Goal: Complete application form: Complete application form

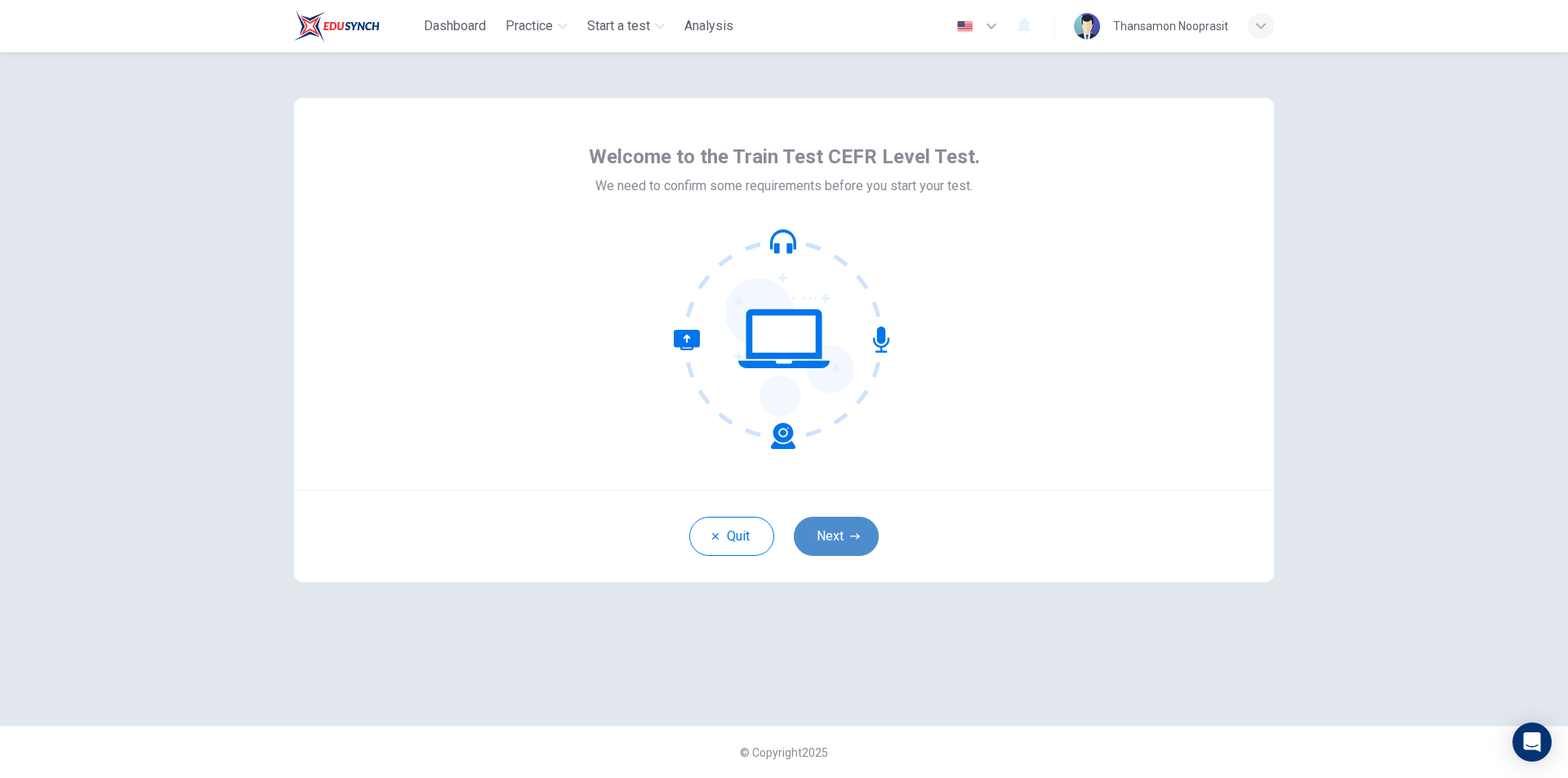
click at [839, 535] on button "Next" at bounding box center [837, 536] width 85 height 39
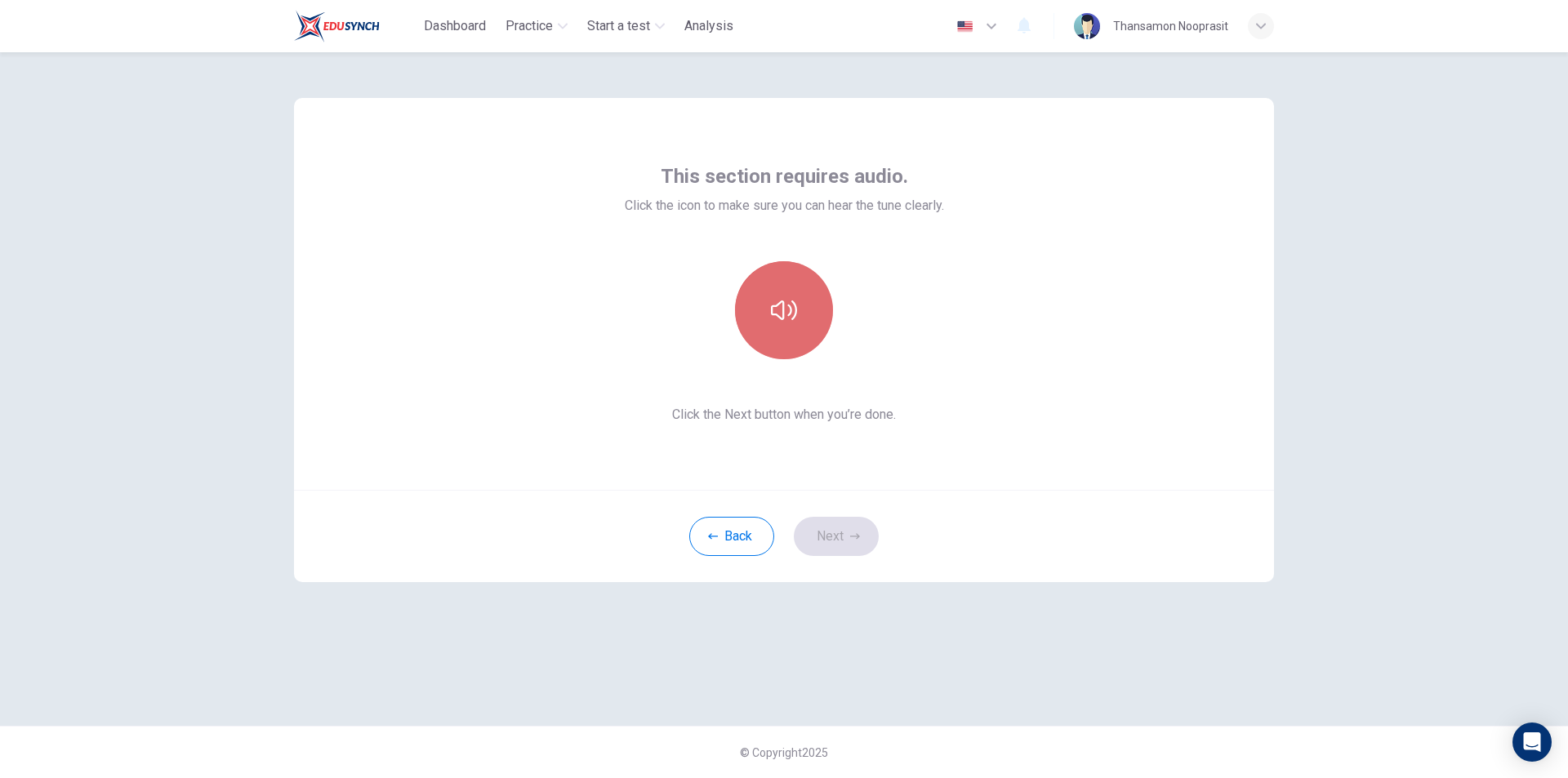
click at [782, 310] on icon "button" at bounding box center [784, 309] width 26 height 26
click at [826, 533] on button "Next" at bounding box center [837, 536] width 85 height 39
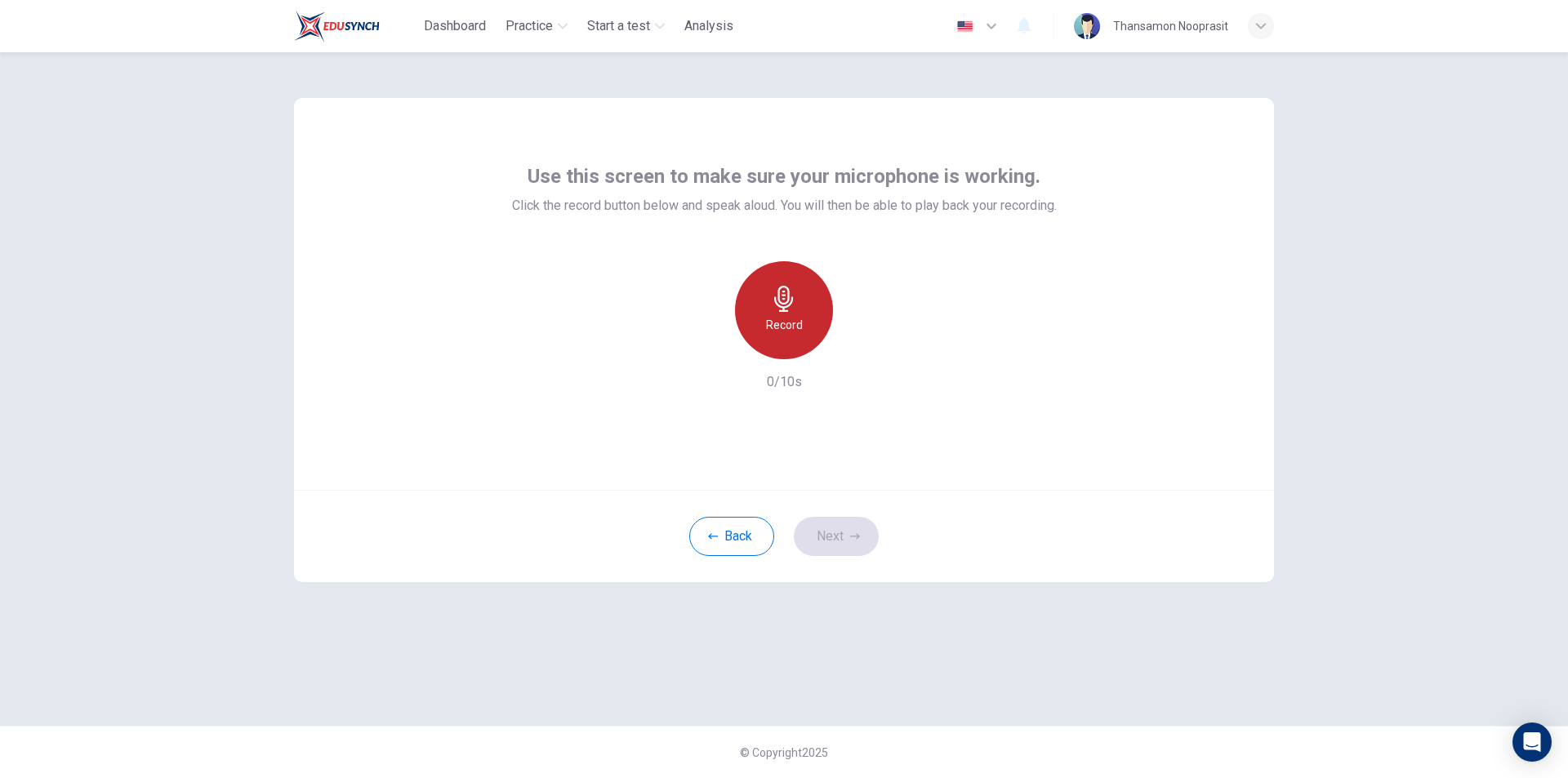
click at [803, 325] on div "Record" at bounding box center [784, 310] width 98 height 98
click at [863, 349] on icon "button" at bounding box center [859, 346] width 16 height 16
click at [856, 525] on button "Next" at bounding box center [837, 536] width 85 height 39
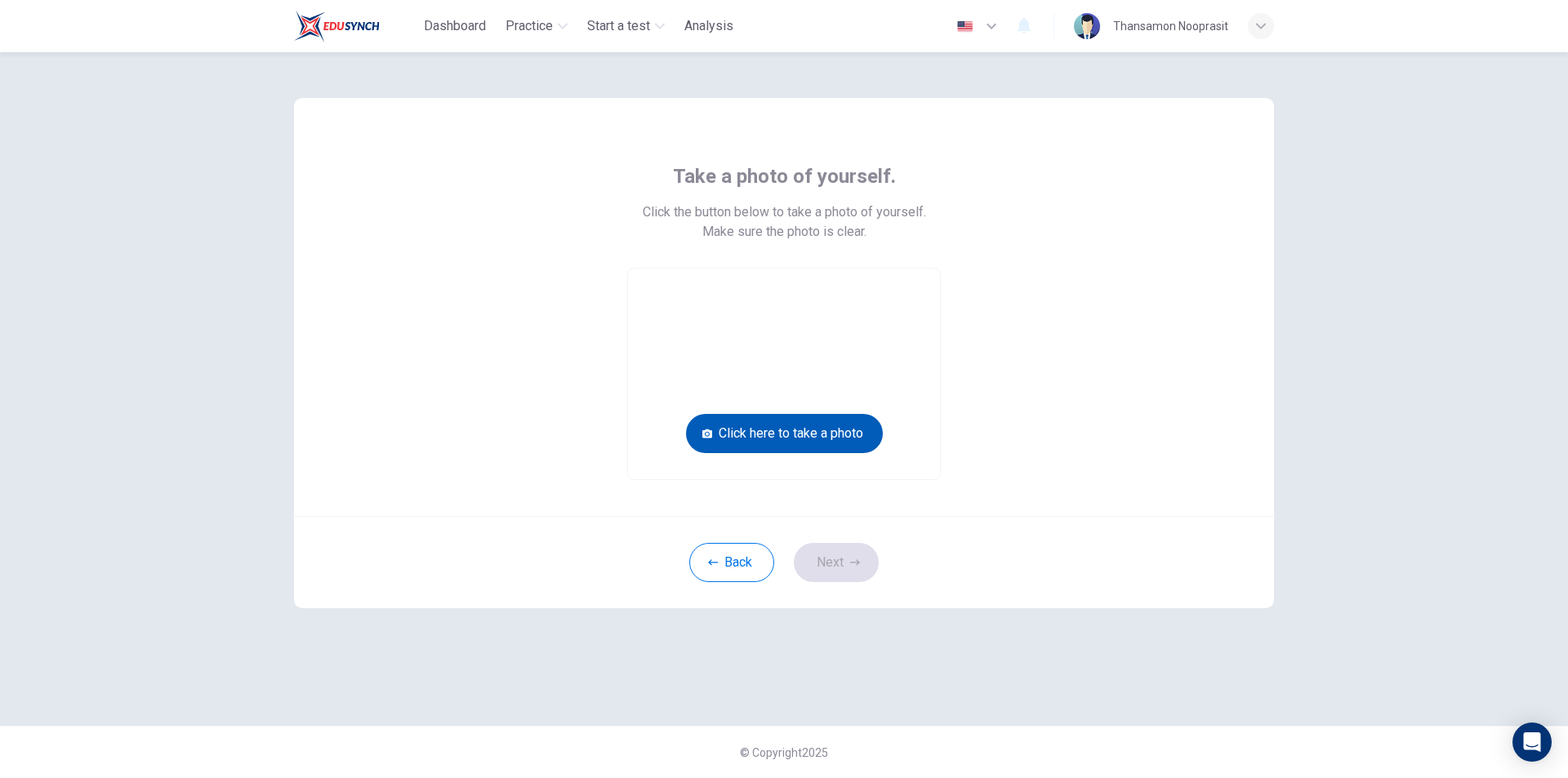
click at [846, 436] on button "Click here to take a photo" at bounding box center [784, 434] width 197 height 39
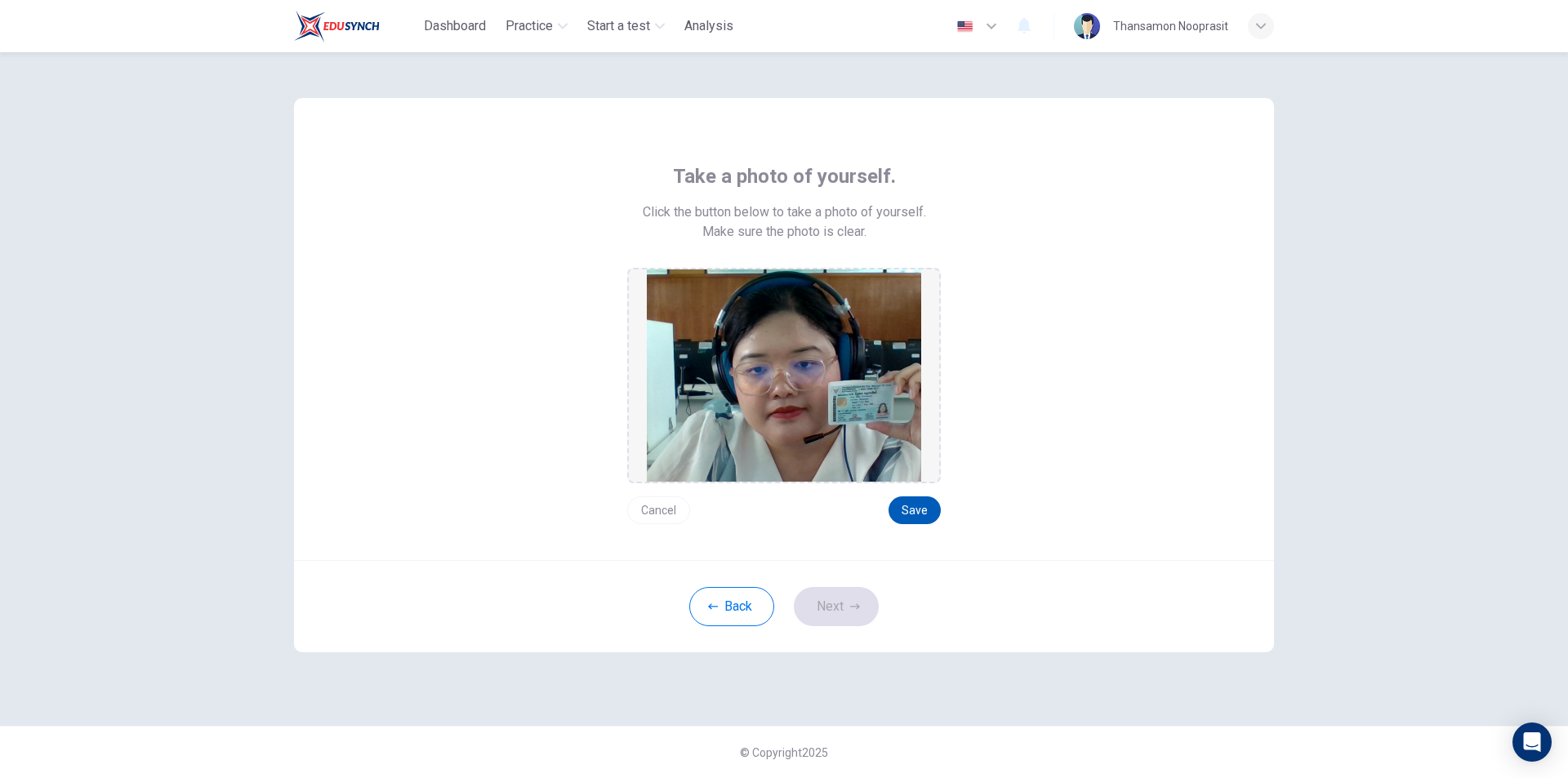
click at [915, 500] on button "Save" at bounding box center [914, 509] width 52 height 28
click at [844, 590] on button "Next" at bounding box center [837, 606] width 85 height 39
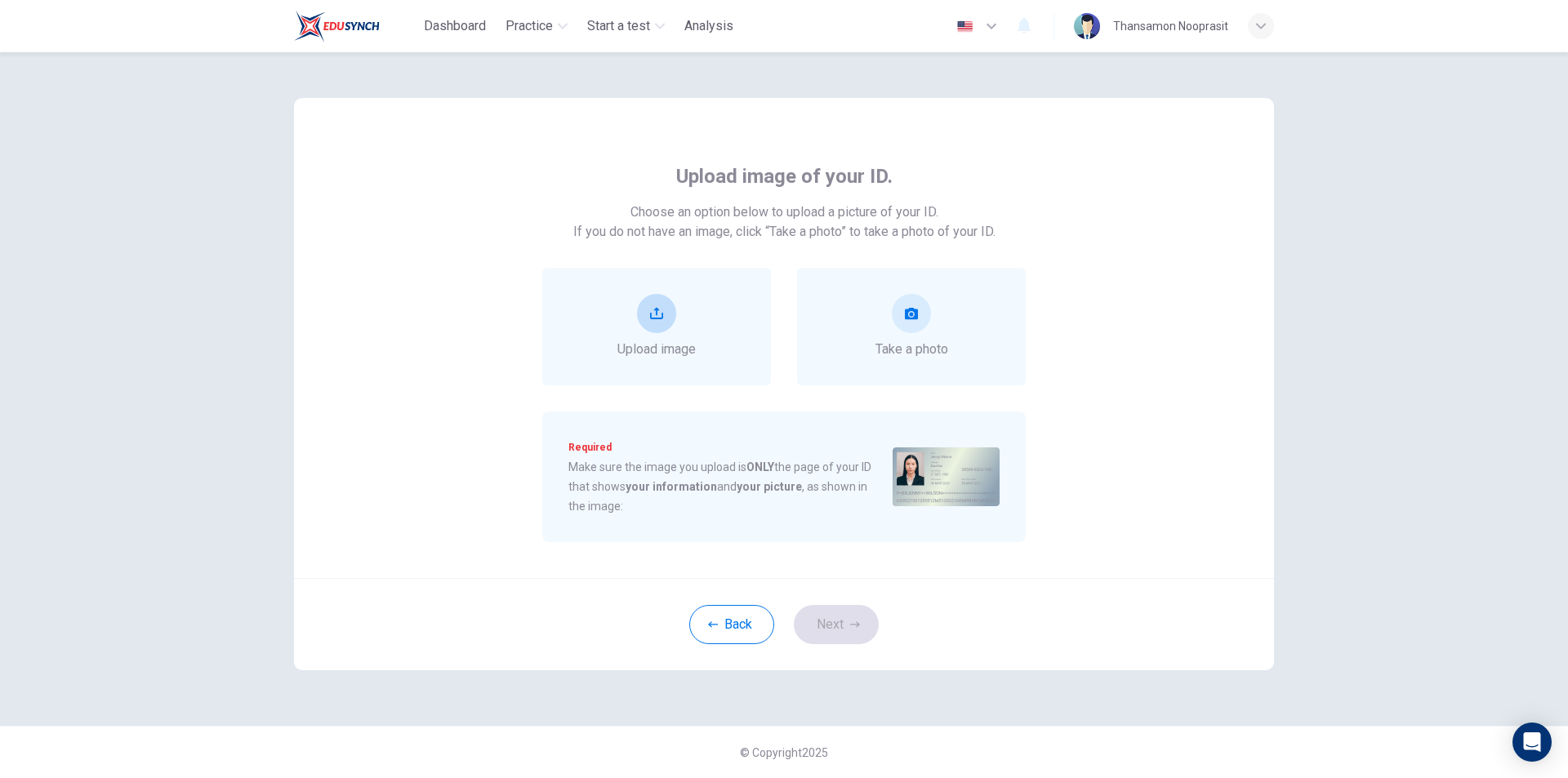
click at [676, 319] on div "Upload image" at bounding box center [656, 326] width 78 height 65
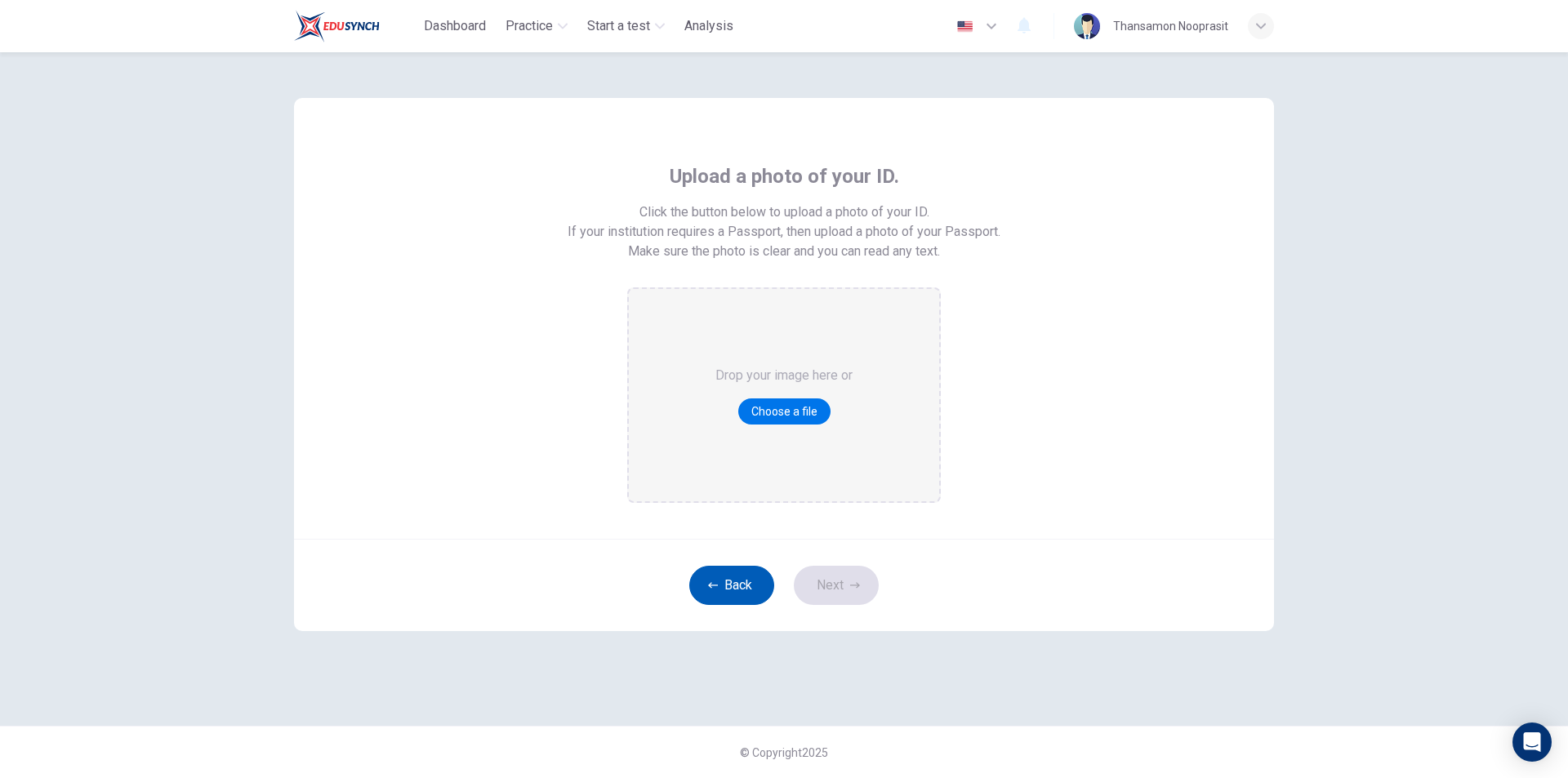
click at [722, 583] on button "Back" at bounding box center [732, 585] width 85 height 39
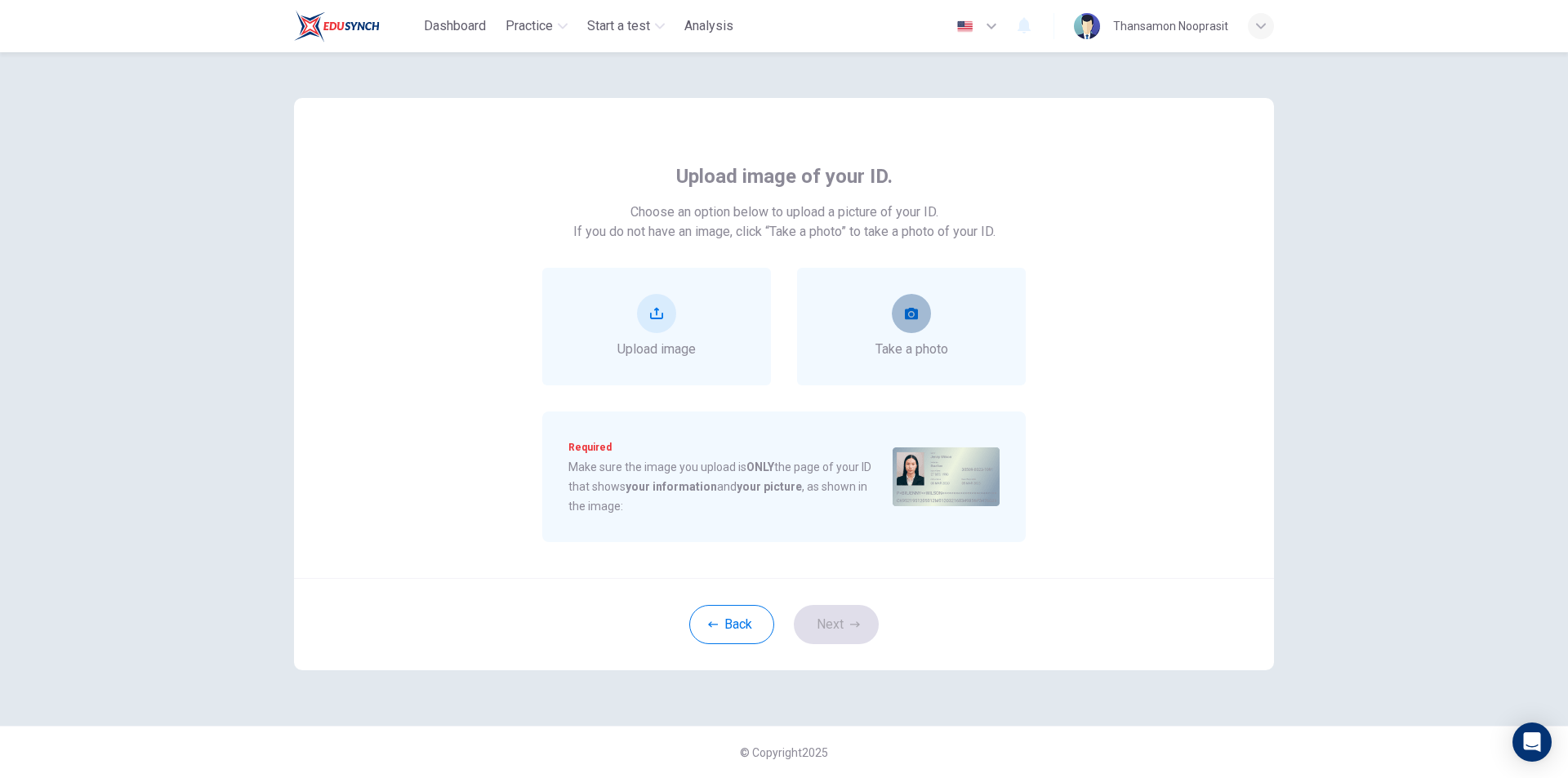
click at [916, 321] on button "take photo" at bounding box center [912, 314] width 39 height 39
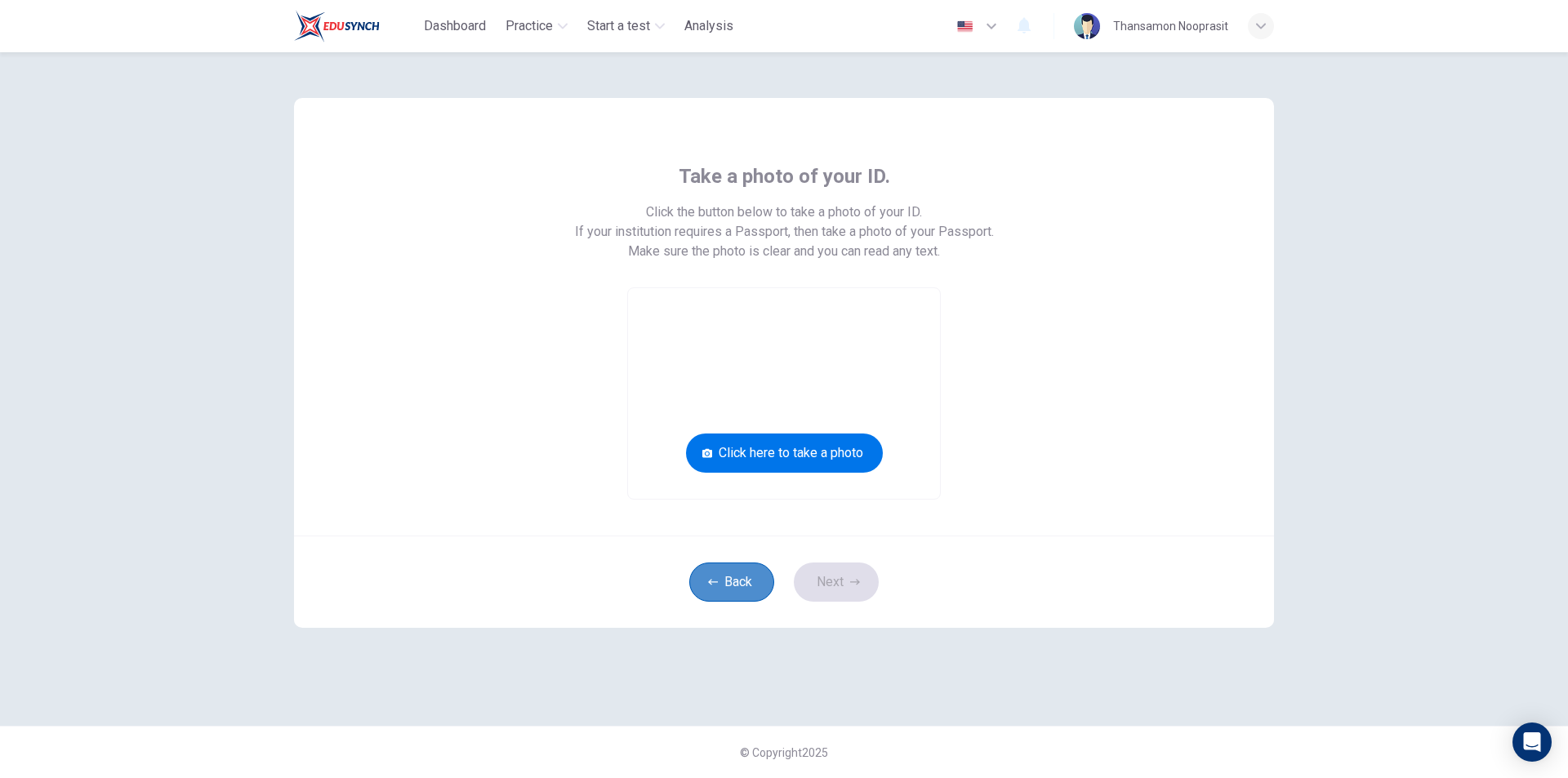
click at [759, 583] on button "Back" at bounding box center [732, 582] width 85 height 39
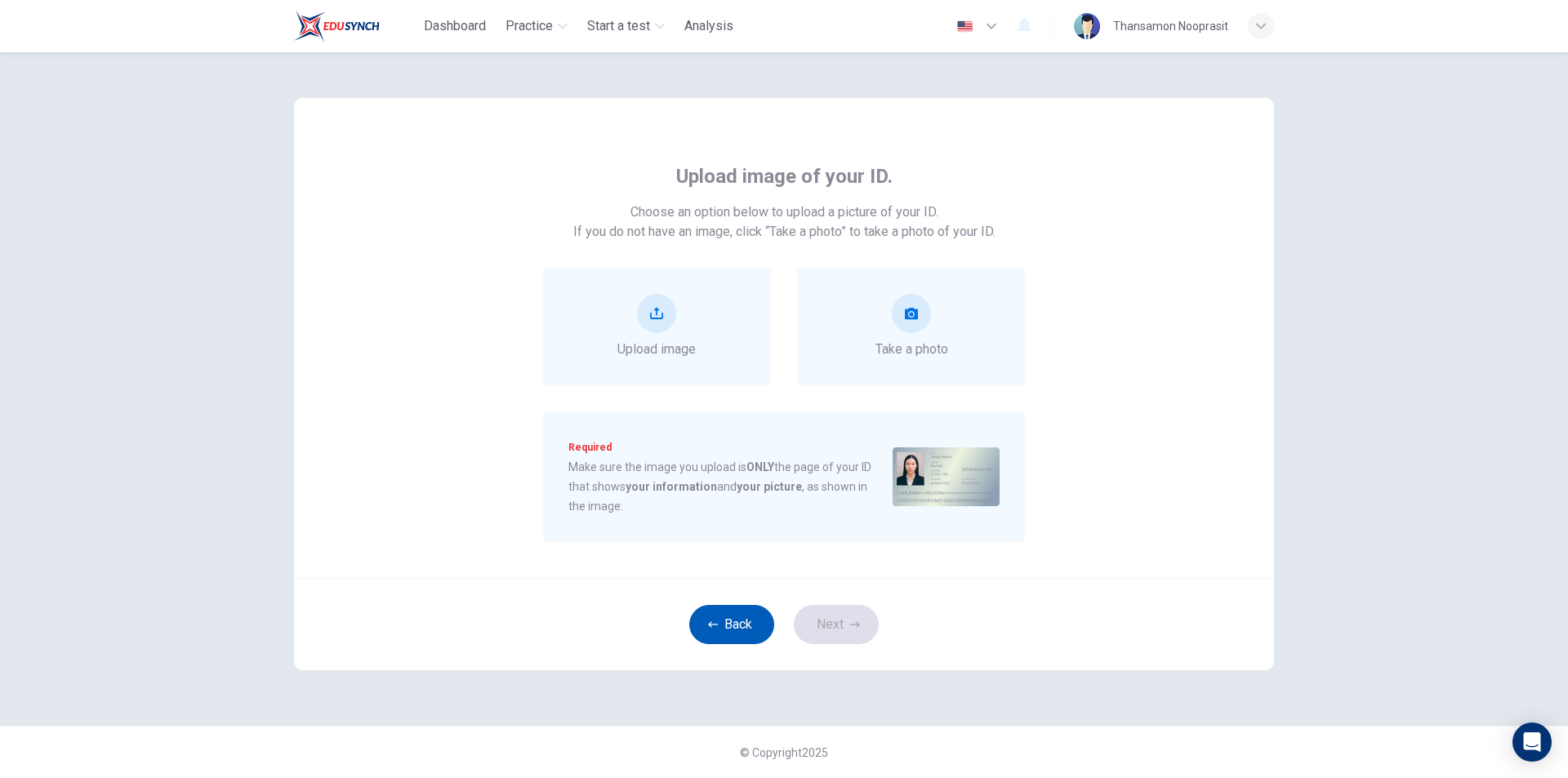
click at [733, 622] on button "Back" at bounding box center [732, 625] width 85 height 39
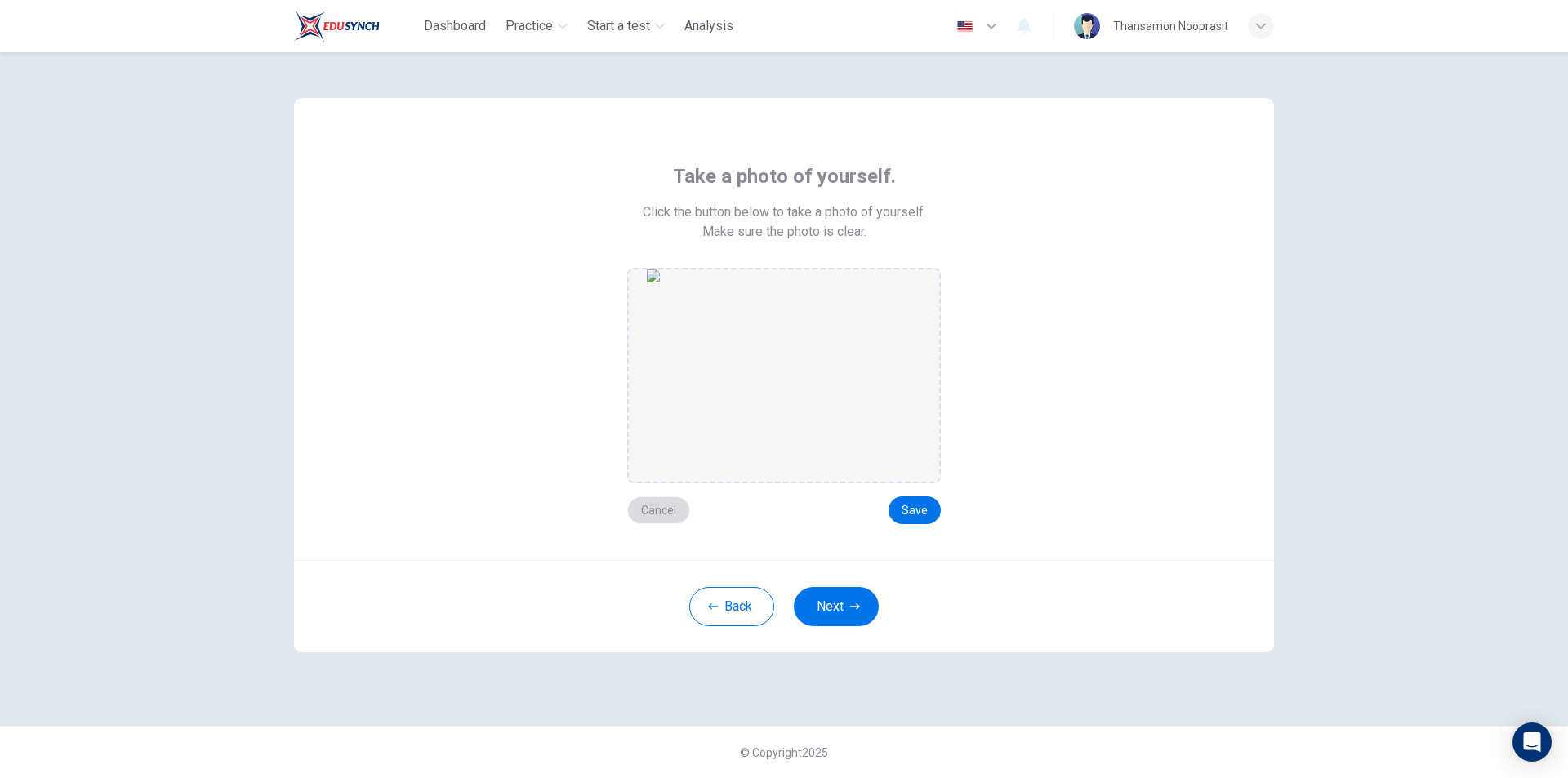
click at [665, 512] on button "Cancel" at bounding box center [658, 509] width 63 height 28
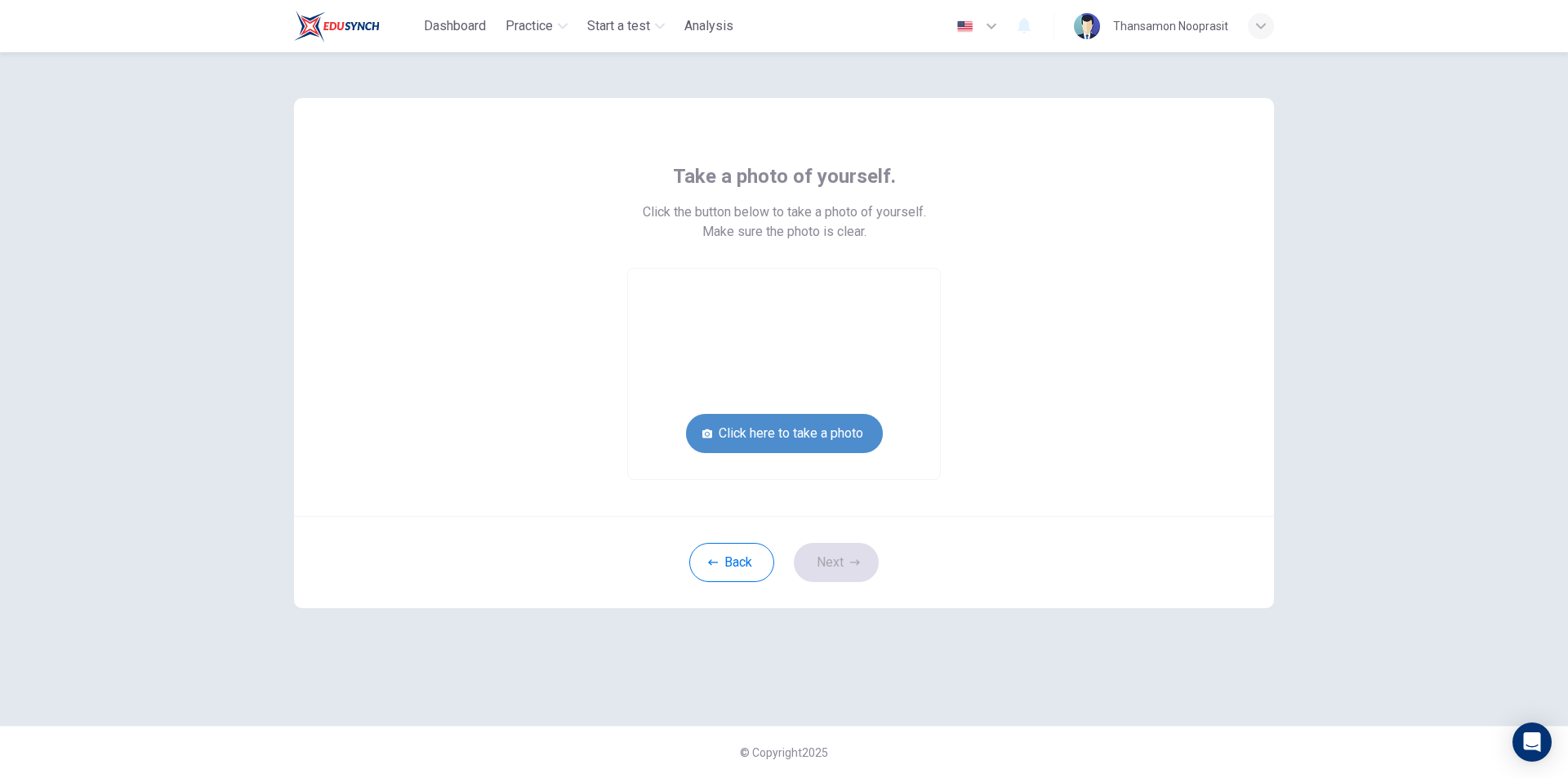
click at [793, 443] on button "Click here to take a photo" at bounding box center [784, 434] width 197 height 39
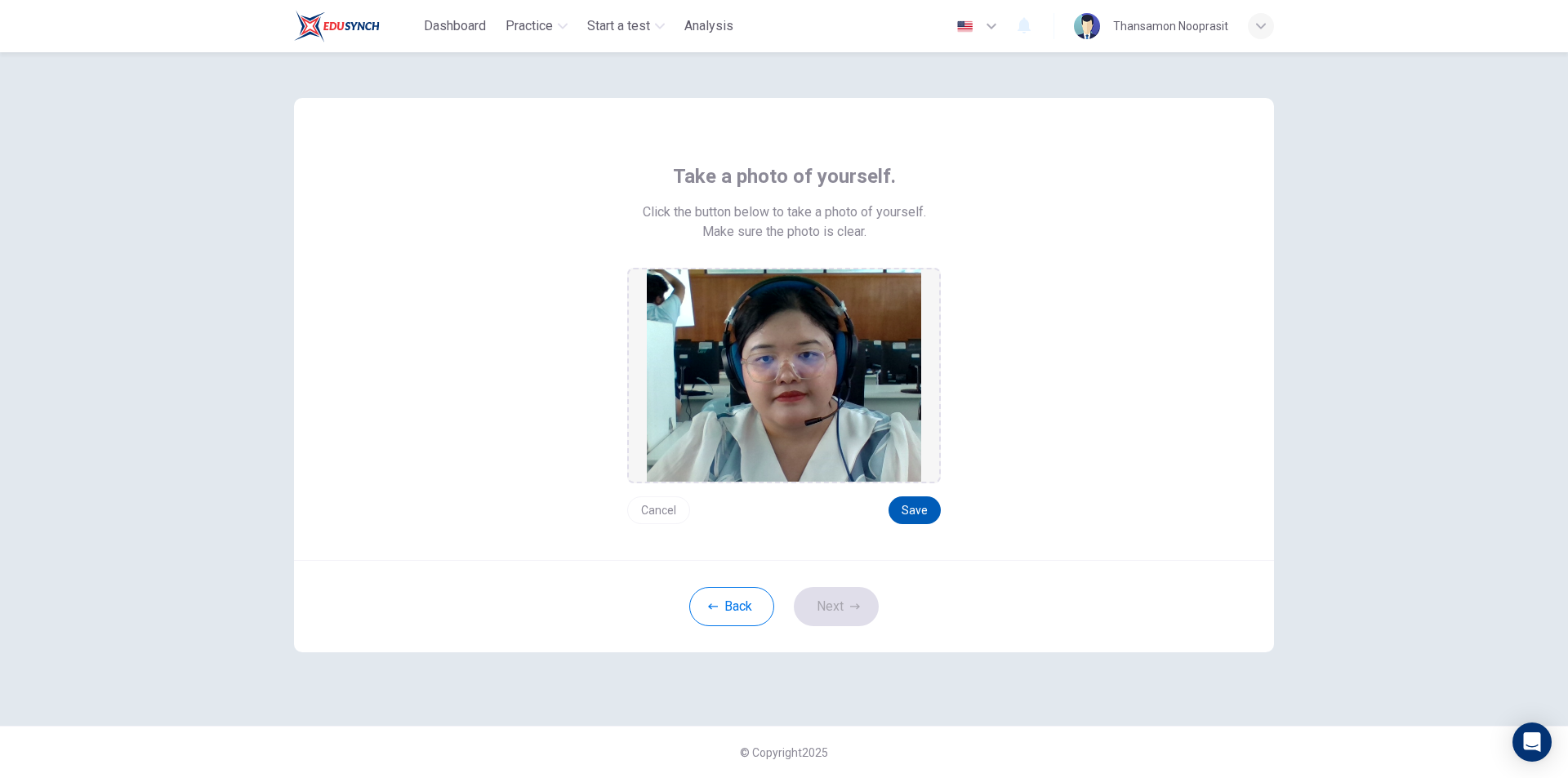
click at [935, 507] on button "Save" at bounding box center [914, 509] width 52 height 28
click at [867, 596] on button "Next" at bounding box center [837, 606] width 85 height 39
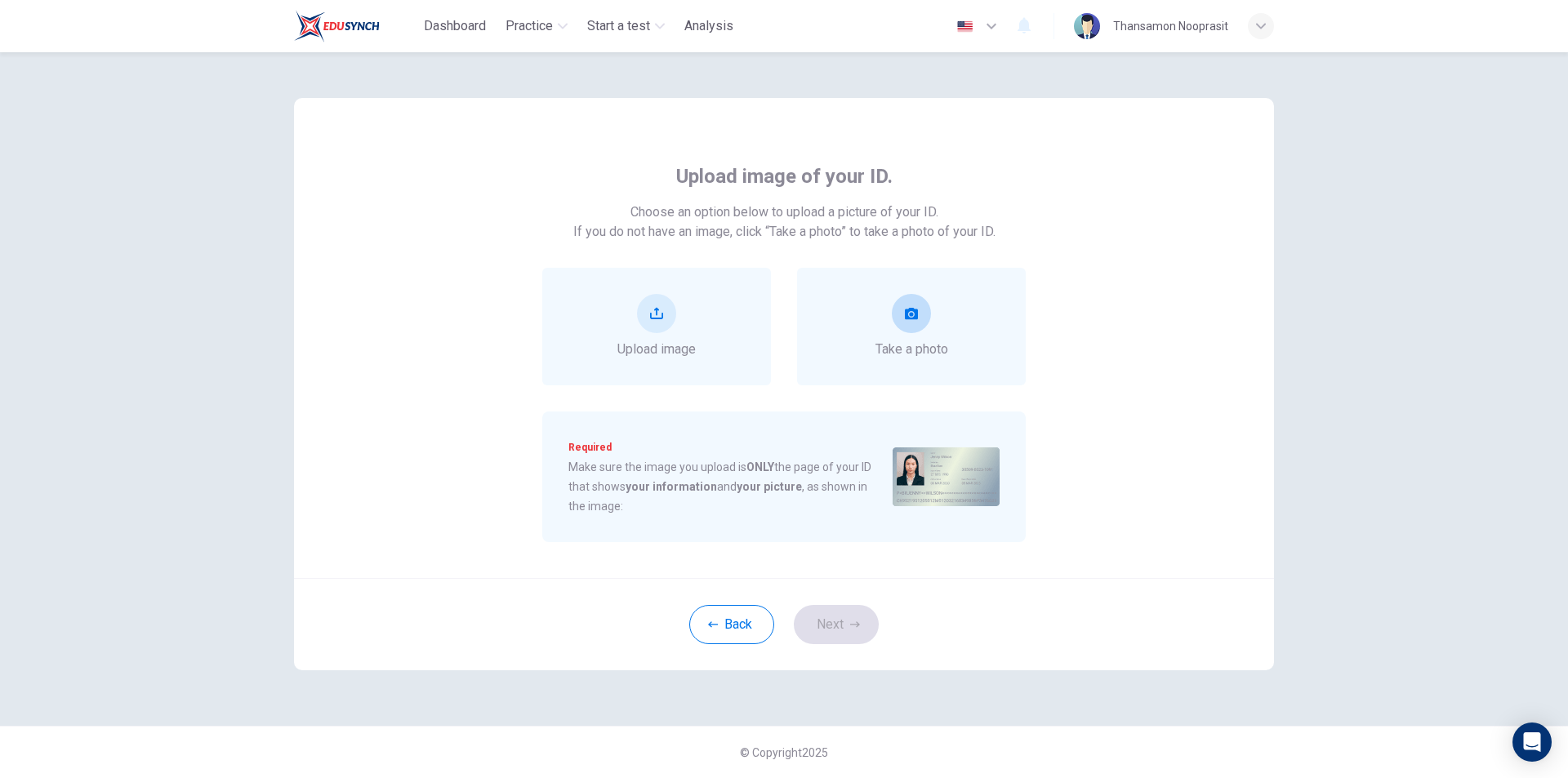
click at [907, 349] on span "Take a photo" at bounding box center [913, 349] width 73 height 20
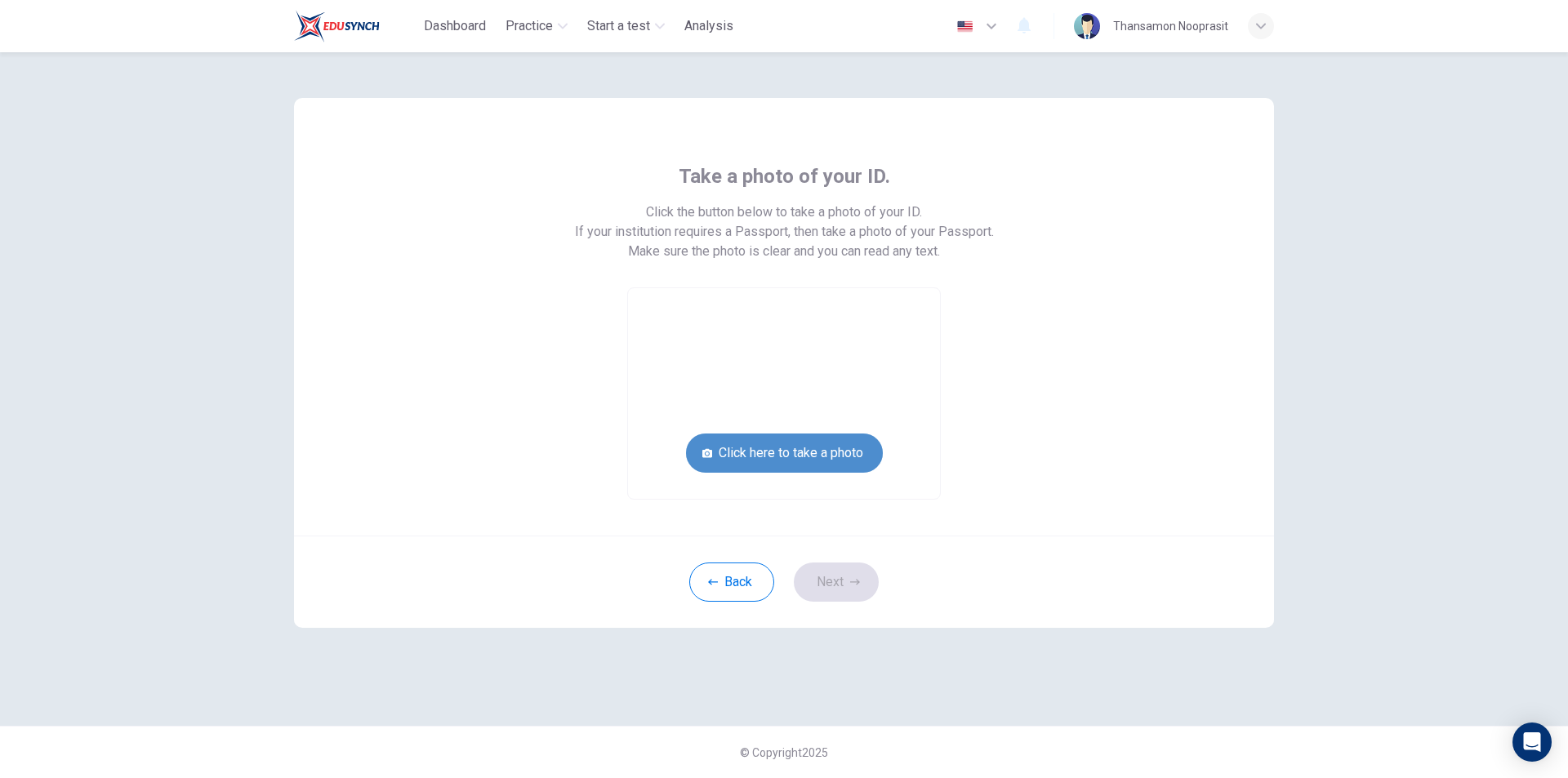
click at [836, 453] on button "Click here to take a photo" at bounding box center [784, 453] width 197 height 39
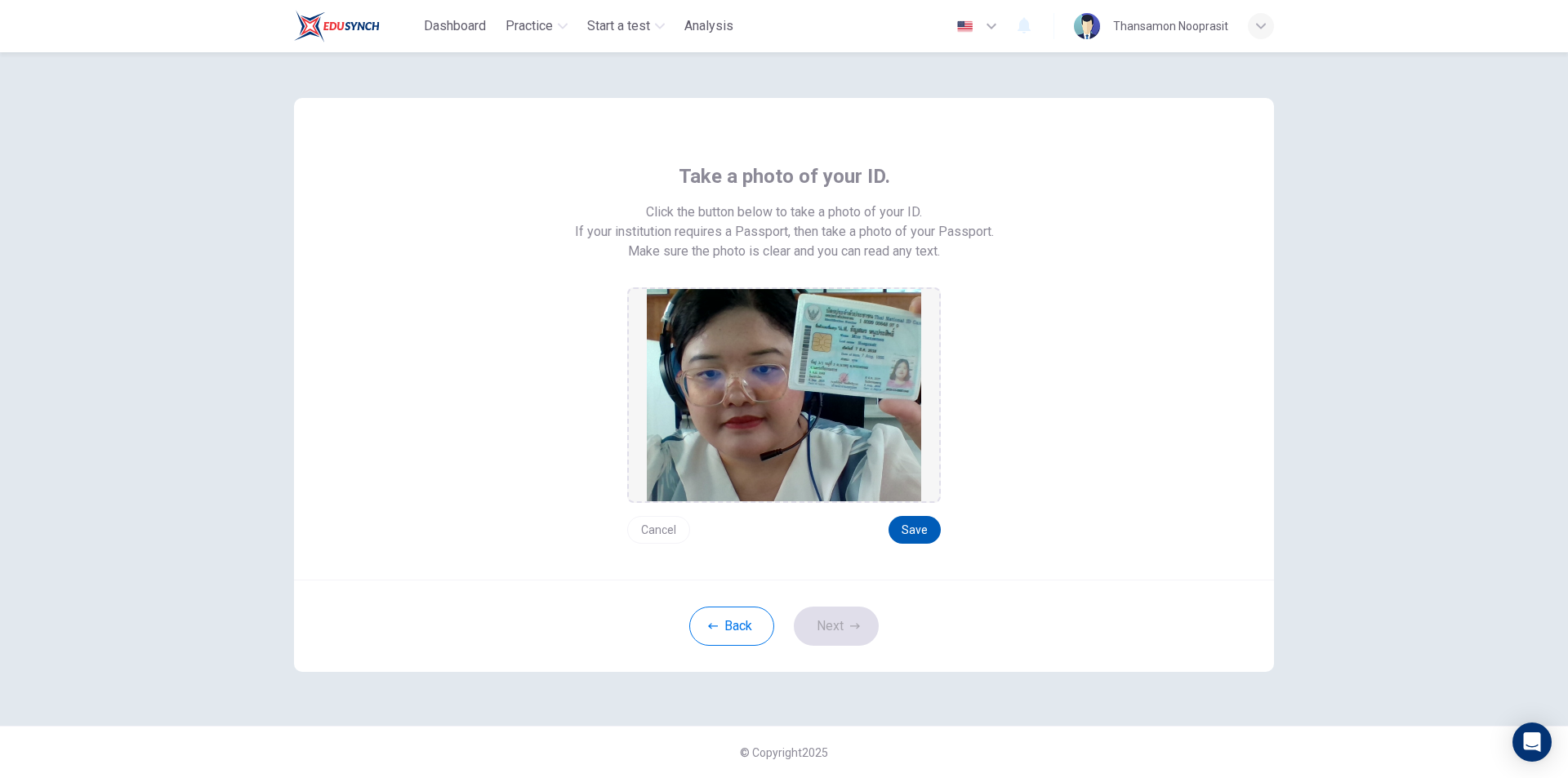
click at [916, 527] on button "Save" at bounding box center [914, 529] width 52 height 28
click at [855, 625] on icon "button" at bounding box center [855, 626] width 10 height 10
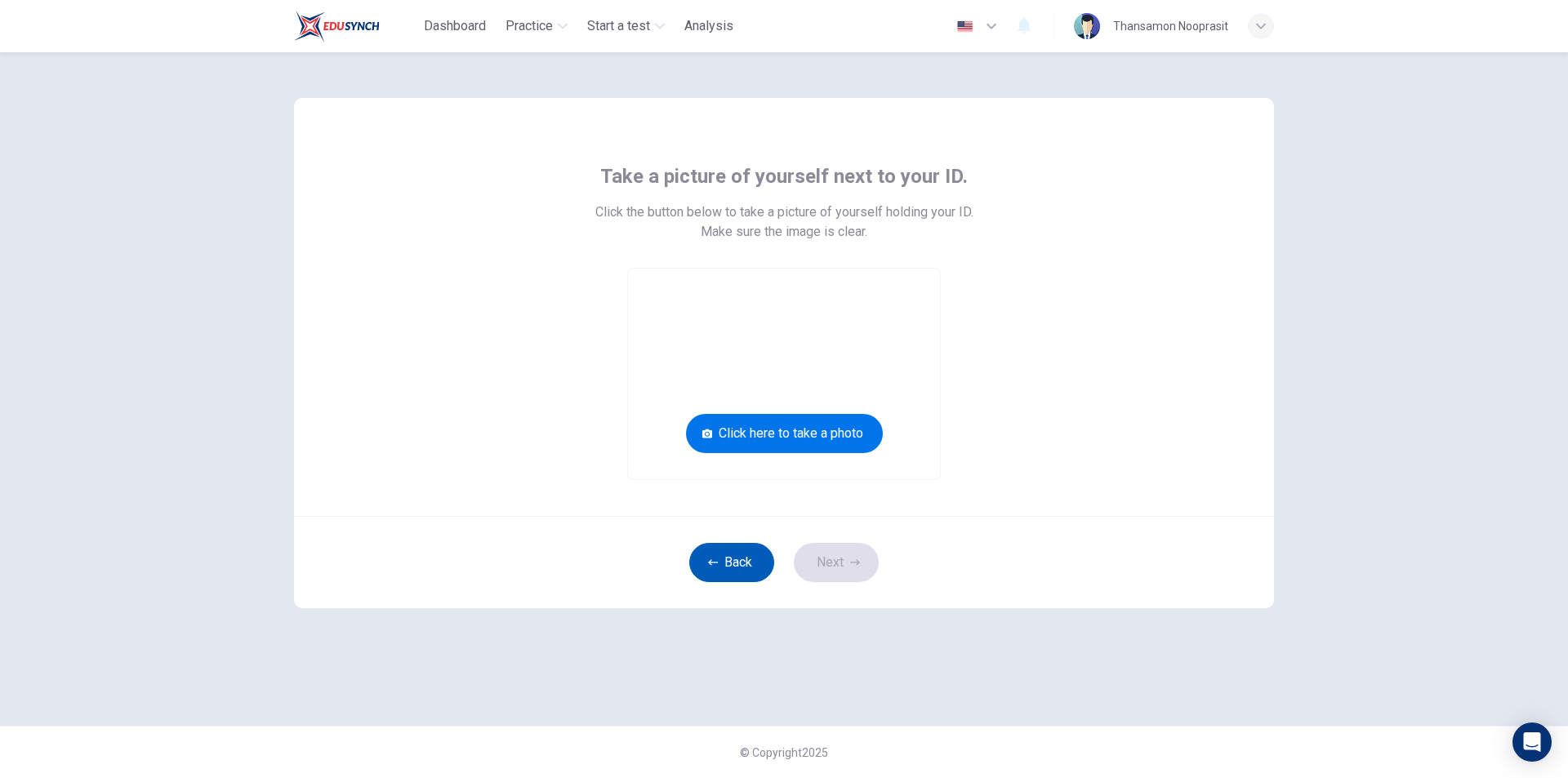
click at [732, 559] on button "Back" at bounding box center [732, 563] width 85 height 39
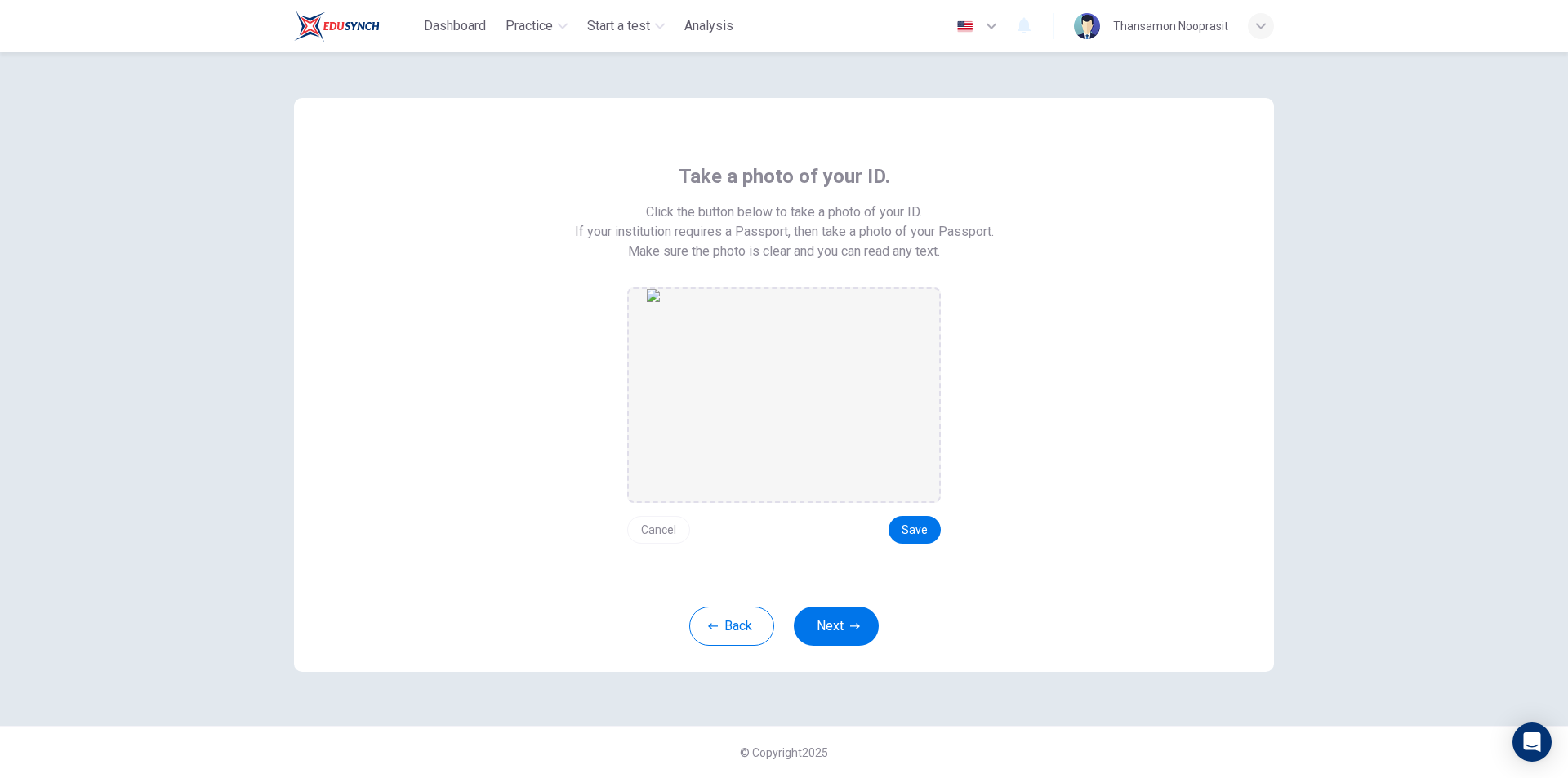
click at [664, 526] on button "Cancel" at bounding box center [658, 529] width 63 height 28
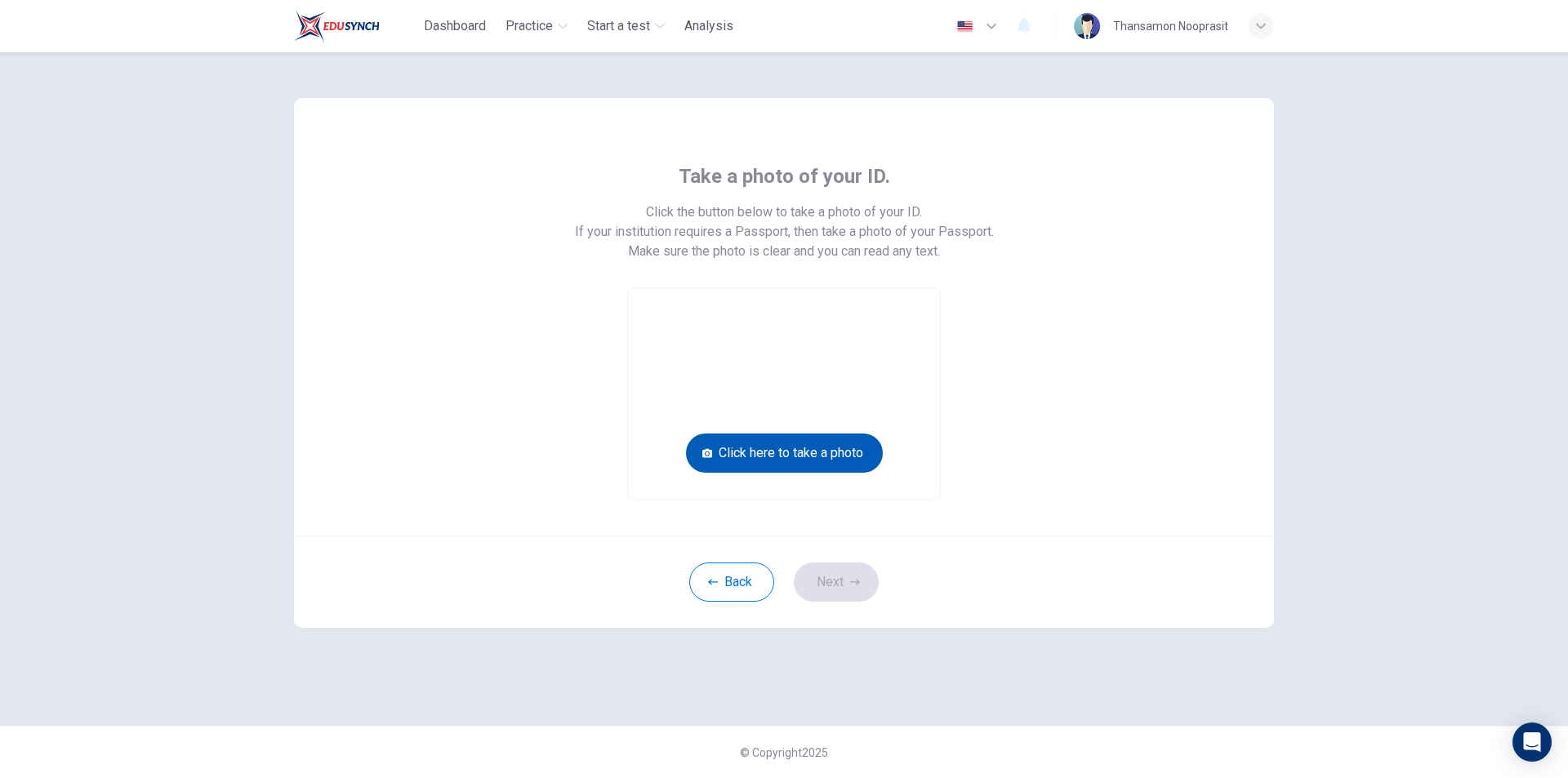
click at [838, 451] on button "Click here to take a photo" at bounding box center [784, 453] width 197 height 39
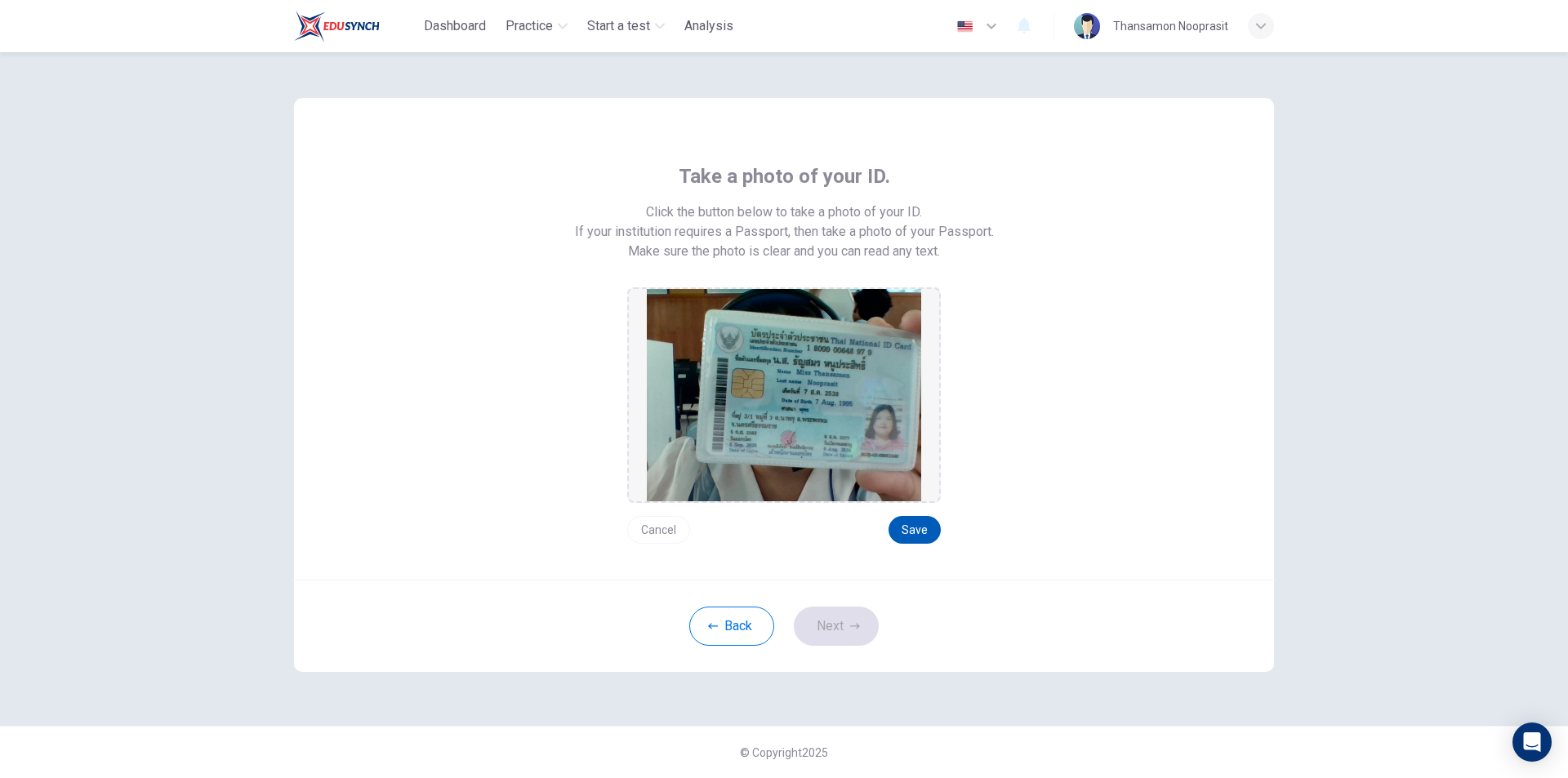
click at [898, 517] on button "Save" at bounding box center [914, 529] width 52 height 28
click at [847, 618] on button "Next" at bounding box center [837, 626] width 85 height 39
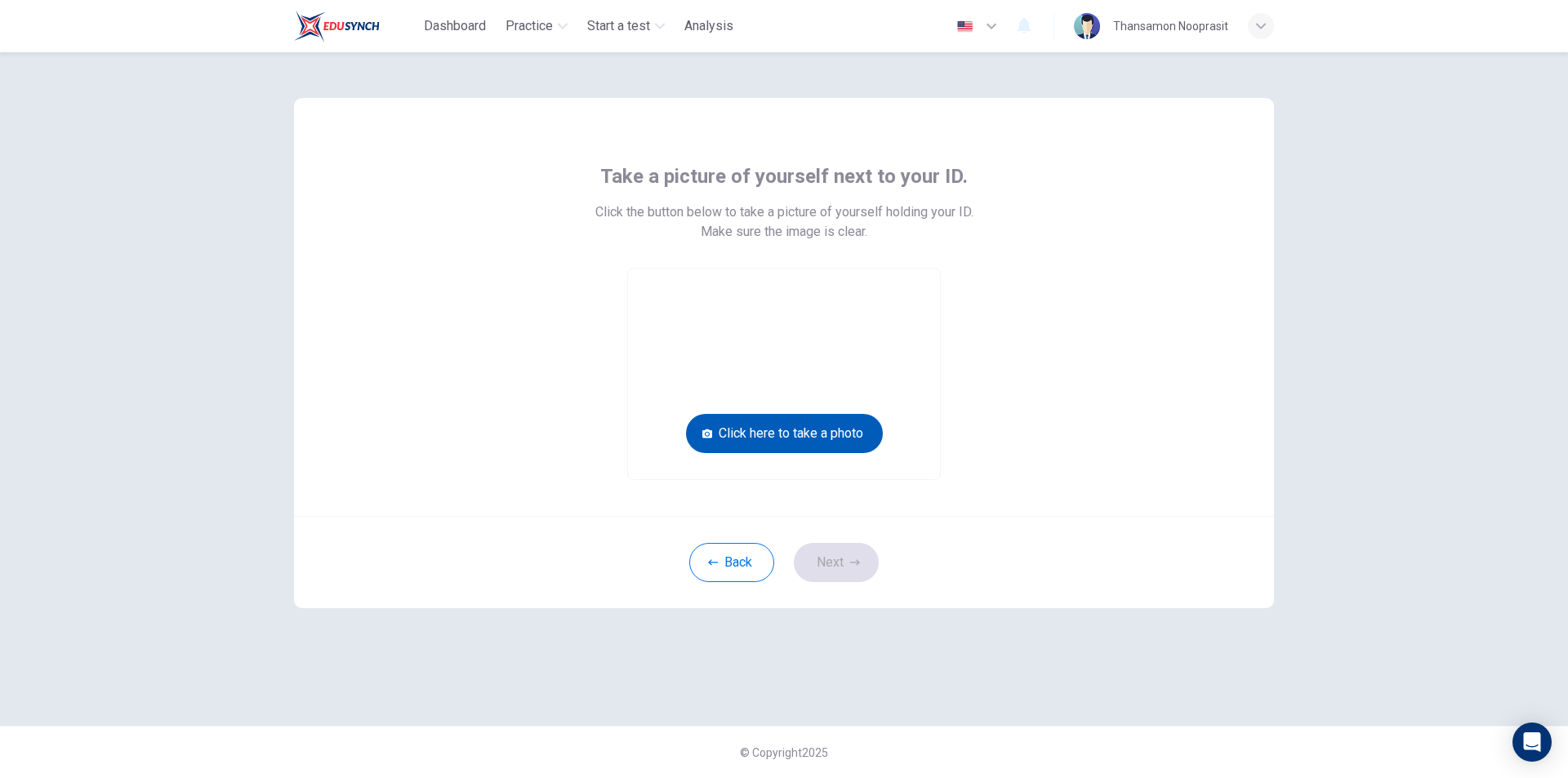
click at [824, 442] on button "Click here to take a photo" at bounding box center [784, 434] width 197 height 39
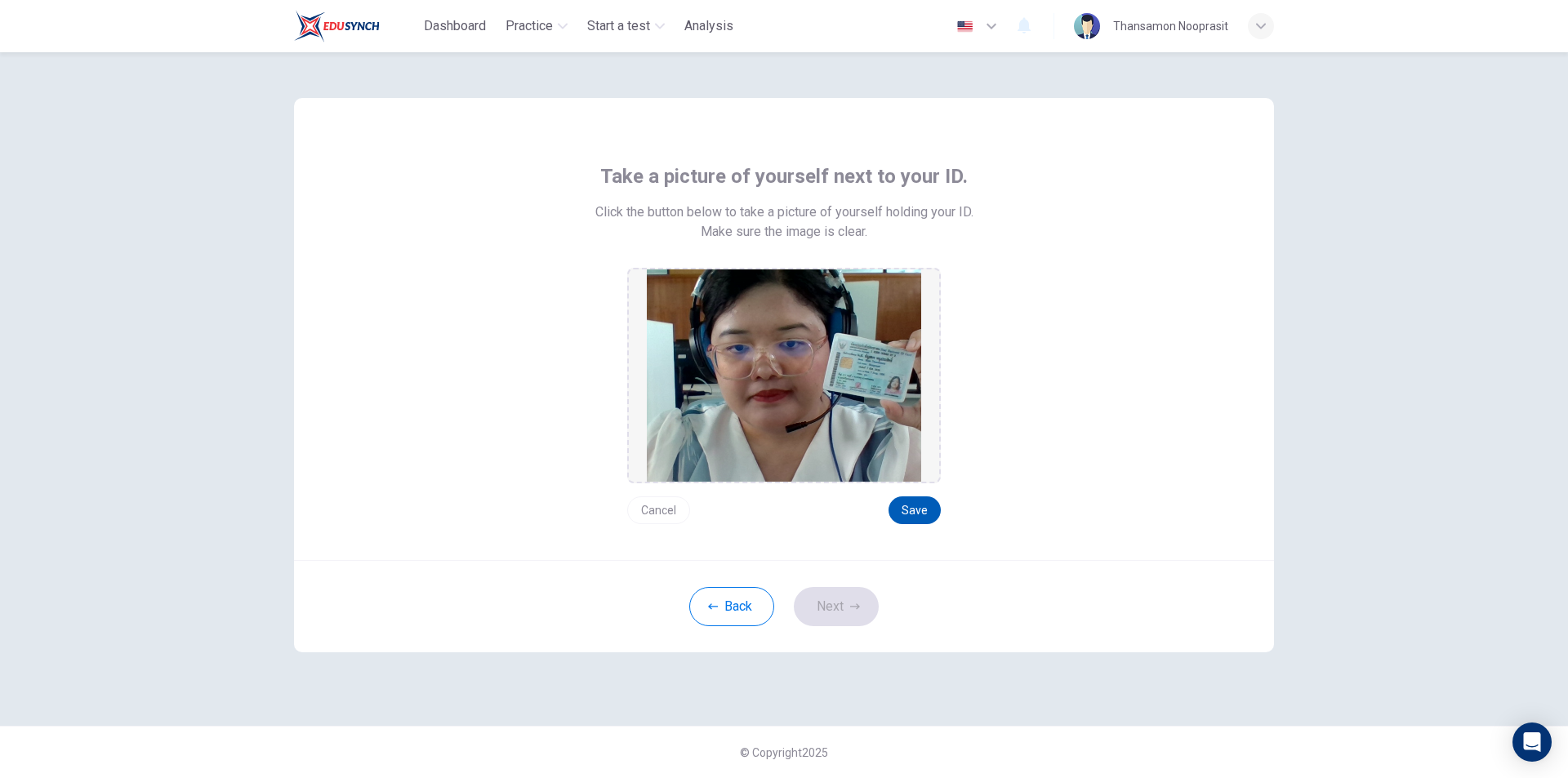
click at [901, 509] on button "Save" at bounding box center [914, 509] width 52 height 28
click at [847, 606] on button "Next" at bounding box center [837, 606] width 85 height 39
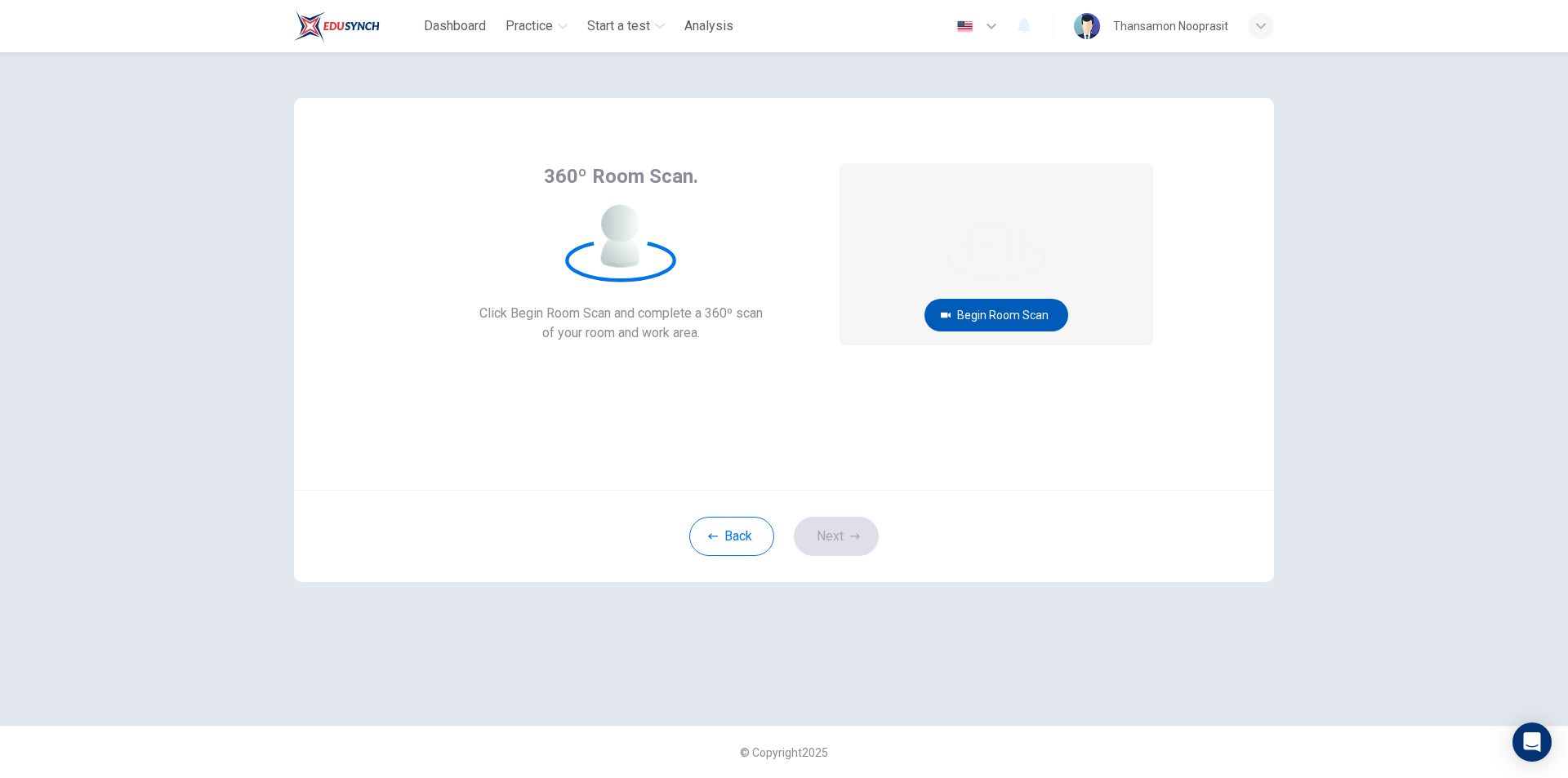
click at [982, 316] on button "Begin Room Scan" at bounding box center [997, 315] width 144 height 33
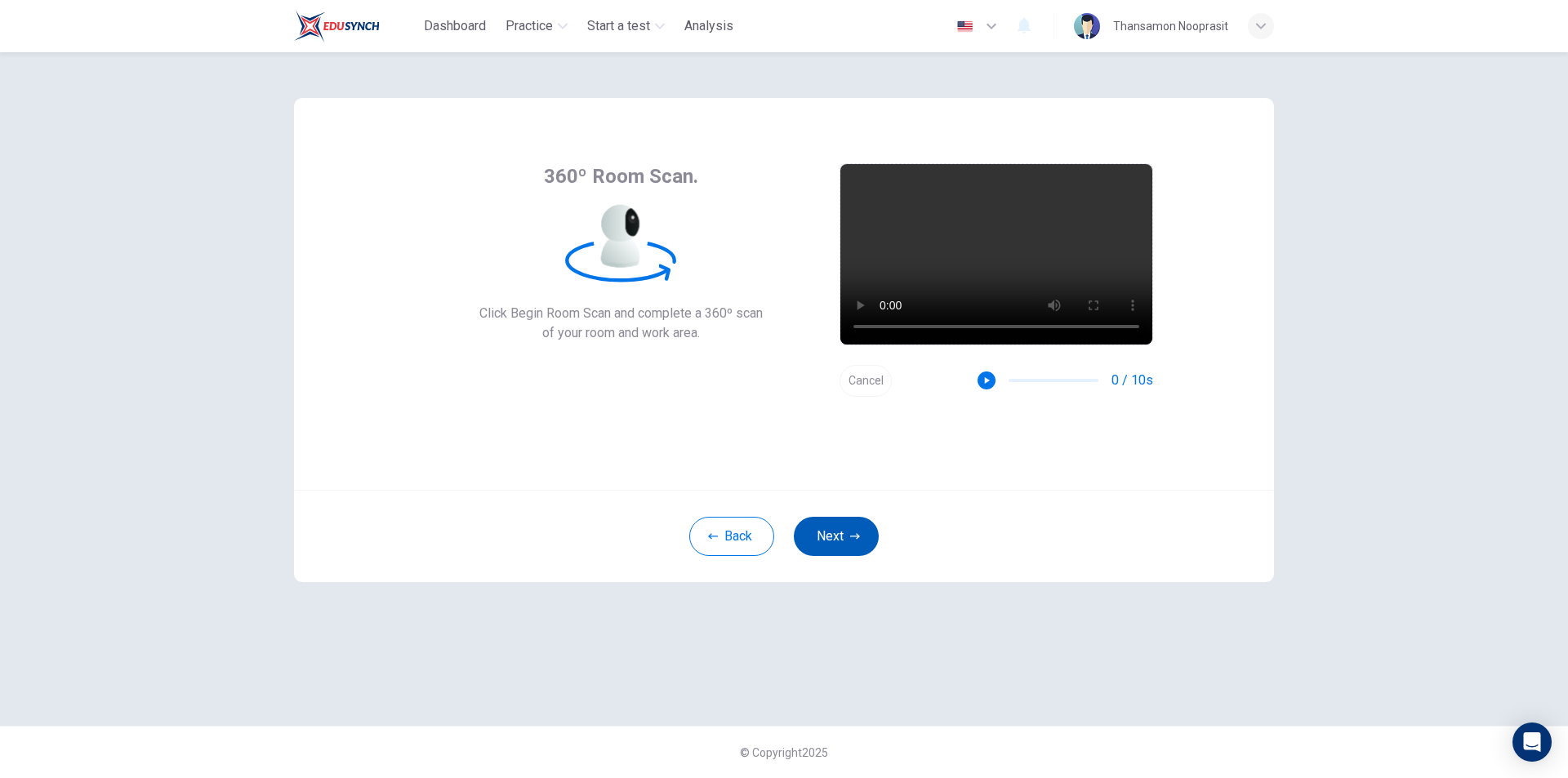
click at [849, 530] on button "Next" at bounding box center [837, 536] width 85 height 39
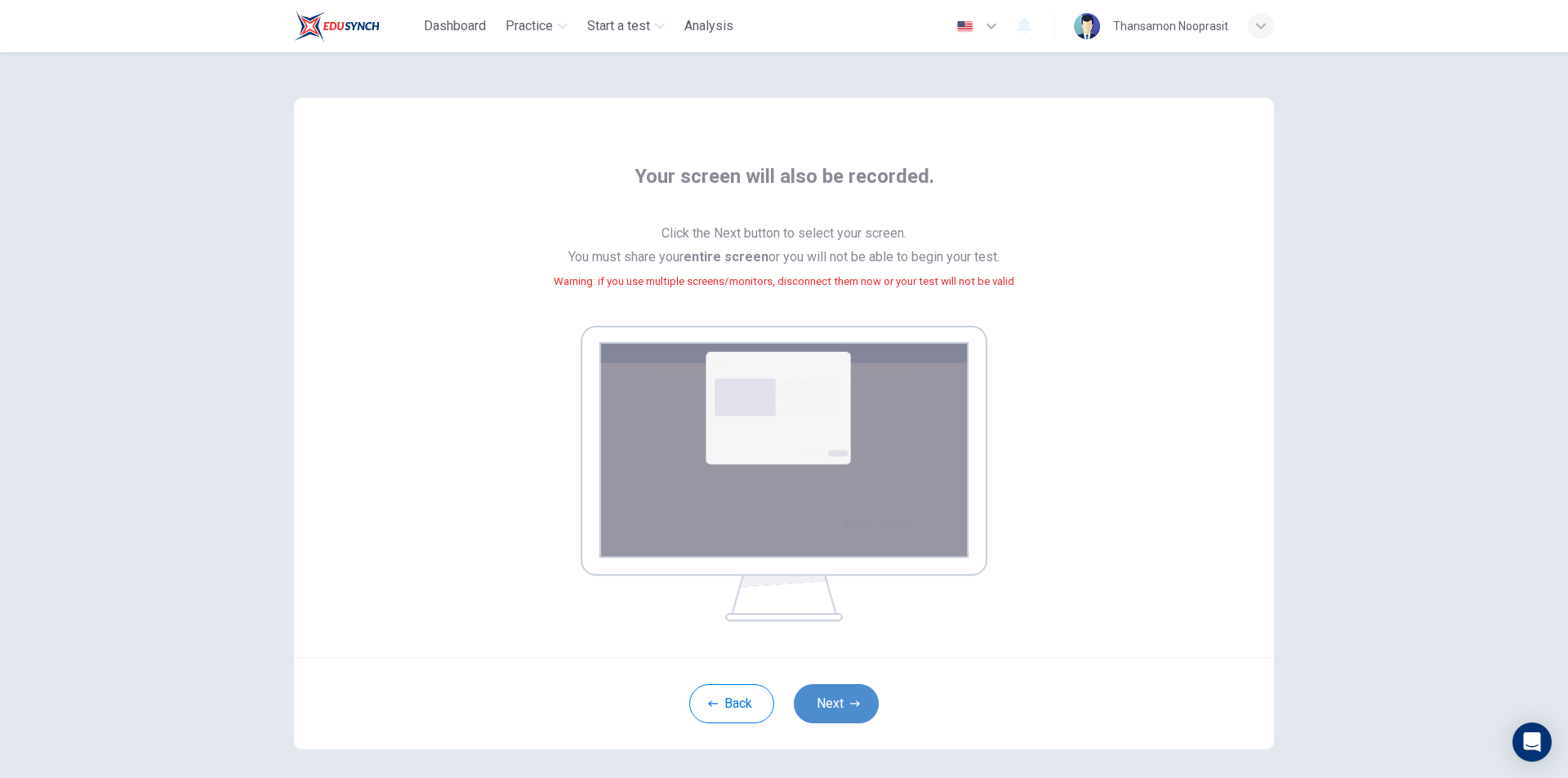
click at [844, 707] on button "Next" at bounding box center [837, 704] width 85 height 39
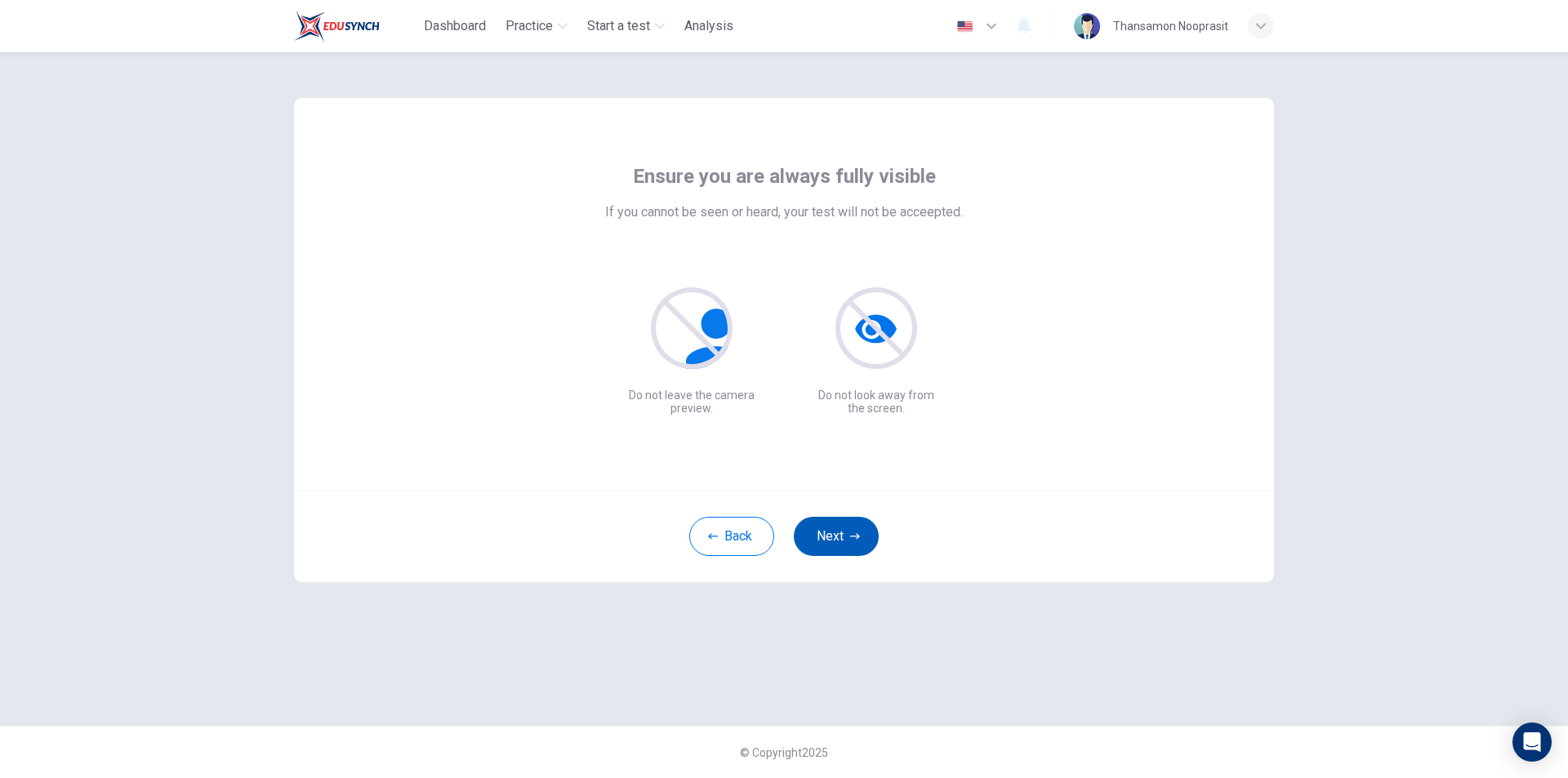
click at [867, 538] on button "Next" at bounding box center [837, 536] width 85 height 39
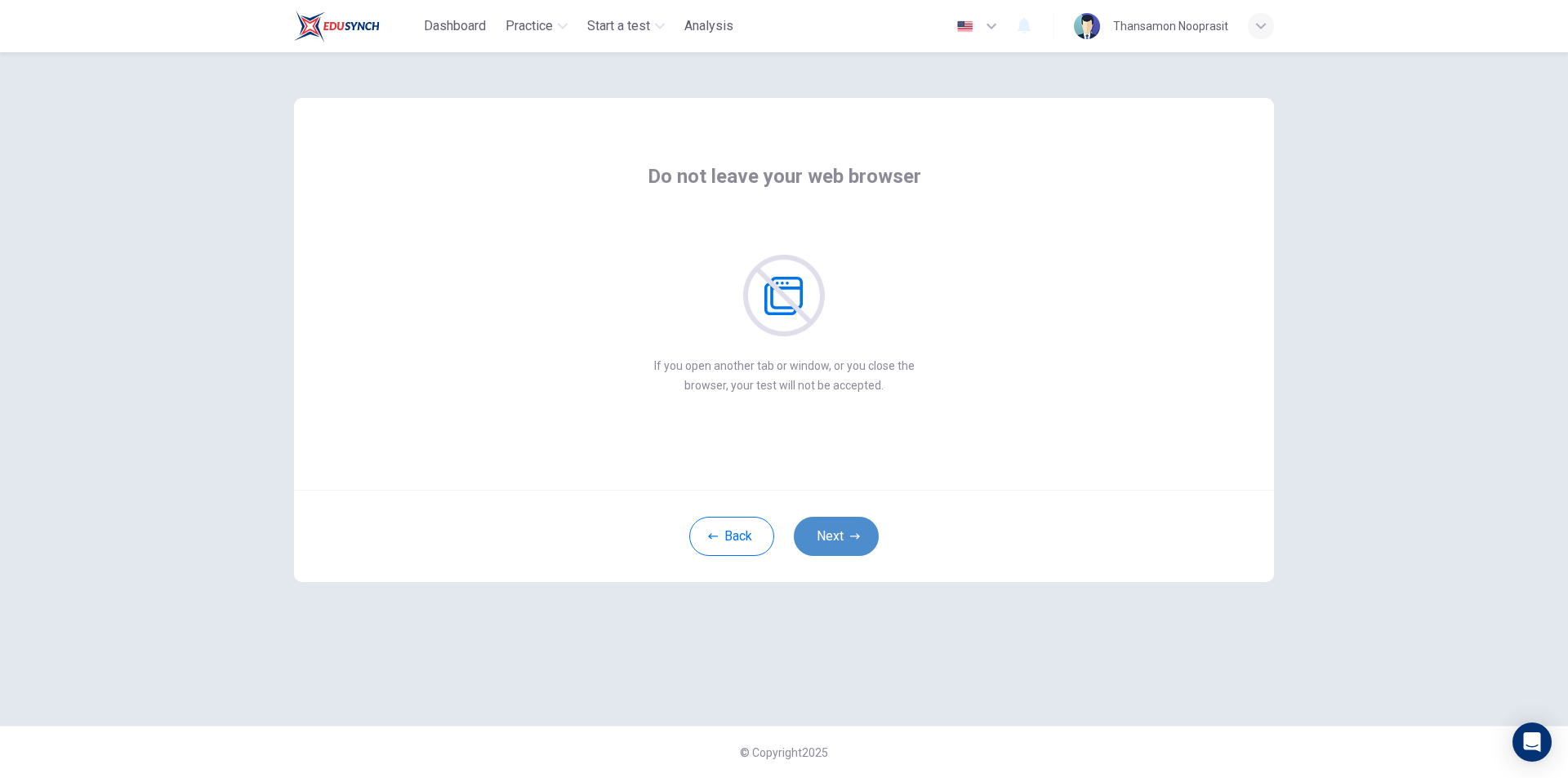
click at [850, 527] on button "Next" at bounding box center [837, 536] width 85 height 39
click at [831, 530] on button "Next" at bounding box center [837, 536] width 85 height 39
click at [832, 530] on button "Next" at bounding box center [837, 536] width 85 height 39
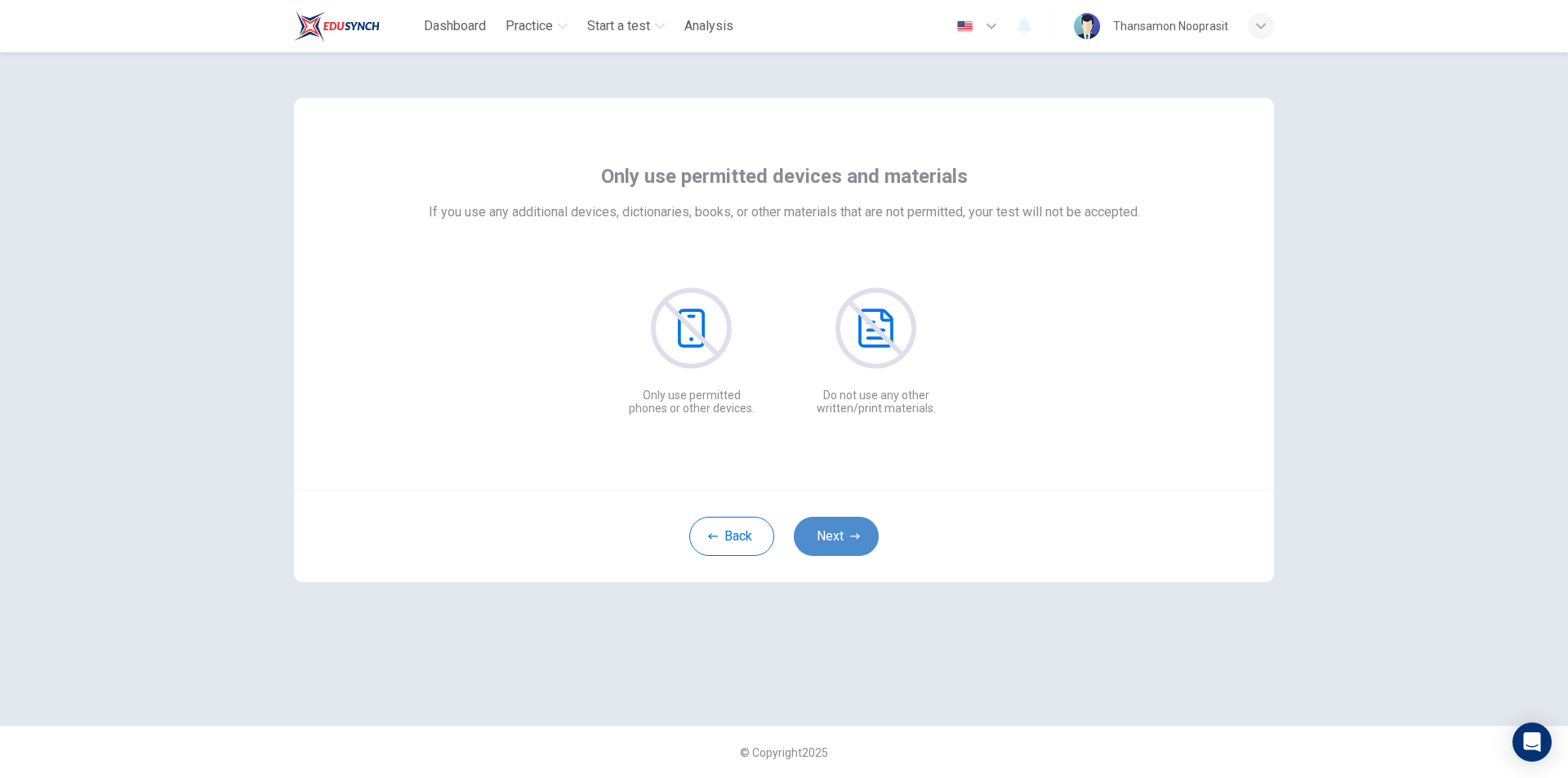
click at [861, 522] on button "Next" at bounding box center [837, 536] width 85 height 39
click at [830, 522] on button "Next" at bounding box center [837, 536] width 85 height 39
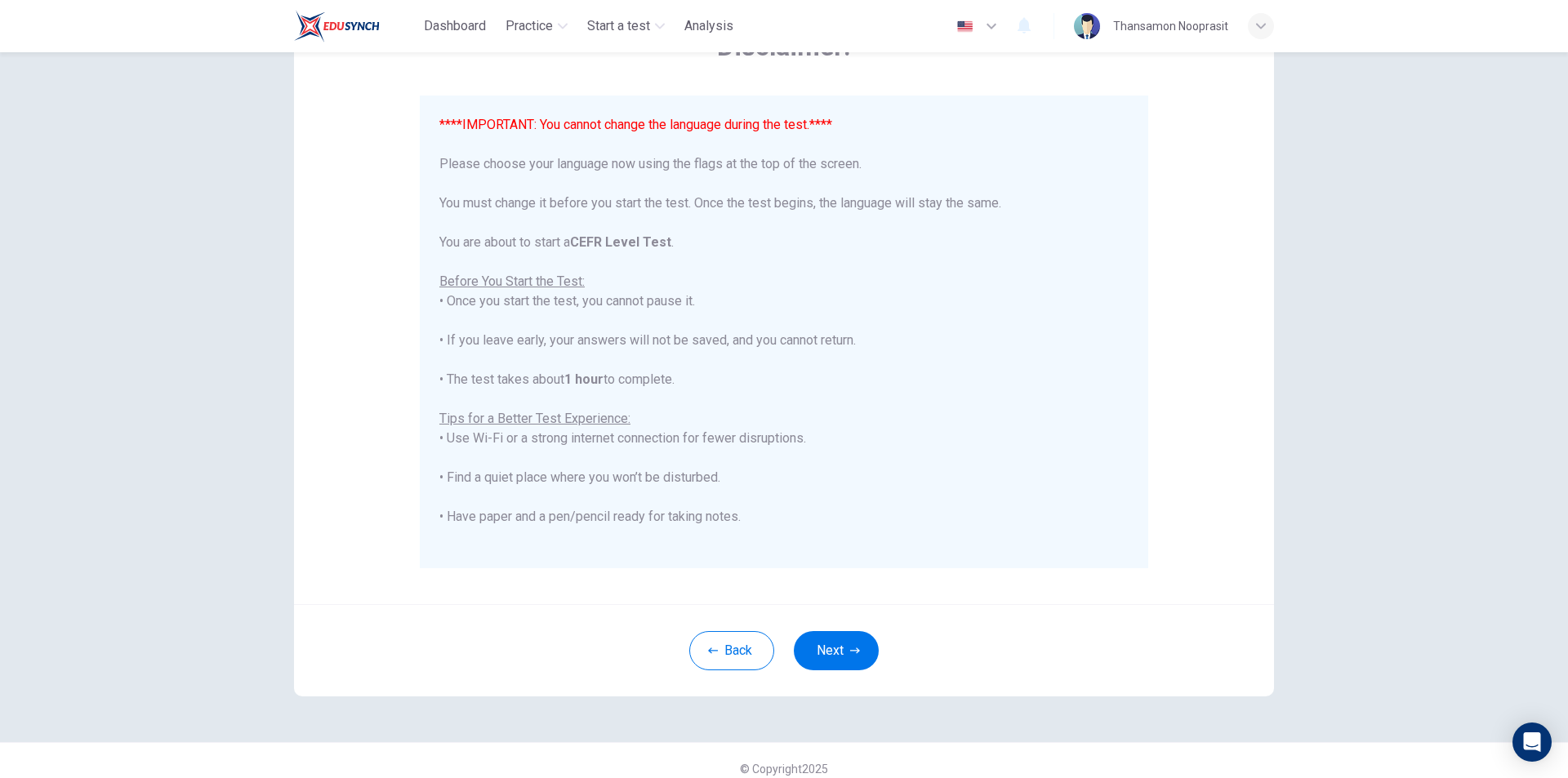
scroll to position [130, 0]
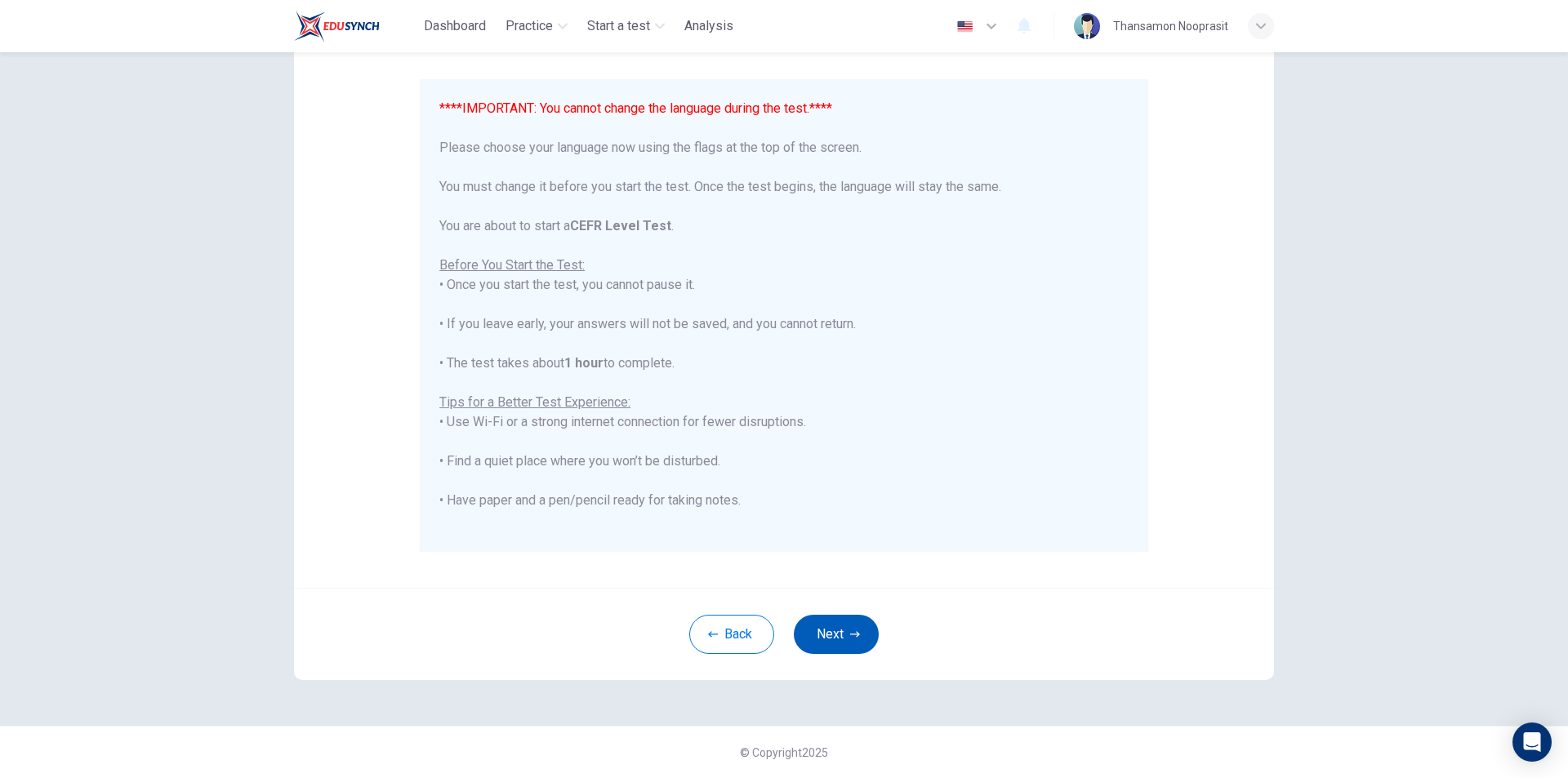
click at [826, 625] on button "Next" at bounding box center [837, 635] width 85 height 39
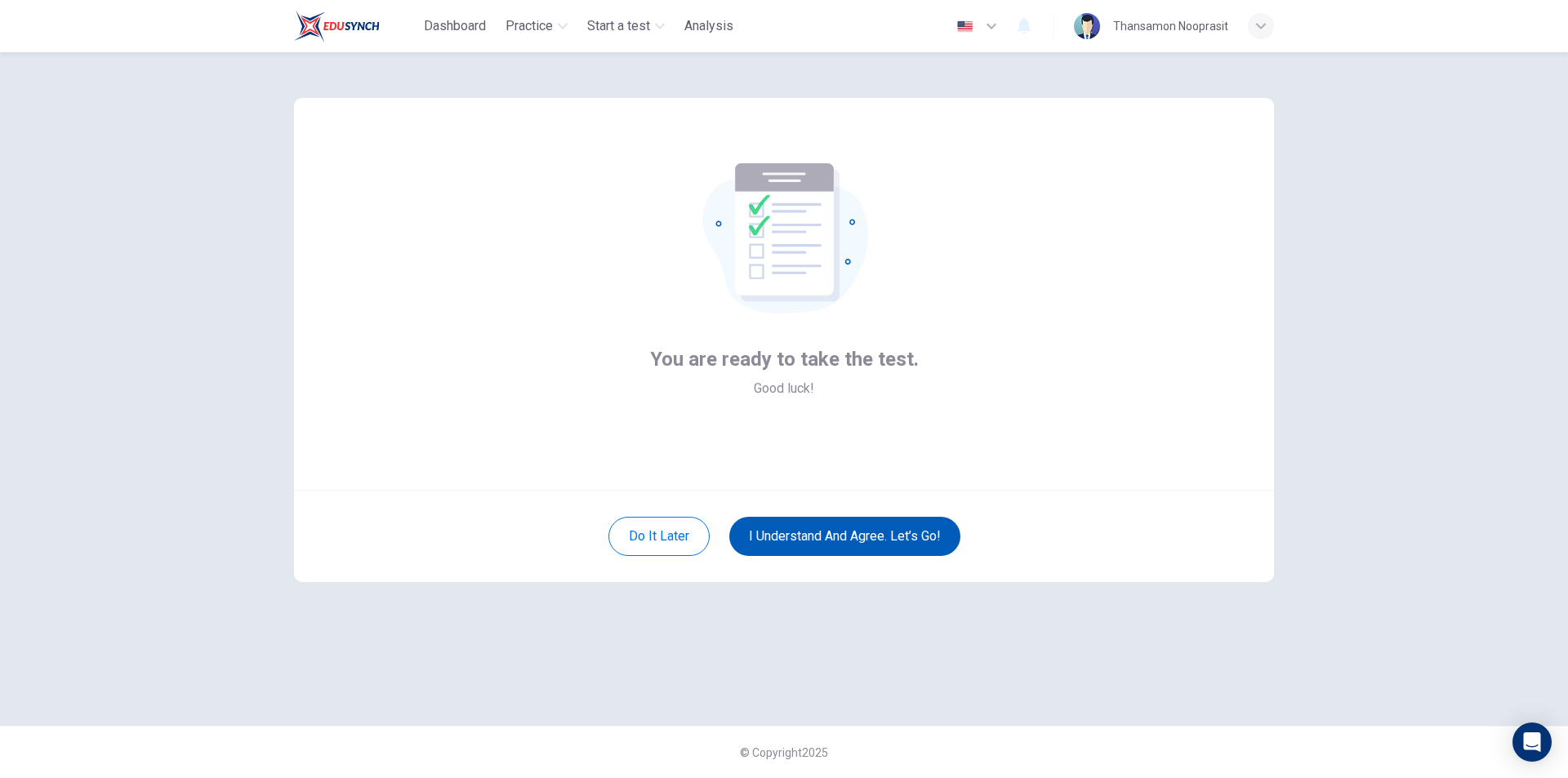
scroll to position [0, 0]
click at [878, 536] on button "I understand and agree. Let’s go!" at bounding box center [845, 536] width 231 height 39
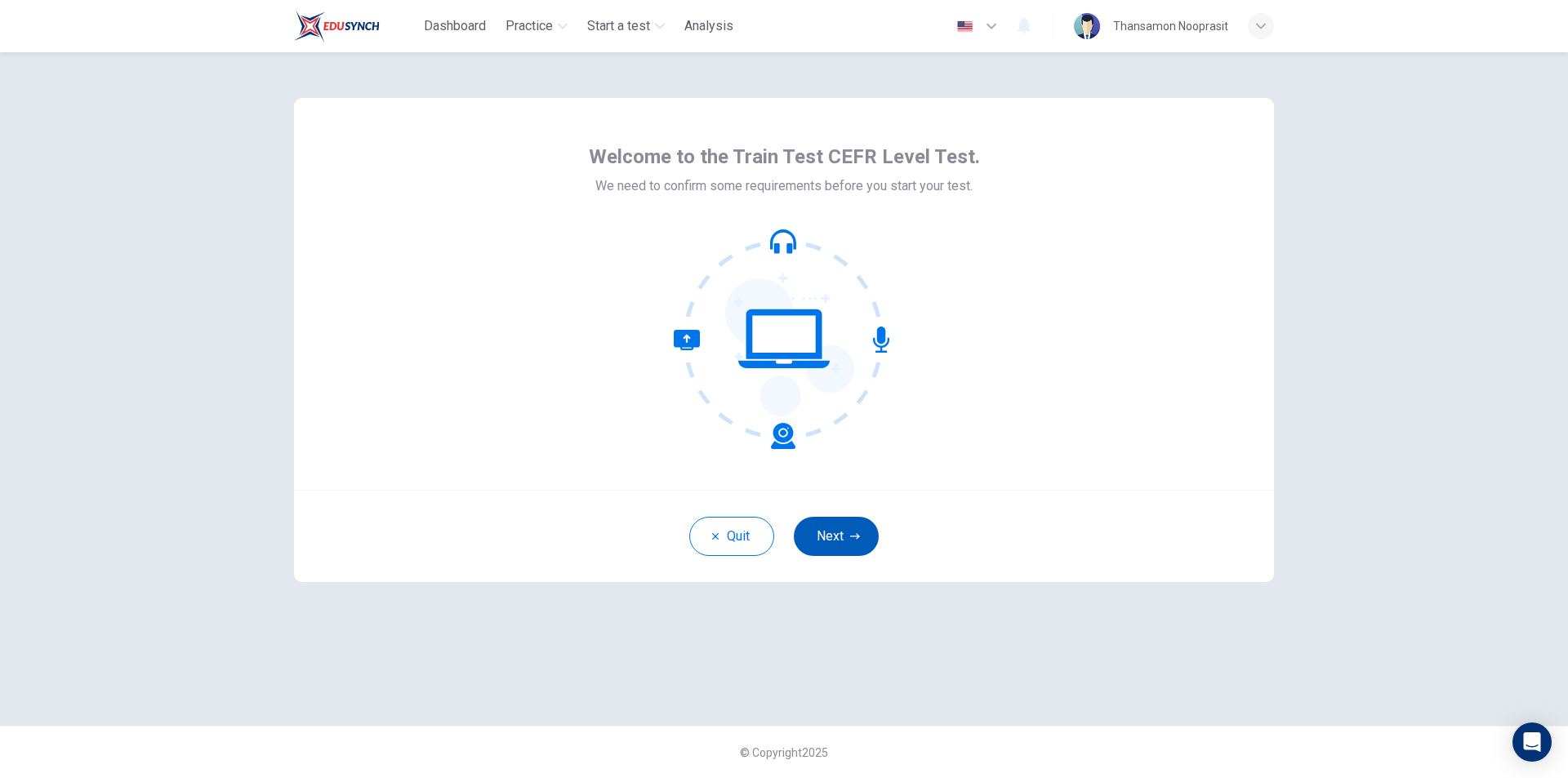
click at [852, 539] on icon "button" at bounding box center [855, 536] width 10 height 10
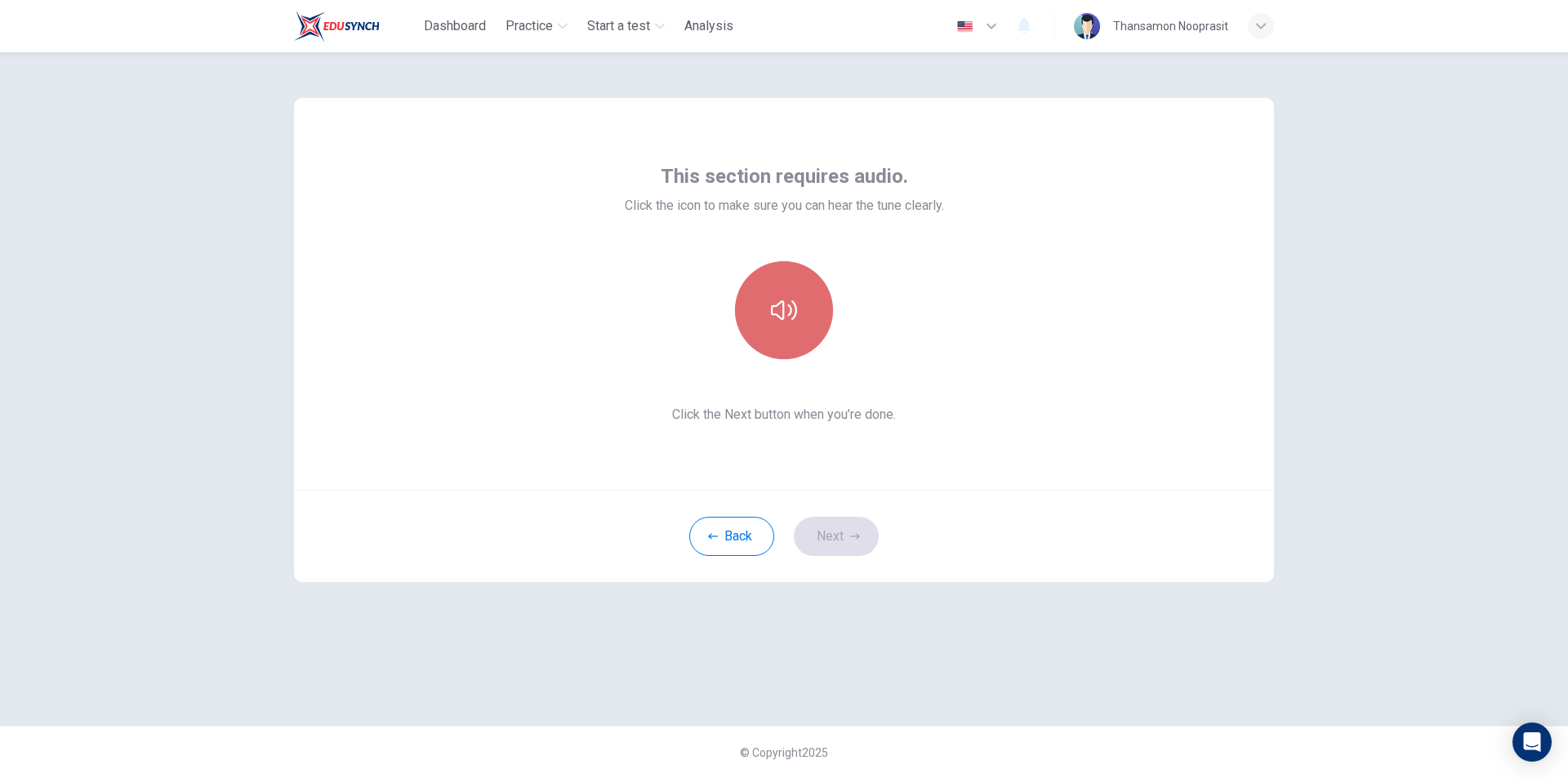
click at [805, 291] on button "button" at bounding box center [784, 310] width 98 height 98
click at [847, 533] on button "Next" at bounding box center [837, 536] width 85 height 39
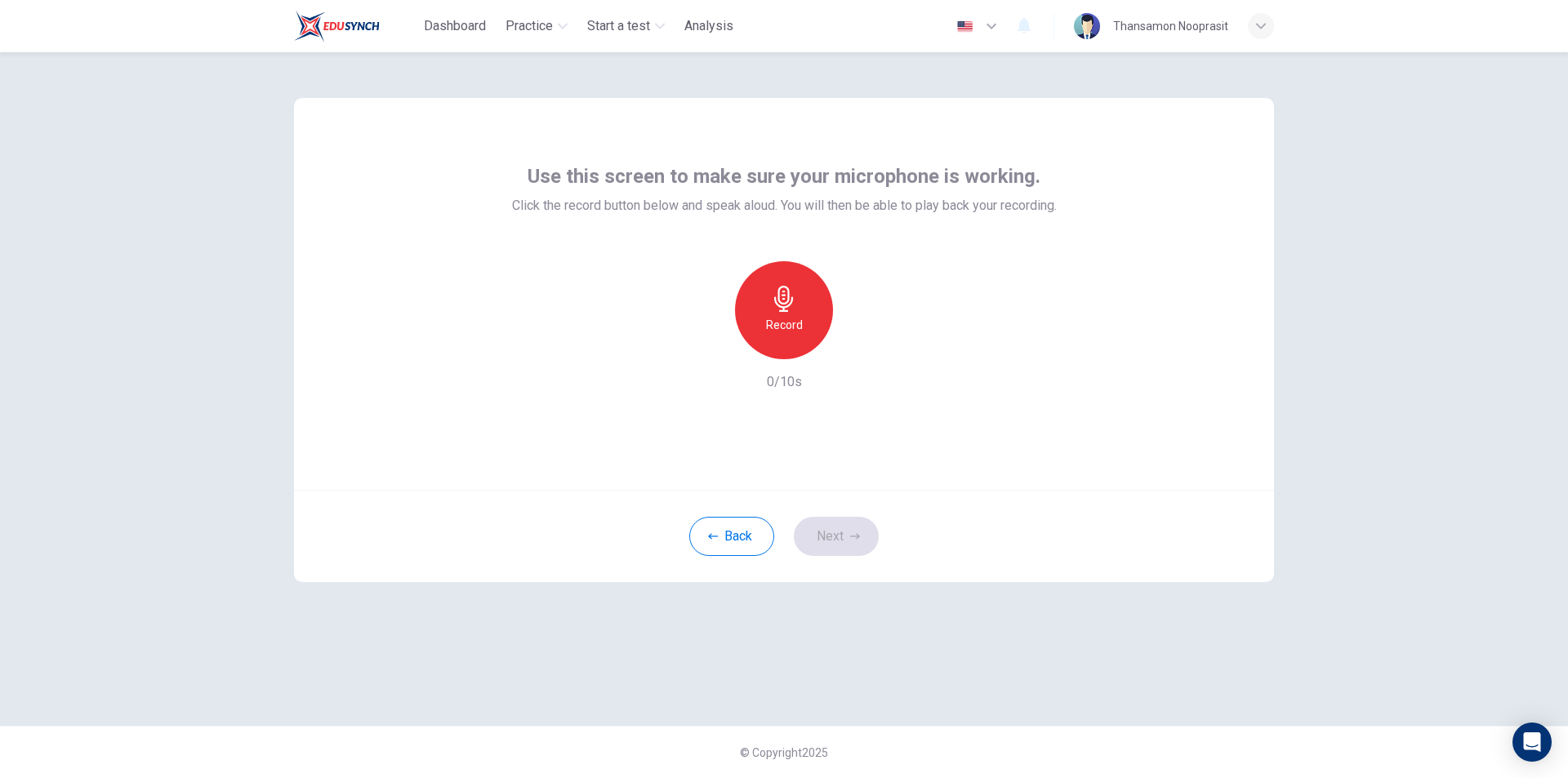
click at [799, 335] on div "Record" at bounding box center [784, 310] width 98 height 98
click at [859, 338] on icon "button" at bounding box center [859, 346] width 16 height 16
click at [841, 532] on button "Next" at bounding box center [837, 536] width 85 height 39
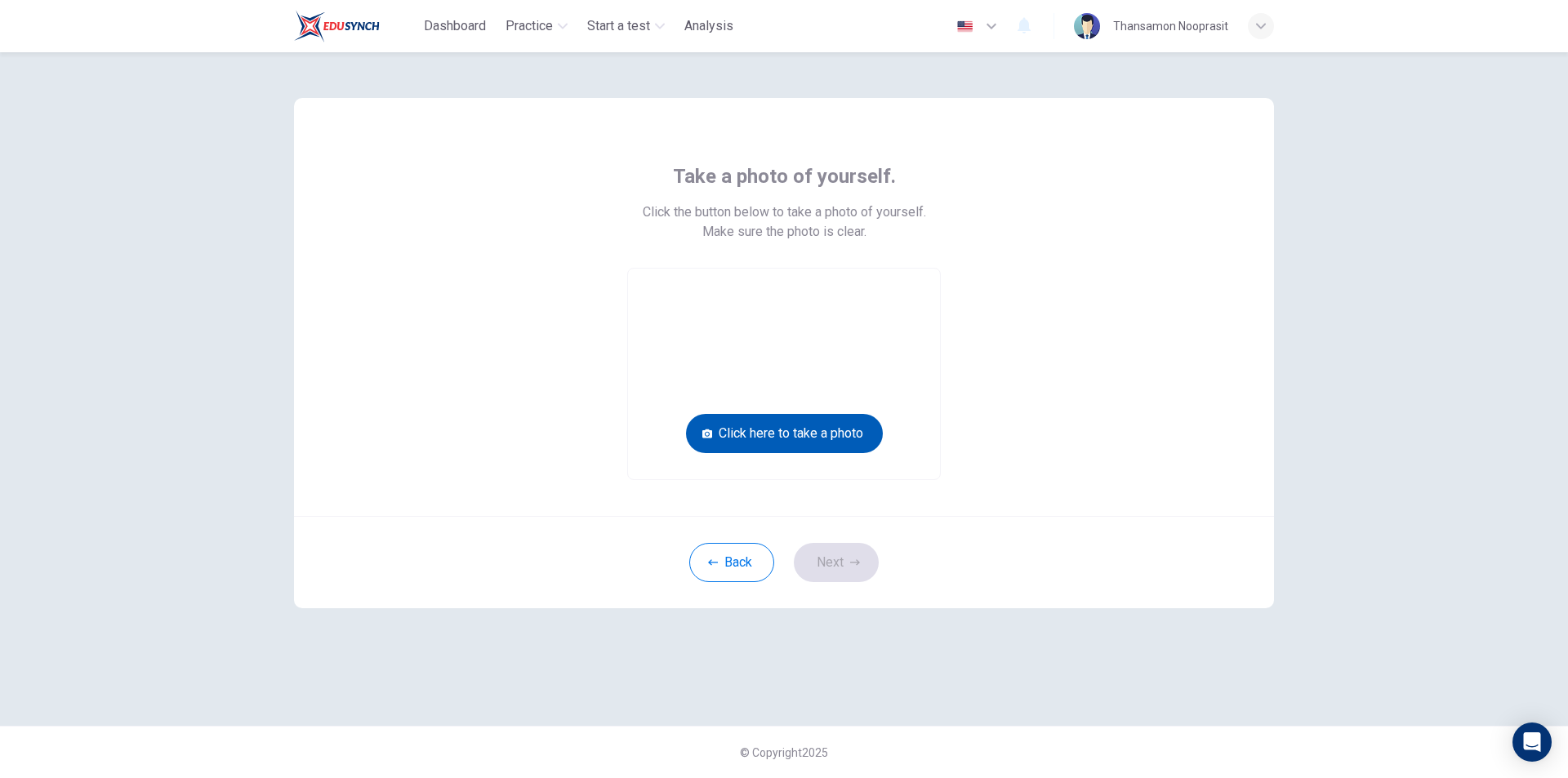
click at [794, 431] on button "Click here to take a photo" at bounding box center [784, 434] width 197 height 39
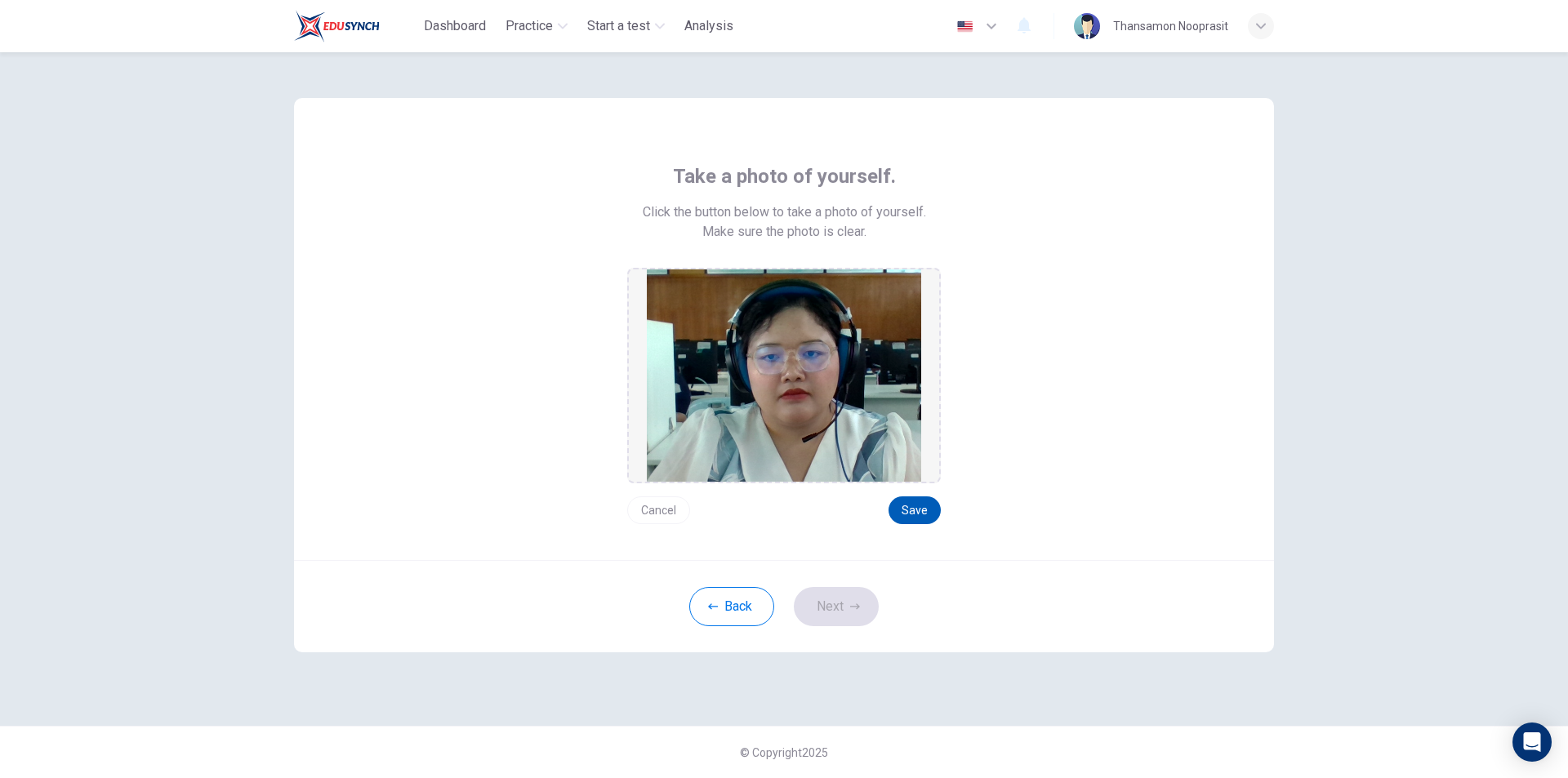
click at [915, 500] on button "Save" at bounding box center [914, 509] width 52 height 28
click at [920, 516] on button "Save" at bounding box center [914, 509] width 52 height 28
click at [867, 604] on button "Next" at bounding box center [837, 606] width 85 height 39
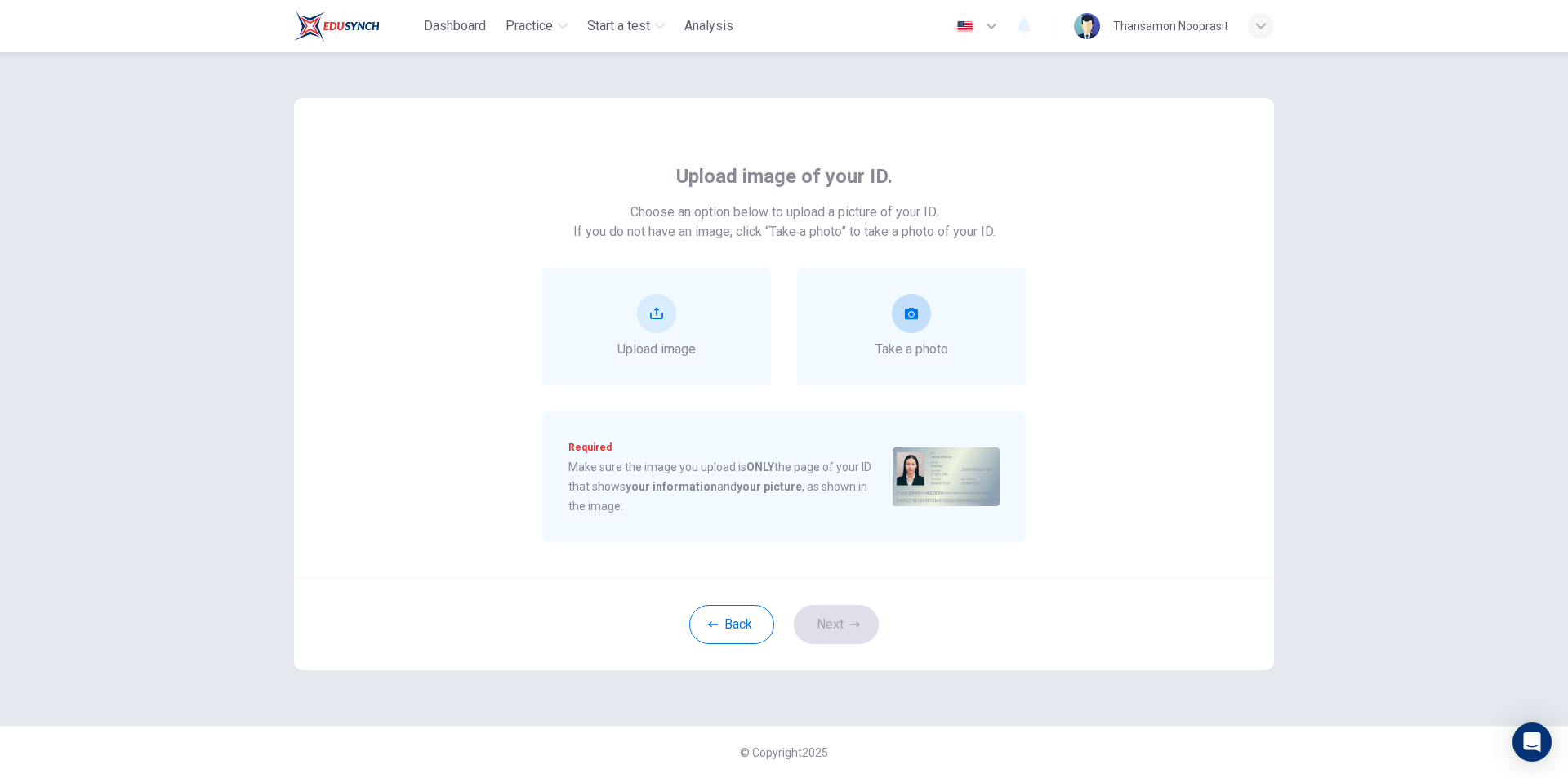
click at [925, 316] on button "take photo" at bounding box center [912, 314] width 39 height 39
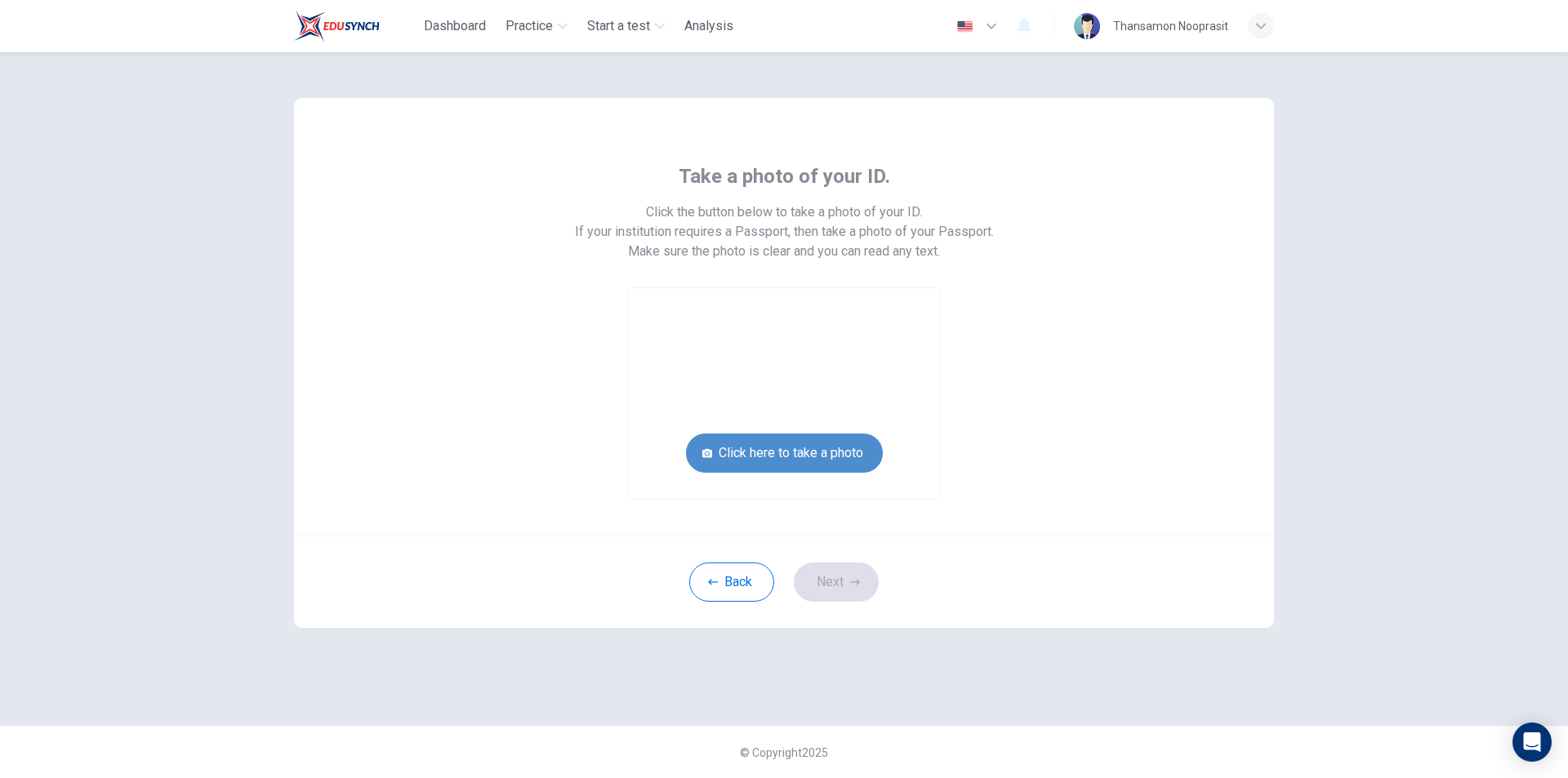
click at [849, 456] on button "Click here to take a photo" at bounding box center [784, 453] width 197 height 39
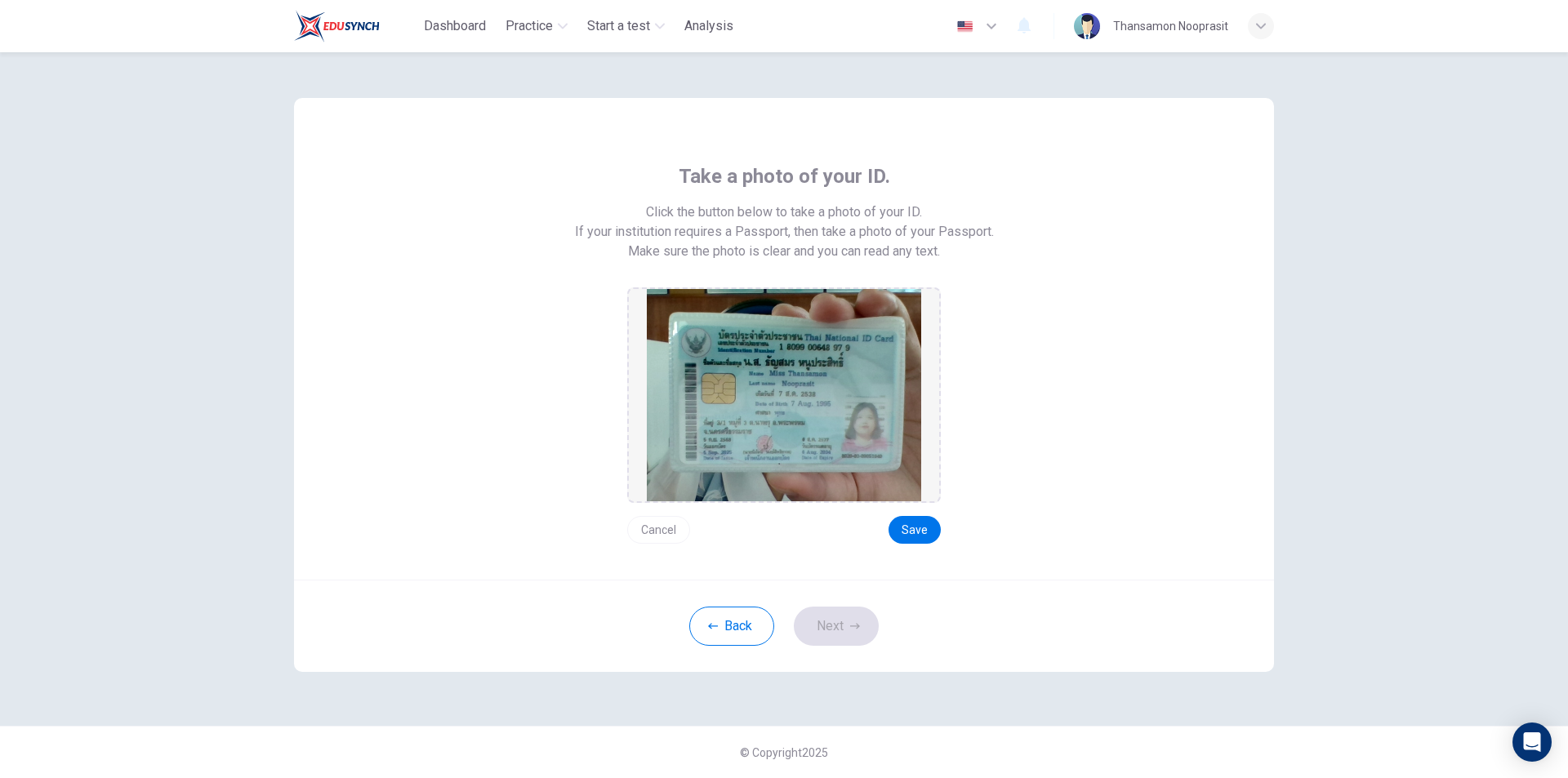
click at [669, 530] on button "Cancel" at bounding box center [658, 529] width 63 height 28
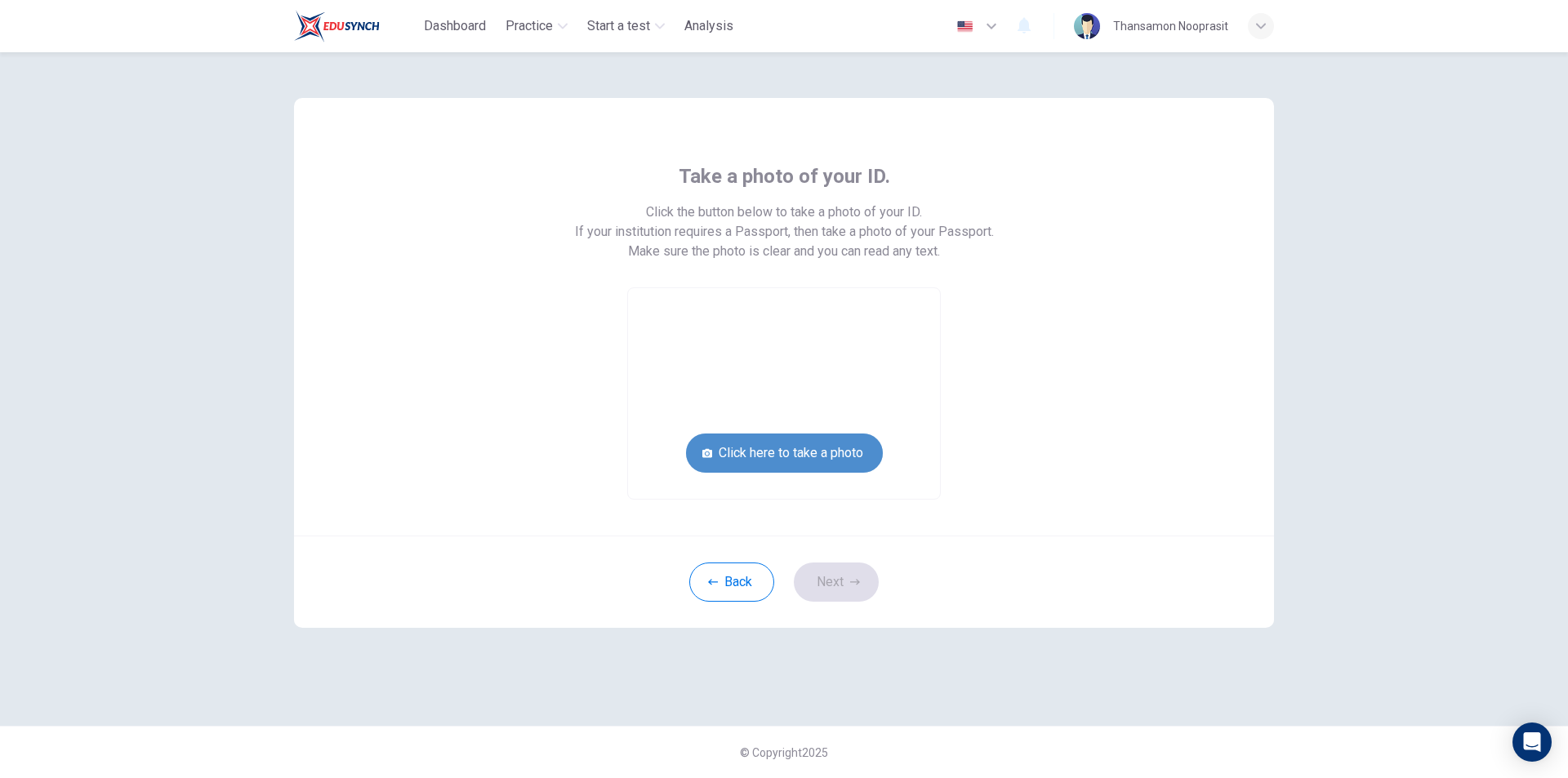
click at [856, 453] on button "Click here to take a photo" at bounding box center [784, 453] width 197 height 39
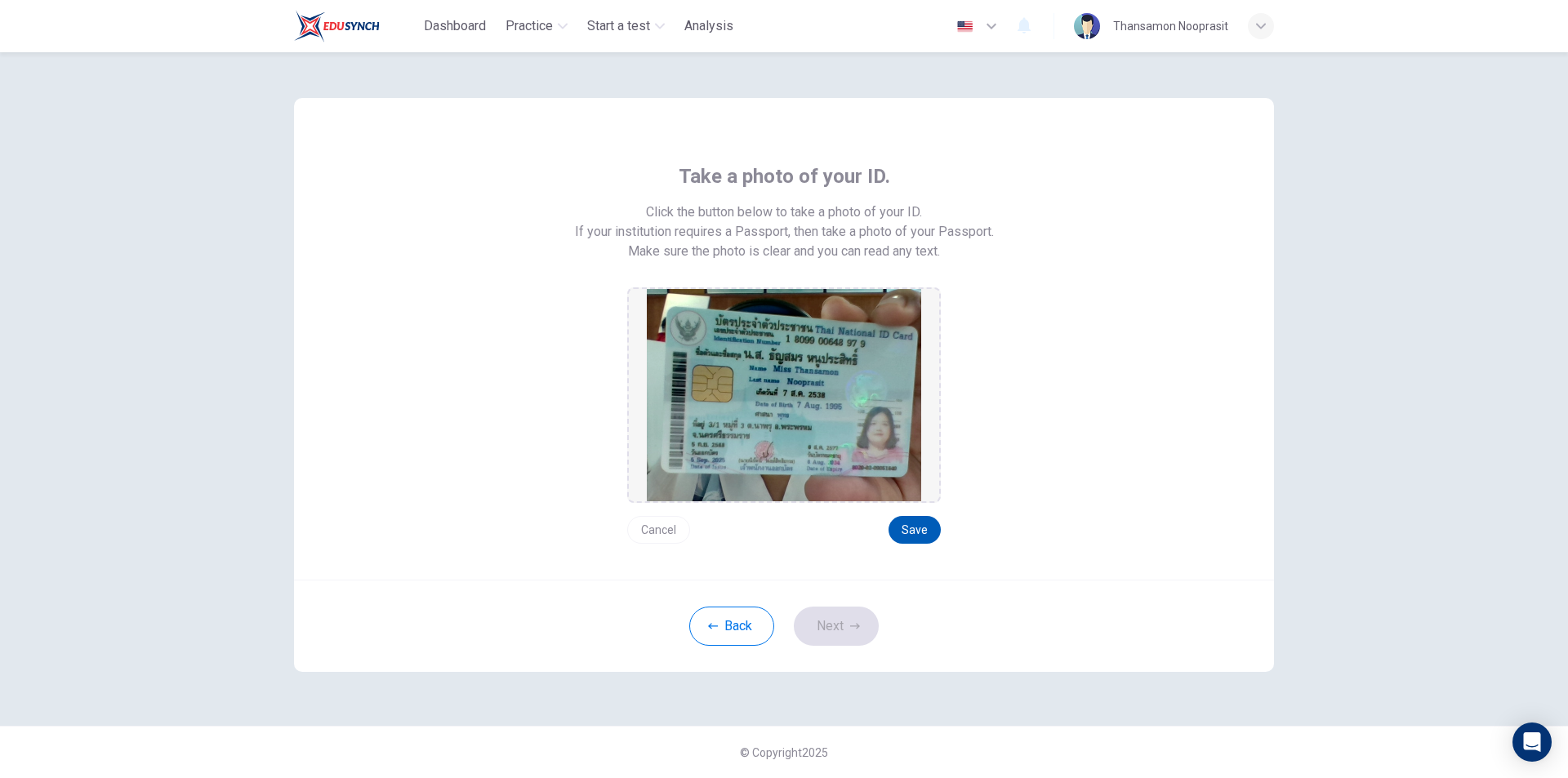
click at [922, 528] on button "Save" at bounding box center [914, 529] width 52 height 28
click at [853, 620] on button "Next" at bounding box center [837, 626] width 85 height 39
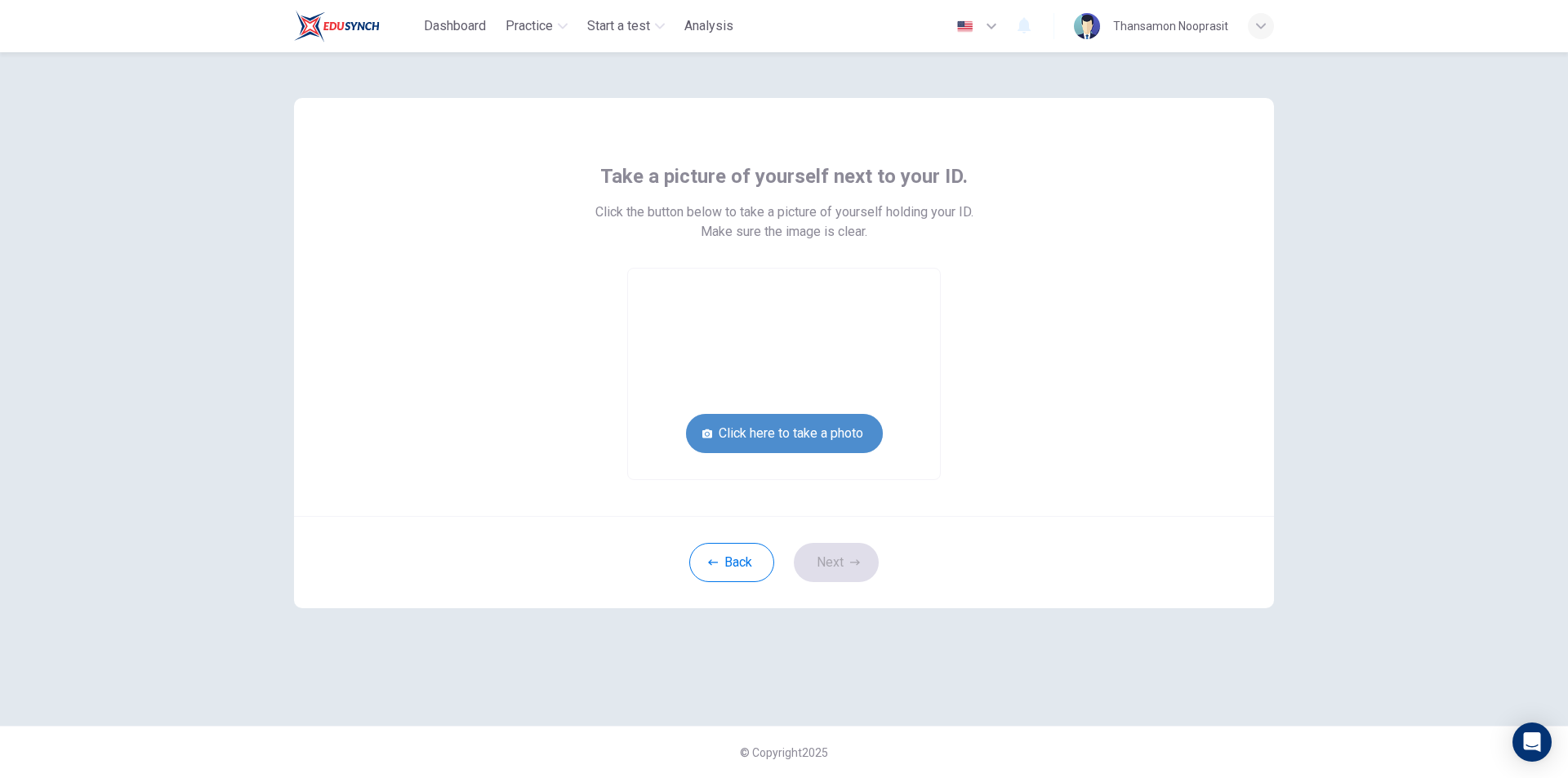
click at [828, 425] on button "Click here to take a photo" at bounding box center [784, 434] width 197 height 39
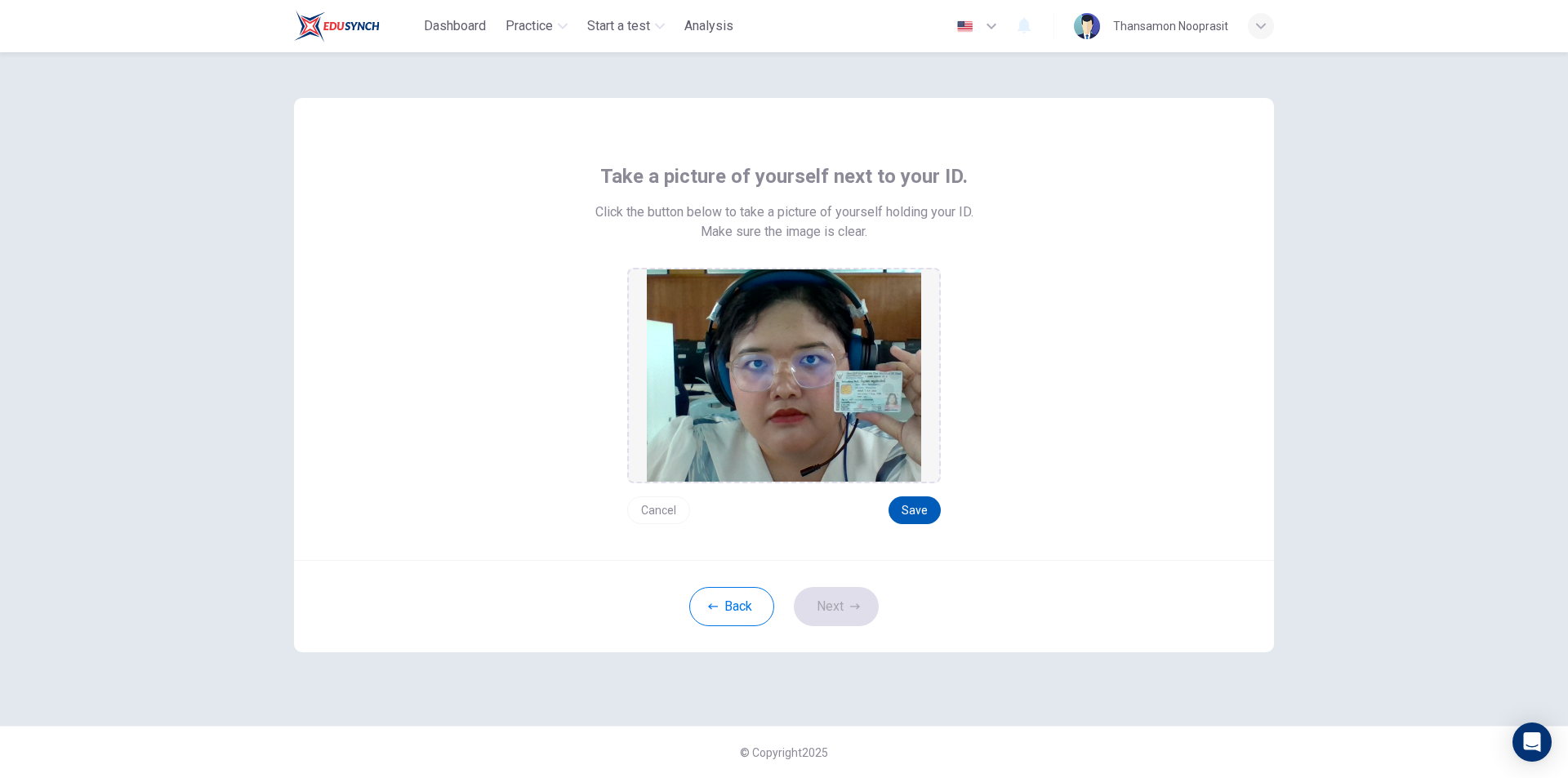
click at [908, 510] on button "Save" at bounding box center [914, 509] width 52 height 28
click at [867, 594] on button "Next" at bounding box center [837, 606] width 85 height 39
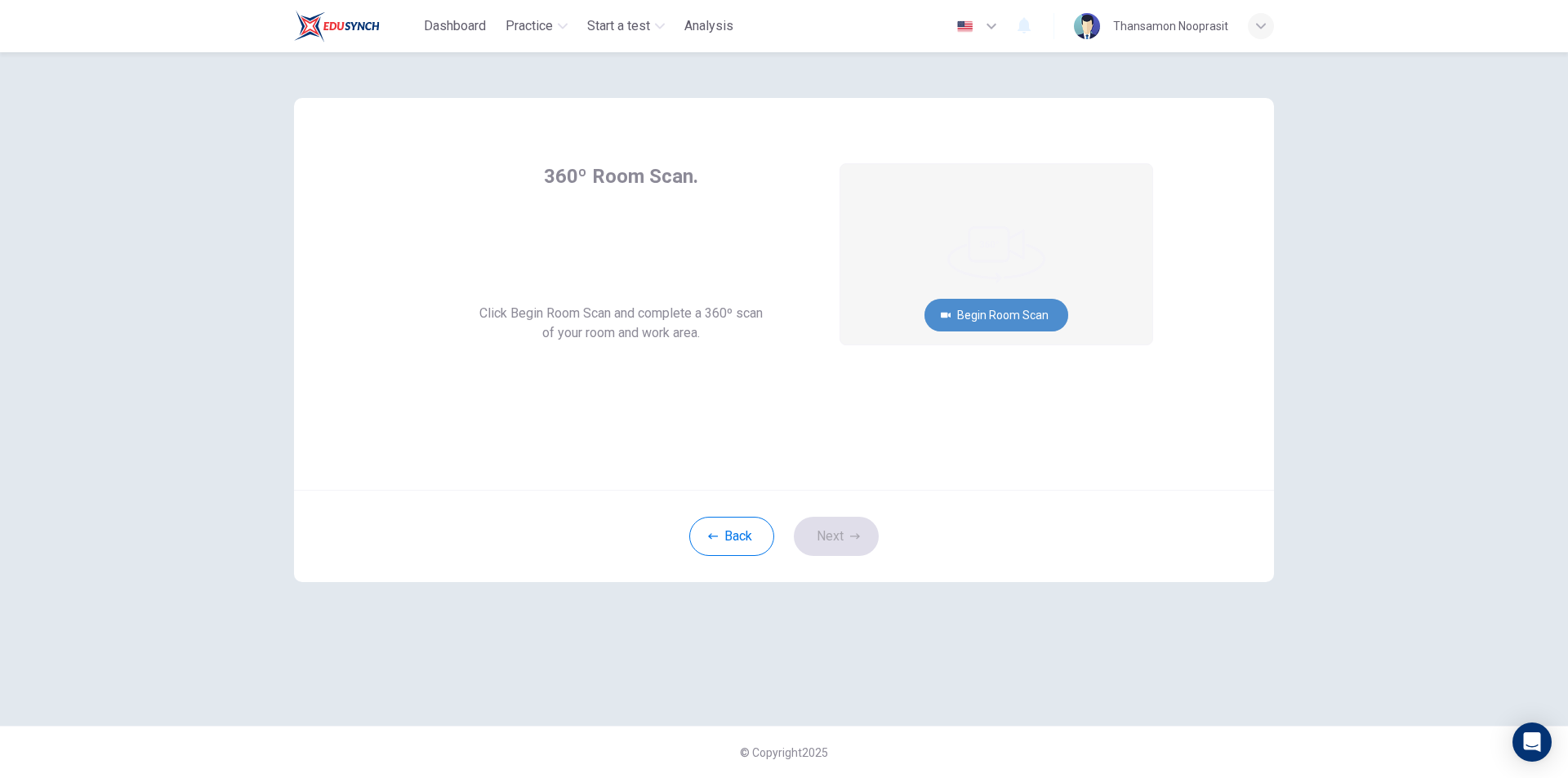
click at [1001, 313] on button "Begin Room Scan" at bounding box center [997, 315] width 144 height 33
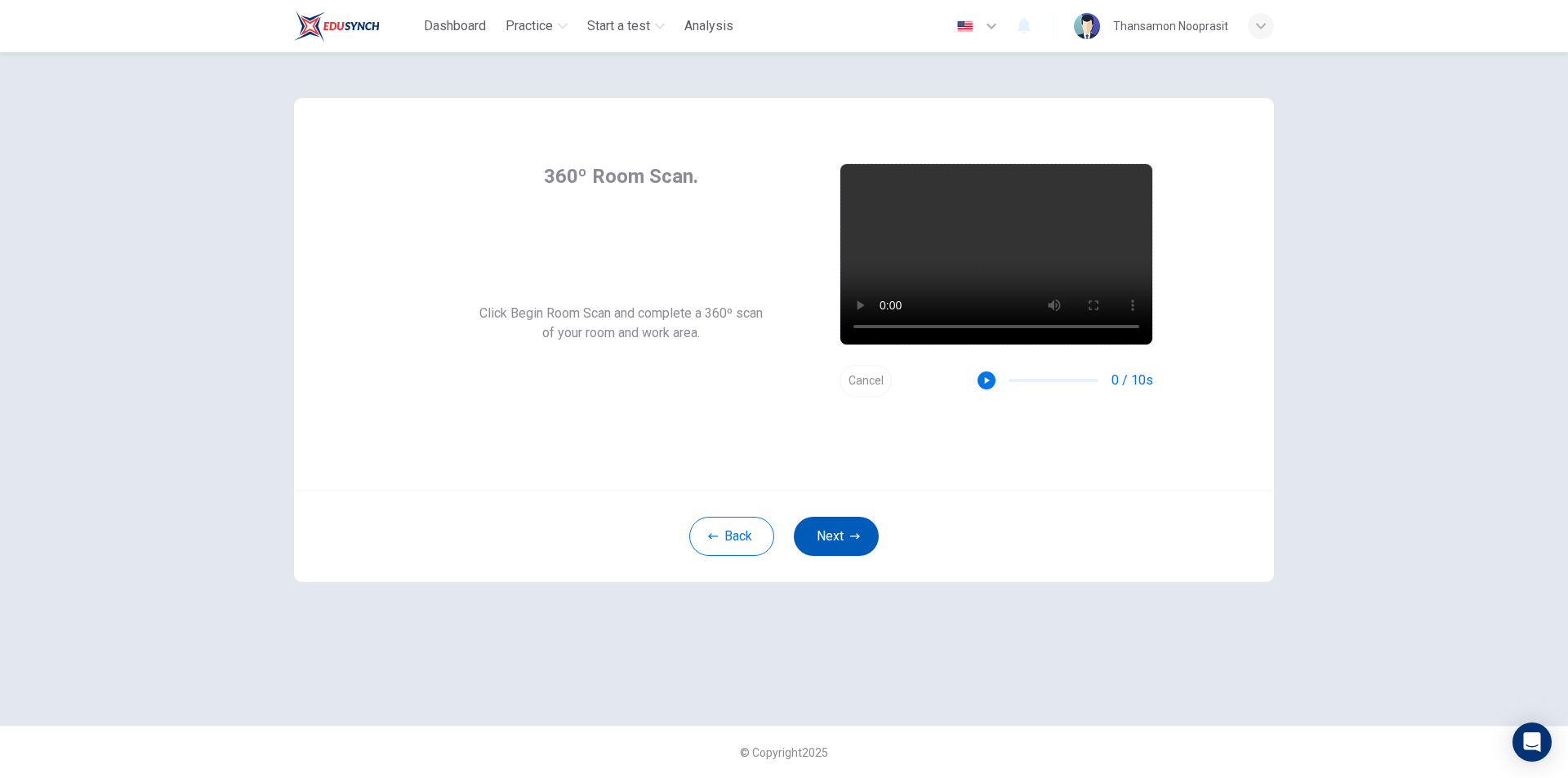
click at [842, 525] on button "Next" at bounding box center [837, 536] width 85 height 39
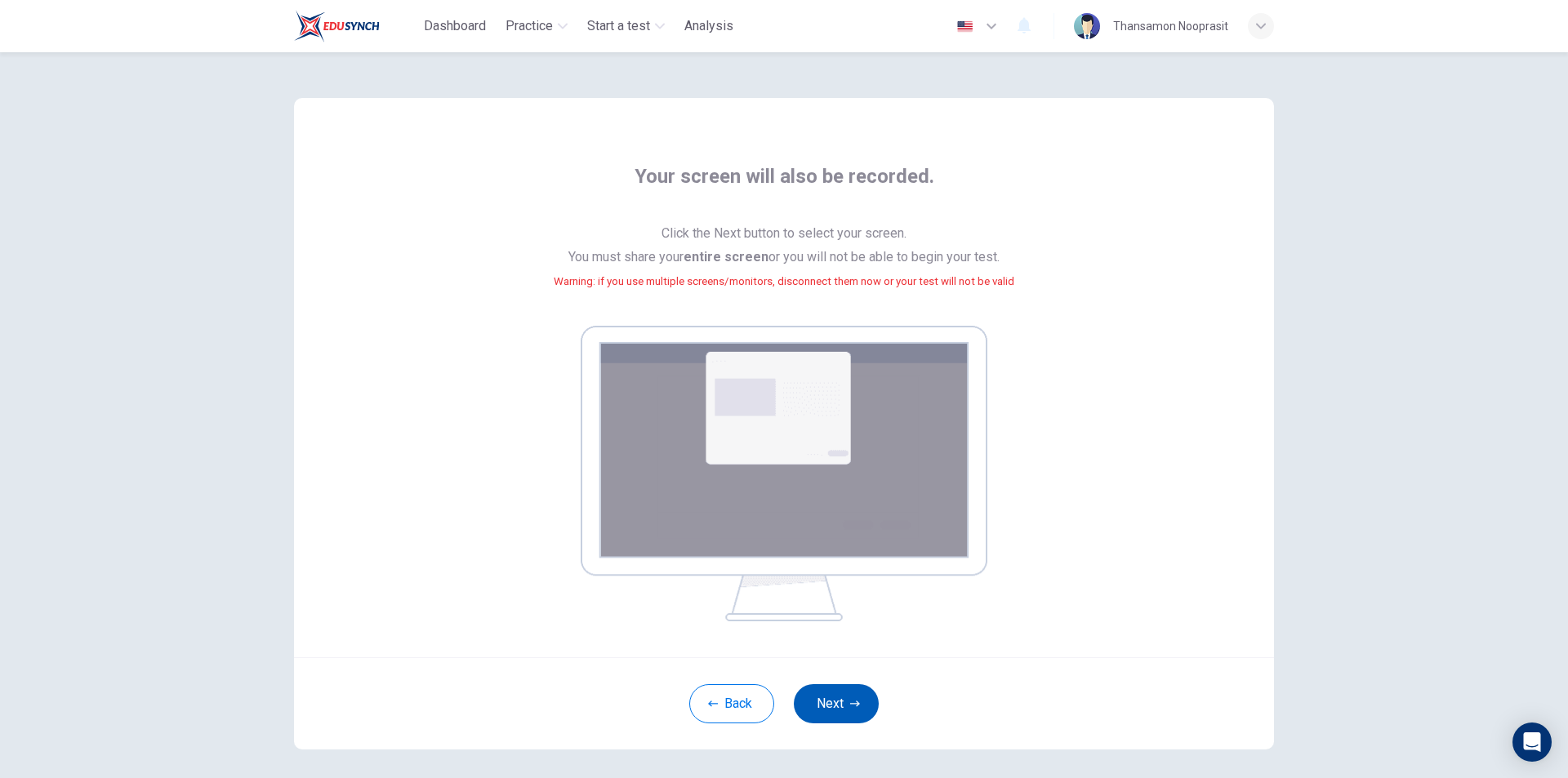
click at [844, 700] on button "Next" at bounding box center [837, 704] width 85 height 39
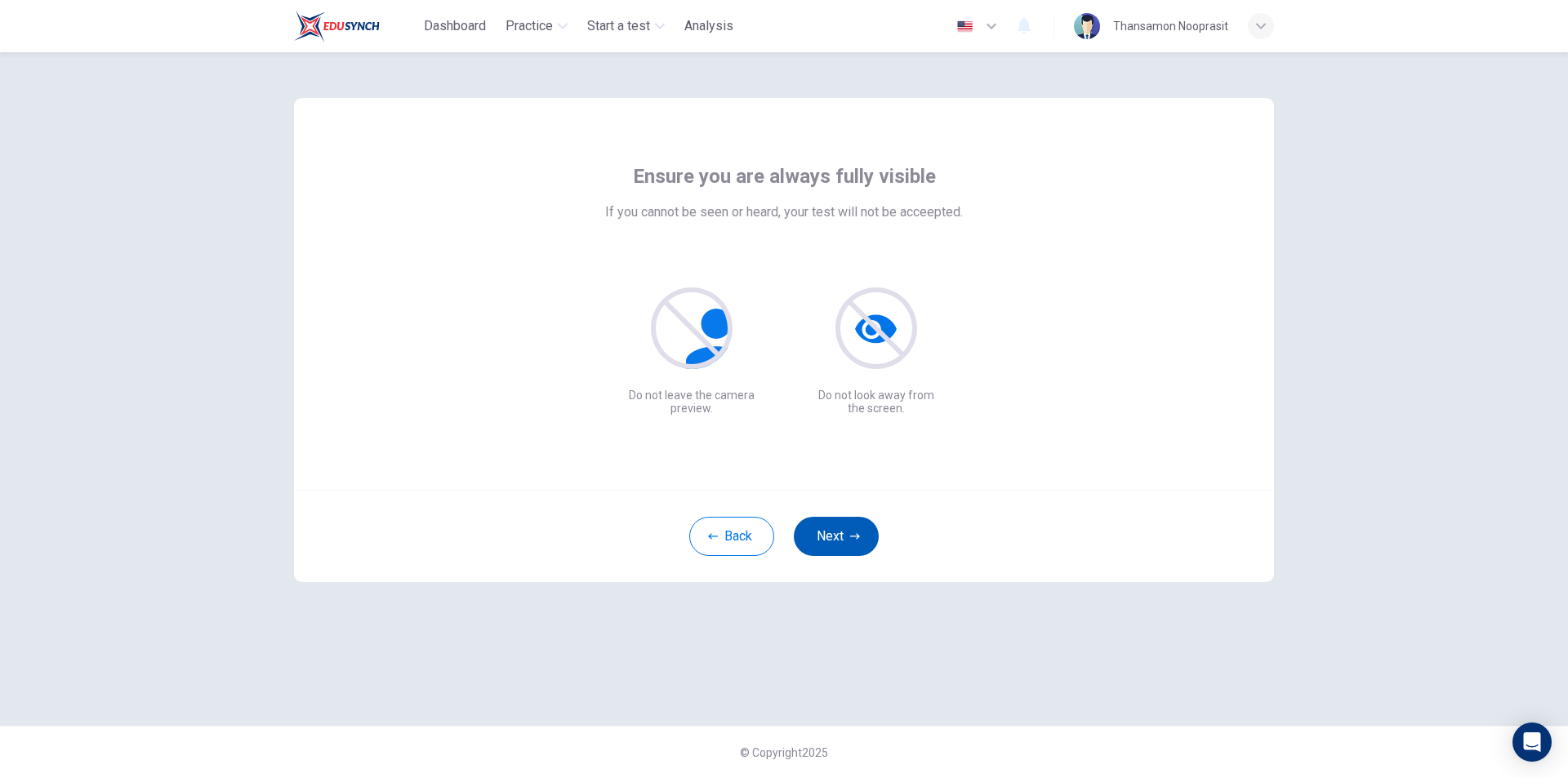
click at [850, 533] on icon "button" at bounding box center [855, 536] width 10 height 10
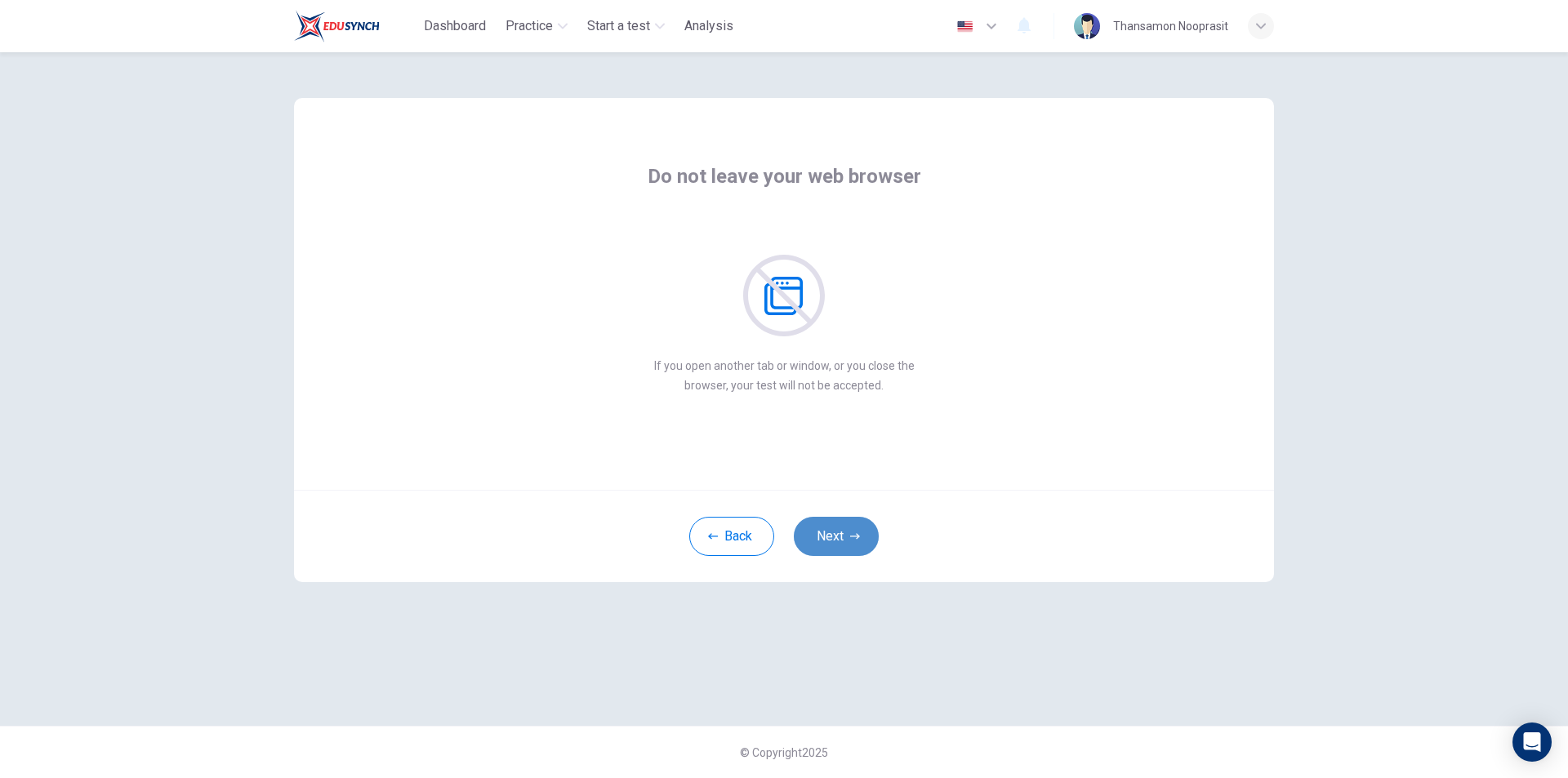
click at [850, 533] on icon "button" at bounding box center [855, 536] width 10 height 10
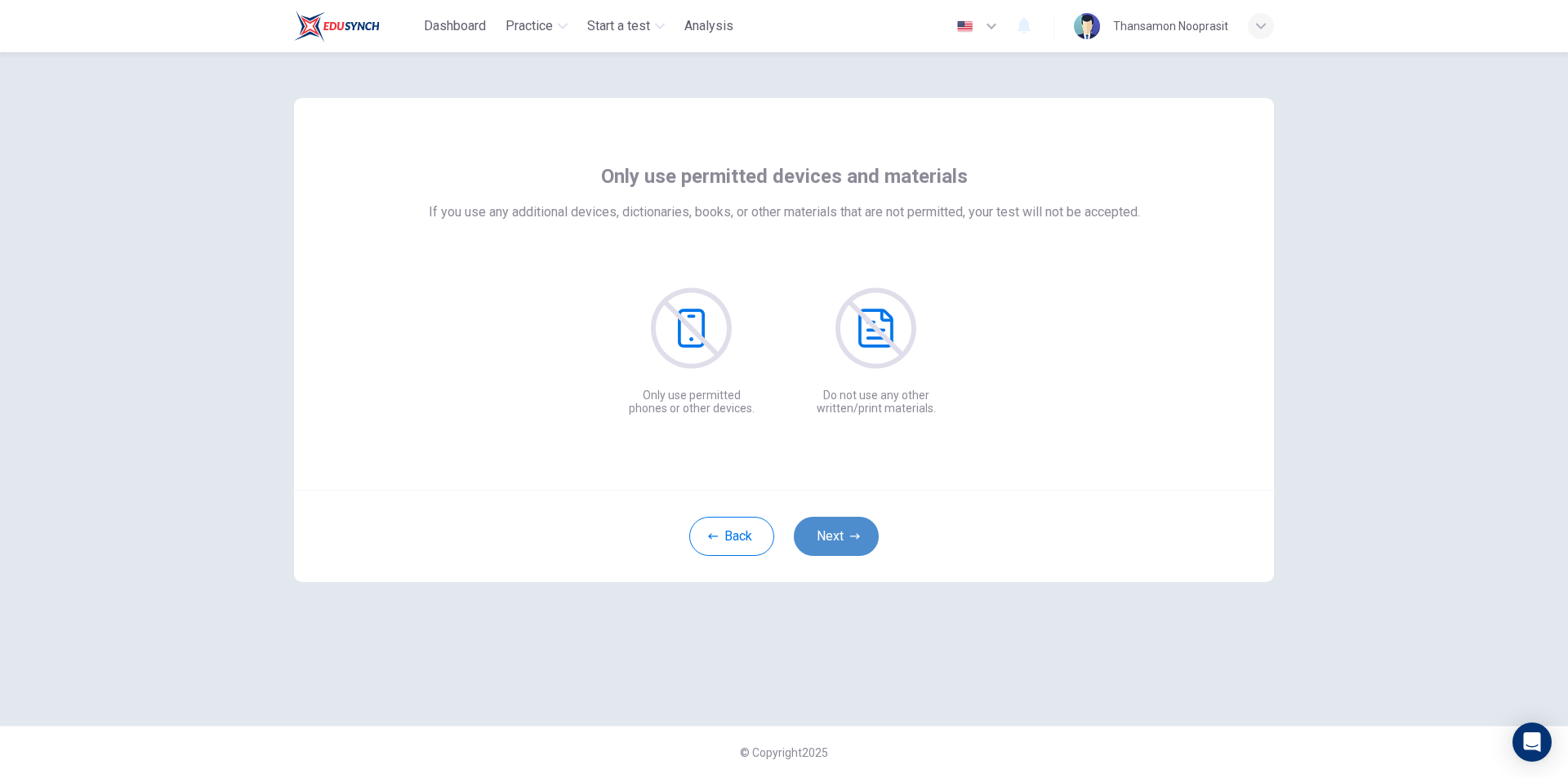
click at [850, 533] on icon "button" at bounding box center [855, 536] width 10 height 10
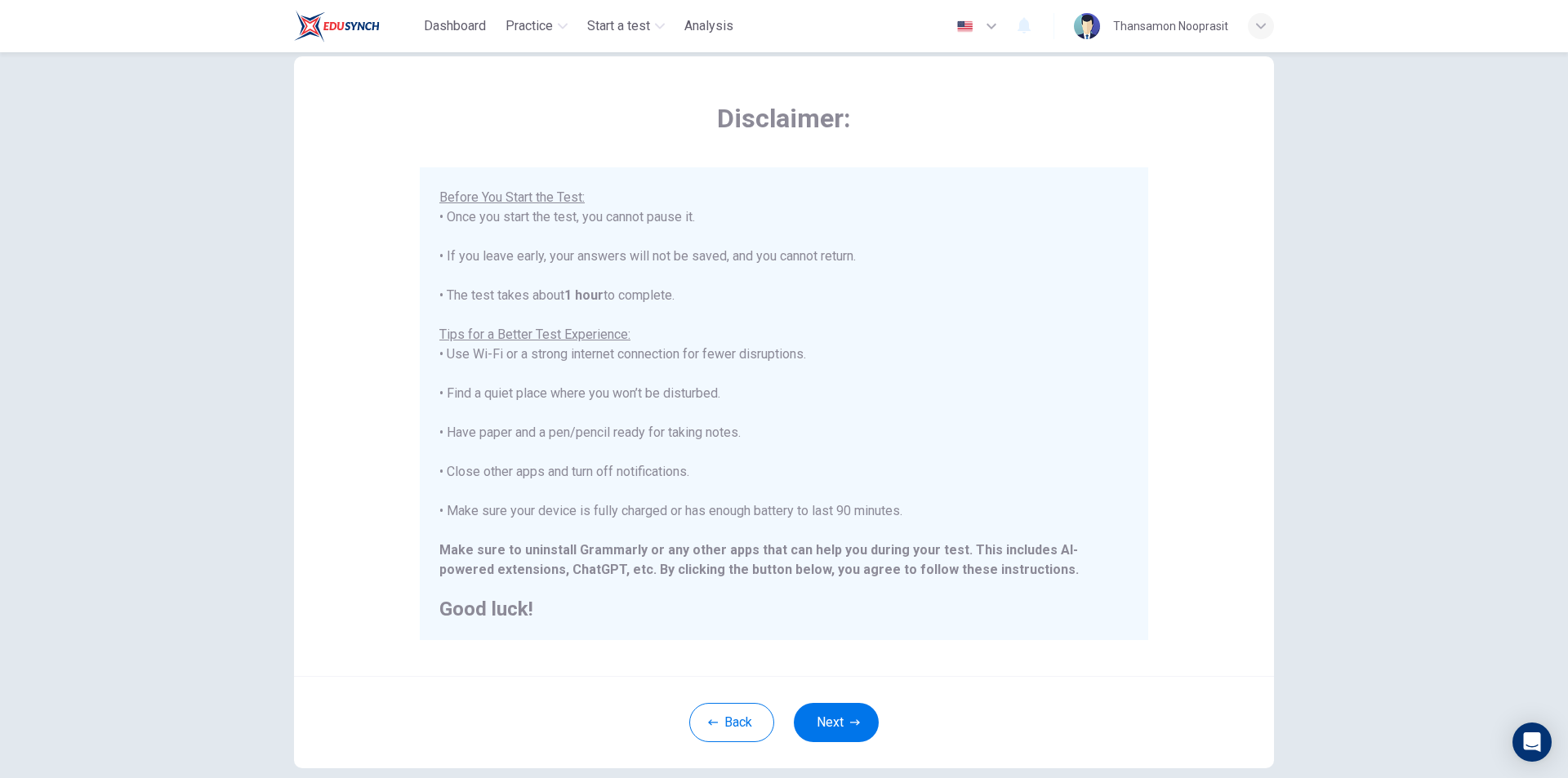
scroll to position [82, 0]
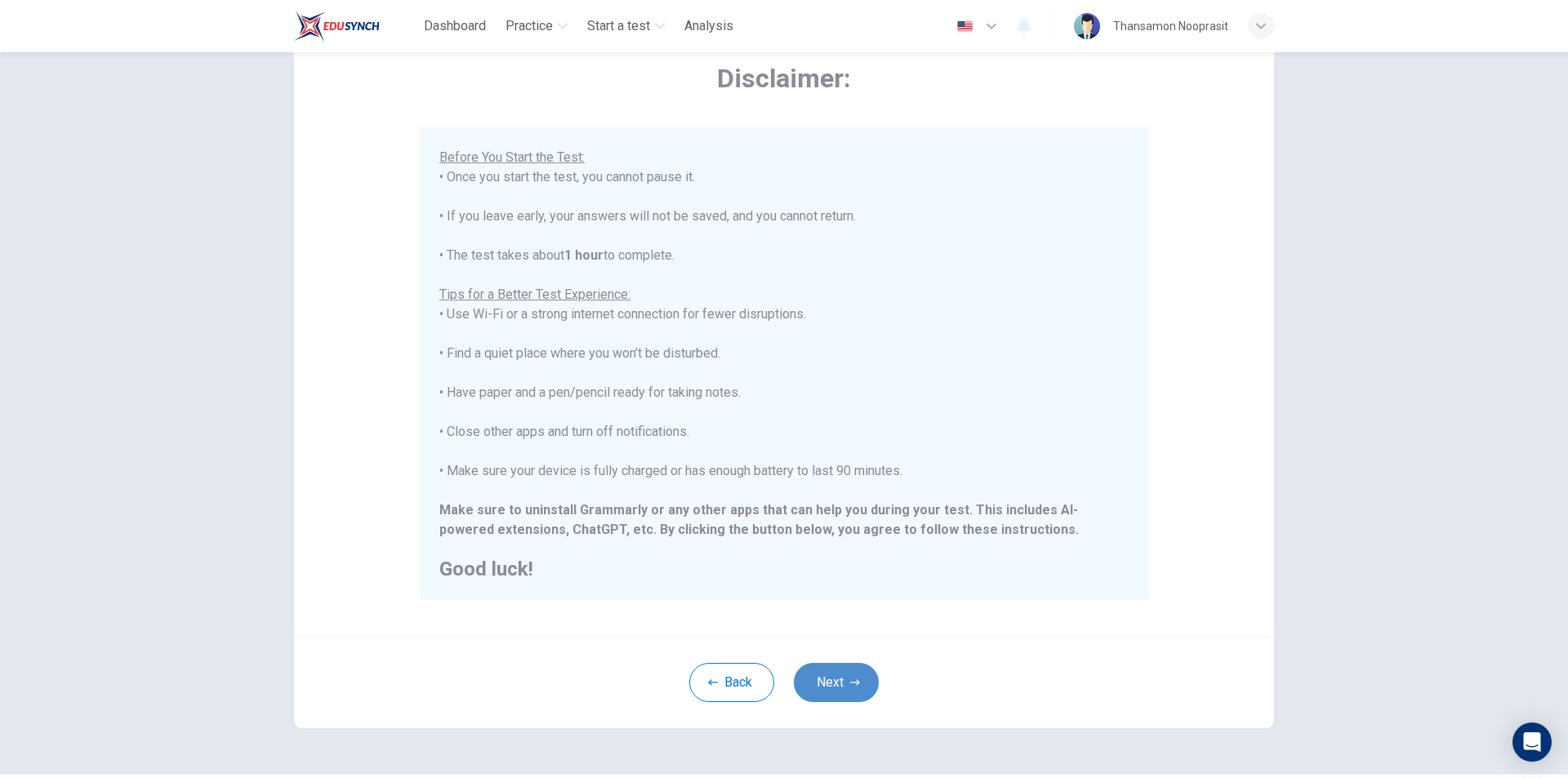
click at [825, 674] on button "Next" at bounding box center [837, 683] width 85 height 39
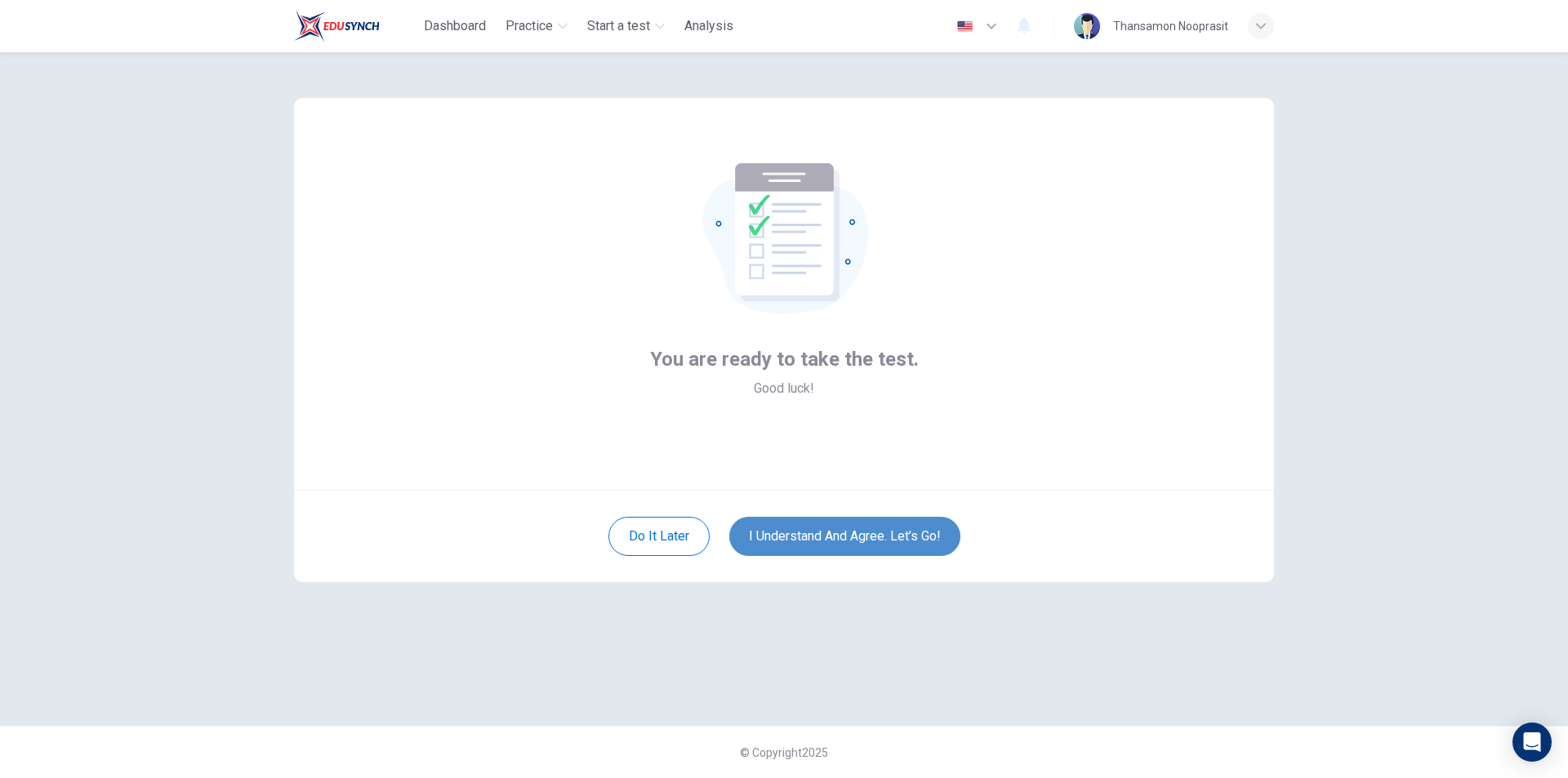
click at [826, 543] on button "I understand and agree. Let’s go!" at bounding box center [845, 536] width 231 height 39
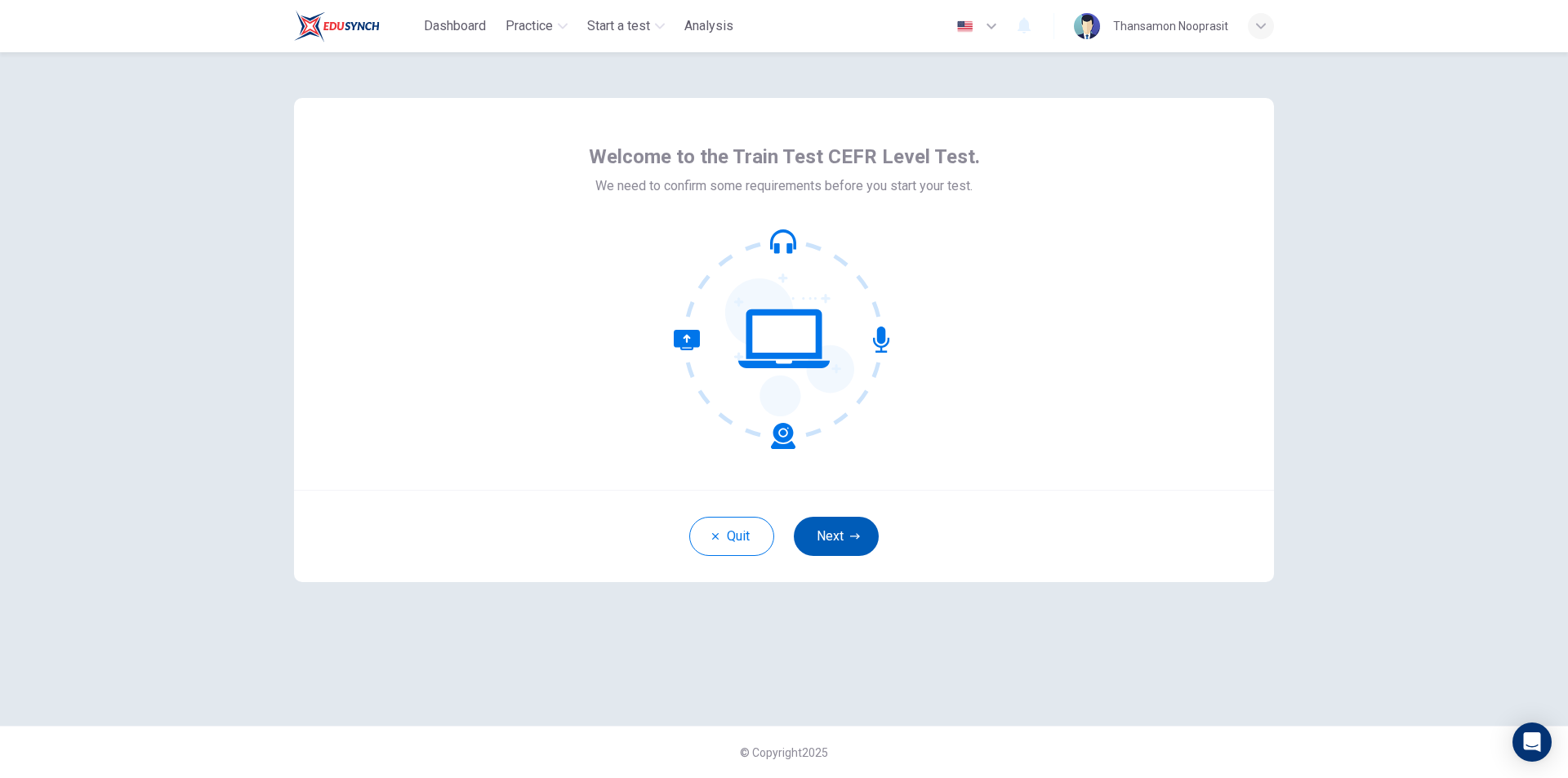
click at [821, 544] on button "Next" at bounding box center [837, 536] width 85 height 39
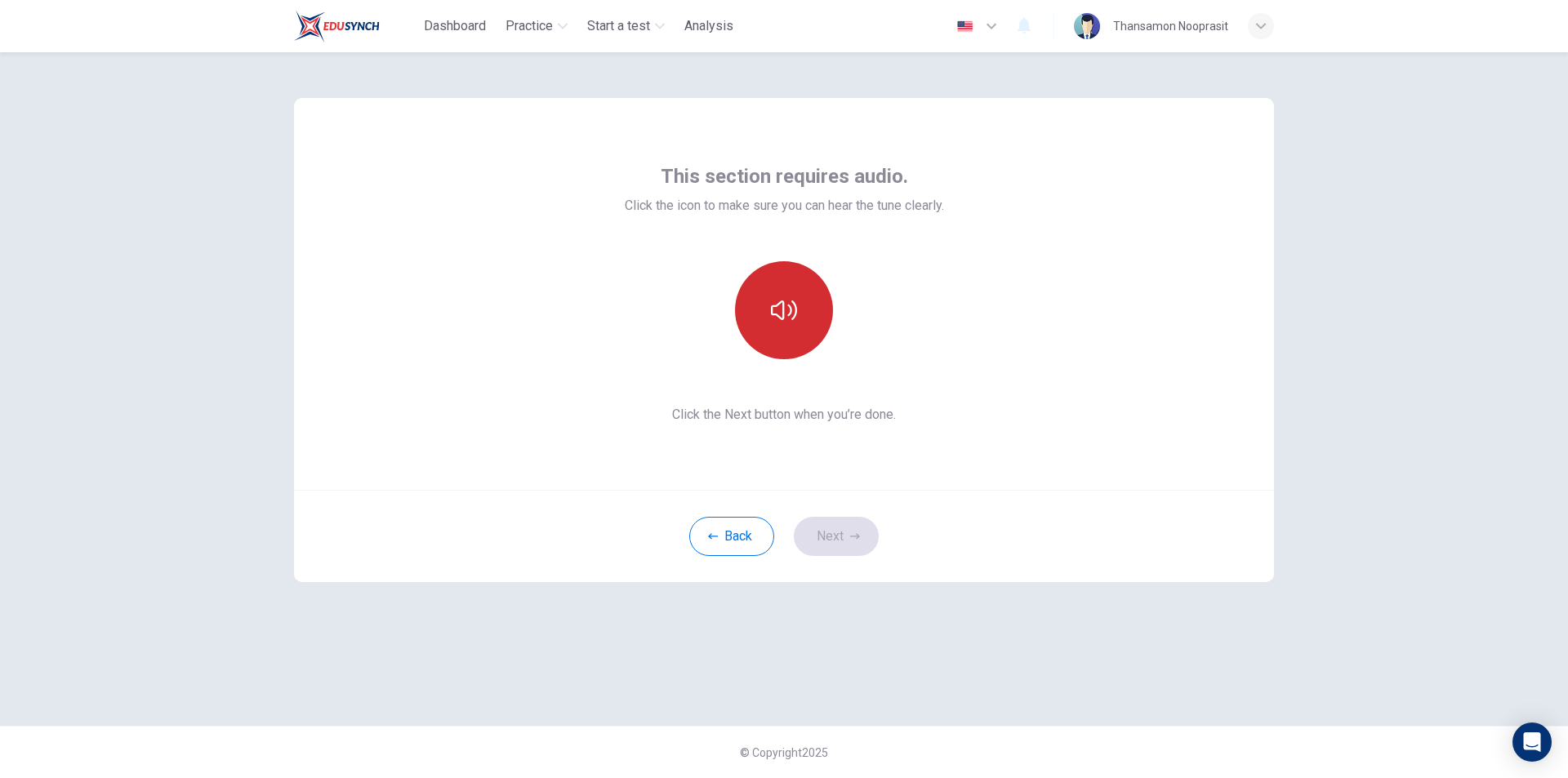
click at [782, 340] on button "button" at bounding box center [784, 310] width 98 height 98
click at [828, 525] on button "Next" at bounding box center [837, 536] width 85 height 39
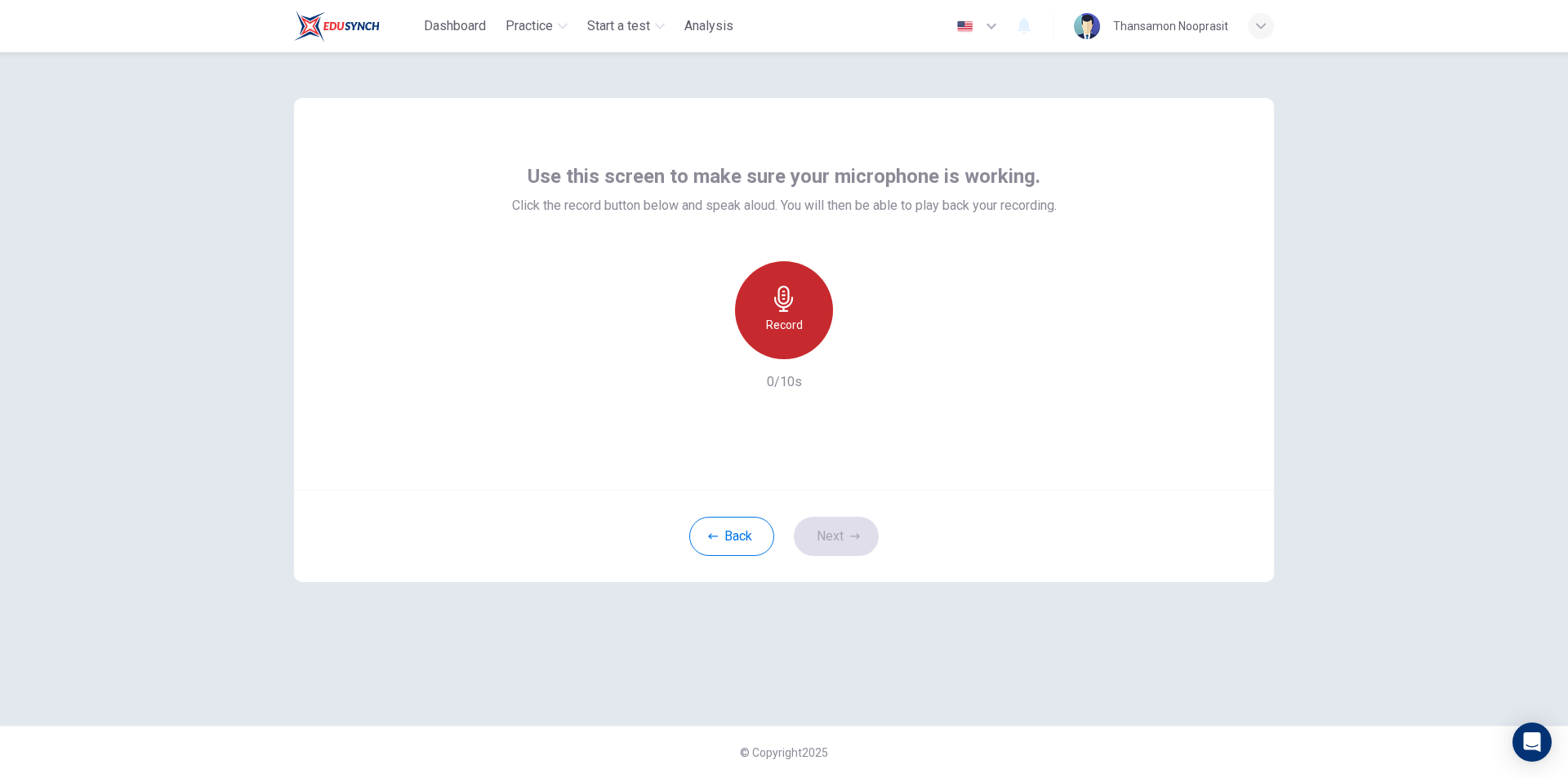
click at [817, 317] on div "Record" at bounding box center [784, 310] width 98 height 98
click at [866, 349] on icon "button" at bounding box center [859, 346] width 16 height 16
click at [835, 540] on button "Next" at bounding box center [837, 536] width 85 height 39
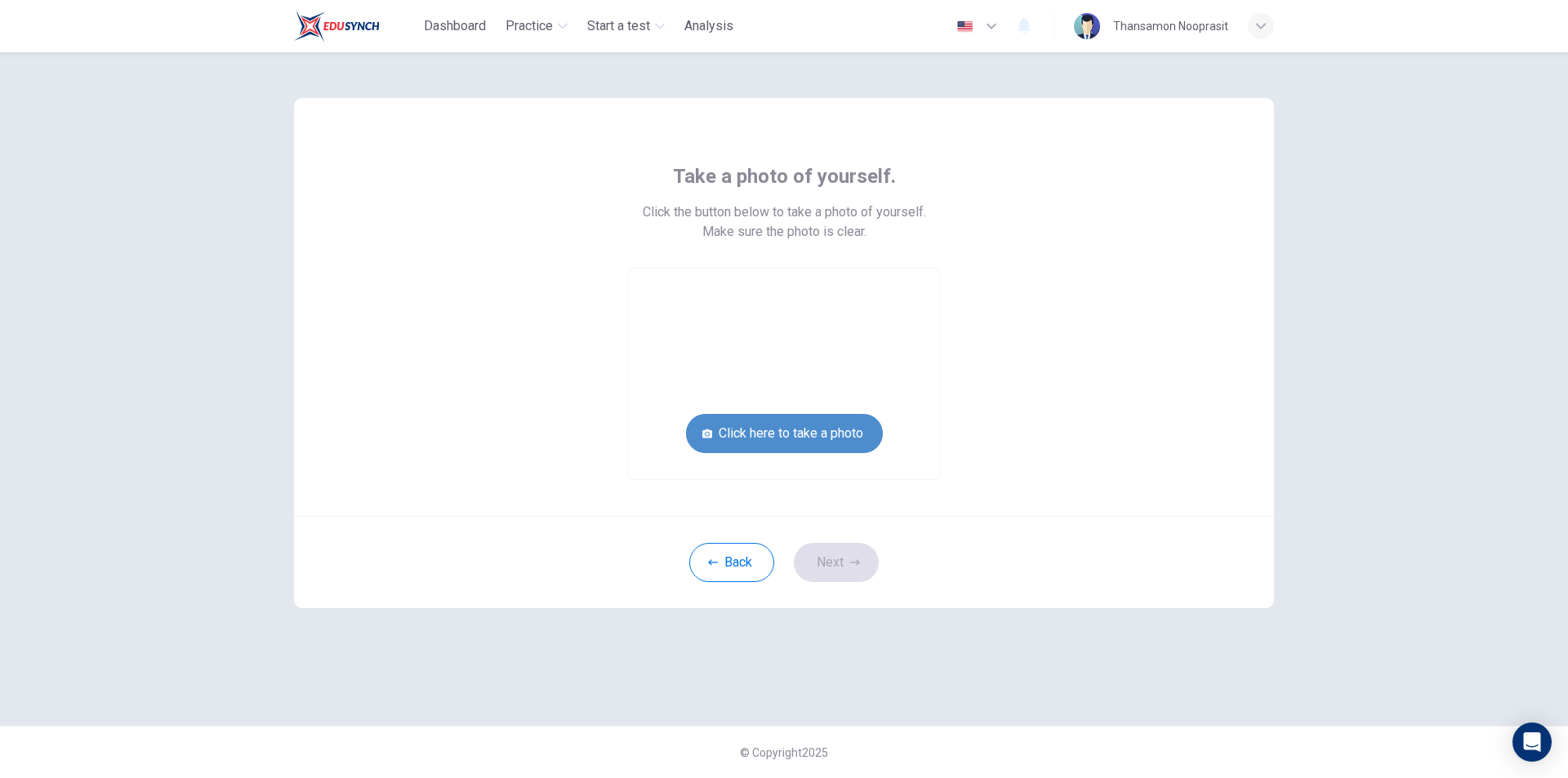
click at [828, 426] on button "Click here to take a photo" at bounding box center [784, 434] width 197 height 39
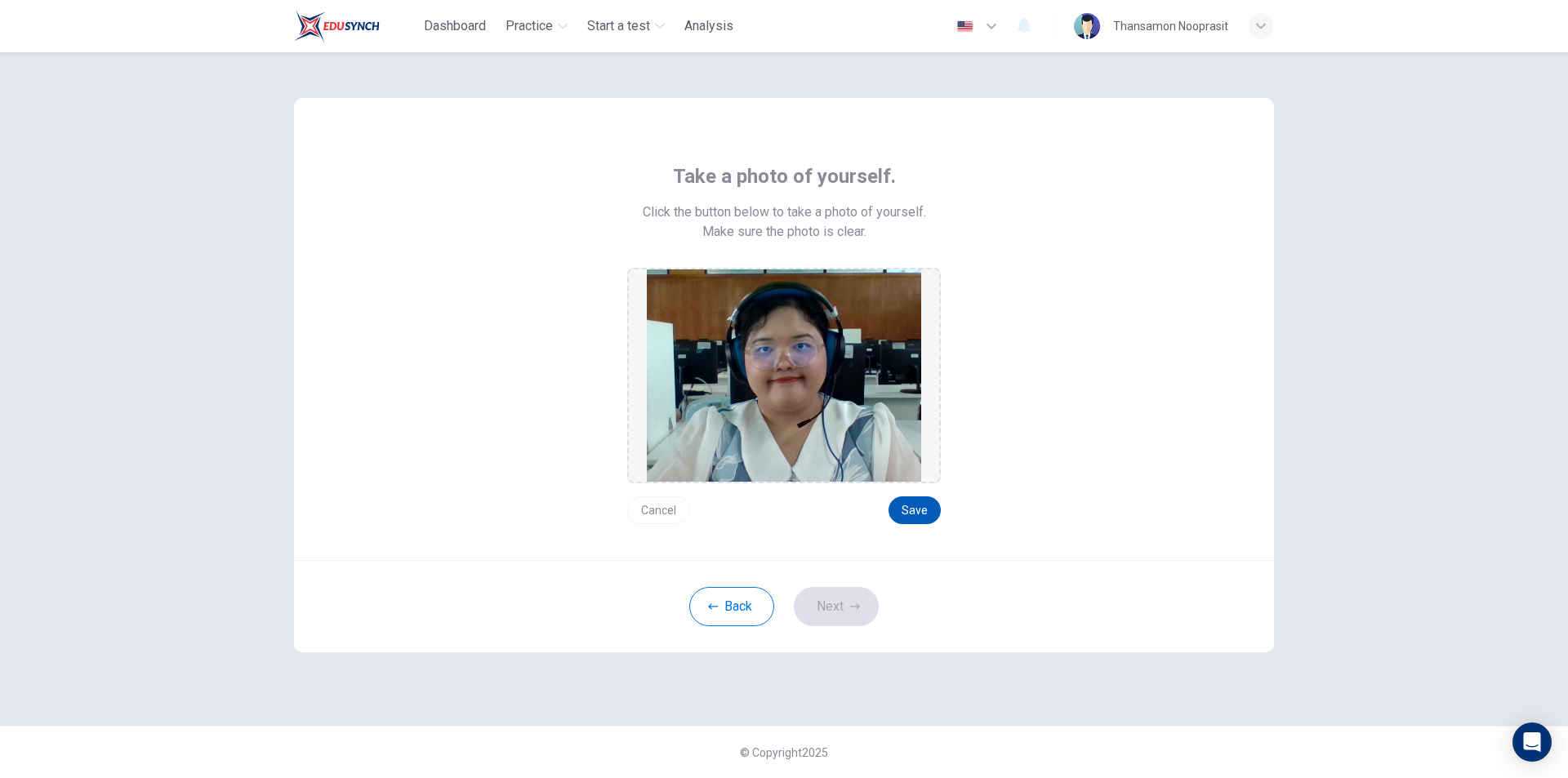
click at [938, 514] on button "Save" at bounding box center [914, 509] width 52 height 28
click at [833, 619] on button "Next" at bounding box center [837, 606] width 85 height 39
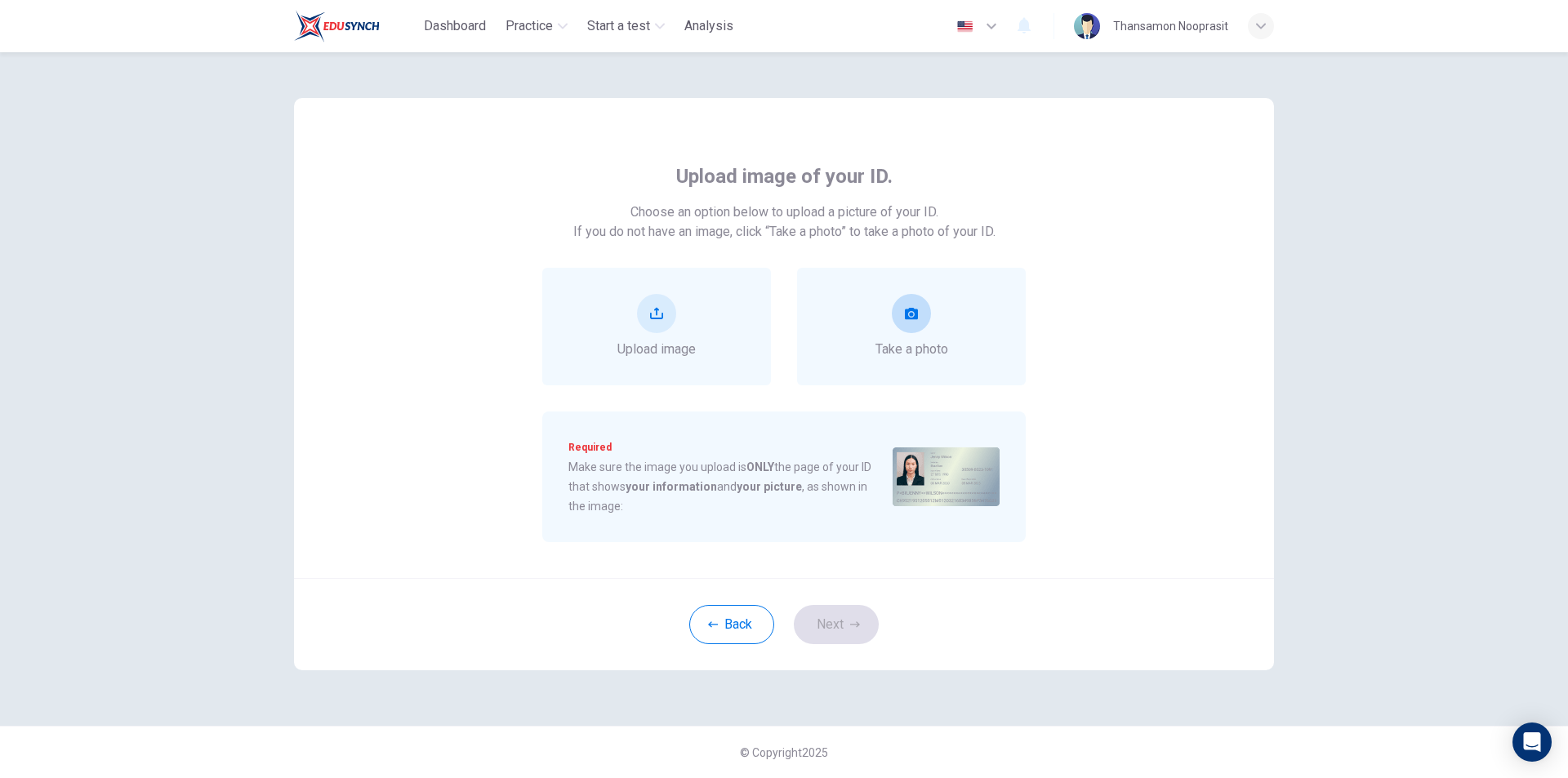
click at [907, 311] on icon "take photo" at bounding box center [912, 313] width 13 height 12
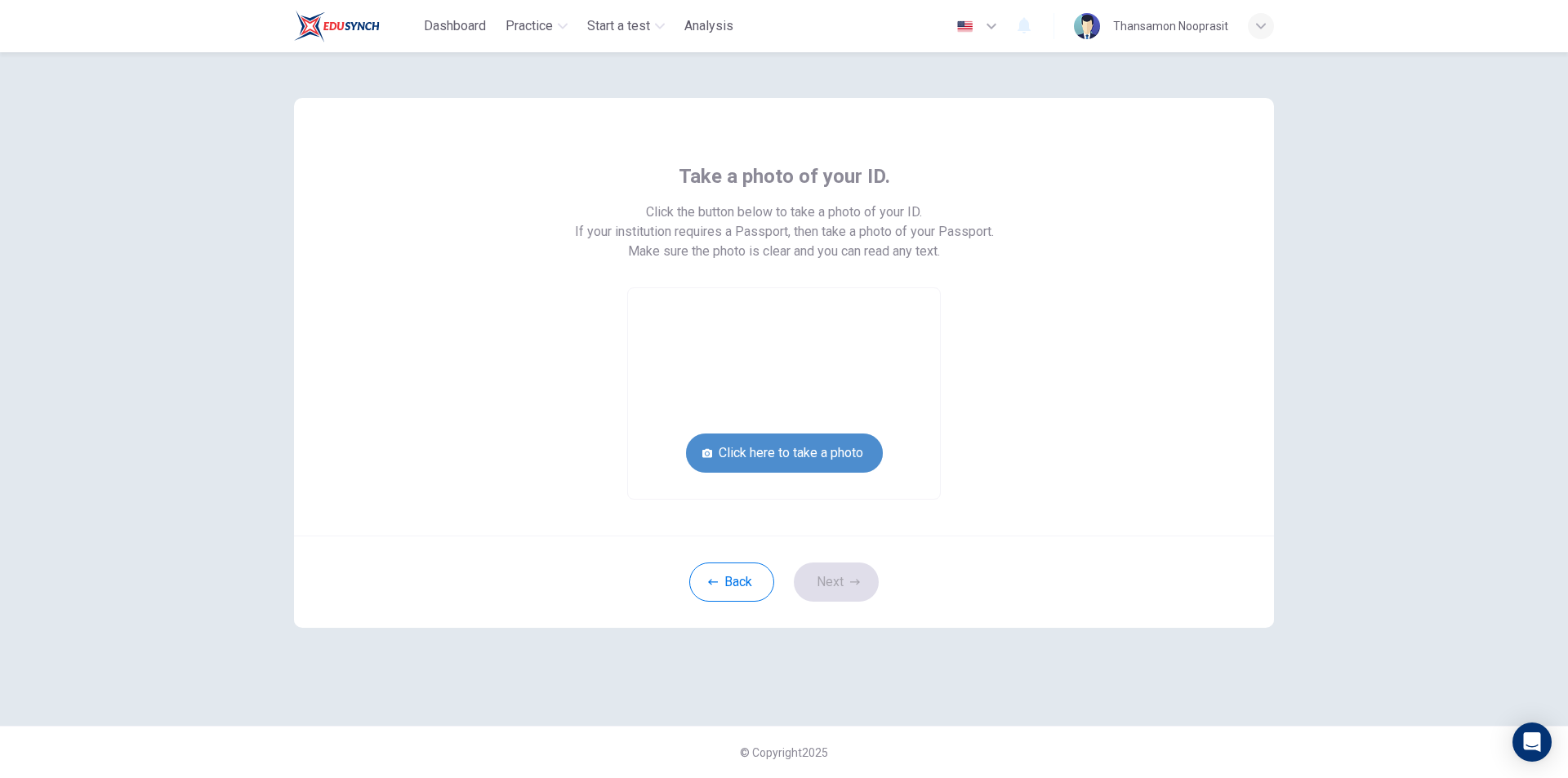
click at [849, 454] on button "Click here to take a photo" at bounding box center [784, 453] width 197 height 39
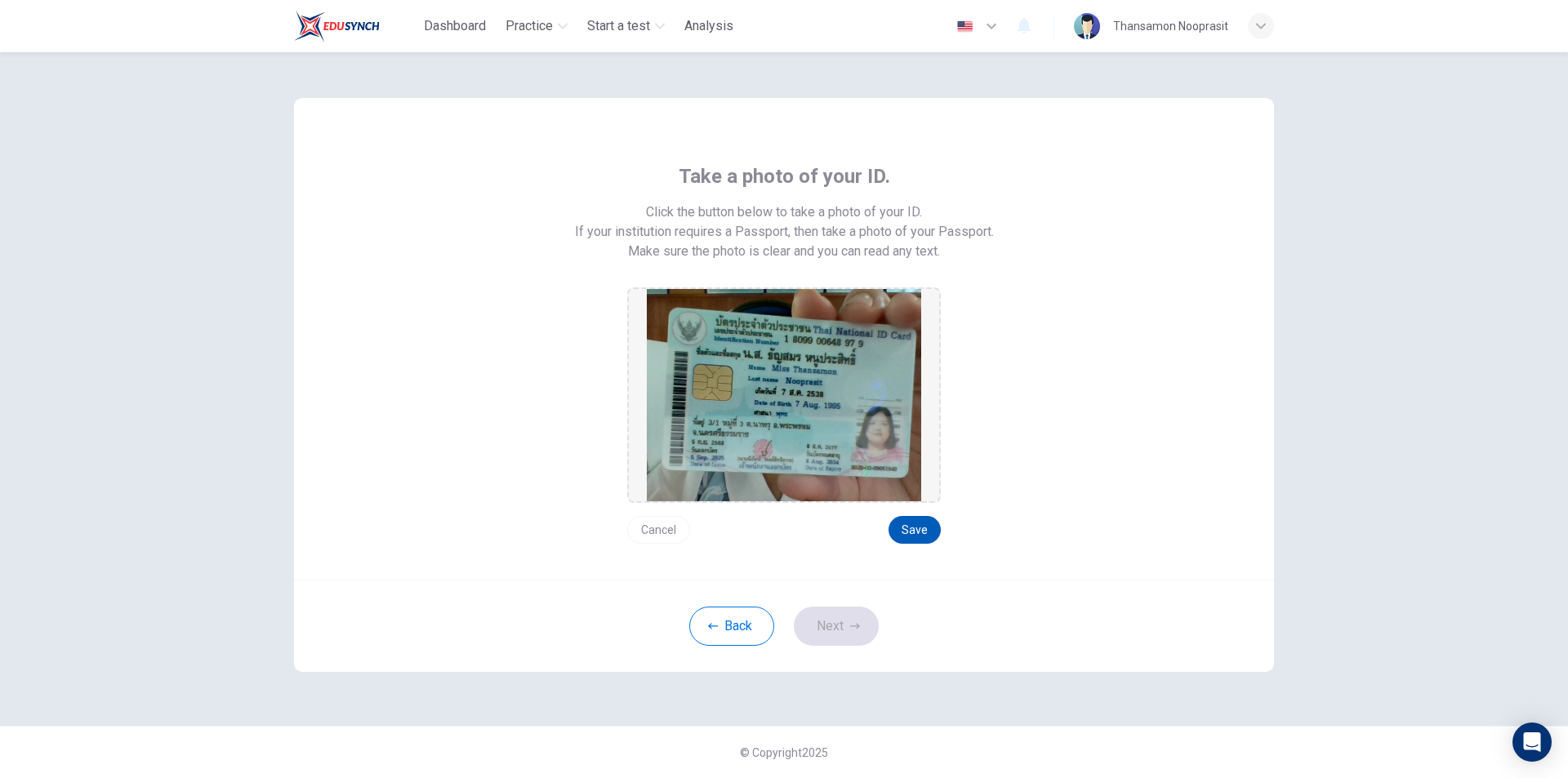
click at [921, 522] on button "Save" at bounding box center [914, 529] width 52 height 28
click at [862, 621] on button "Next" at bounding box center [837, 626] width 85 height 39
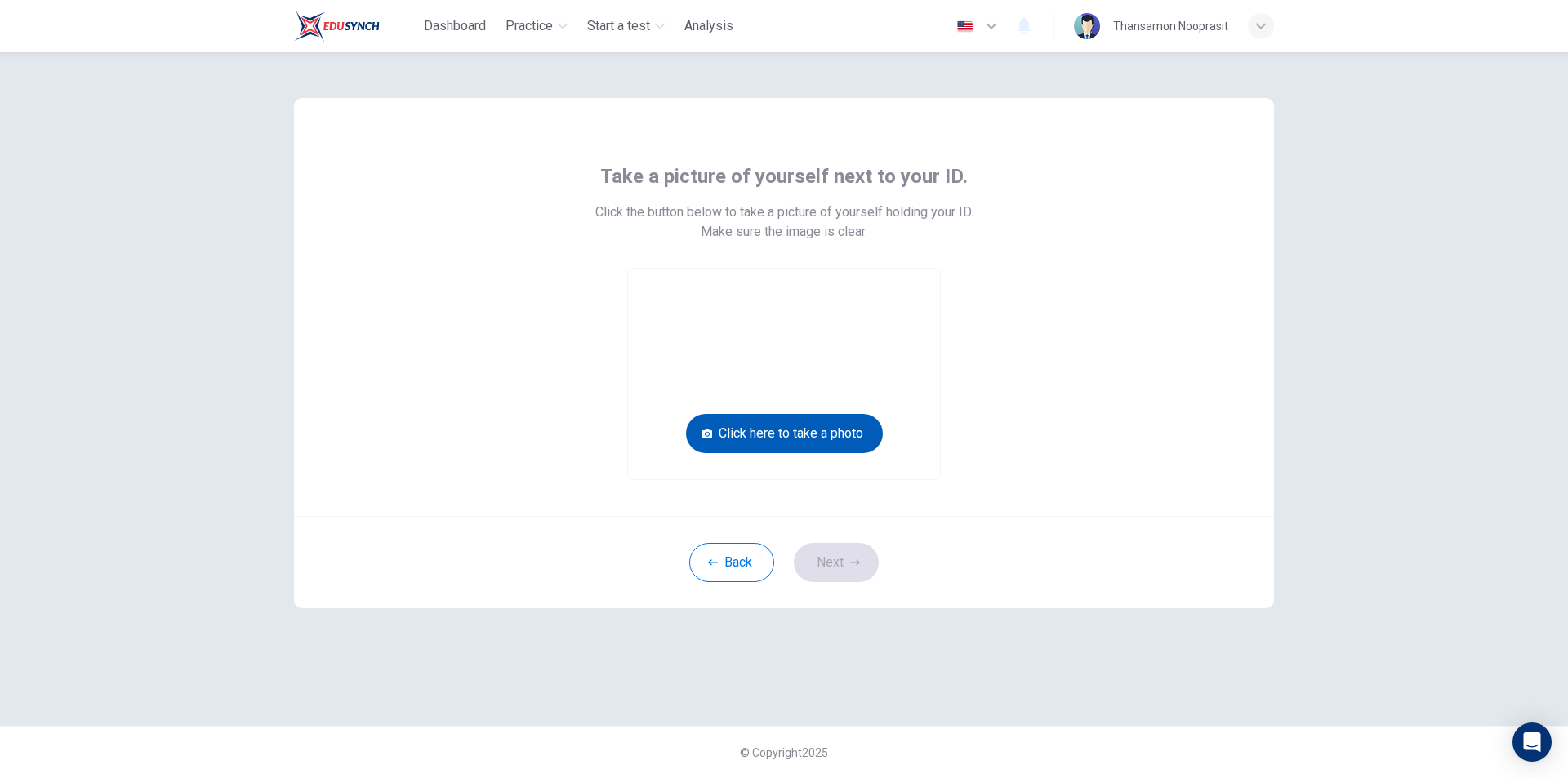
click at [836, 445] on button "Click here to take a photo" at bounding box center [784, 434] width 197 height 39
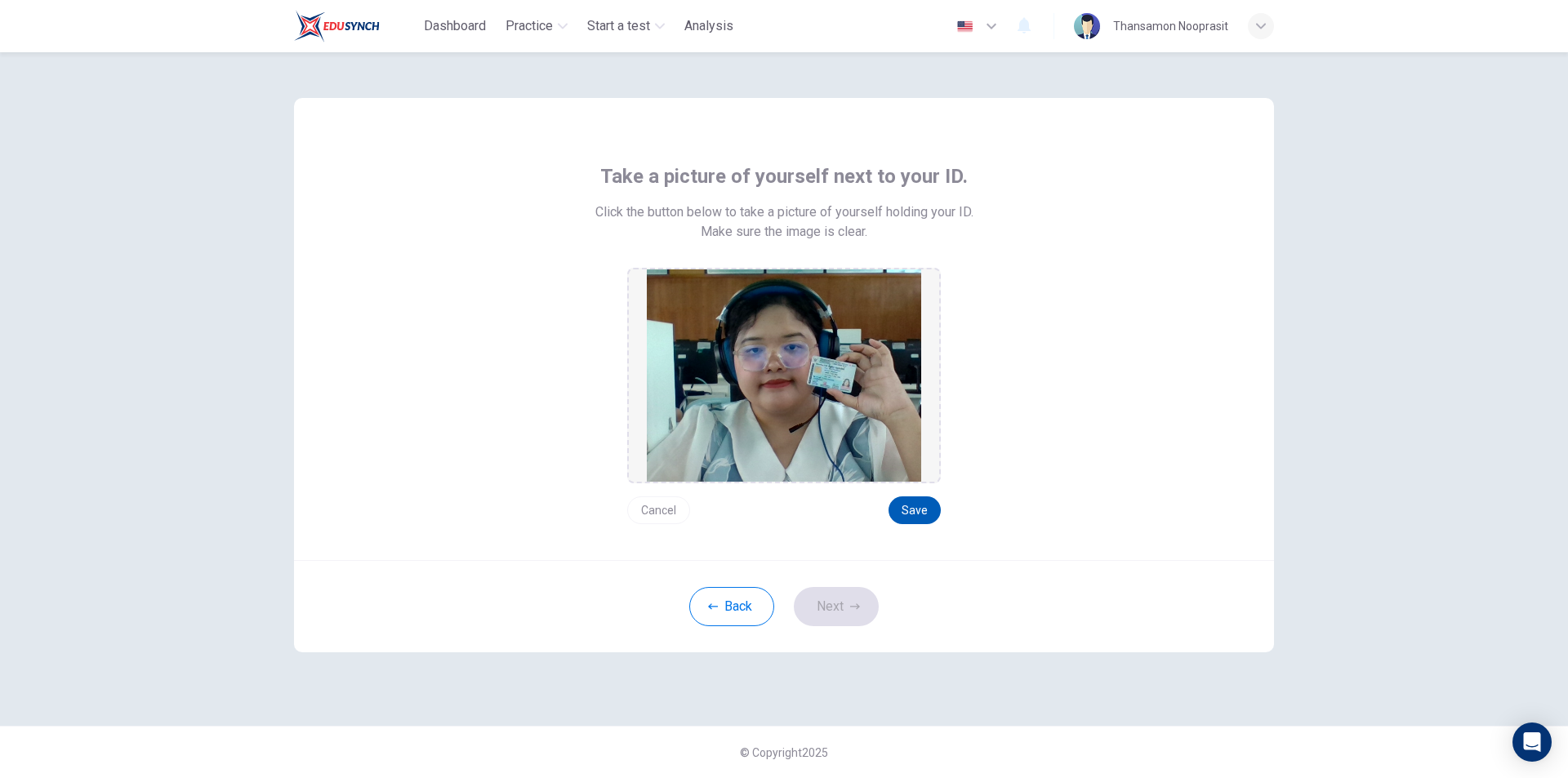
click at [913, 516] on button "Save" at bounding box center [914, 509] width 52 height 28
click at [680, 509] on button "Cancel" at bounding box center [658, 509] width 63 height 28
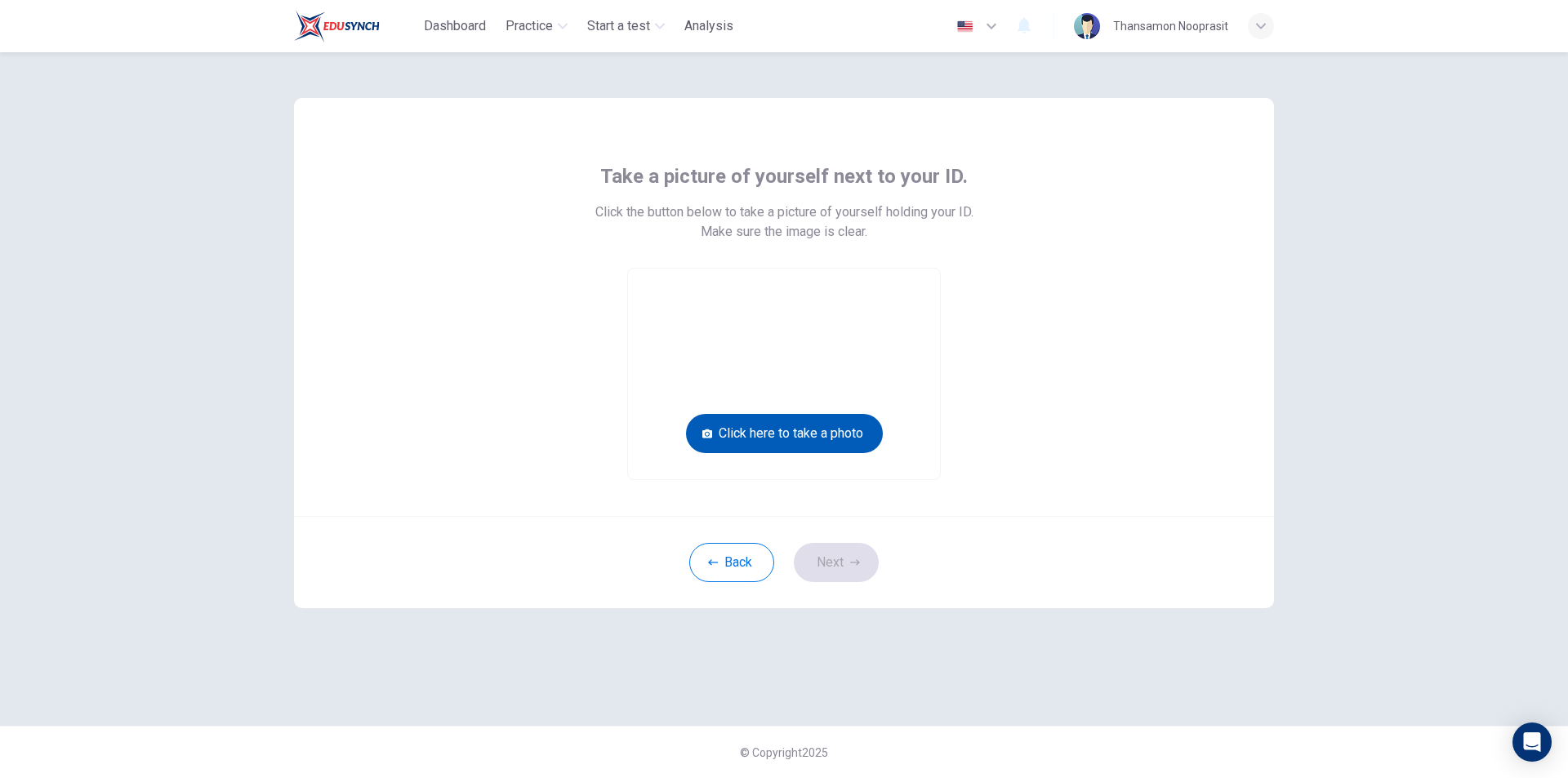
click at [831, 437] on button "Click here to take a photo" at bounding box center [784, 434] width 197 height 39
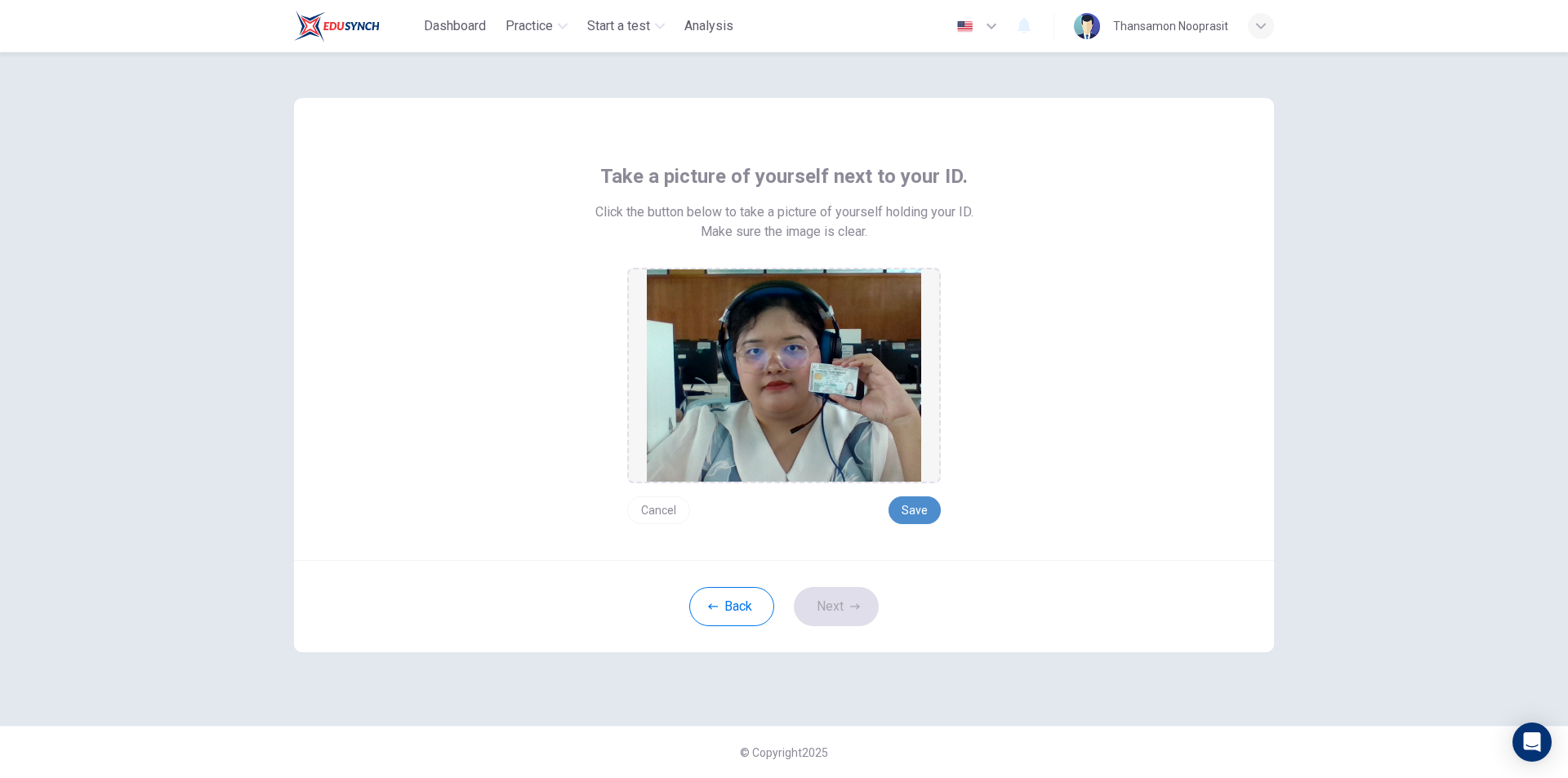
click at [924, 517] on button "Save" at bounding box center [914, 509] width 52 height 28
click at [859, 590] on button "Next" at bounding box center [837, 606] width 85 height 39
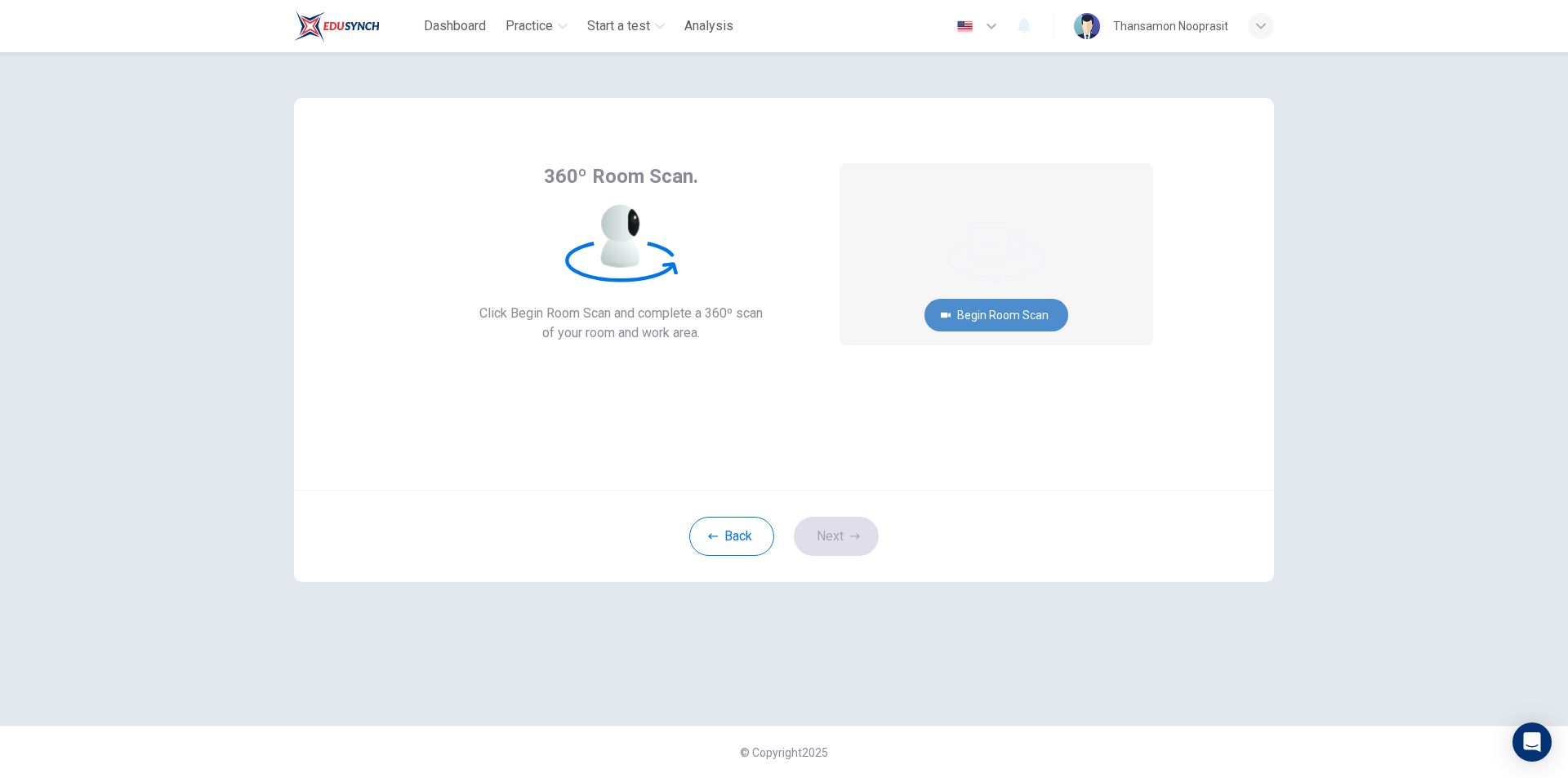
click at [1041, 310] on button "Begin Room Scan" at bounding box center [997, 315] width 144 height 33
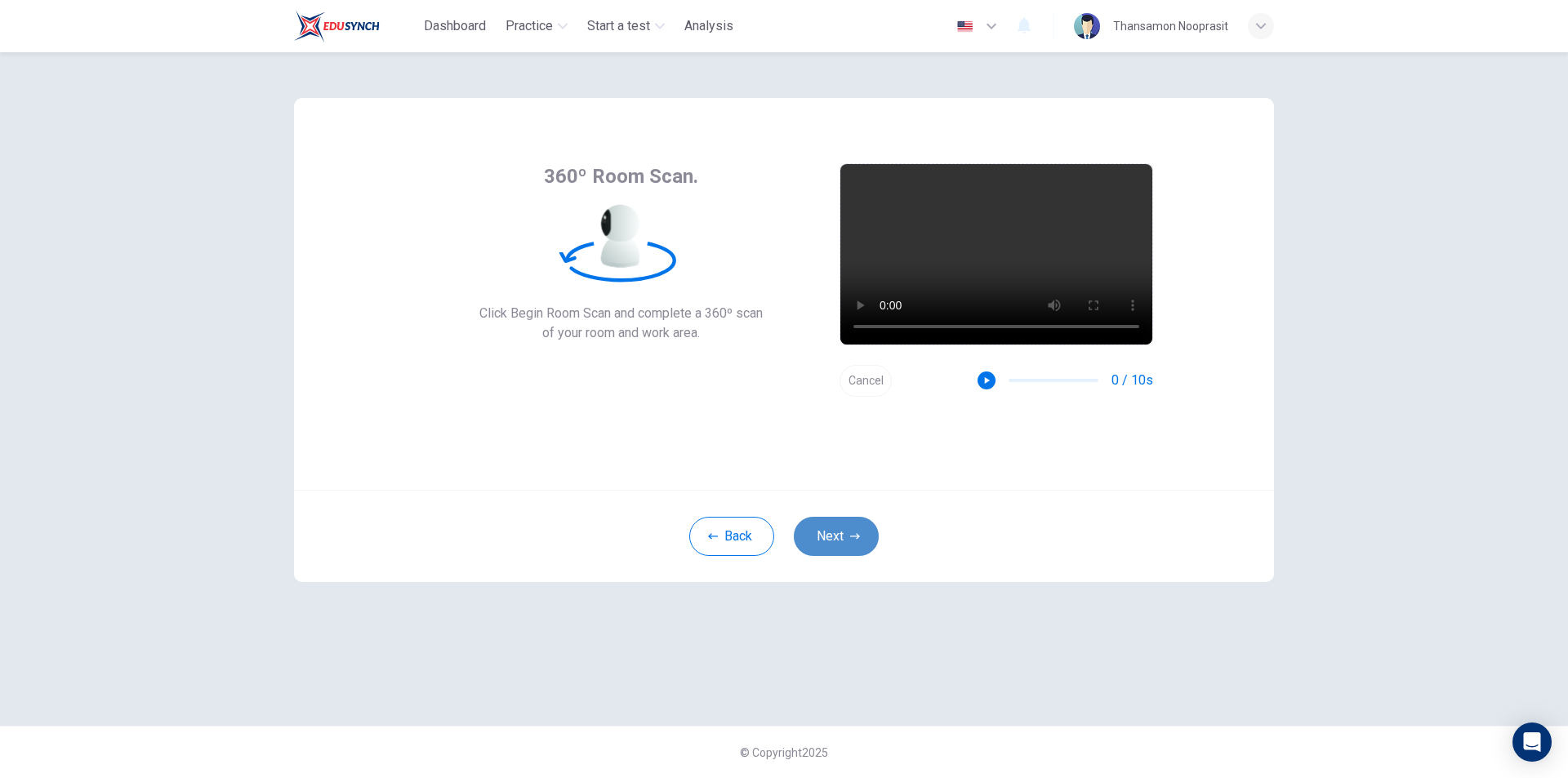
click at [845, 540] on button "Next" at bounding box center [837, 536] width 85 height 39
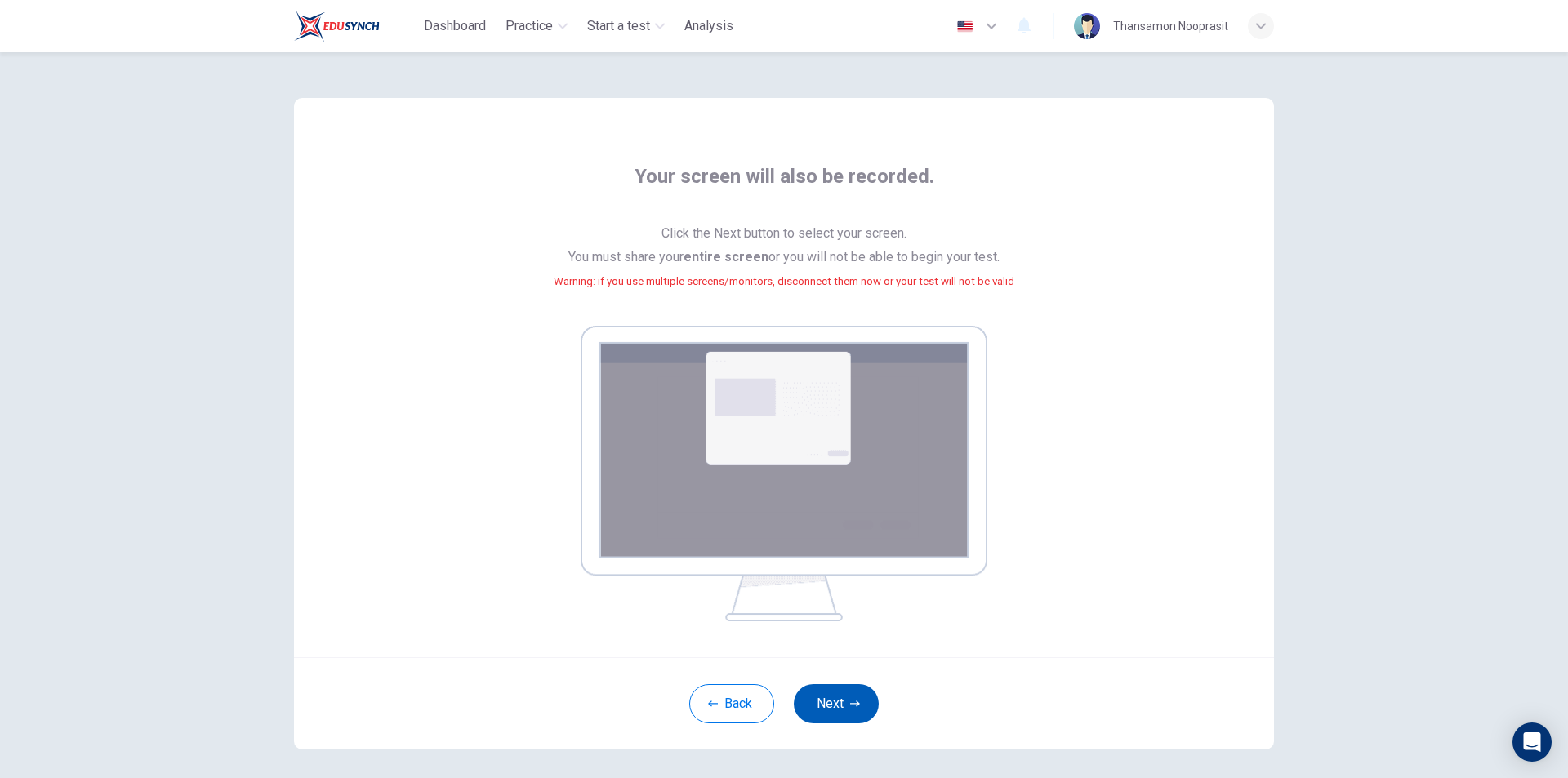
click at [844, 688] on button "Next" at bounding box center [837, 704] width 85 height 39
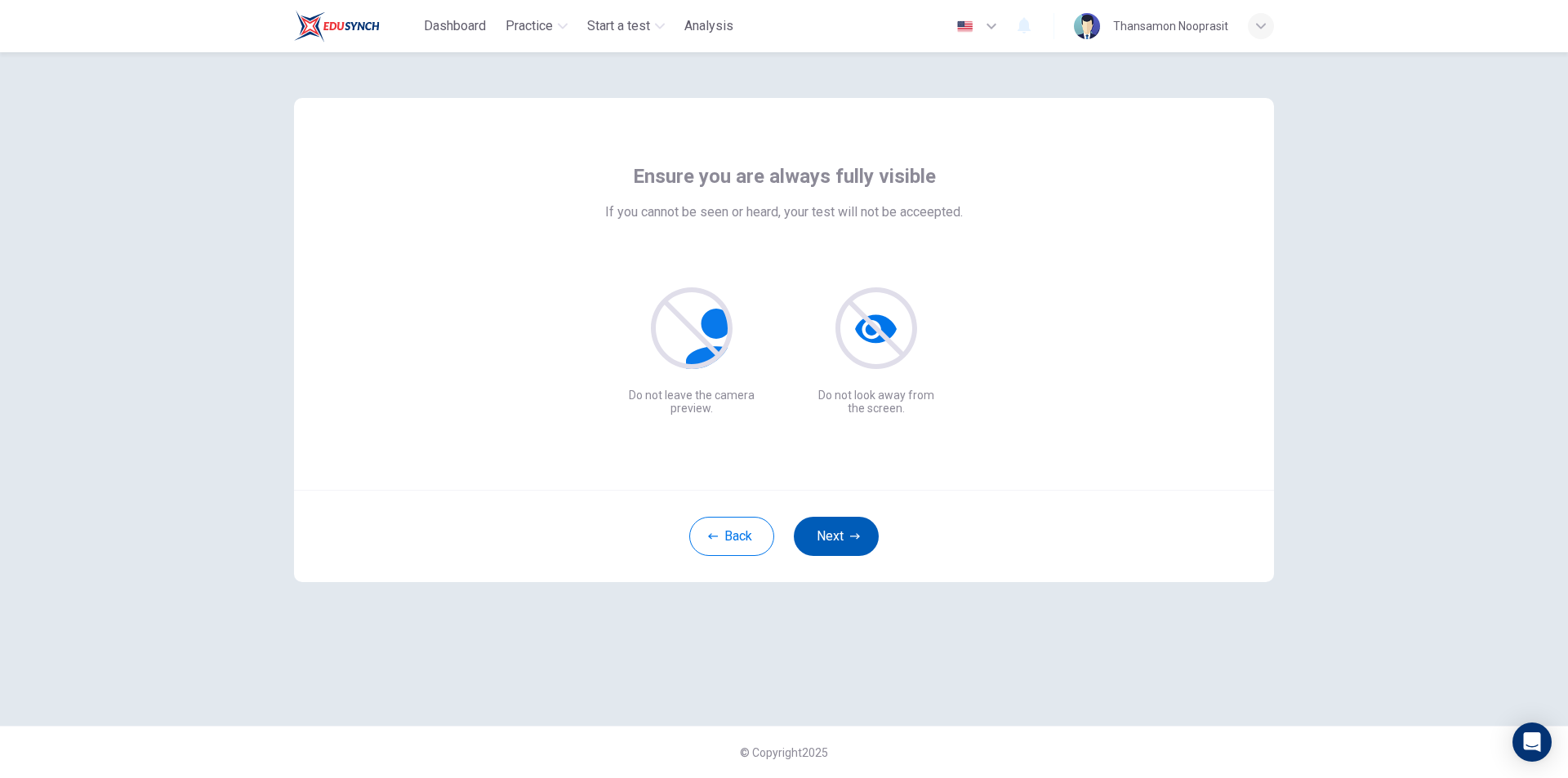
click at [864, 535] on button "Next" at bounding box center [837, 536] width 85 height 39
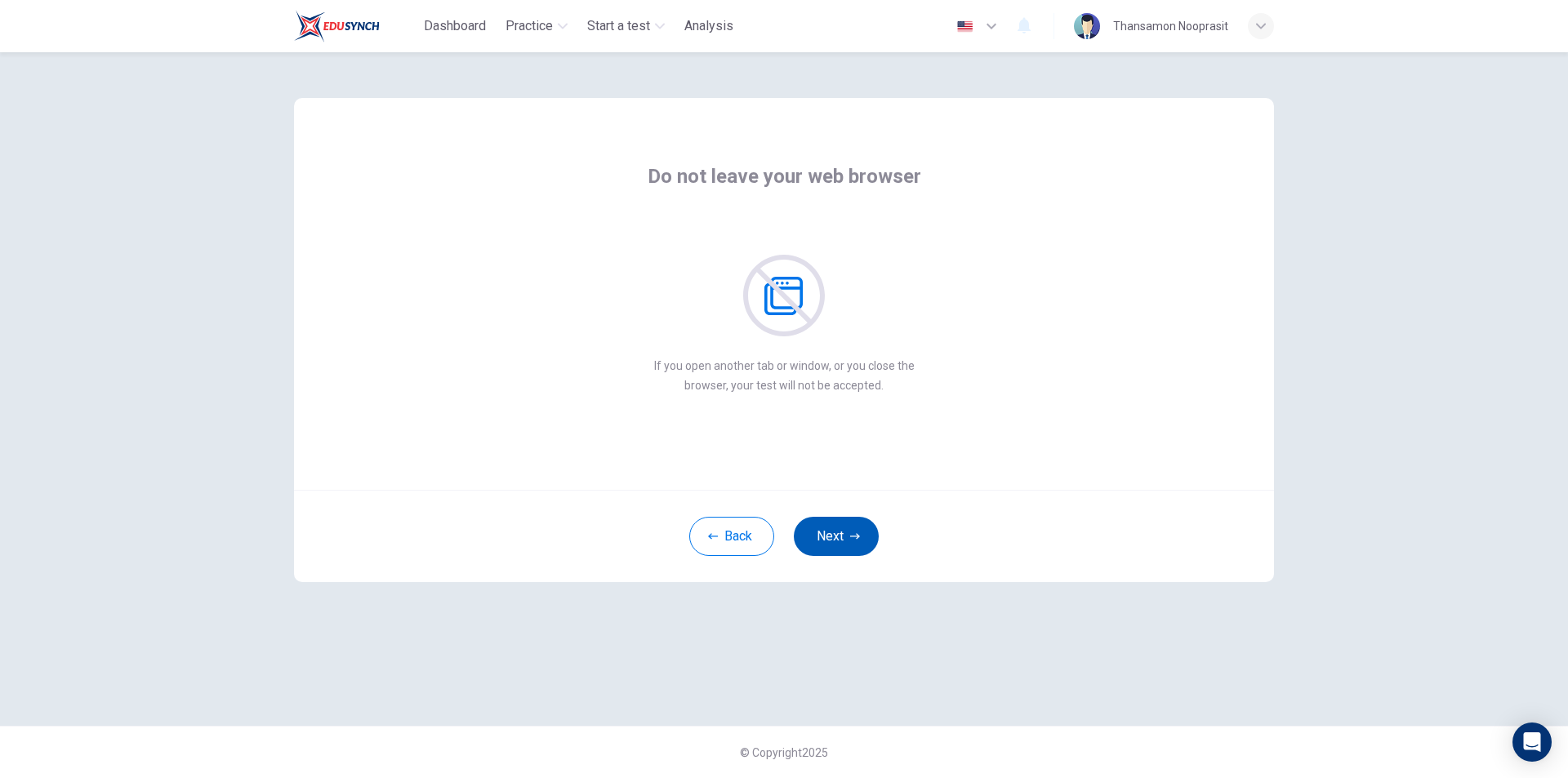
click at [864, 535] on button "Next" at bounding box center [837, 536] width 85 height 39
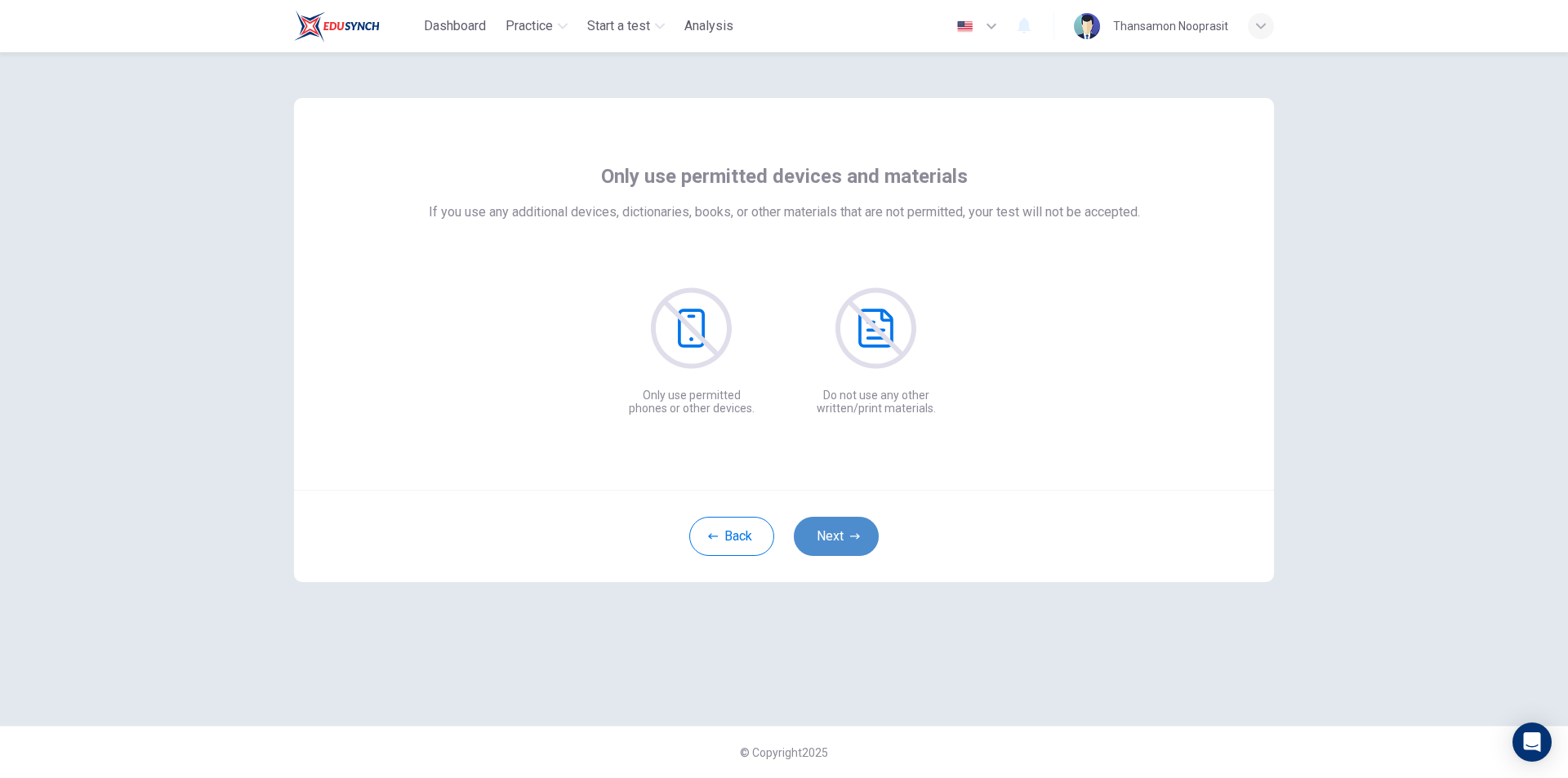
click at [864, 535] on button "Next" at bounding box center [837, 536] width 85 height 39
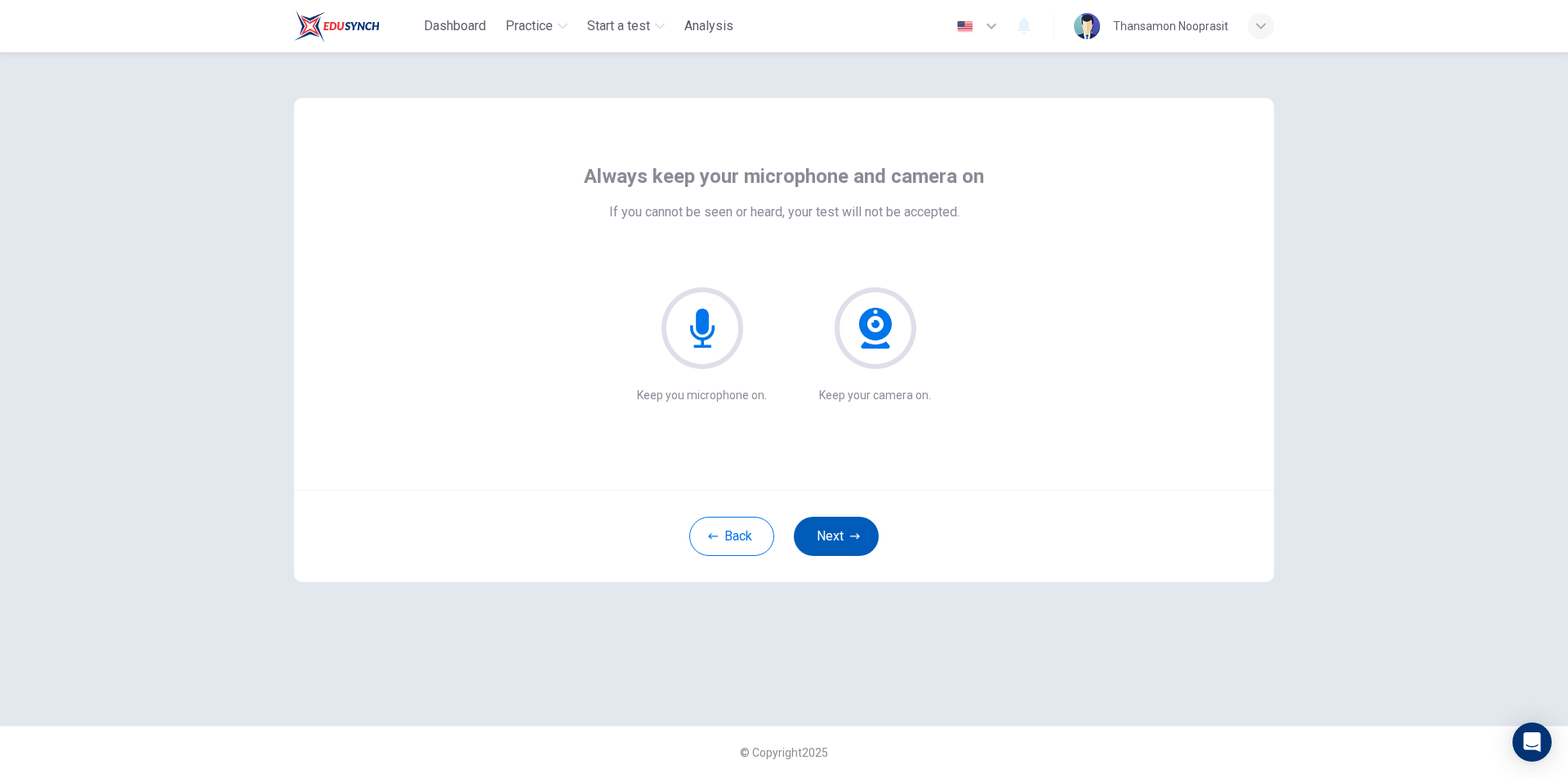
click at [864, 535] on button "Next" at bounding box center [837, 536] width 85 height 39
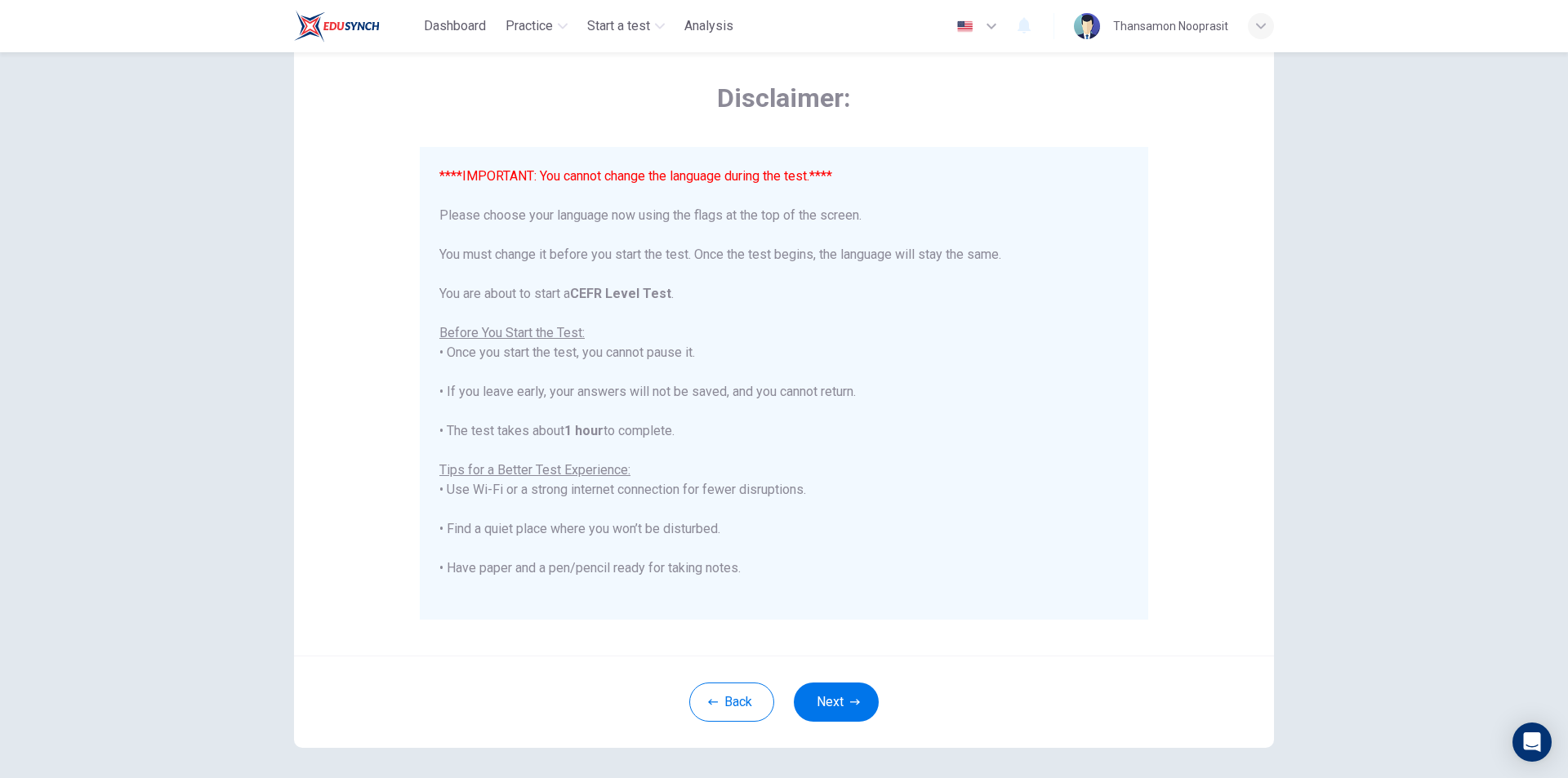
scroll to position [130, 0]
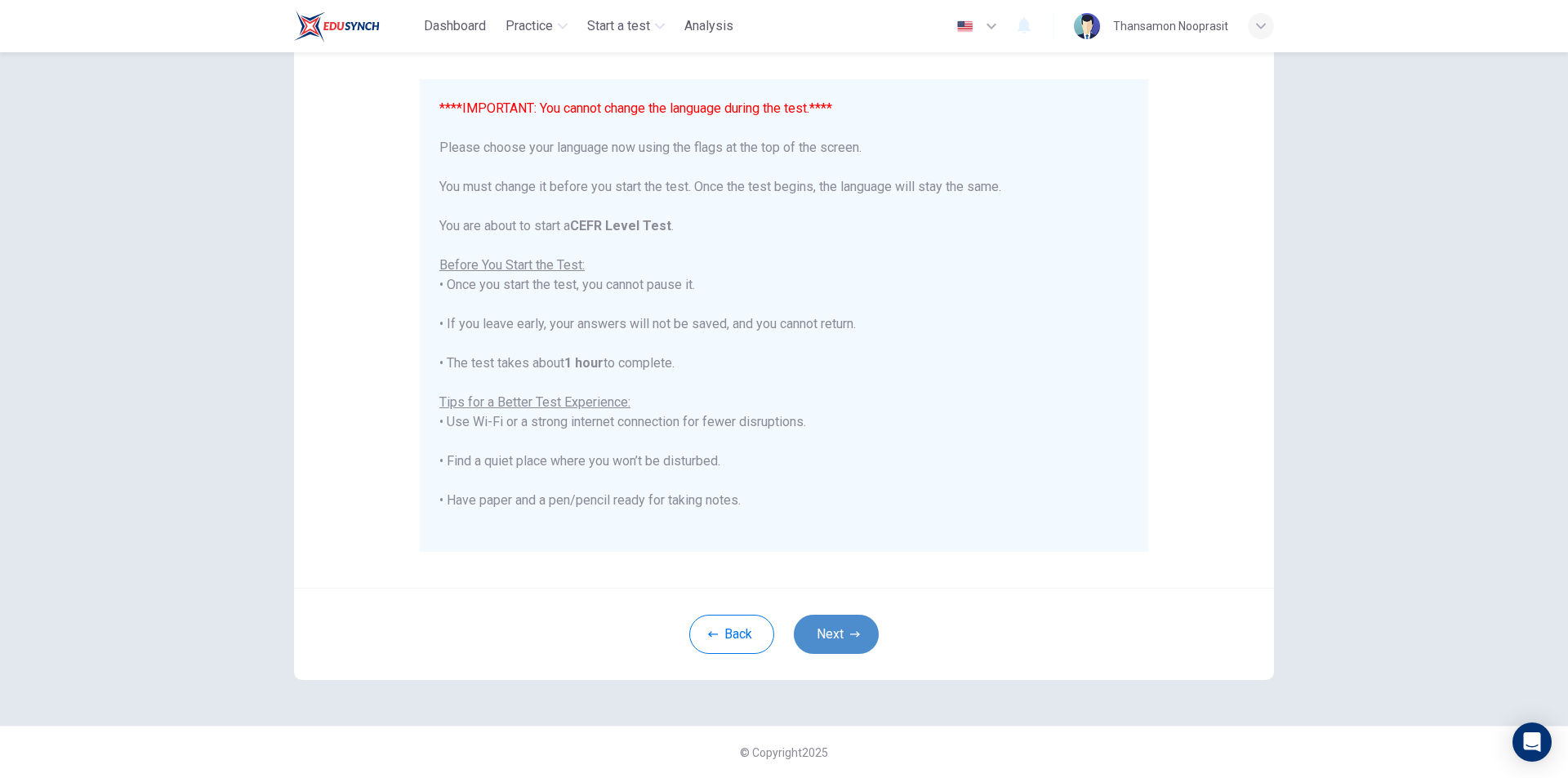
click at [851, 637] on icon "button" at bounding box center [855, 634] width 10 height 10
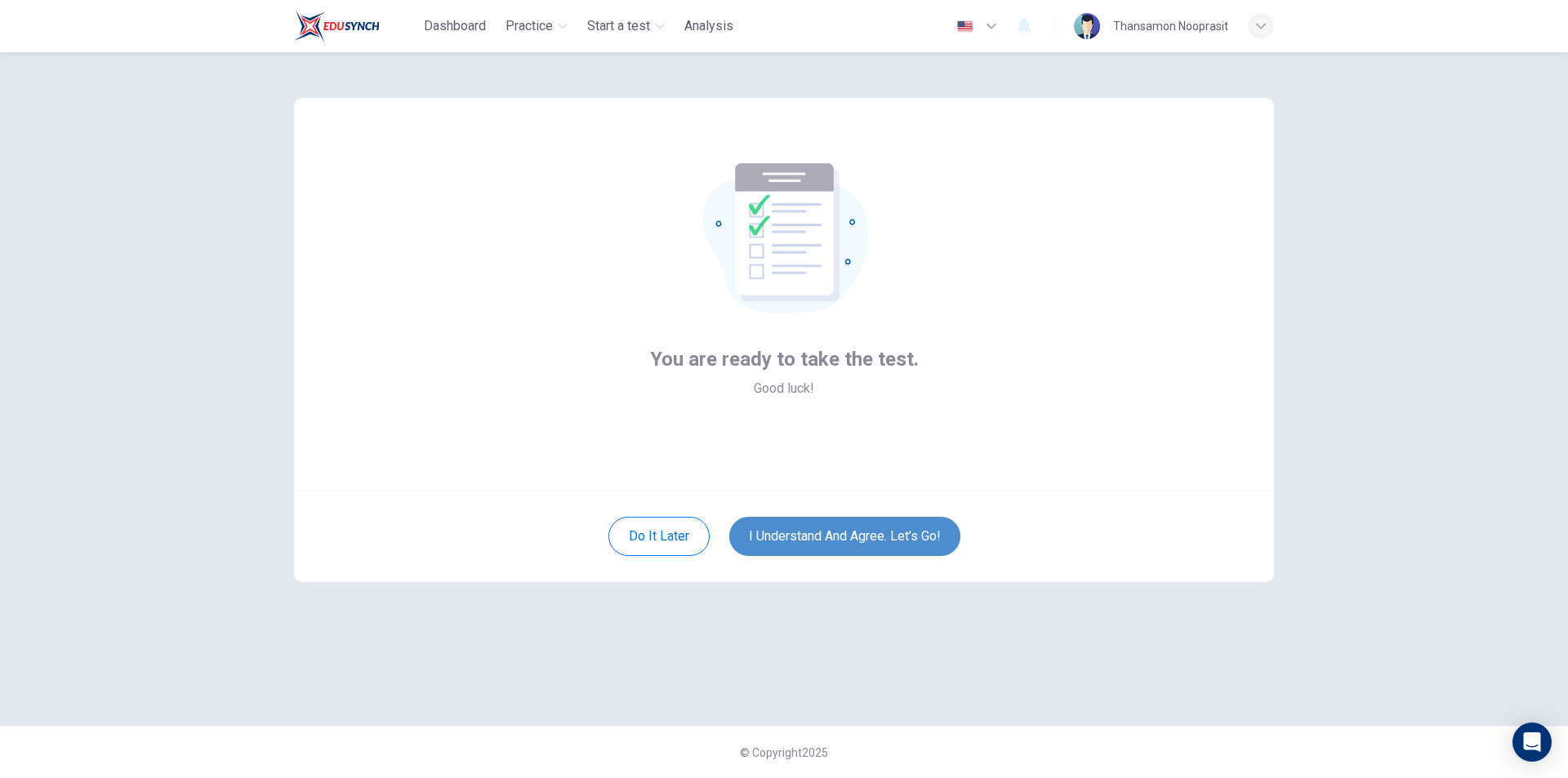
click at [883, 542] on button "I understand and agree. Let’s go!" at bounding box center [845, 536] width 231 height 39
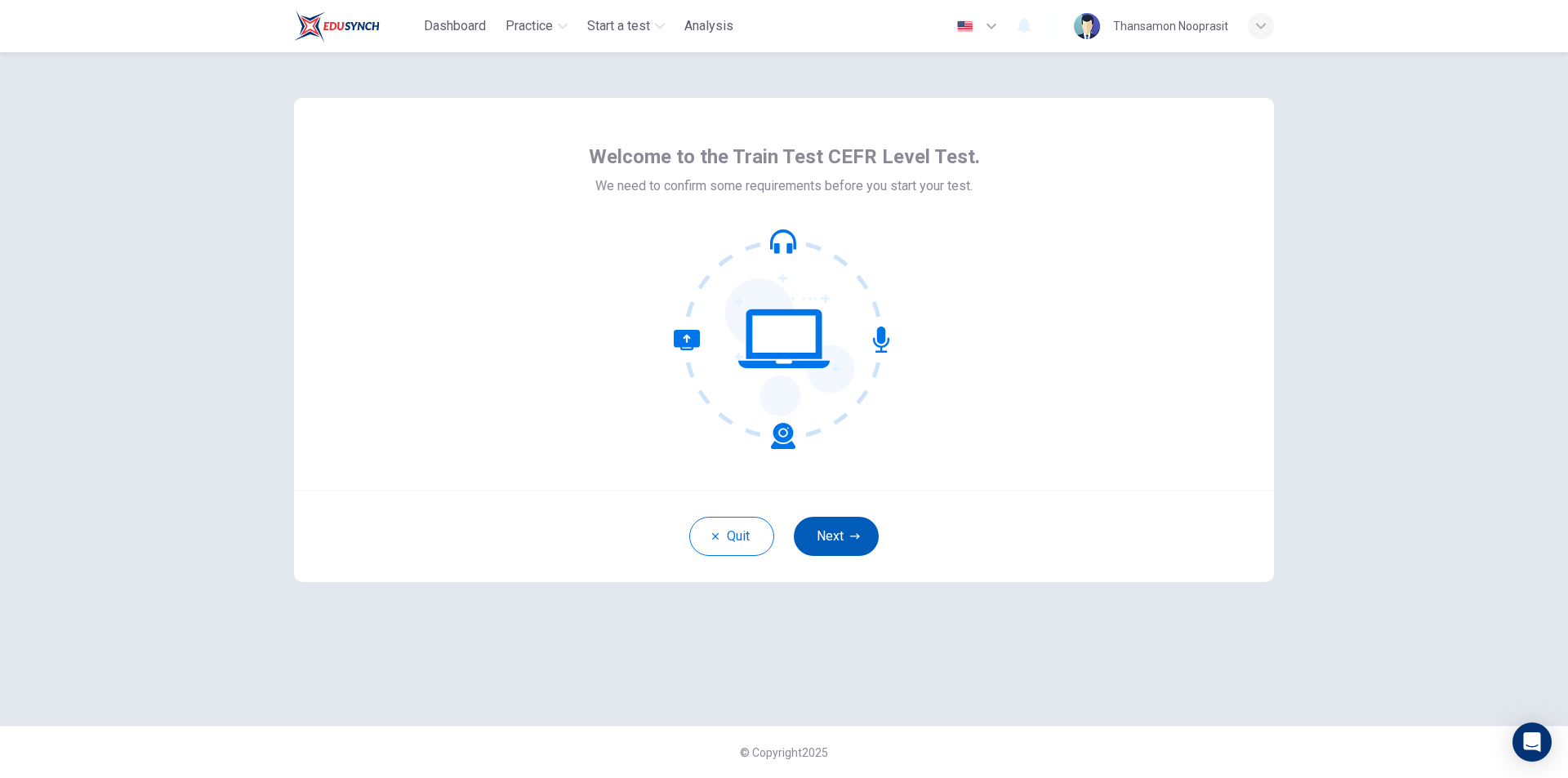
click at [833, 524] on button "Next" at bounding box center [837, 536] width 85 height 39
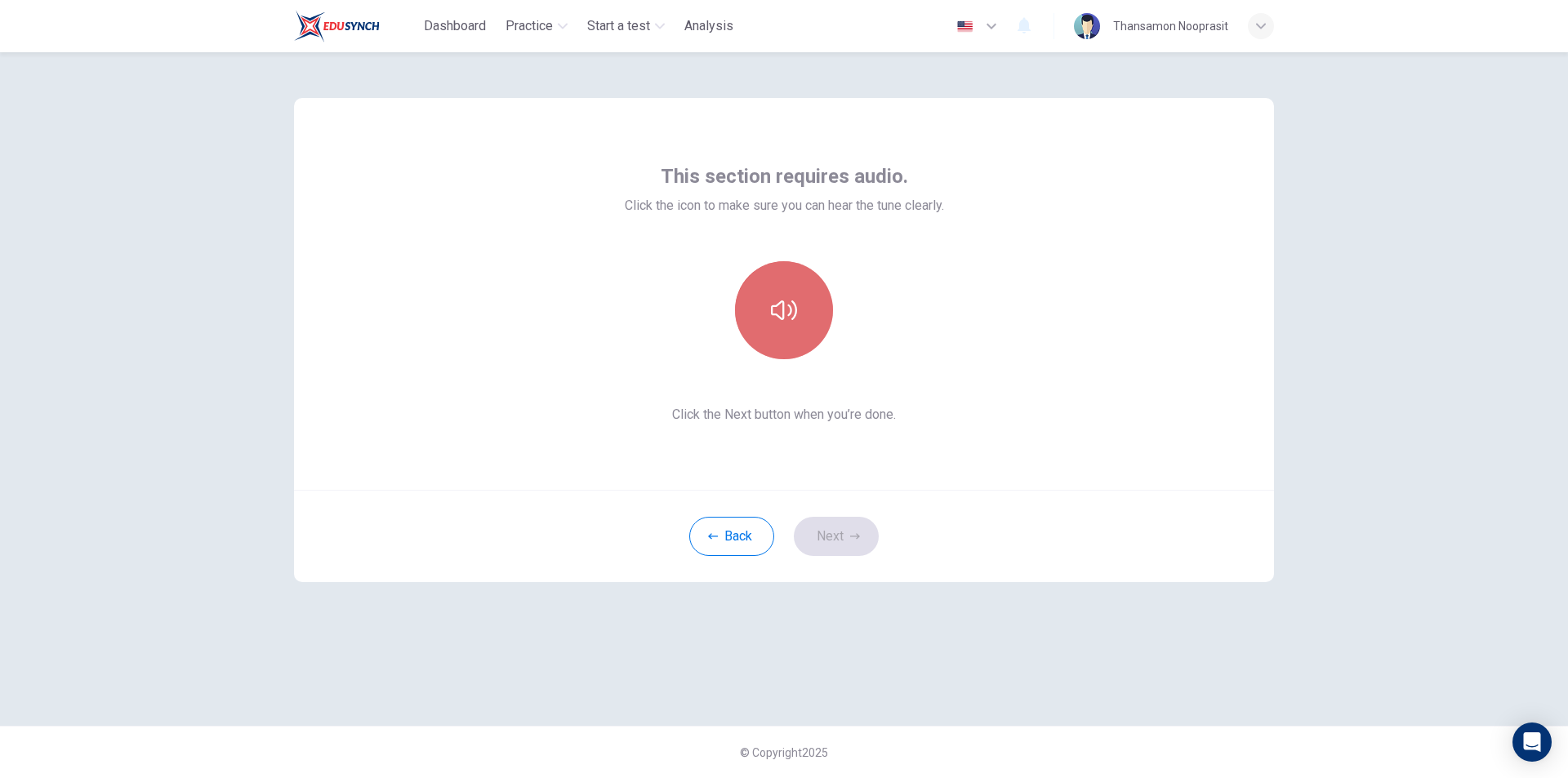
click at [805, 341] on button "button" at bounding box center [784, 310] width 98 height 98
click at [856, 529] on button "Next" at bounding box center [837, 536] width 85 height 39
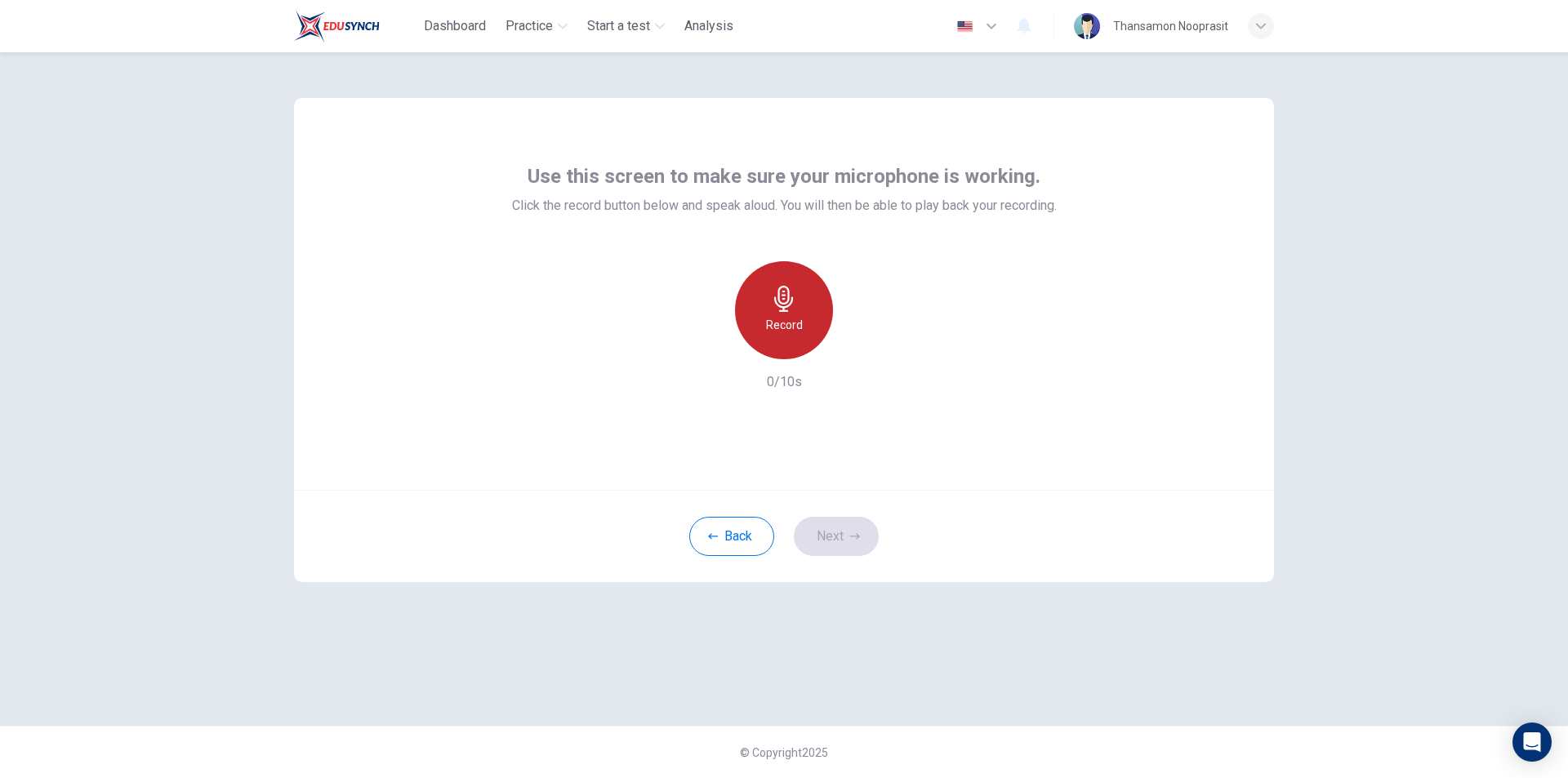
click at [796, 346] on div "Record" at bounding box center [784, 310] width 98 height 98
click at [860, 533] on button "Next" at bounding box center [837, 536] width 85 height 39
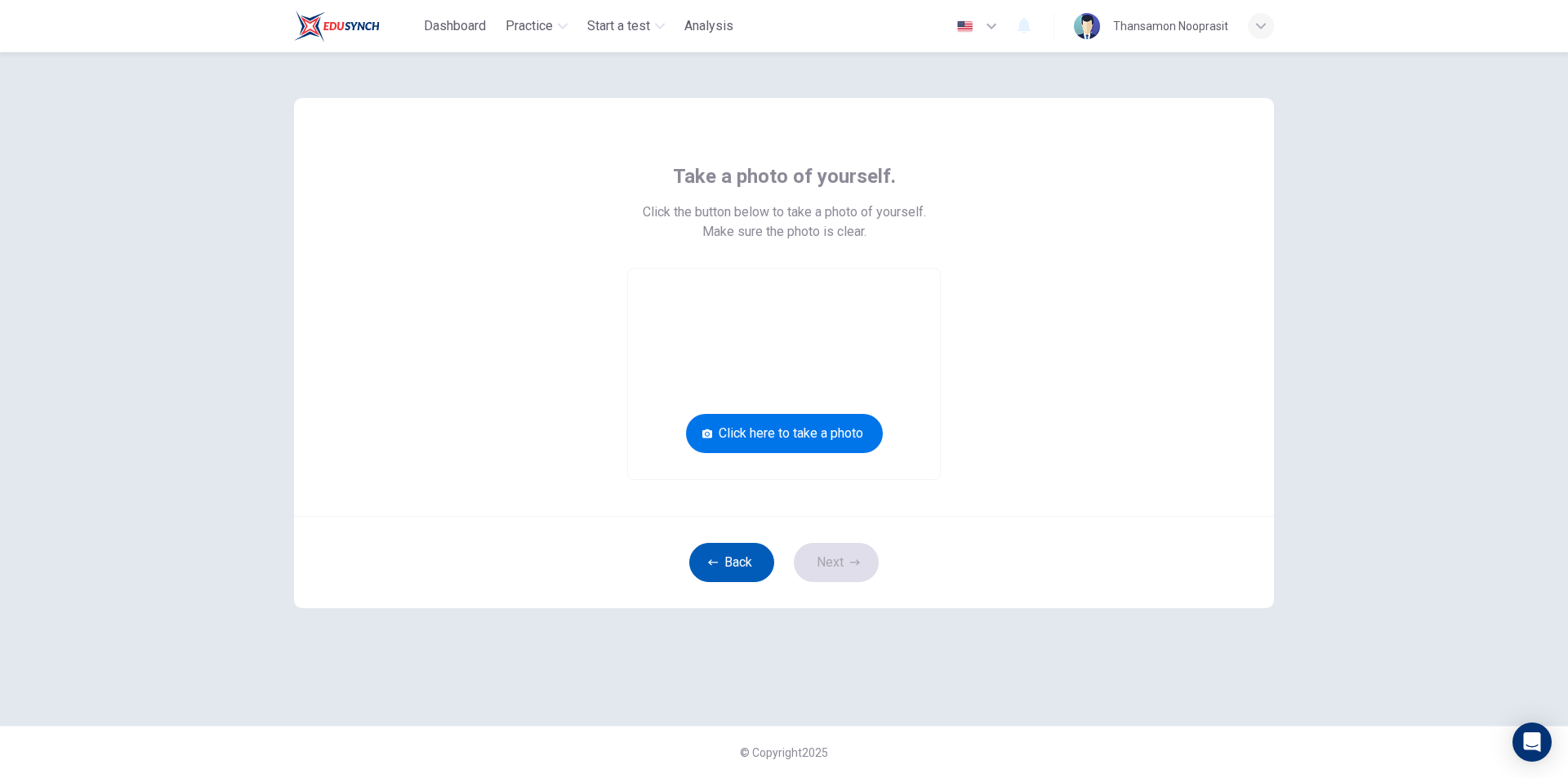
click at [759, 549] on button "Back" at bounding box center [732, 563] width 85 height 39
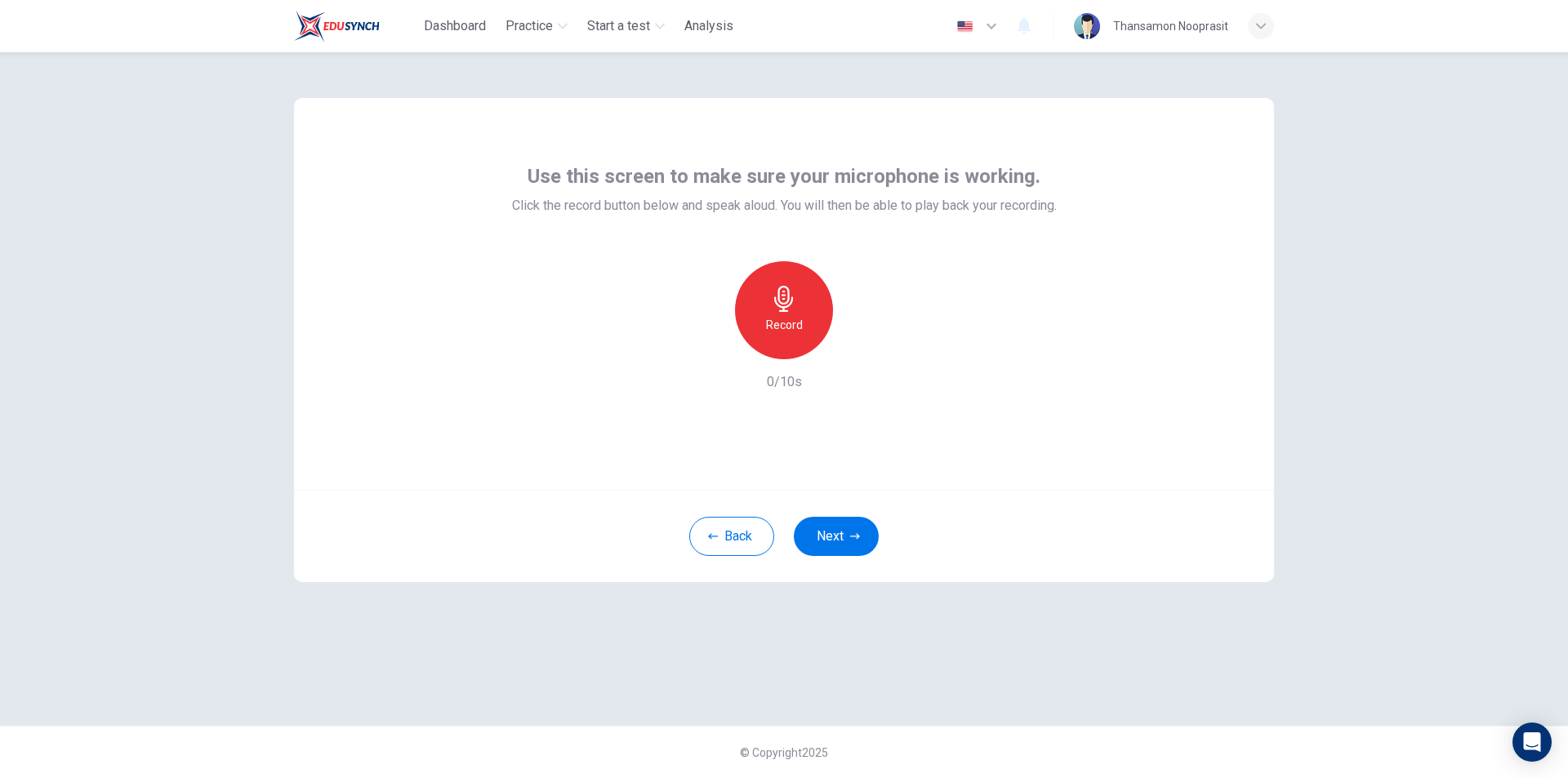
click at [816, 311] on div "Record" at bounding box center [784, 310] width 98 height 98
click at [864, 352] on icon "button" at bounding box center [859, 346] width 16 height 16
click at [851, 546] on button "Next" at bounding box center [837, 536] width 85 height 39
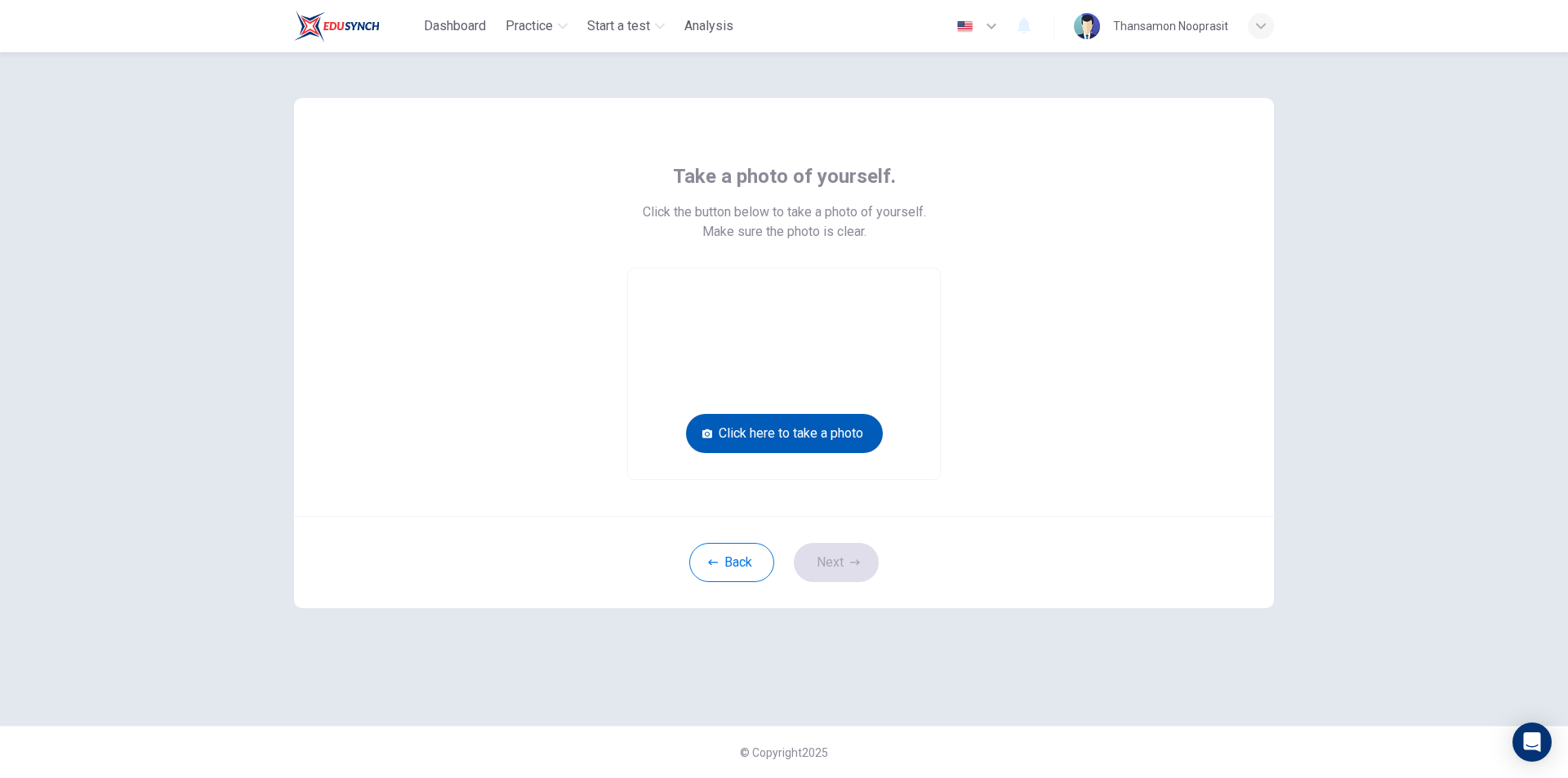
click at [813, 429] on button "Click here to take a photo" at bounding box center [784, 434] width 197 height 39
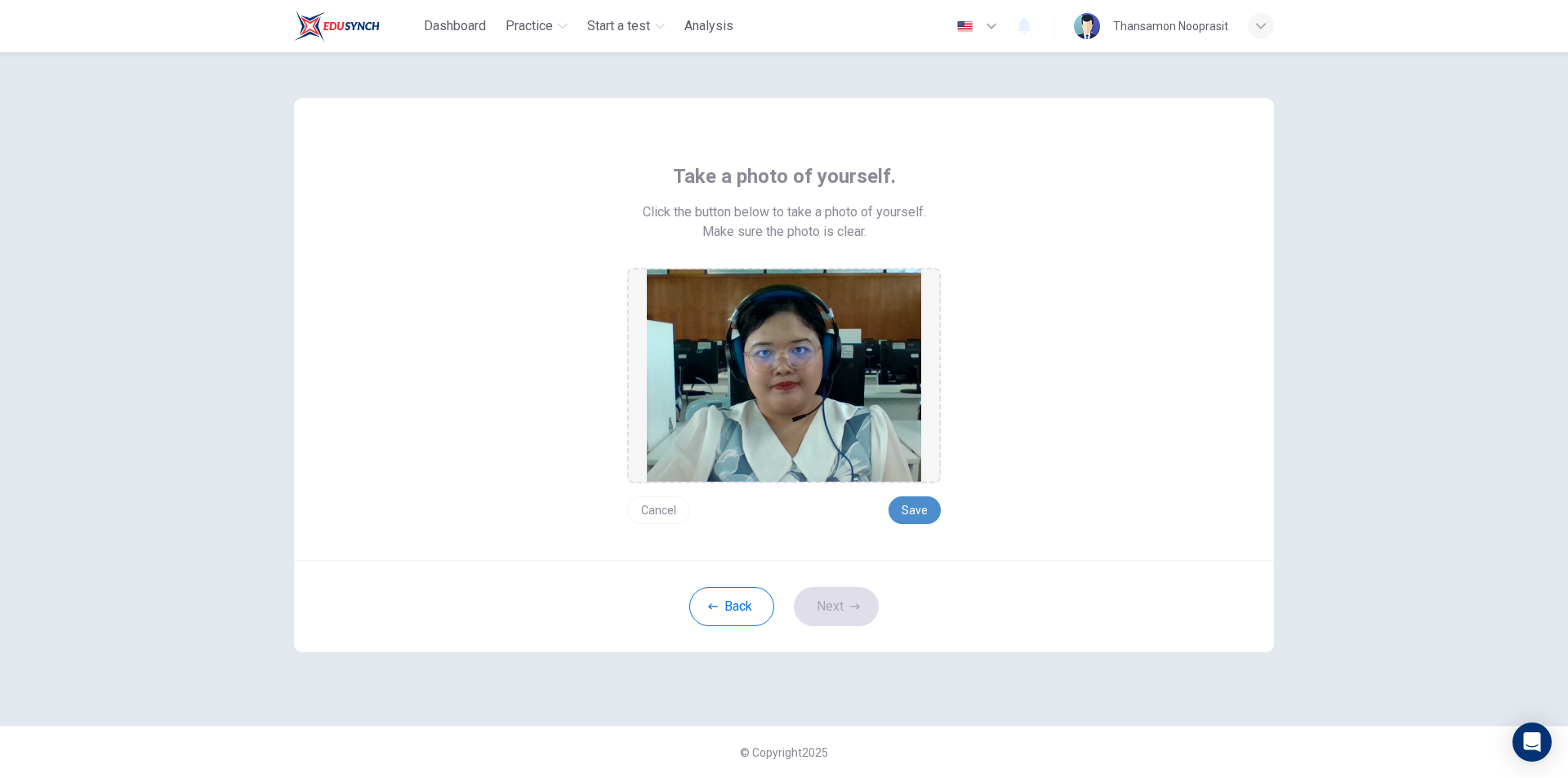
click at [919, 514] on button "Save" at bounding box center [914, 509] width 52 height 28
click at [913, 501] on button "Save" at bounding box center [914, 509] width 52 height 28
click at [858, 591] on button "Next" at bounding box center [837, 606] width 85 height 39
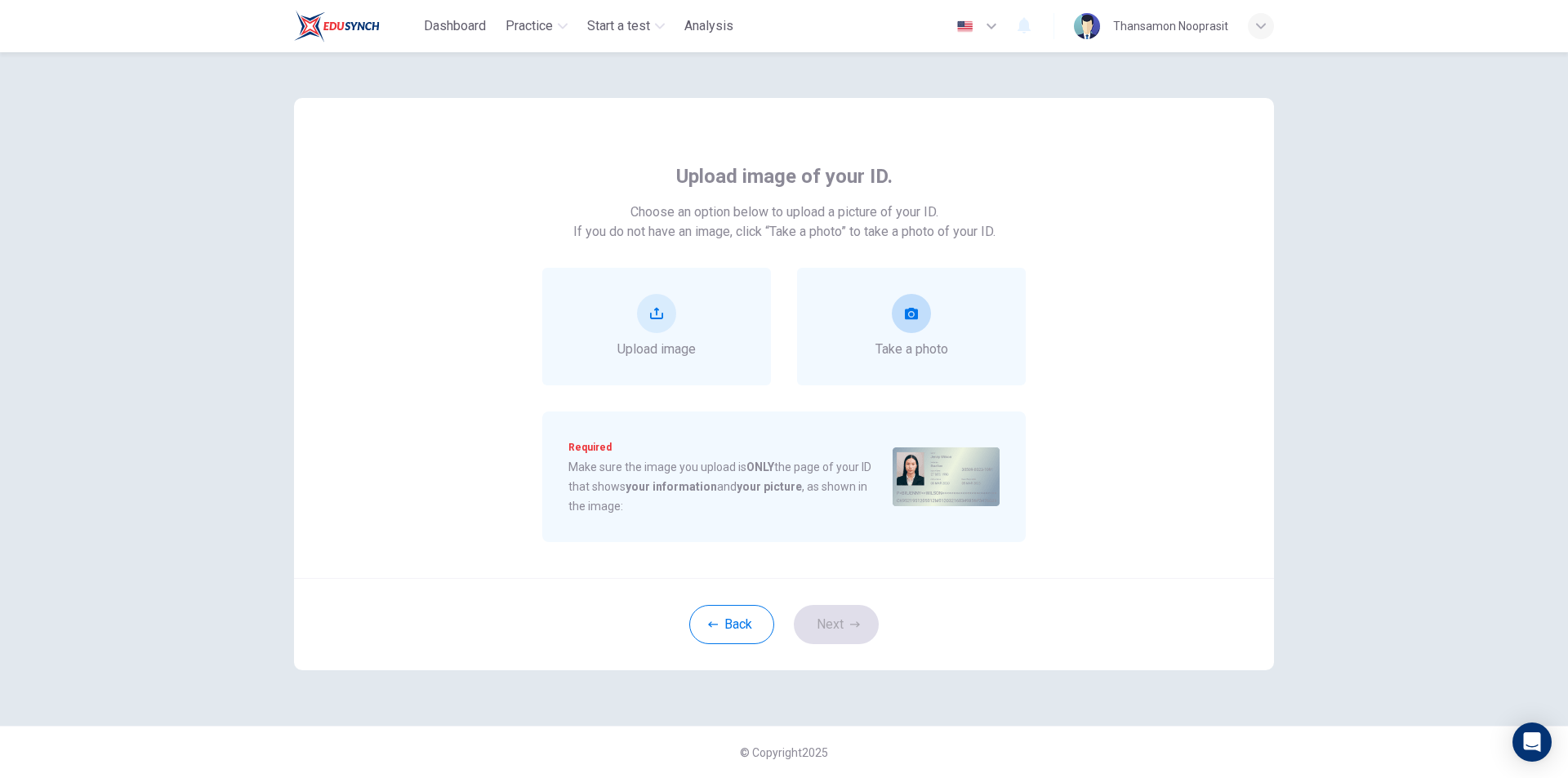
click at [929, 334] on div "Take a photo" at bounding box center [913, 326] width 73 height 65
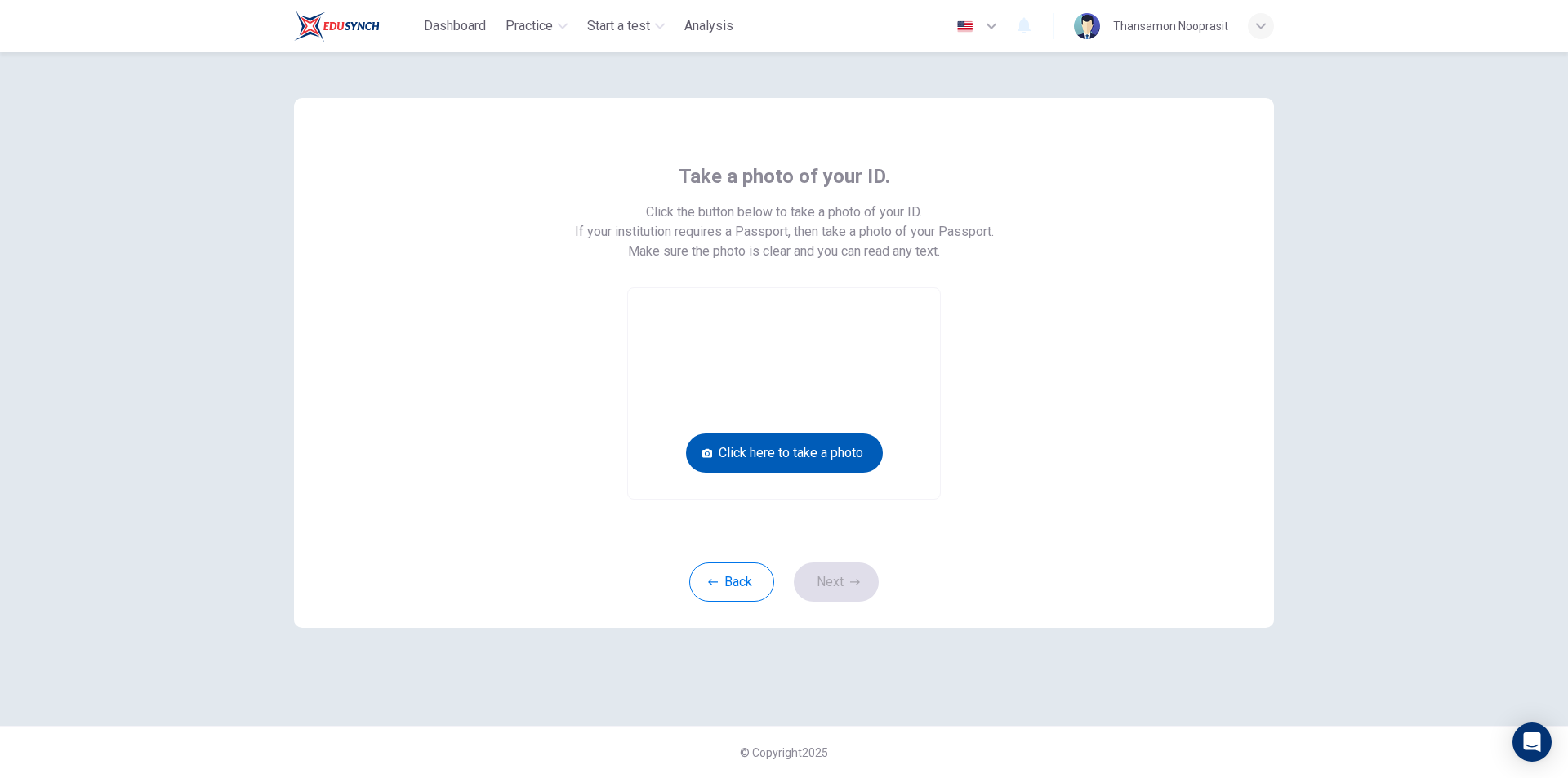
click at [852, 448] on button "Click here to take a photo" at bounding box center [784, 453] width 197 height 39
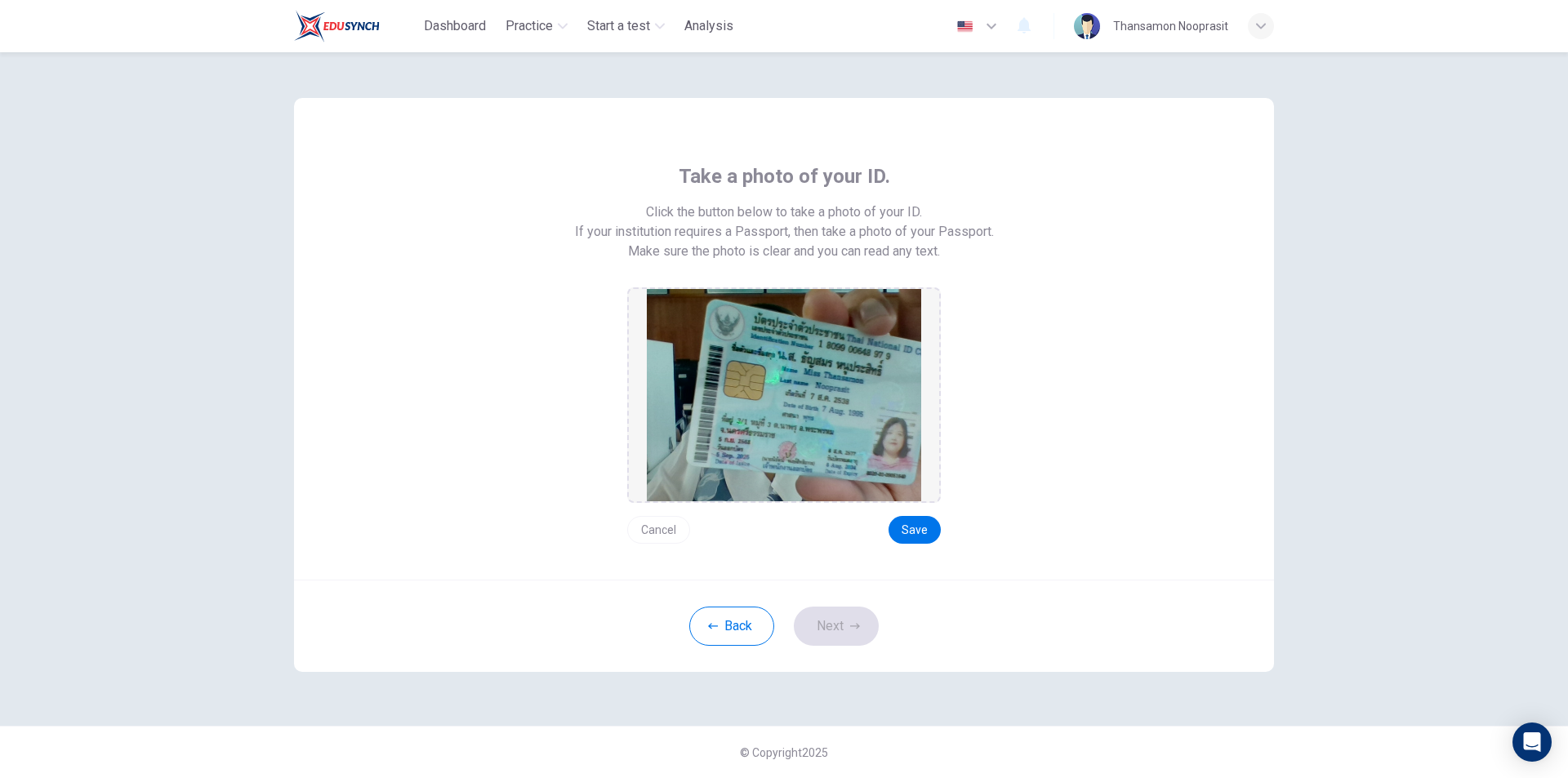
click at [671, 533] on button "Cancel" at bounding box center [658, 529] width 63 height 28
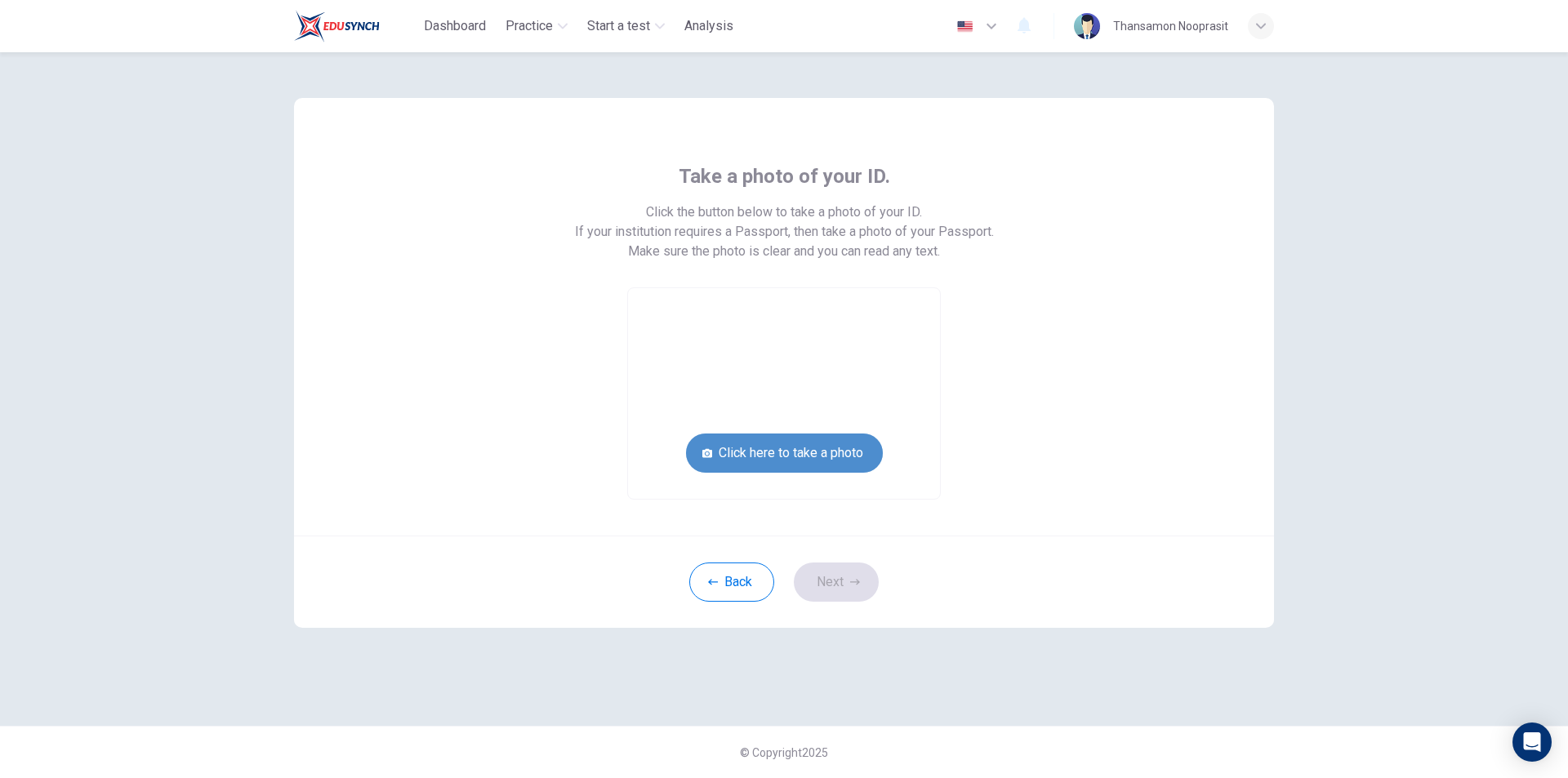
click at [819, 445] on button "Click here to take a photo" at bounding box center [784, 453] width 197 height 39
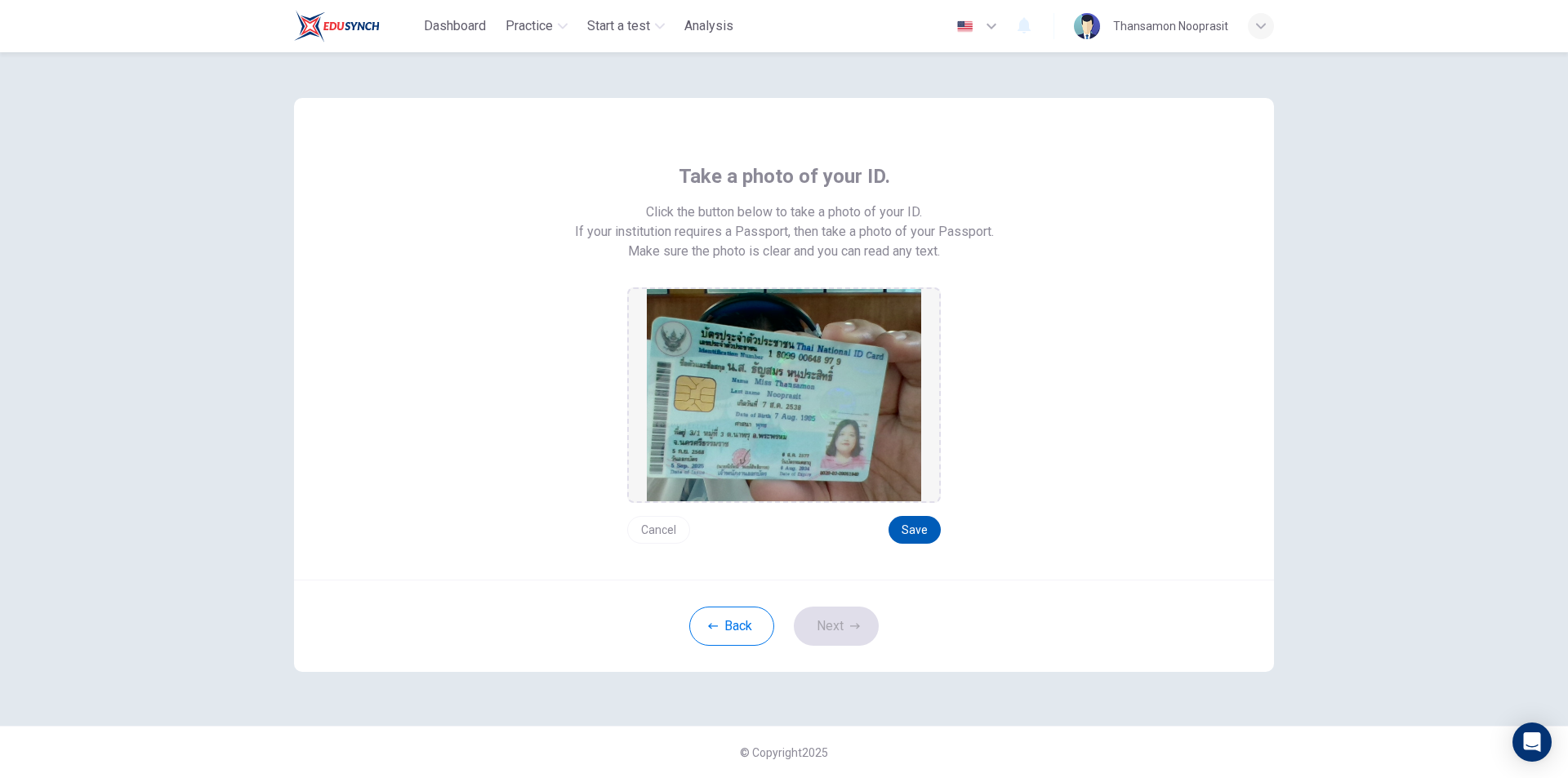
click at [912, 525] on button "Save" at bounding box center [914, 529] width 52 height 28
click at [840, 617] on button "Next" at bounding box center [837, 626] width 85 height 39
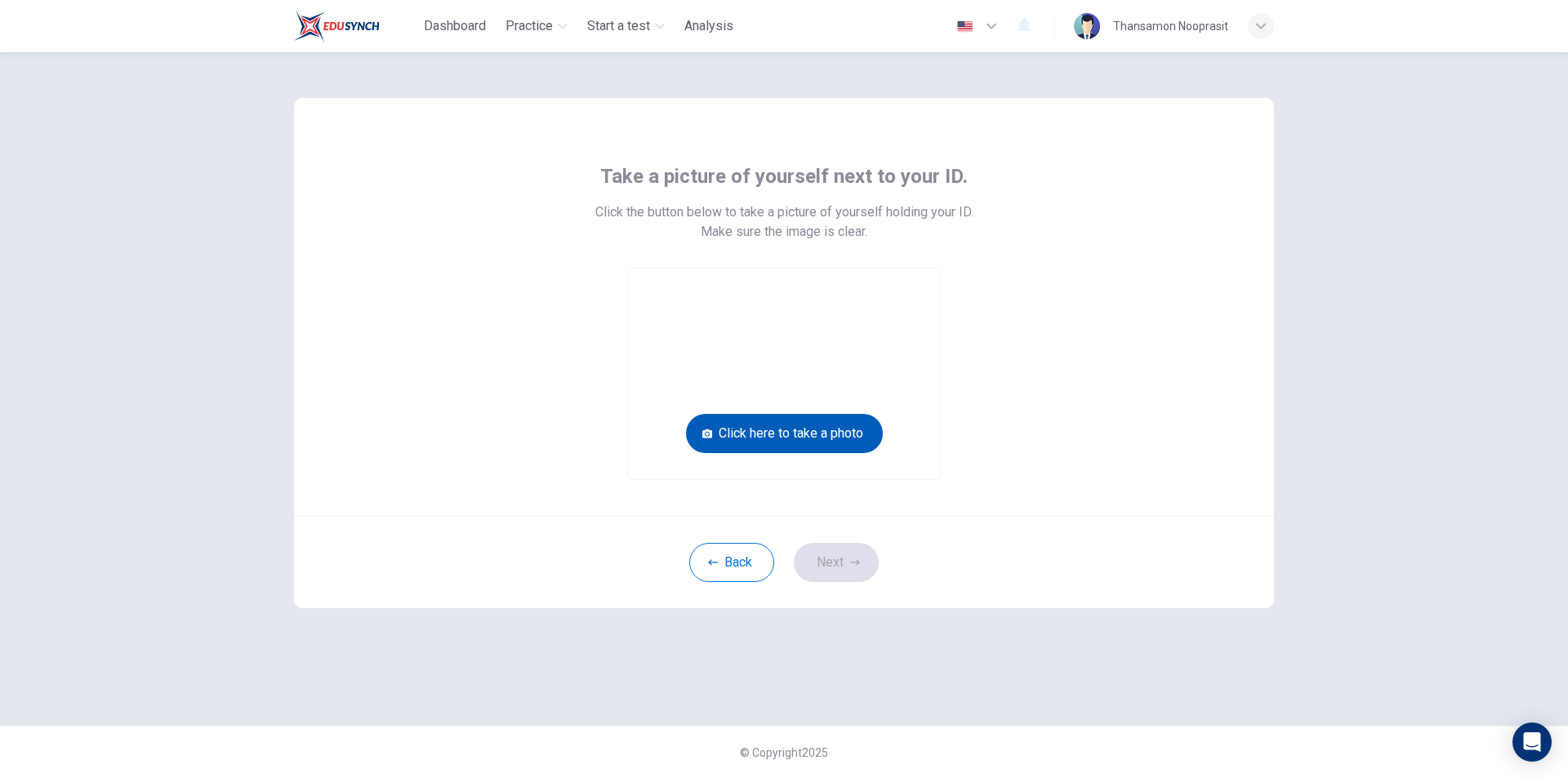
click at [861, 435] on button "Click here to take a photo" at bounding box center [784, 434] width 197 height 39
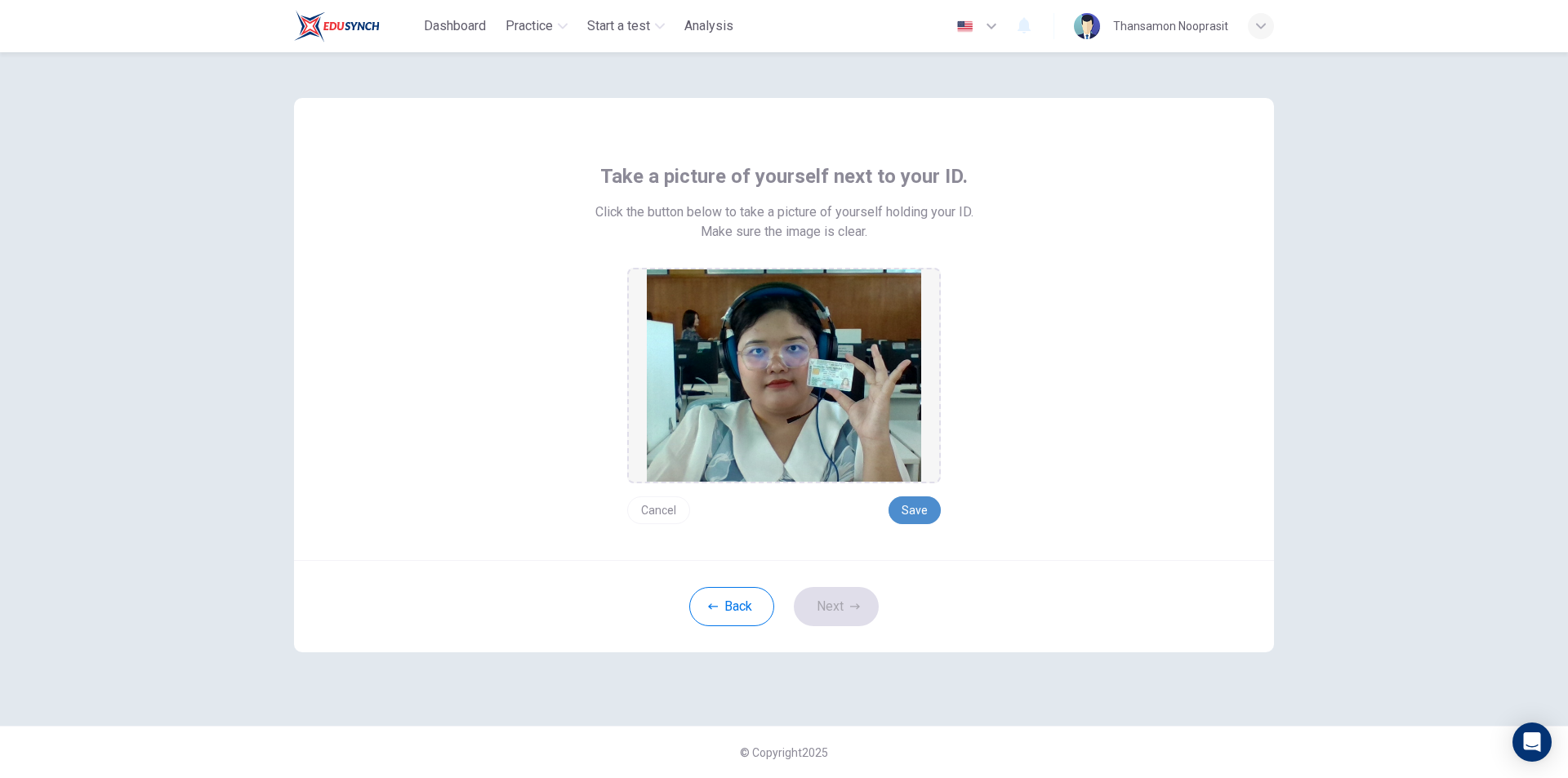
click at [926, 507] on button "Save" at bounding box center [914, 509] width 52 height 28
click at [859, 602] on icon "button" at bounding box center [855, 606] width 10 height 10
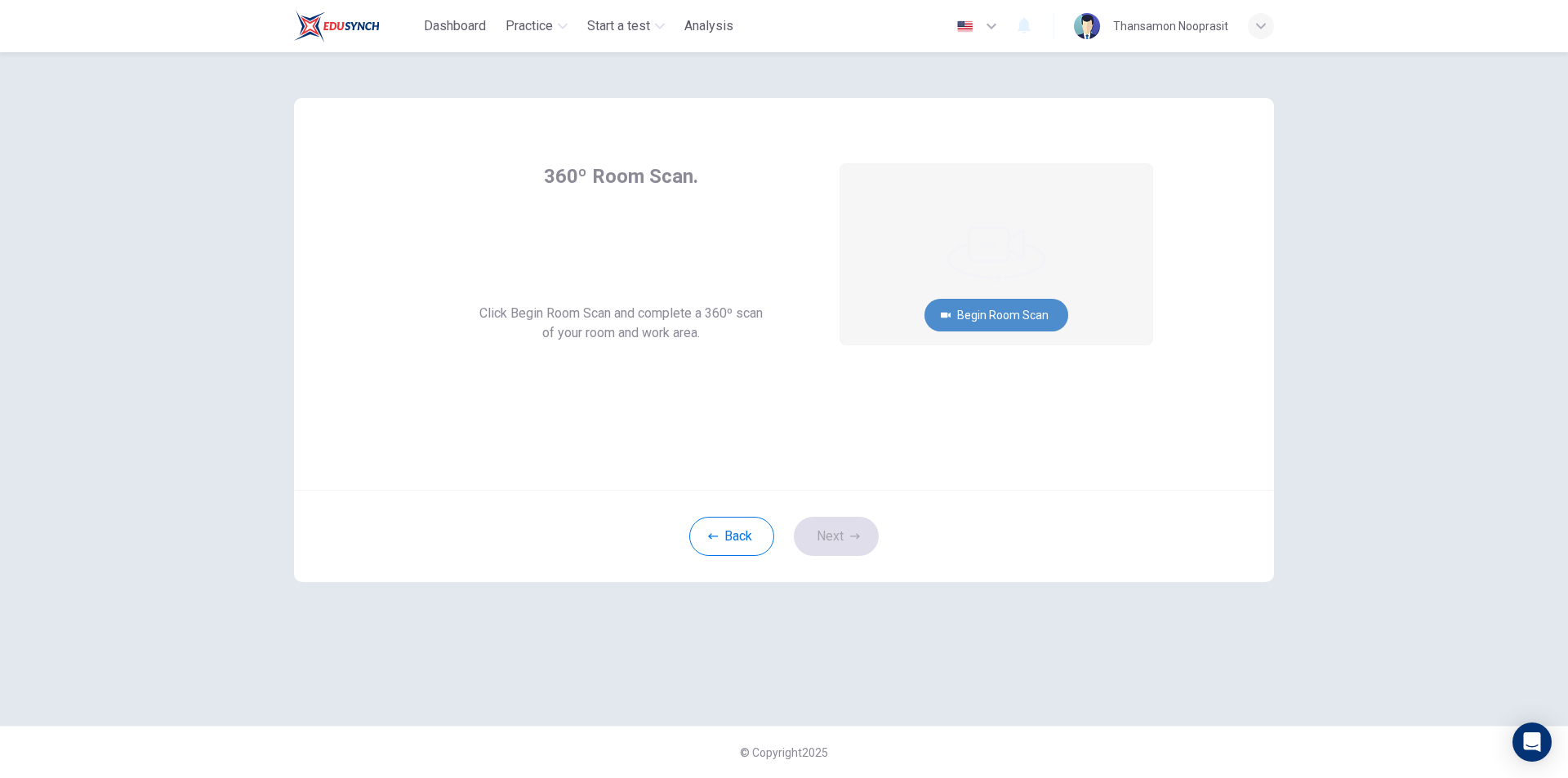
click at [982, 327] on button "Begin Room Scan" at bounding box center [997, 315] width 144 height 33
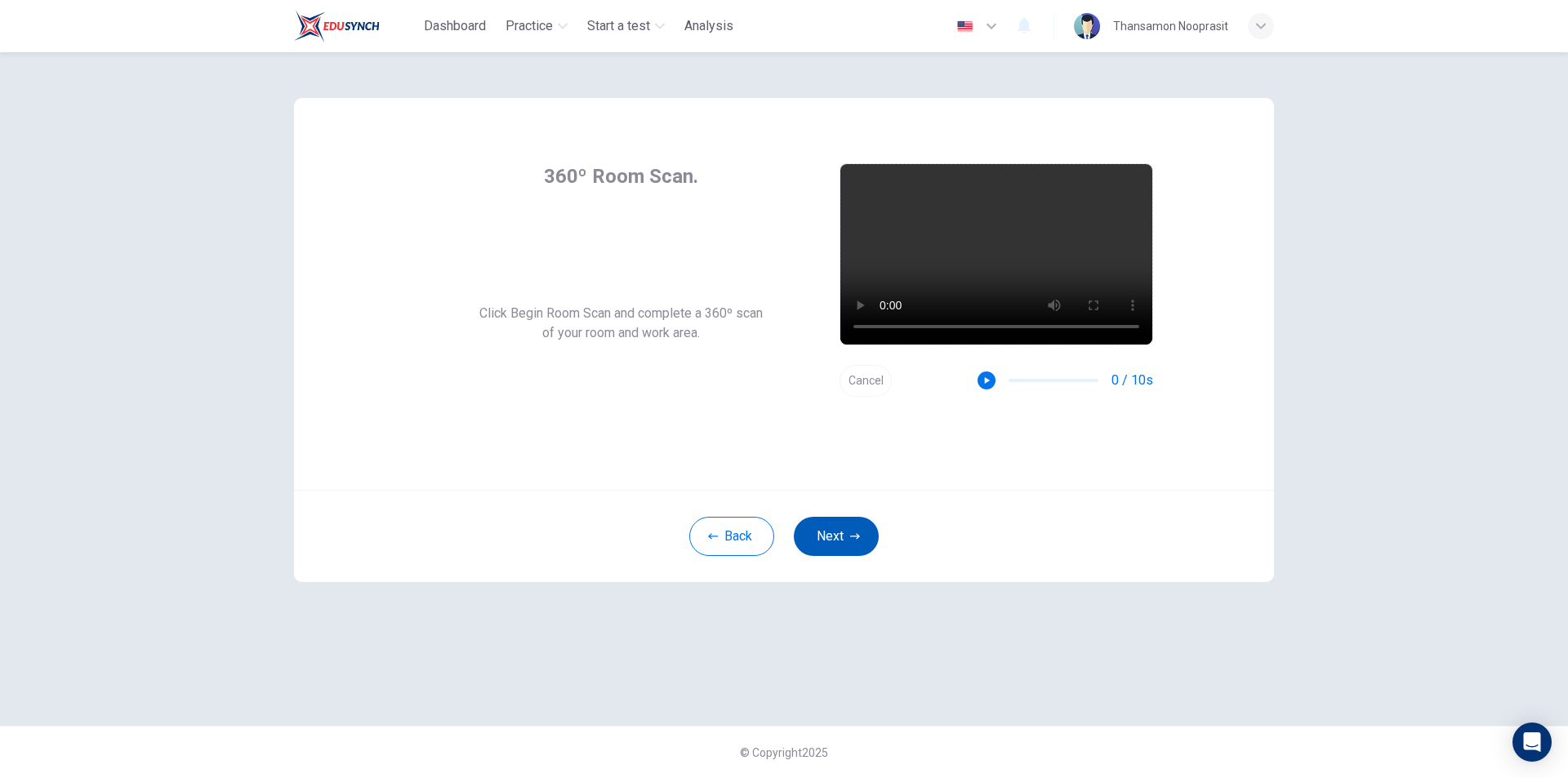
click at [856, 540] on icon "button" at bounding box center [855, 536] width 10 height 10
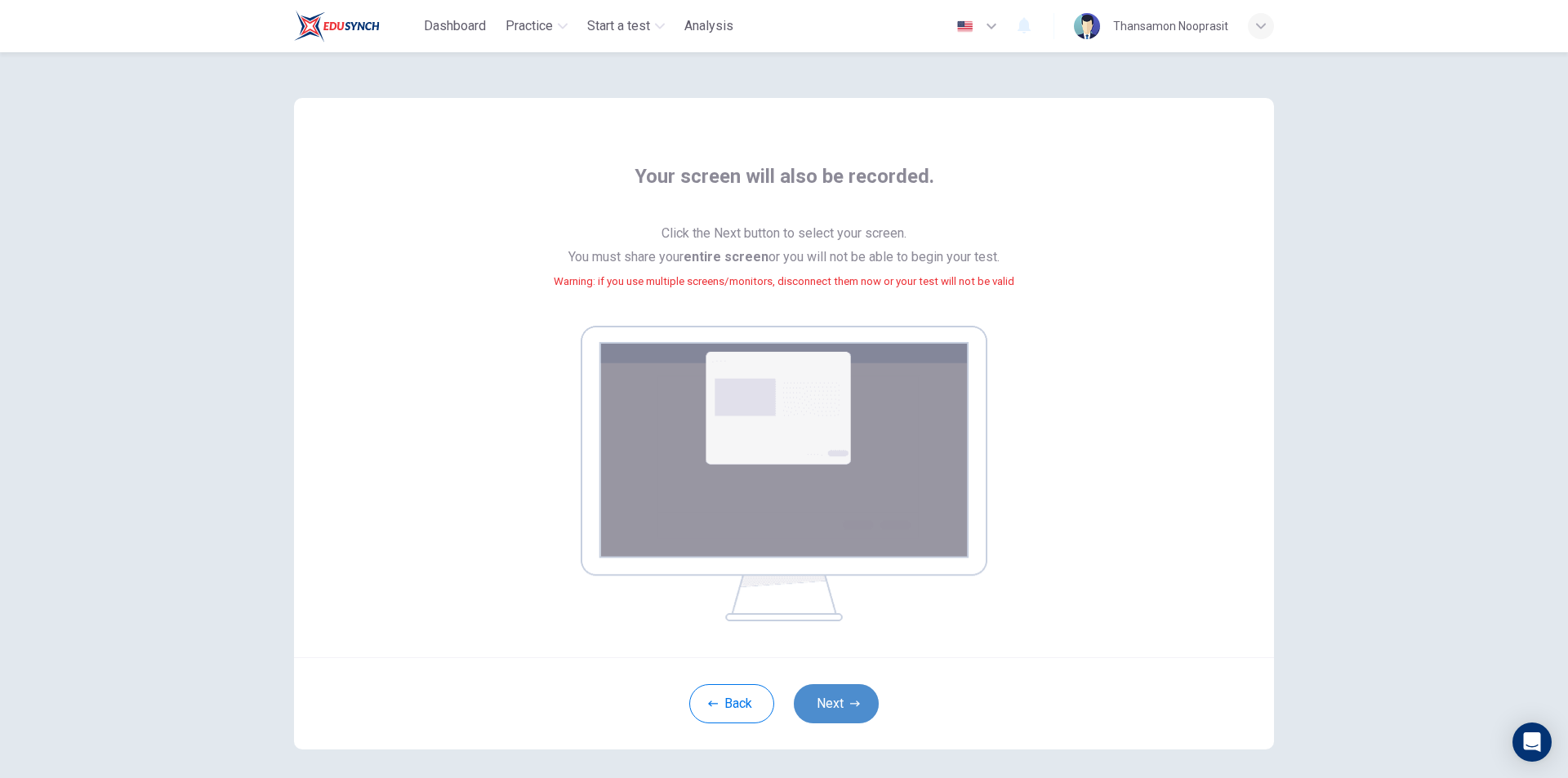
click at [850, 699] on icon "button" at bounding box center [855, 703] width 10 height 10
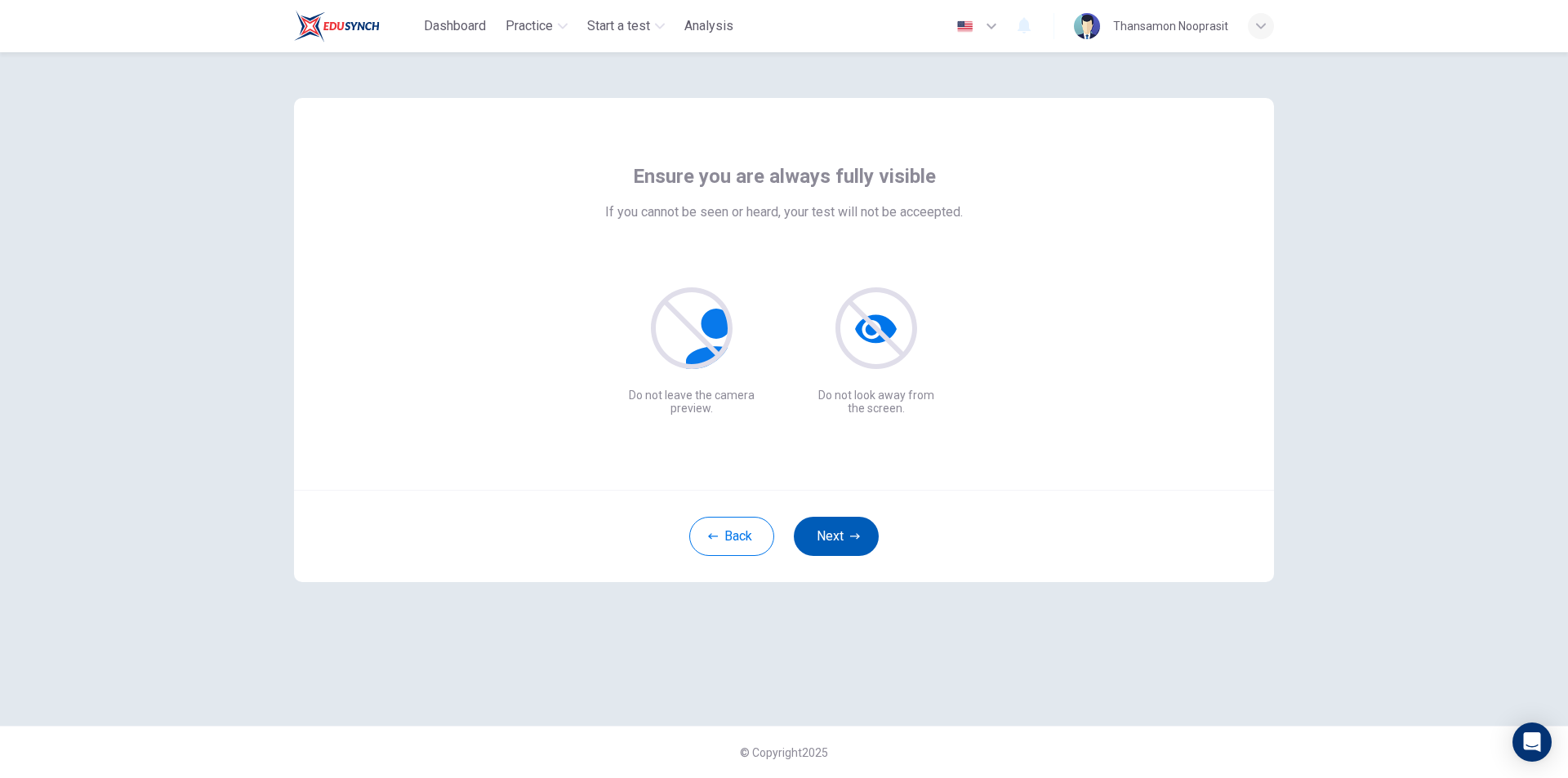
click at [832, 533] on button "Next" at bounding box center [837, 536] width 85 height 39
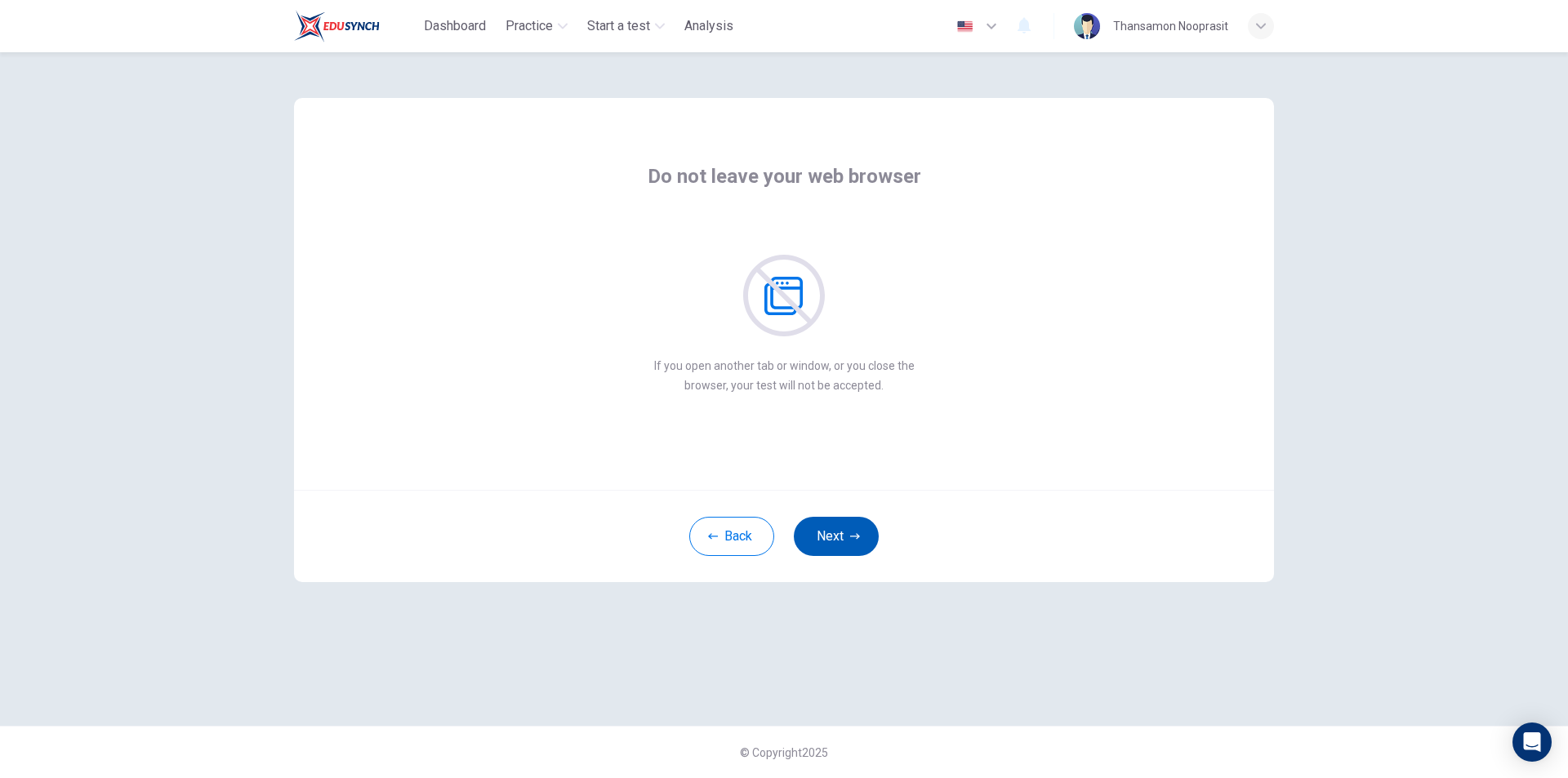
click at [832, 533] on button "Next" at bounding box center [837, 536] width 85 height 39
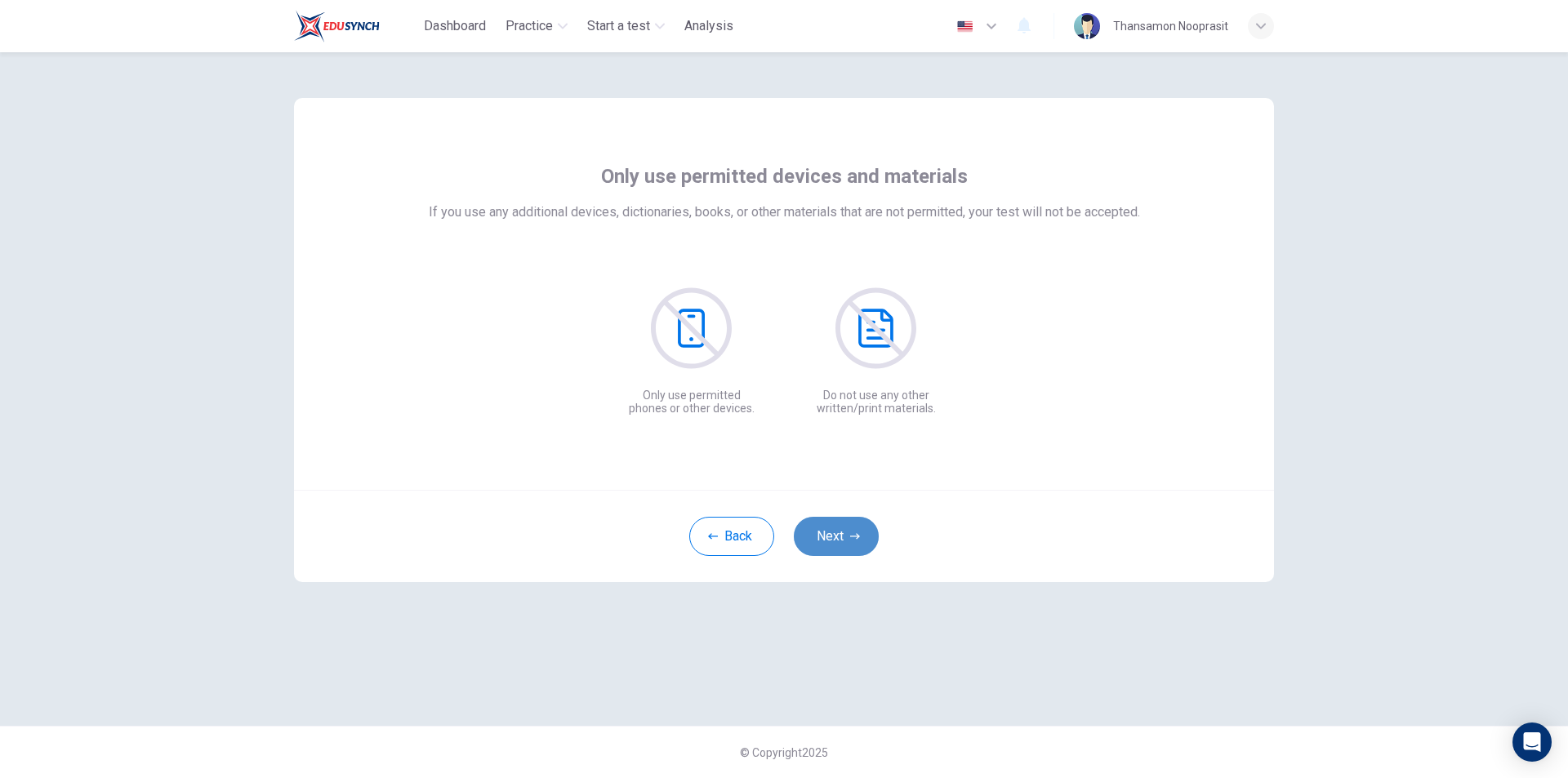
click at [832, 533] on button "Next" at bounding box center [837, 536] width 85 height 39
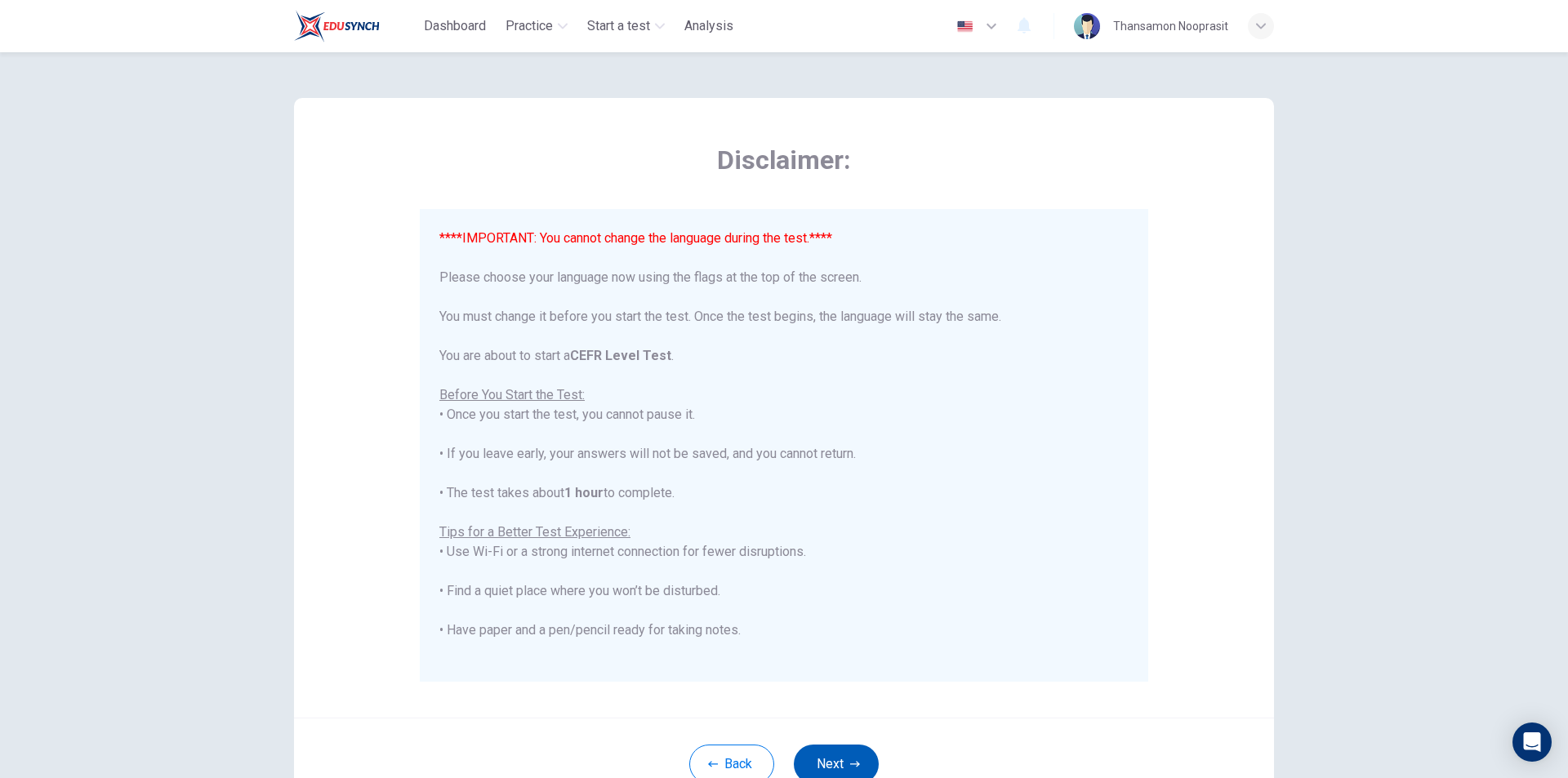
click at [857, 755] on button "Next" at bounding box center [837, 765] width 85 height 39
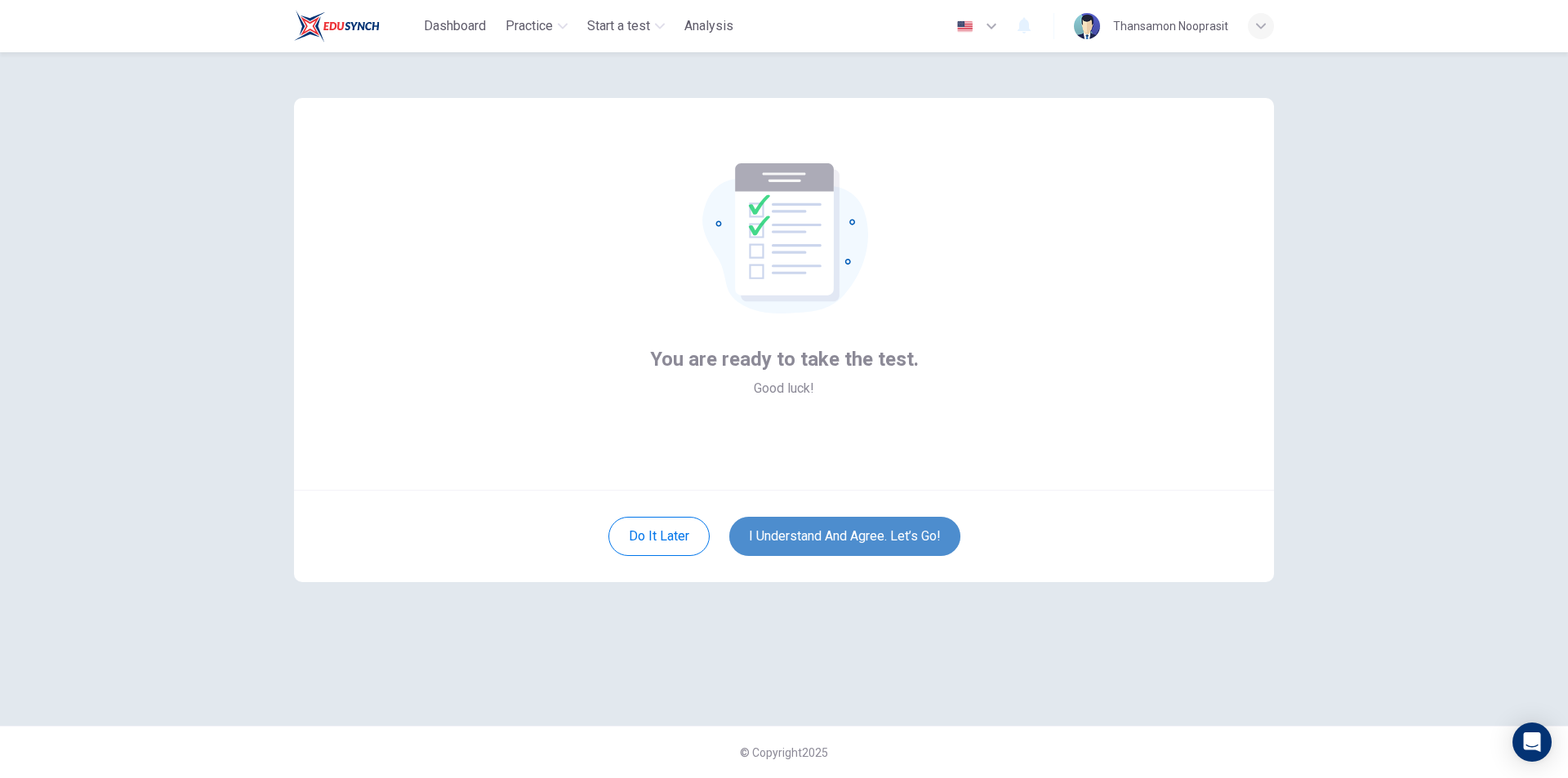
click at [840, 544] on button "I understand and agree. Let’s go!" at bounding box center [845, 536] width 231 height 39
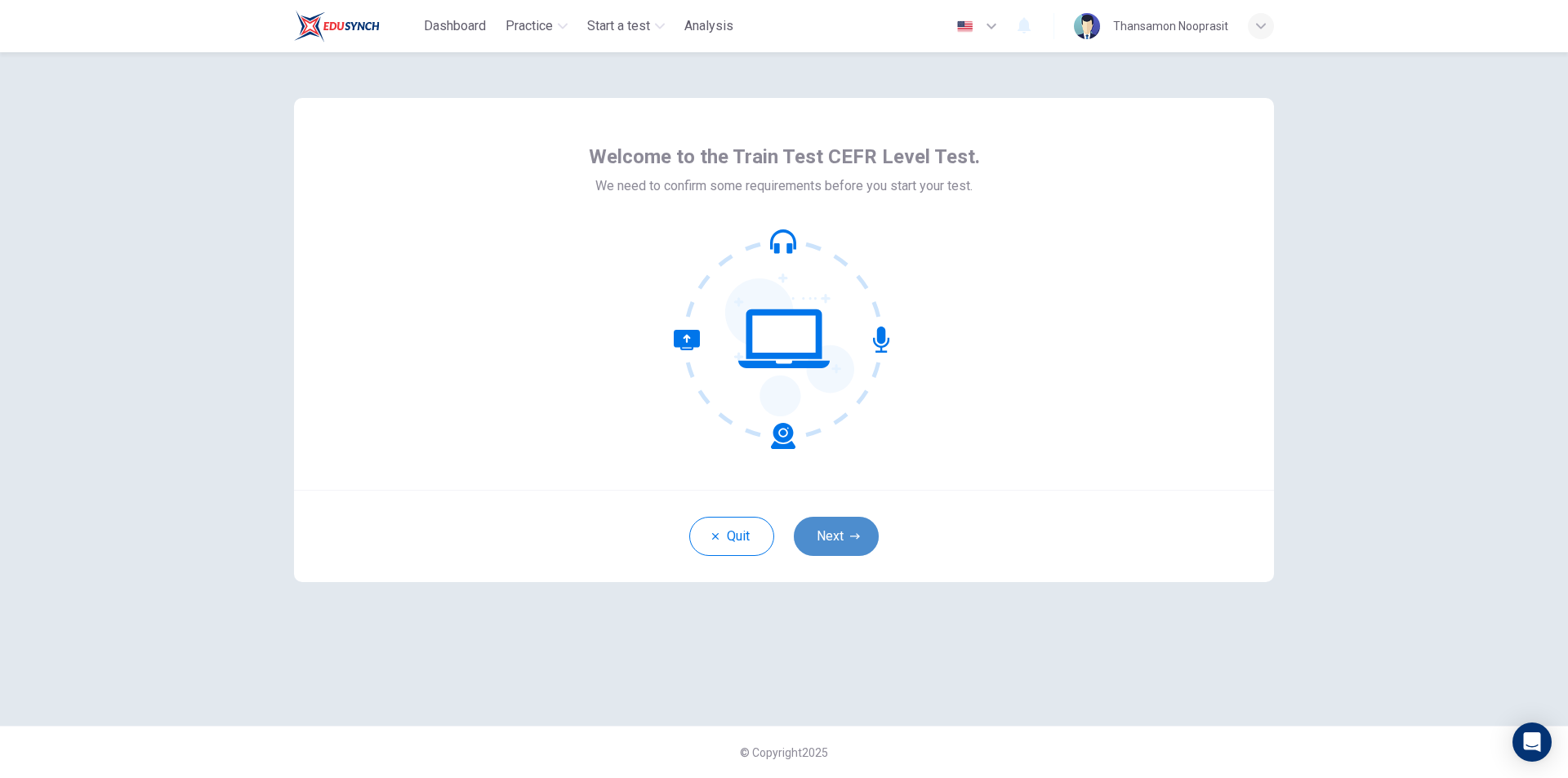
click at [846, 533] on button "Next" at bounding box center [837, 536] width 85 height 39
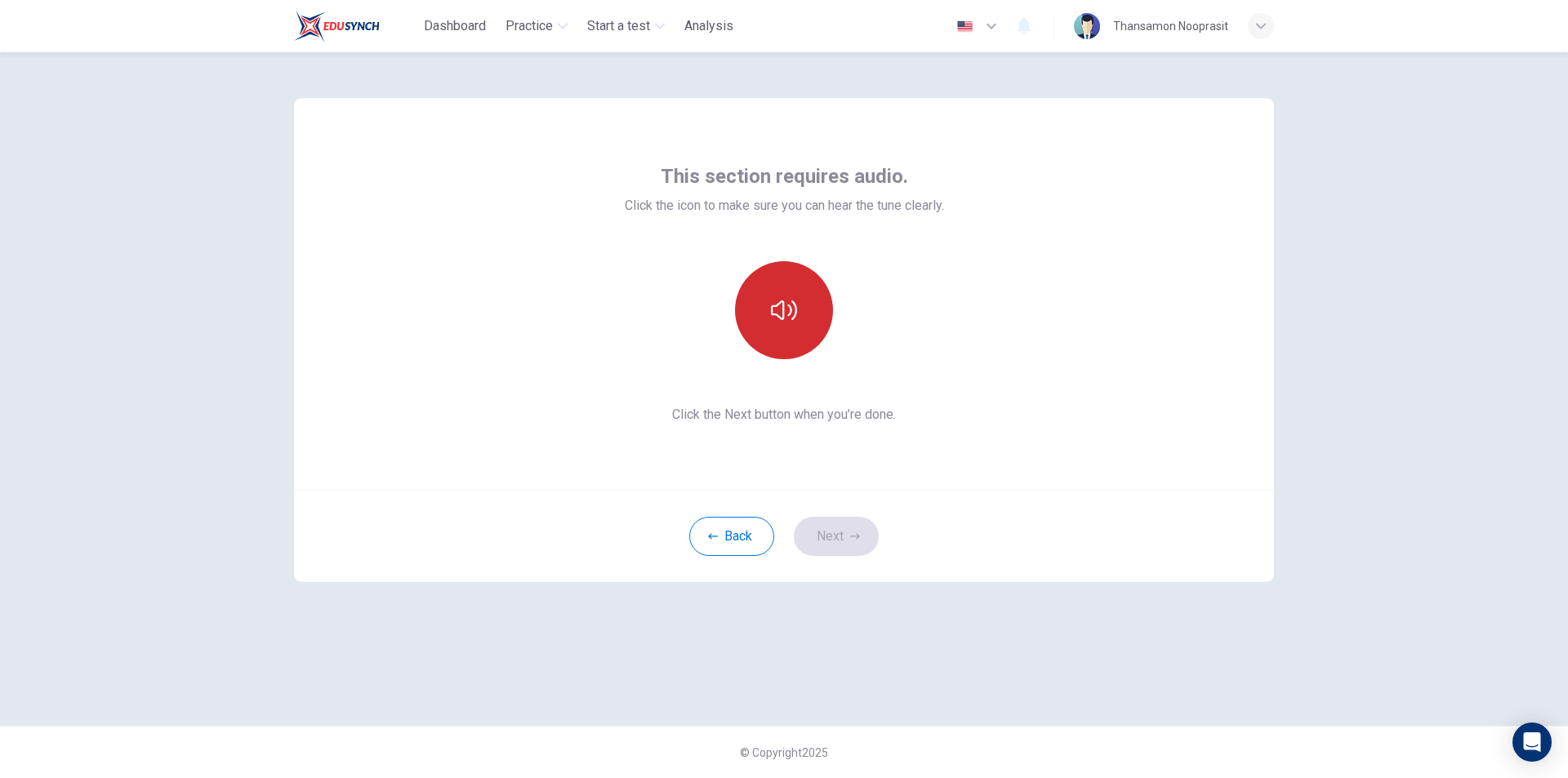
click at [788, 328] on button "button" at bounding box center [784, 310] width 98 height 98
click at [841, 540] on button "Next" at bounding box center [837, 536] width 85 height 39
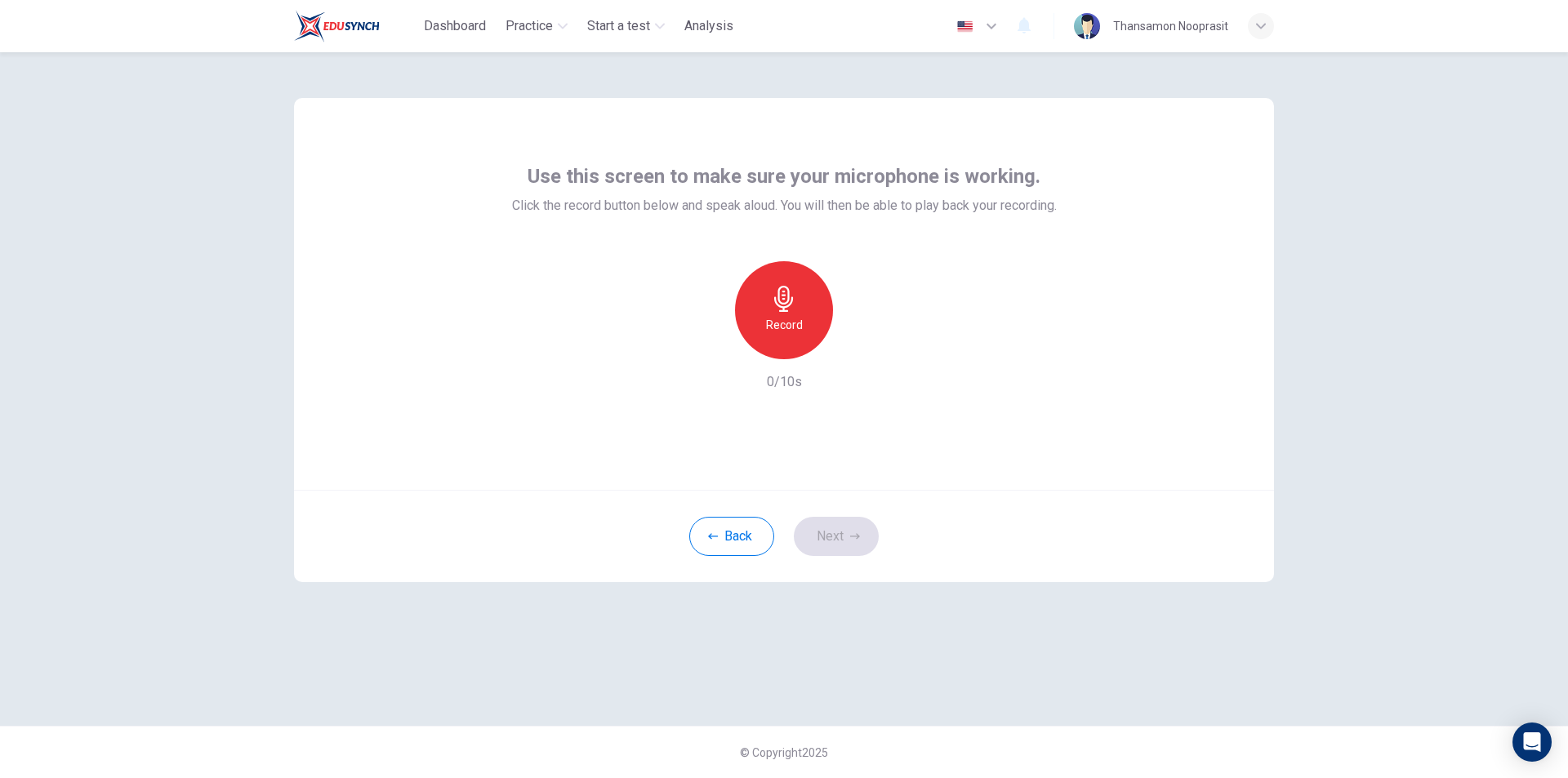
click at [808, 347] on div "Record" at bounding box center [784, 310] width 98 height 98
click at [854, 334] on div "button" at bounding box center [859, 346] width 26 height 26
click at [856, 539] on icon "button" at bounding box center [855, 536] width 10 height 5
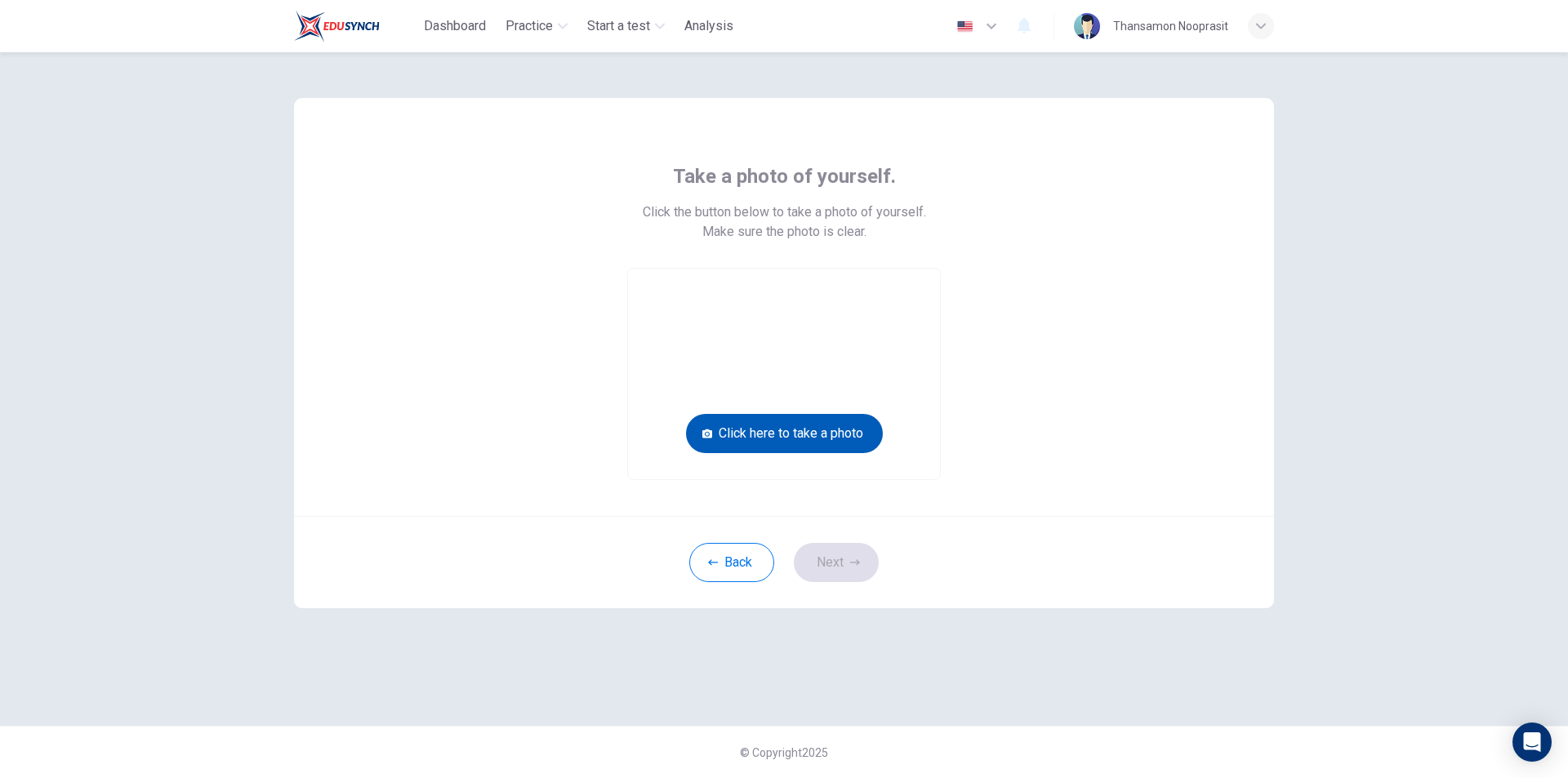
click at [834, 431] on button "Click here to take a photo" at bounding box center [784, 434] width 197 height 39
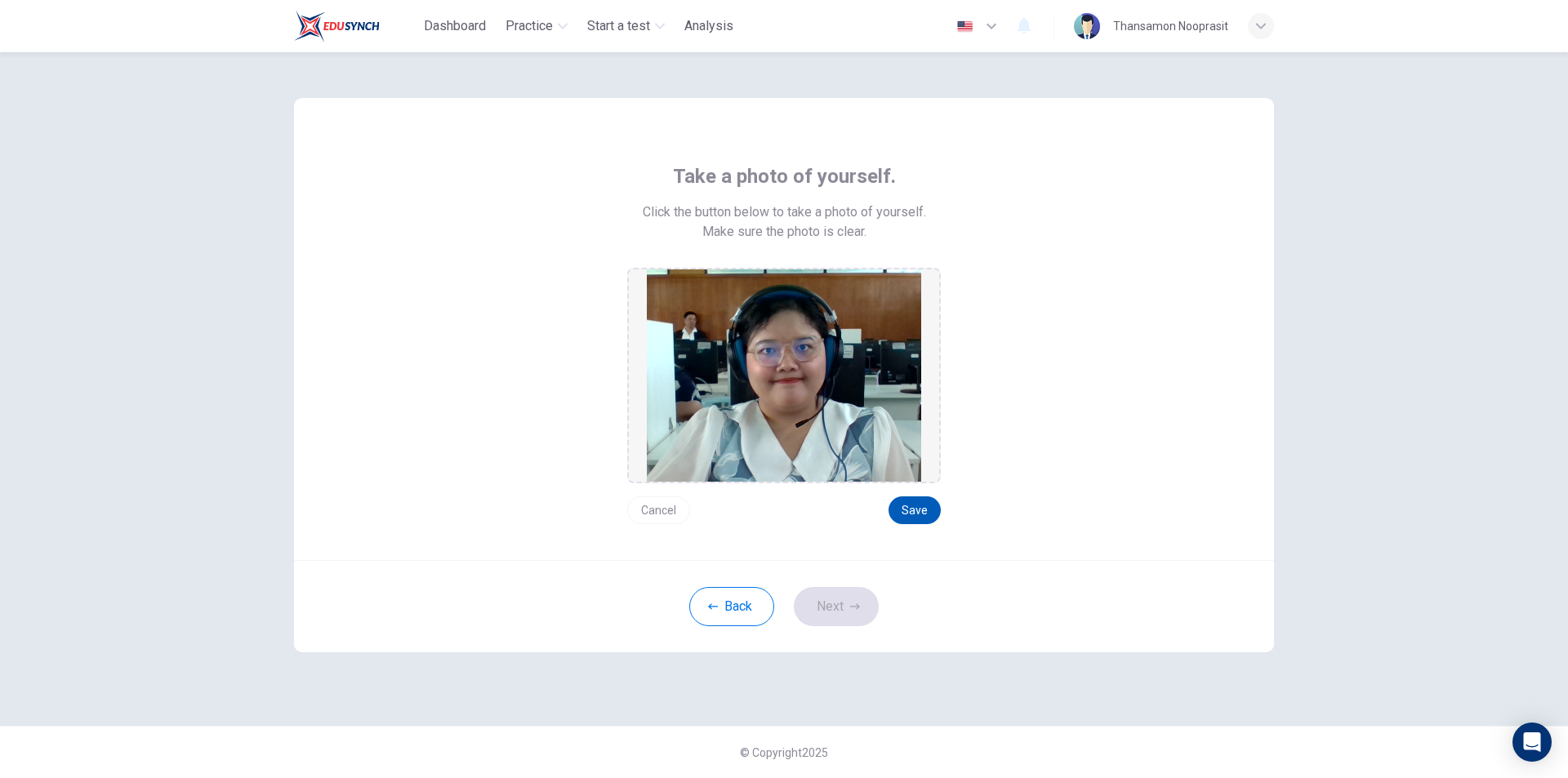
click at [937, 507] on button "Save" at bounding box center [914, 509] width 52 height 28
click at [922, 508] on button "Save" at bounding box center [914, 509] width 52 height 28
click at [838, 620] on button "Next" at bounding box center [837, 606] width 85 height 39
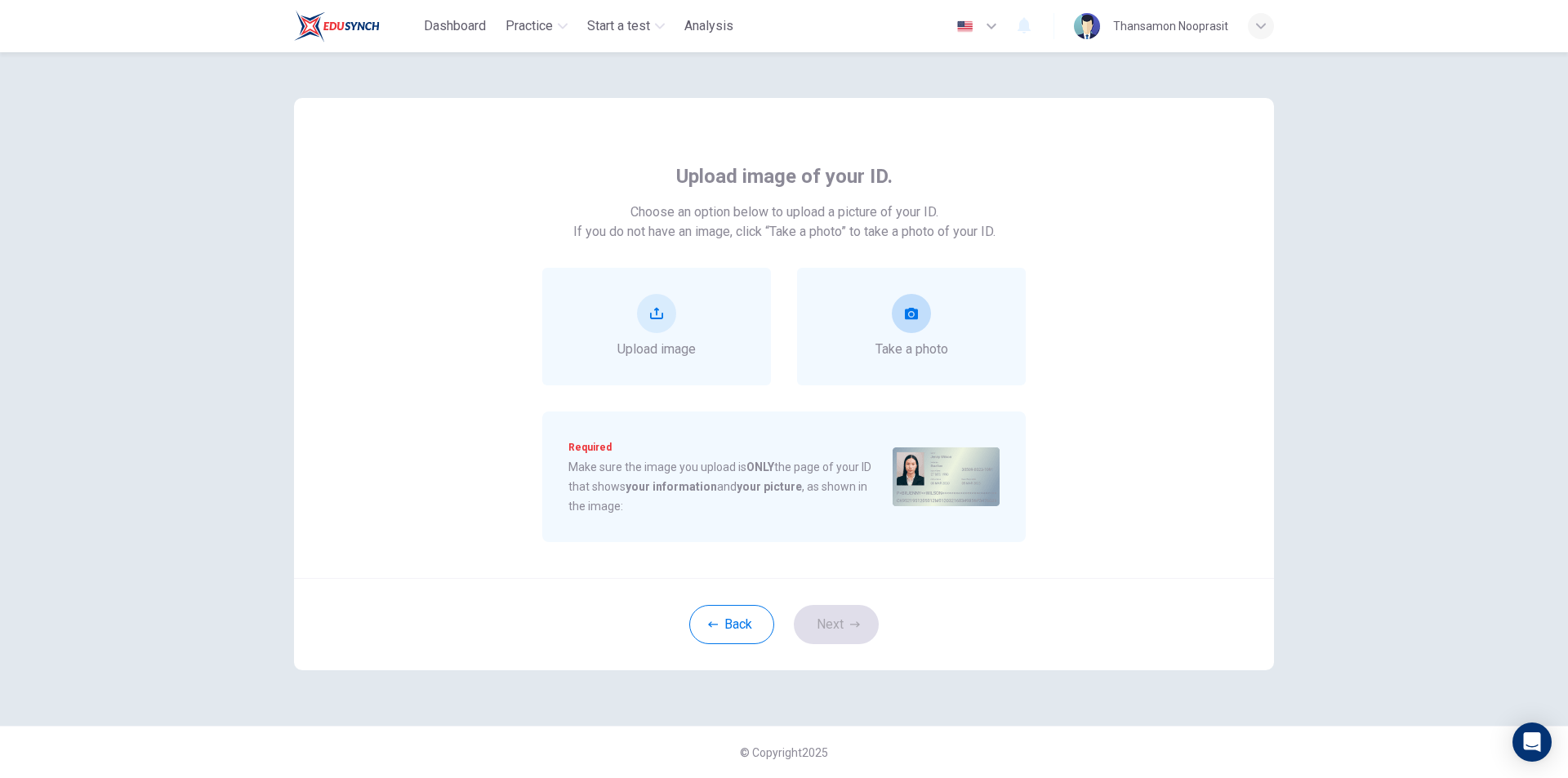
click at [900, 325] on button "take photo" at bounding box center [912, 314] width 39 height 39
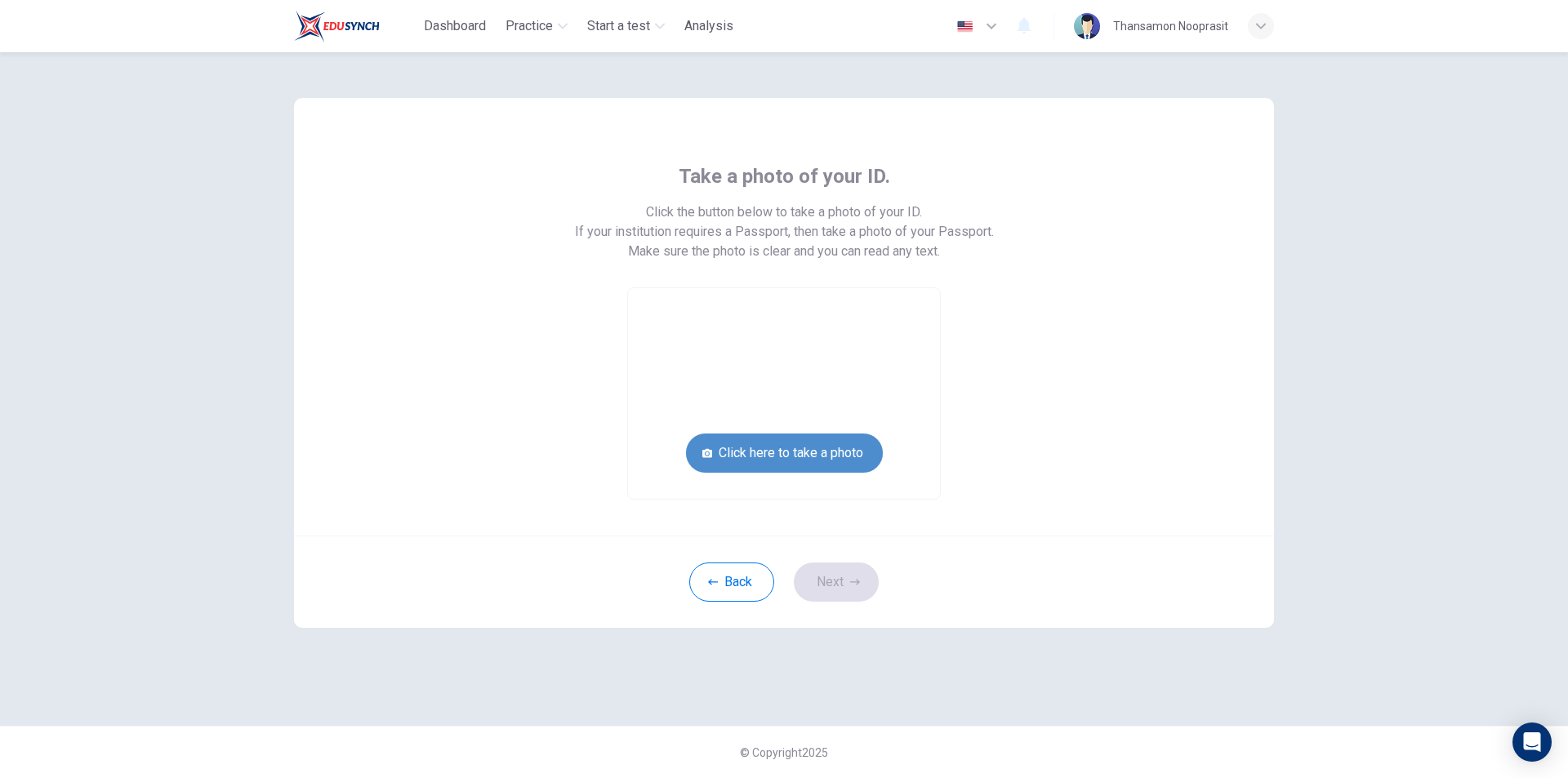
click at [842, 468] on button "Click here to take a photo" at bounding box center [784, 453] width 197 height 39
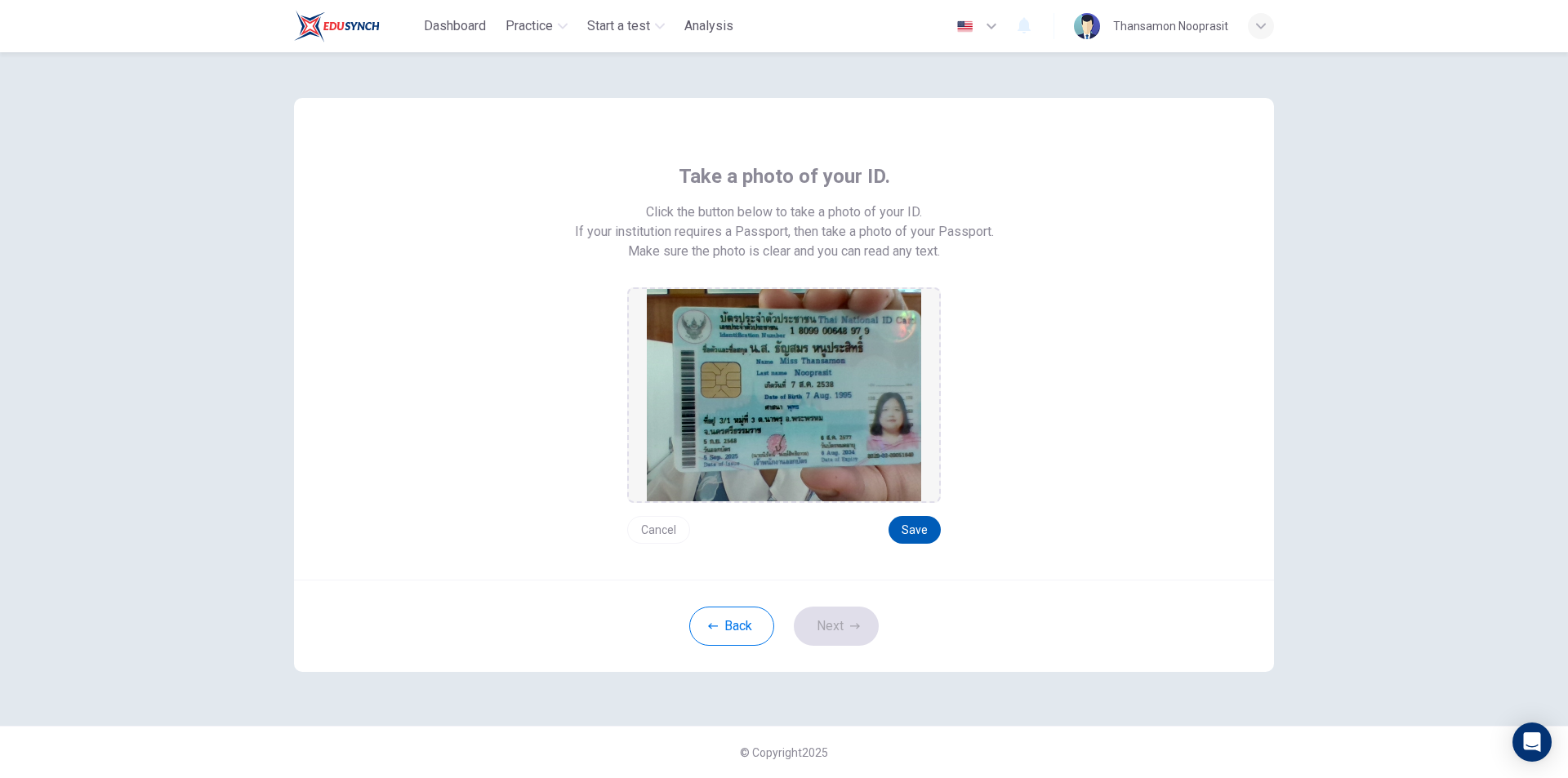
click at [912, 519] on button "Save" at bounding box center [914, 529] width 52 height 28
click at [868, 632] on button "Next" at bounding box center [837, 626] width 85 height 39
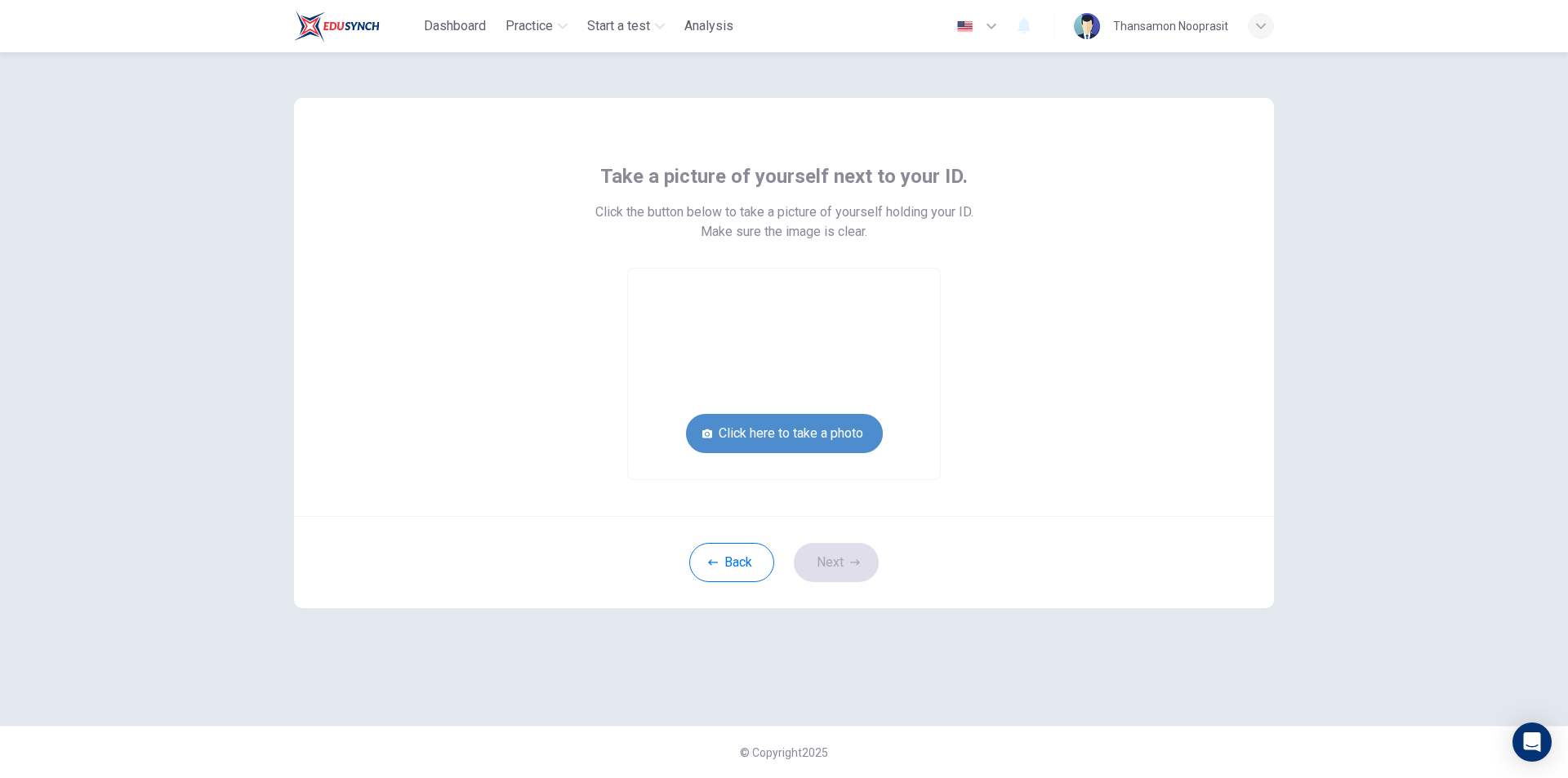
click at [859, 440] on button "Click here to take a photo" at bounding box center [784, 434] width 197 height 39
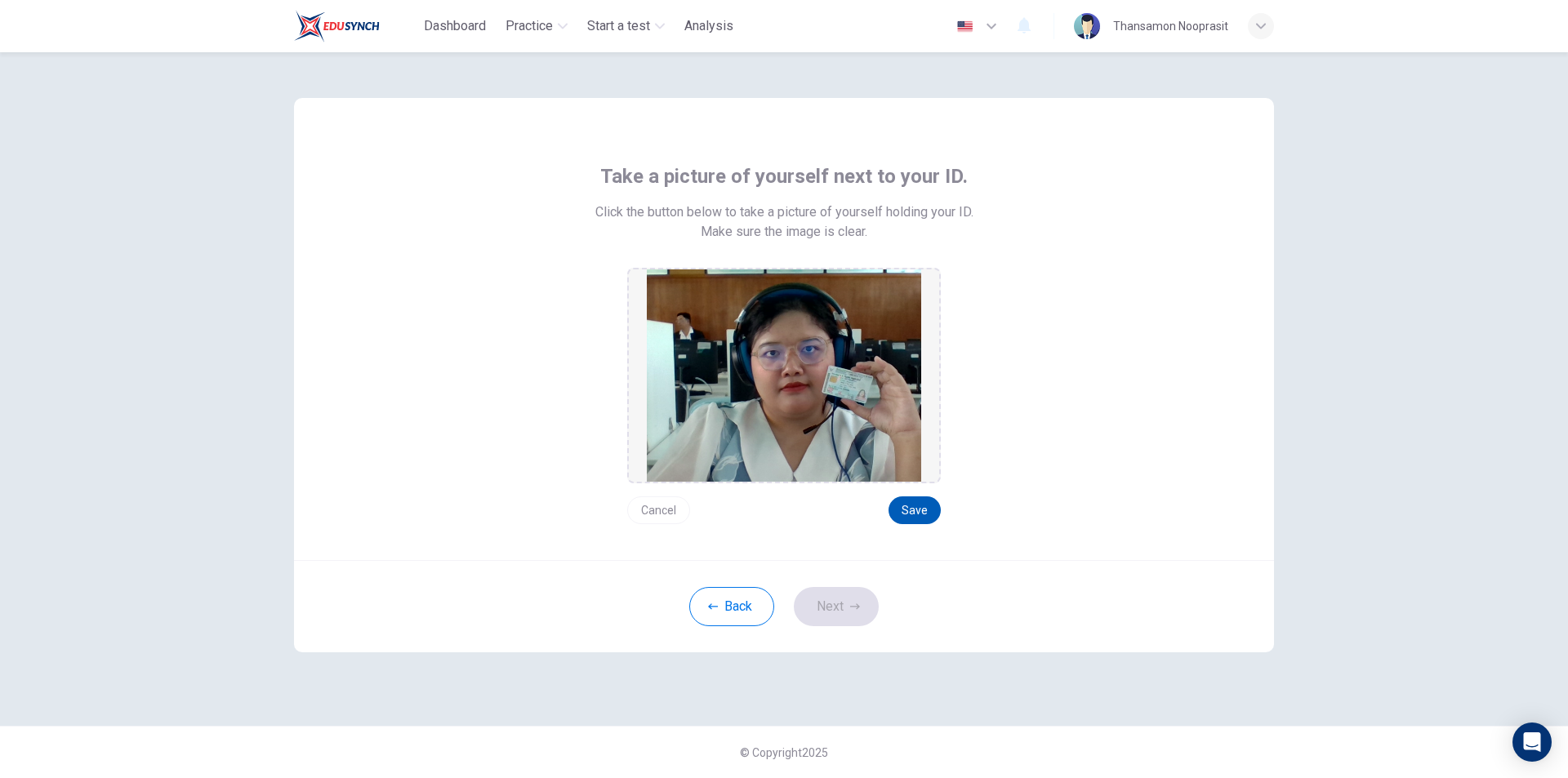
click at [913, 517] on button "Save" at bounding box center [914, 509] width 52 height 28
click at [866, 600] on button "Next" at bounding box center [837, 606] width 85 height 39
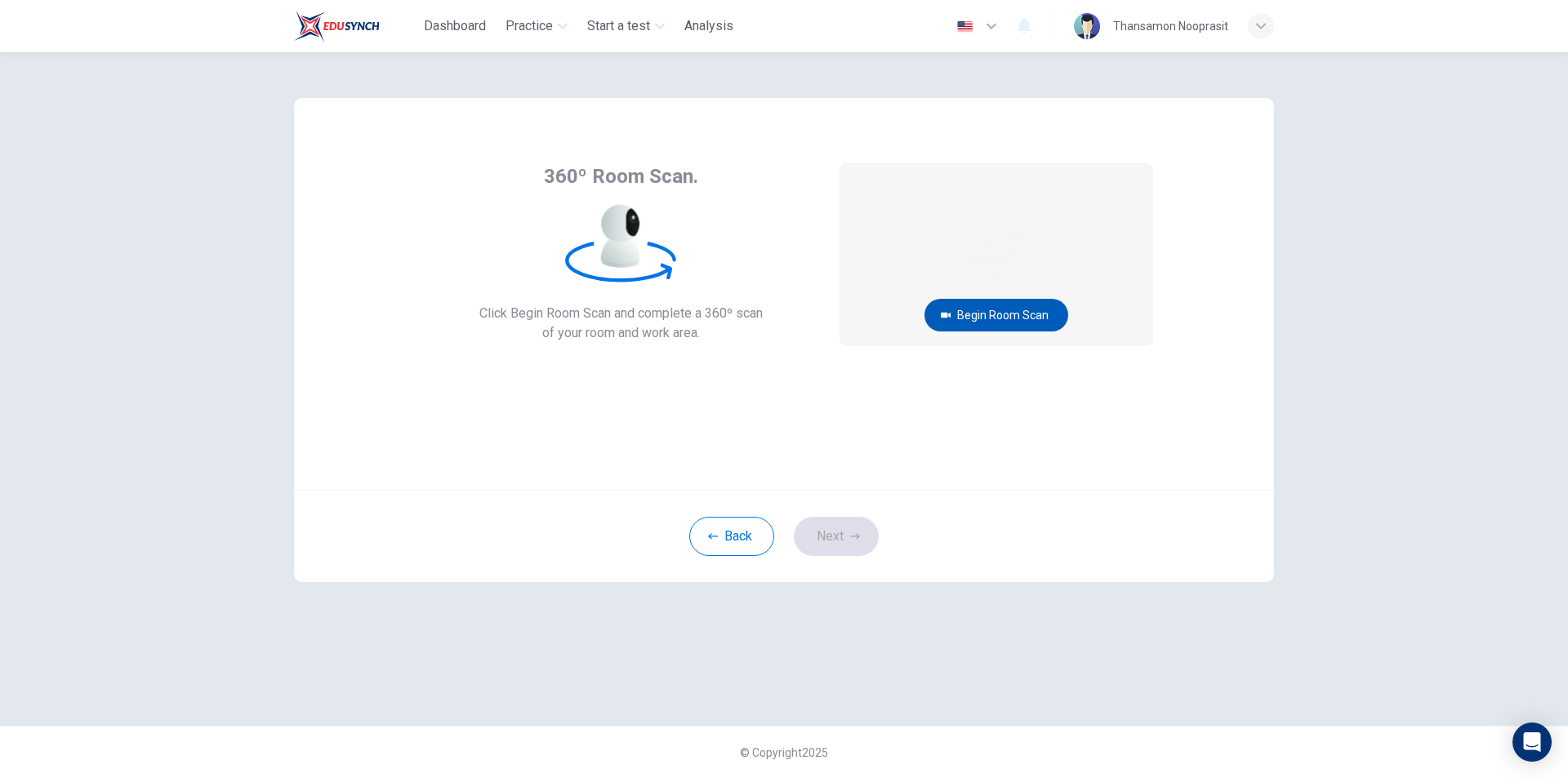
click at [1000, 316] on button "Begin Room Scan" at bounding box center [997, 315] width 144 height 33
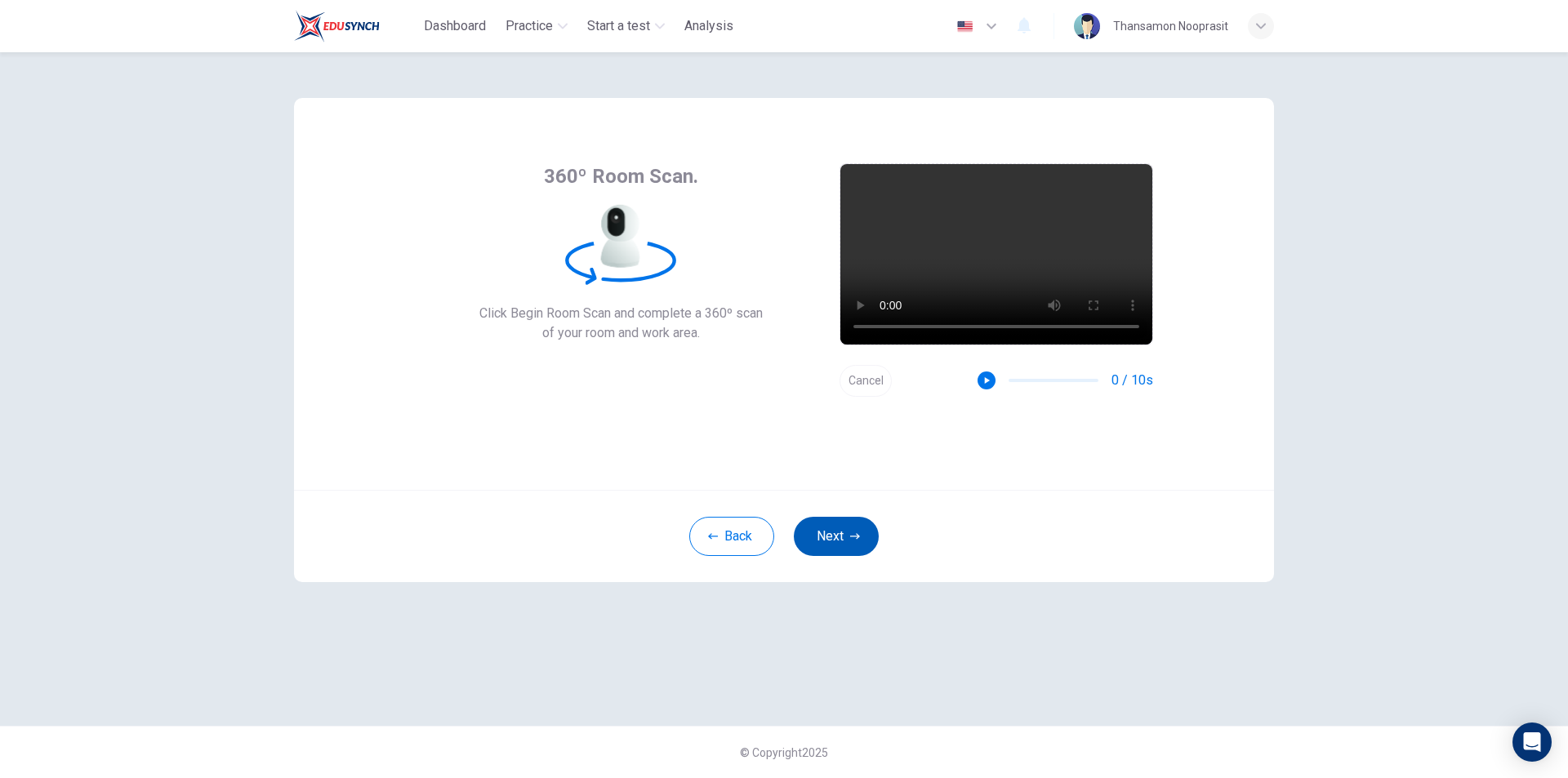
click at [843, 546] on button "Next" at bounding box center [837, 536] width 85 height 39
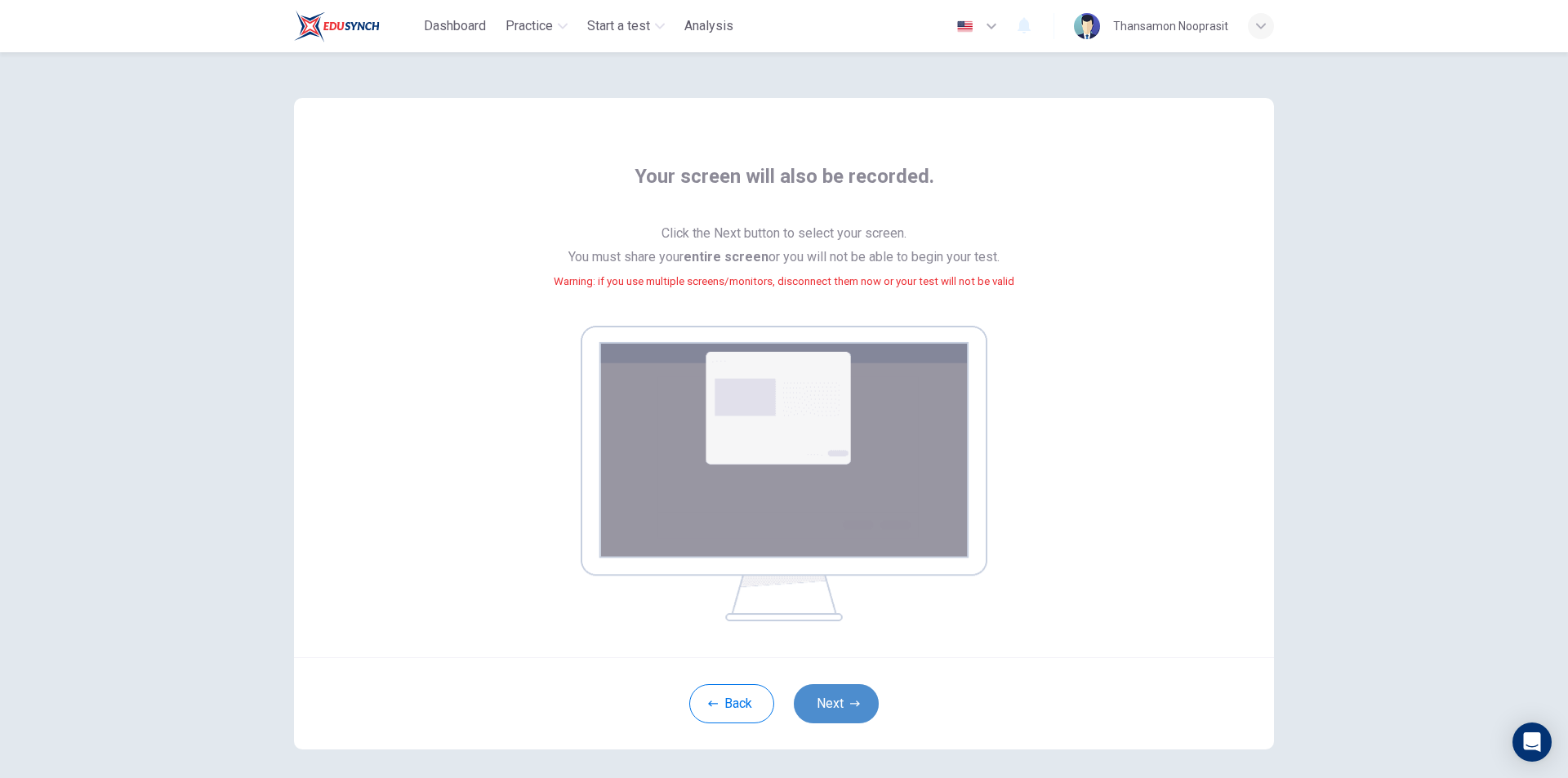
click at [832, 703] on button "Next" at bounding box center [837, 704] width 85 height 39
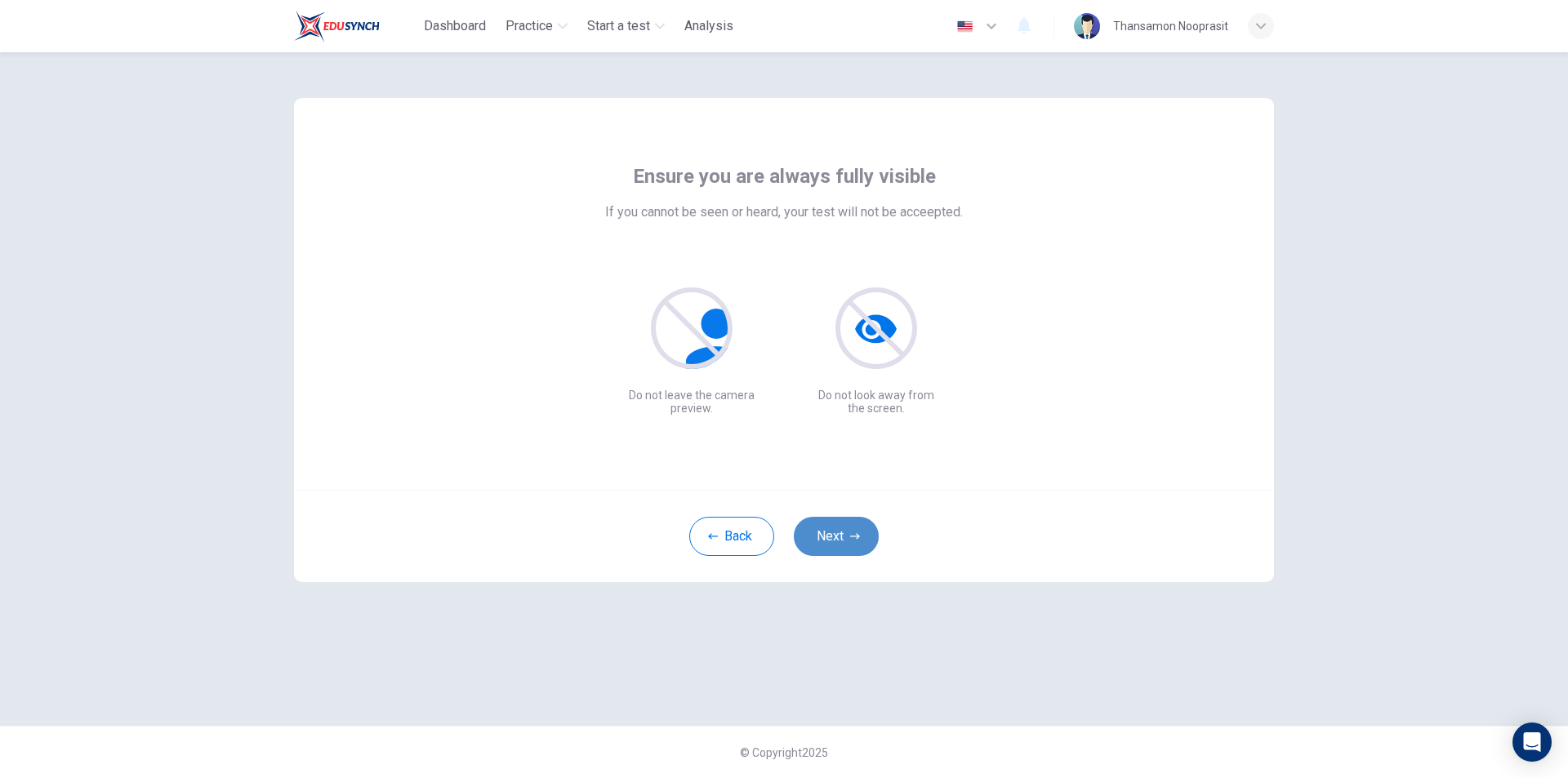
click at [836, 546] on button "Next" at bounding box center [837, 536] width 85 height 39
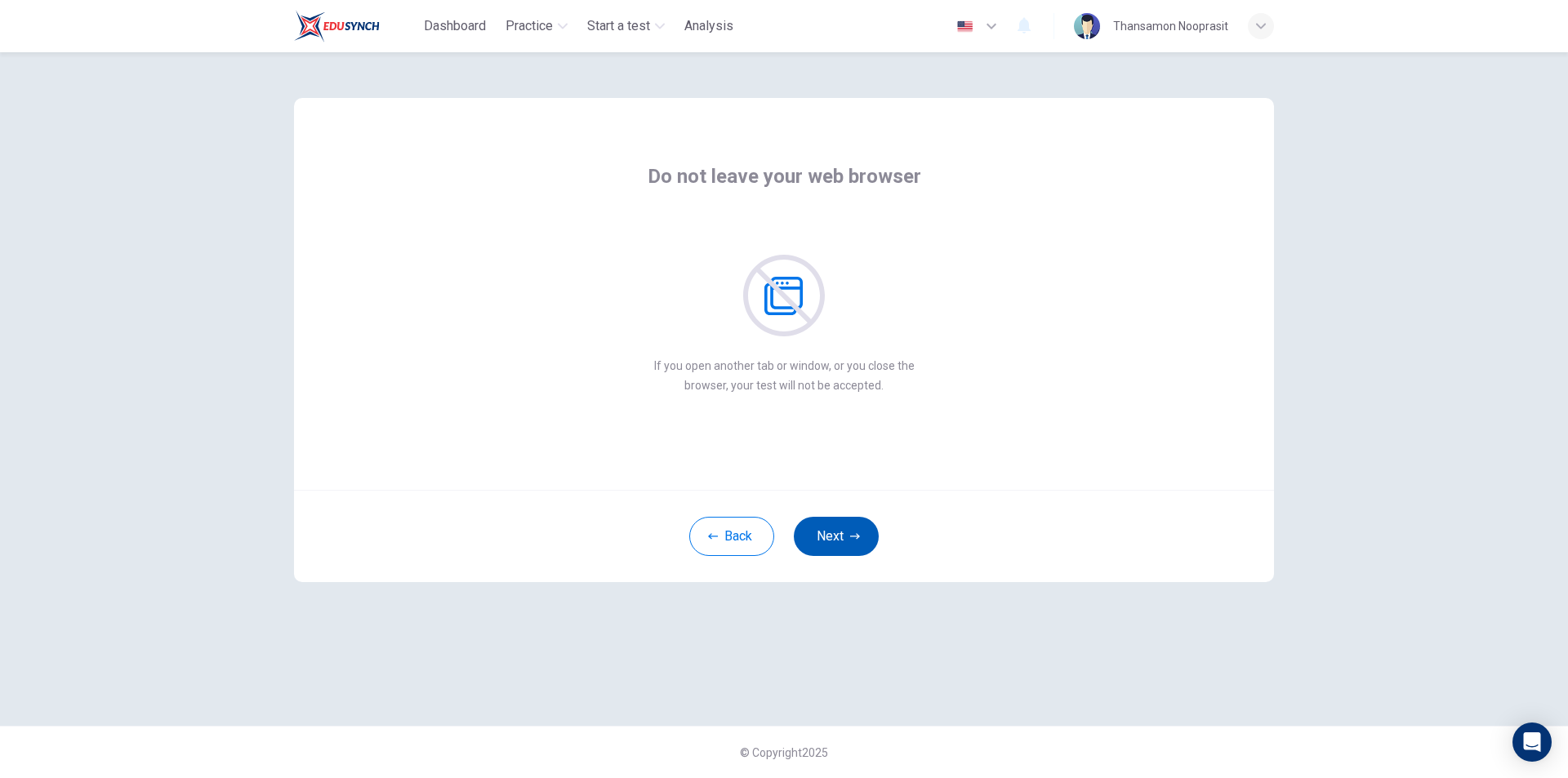
click at [836, 546] on button "Next" at bounding box center [837, 536] width 85 height 39
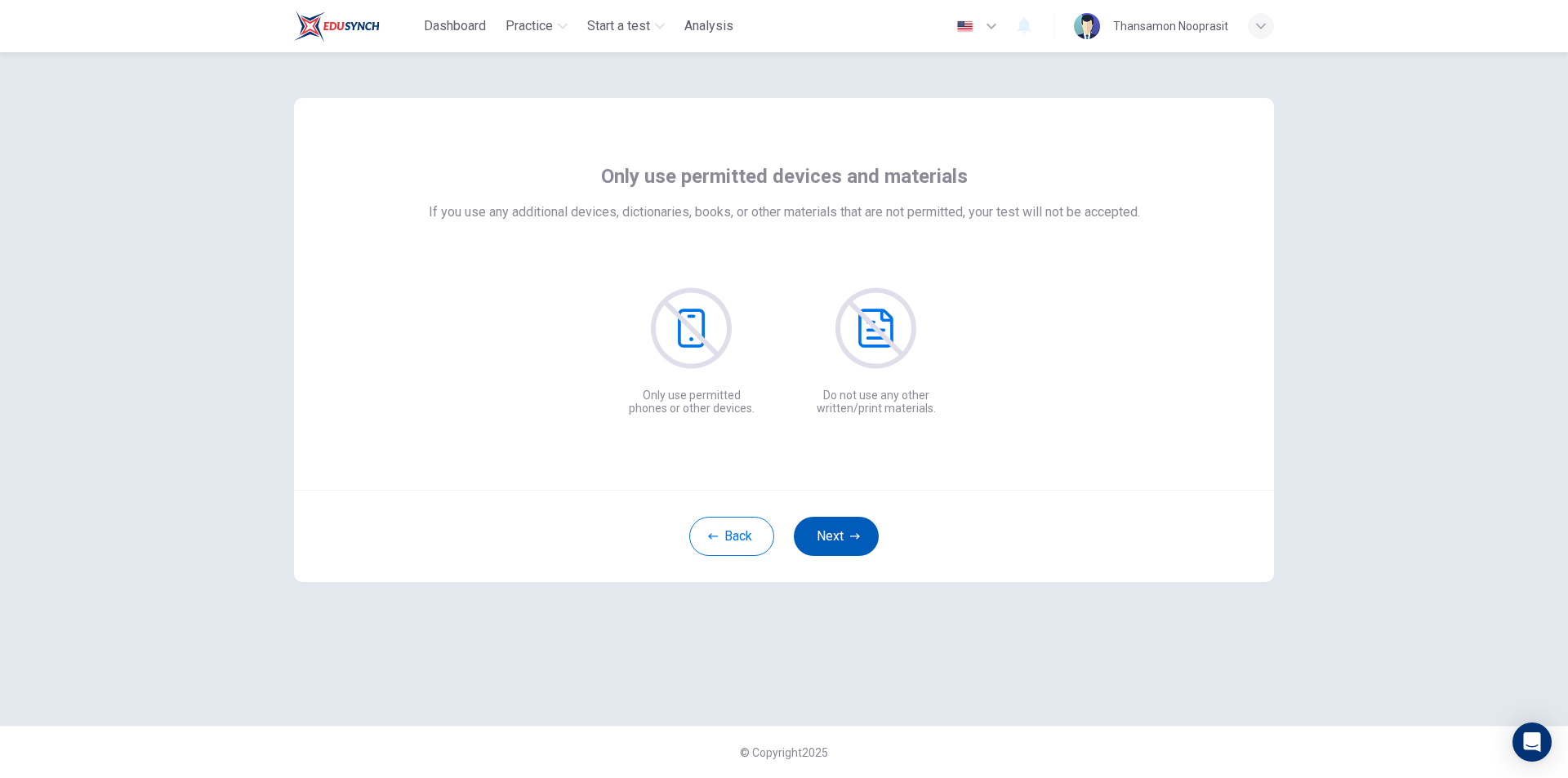
click at [836, 546] on button "Next" at bounding box center [837, 536] width 85 height 39
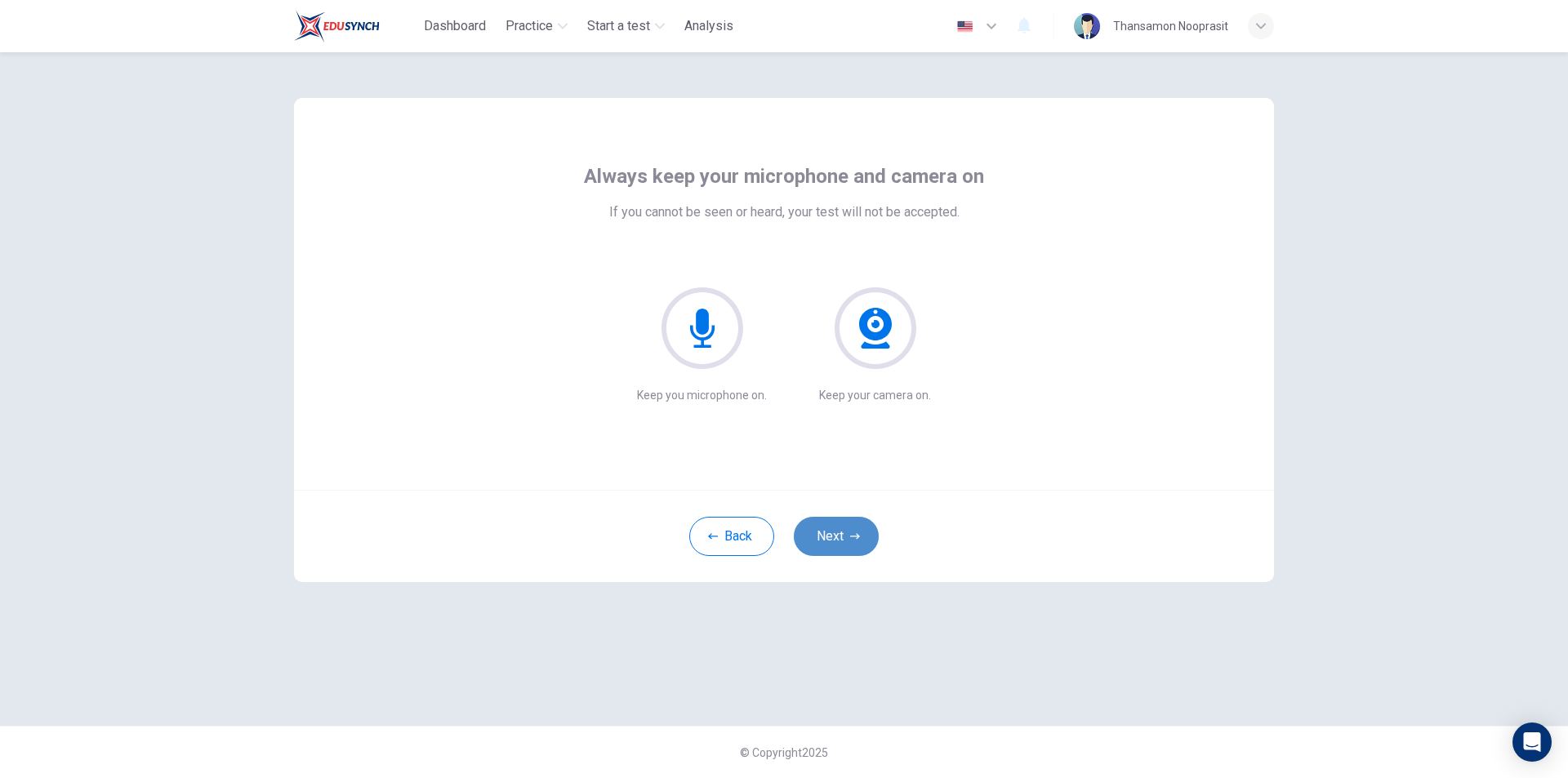
click at [836, 546] on button "Next" at bounding box center [837, 536] width 85 height 39
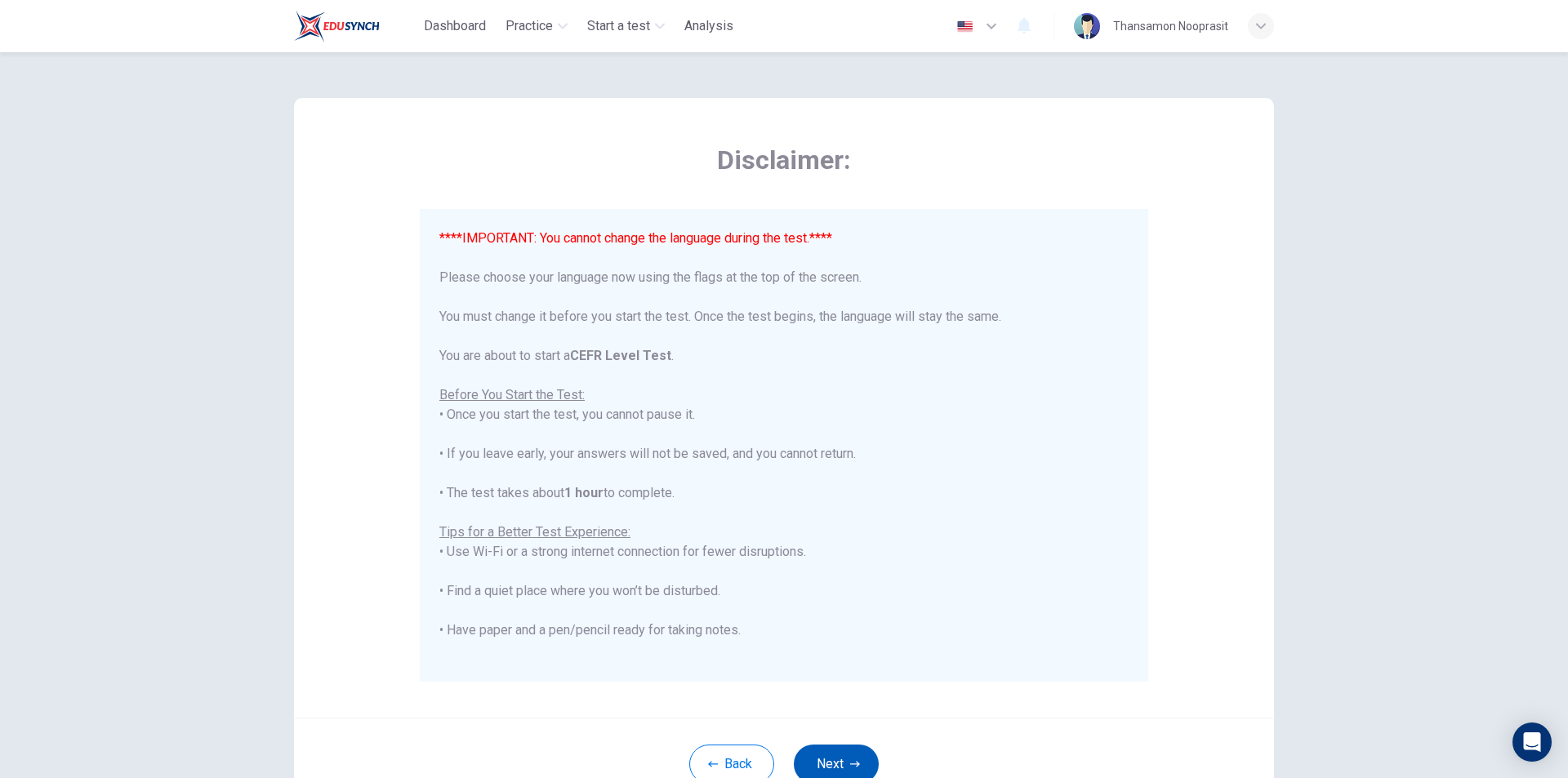
click at [857, 752] on button "Next" at bounding box center [837, 765] width 85 height 39
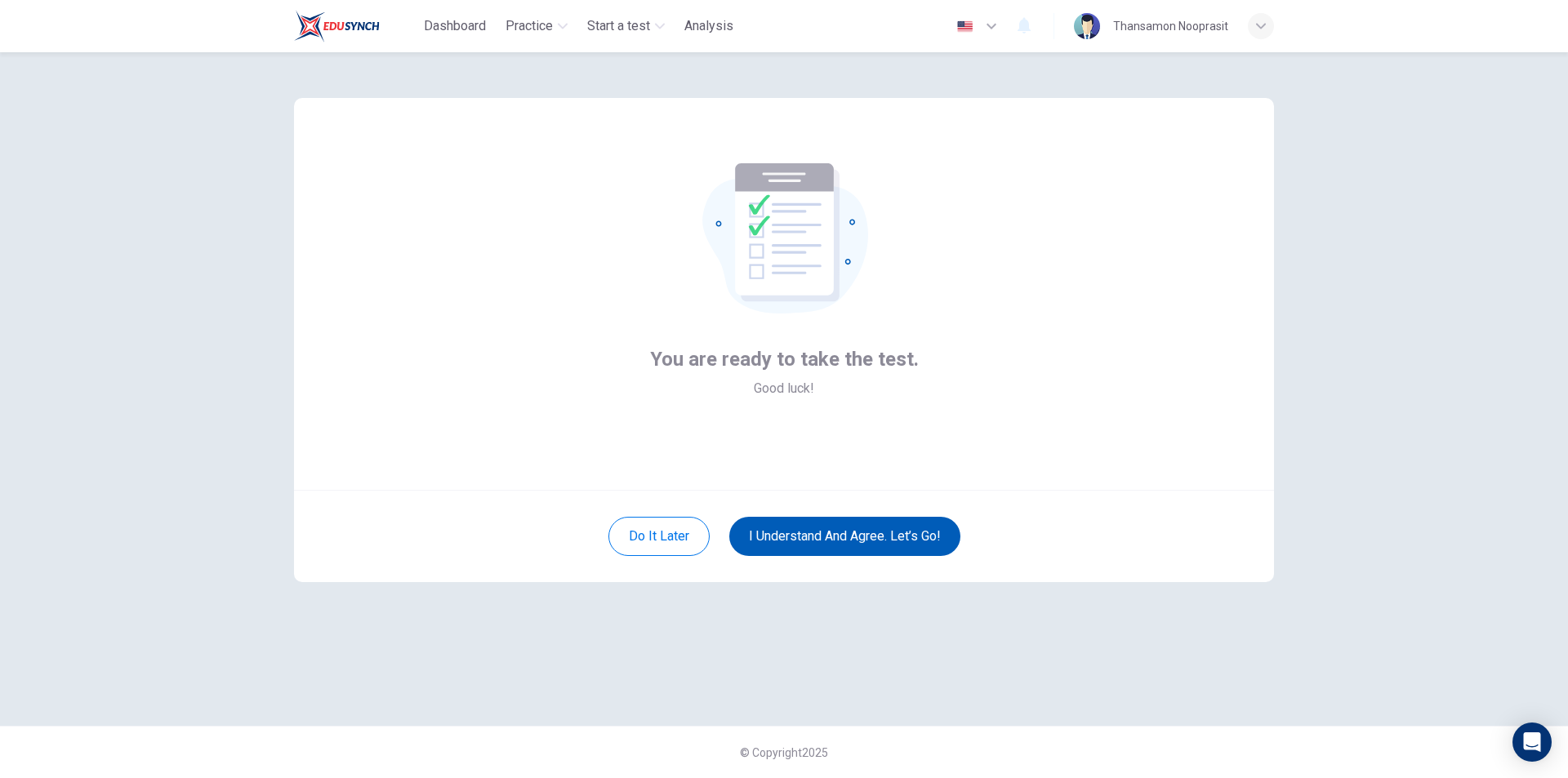
click at [864, 538] on button "I understand and agree. Let’s go!" at bounding box center [845, 536] width 231 height 39
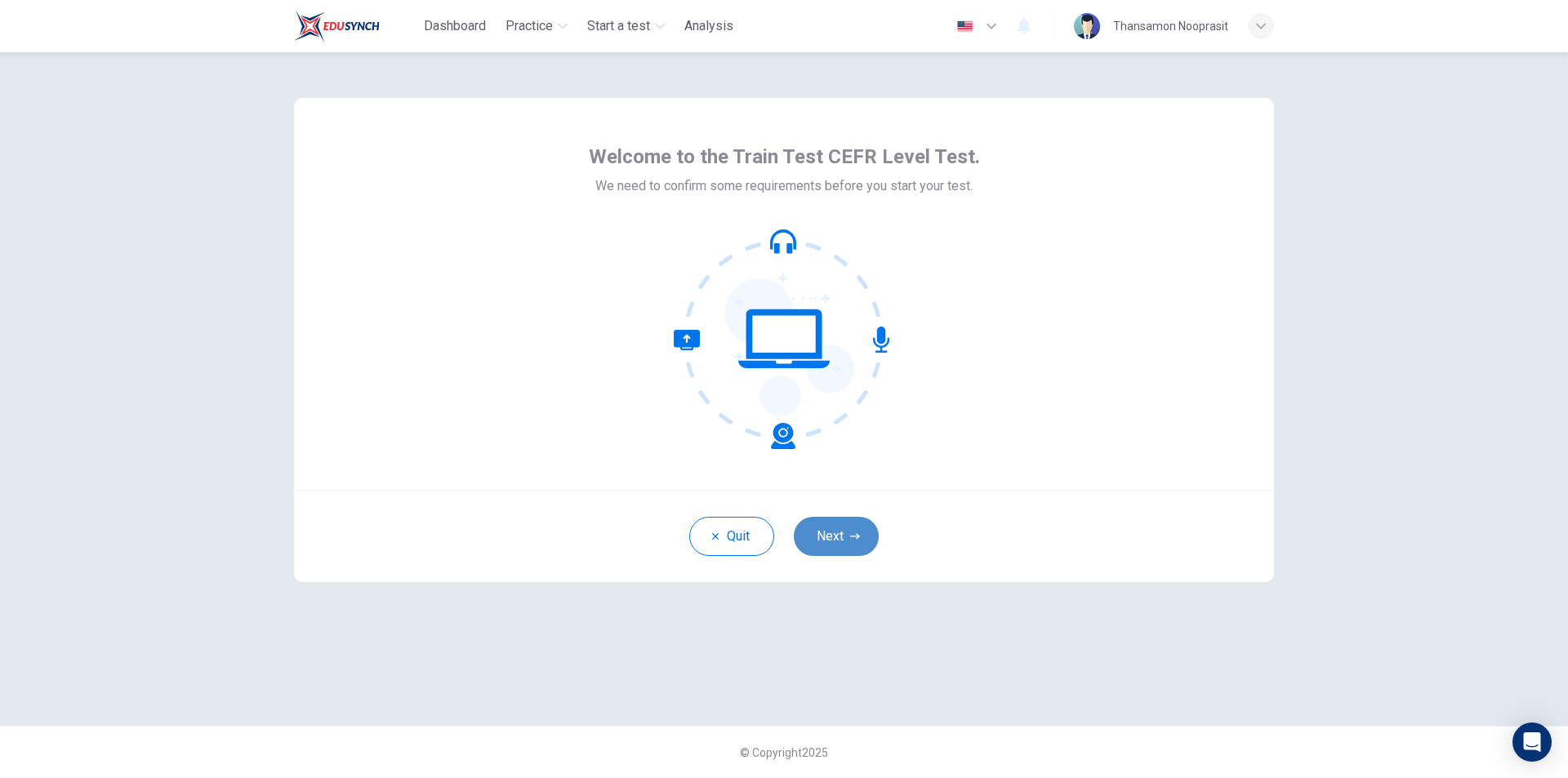
click at [808, 541] on button "Next" at bounding box center [837, 536] width 85 height 39
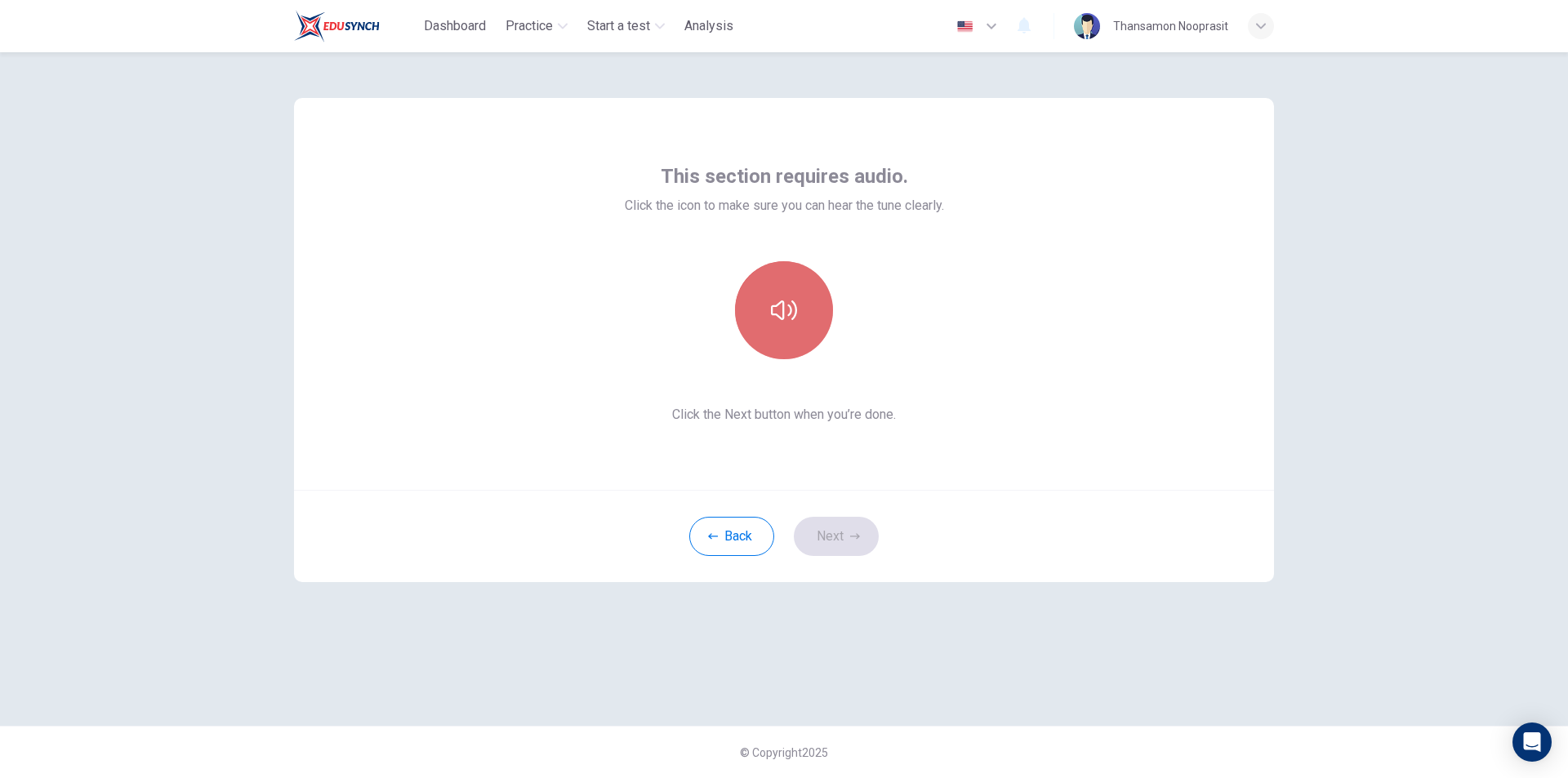
click at [806, 286] on button "button" at bounding box center [784, 310] width 98 height 98
click at [836, 520] on button "Next" at bounding box center [837, 536] width 85 height 39
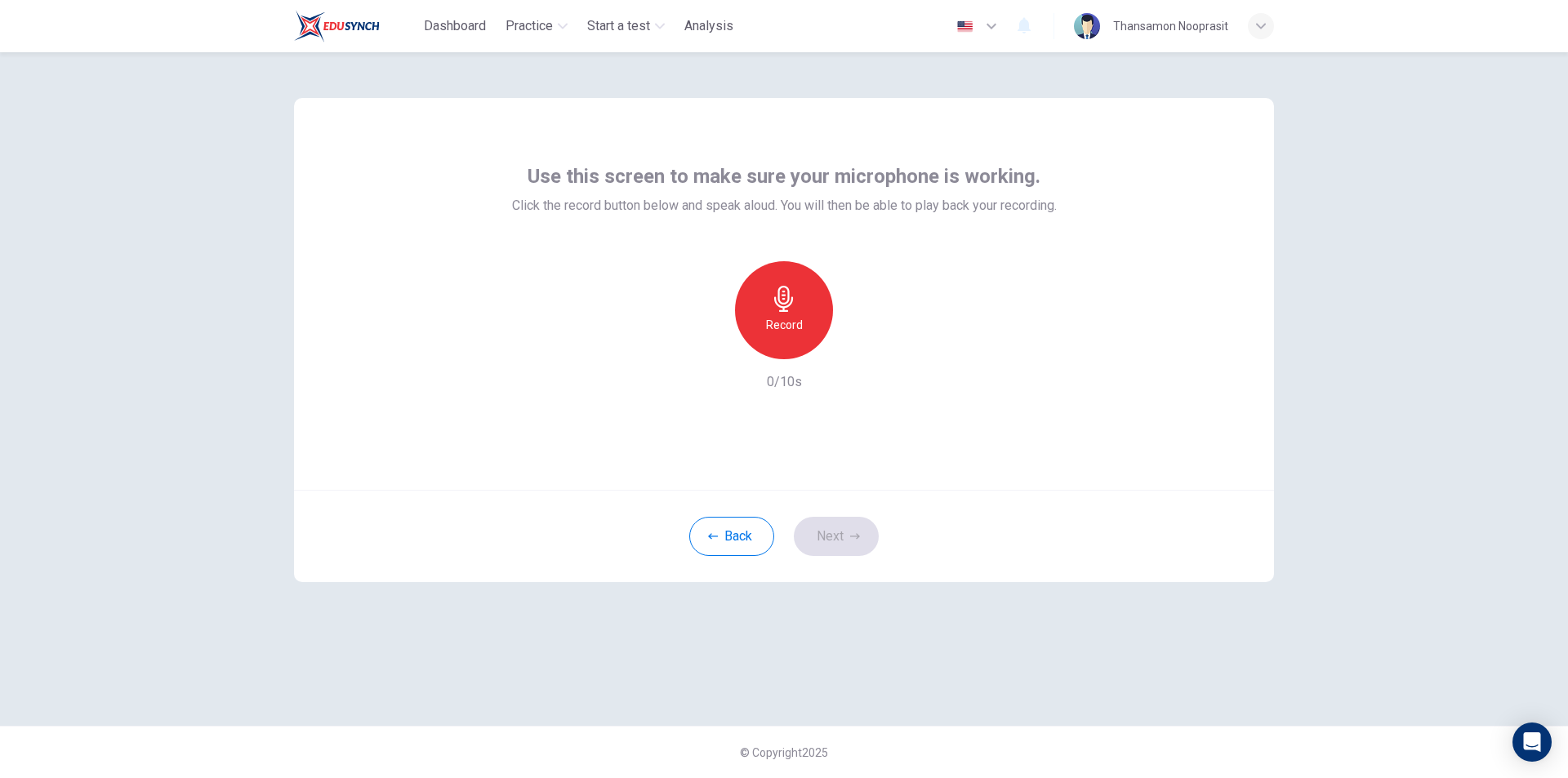
click at [810, 306] on div "Record" at bounding box center [784, 310] width 98 height 98
click at [862, 345] on icon "button" at bounding box center [859, 346] width 16 height 16
click at [866, 536] on button "Next" at bounding box center [837, 536] width 85 height 39
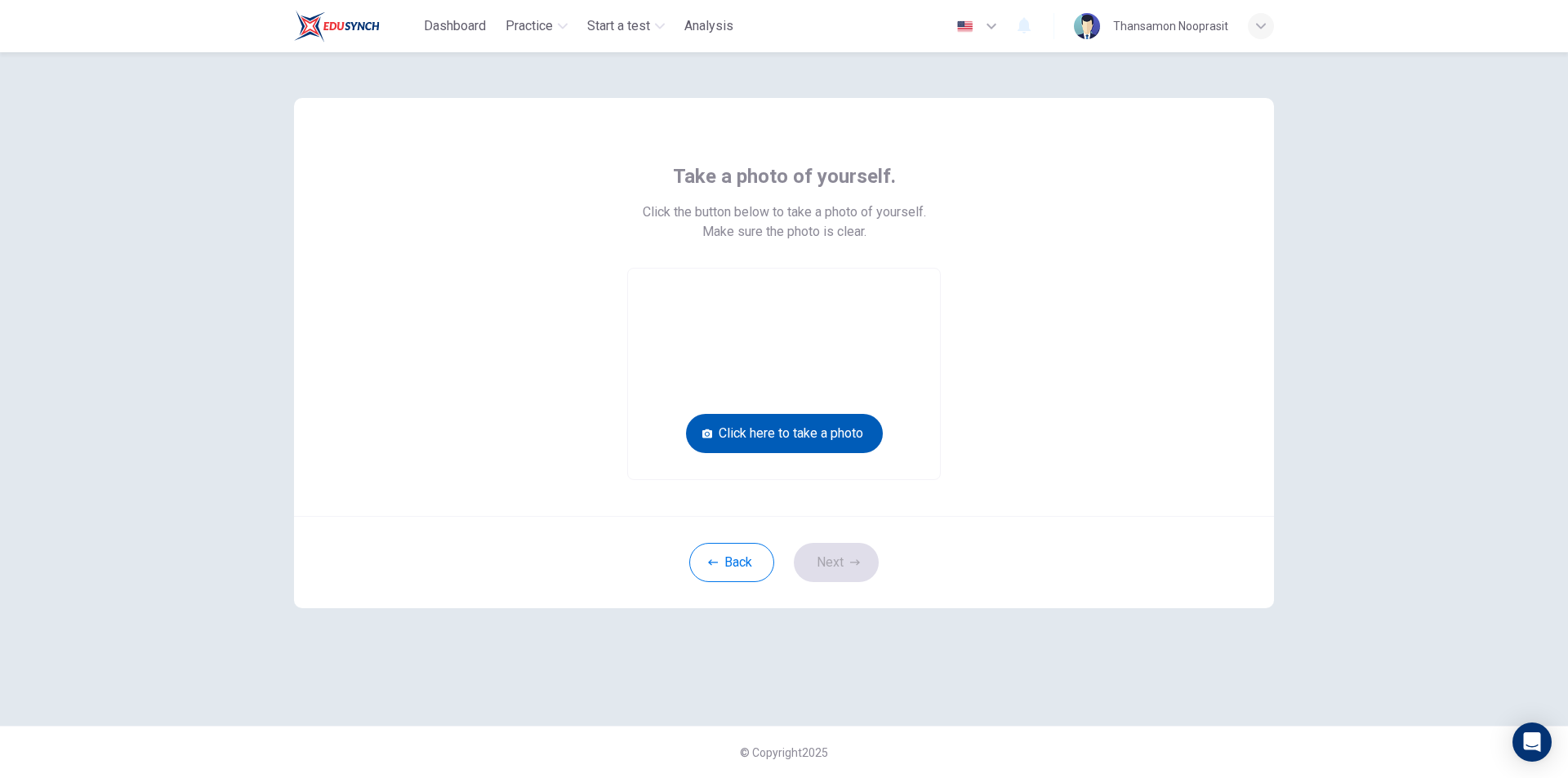
click at [824, 438] on button "Click here to take a photo" at bounding box center [784, 434] width 197 height 39
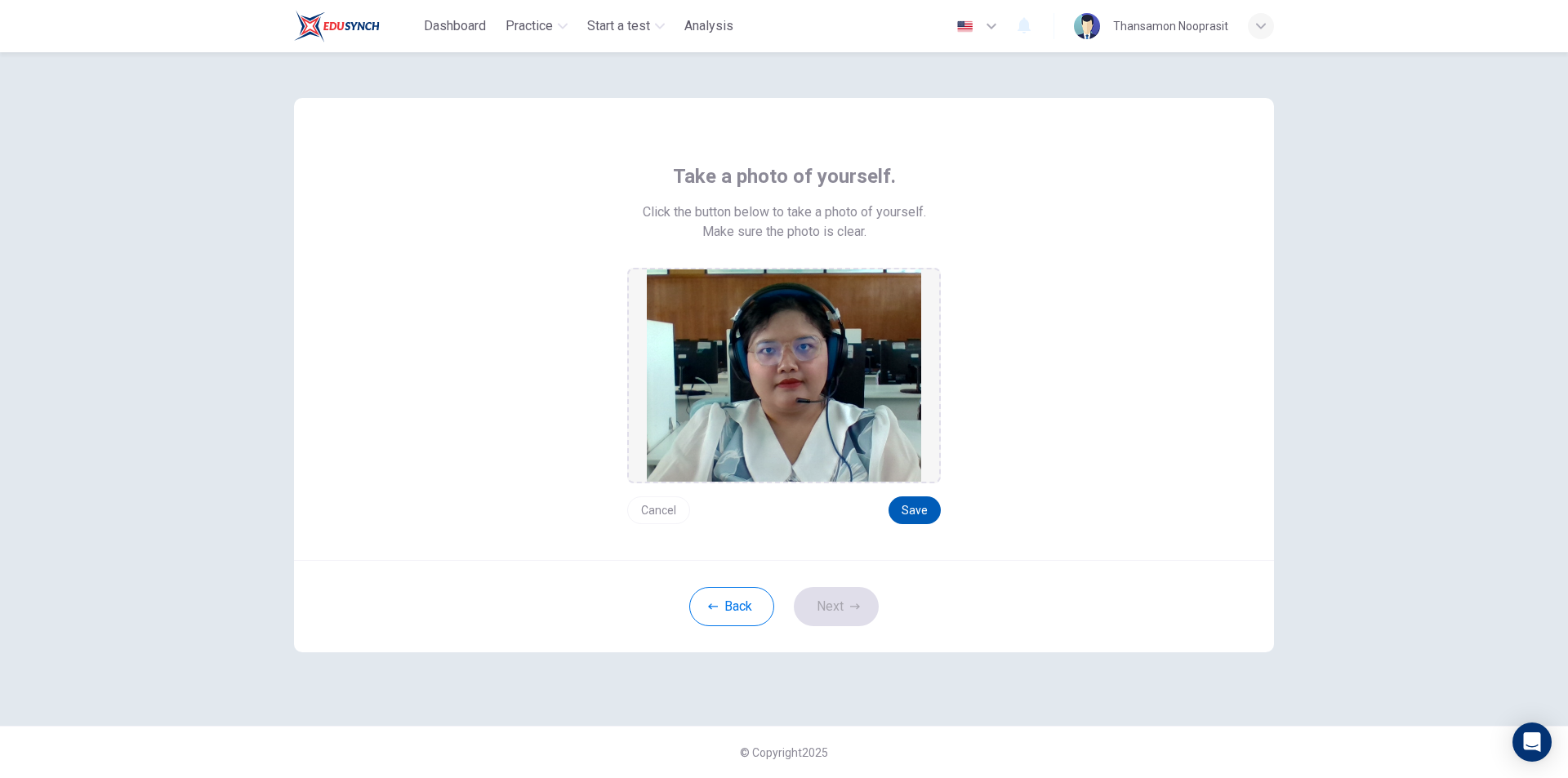
click at [913, 507] on button "Save" at bounding box center [914, 509] width 52 height 28
click at [864, 584] on div "Back Next" at bounding box center [784, 606] width 980 height 92
click at [862, 594] on button "Next" at bounding box center [837, 606] width 85 height 39
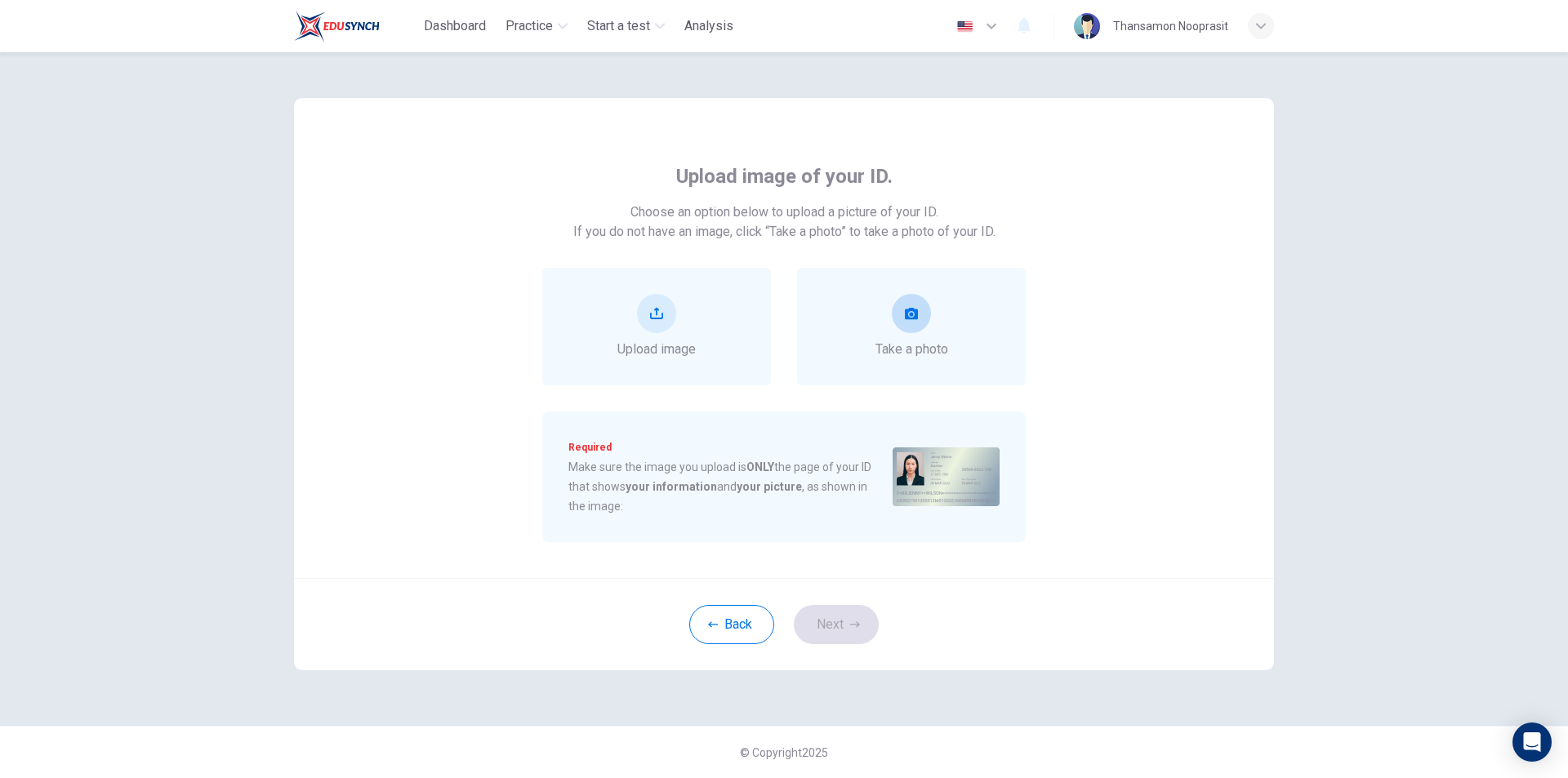
click at [903, 353] on span "Take a photo" at bounding box center [913, 349] width 73 height 20
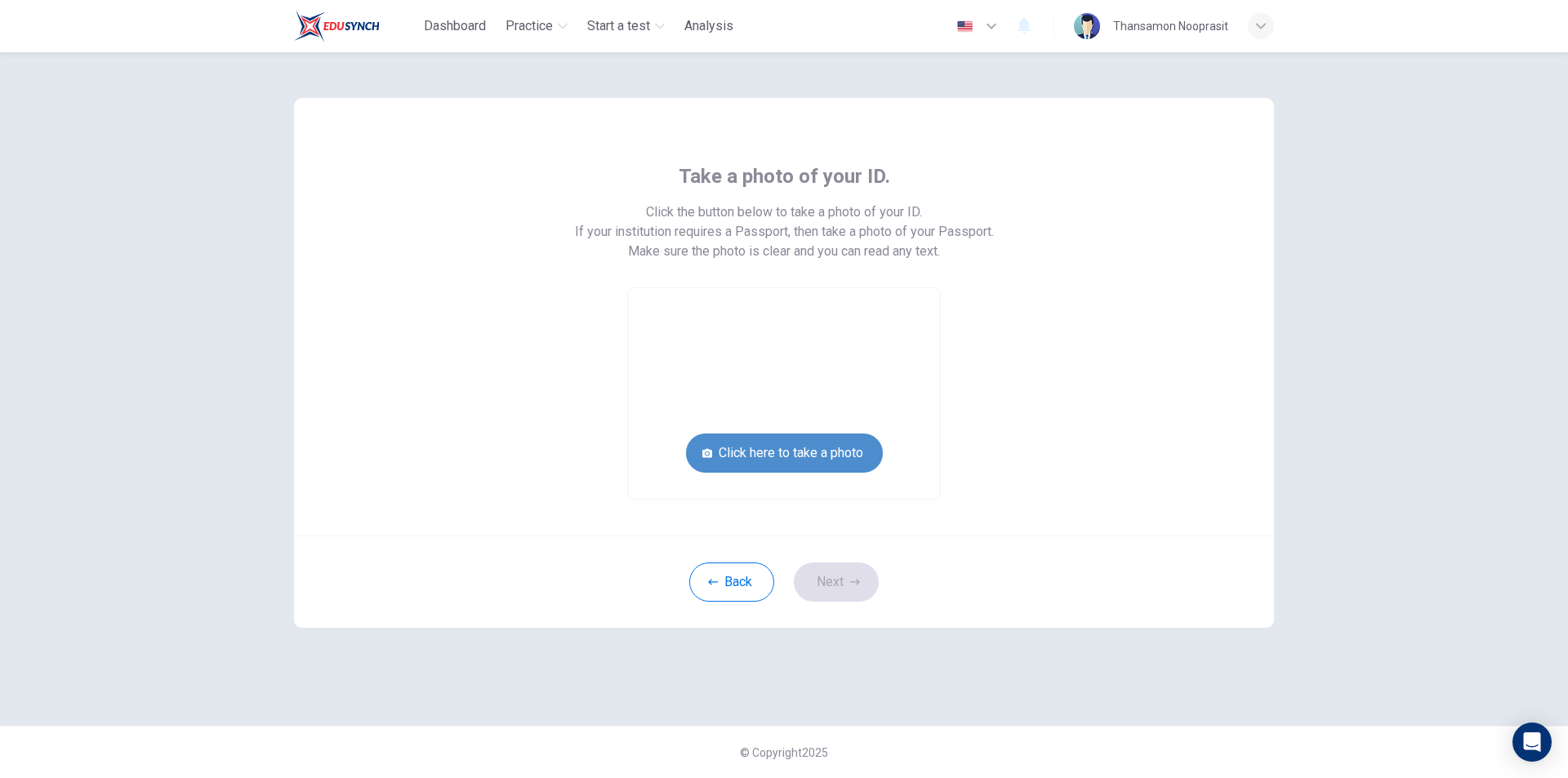
click at [862, 461] on button "Click here to take a photo" at bounding box center [784, 453] width 197 height 39
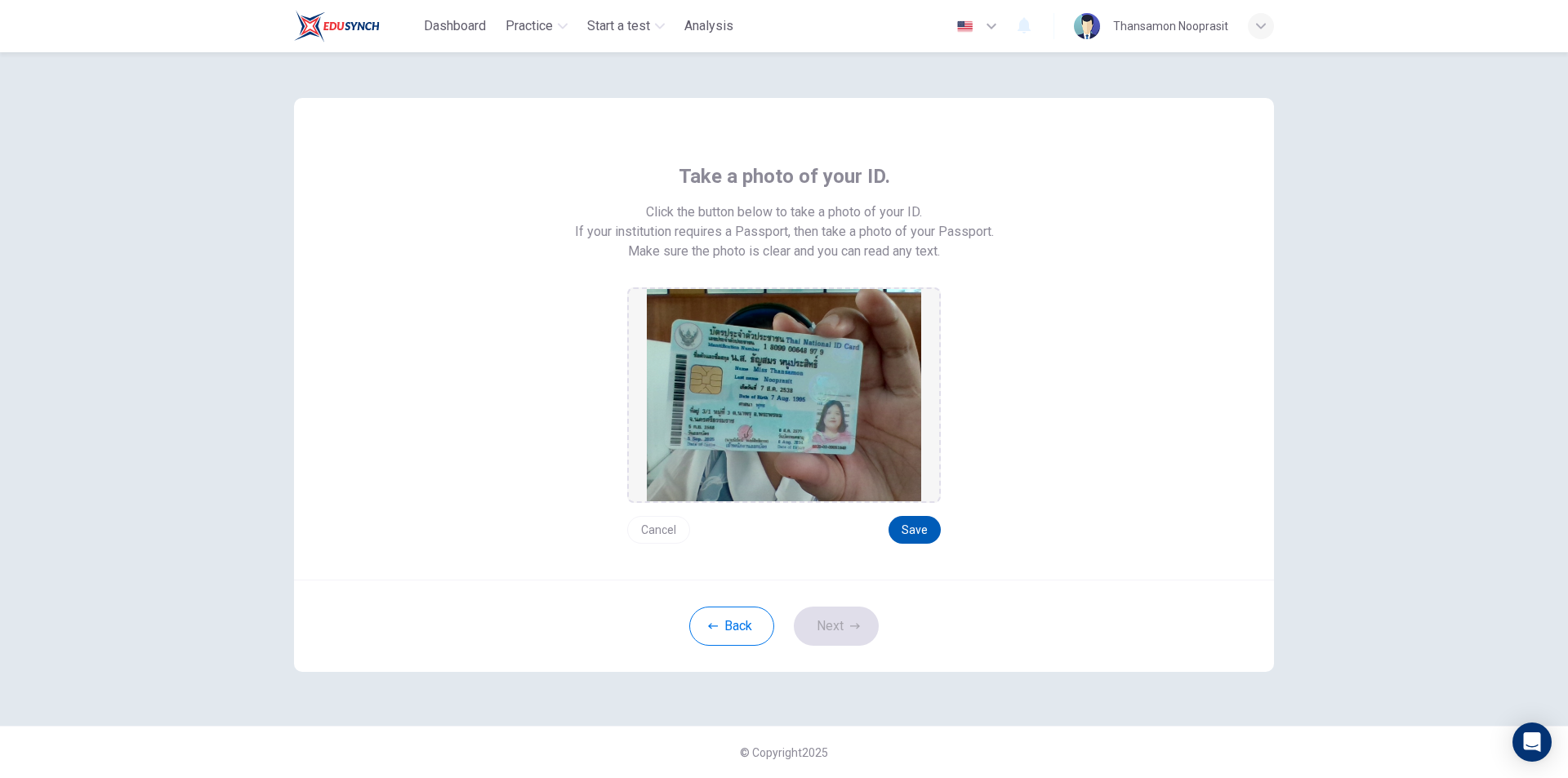
click at [913, 524] on button "Save" at bounding box center [914, 529] width 52 height 28
click at [836, 636] on button "Next" at bounding box center [837, 626] width 85 height 39
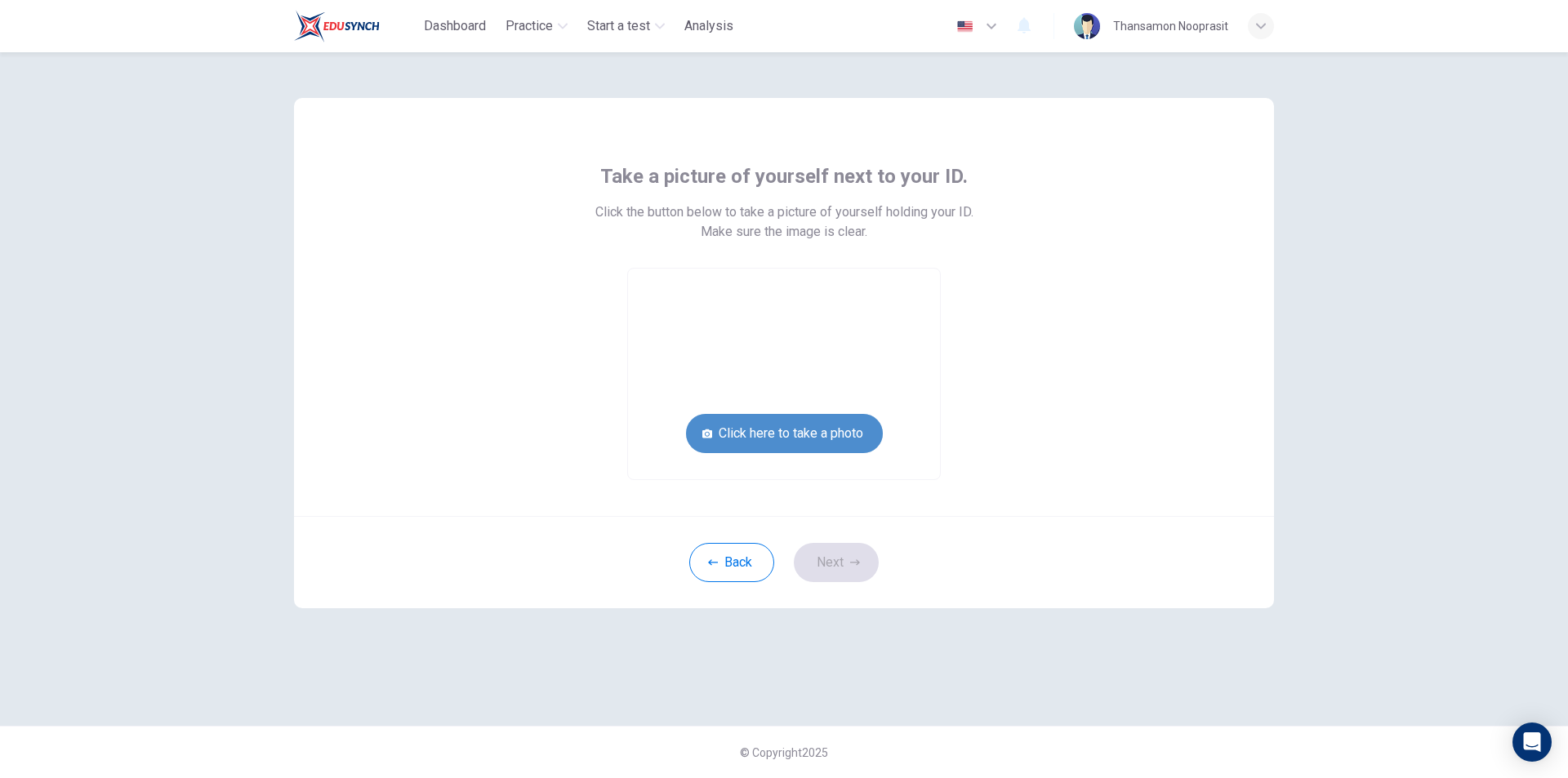
click at [818, 419] on button "Click here to take a photo" at bounding box center [784, 434] width 197 height 39
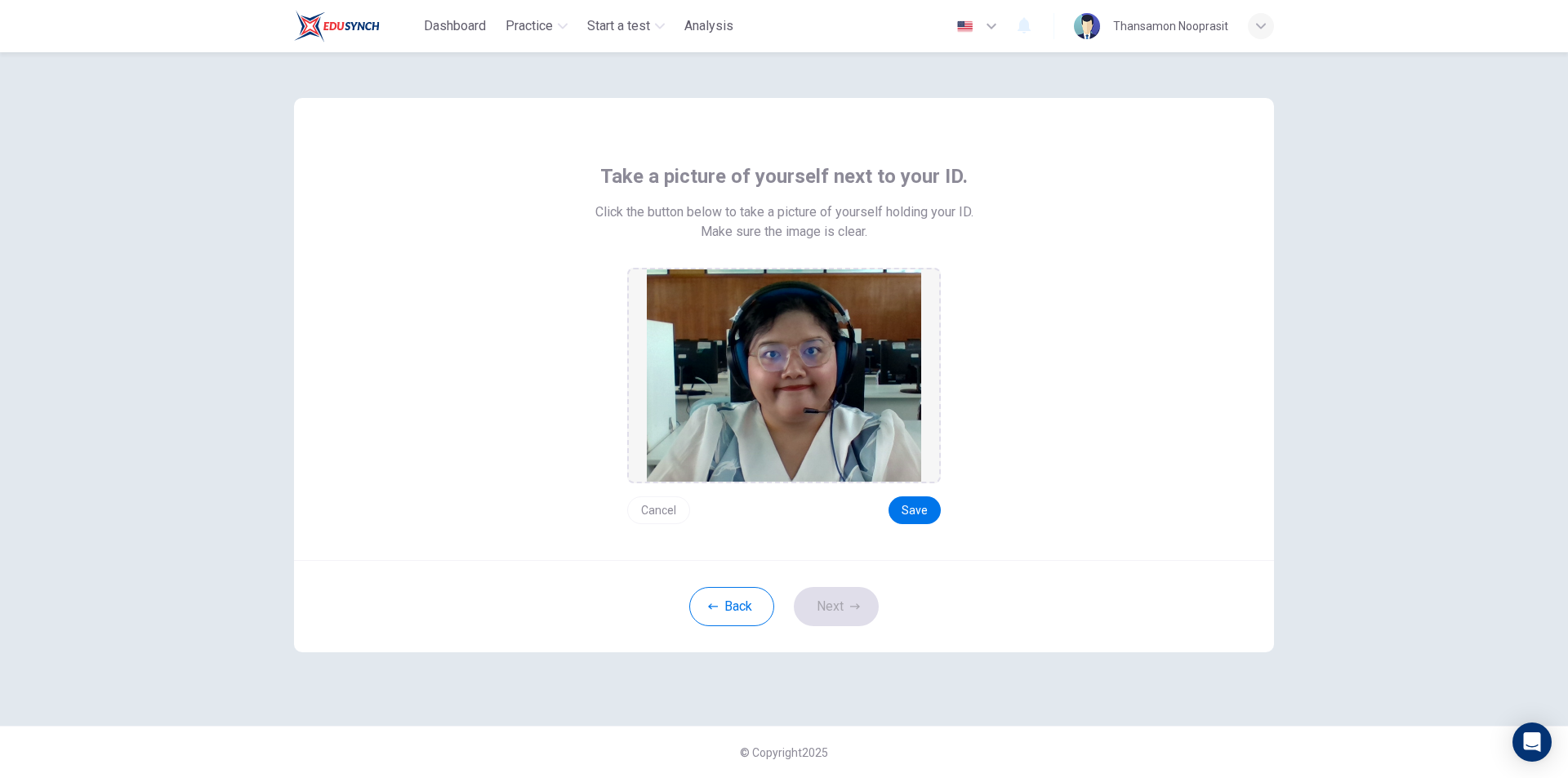
click at [662, 510] on button "Cancel" at bounding box center [658, 509] width 63 height 28
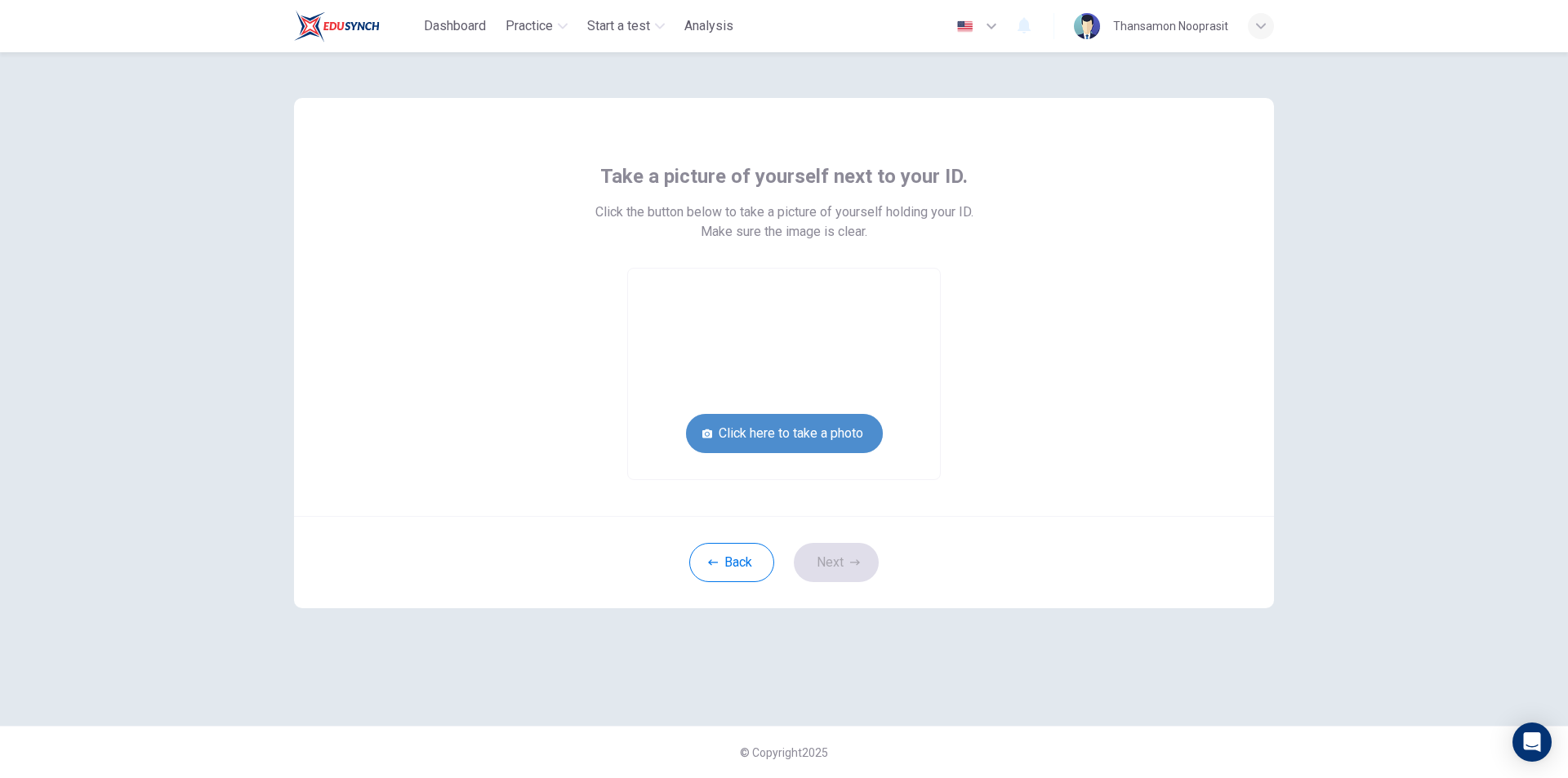
click at [792, 423] on button "Click here to take a photo" at bounding box center [784, 434] width 197 height 39
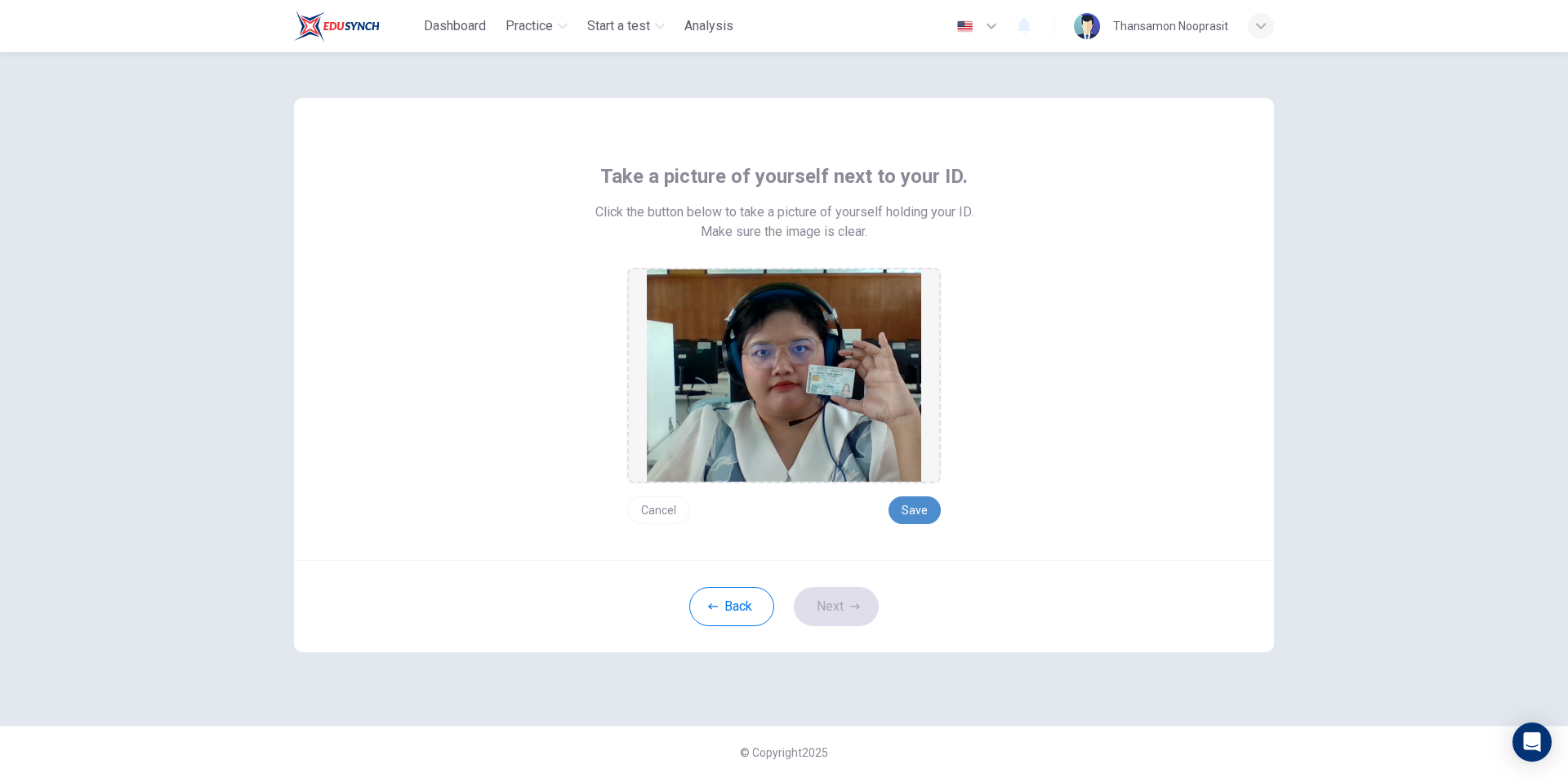
click at [920, 506] on button "Save" at bounding box center [914, 509] width 52 height 28
click at [861, 587] on button "Next" at bounding box center [837, 606] width 85 height 39
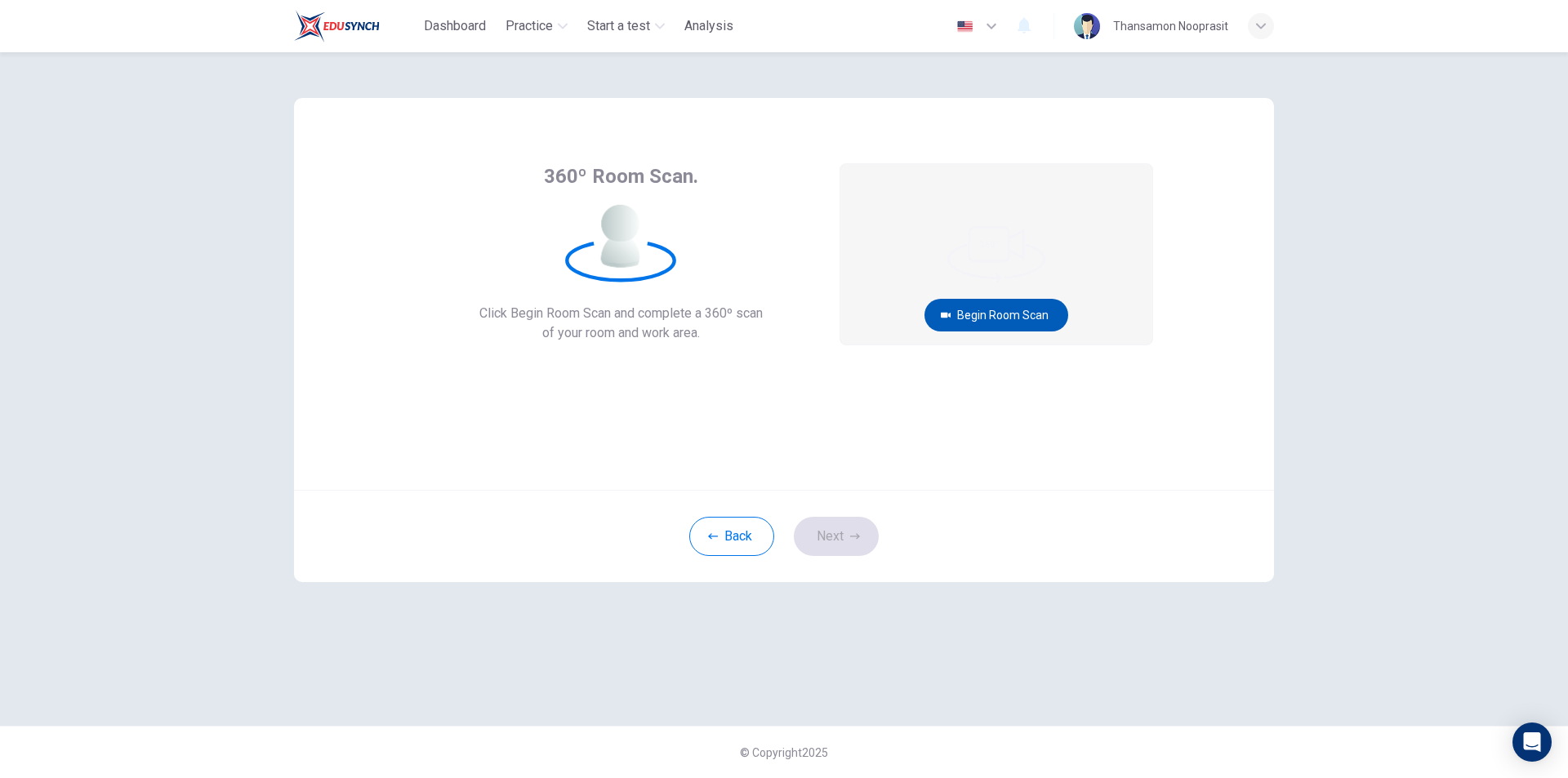
click at [968, 323] on button "Begin Room Scan" at bounding box center [997, 315] width 144 height 33
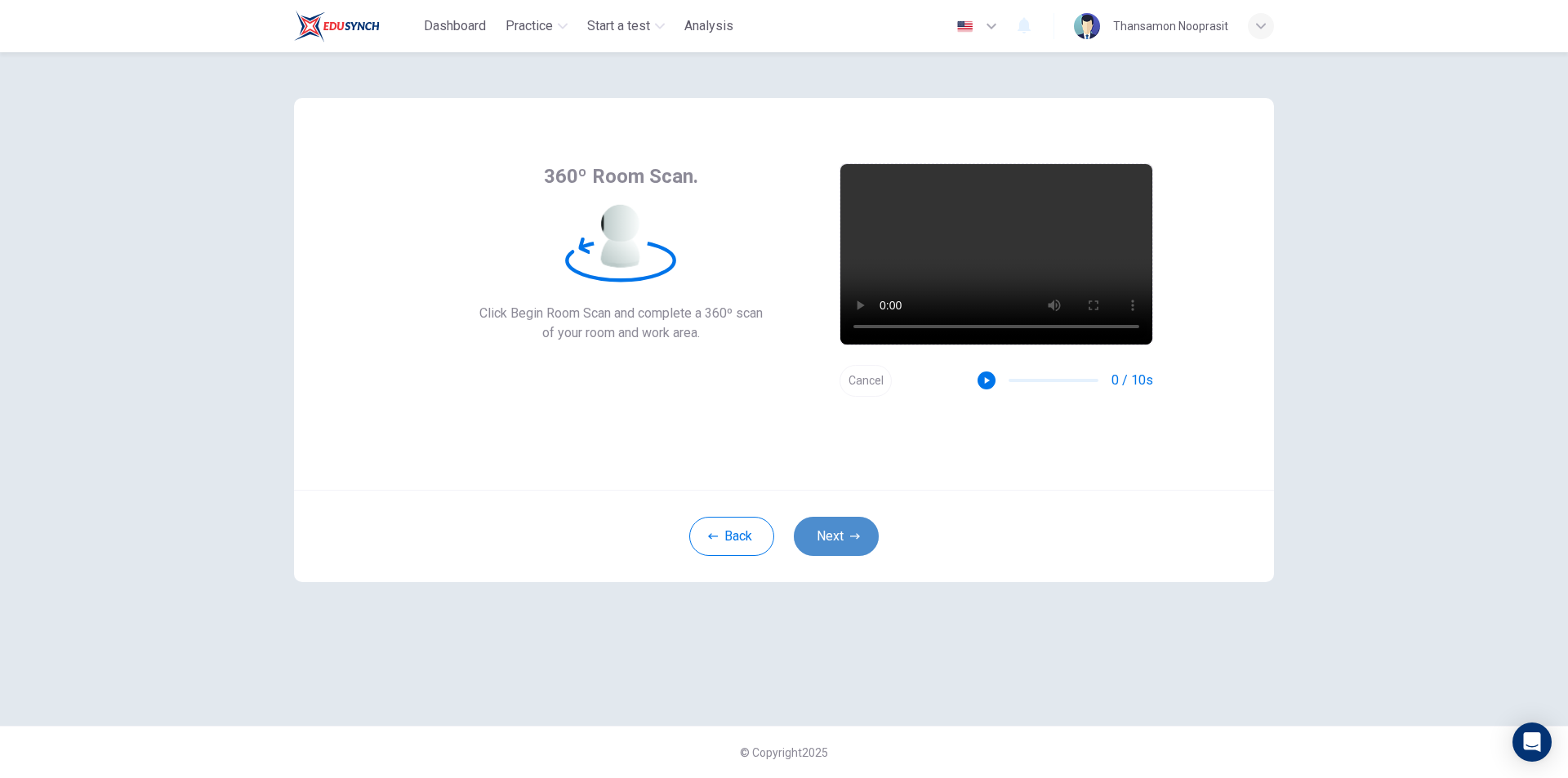
click at [843, 530] on button "Next" at bounding box center [837, 536] width 85 height 39
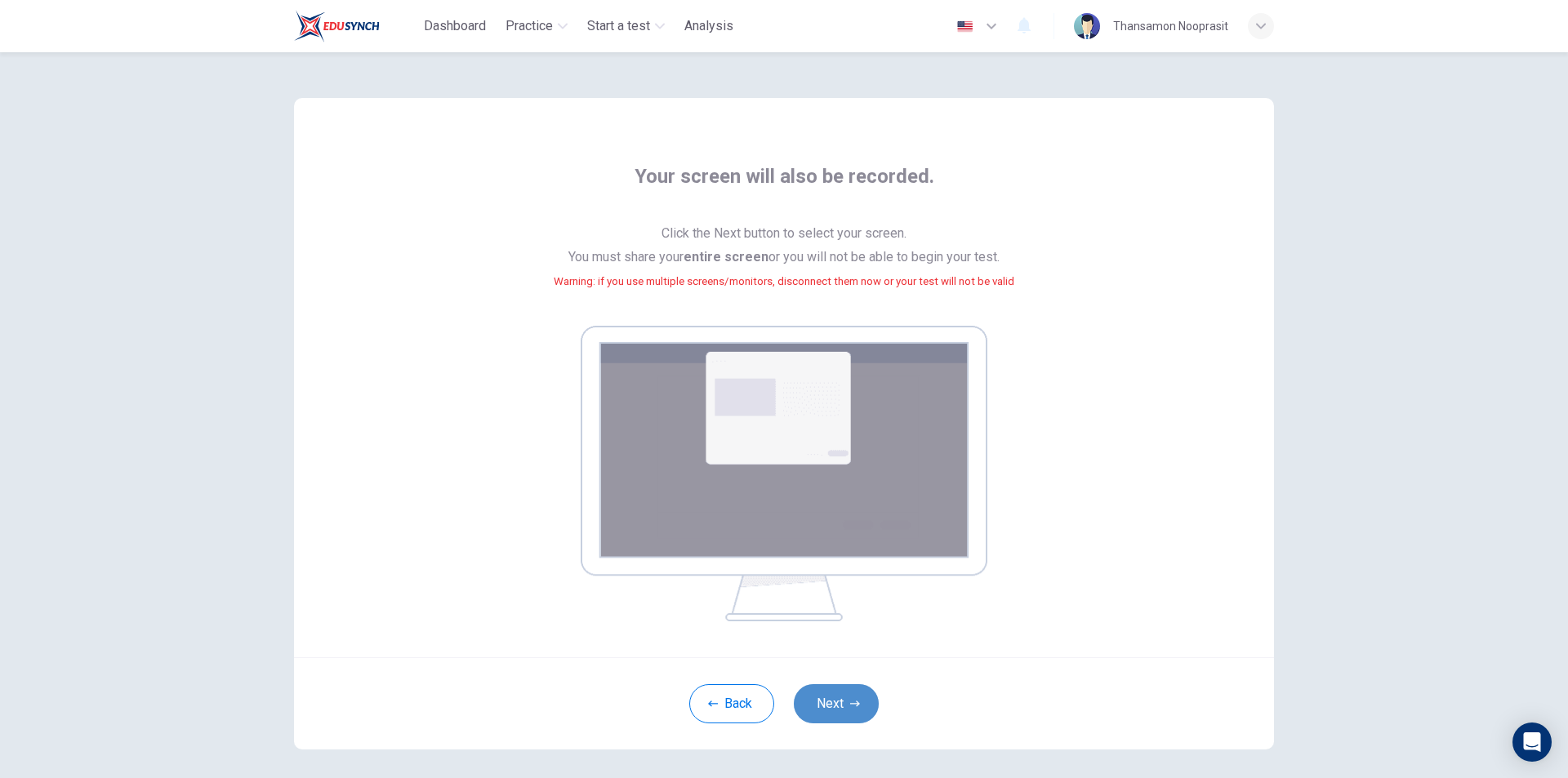
click at [826, 706] on button "Next" at bounding box center [837, 704] width 85 height 39
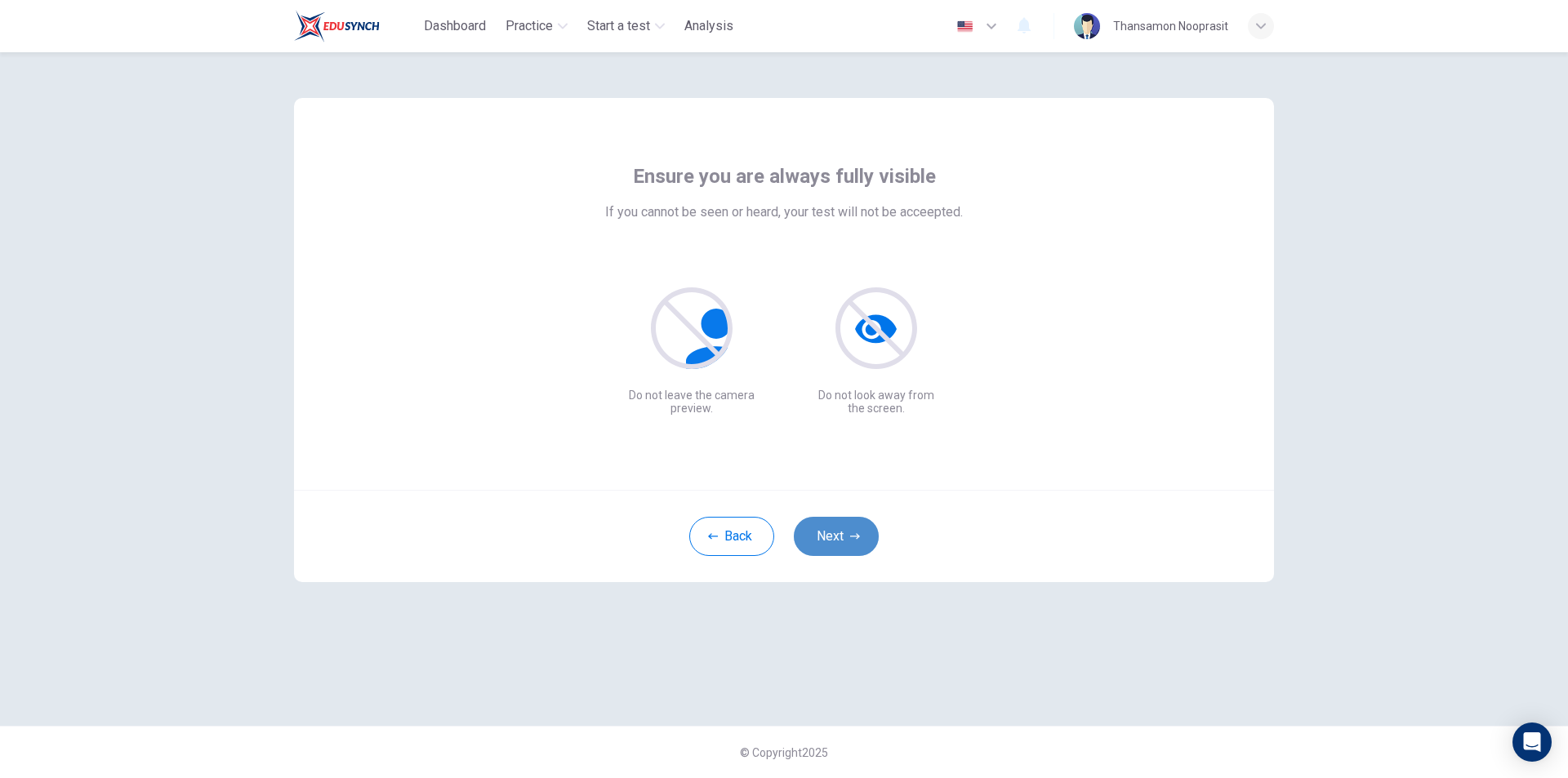
click at [843, 525] on button "Next" at bounding box center [837, 536] width 85 height 39
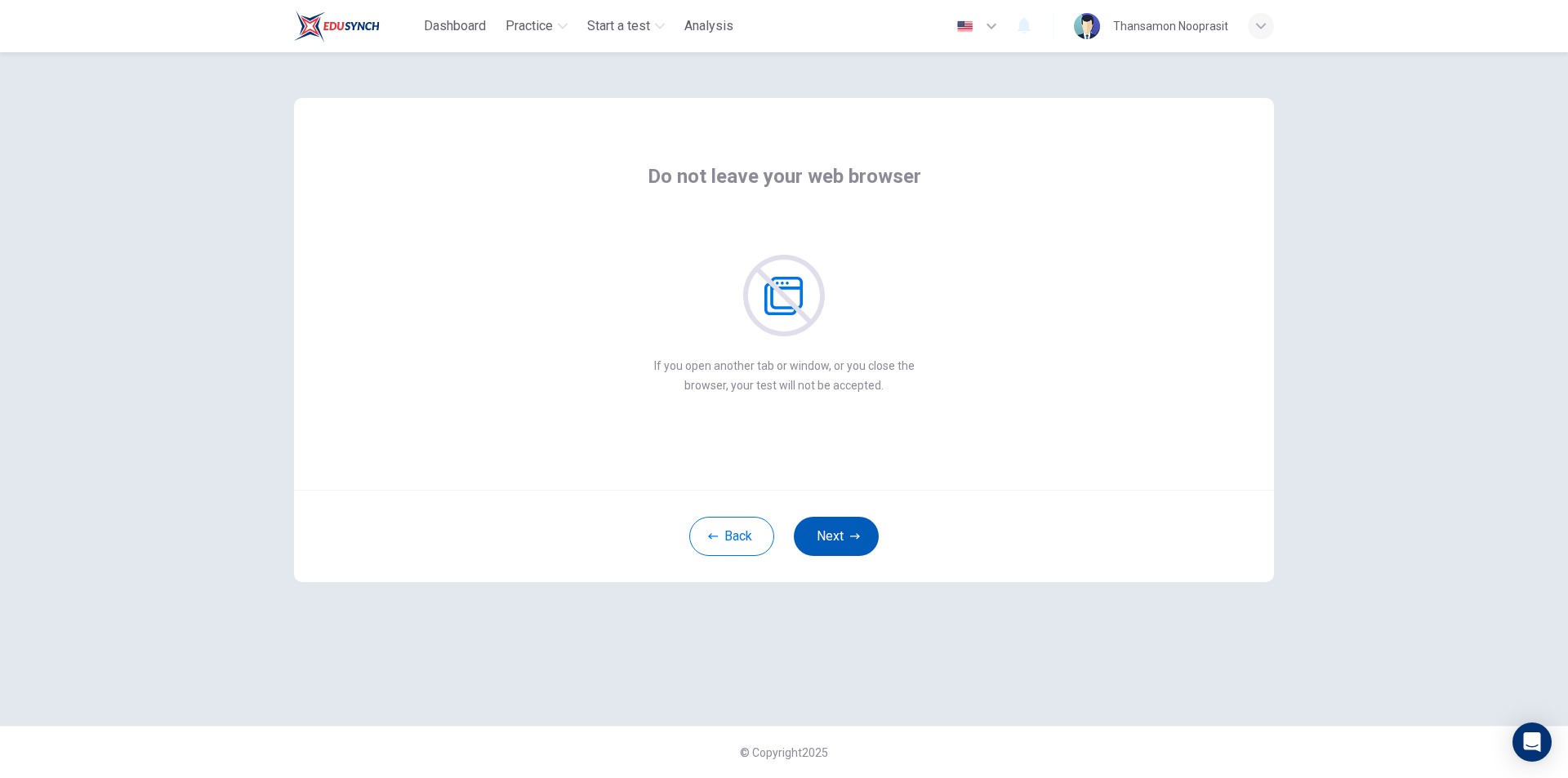
click at [845, 526] on button "Next" at bounding box center [837, 536] width 85 height 39
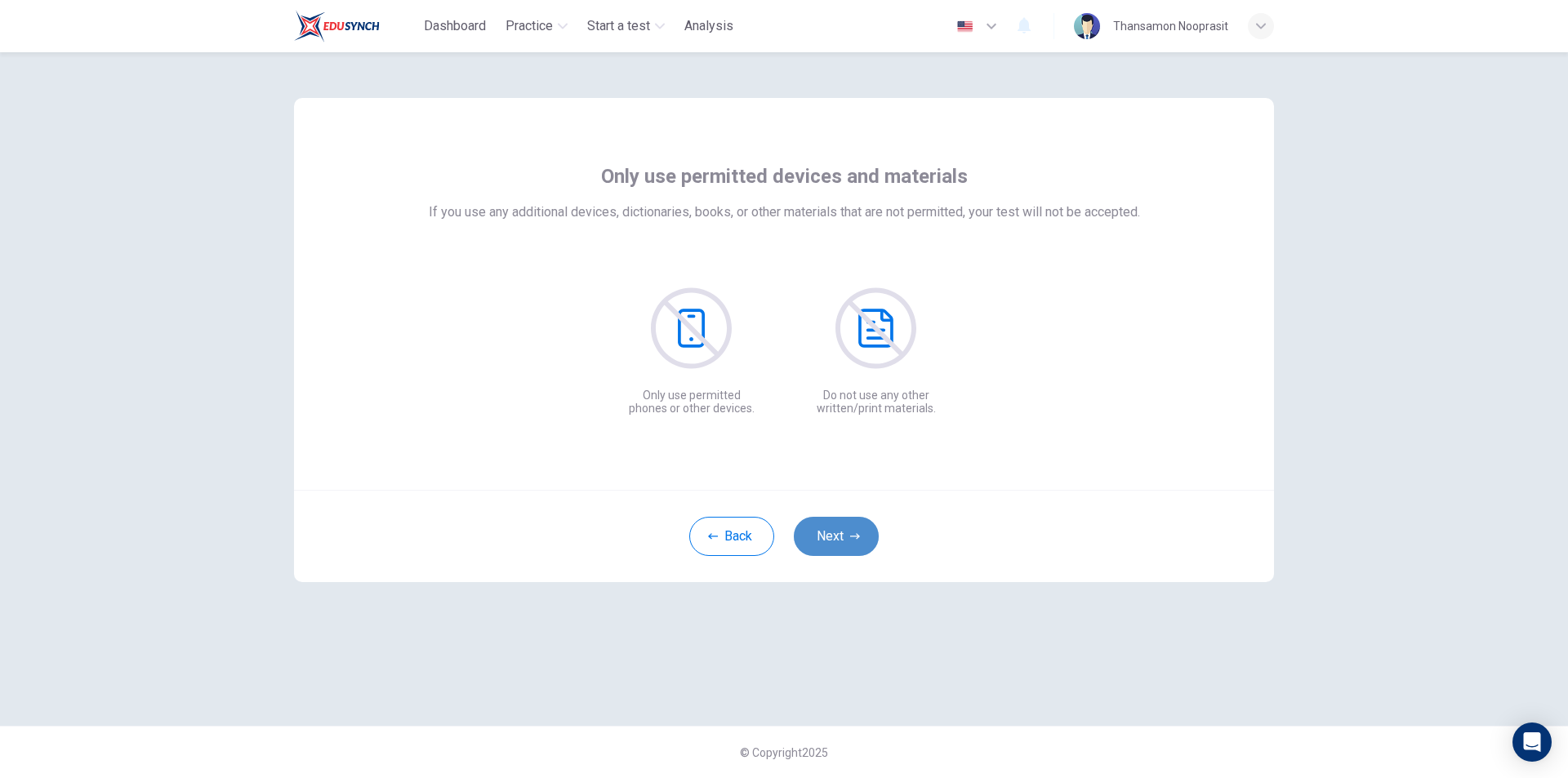
click at [845, 526] on button "Next" at bounding box center [837, 536] width 85 height 39
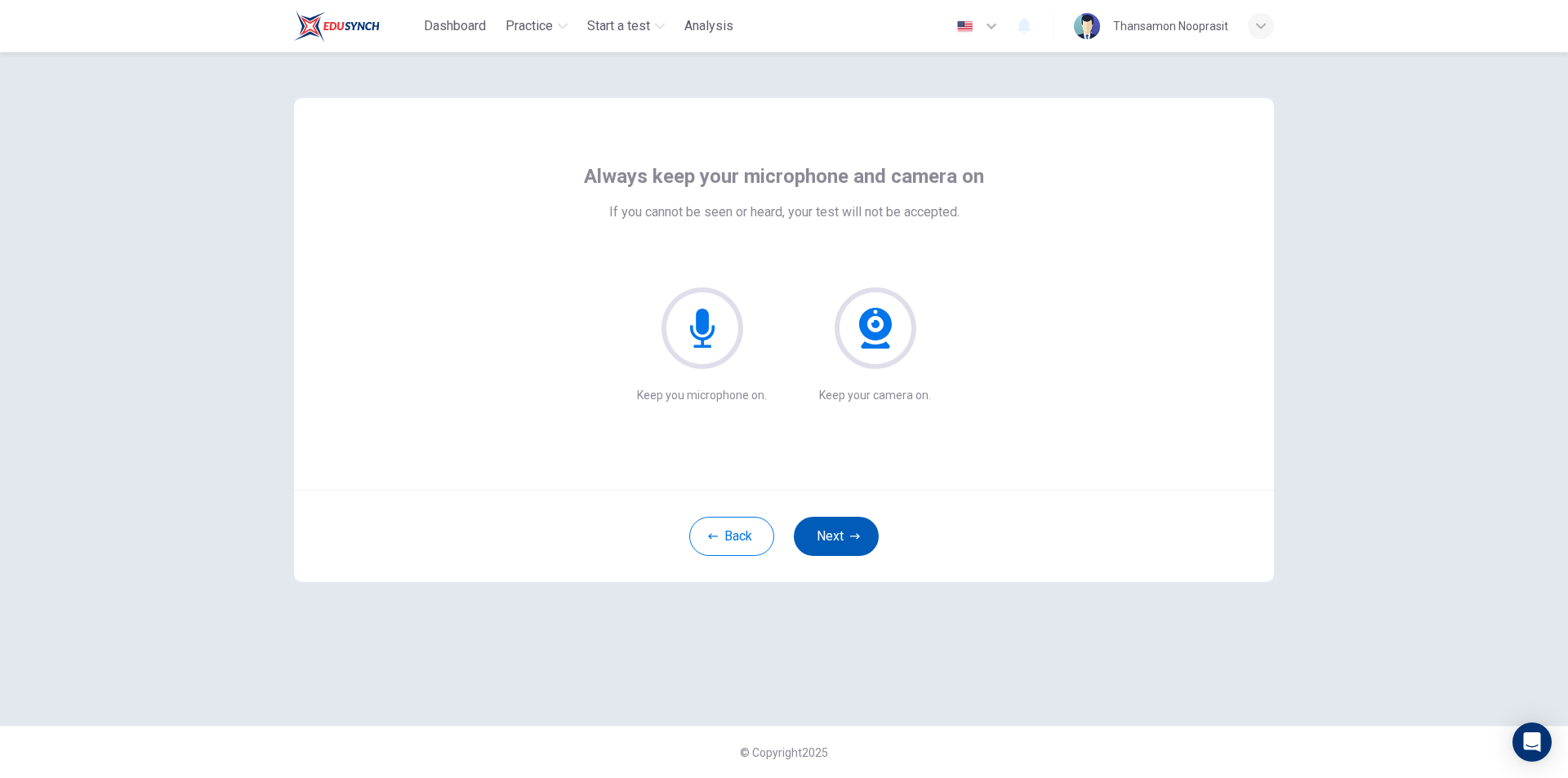
click at [845, 526] on button "Next" at bounding box center [837, 536] width 85 height 39
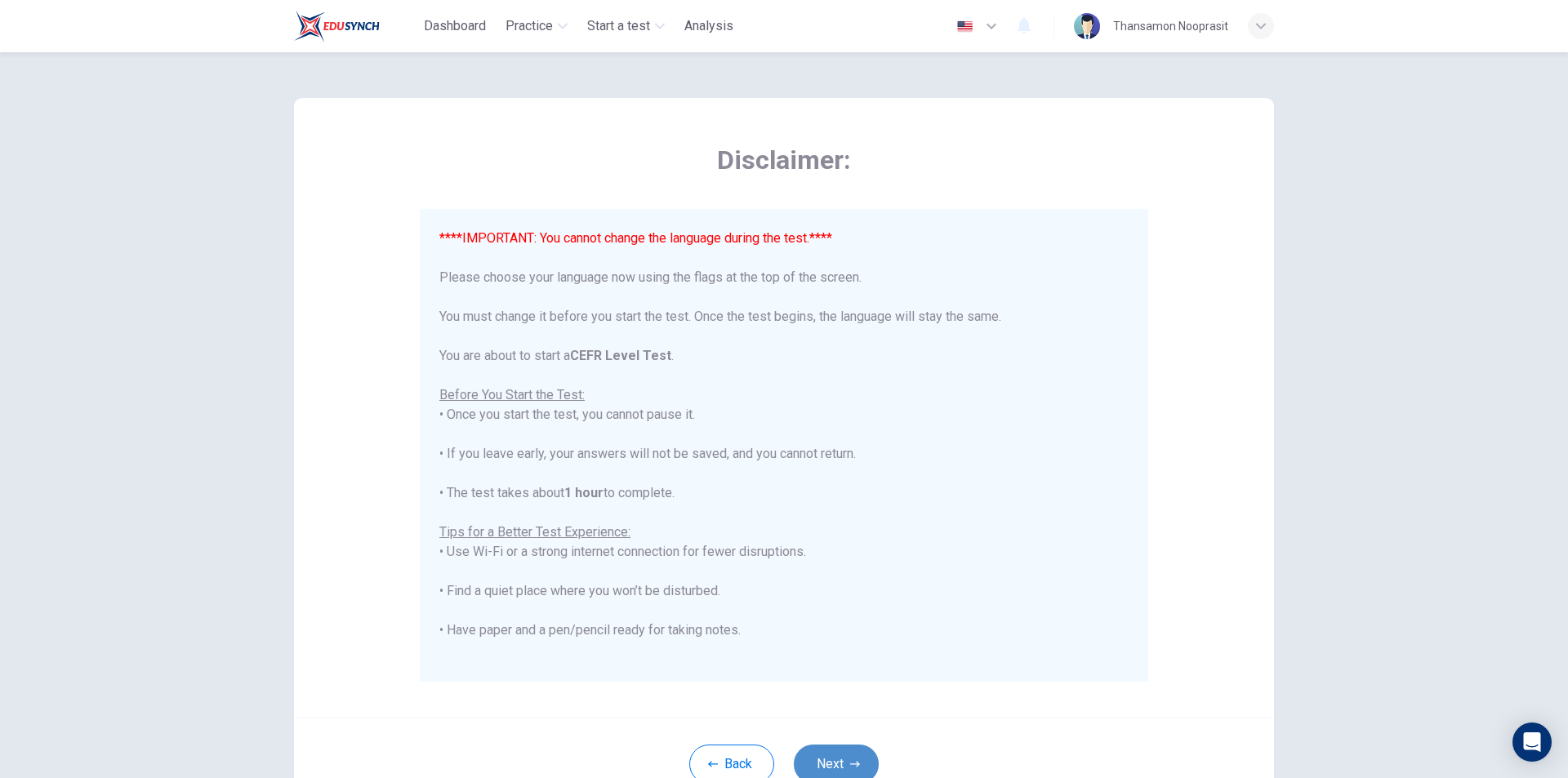
click at [852, 759] on icon "button" at bounding box center [855, 764] width 10 height 10
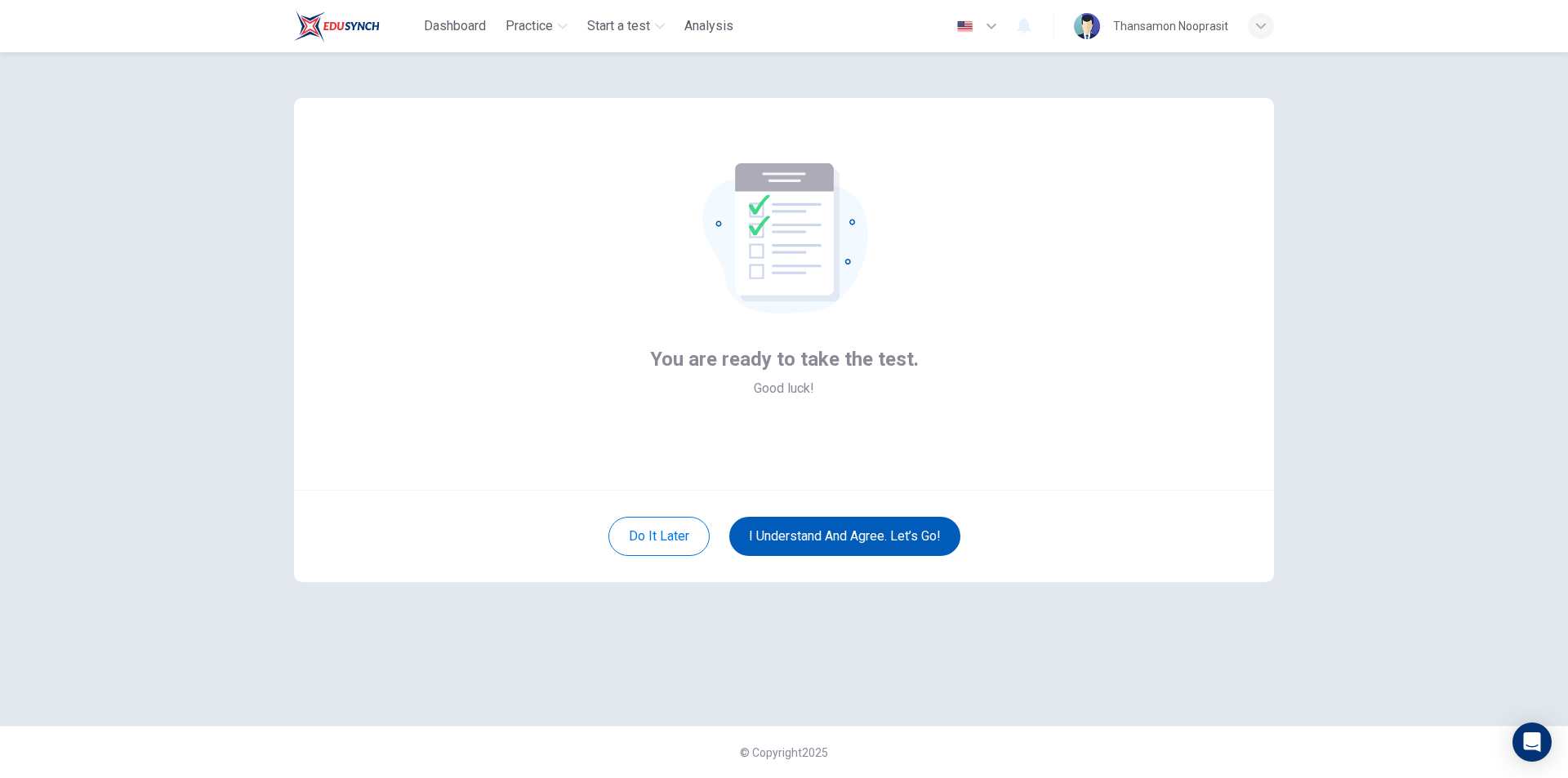
click at [849, 552] on button "I understand and agree. Let’s go!" at bounding box center [845, 536] width 231 height 39
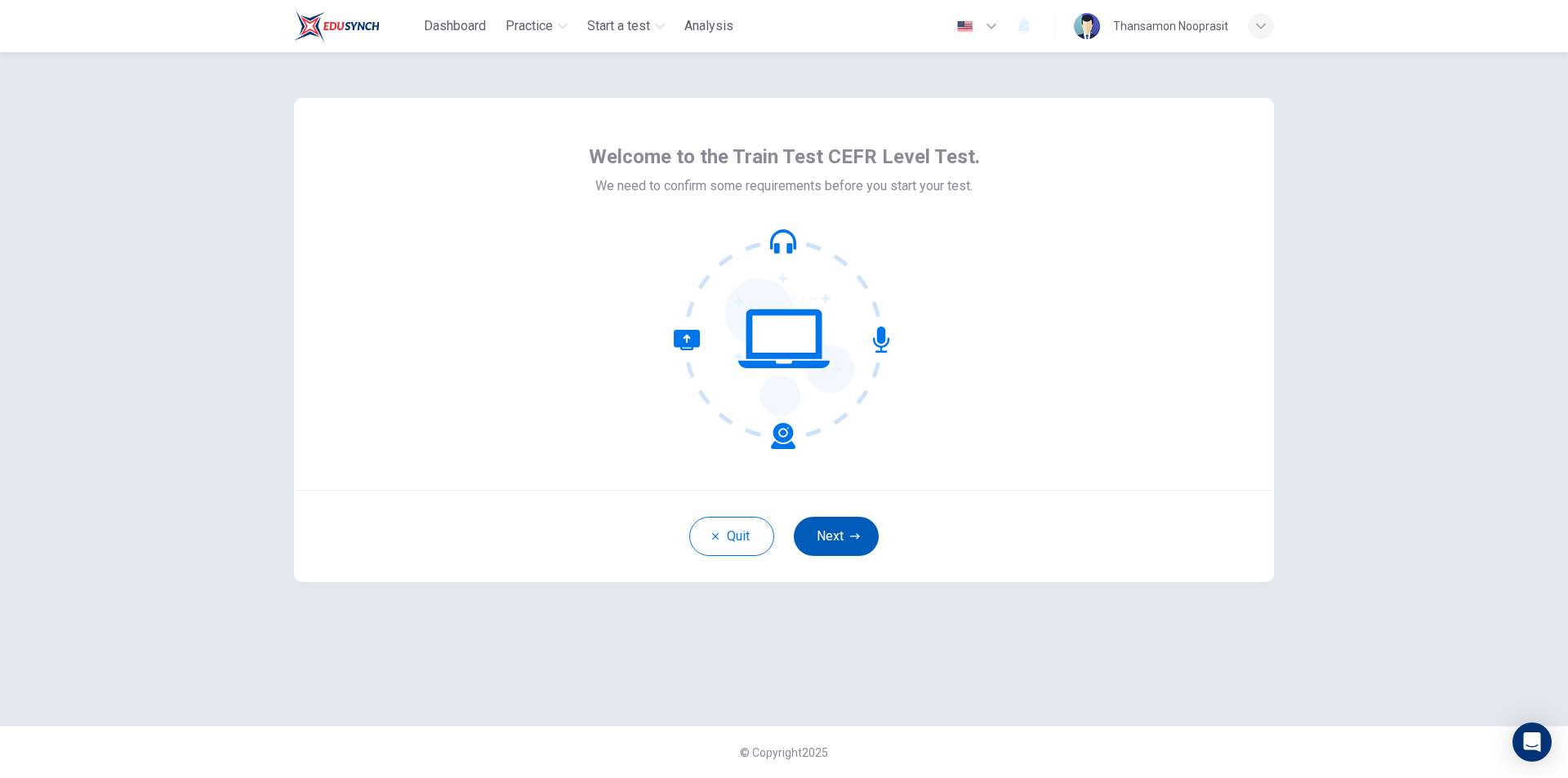
click at [826, 535] on button "Next" at bounding box center [837, 536] width 85 height 39
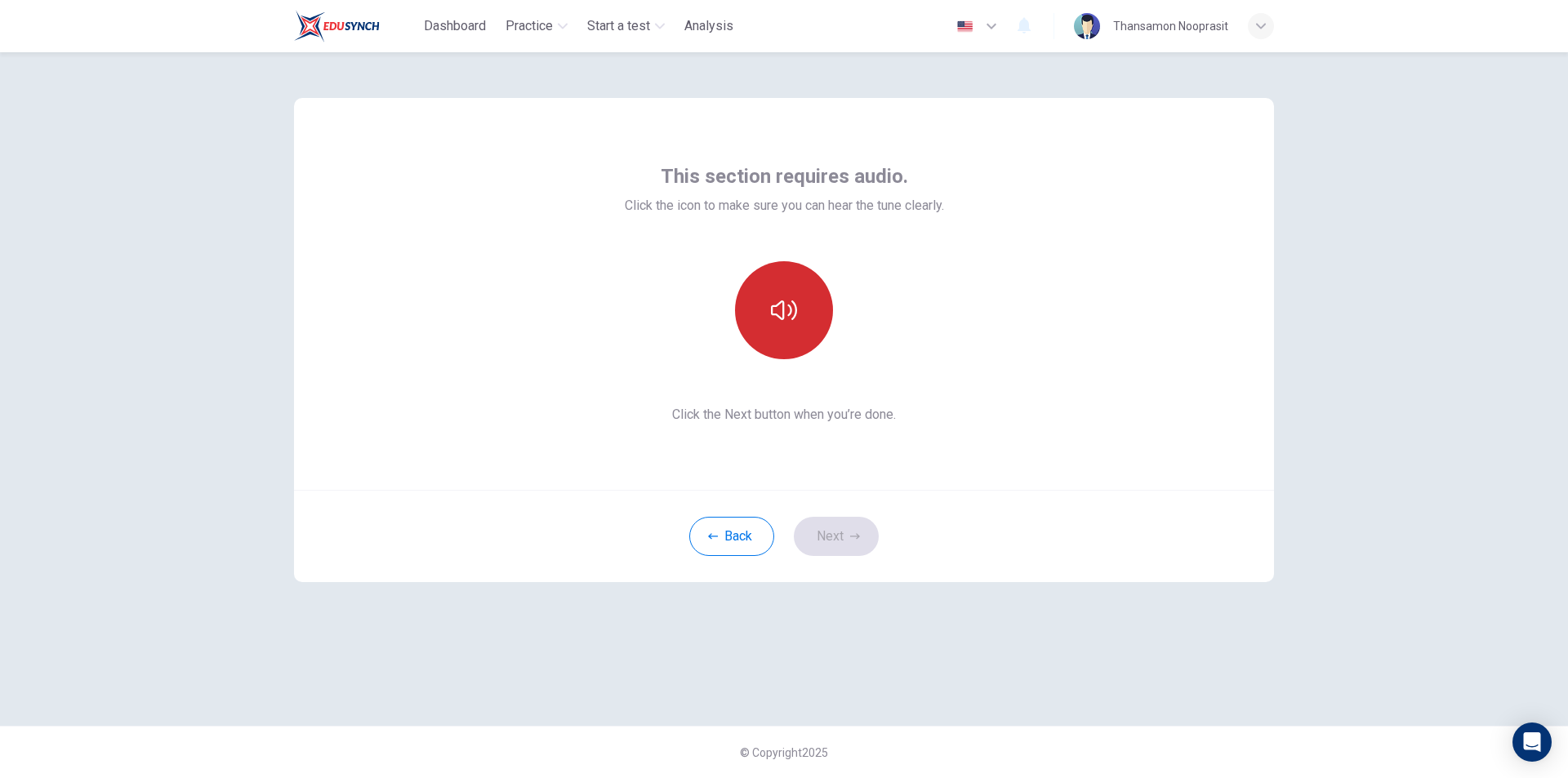
click at [794, 341] on button "button" at bounding box center [784, 310] width 98 height 98
click at [850, 533] on icon "button" at bounding box center [855, 536] width 10 height 10
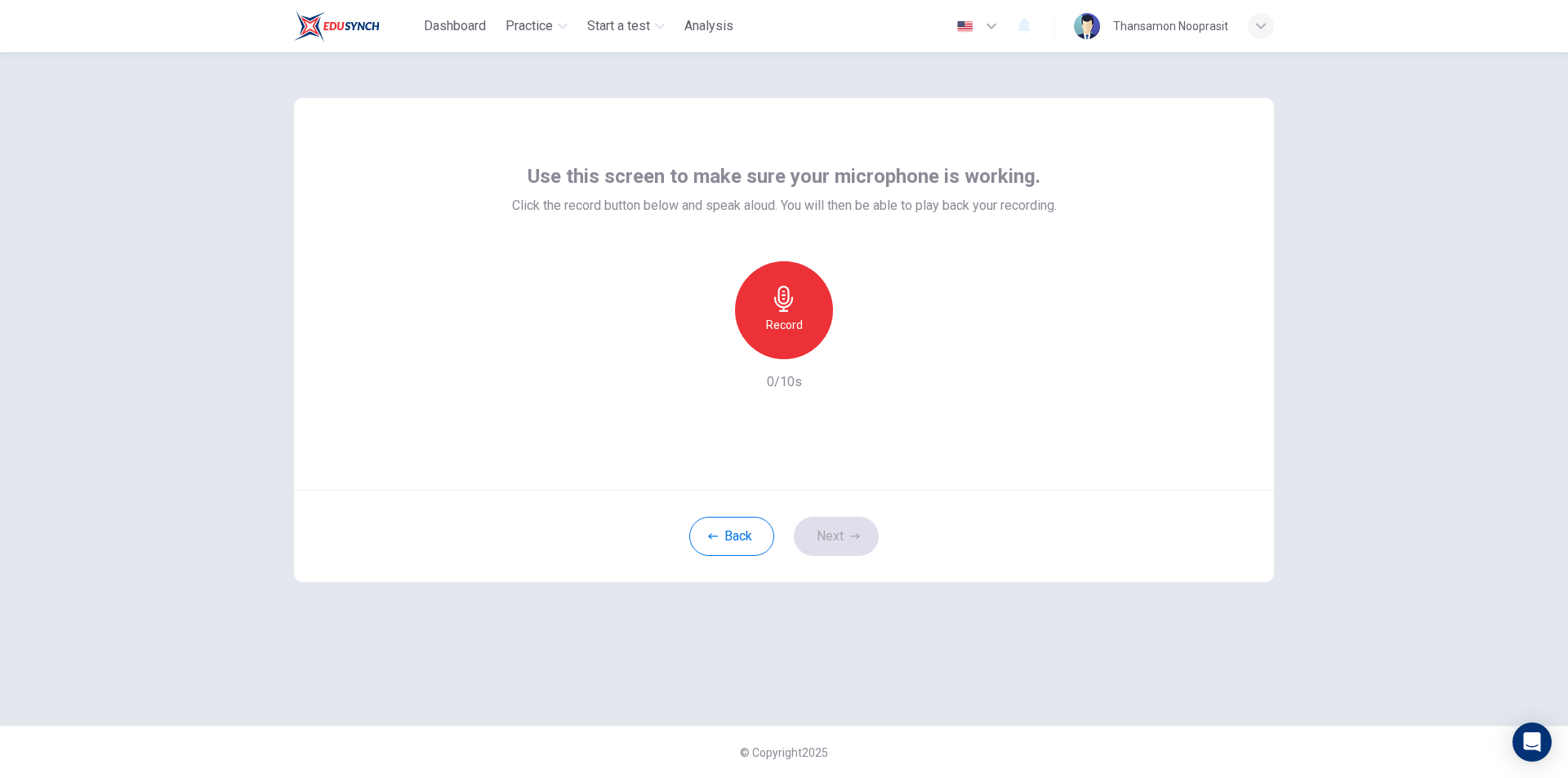
click at [789, 298] on icon "button" at bounding box center [784, 298] width 19 height 26
click at [855, 344] on icon "button" at bounding box center [859, 346] width 16 height 16
click at [846, 526] on button "Next" at bounding box center [837, 536] width 85 height 39
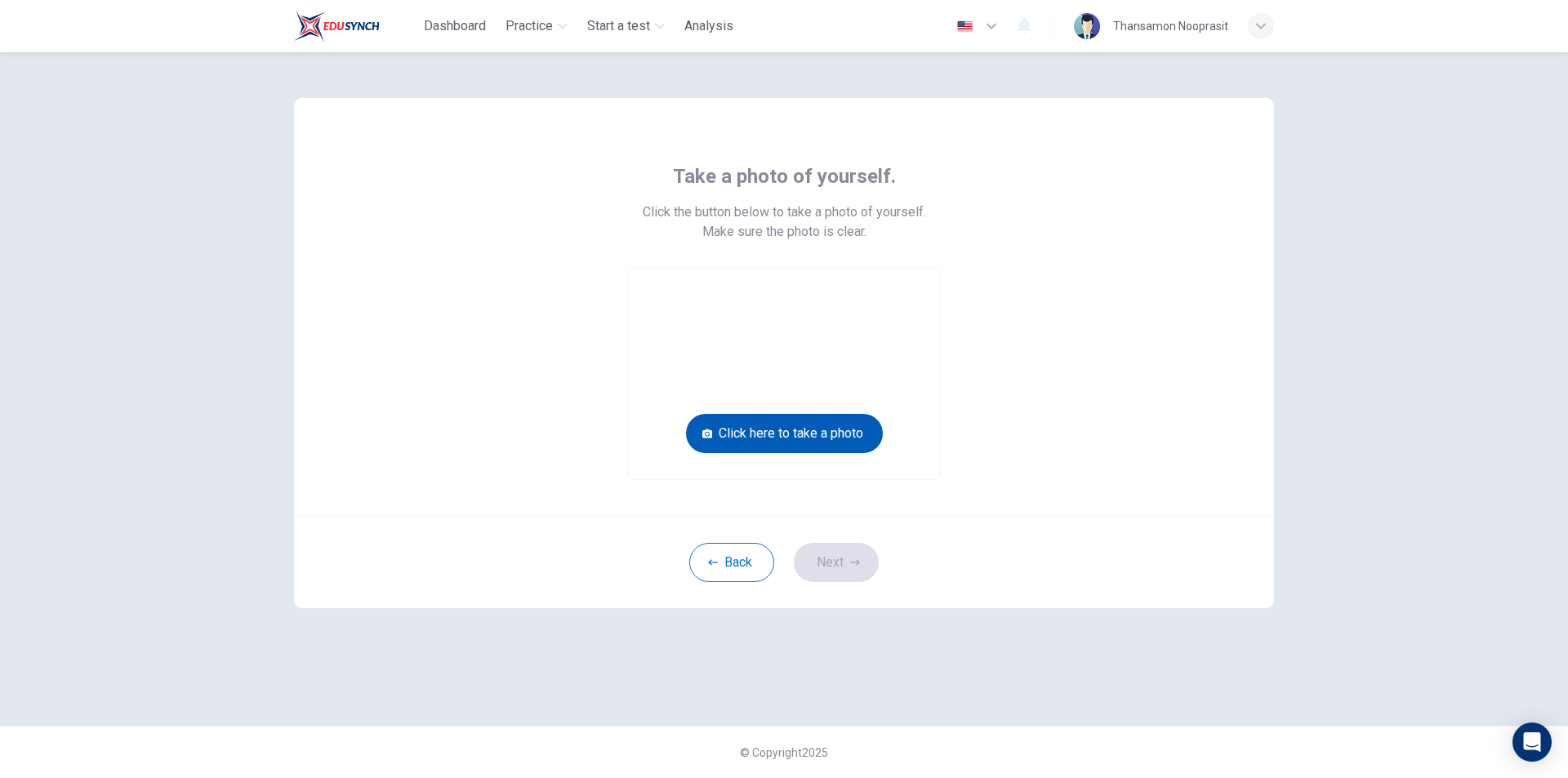
click at [817, 437] on button "Click here to take a photo" at bounding box center [784, 434] width 197 height 39
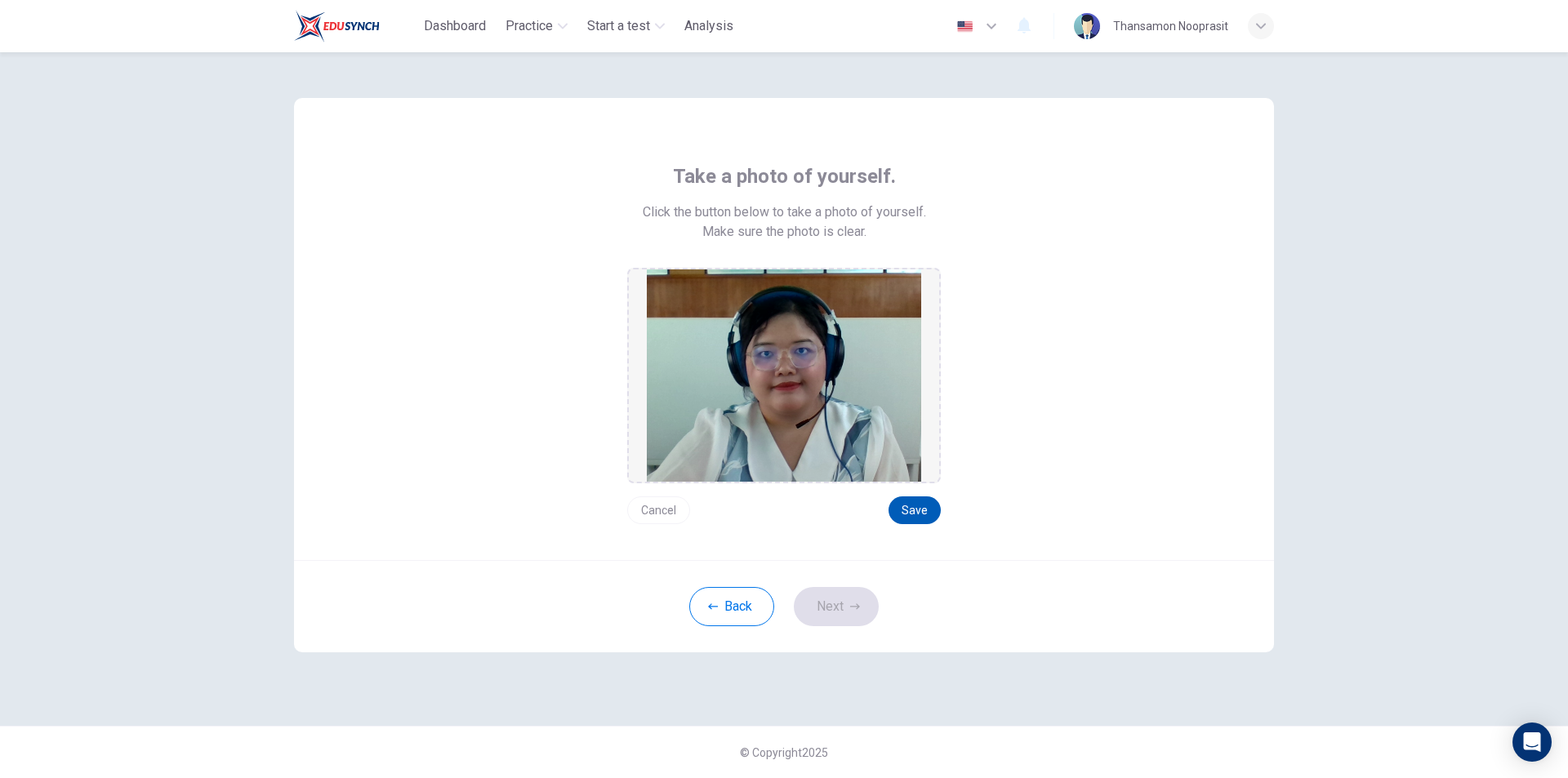
click at [926, 511] on button "Save" at bounding box center [914, 509] width 52 height 28
click at [848, 612] on button "Next" at bounding box center [837, 606] width 85 height 39
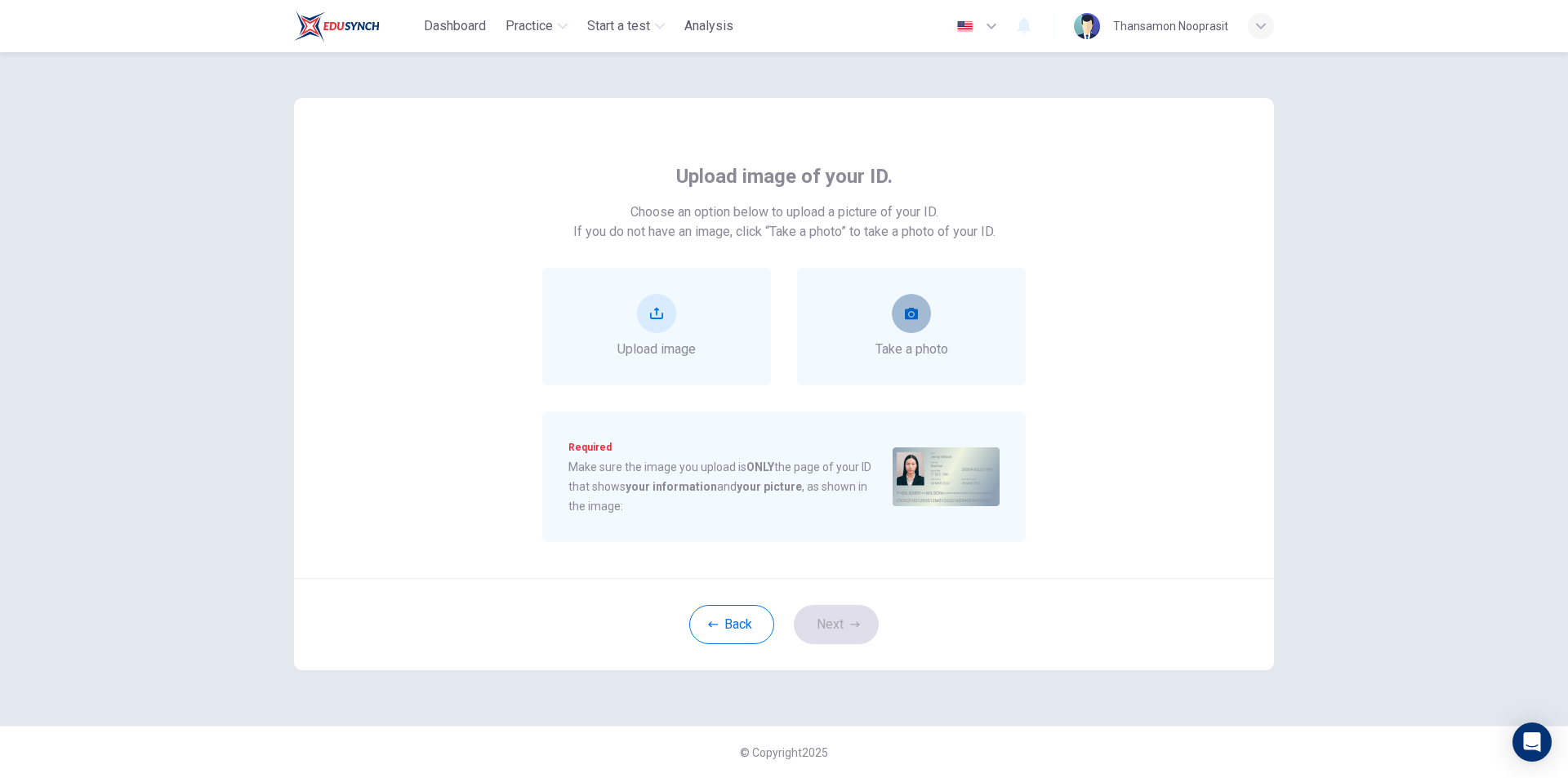
click at [912, 331] on button "take photo" at bounding box center [912, 314] width 39 height 39
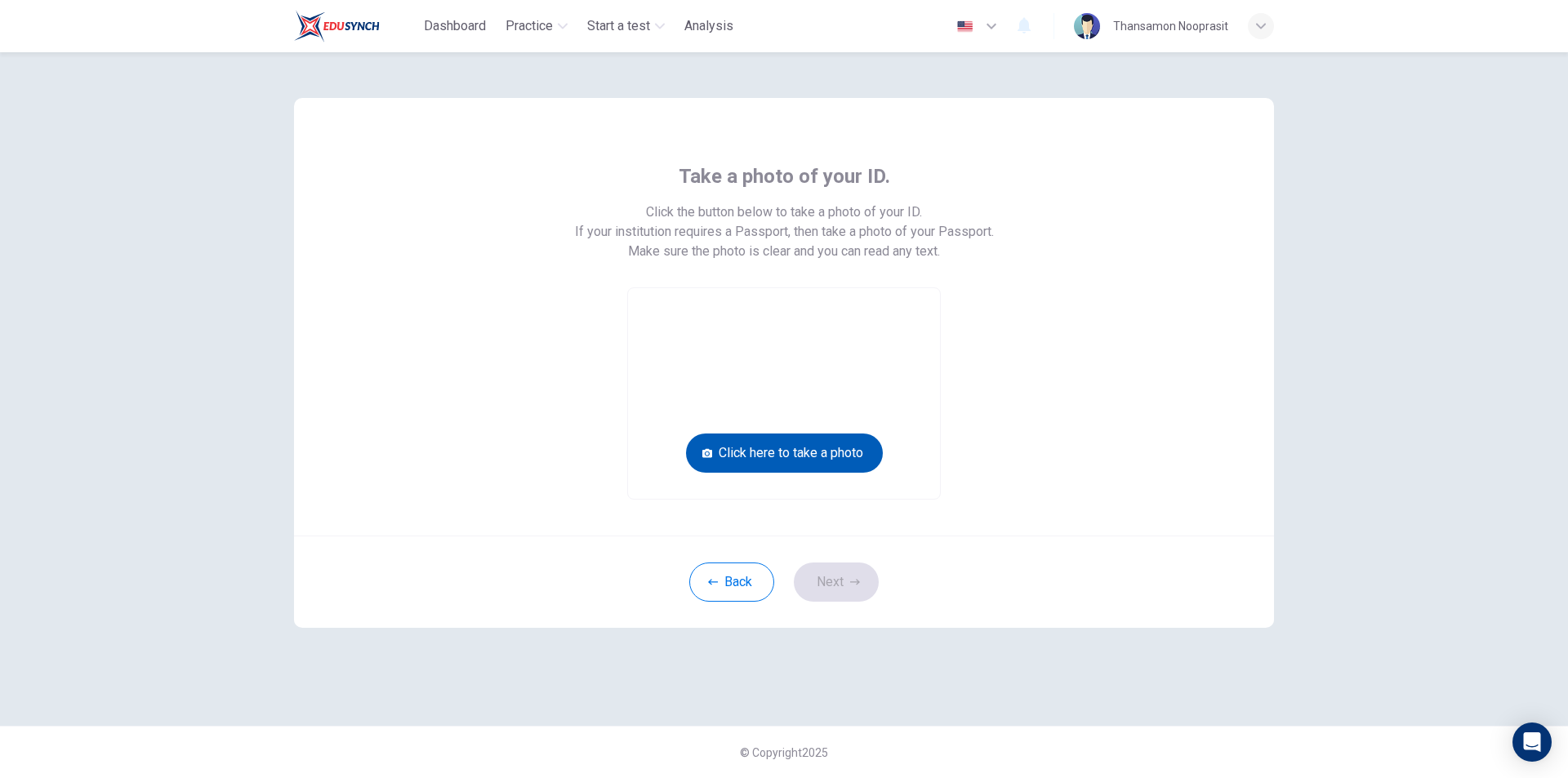
click at [849, 447] on button "Click here to take a photo" at bounding box center [784, 453] width 197 height 39
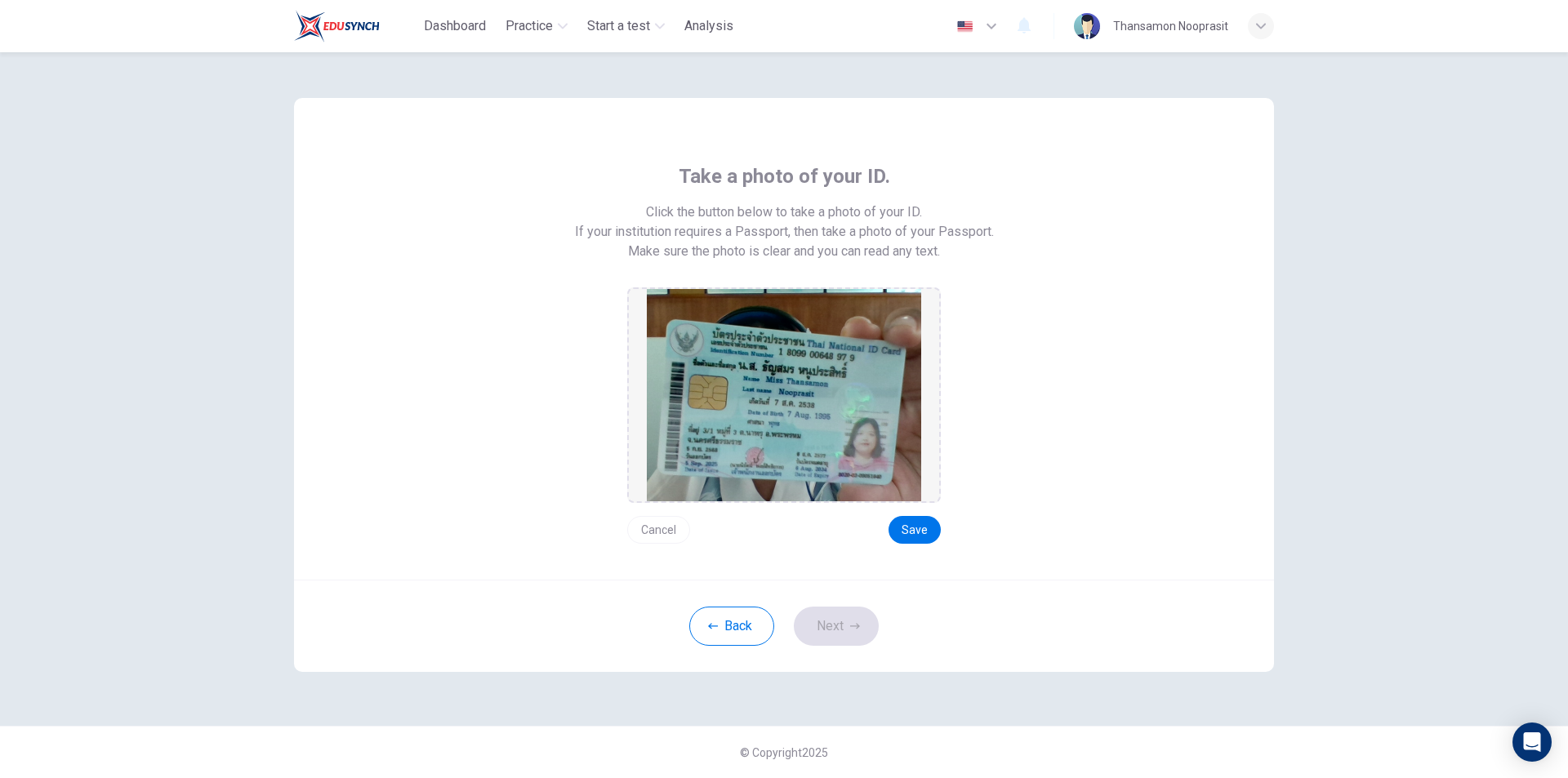
click at [663, 531] on button "Cancel" at bounding box center [658, 529] width 63 height 28
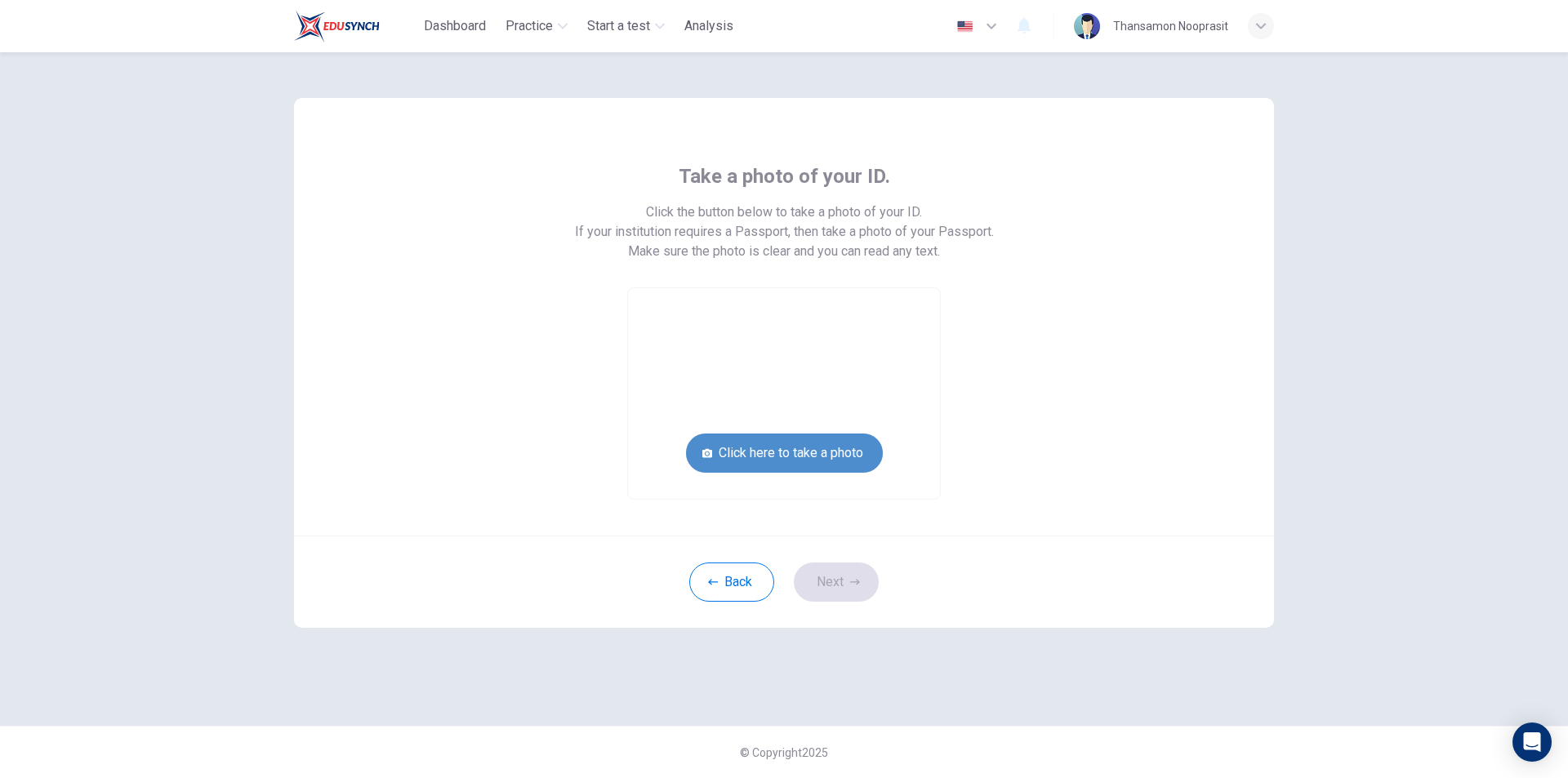
click at [736, 447] on button "Click here to take a photo" at bounding box center [784, 453] width 197 height 39
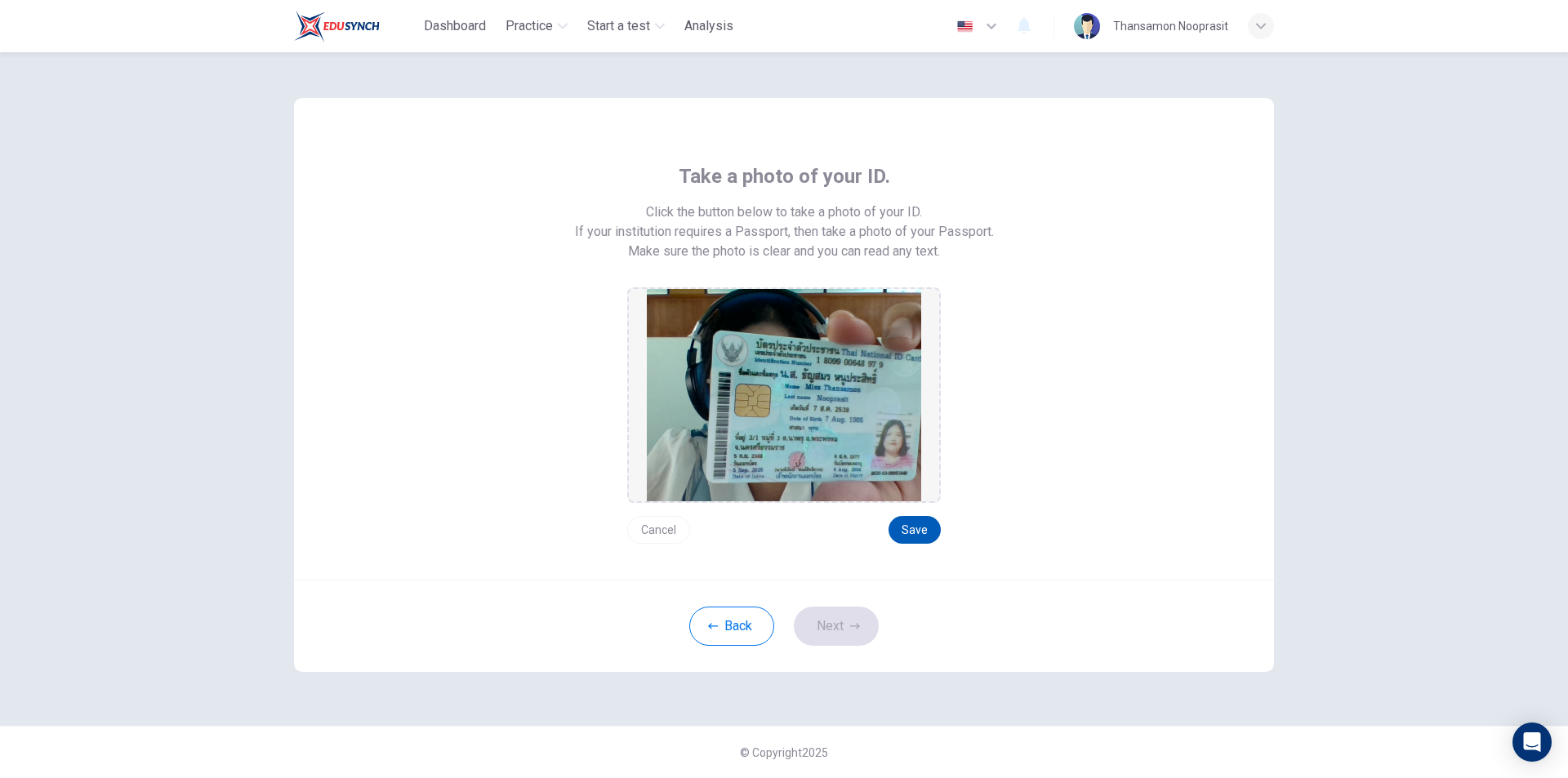
click at [931, 520] on button "Save" at bounding box center [914, 529] width 52 height 28
click at [822, 630] on button "Next" at bounding box center [837, 626] width 85 height 39
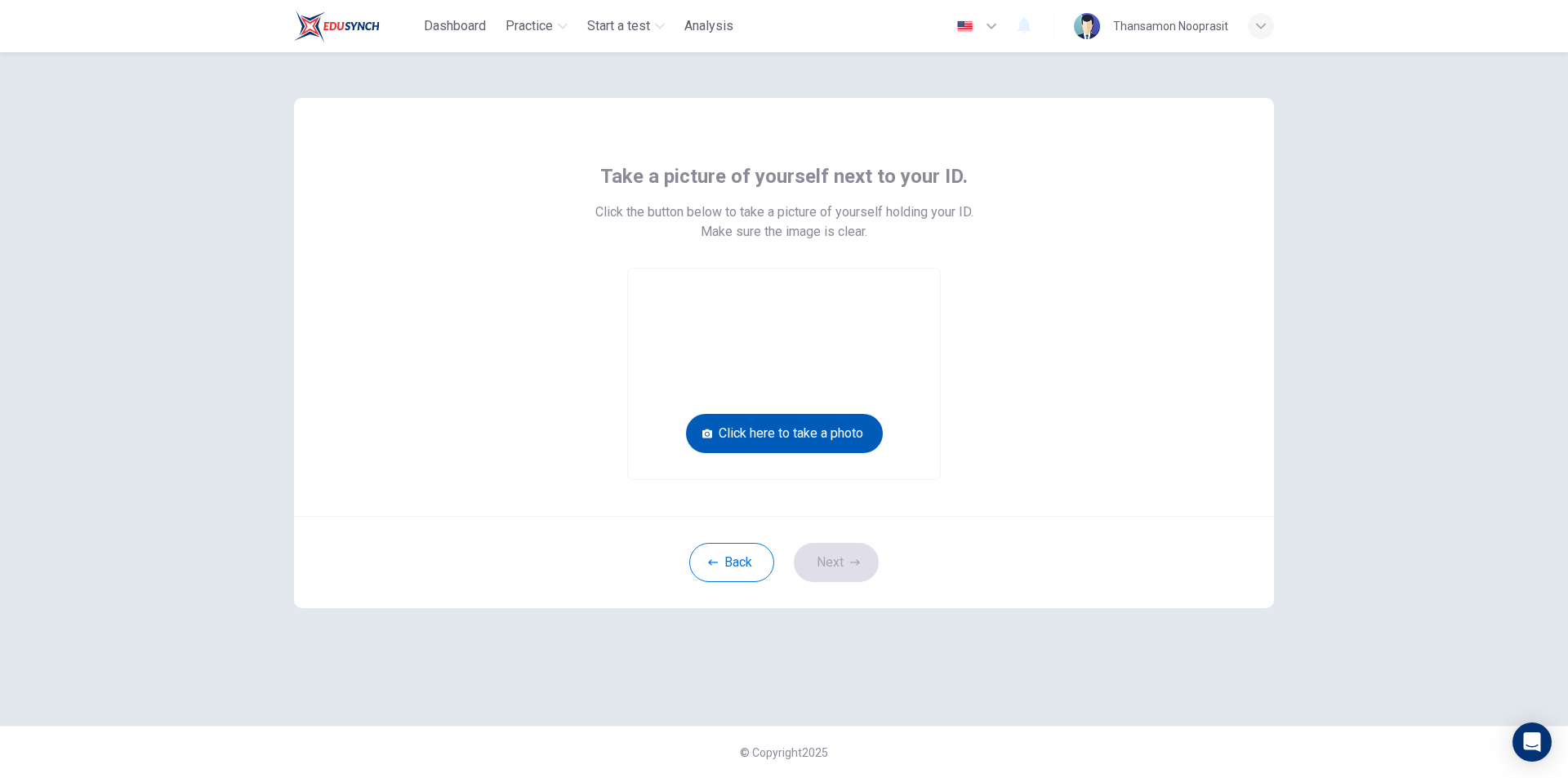
click at [852, 444] on button "Click here to take a photo" at bounding box center [784, 434] width 197 height 39
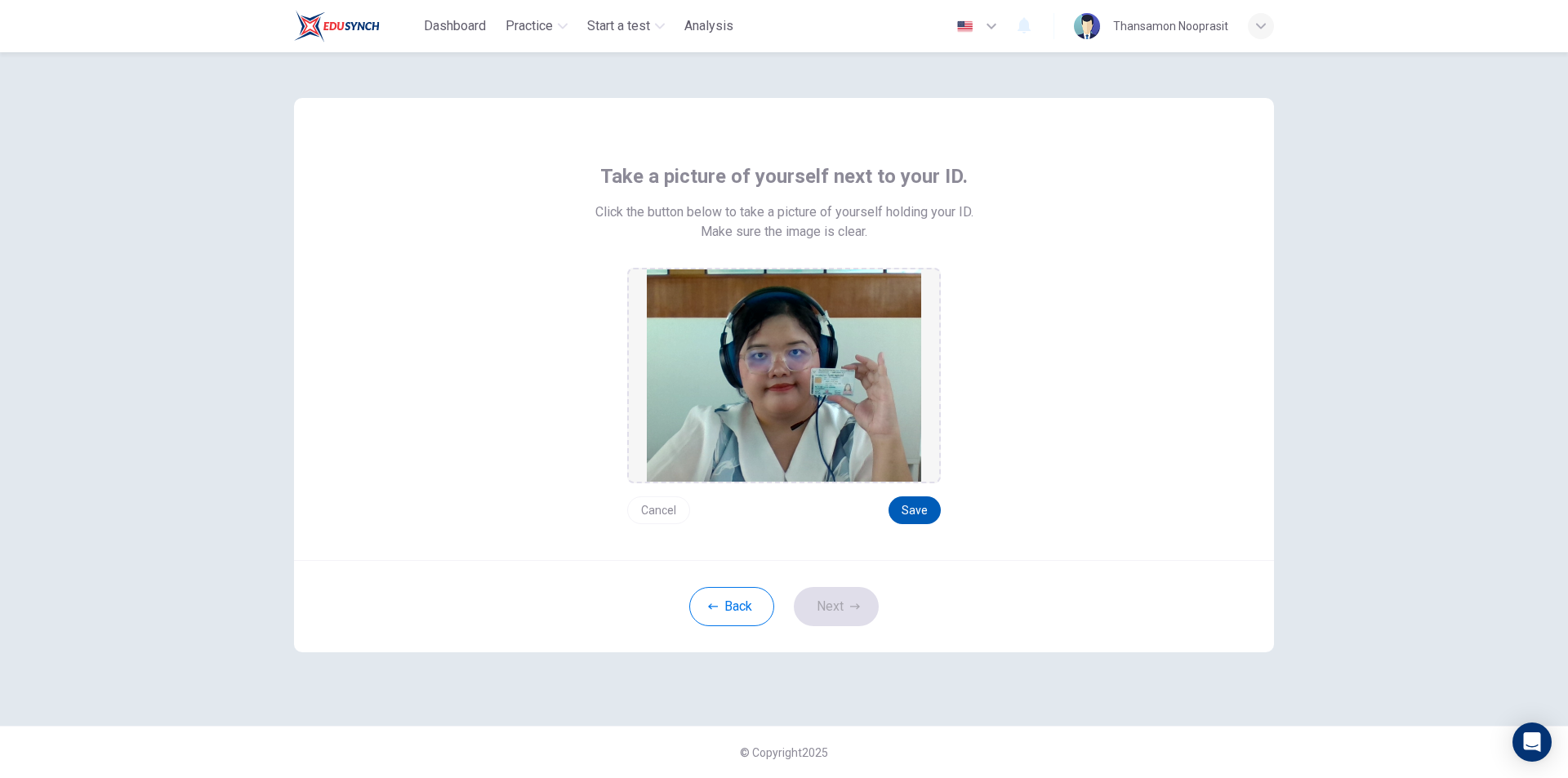
click at [927, 506] on button "Save" at bounding box center [914, 509] width 52 height 28
click at [853, 591] on button "Next" at bounding box center [837, 606] width 85 height 39
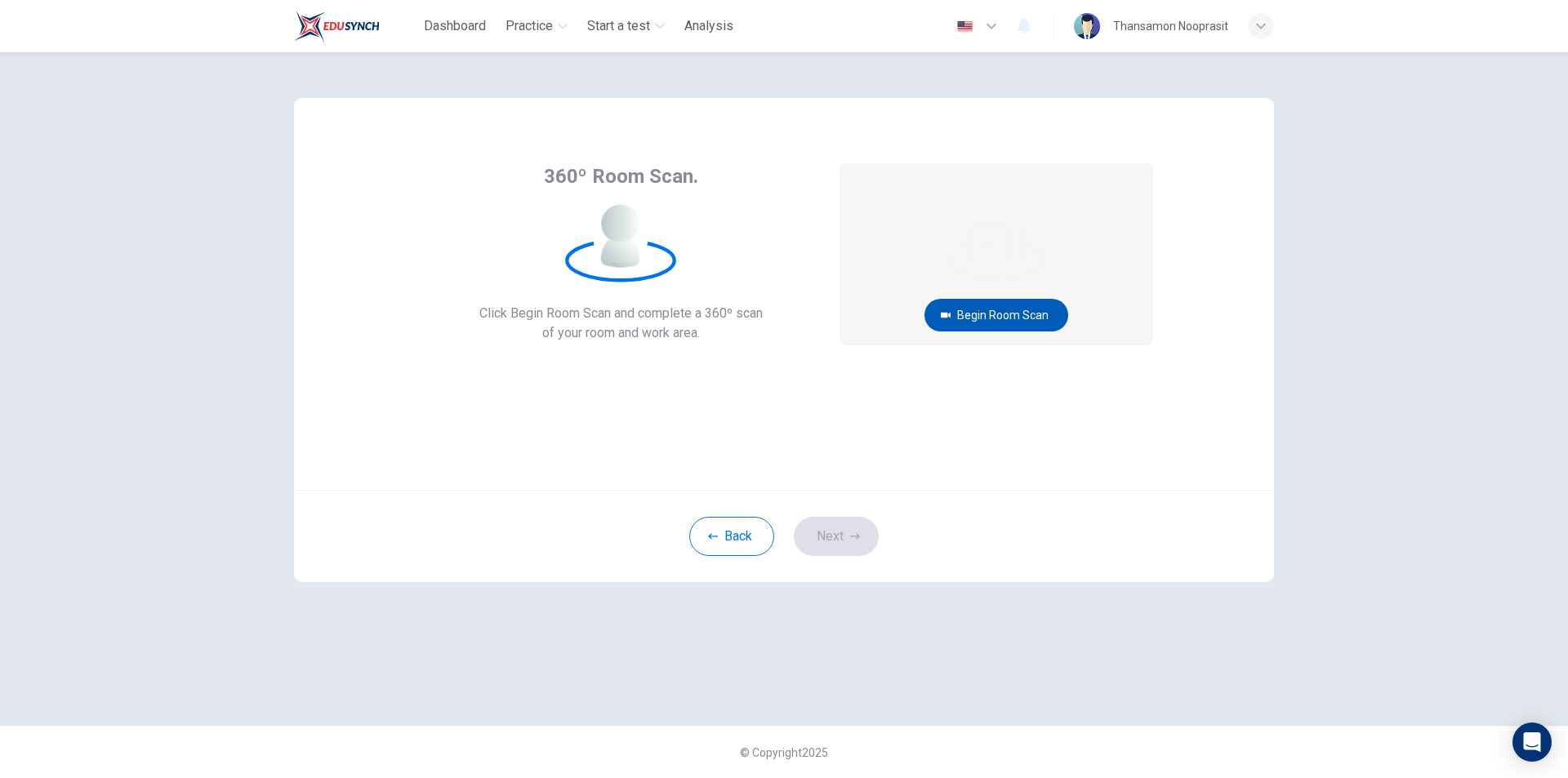
click at [947, 325] on button "Begin Room Scan" at bounding box center [997, 315] width 144 height 33
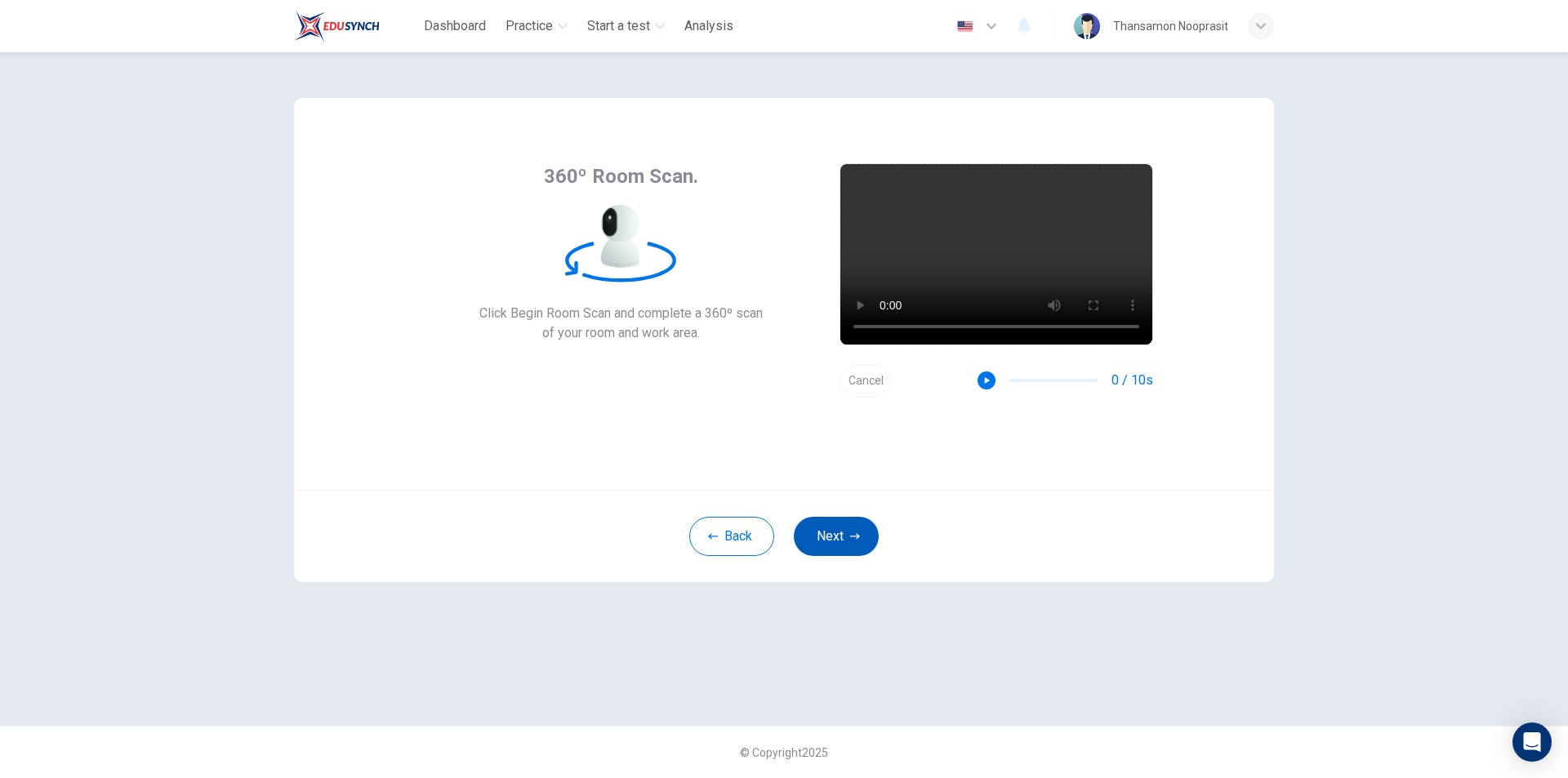
click at [848, 520] on button "Next" at bounding box center [837, 536] width 85 height 39
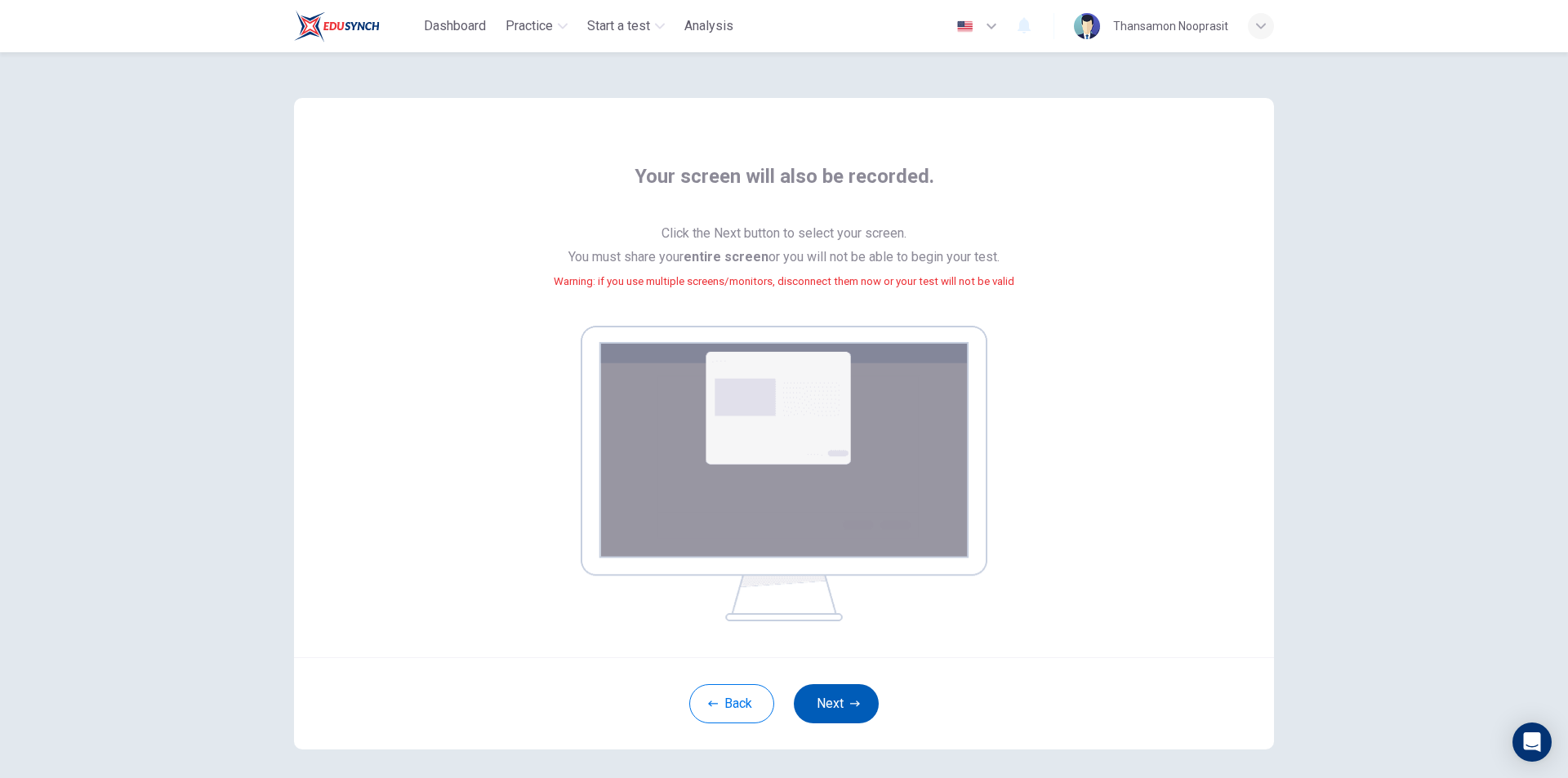
click at [826, 687] on button "Next" at bounding box center [837, 704] width 85 height 39
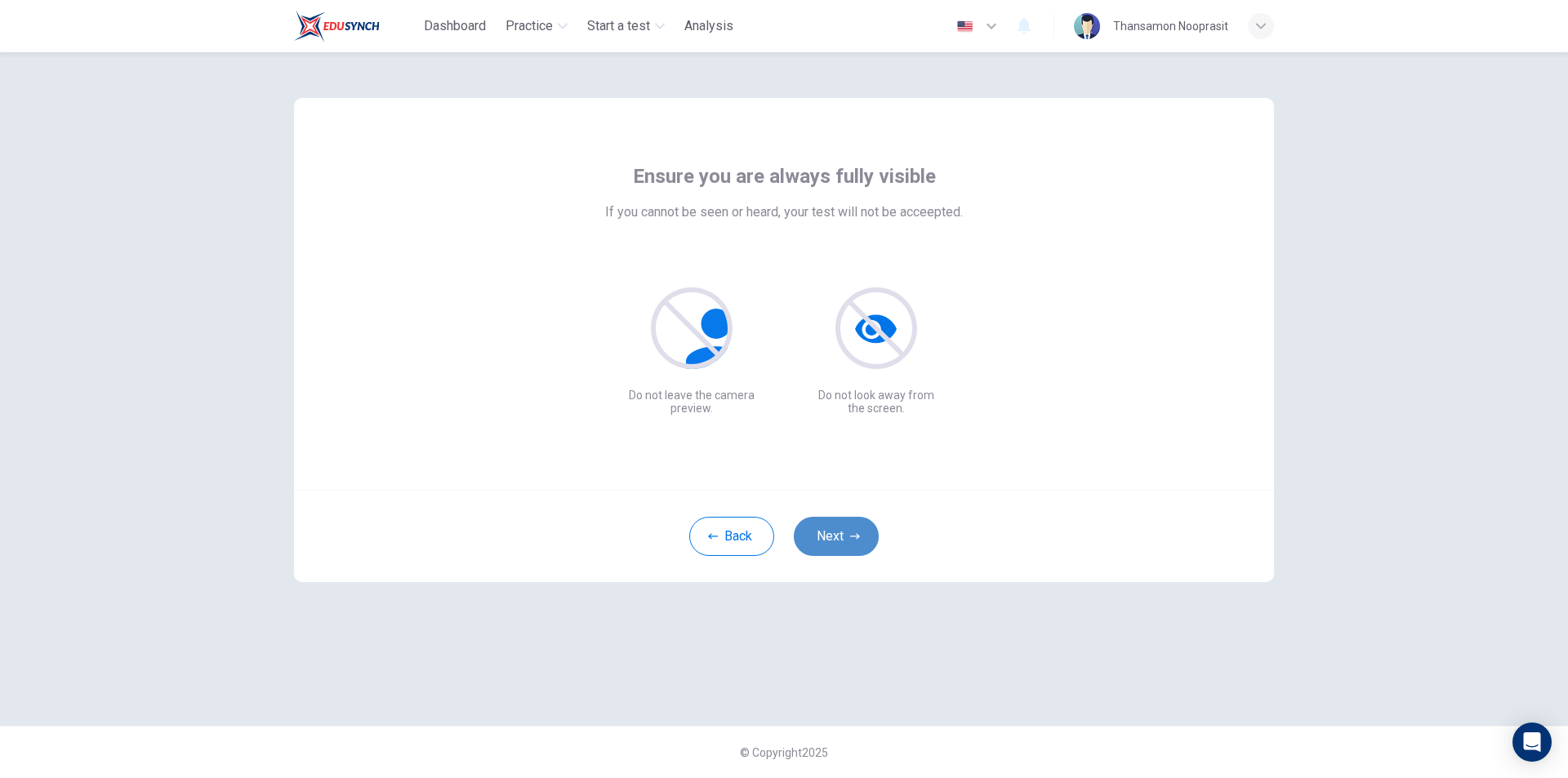
click at [852, 538] on icon "button" at bounding box center [855, 536] width 10 height 10
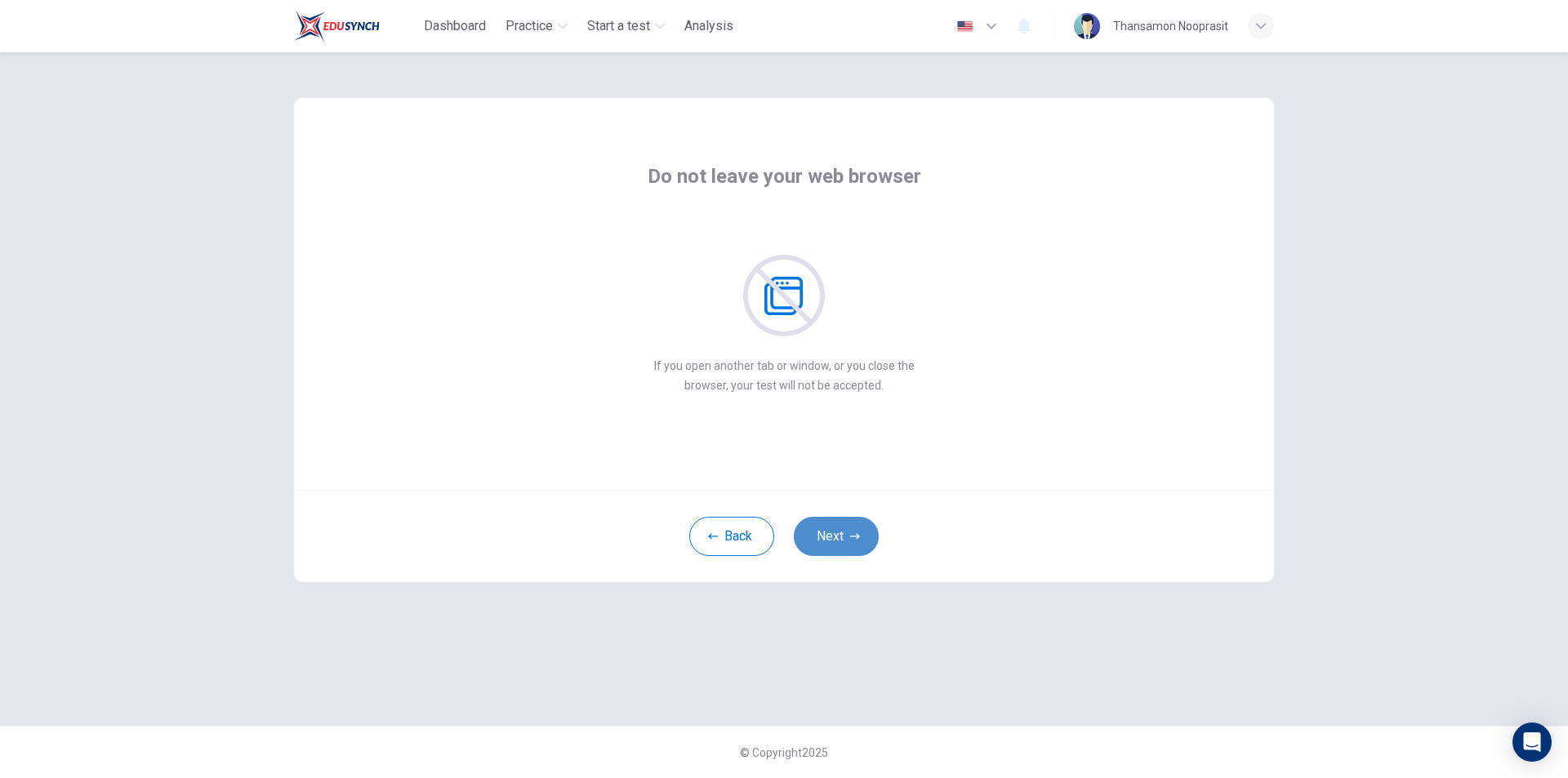
click at [852, 538] on icon "button" at bounding box center [855, 536] width 10 height 10
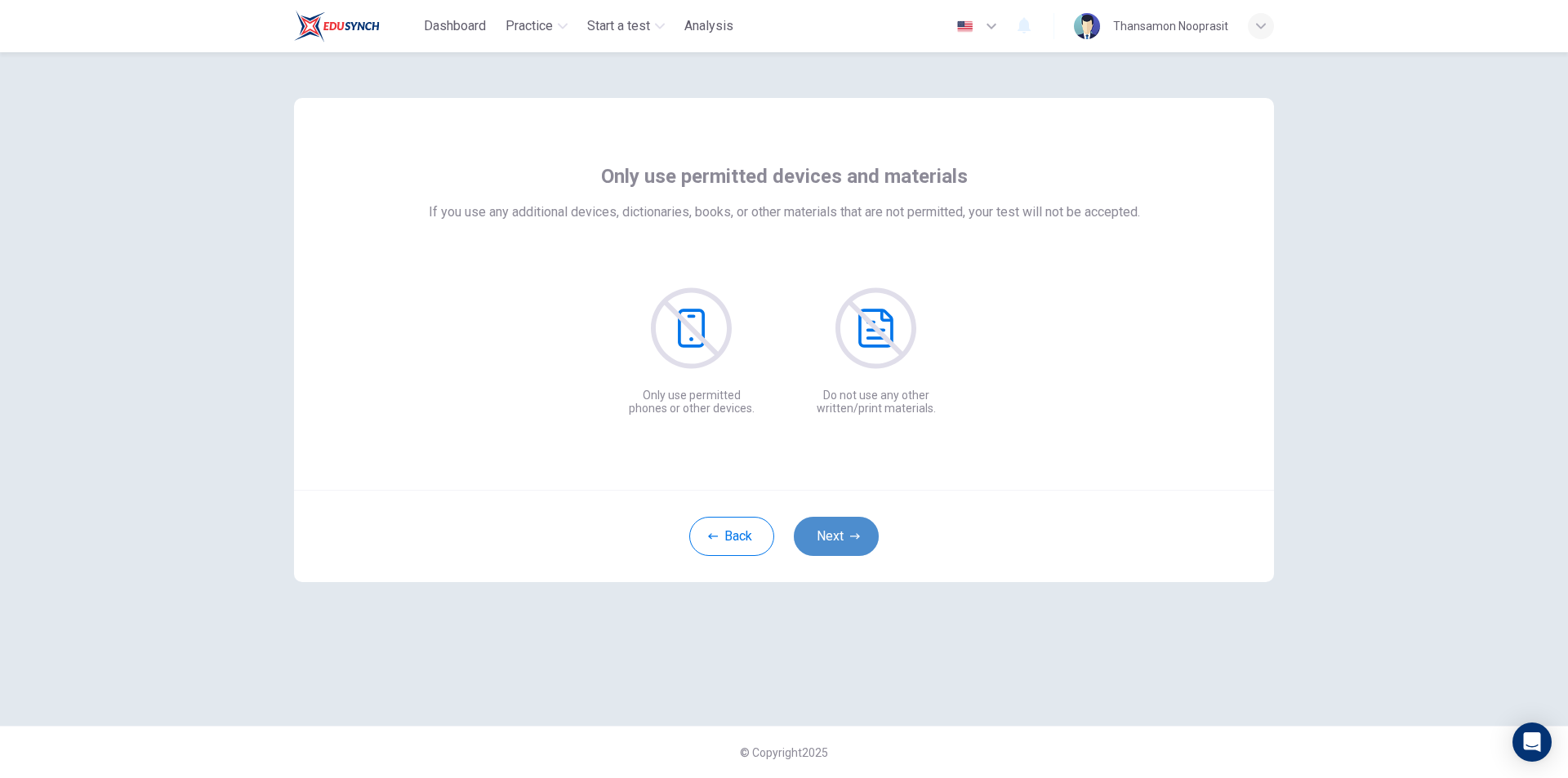
click at [852, 538] on icon "button" at bounding box center [855, 536] width 10 height 10
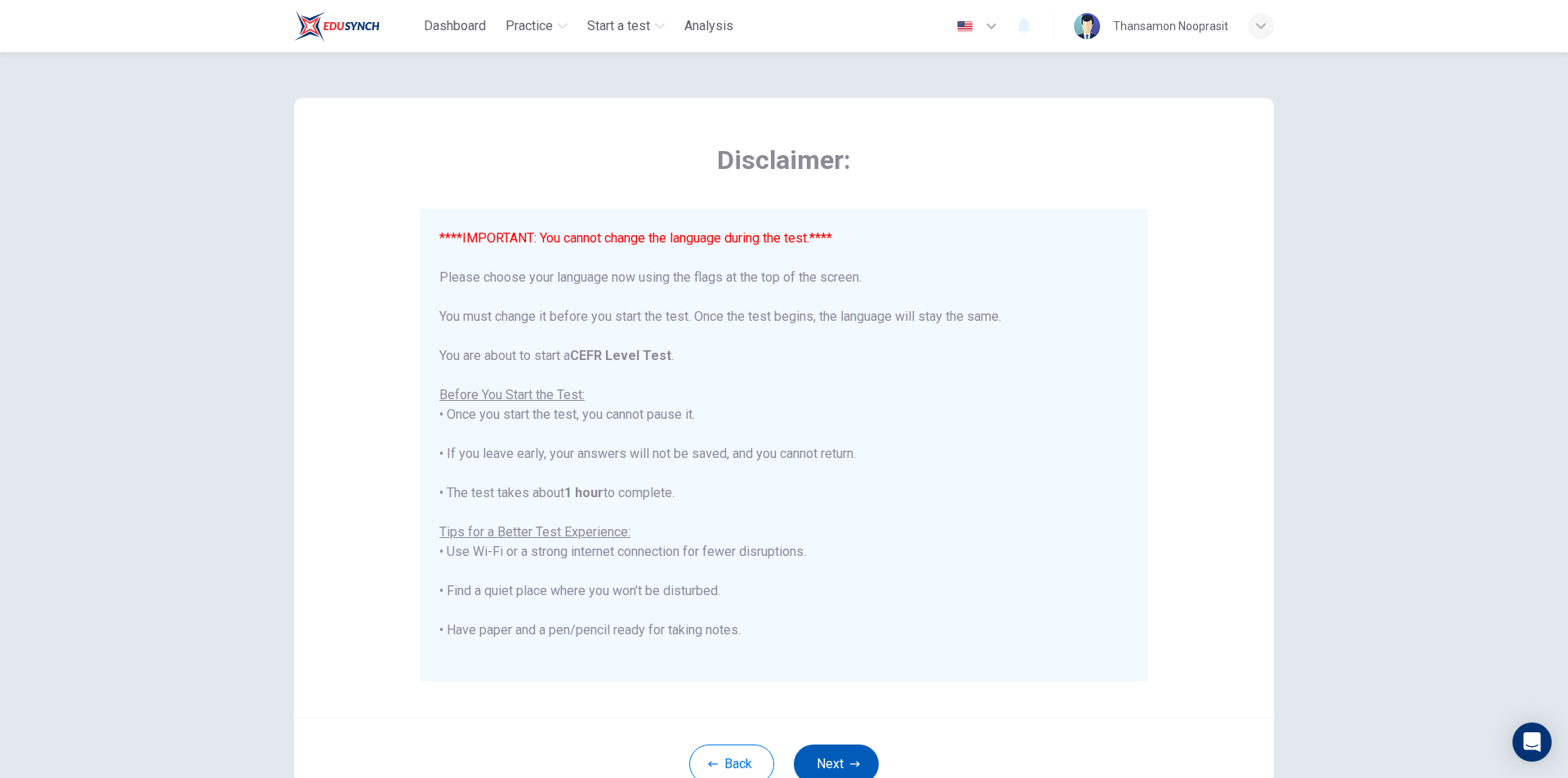
click at [861, 765] on button "Next" at bounding box center [837, 765] width 85 height 39
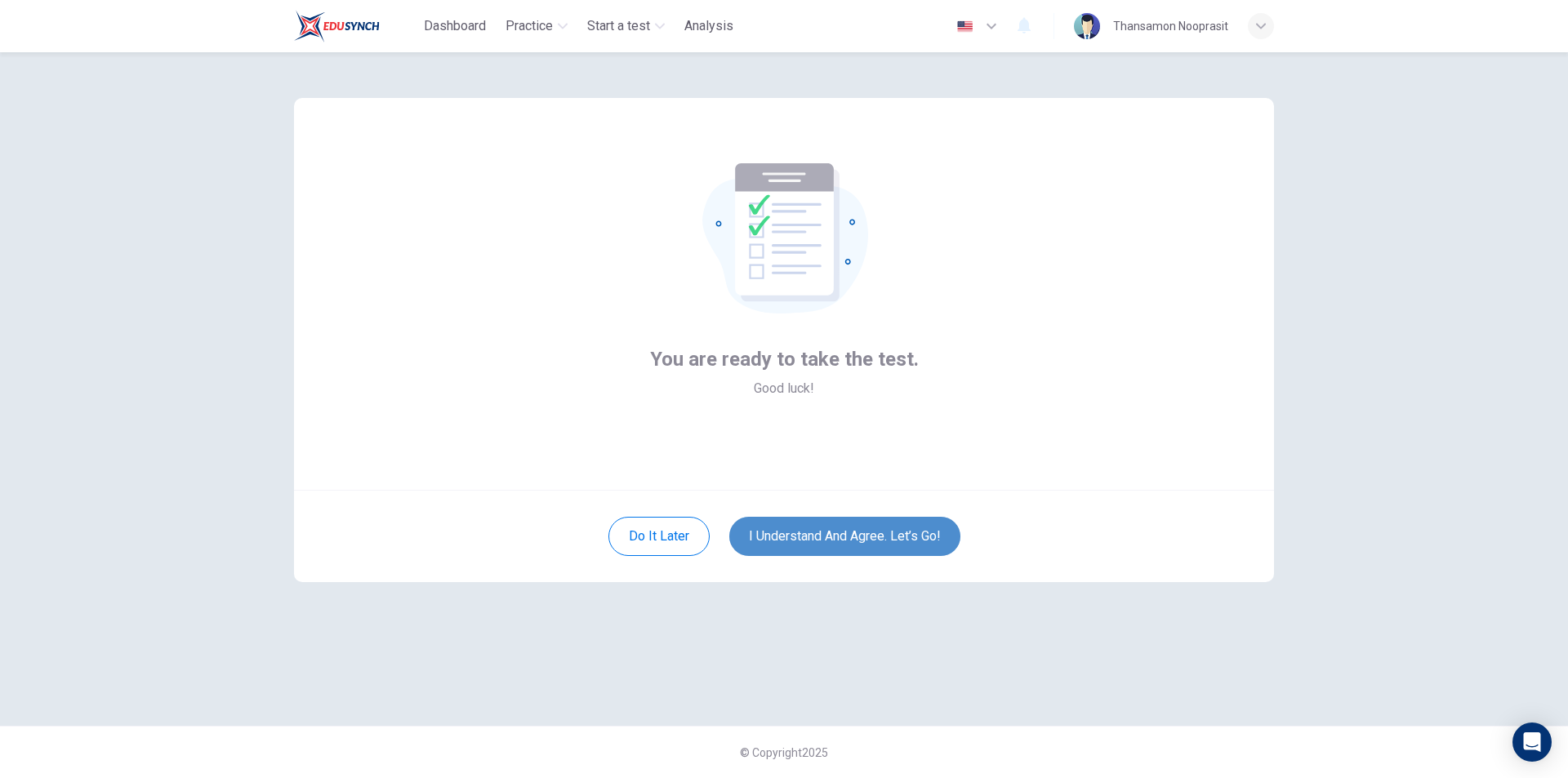
click at [873, 519] on button "I understand and agree. Let’s go!" at bounding box center [845, 536] width 231 height 39
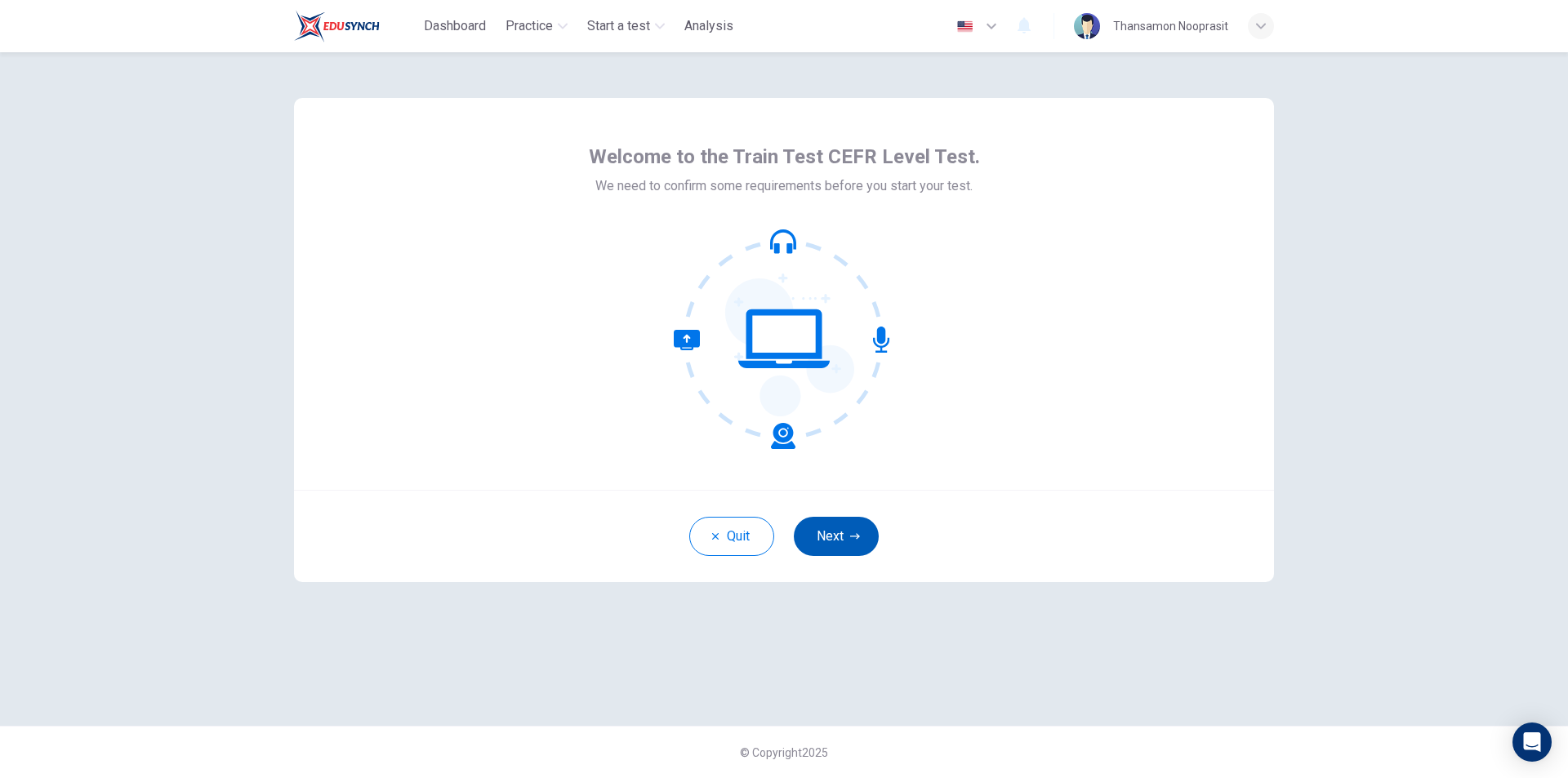
click at [850, 533] on icon "button" at bounding box center [855, 536] width 10 height 10
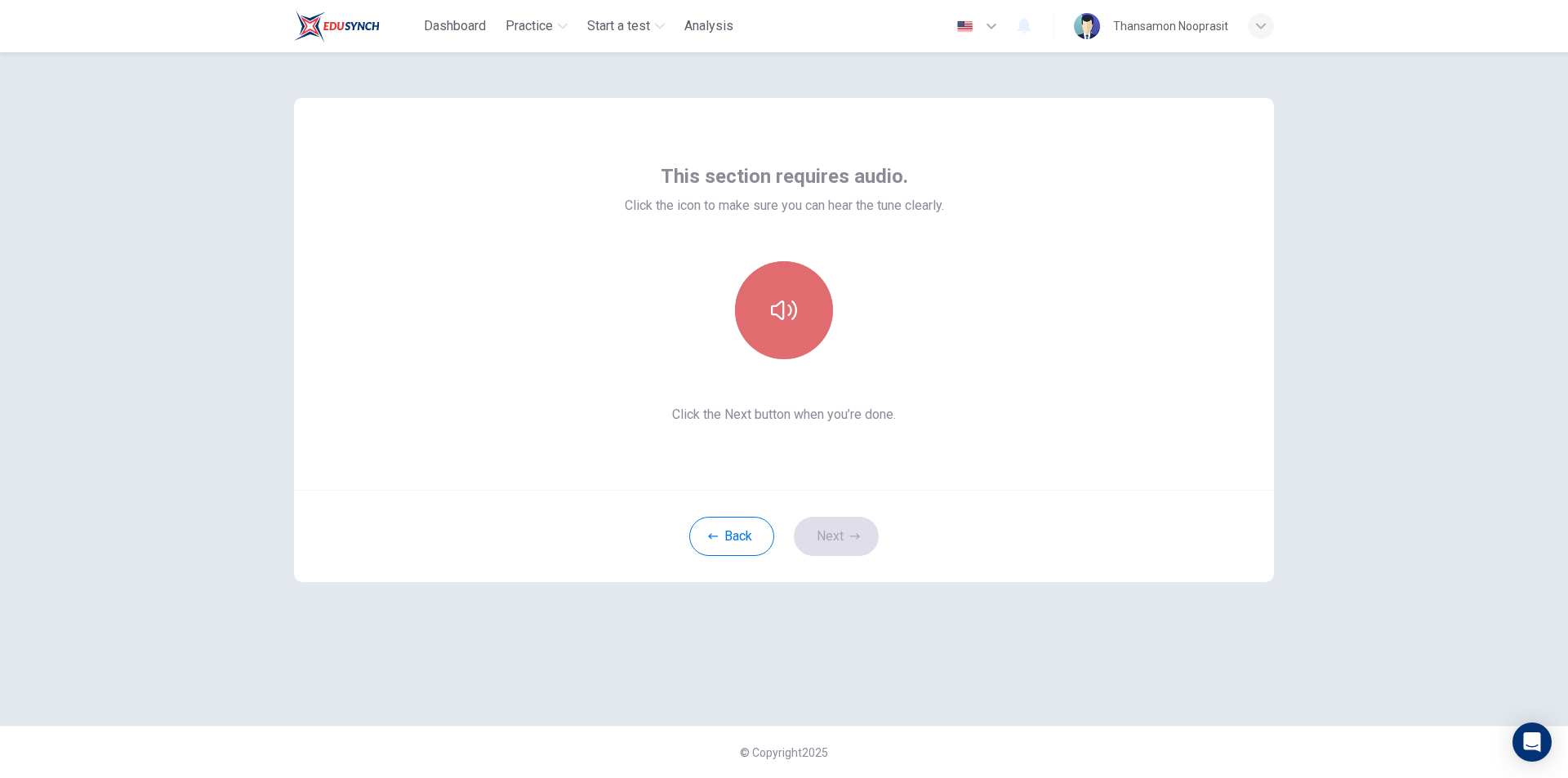
click at [813, 330] on button "button" at bounding box center [784, 310] width 98 height 98
click at [799, 317] on button "button" at bounding box center [784, 310] width 98 height 98
click at [771, 306] on icon "button" at bounding box center [784, 309] width 26 height 26
click at [785, 311] on icon "button" at bounding box center [784, 309] width 26 height 26
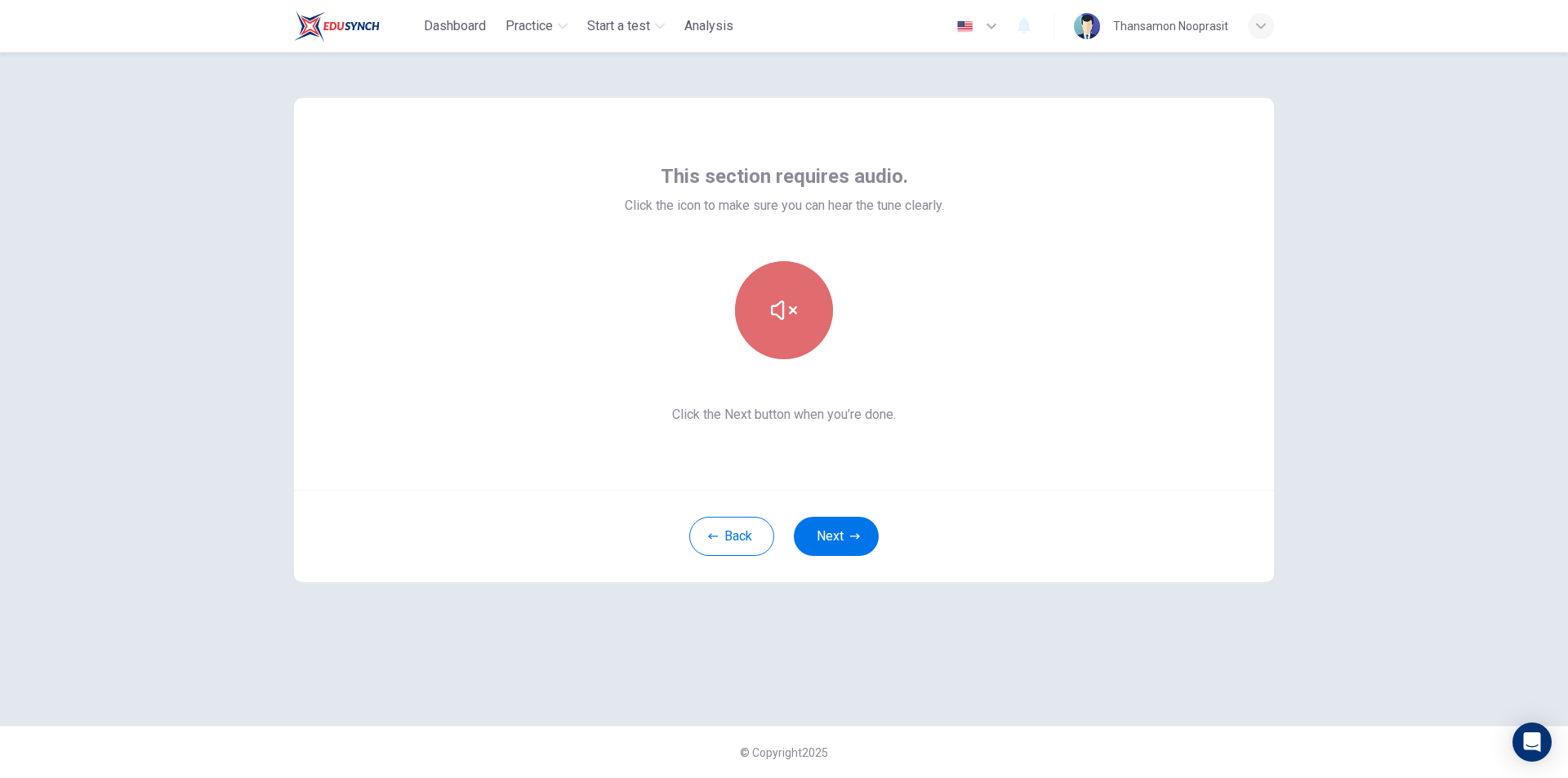
click at [785, 311] on icon "button" at bounding box center [784, 309] width 26 height 26
click at [736, 520] on button "Back" at bounding box center [732, 536] width 85 height 39
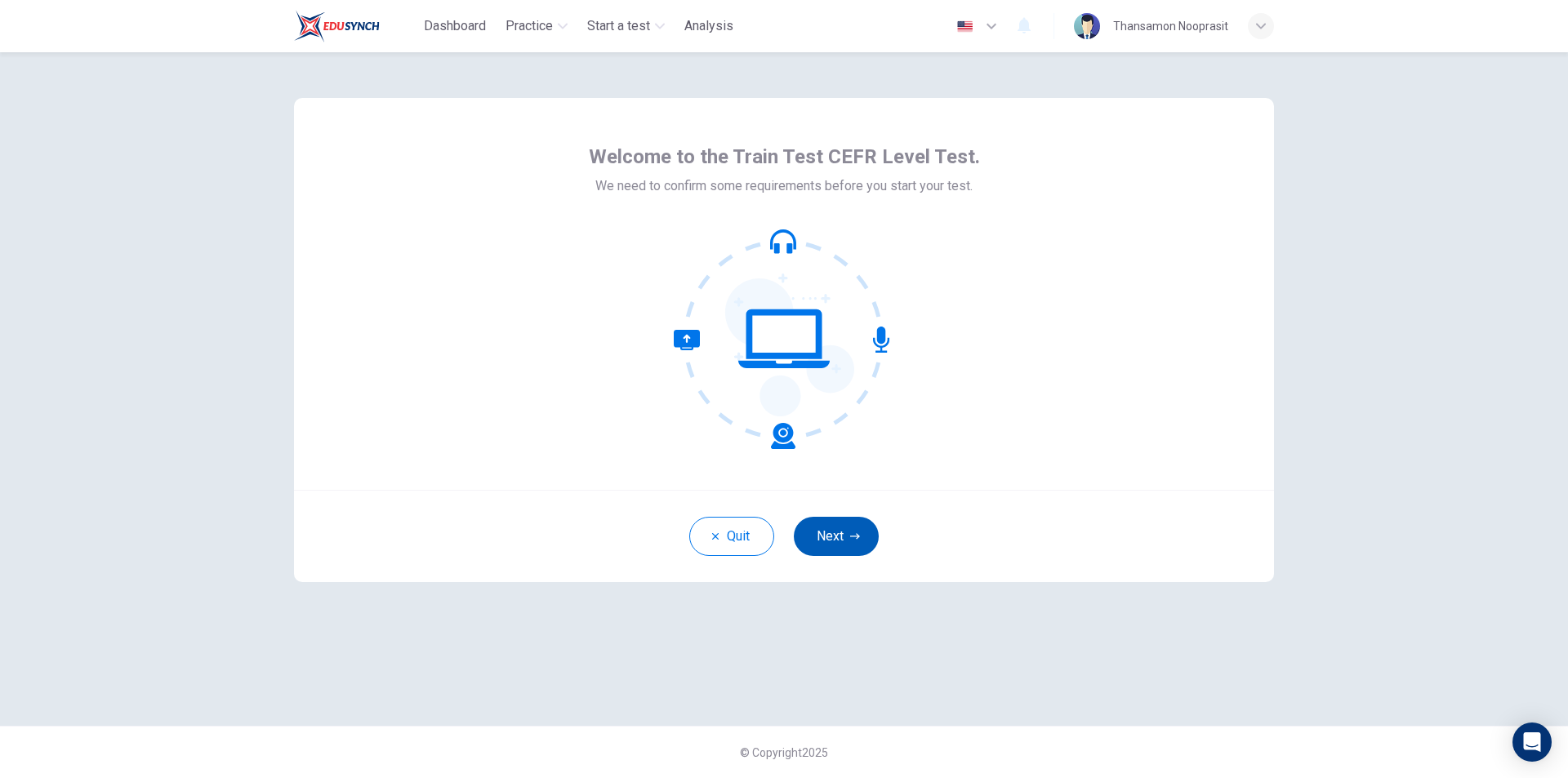
click at [837, 526] on button "Next" at bounding box center [837, 536] width 85 height 39
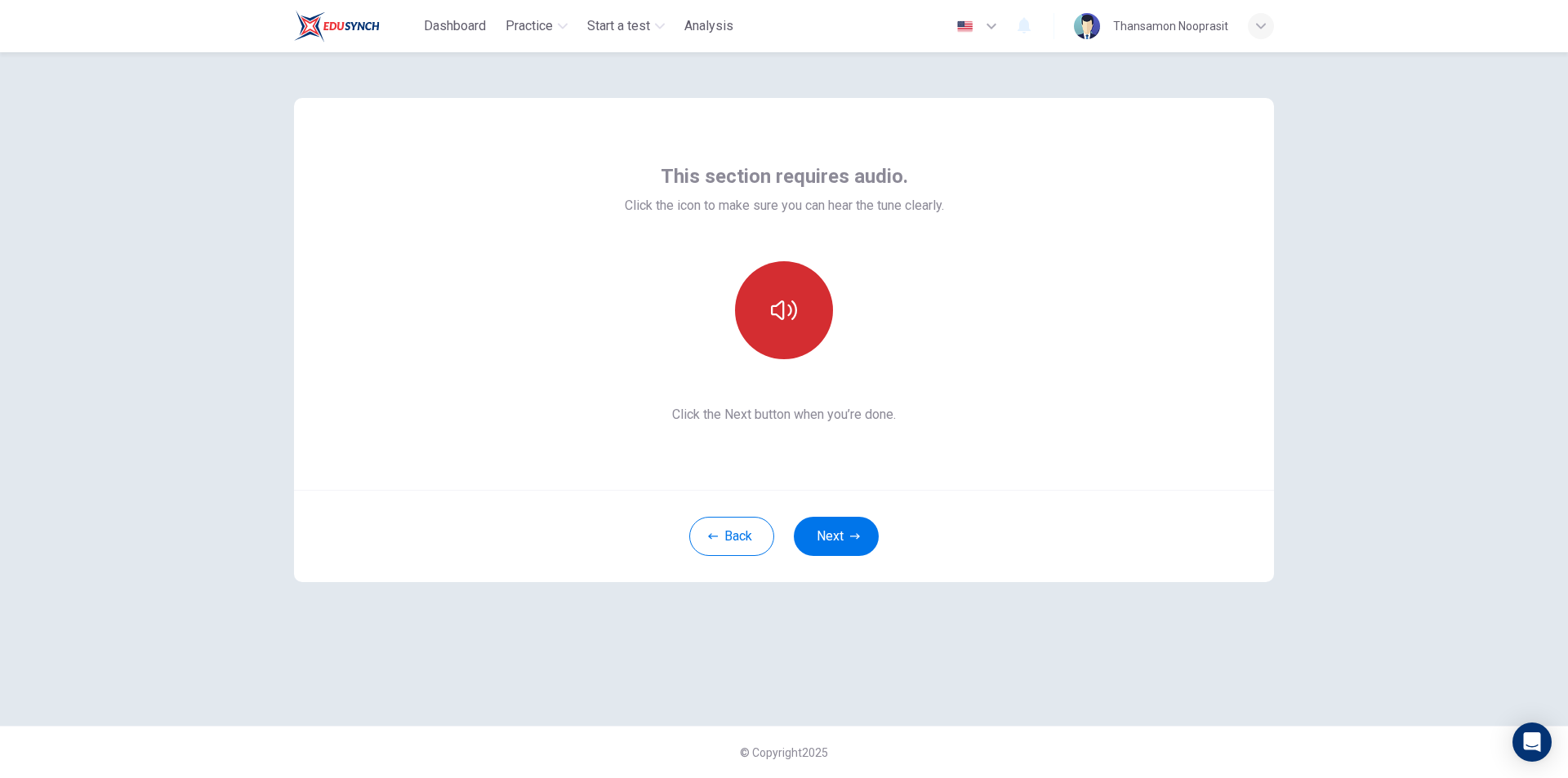
click at [807, 317] on button "button" at bounding box center [784, 310] width 98 height 98
click at [768, 524] on button "Back" at bounding box center [732, 536] width 85 height 39
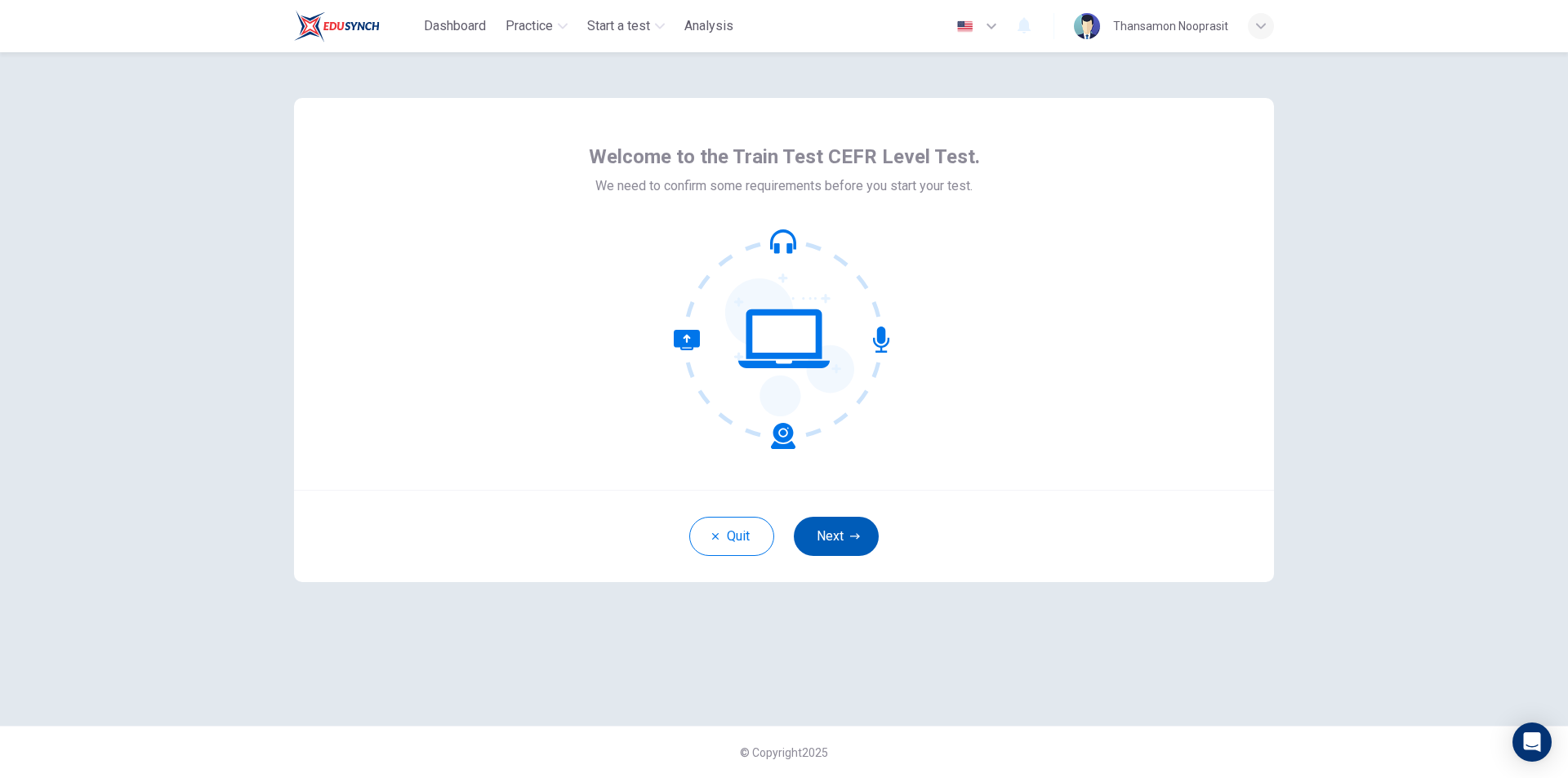
click at [854, 537] on icon "button" at bounding box center [855, 536] width 10 height 10
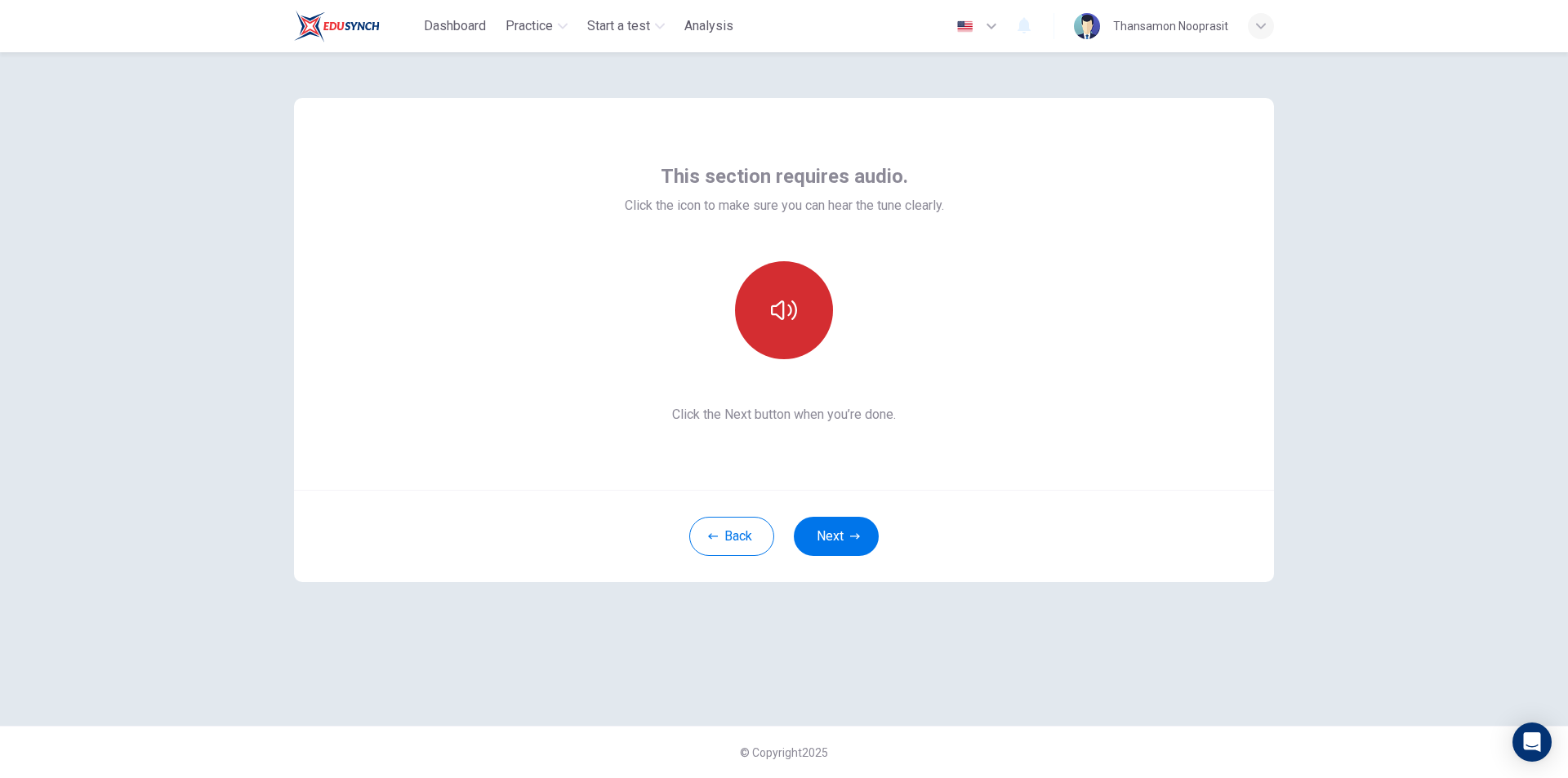
click at [797, 326] on button "button" at bounding box center [784, 310] width 98 height 98
click at [725, 544] on button "Back" at bounding box center [732, 536] width 85 height 39
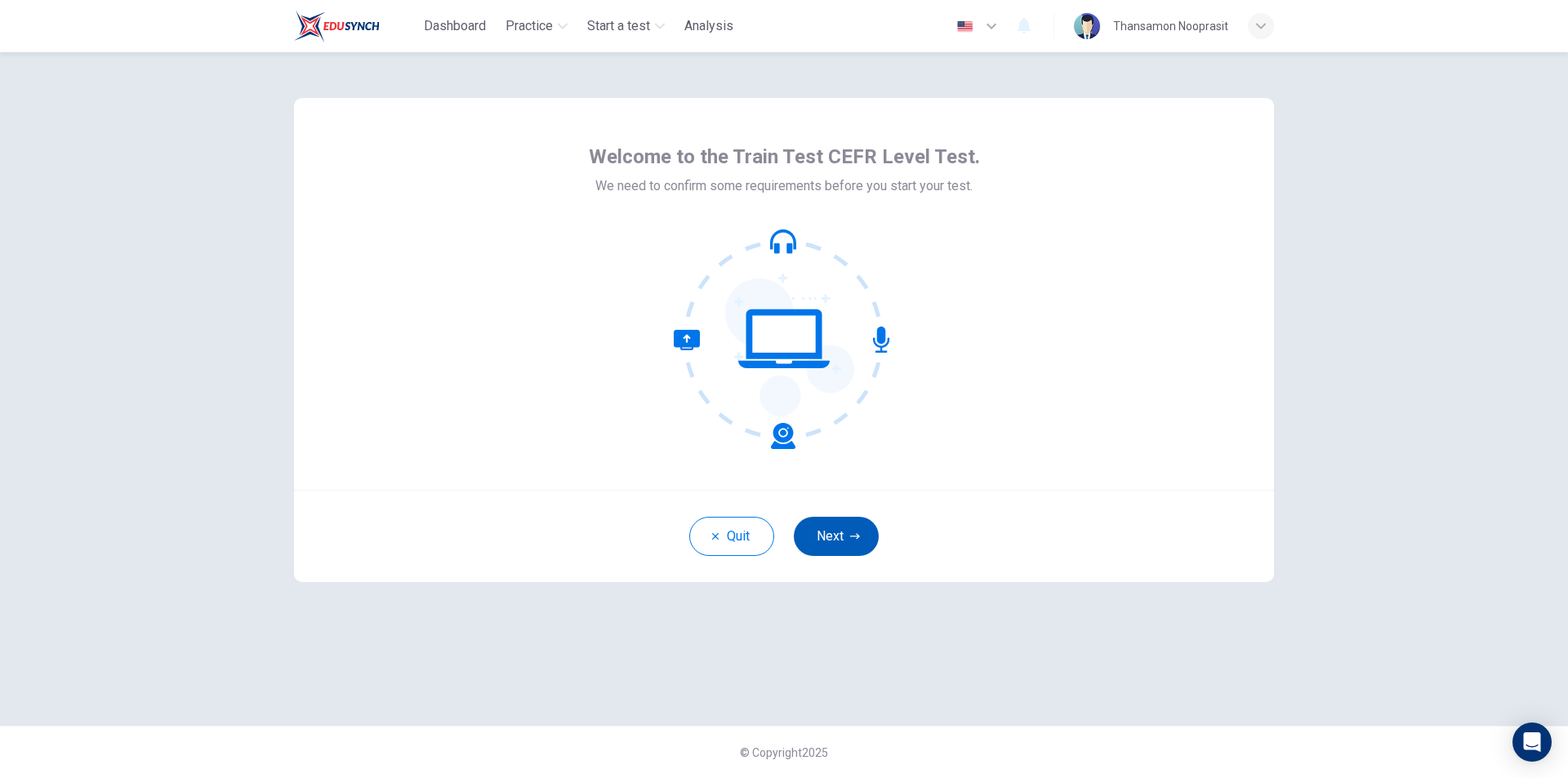
click at [829, 545] on button "Next" at bounding box center [837, 536] width 85 height 39
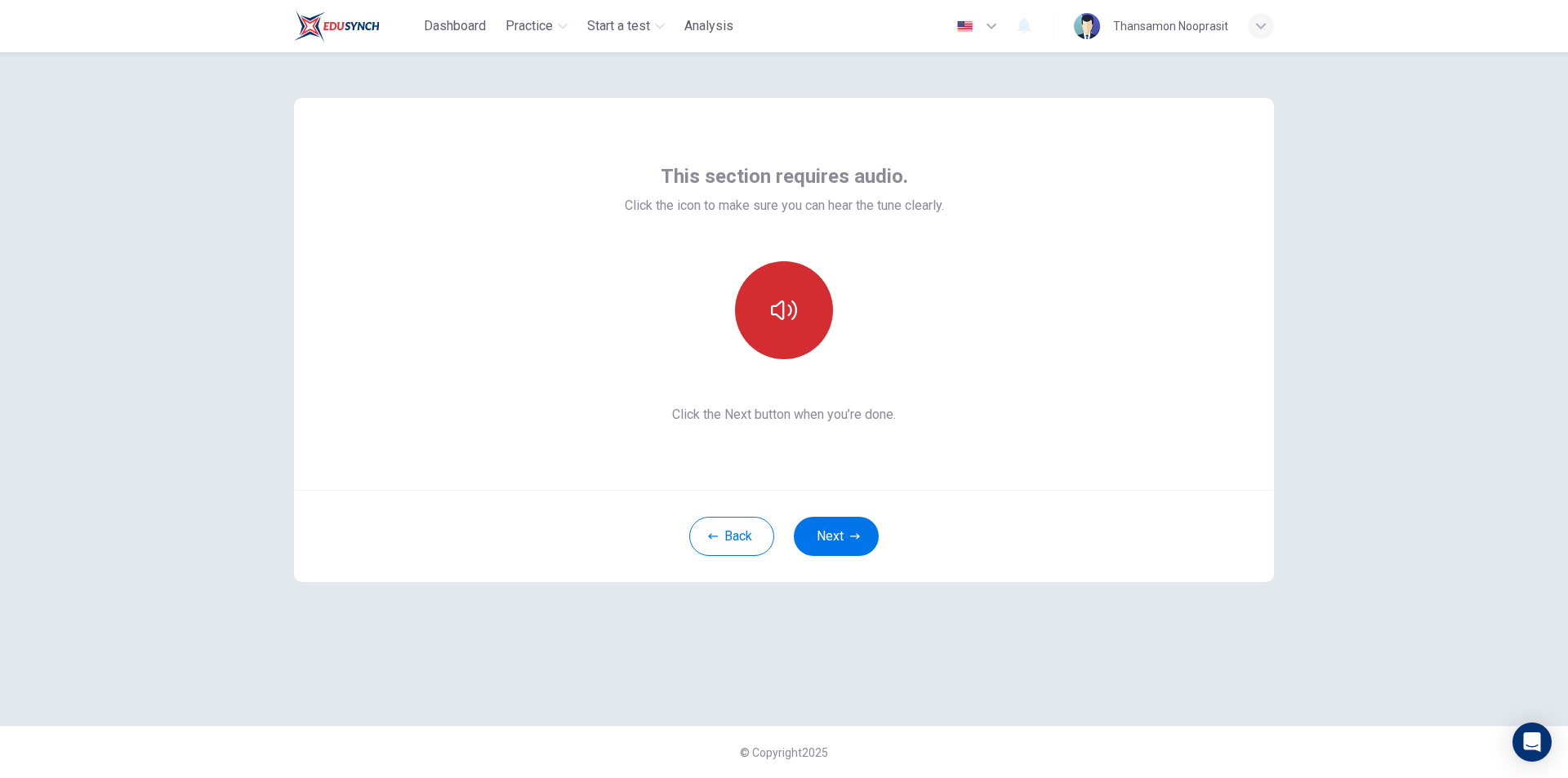
click at [742, 325] on button "button" at bounding box center [784, 310] width 98 height 98
click at [866, 539] on button "Next" at bounding box center [837, 536] width 85 height 39
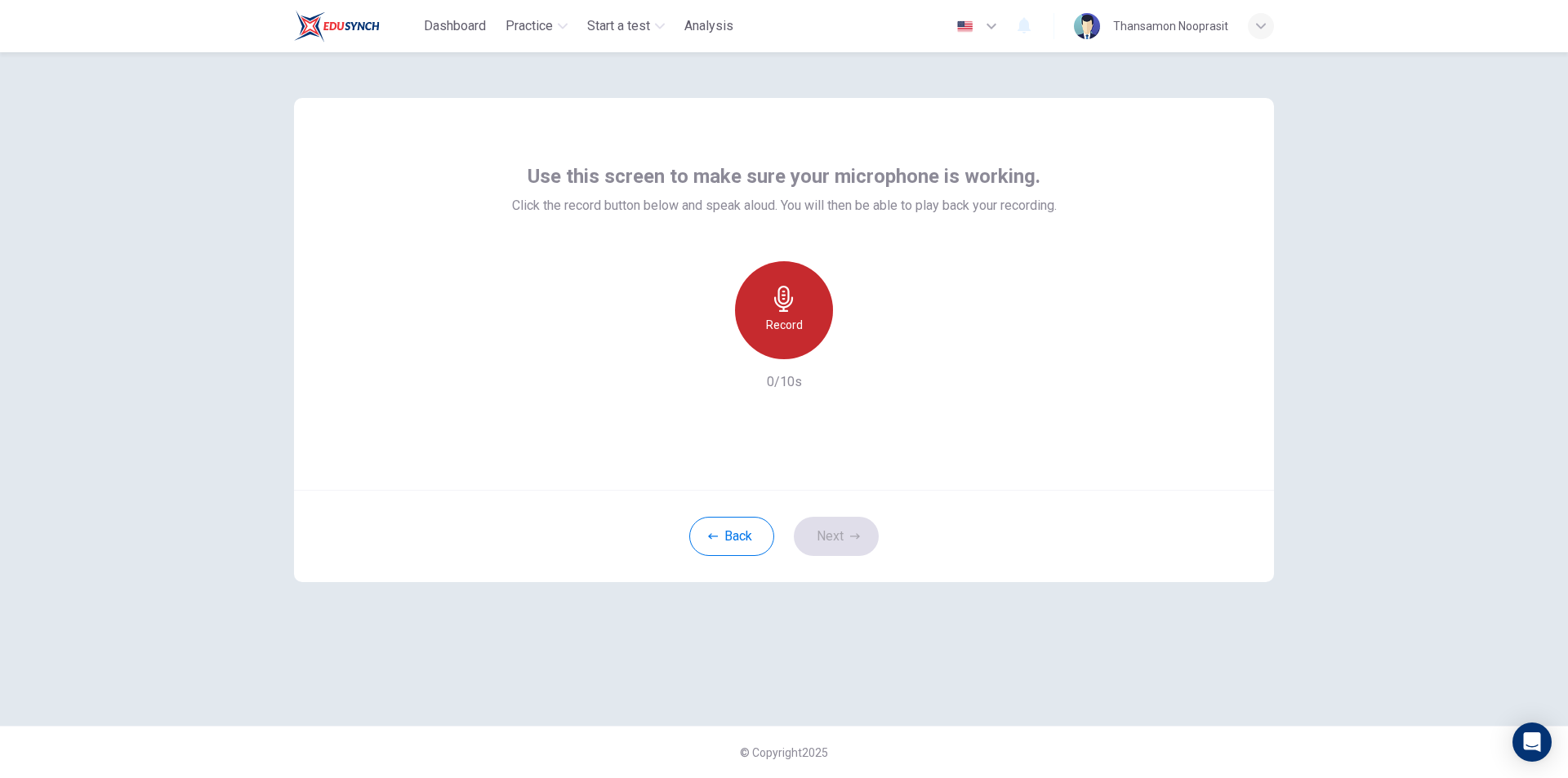
click at [795, 346] on div "Record" at bounding box center [784, 310] width 98 height 98
click at [862, 343] on icon "button" at bounding box center [859, 346] width 16 height 16
click at [853, 524] on button "Next" at bounding box center [837, 536] width 85 height 39
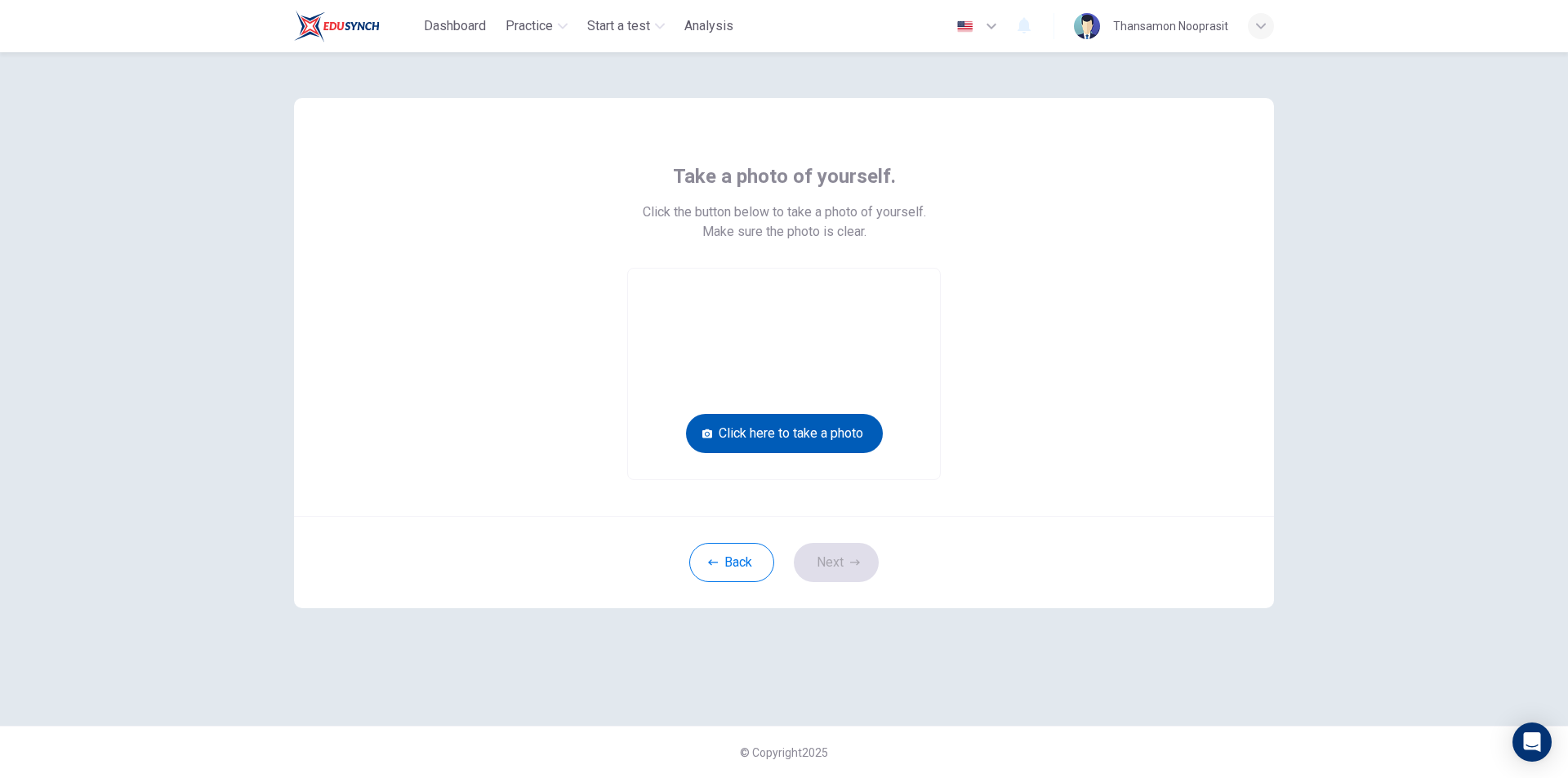
click at [813, 426] on button "Click here to take a photo" at bounding box center [784, 434] width 197 height 39
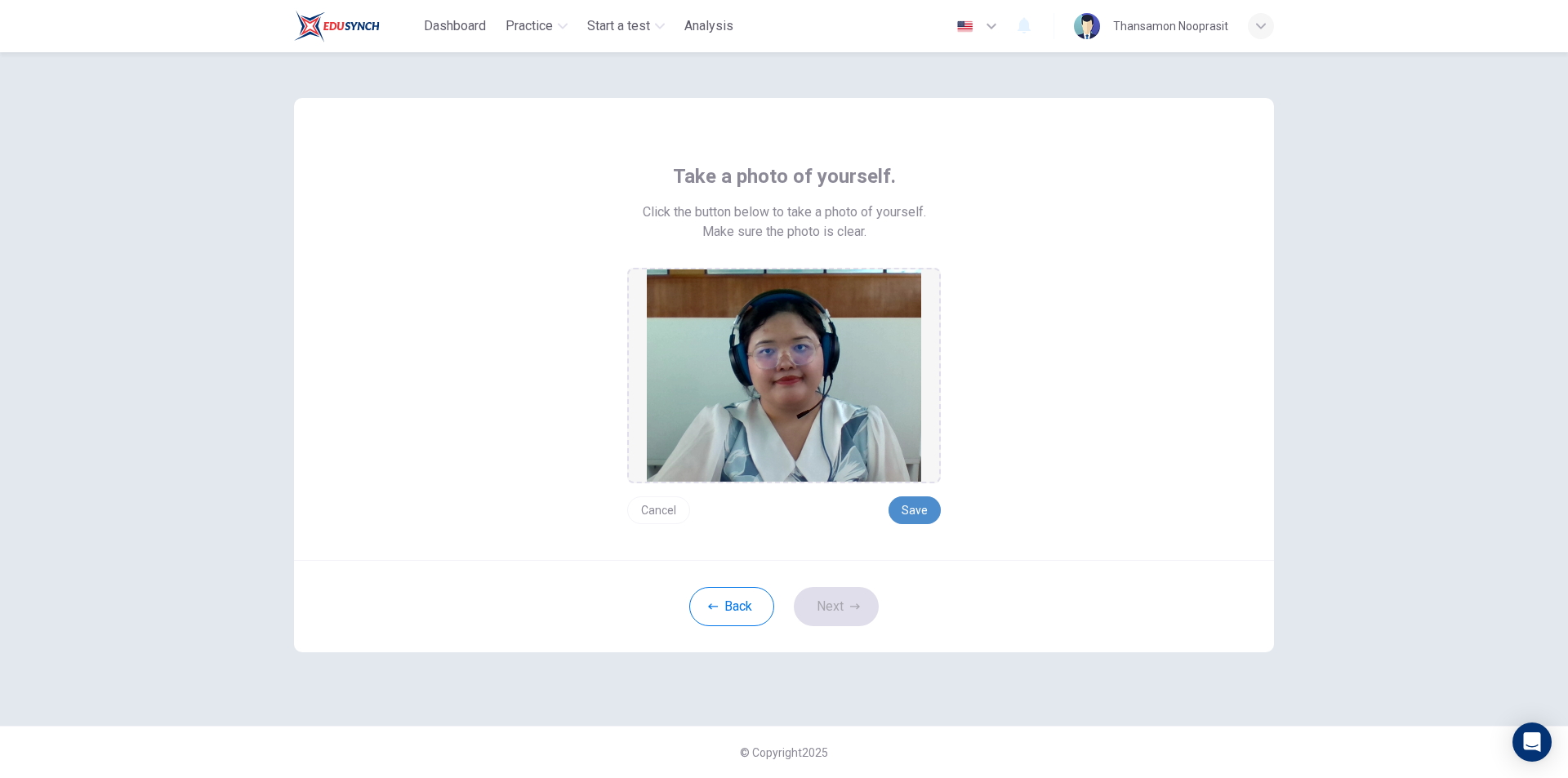
click at [918, 513] on button "Save" at bounding box center [914, 509] width 52 height 28
click at [856, 606] on icon "button" at bounding box center [855, 606] width 10 height 10
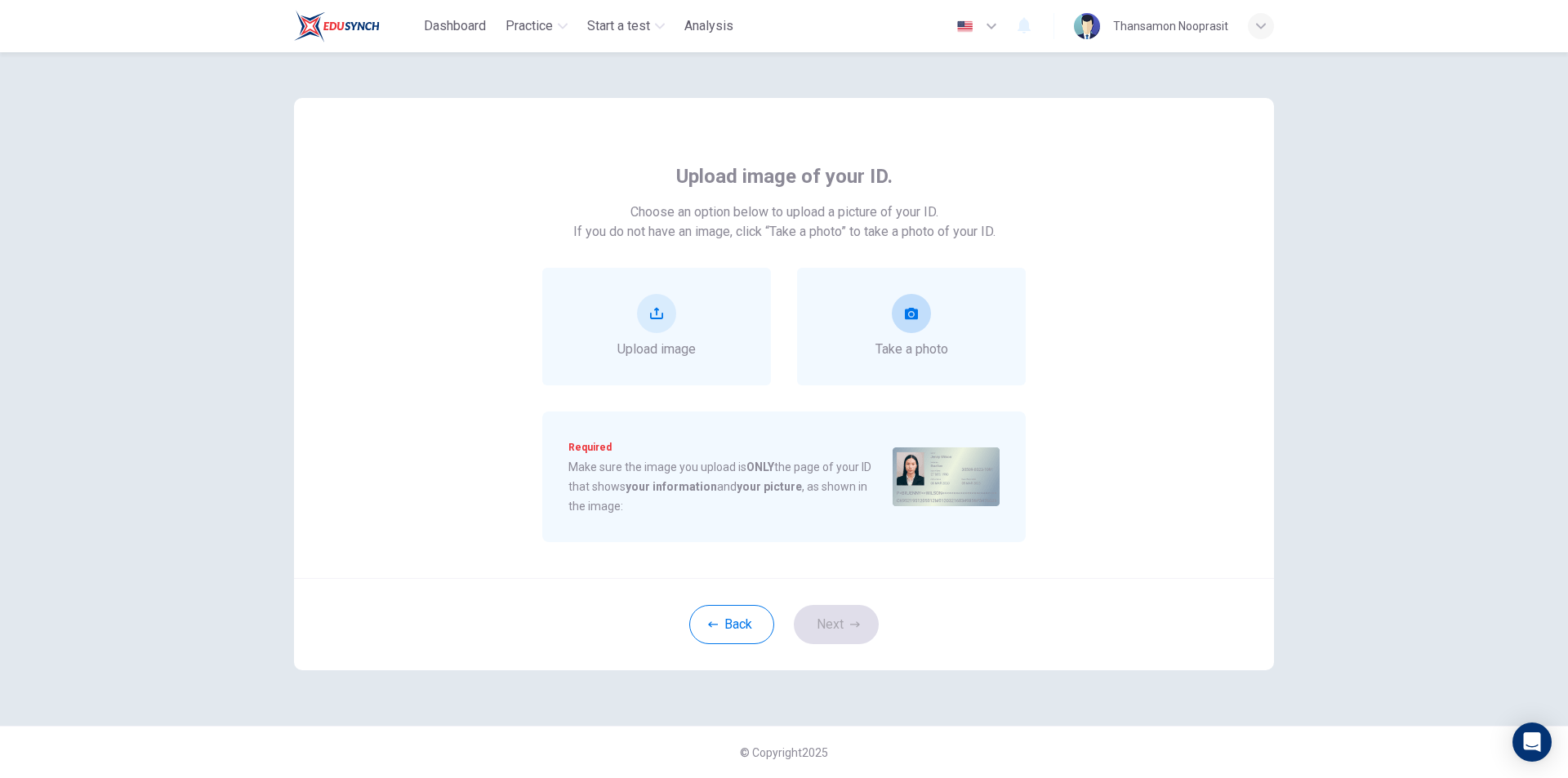
click at [896, 358] on span "Take a photo" at bounding box center [913, 349] width 73 height 20
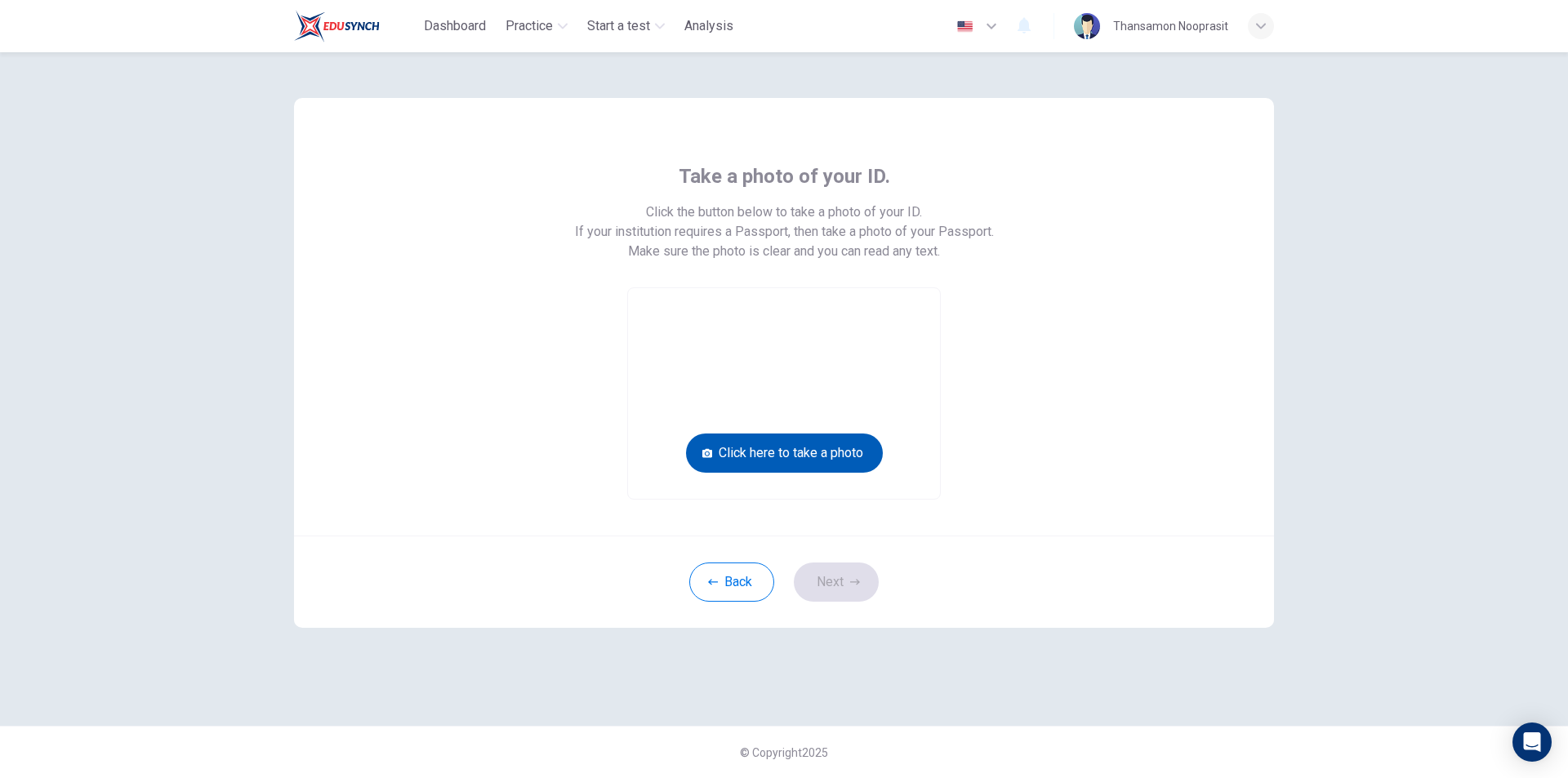
click at [818, 450] on button "Click here to take a photo" at bounding box center [784, 453] width 197 height 39
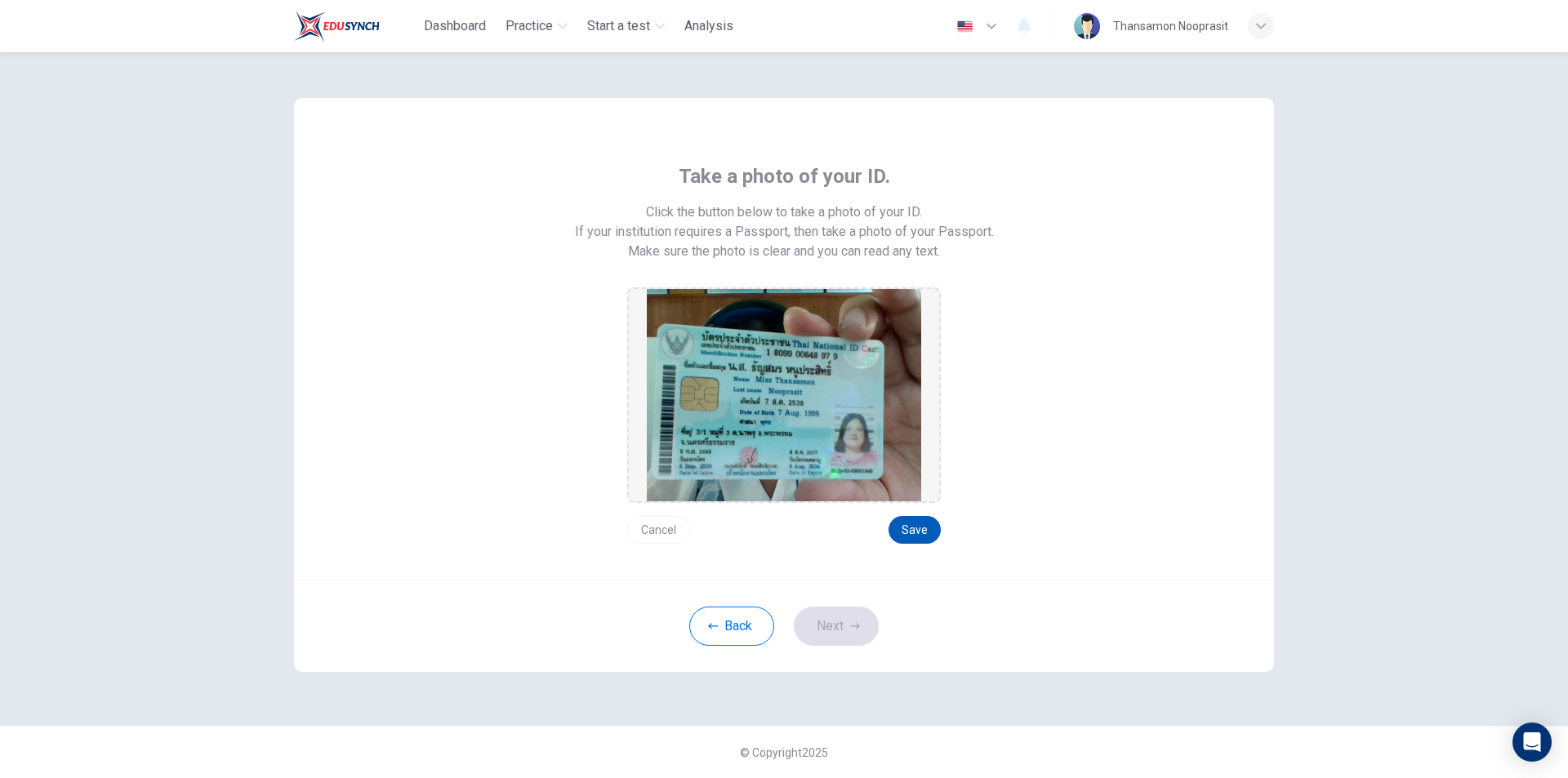
click at [906, 527] on button "Save" at bounding box center [914, 529] width 52 height 28
click at [656, 515] on div "Cancel Save" at bounding box center [784, 524] width 314 height 41
click at [683, 533] on button "Cancel" at bounding box center [658, 529] width 63 height 28
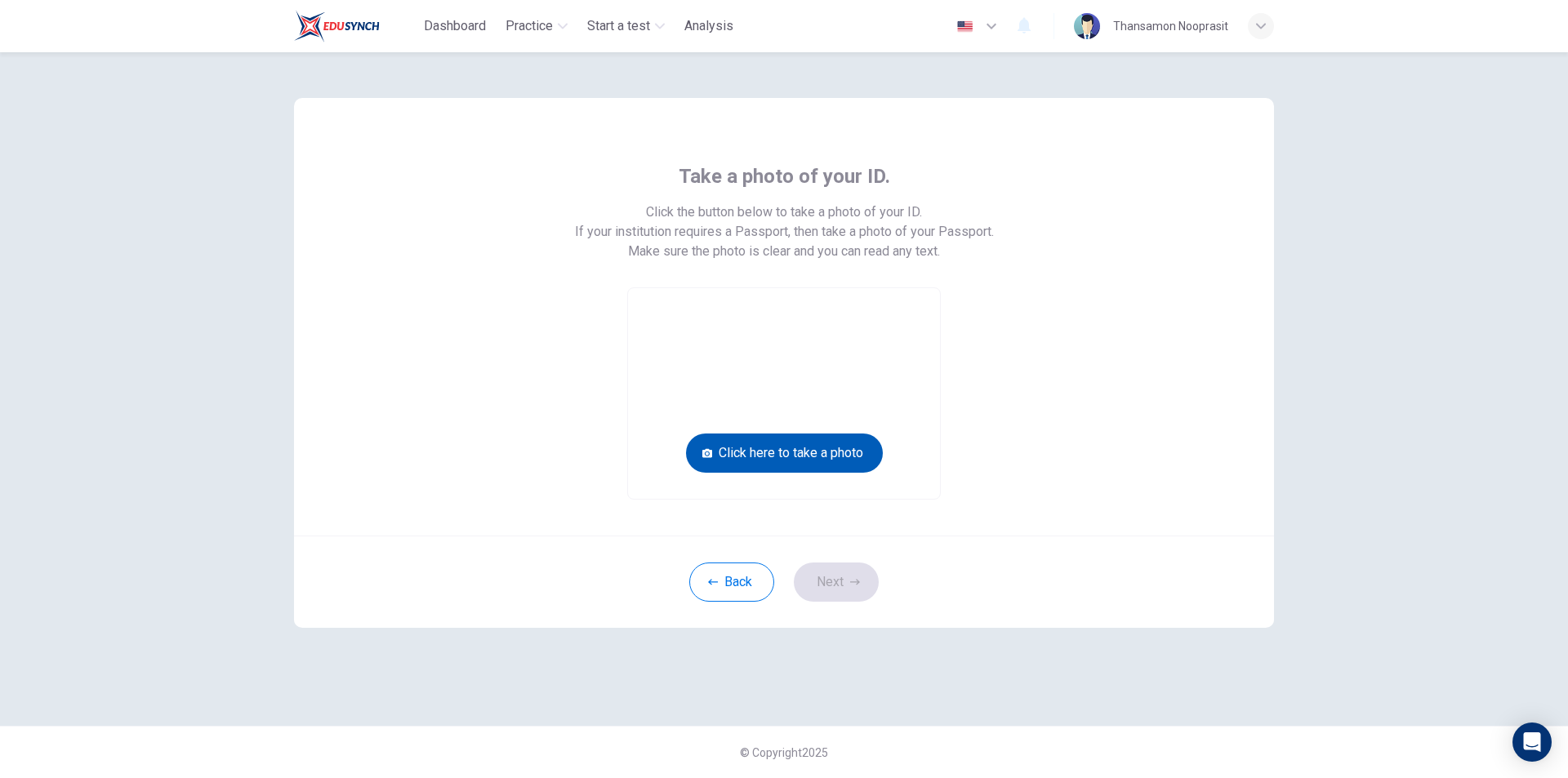
click at [816, 450] on button "Click here to take a photo" at bounding box center [784, 453] width 197 height 39
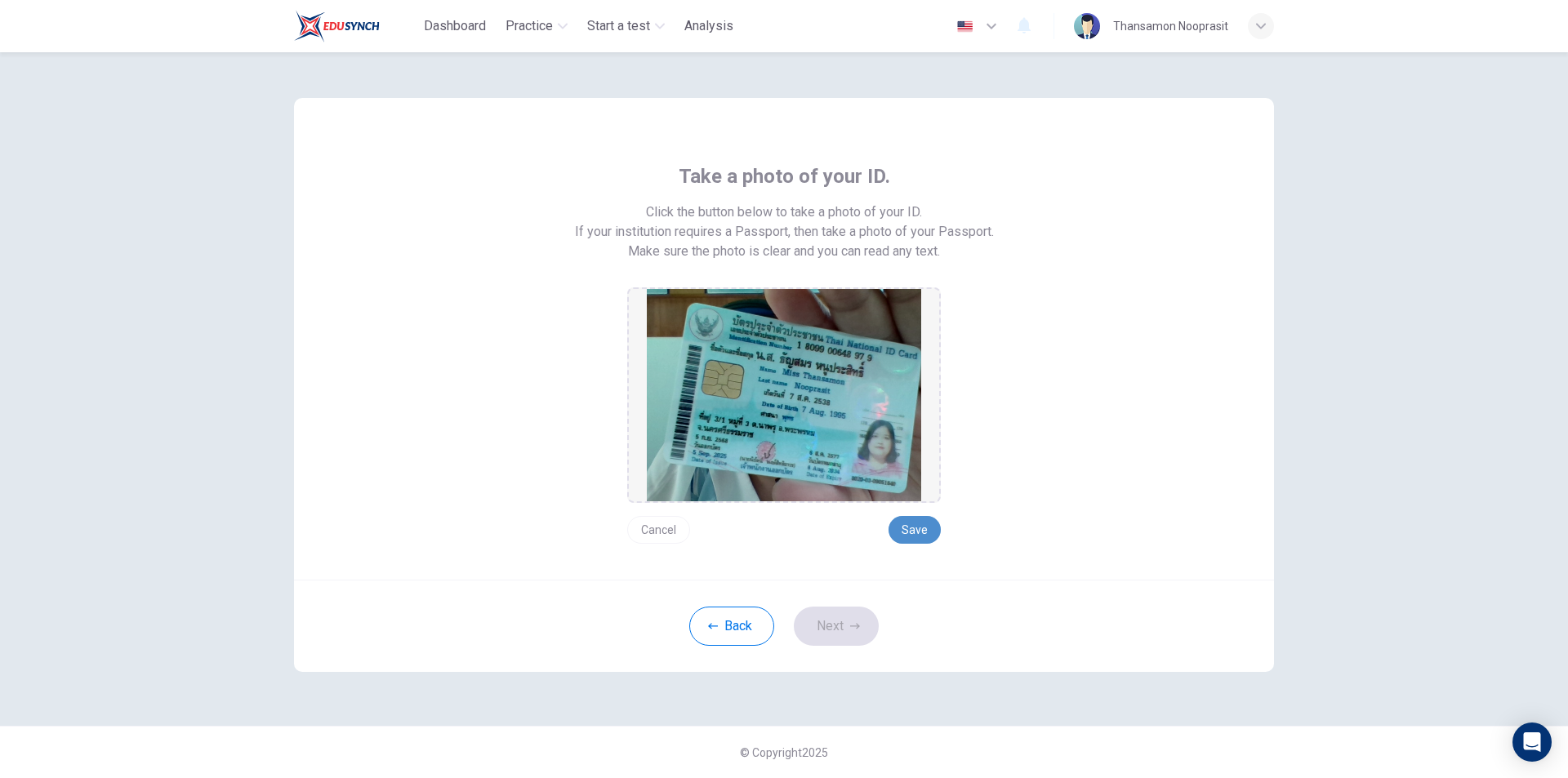
click at [906, 524] on button "Save" at bounding box center [914, 529] width 52 height 28
click at [864, 612] on button "Next" at bounding box center [837, 626] width 85 height 39
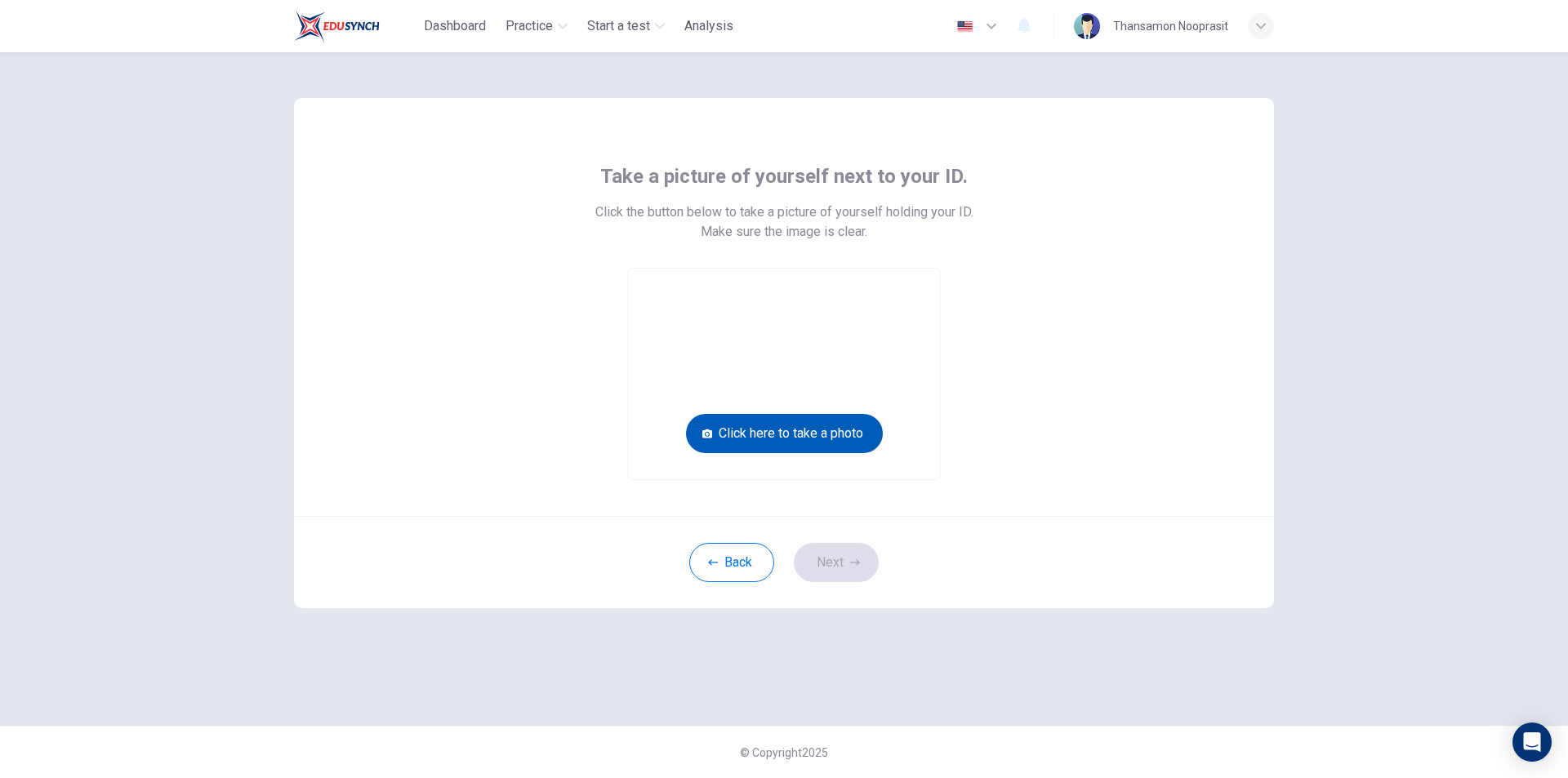
click at [851, 442] on button "Click here to take a photo" at bounding box center [784, 434] width 197 height 39
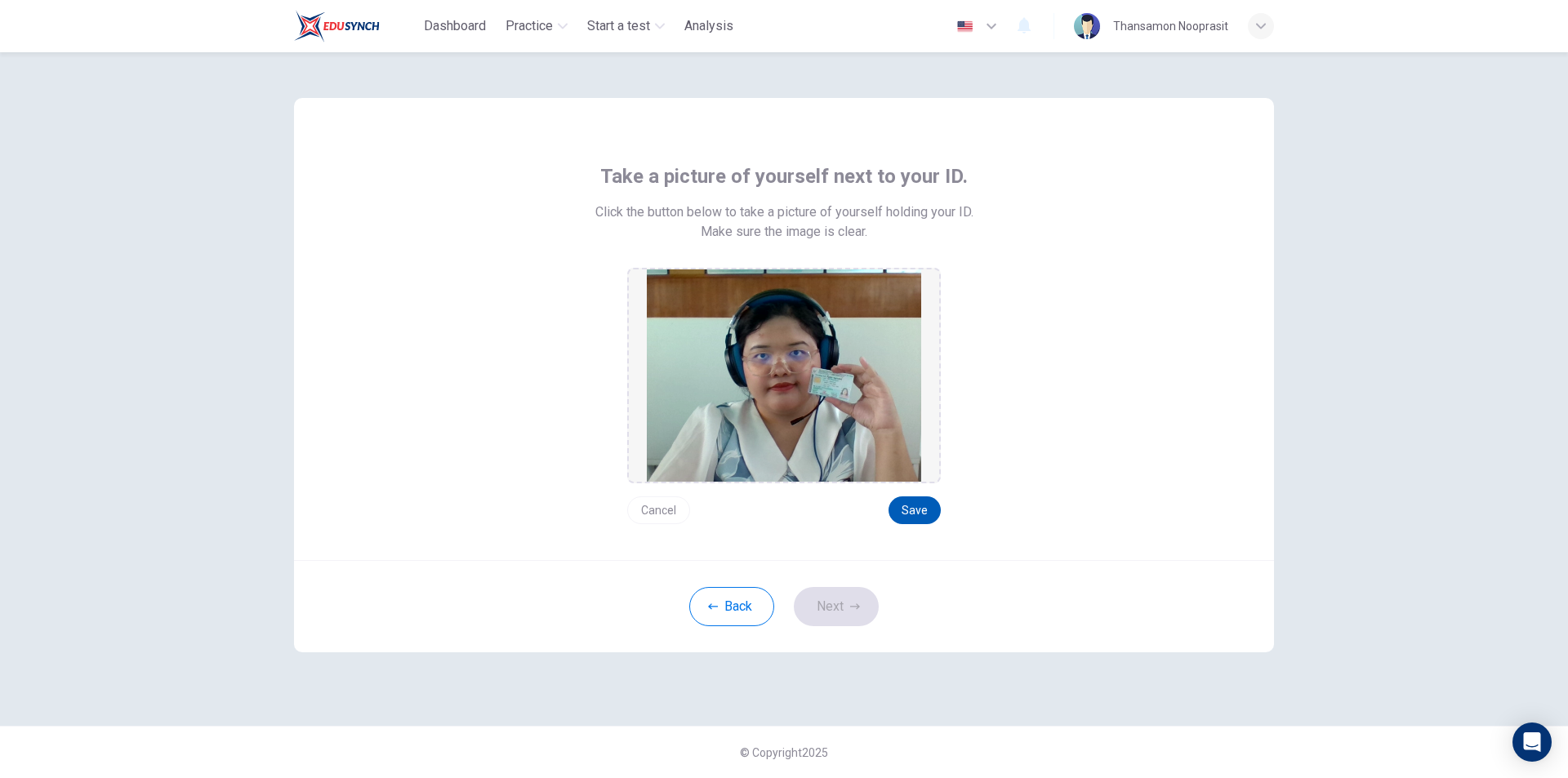
click at [906, 509] on button "Save" at bounding box center [914, 509] width 52 height 28
click at [848, 621] on button "Next" at bounding box center [837, 606] width 85 height 39
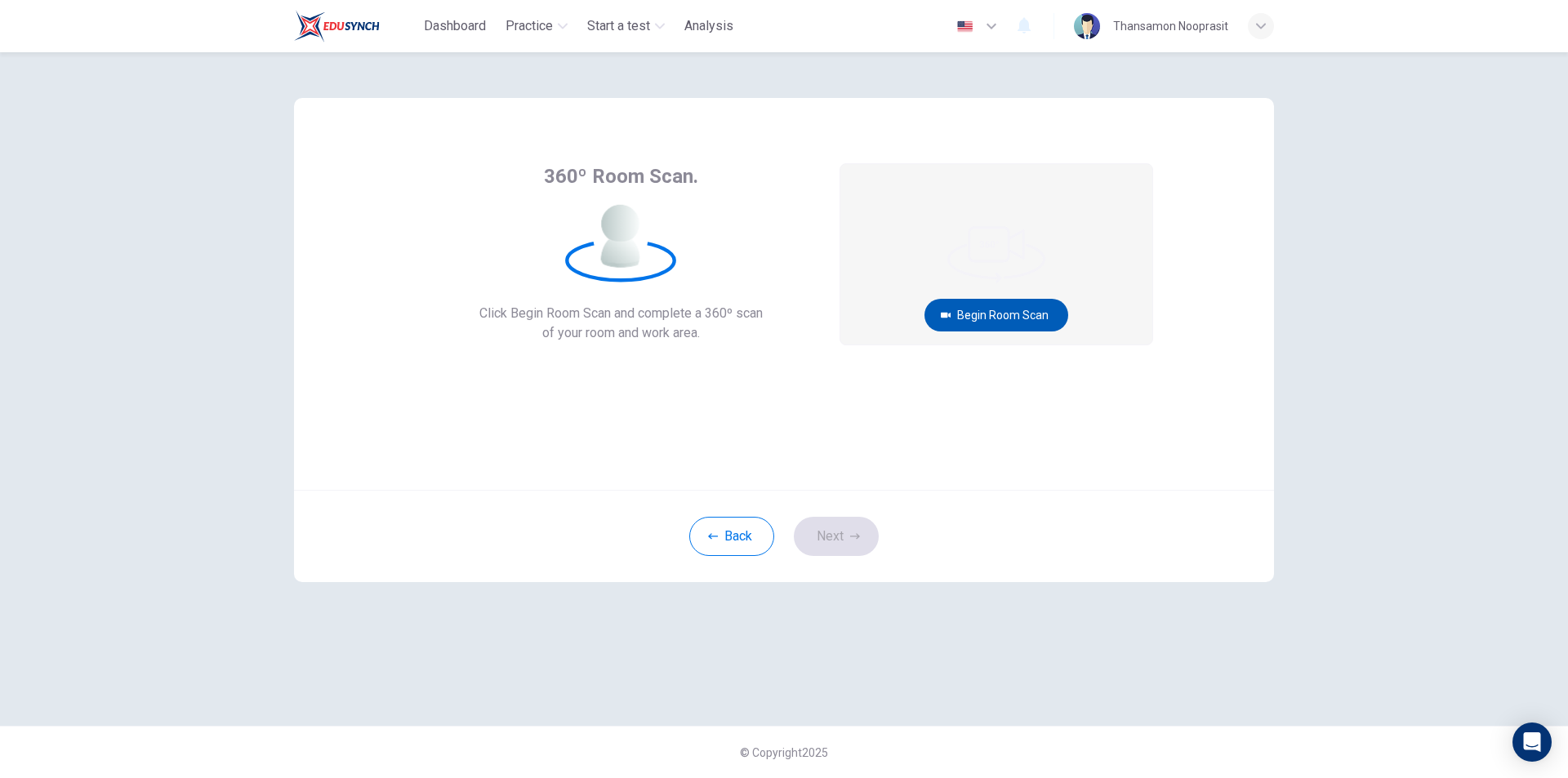
click at [995, 321] on button "Begin Room Scan" at bounding box center [997, 315] width 144 height 33
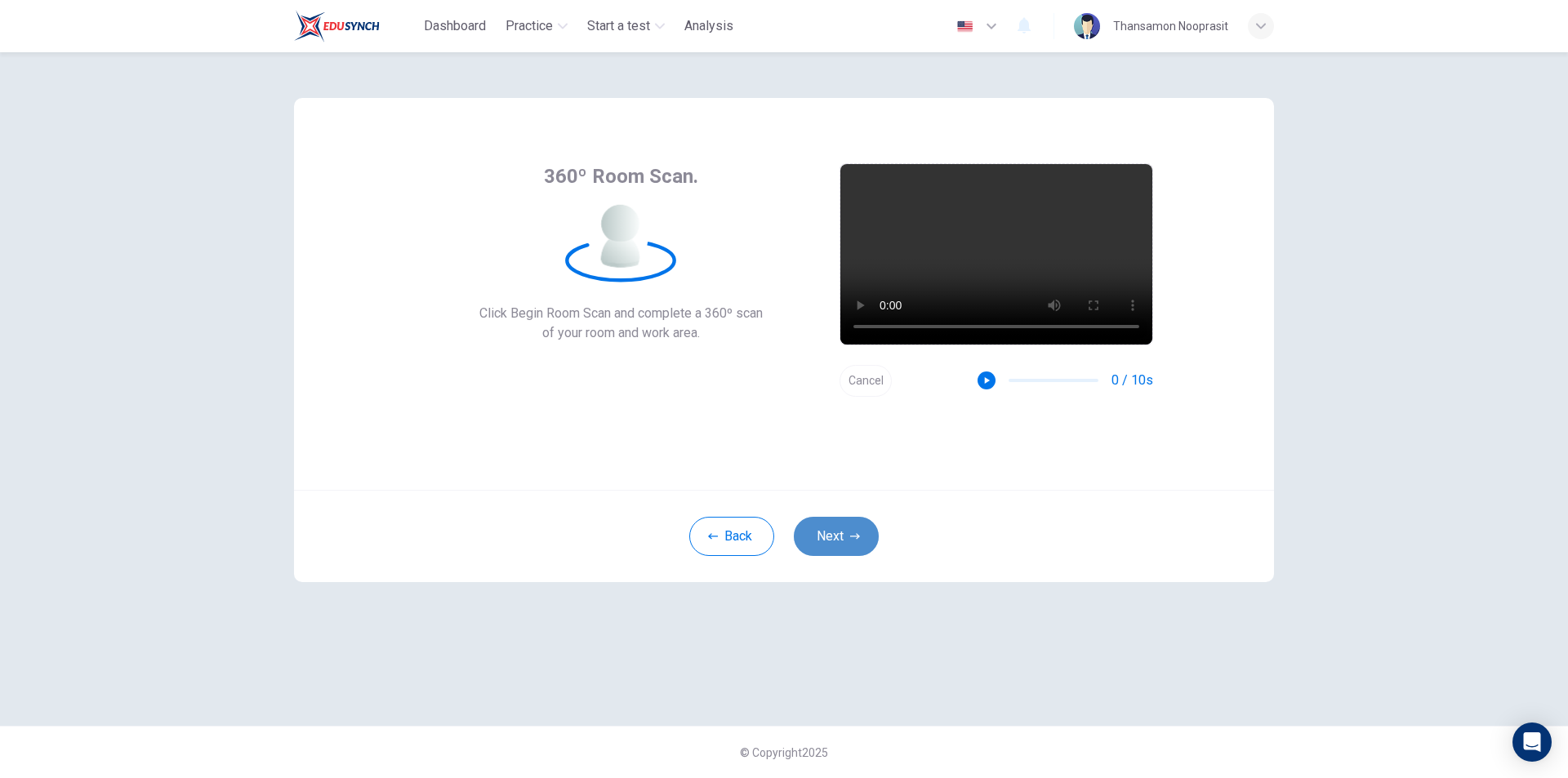
click at [840, 524] on button "Next" at bounding box center [837, 536] width 85 height 39
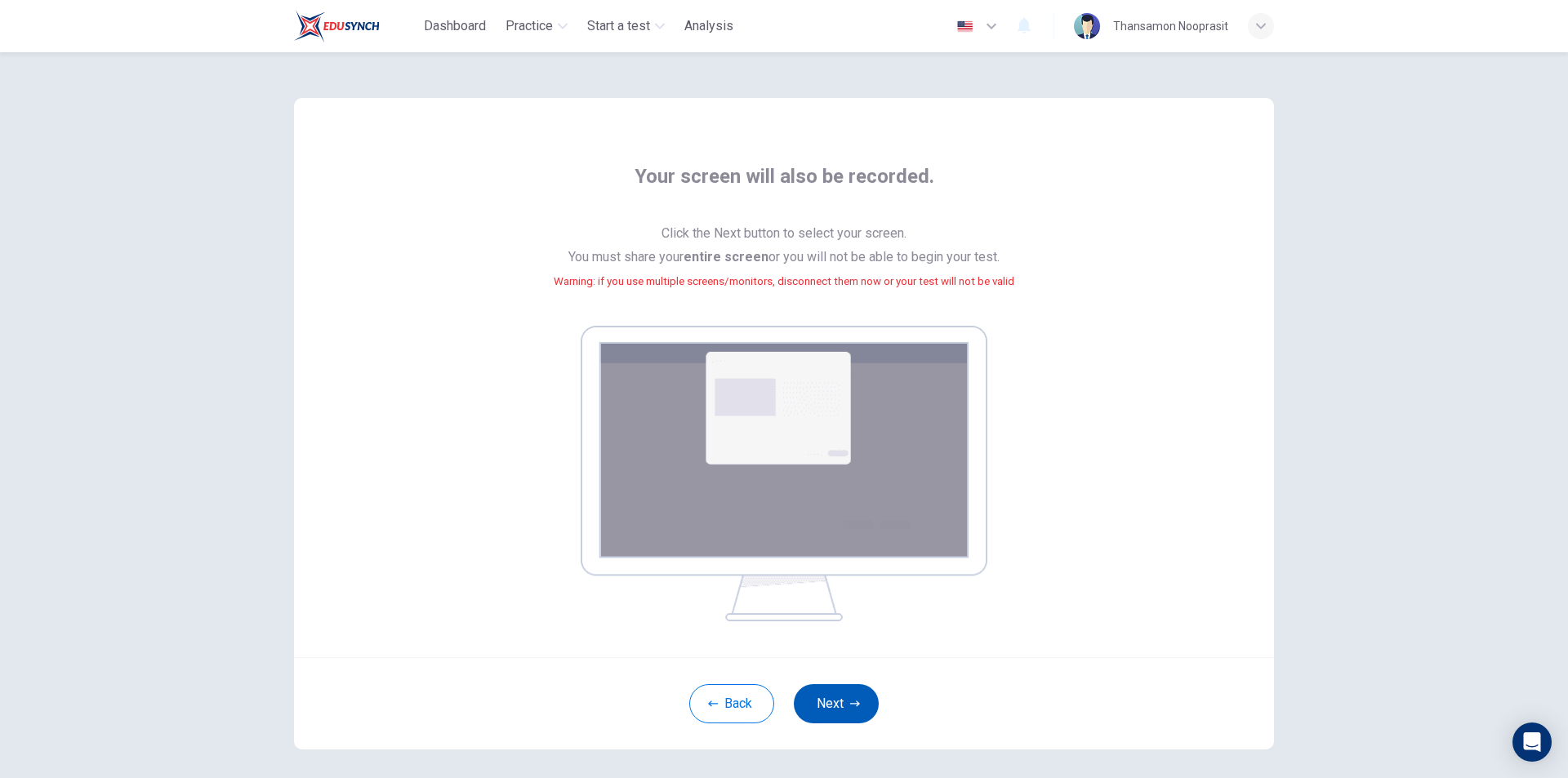
click at [856, 701] on icon "button" at bounding box center [855, 703] width 10 height 10
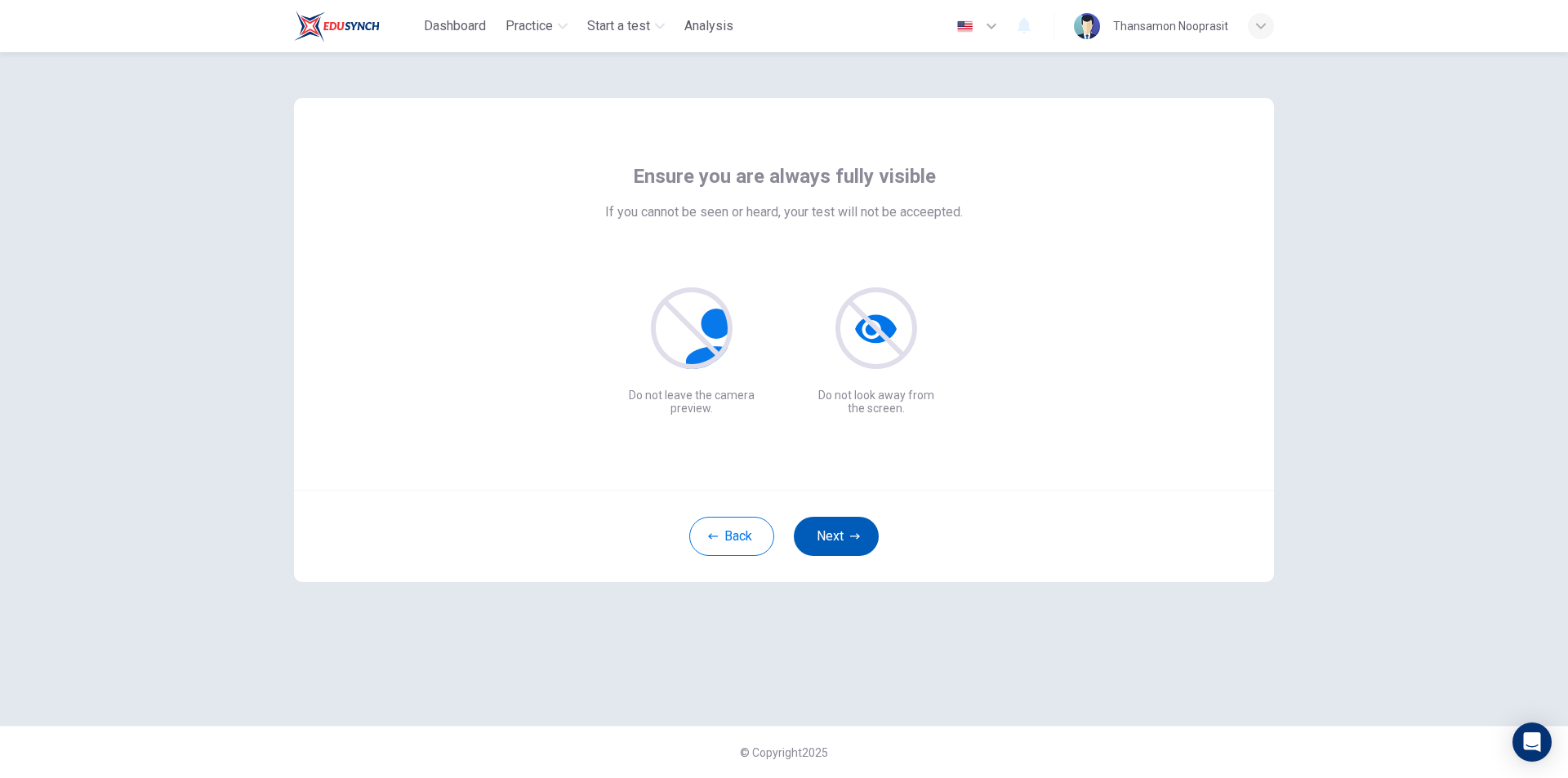
click at [846, 524] on button "Next" at bounding box center [837, 536] width 85 height 39
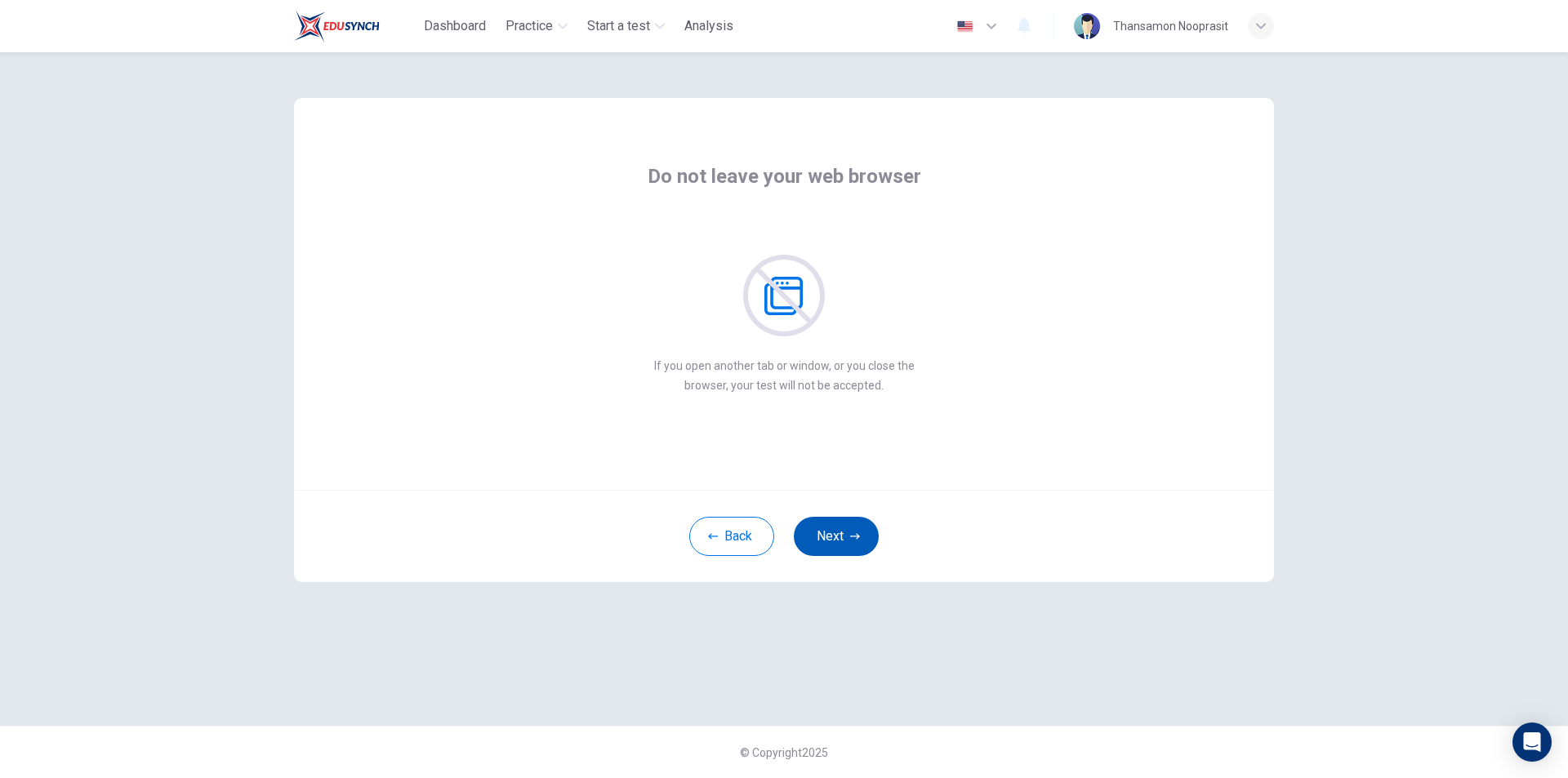
click at [846, 532] on button "Next" at bounding box center [837, 536] width 85 height 39
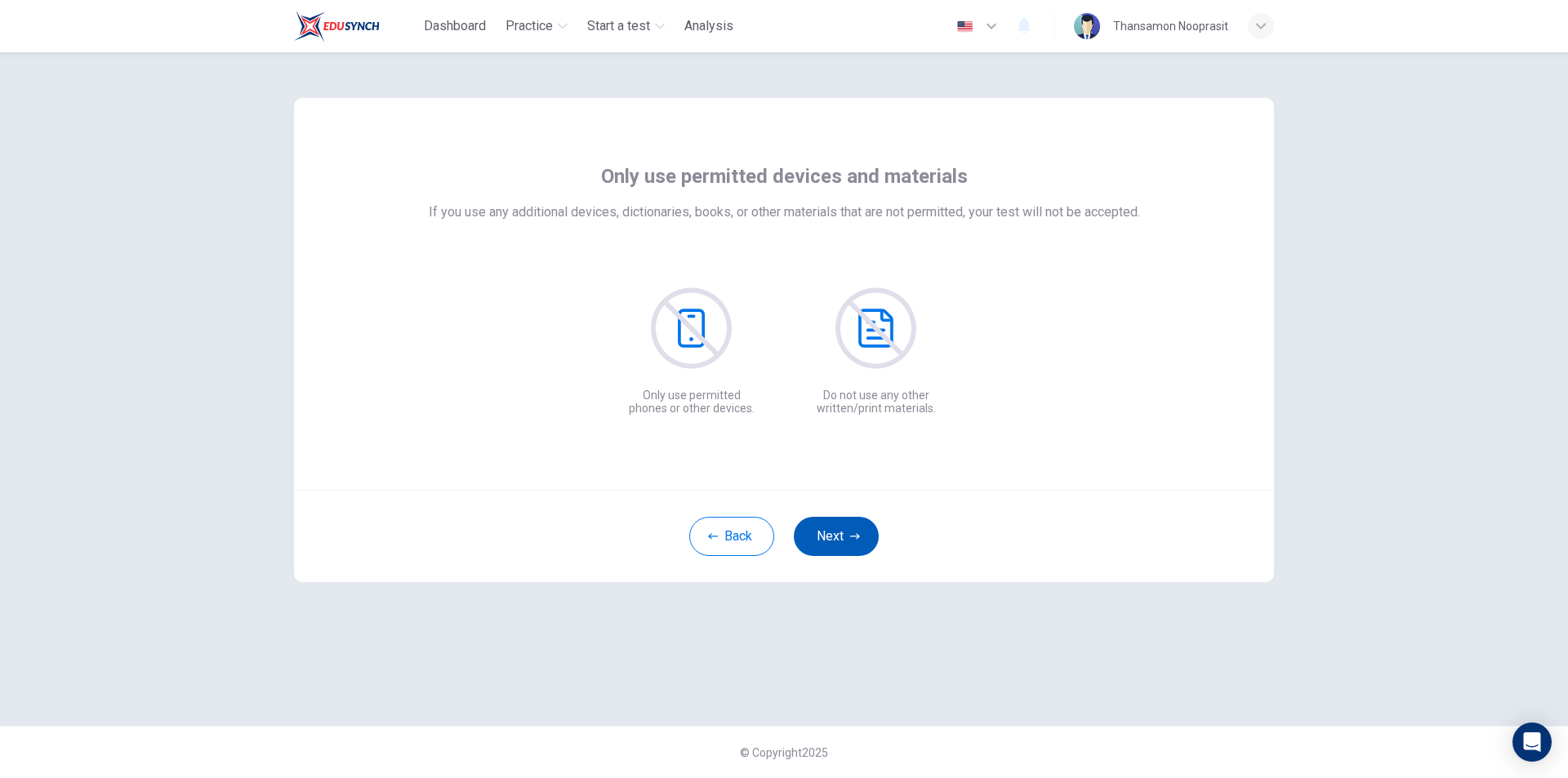
click at [846, 532] on button "Next" at bounding box center [837, 536] width 85 height 39
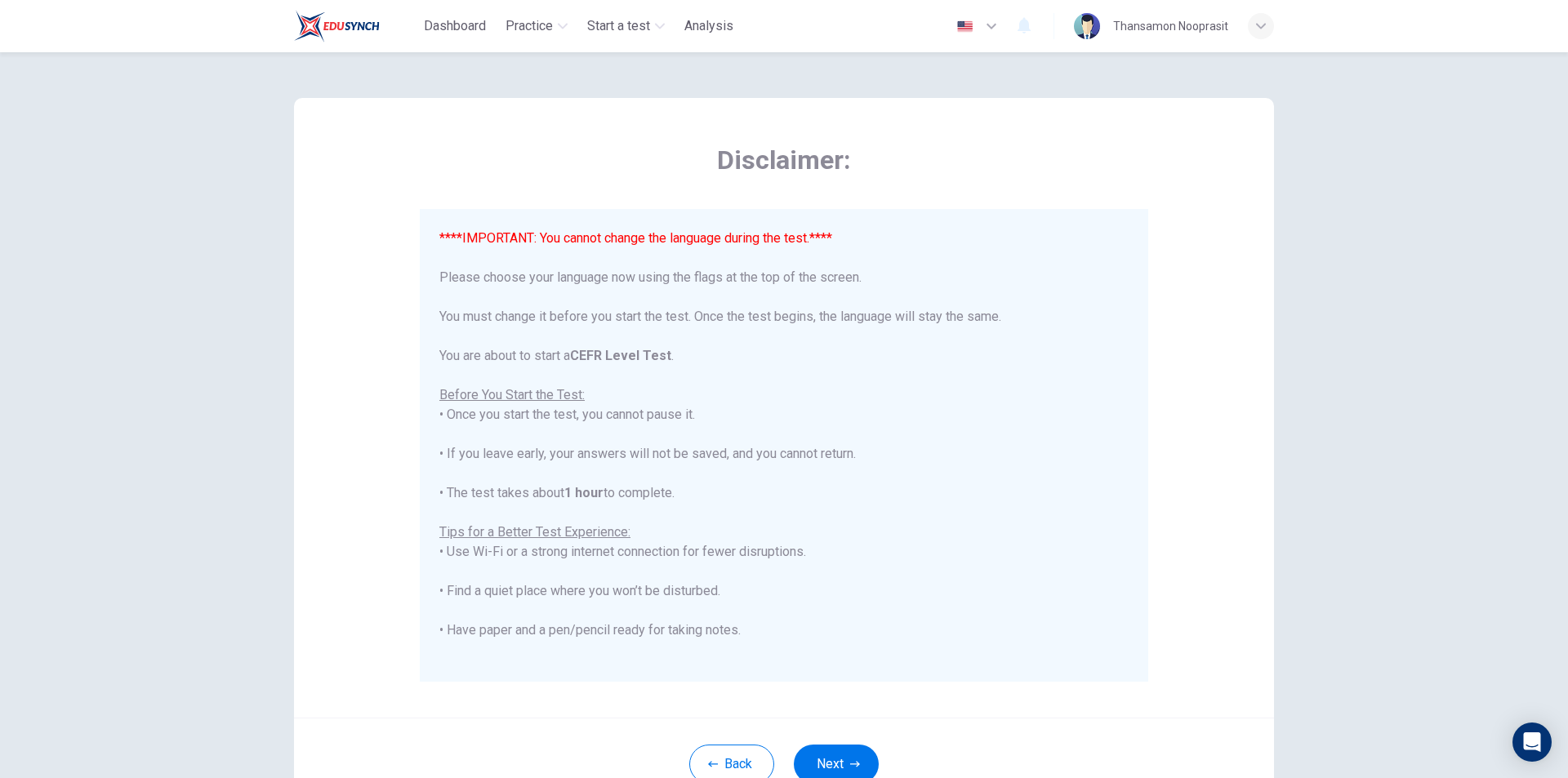
click at [842, 738] on div "Back Next" at bounding box center [784, 764] width 980 height 92
click at [843, 748] on button "Next" at bounding box center [837, 765] width 85 height 39
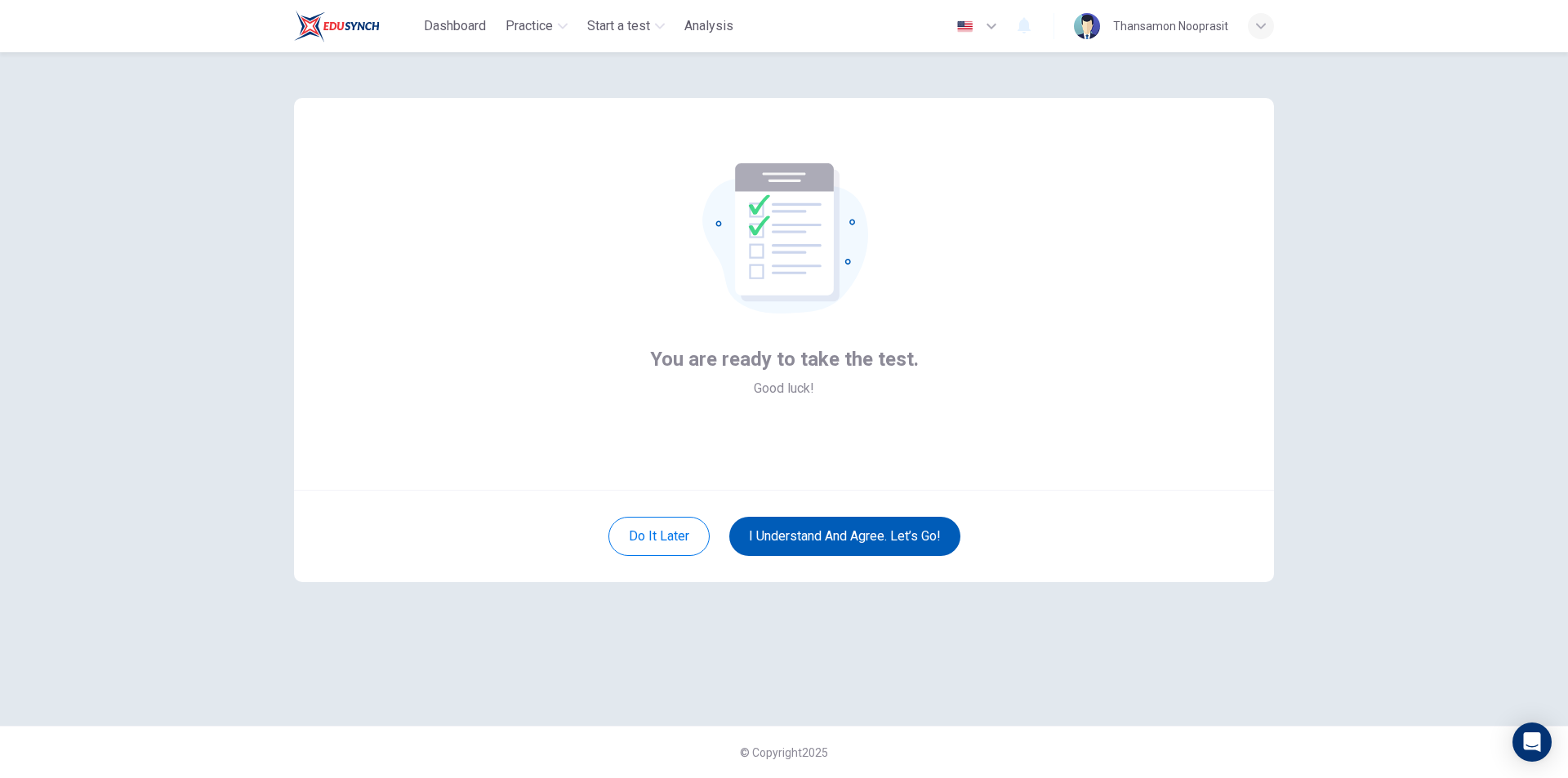
click at [878, 555] on button "I understand and agree. Let’s go!" at bounding box center [845, 536] width 231 height 39
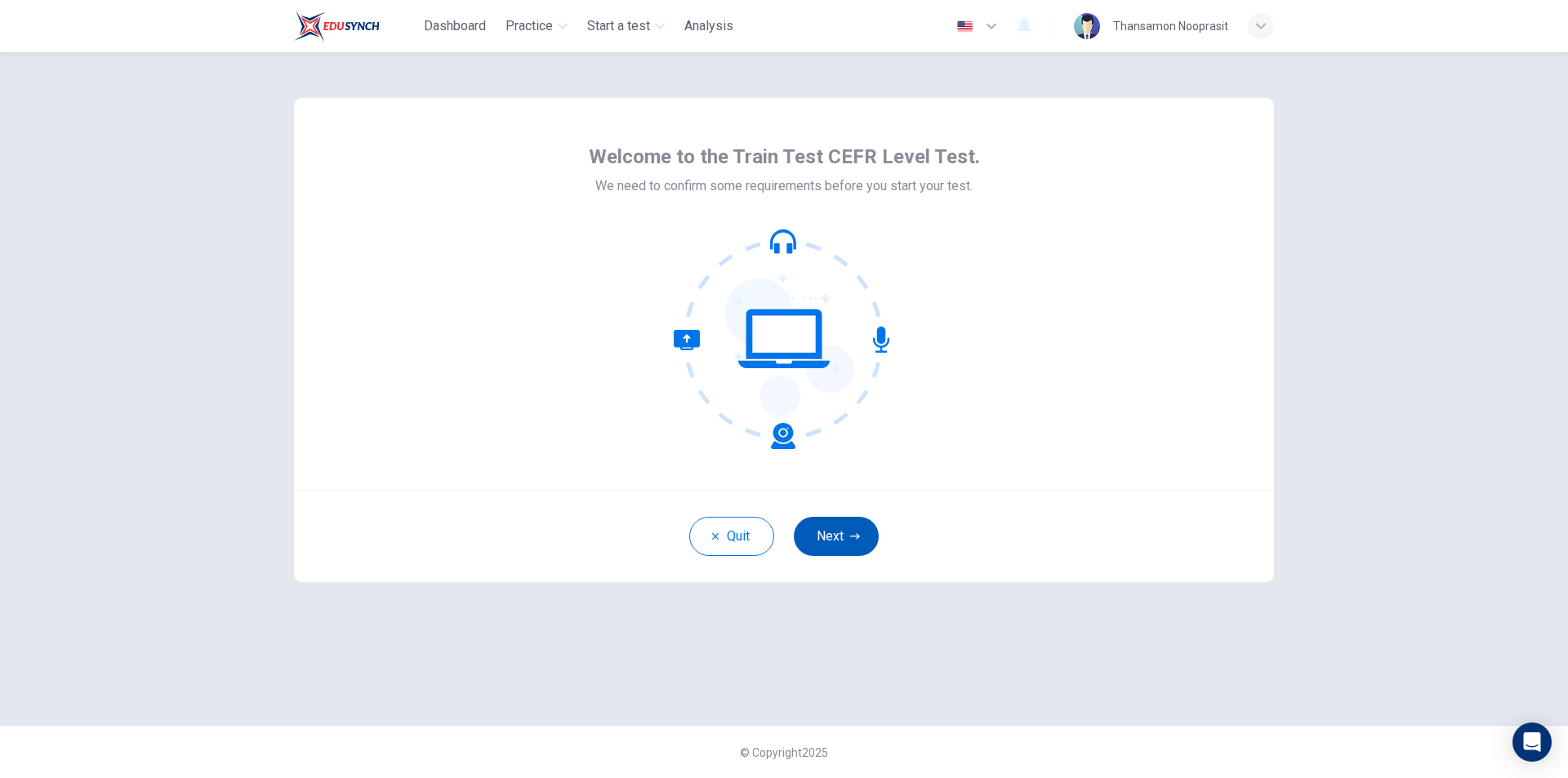
click at [847, 519] on button "Next" at bounding box center [837, 536] width 85 height 39
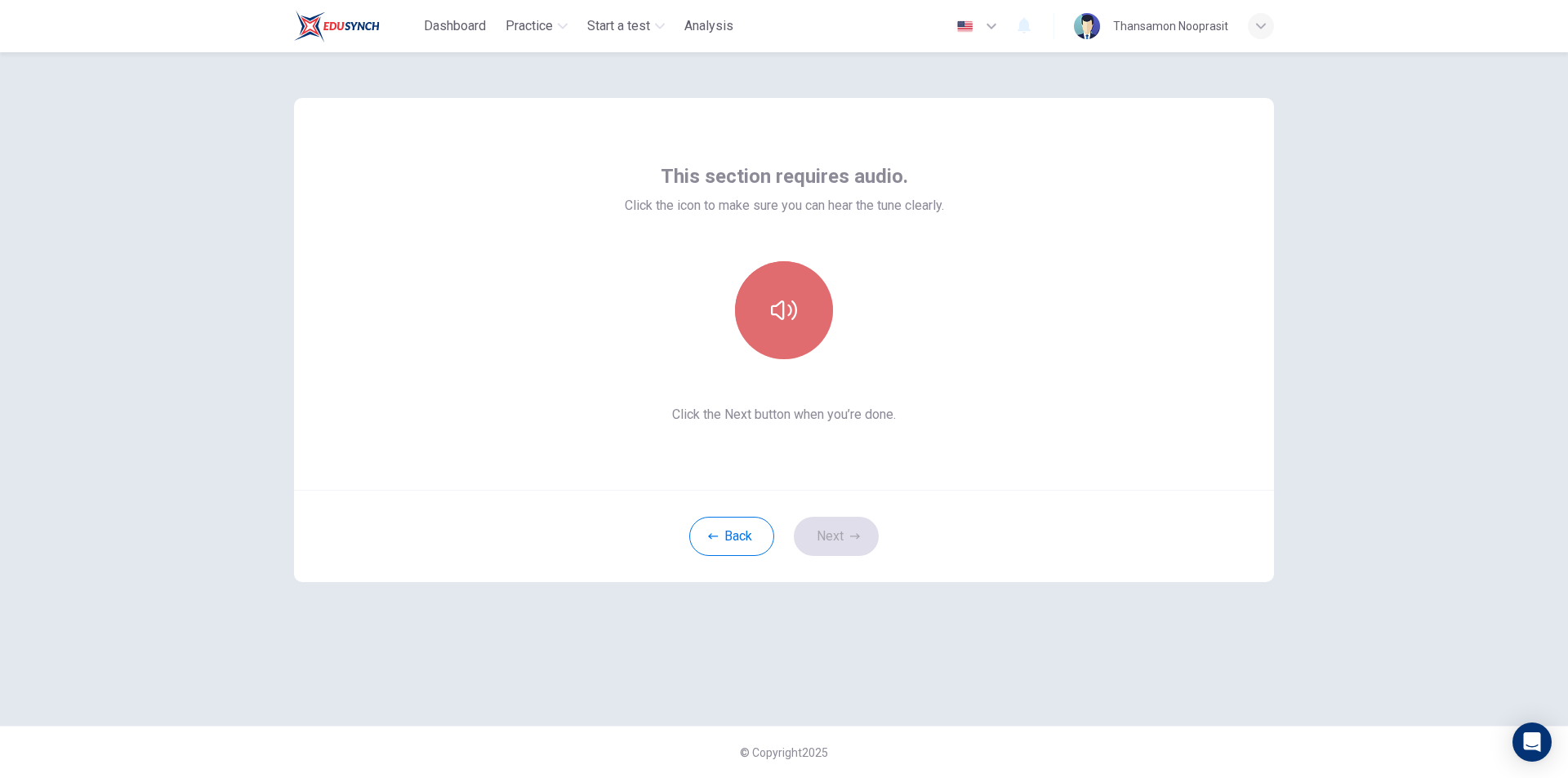
click at [788, 331] on button "button" at bounding box center [784, 310] width 98 height 98
click at [844, 536] on button "Next" at bounding box center [837, 536] width 85 height 39
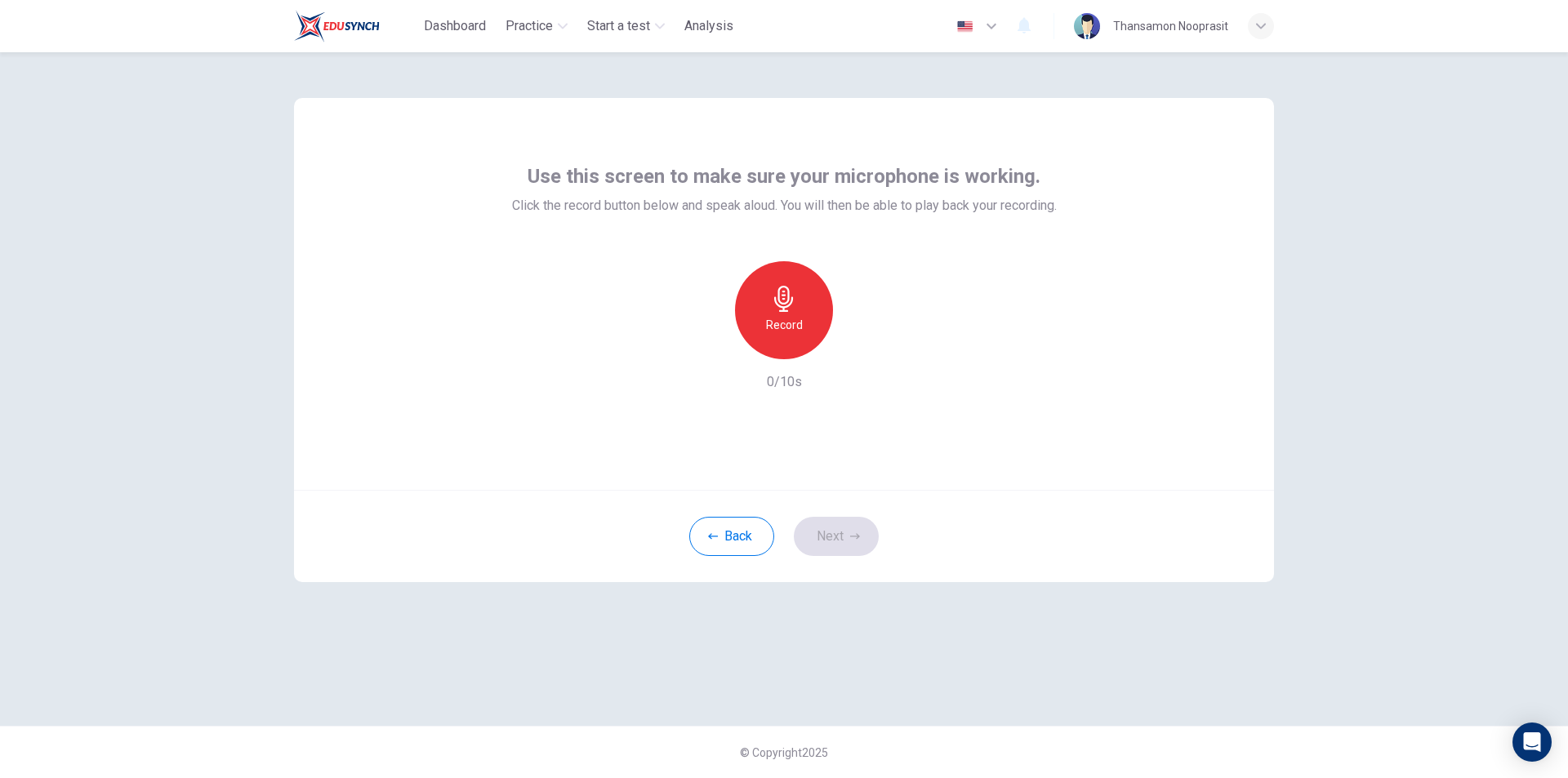
click at [796, 350] on div "Record" at bounding box center [784, 310] width 98 height 98
click at [861, 359] on div "Record 10/10s" at bounding box center [784, 326] width 545 height 131
click at [859, 348] on icon "button" at bounding box center [860, 346] width 7 height 10
click at [854, 535] on icon "button" at bounding box center [855, 536] width 10 height 10
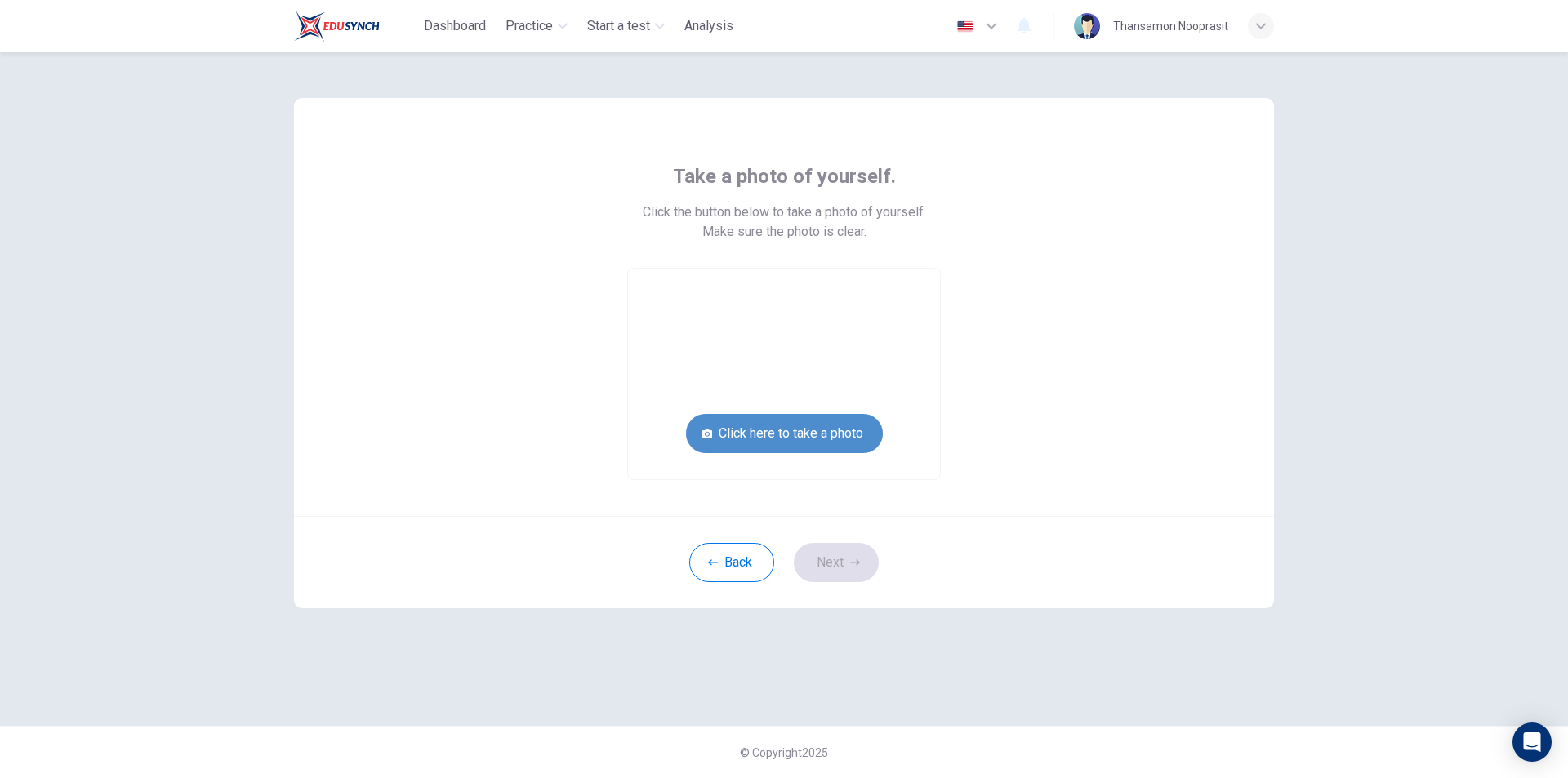
click at [800, 428] on button "Click here to take a photo" at bounding box center [784, 434] width 197 height 39
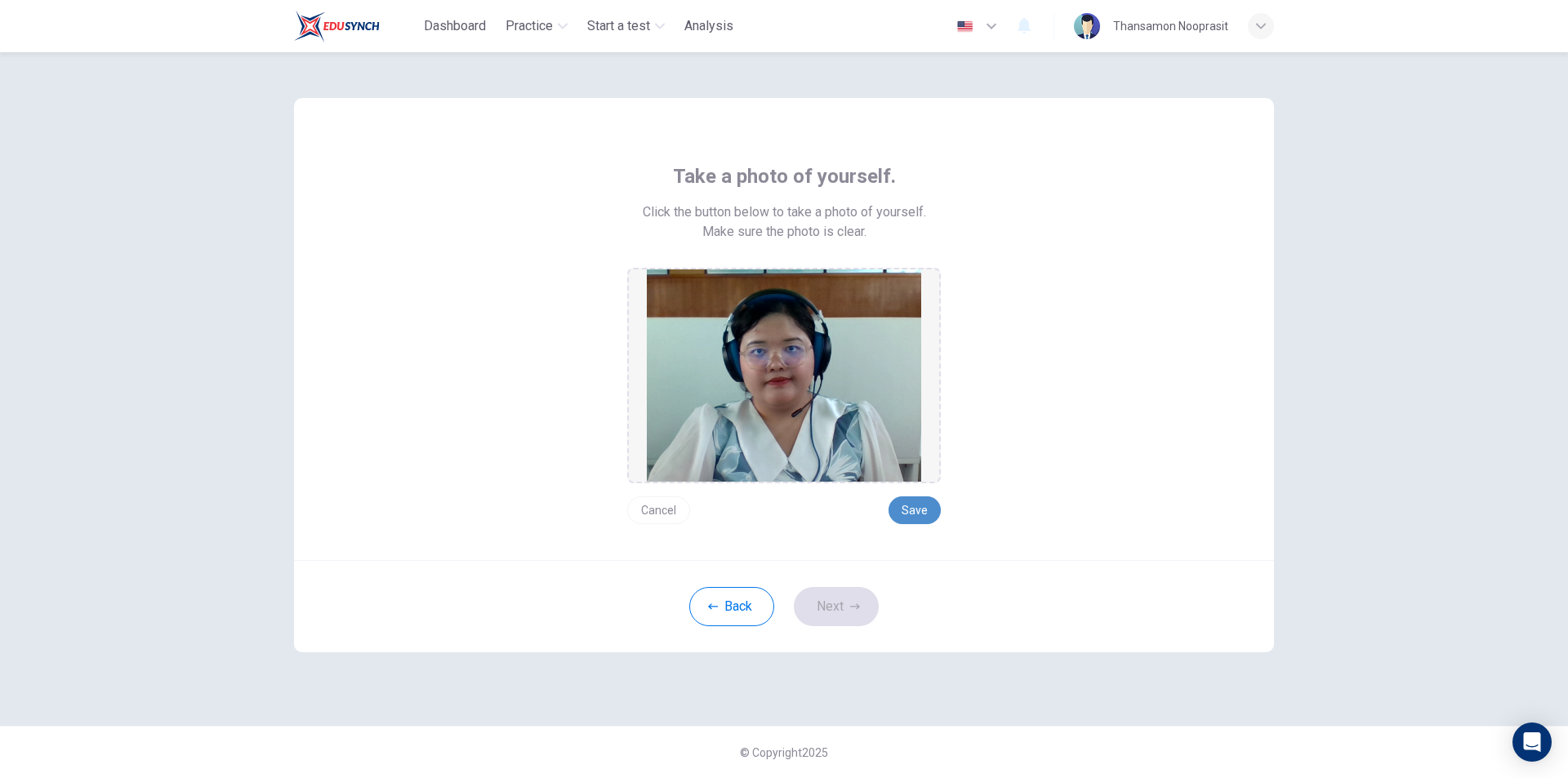
click at [914, 502] on button "Save" at bounding box center [914, 509] width 52 height 28
click at [861, 590] on button "Next" at bounding box center [837, 606] width 85 height 39
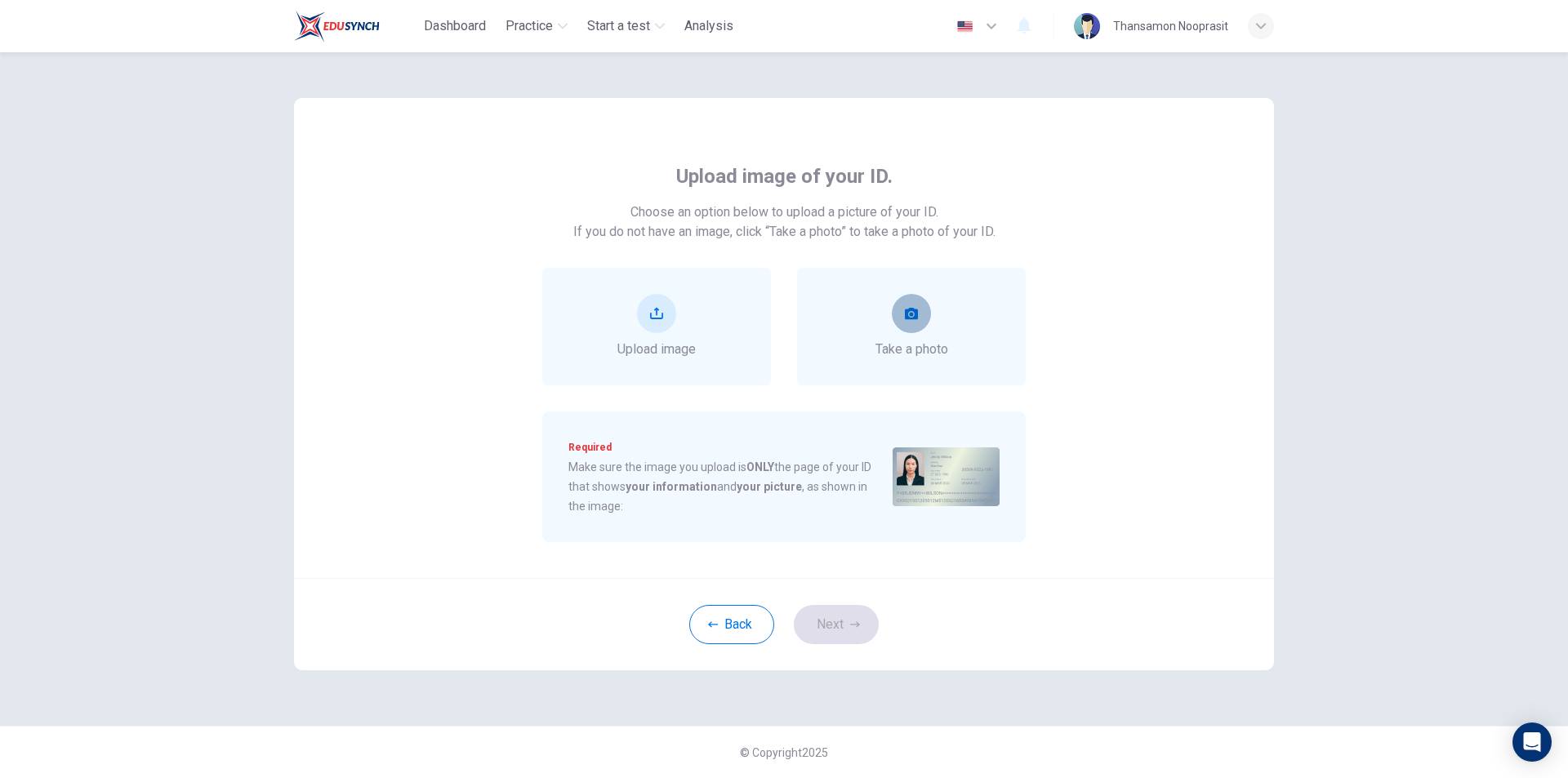
click at [912, 330] on button "take photo" at bounding box center [912, 314] width 39 height 39
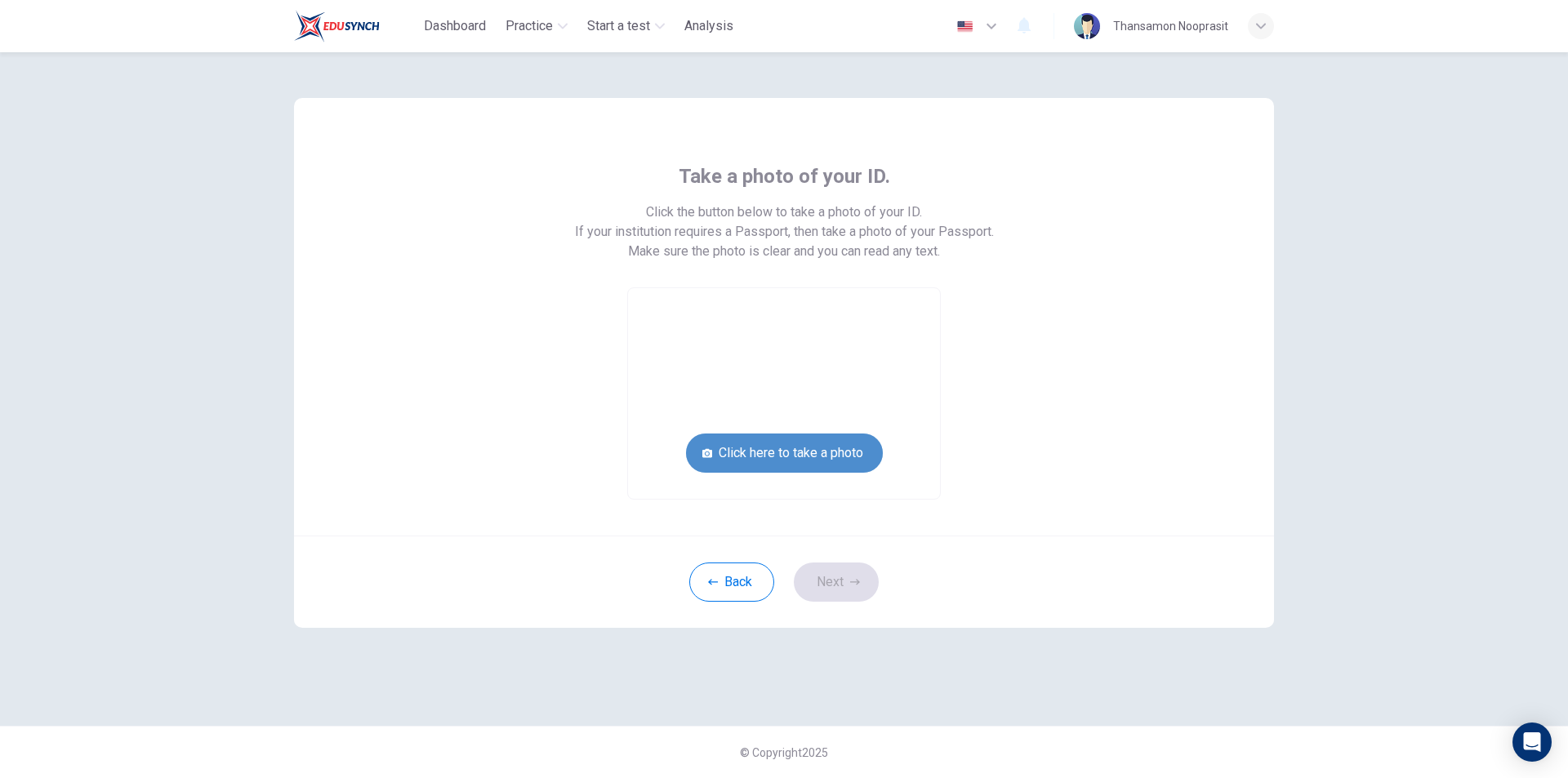
click at [778, 445] on button "Click here to take a photo" at bounding box center [784, 453] width 197 height 39
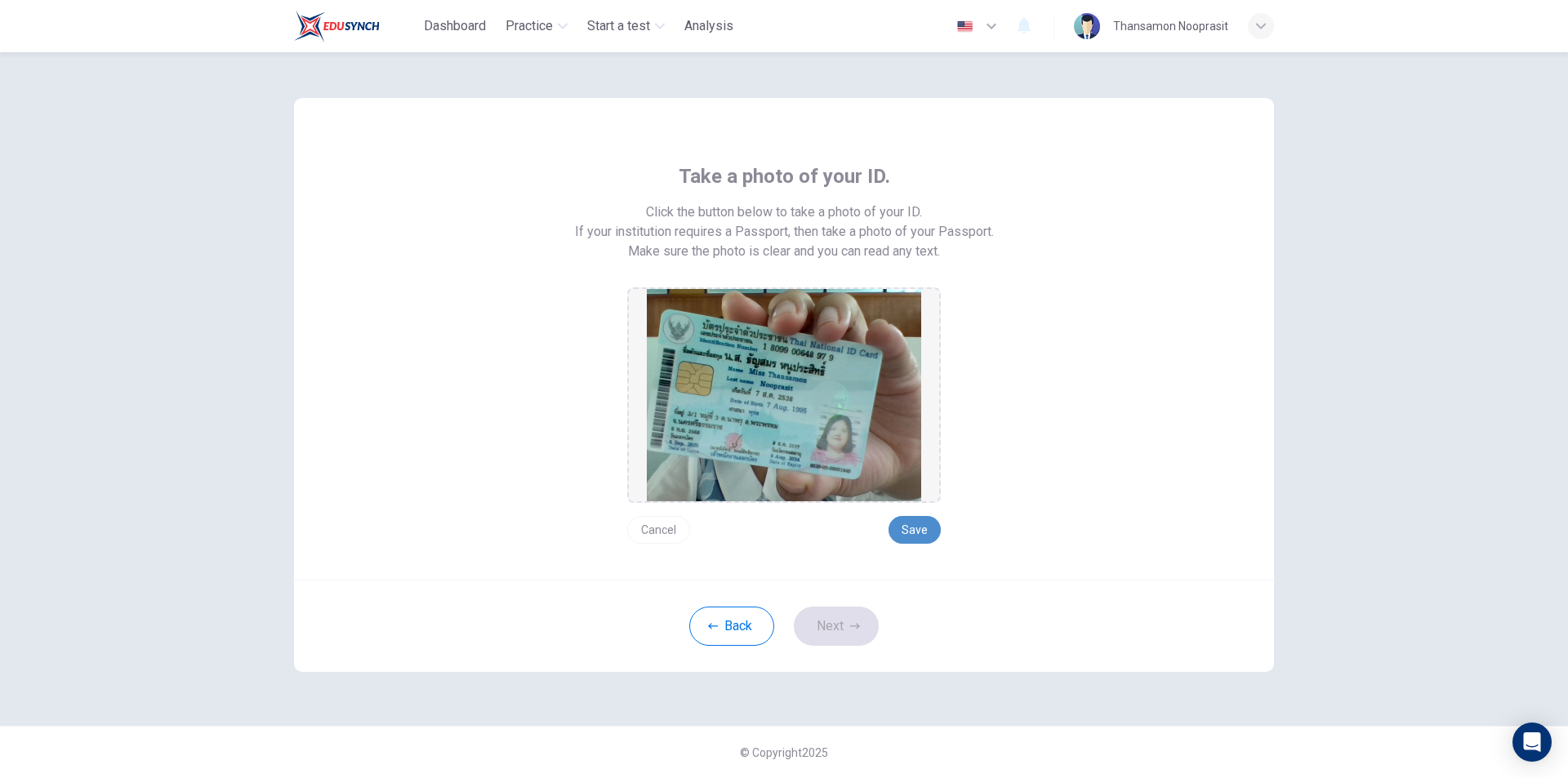
click at [912, 533] on button "Save" at bounding box center [914, 529] width 52 height 28
click at [853, 623] on icon "button" at bounding box center [855, 626] width 10 height 10
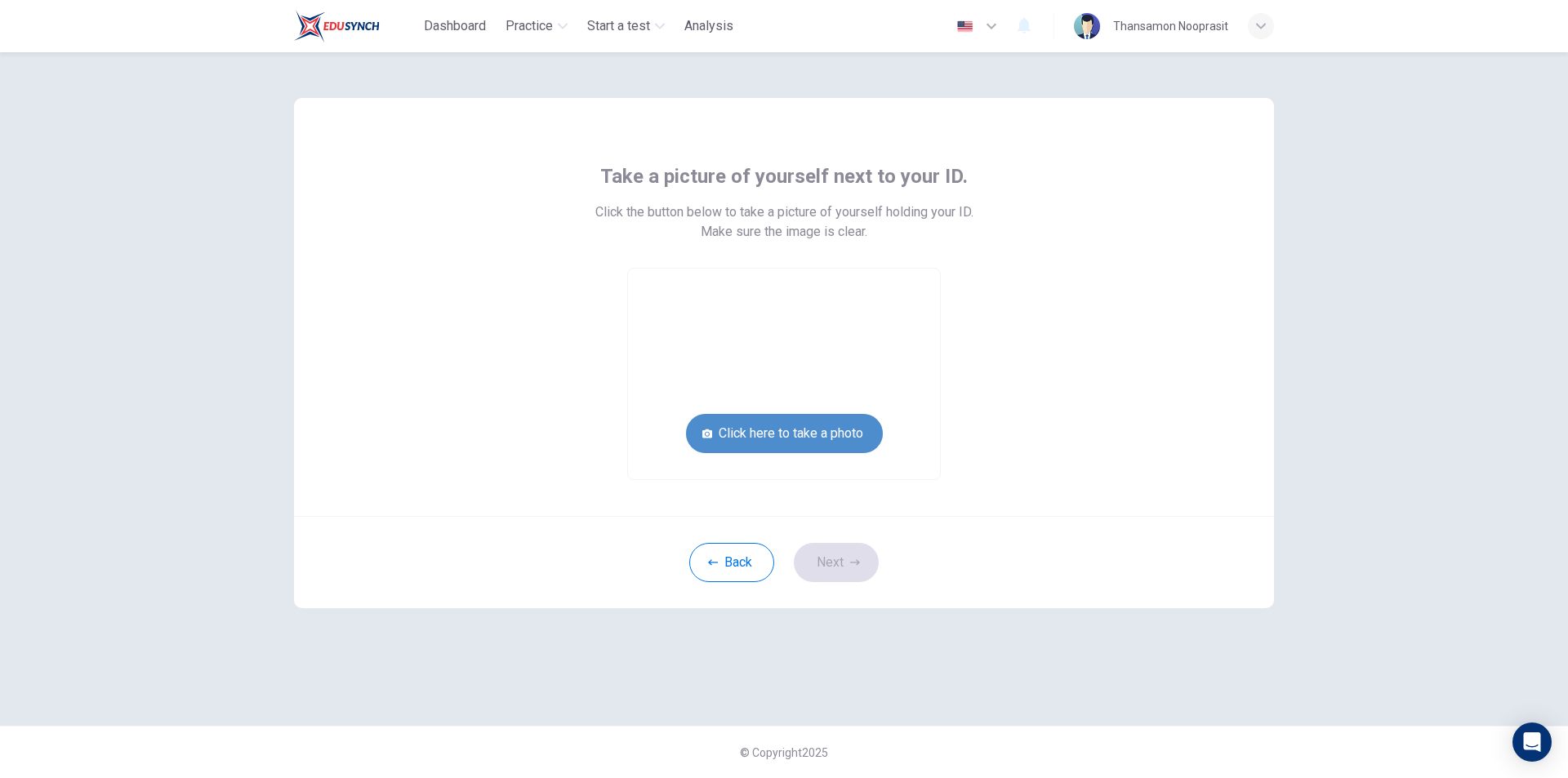
click at [850, 437] on button "Click here to take a photo" at bounding box center [784, 434] width 197 height 39
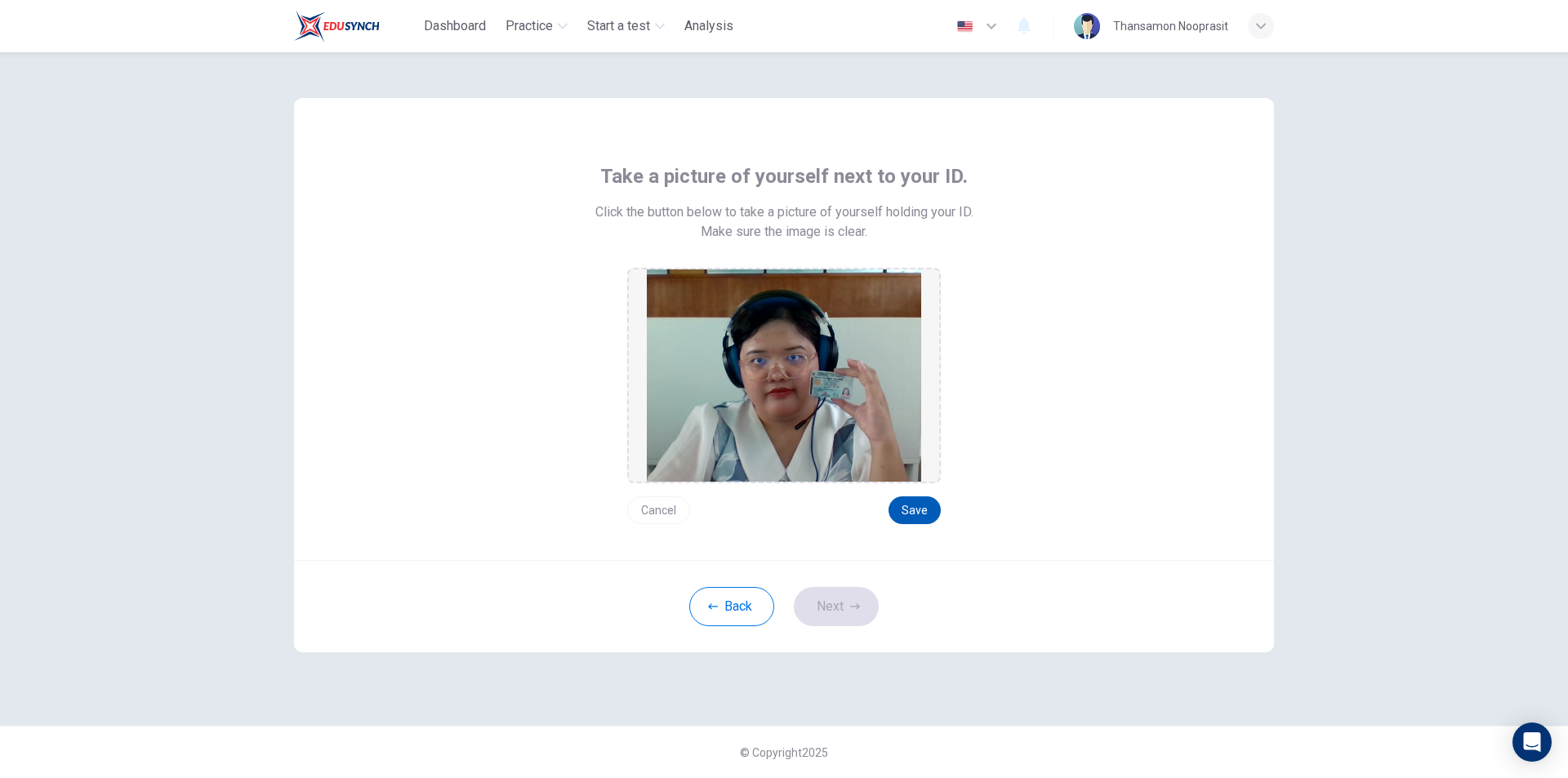
click at [920, 519] on button "Save" at bounding box center [914, 509] width 52 height 28
click at [849, 586] on div "Back Next" at bounding box center [784, 606] width 980 height 92
click at [853, 592] on button "Next" at bounding box center [837, 606] width 85 height 39
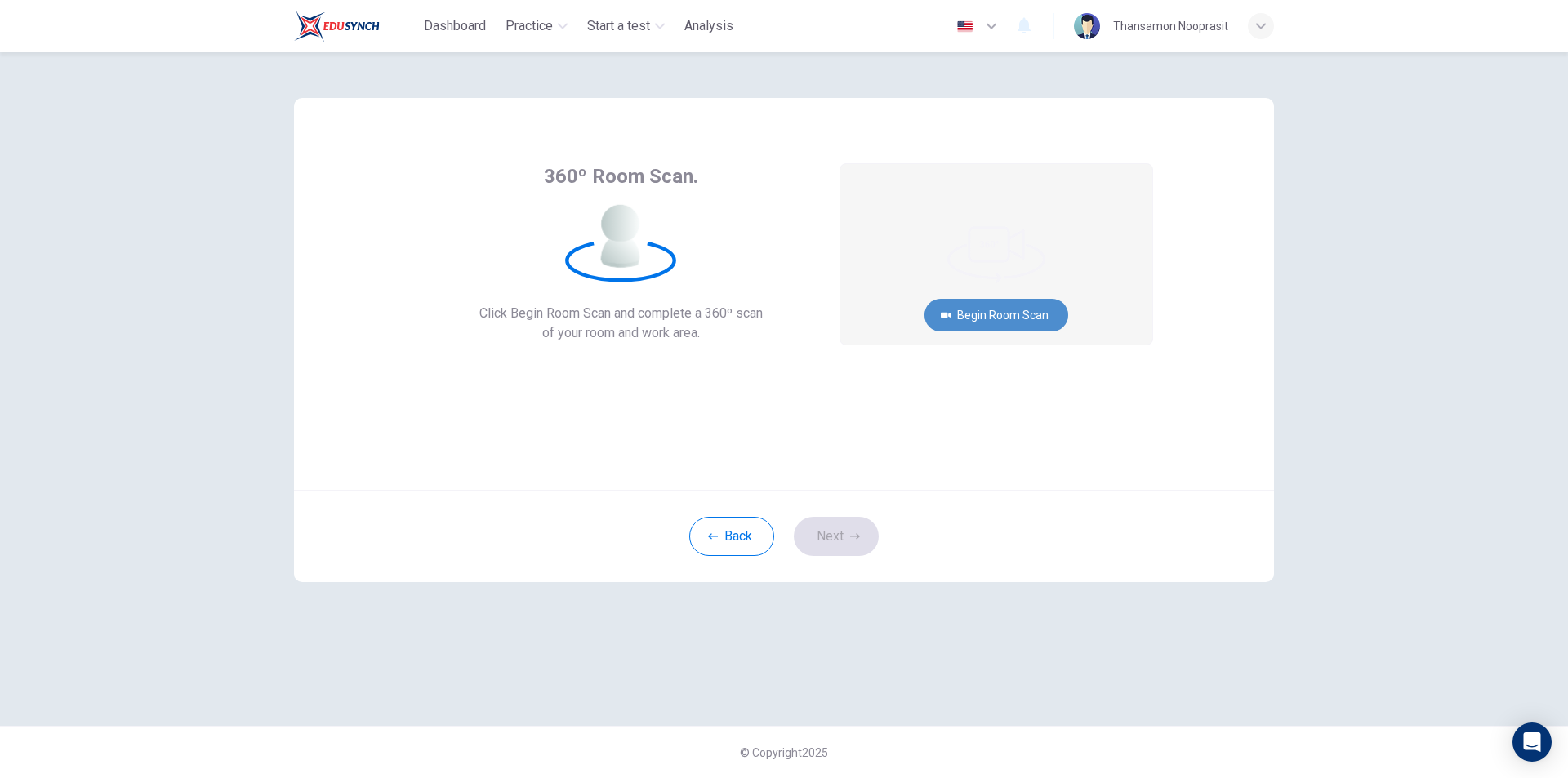
click at [1034, 310] on button "Begin Room Scan" at bounding box center [997, 315] width 144 height 33
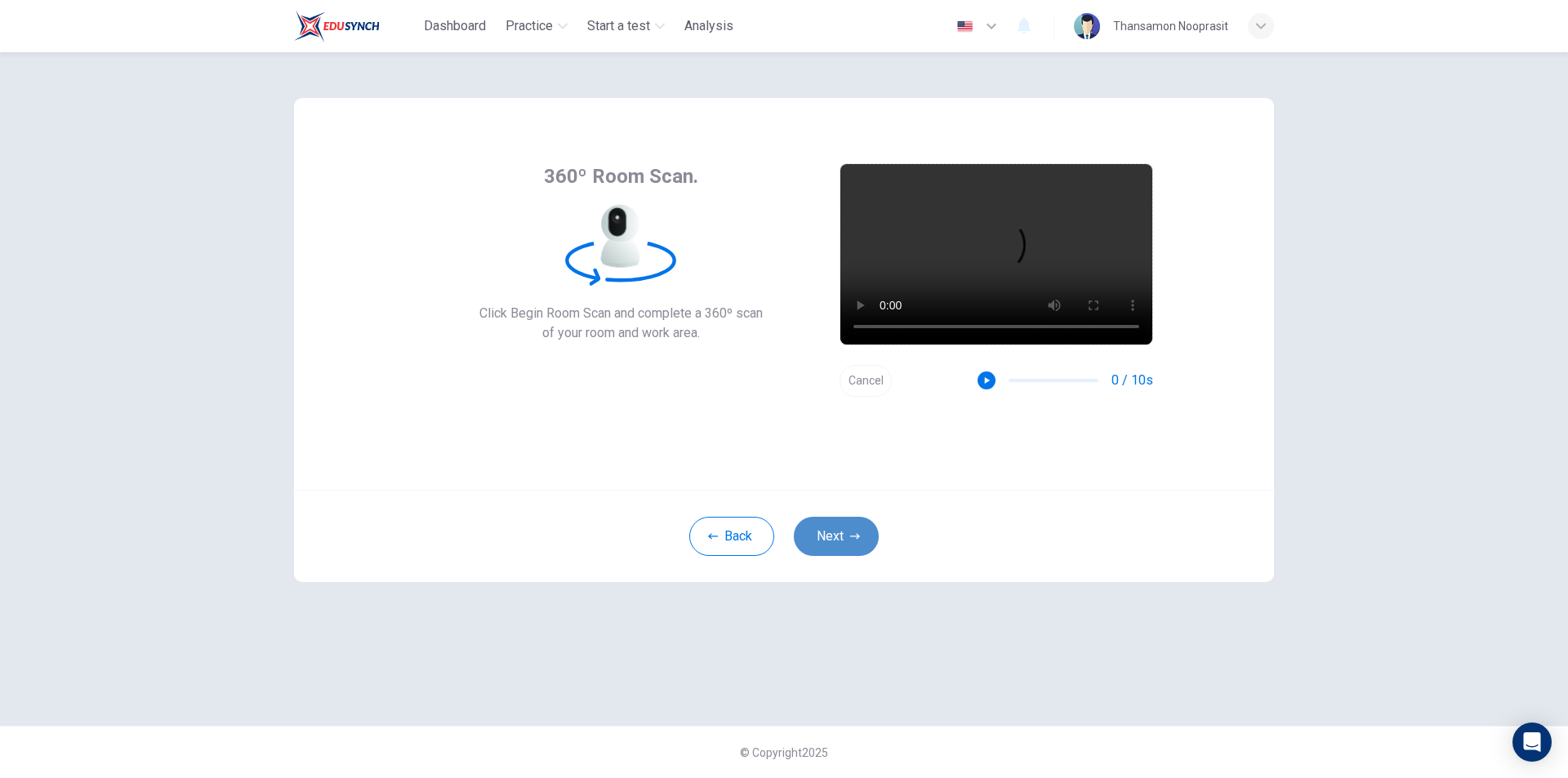
click at [841, 528] on button "Next" at bounding box center [837, 536] width 85 height 39
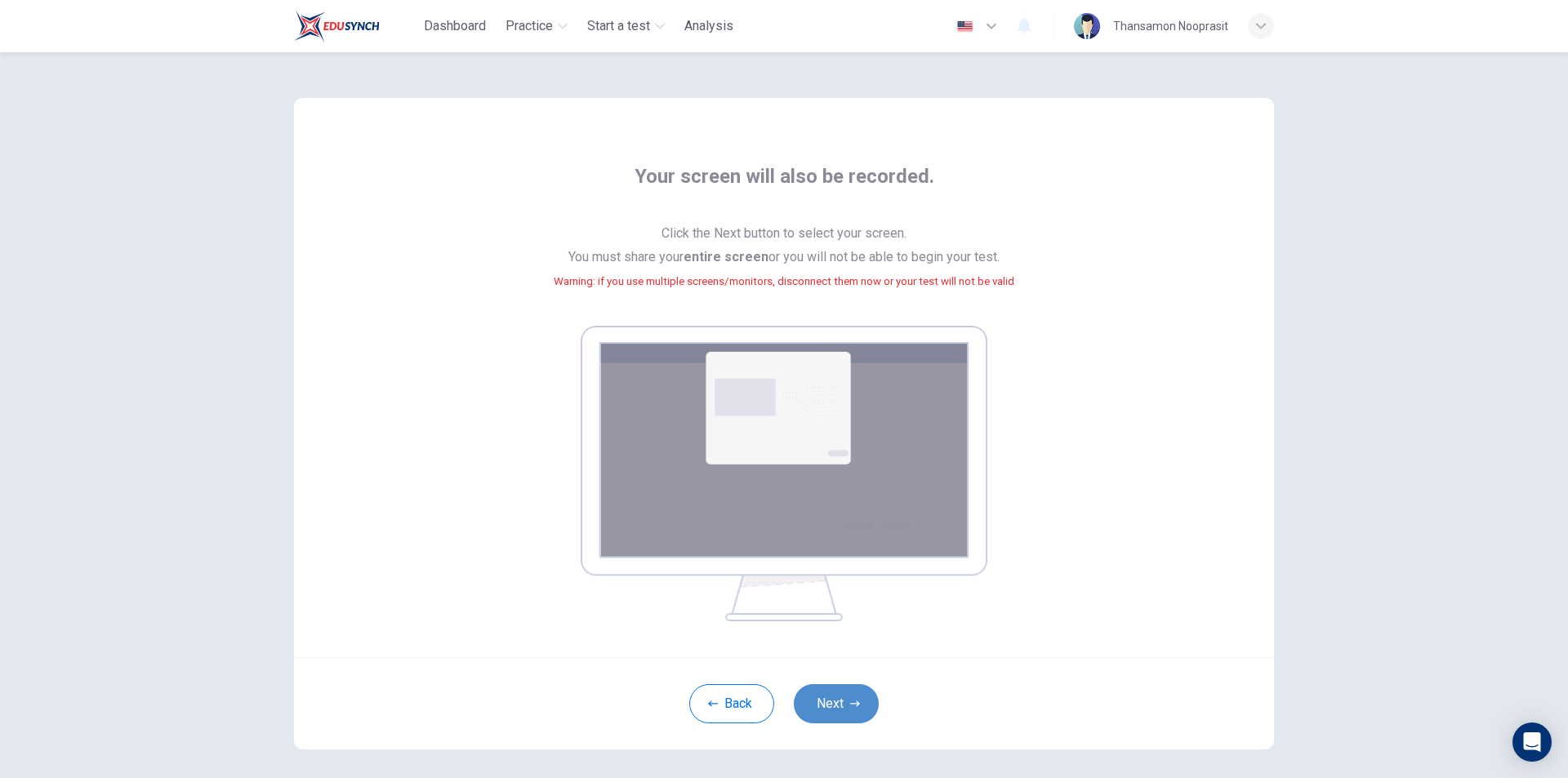
click at [832, 705] on button "Next" at bounding box center [837, 704] width 85 height 39
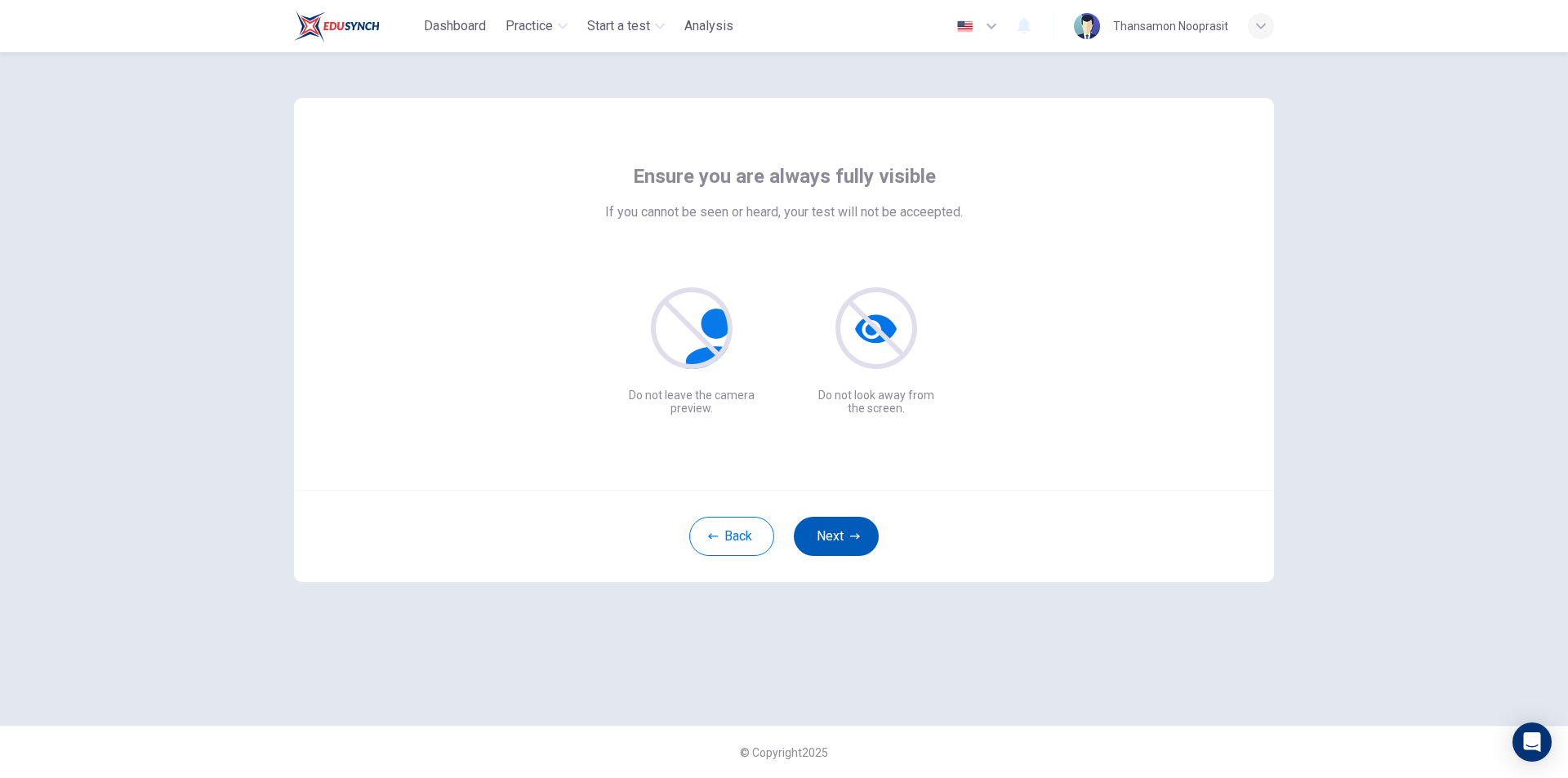
click at [854, 536] on icon "button" at bounding box center [855, 536] width 10 height 10
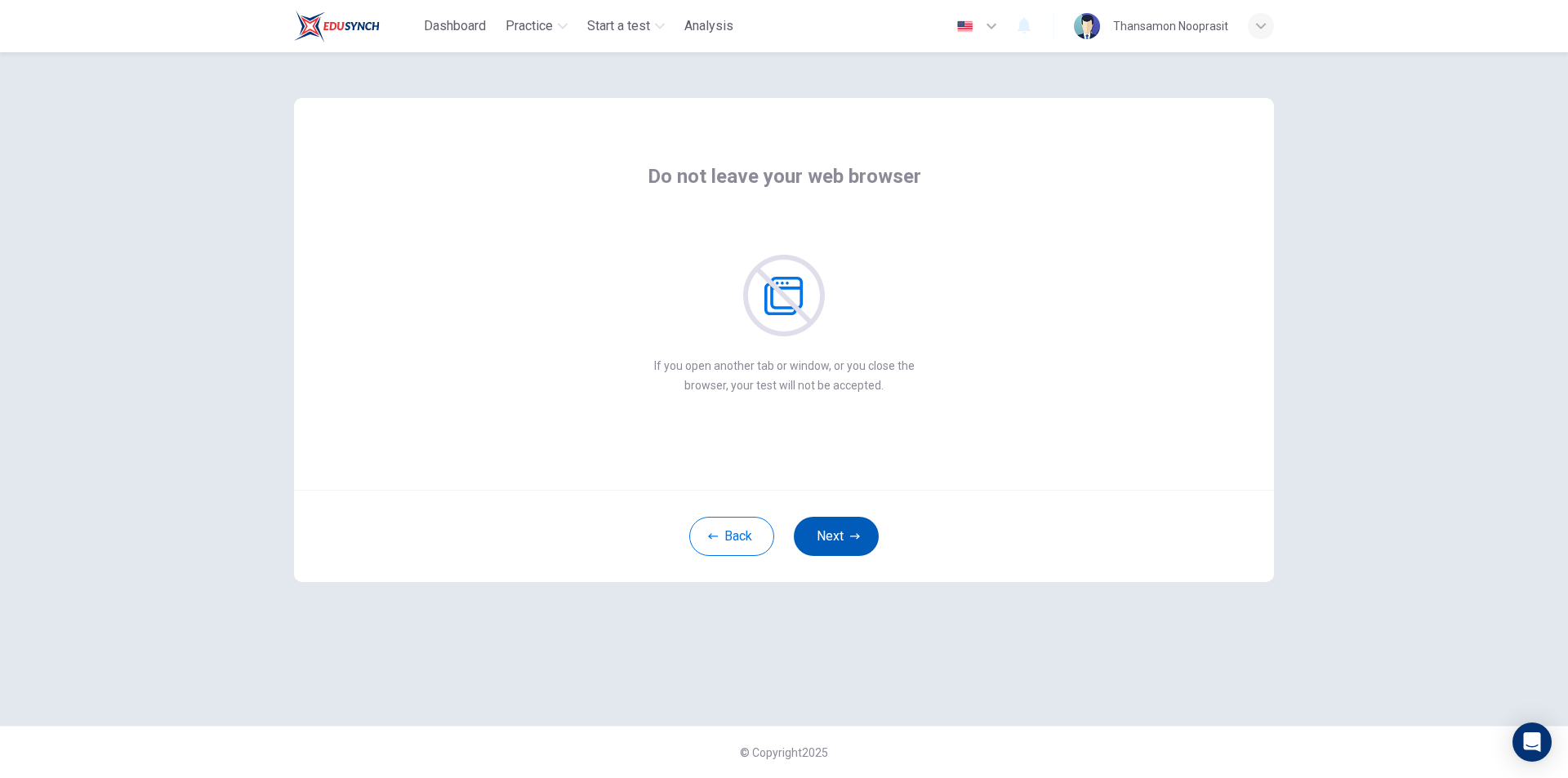
click at [854, 536] on icon "button" at bounding box center [855, 536] width 10 height 10
click at [853, 561] on div "Back Next" at bounding box center [784, 536] width 980 height 92
click at [858, 549] on button "Next" at bounding box center [837, 536] width 85 height 39
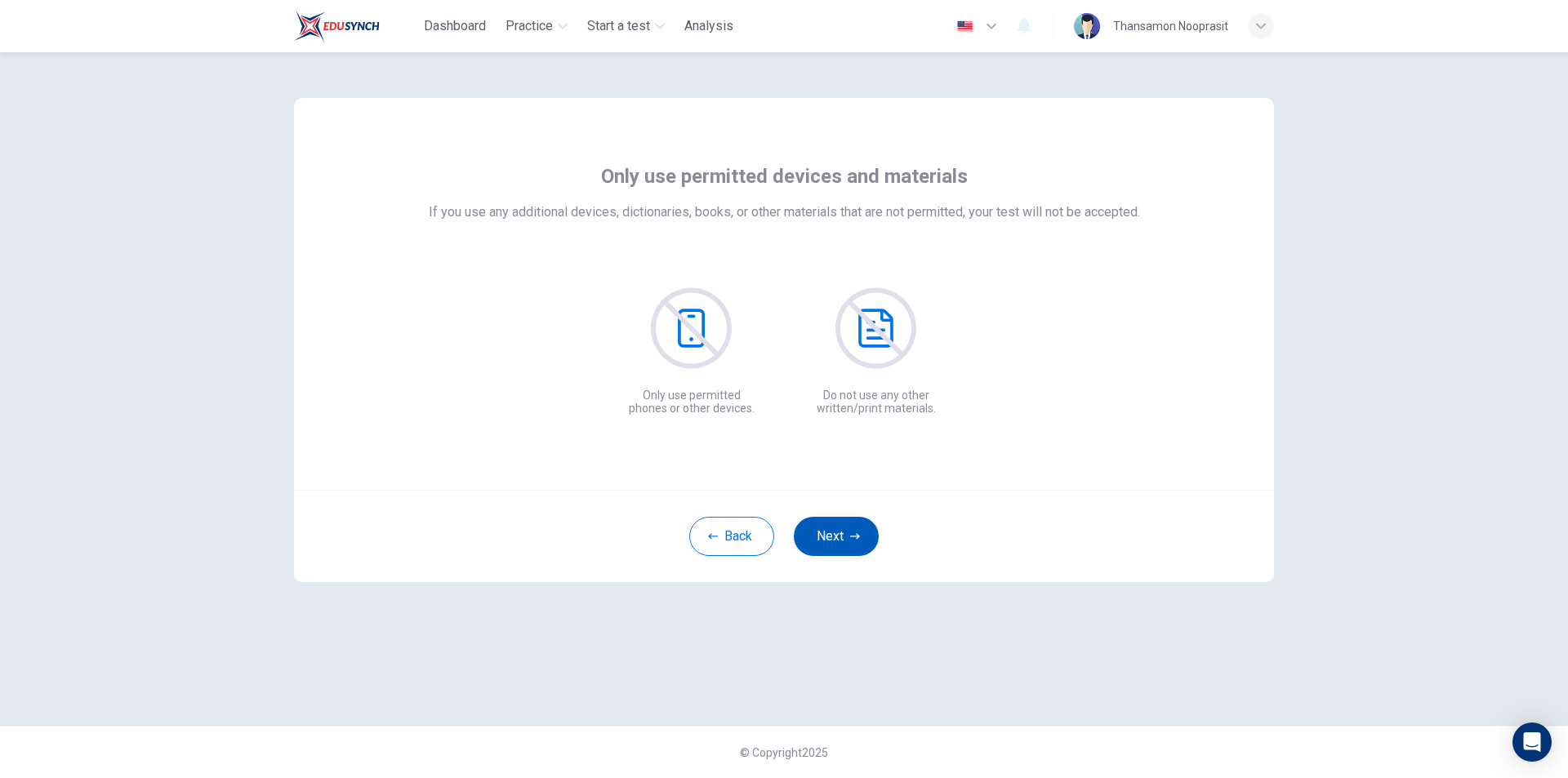
click at [858, 549] on button "Next" at bounding box center [837, 536] width 85 height 39
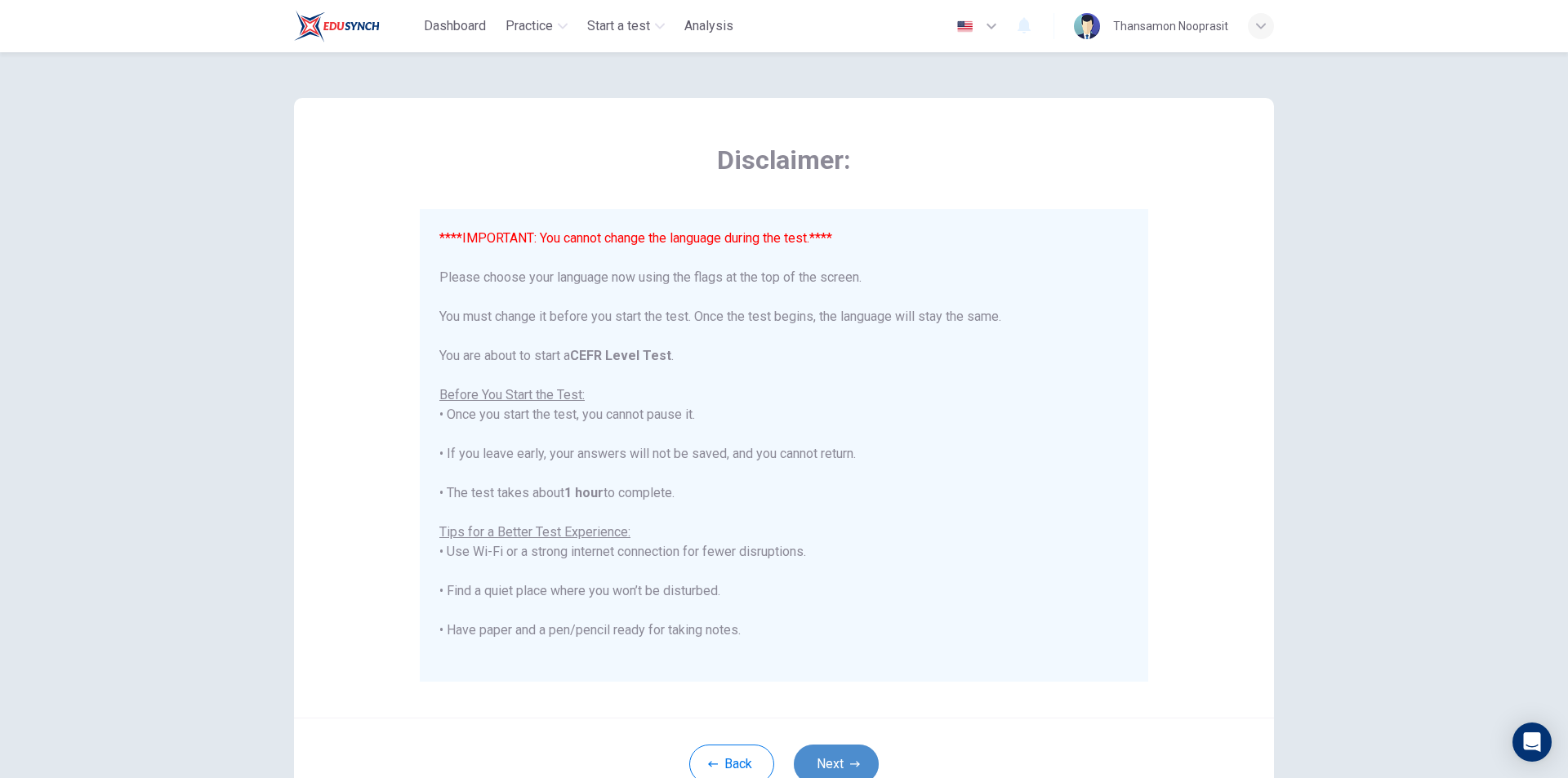
click at [849, 752] on button "Next" at bounding box center [837, 765] width 85 height 39
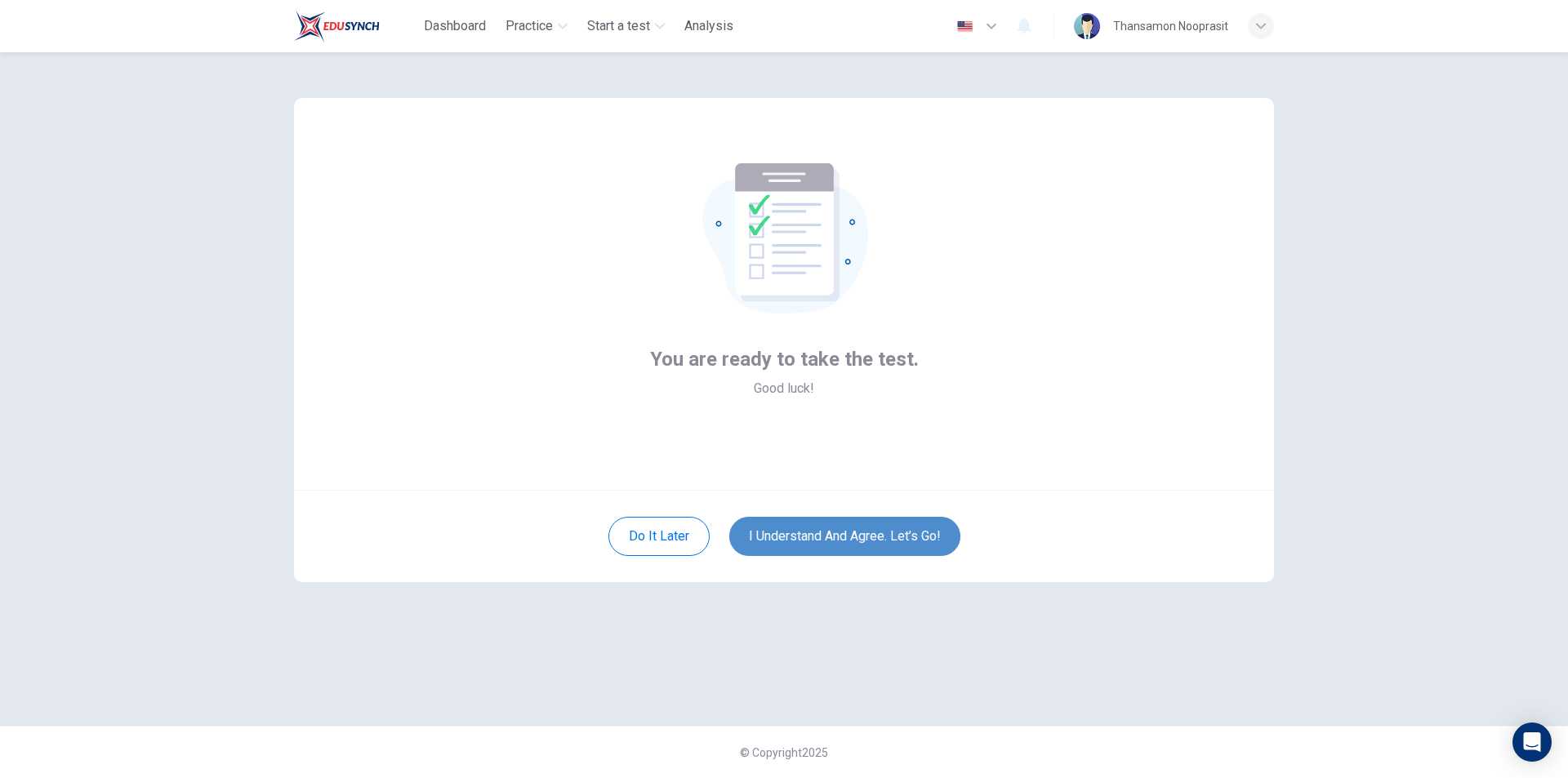
click at [856, 536] on button "I understand and agree. Let’s go!" at bounding box center [845, 536] width 231 height 39
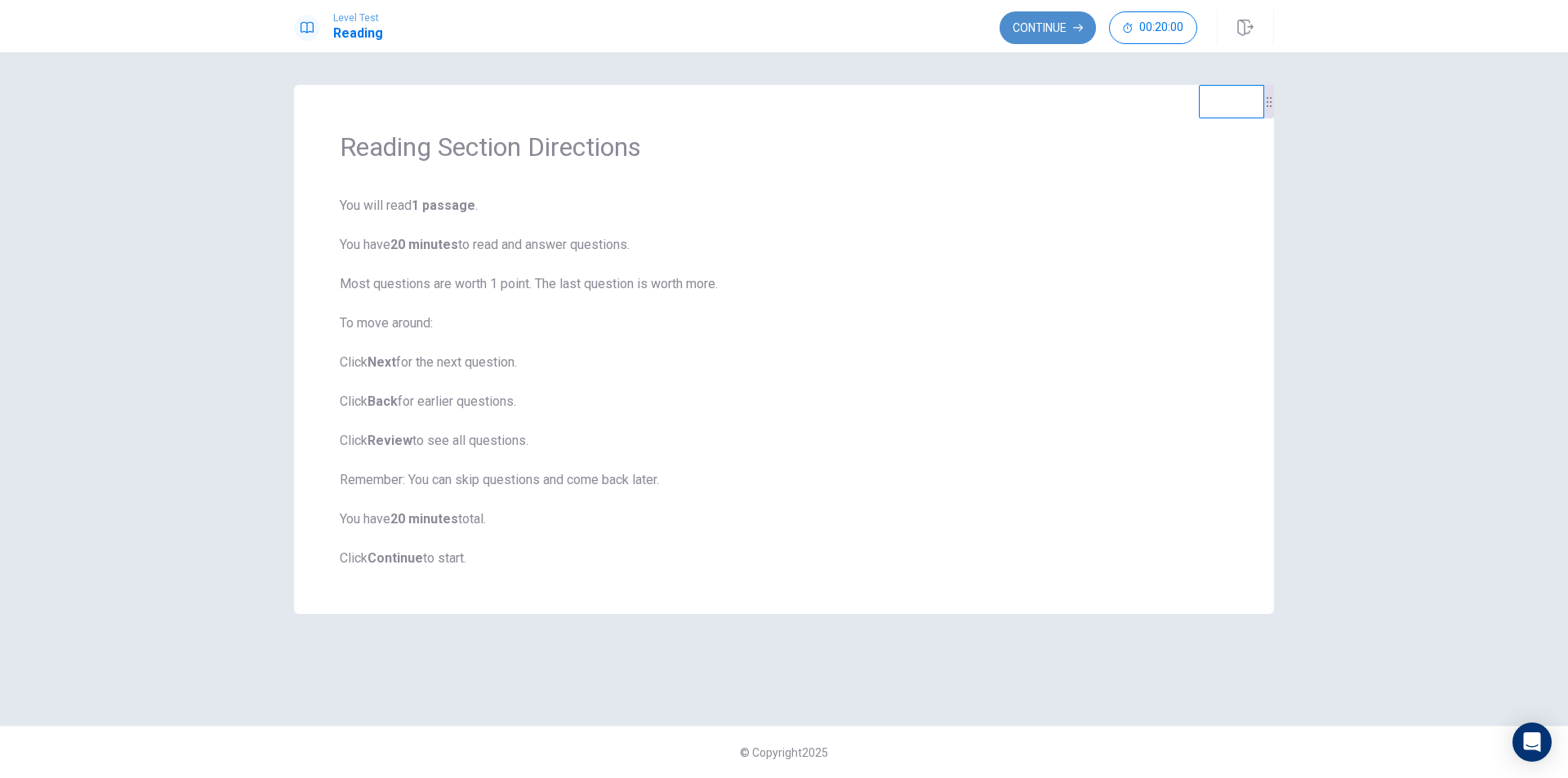
click at [1011, 33] on button "Continue" at bounding box center [1048, 28] width 96 height 33
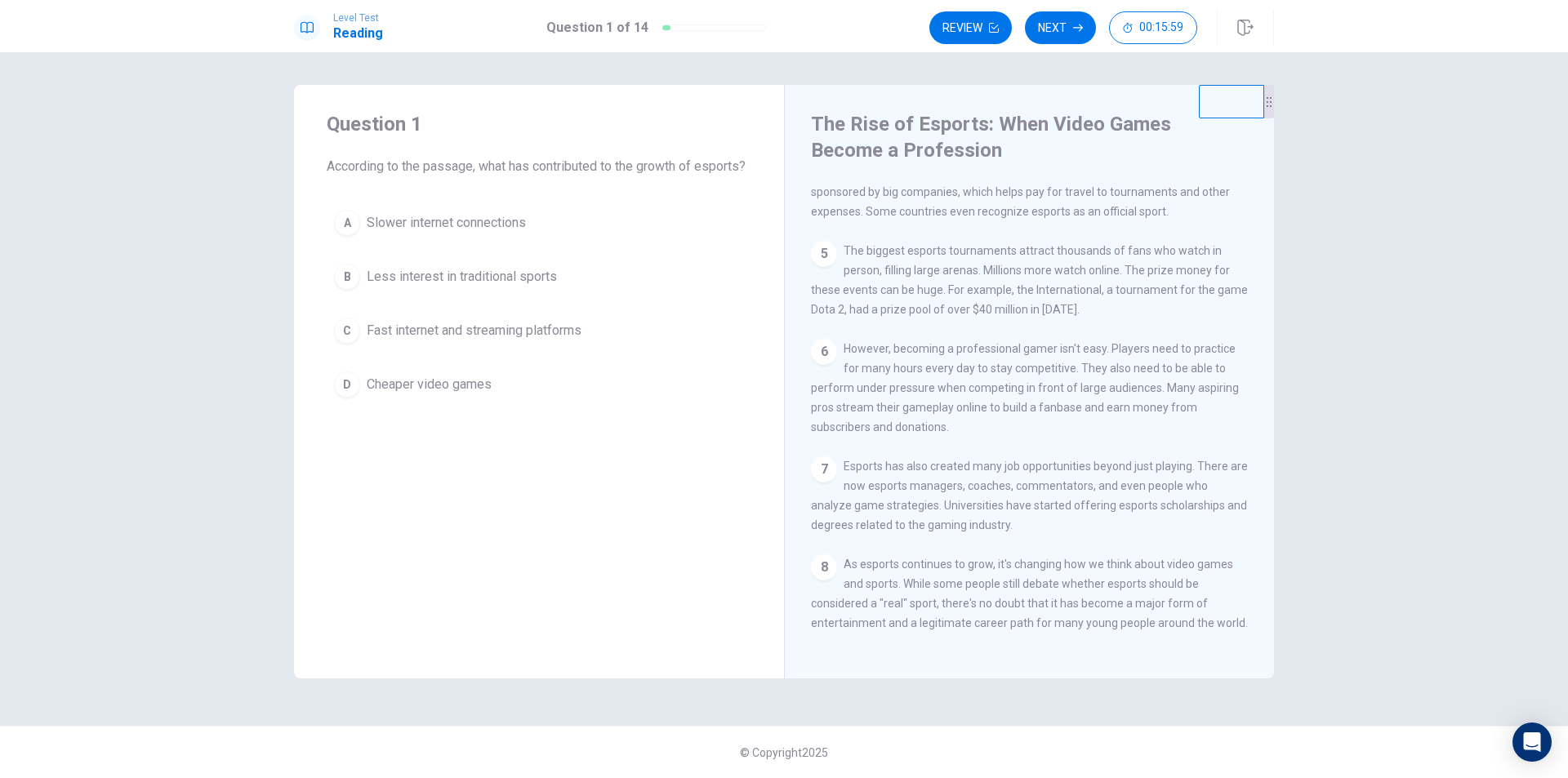
scroll to position [381, 0]
click at [378, 341] on span "Fast internet and streaming platforms" at bounding box center [474, 331] width 215 height 20
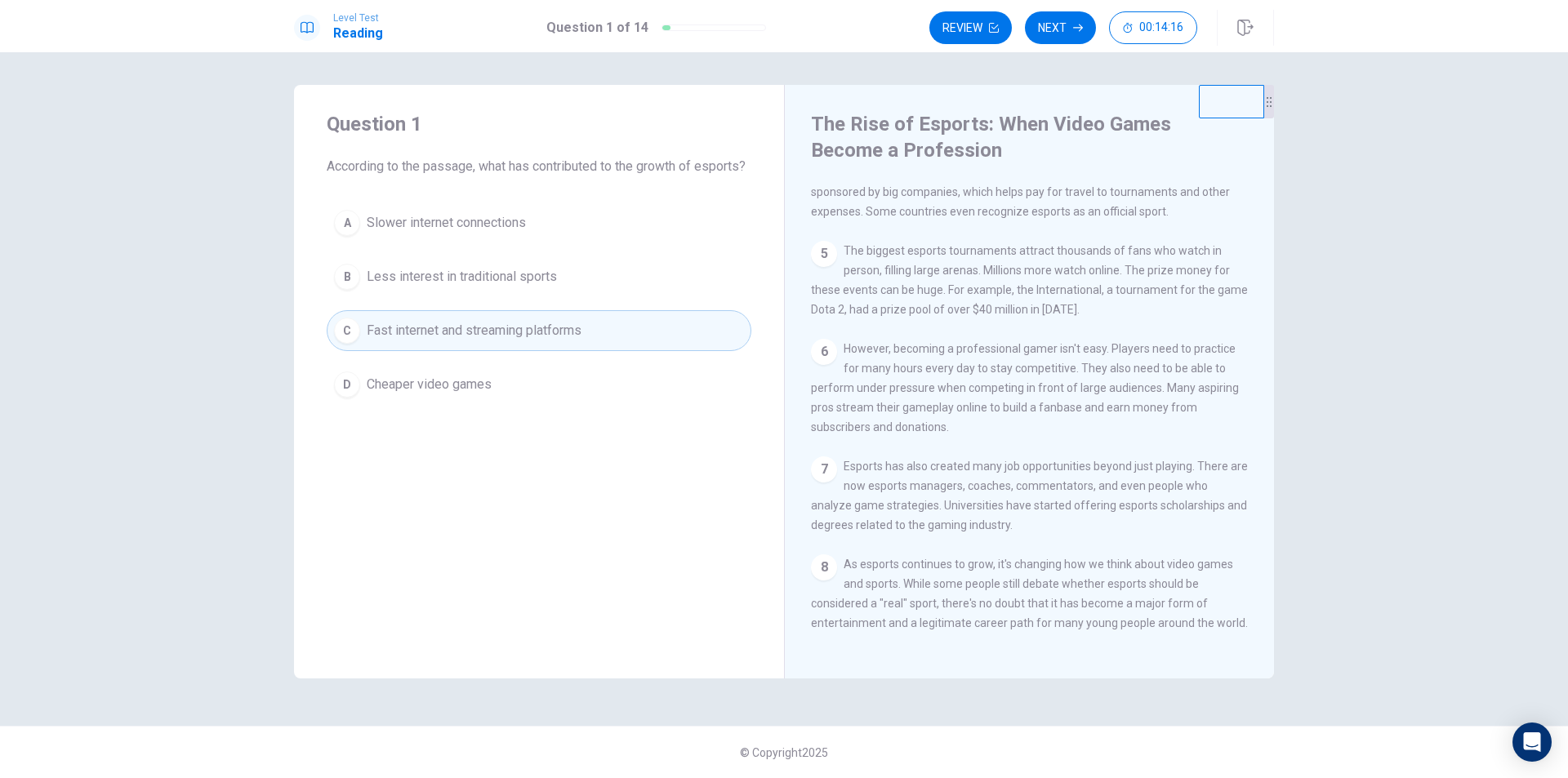
click at [356, 344] on div "C" at bounding box center [347, 330] width 26 height 26
click at [1074, 24] on icon "button" at bounding box center [1078, 28] width 10 height 10
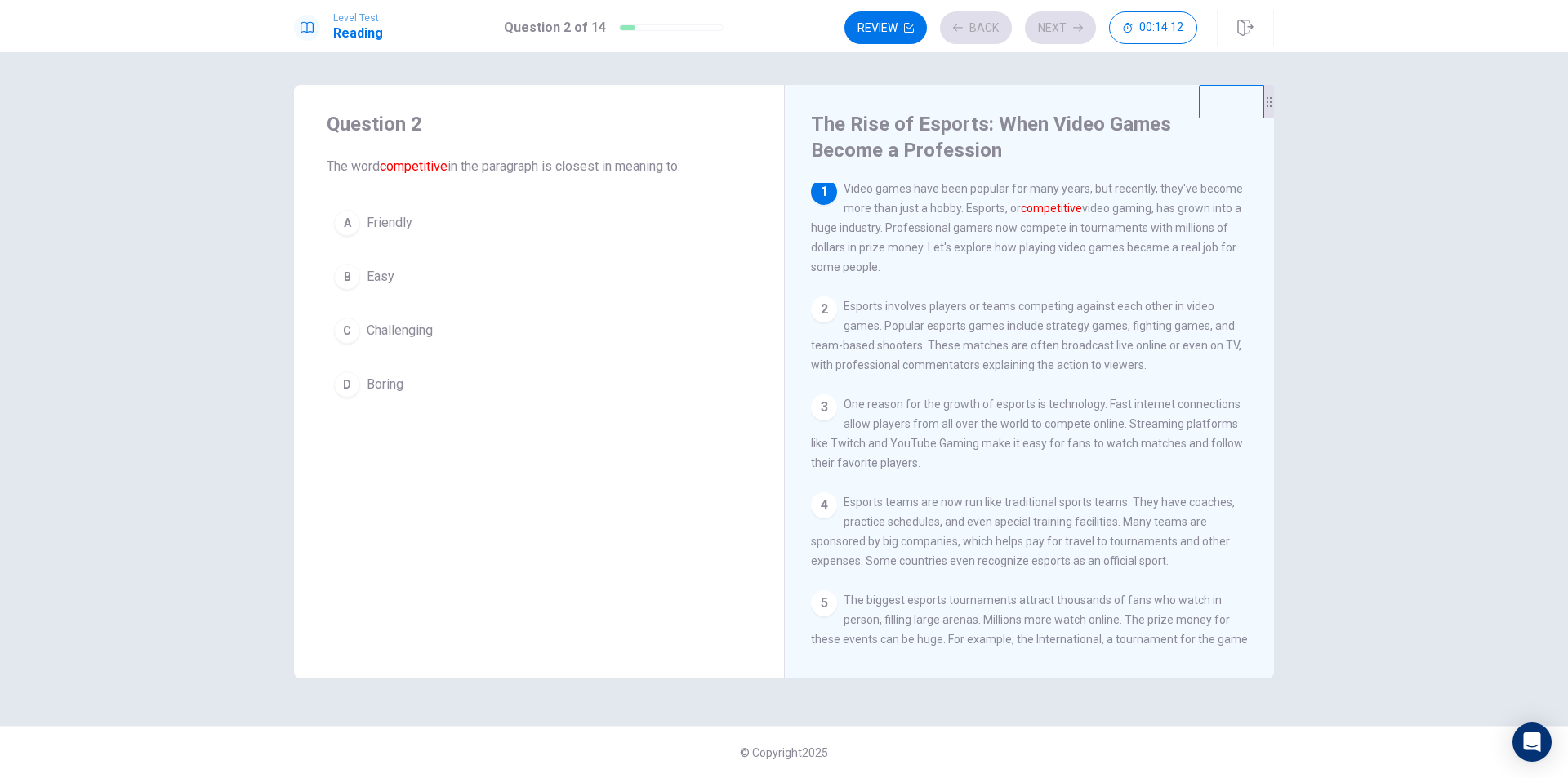
scroll to position [0, 0]
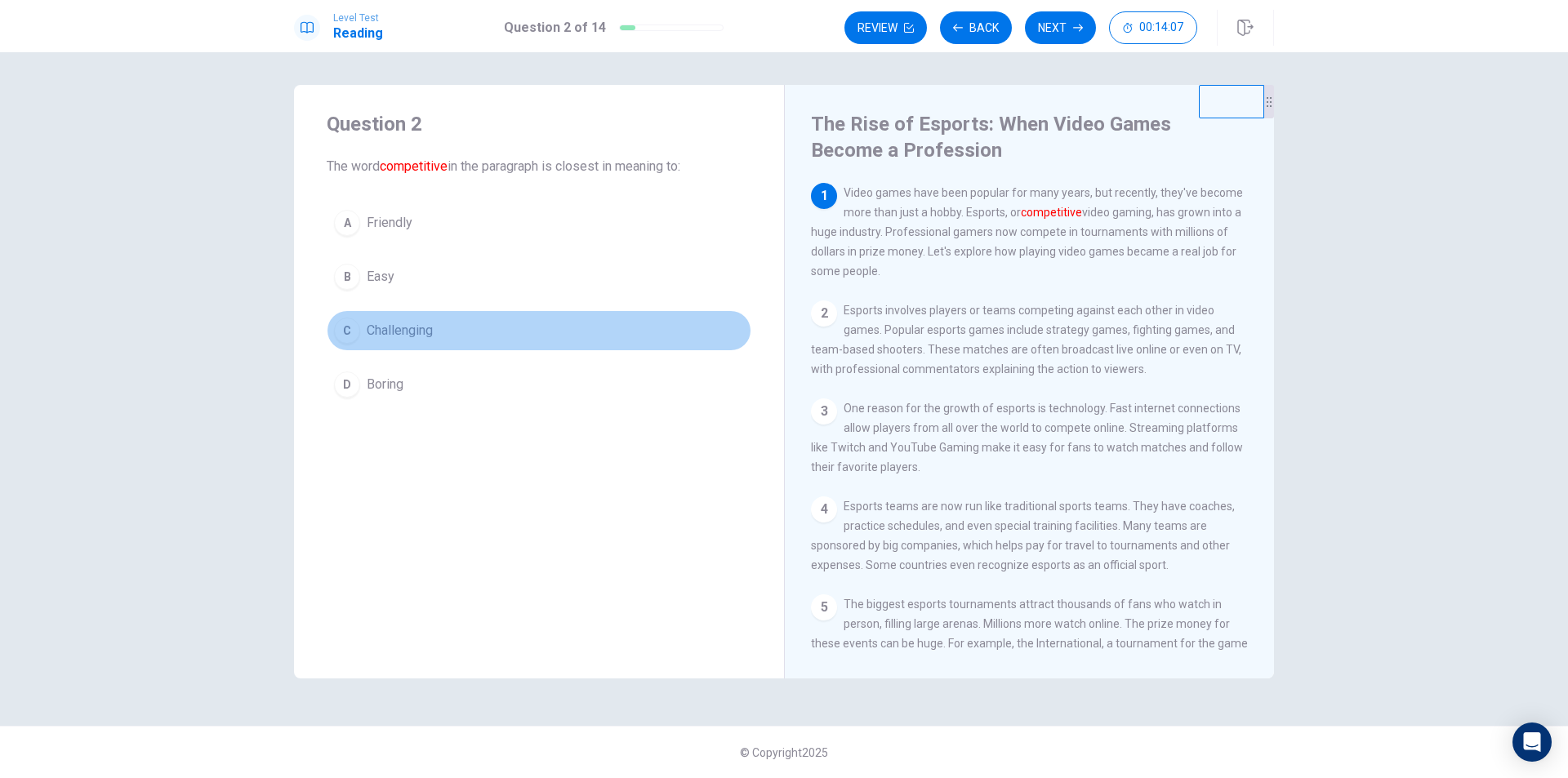
click at [378, 326] on span "Challenging" at bounding box center [399, 331] width 66 height 20
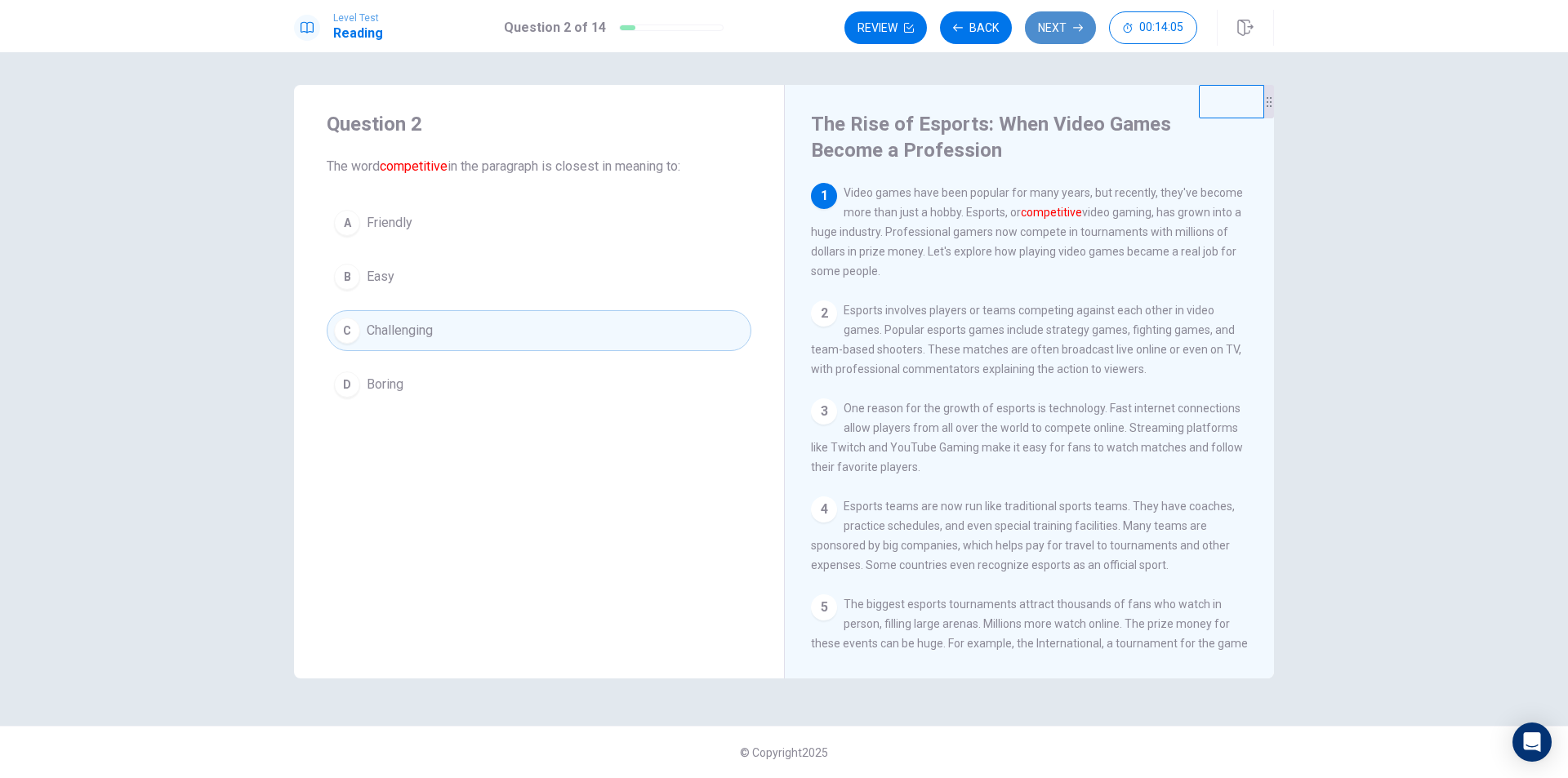
click at [1048, 35] on button "Next" at bounding box center [1061, 28] width 71 height 33
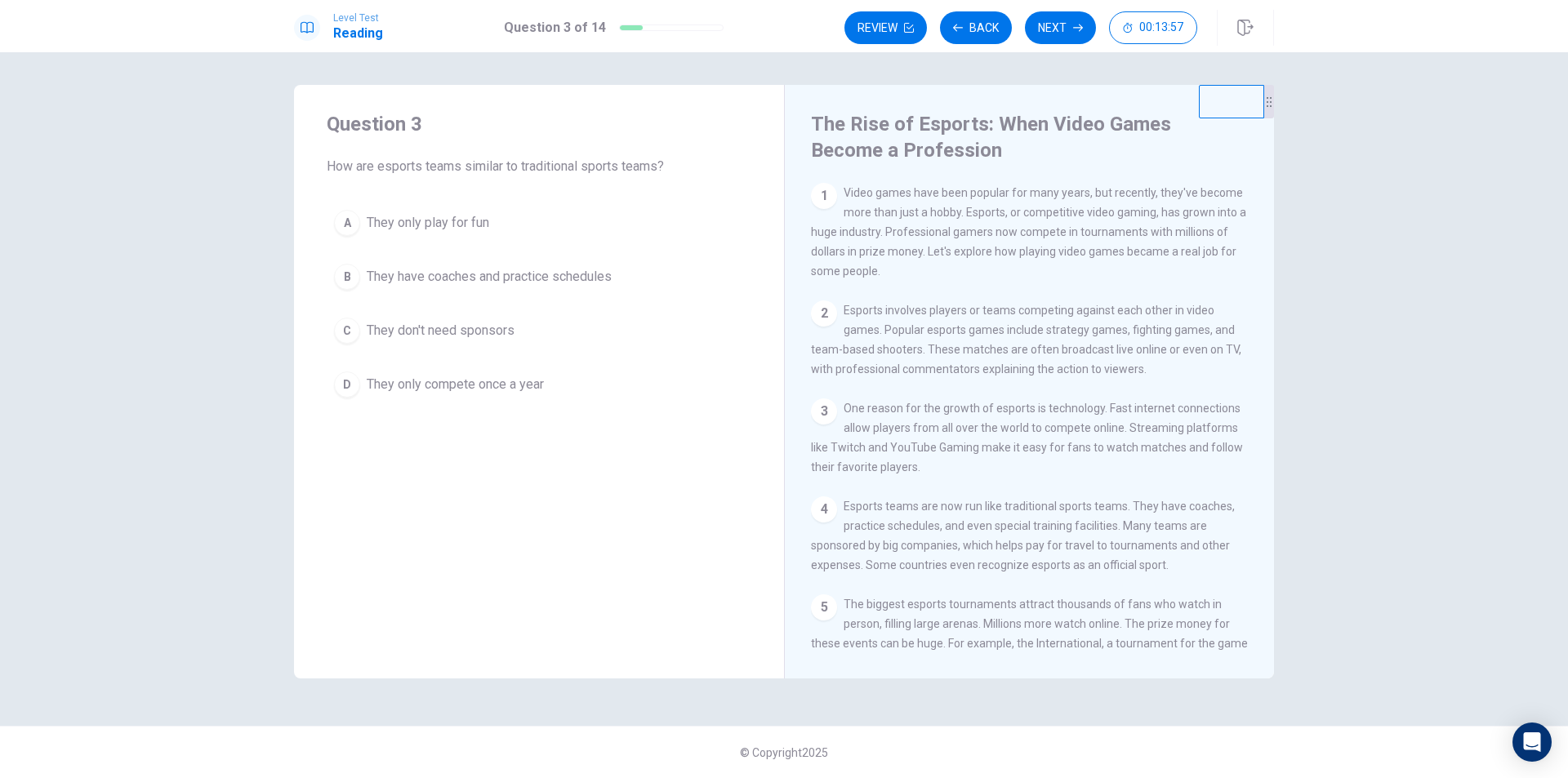
click at [519, 282] on span "They have coaches and practice schedules" at bounding box center [489, 277] width 245 height 20
click at [1041, 33] on button "Next" at bounding box center [1061, 28] width 71 height 33
click at [963, 25] on icon "button" at bounding box center [958, 28] width 10 height 10
click at [1049, 28] on button "Next" at bounding box center [1061, 28] width 71 height 33
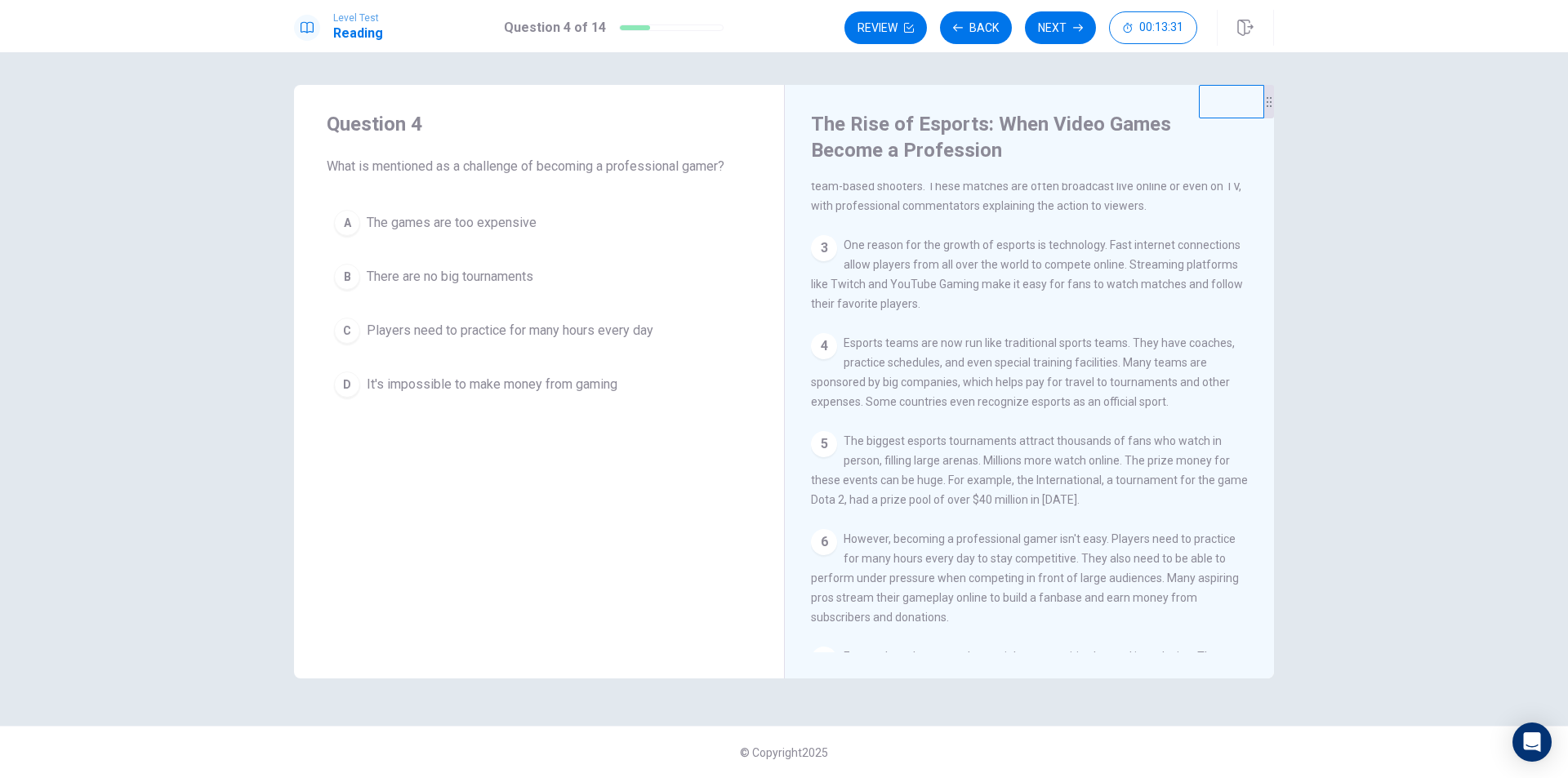
scroll to position [245, 0]
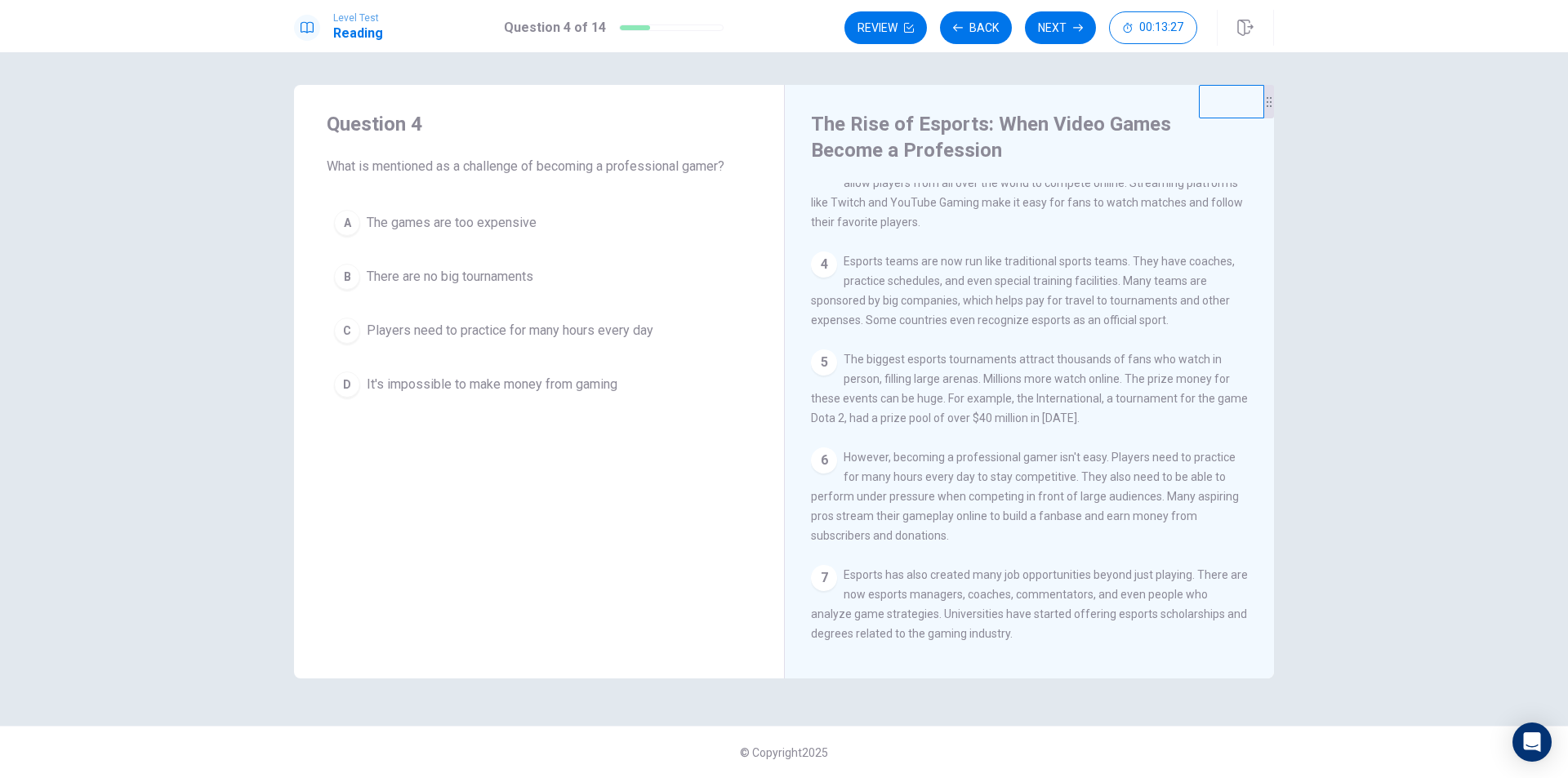
click at [627, 330] on span "Players need to practice for many hours every day" at bounding box center [510, 331] width 286 height 20
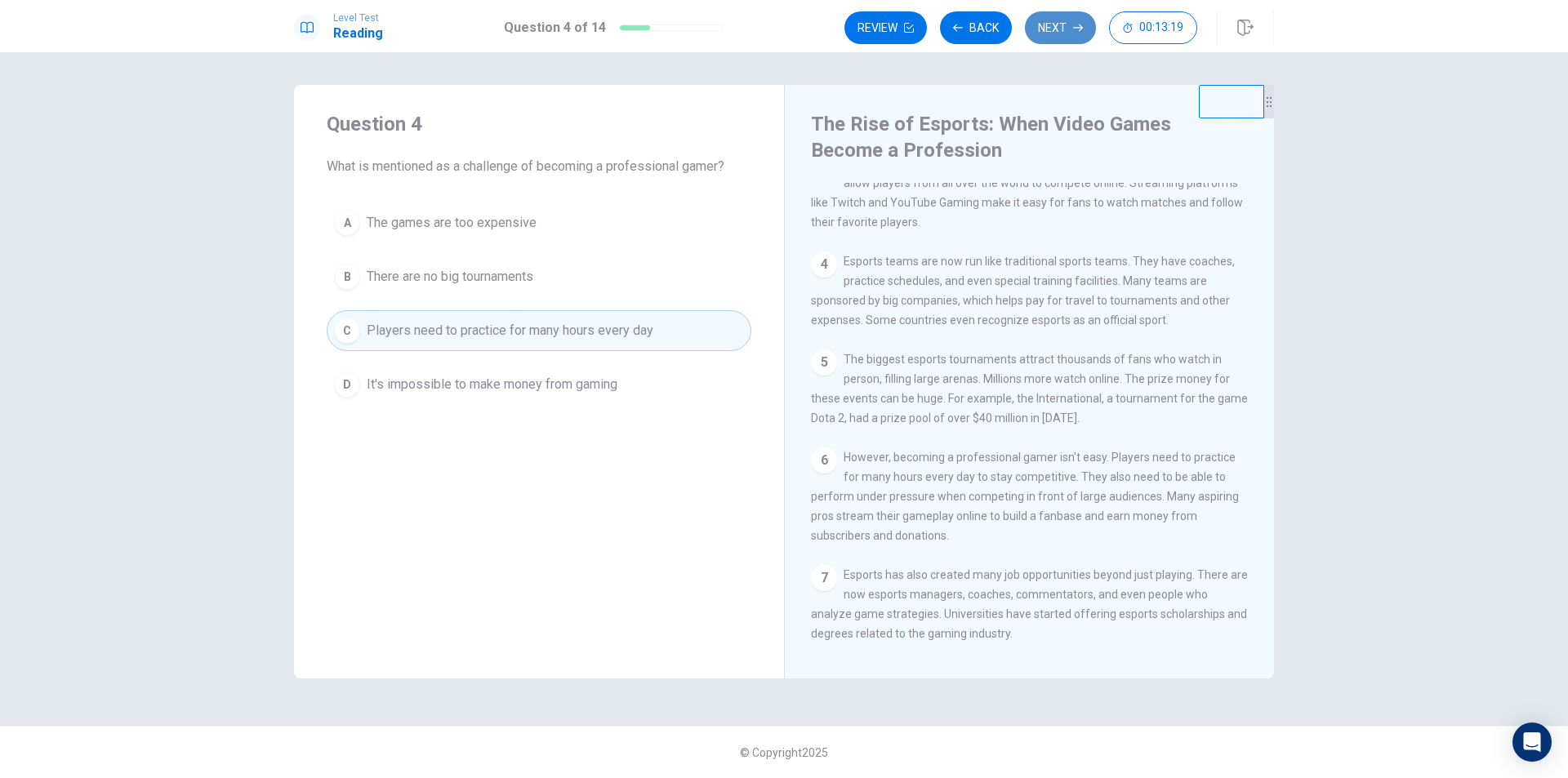
click at [1047, 33] on button "Next" at bounding box center [1061, 28] width 71 height 33
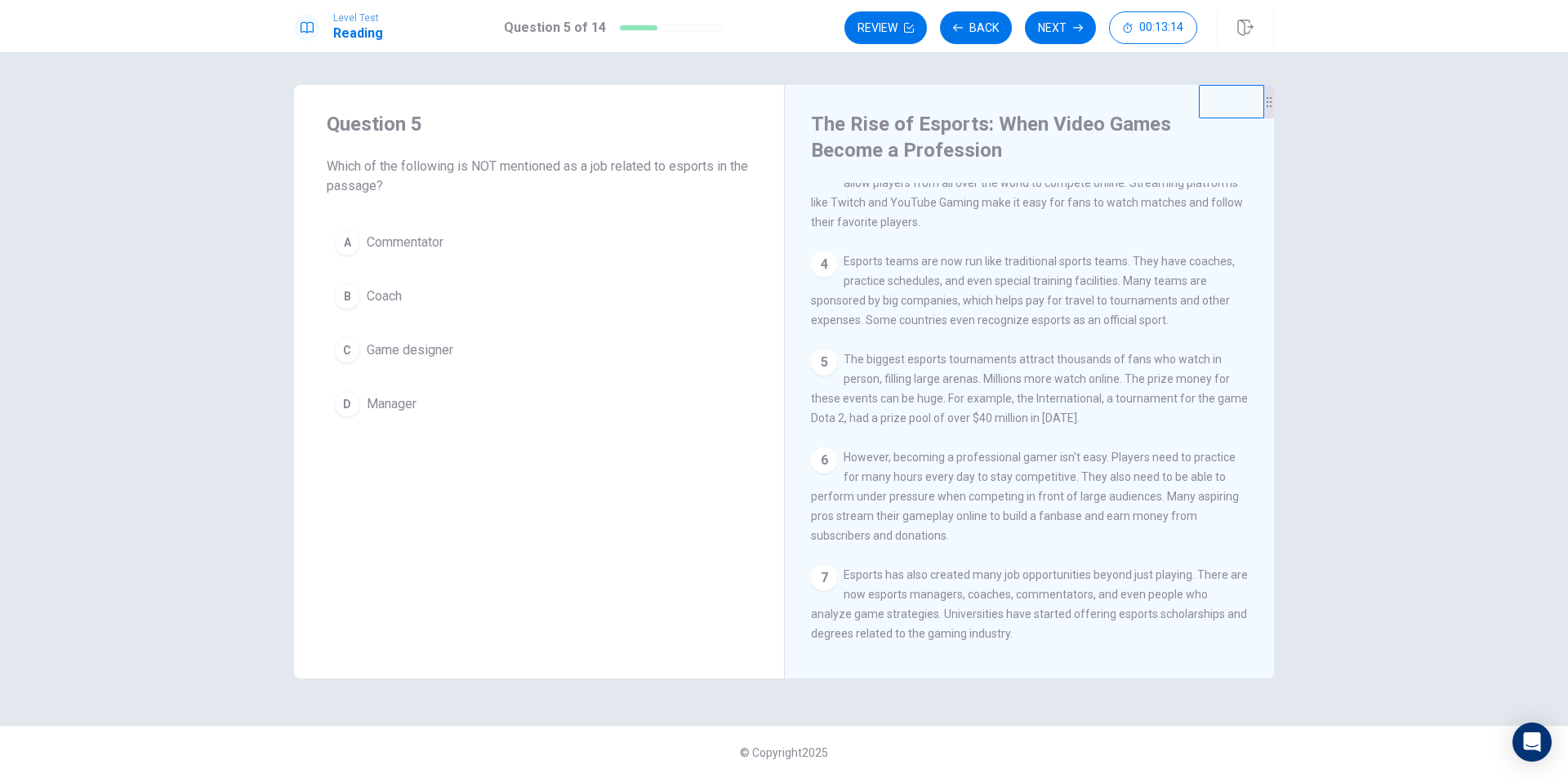
click at [398, 345] on span "Game designer" at bounding box center [409, 350] width 86 height 20
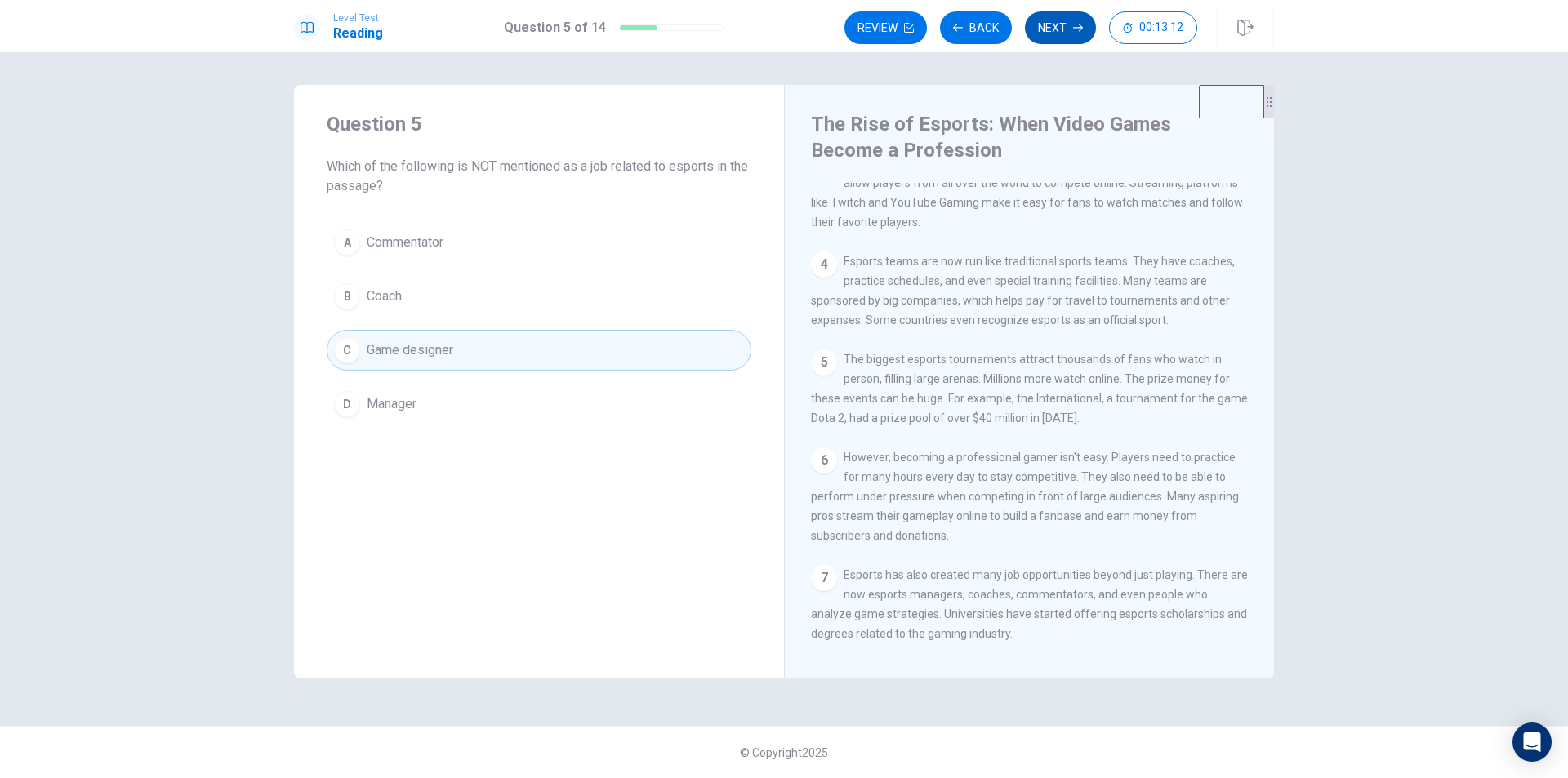
click at [1048, 25] on button "Next" at bounding box center [1061, 28] width 71 height 33
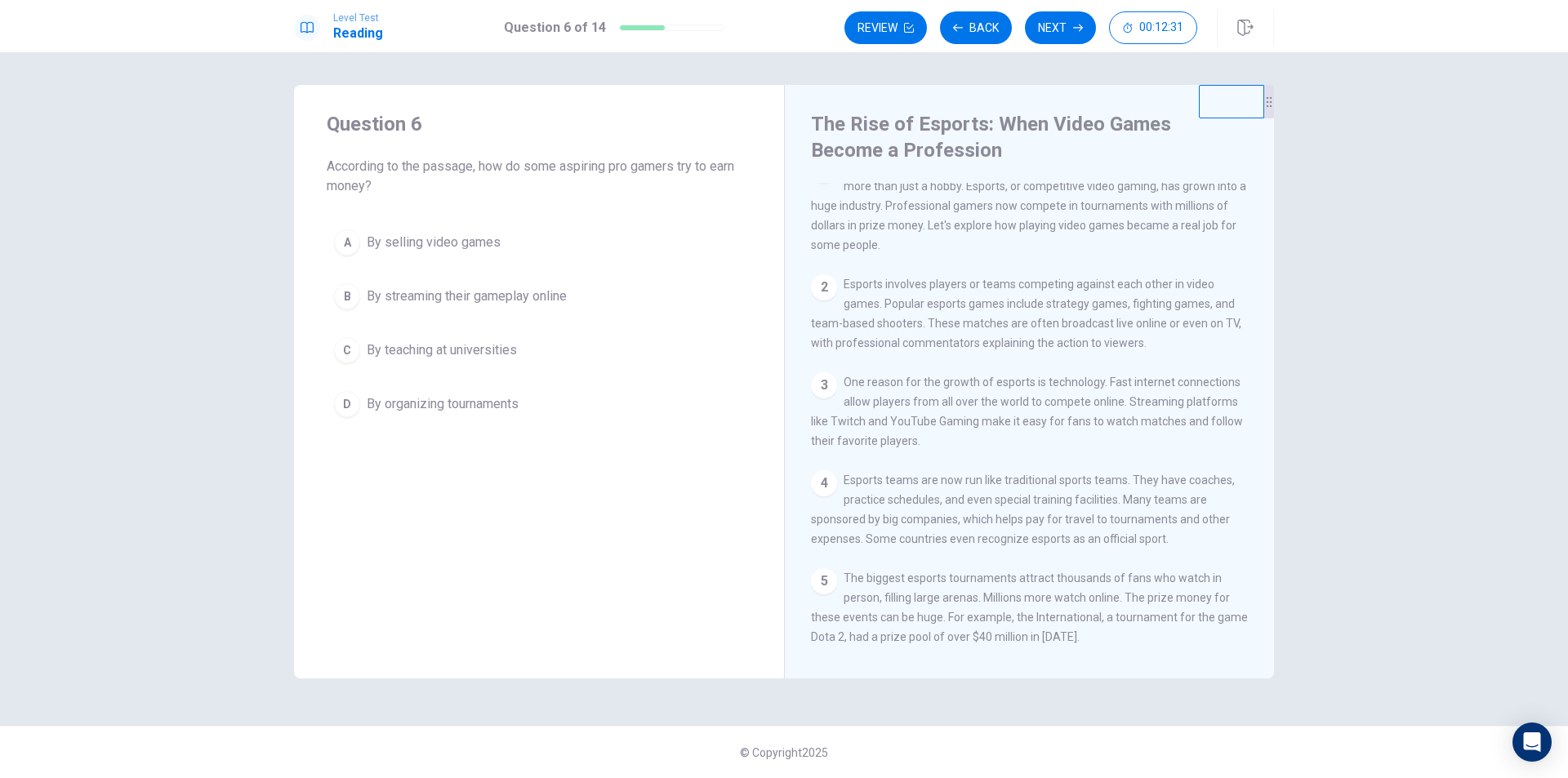
scroll to position [0, 0]
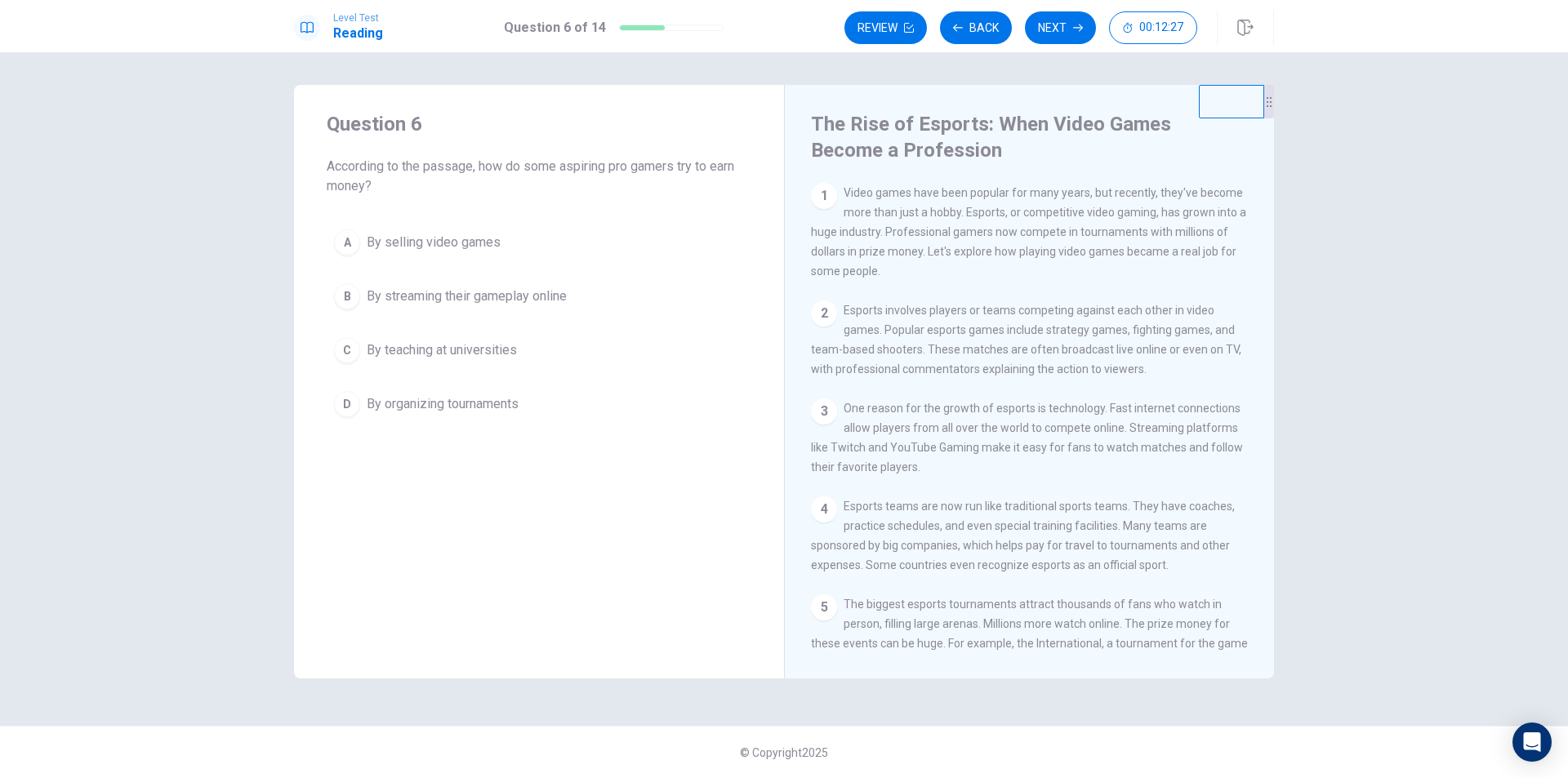
drag, startPoint x: 903, startPoint y: 311, endPoint x: 961, endPoint y: 311, distance: 58.0
click at [960, 311] on span "Esports involves players or teams competing against each other in video games. …" at bounding box center [1026, 340] width 430 height 72
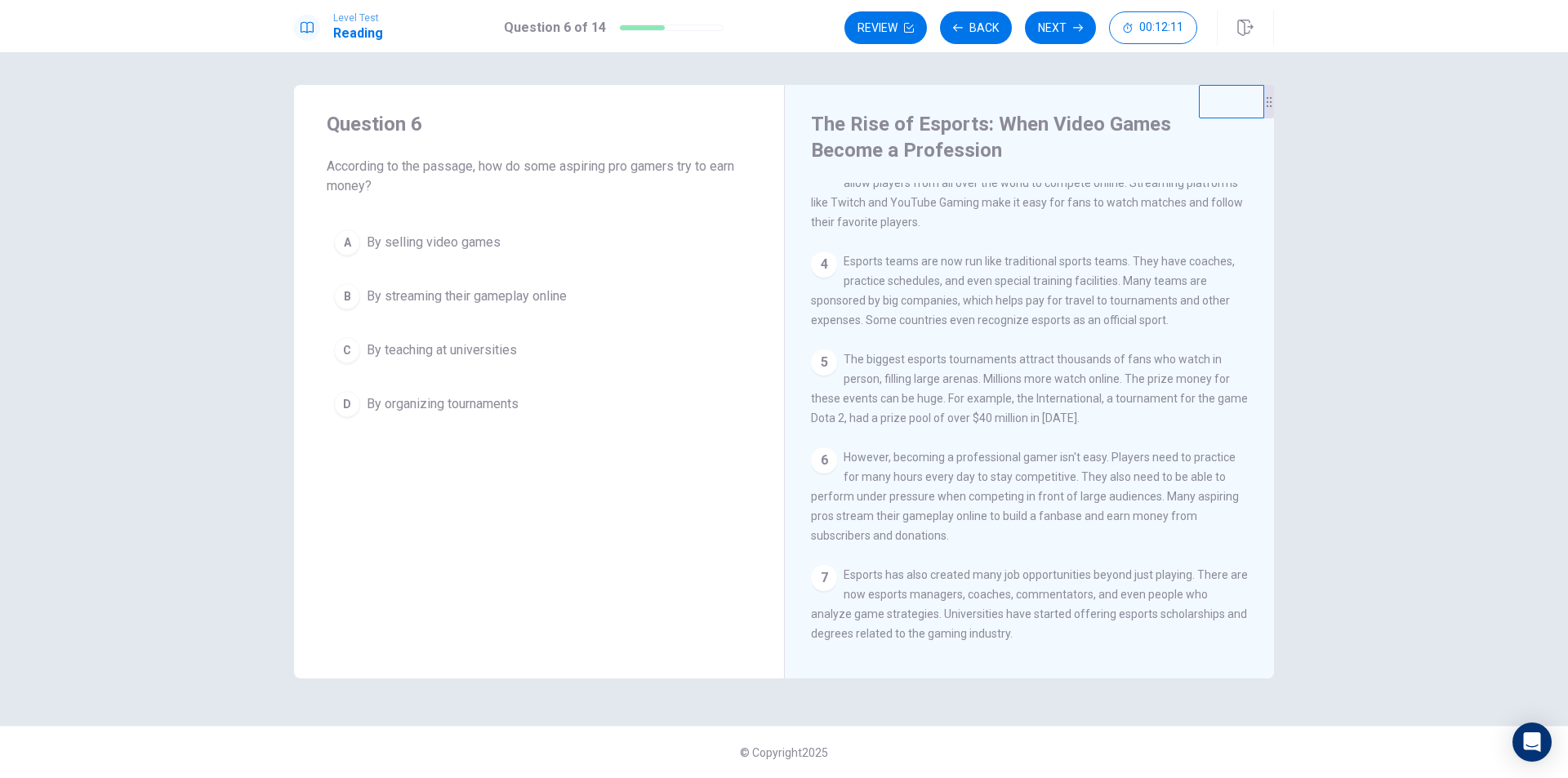
scroll to position [326, 0]
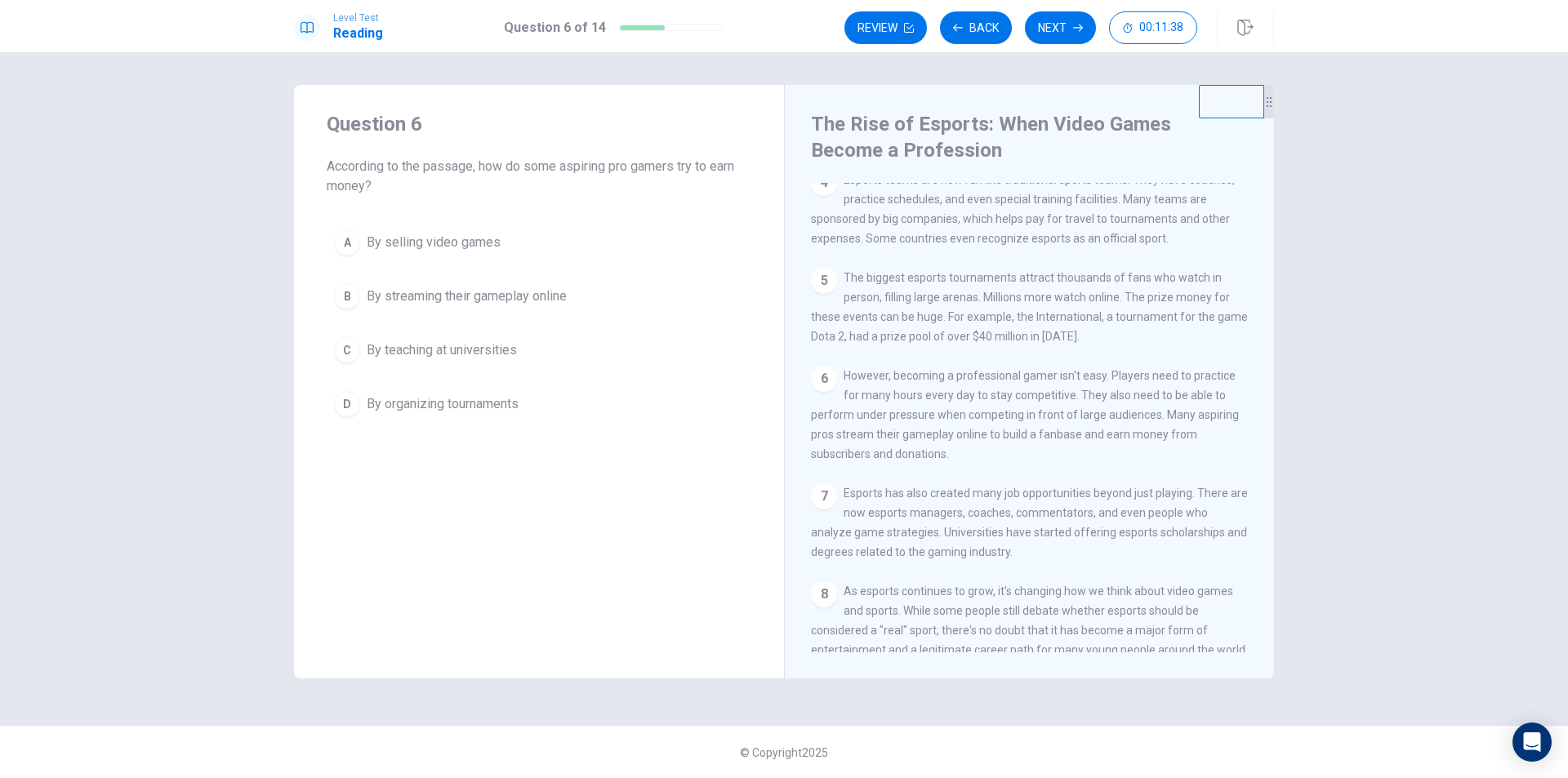
click at [538, 288] on span "By streaming their gameplay online" at bounding box center [466, 296] width 200 height 20
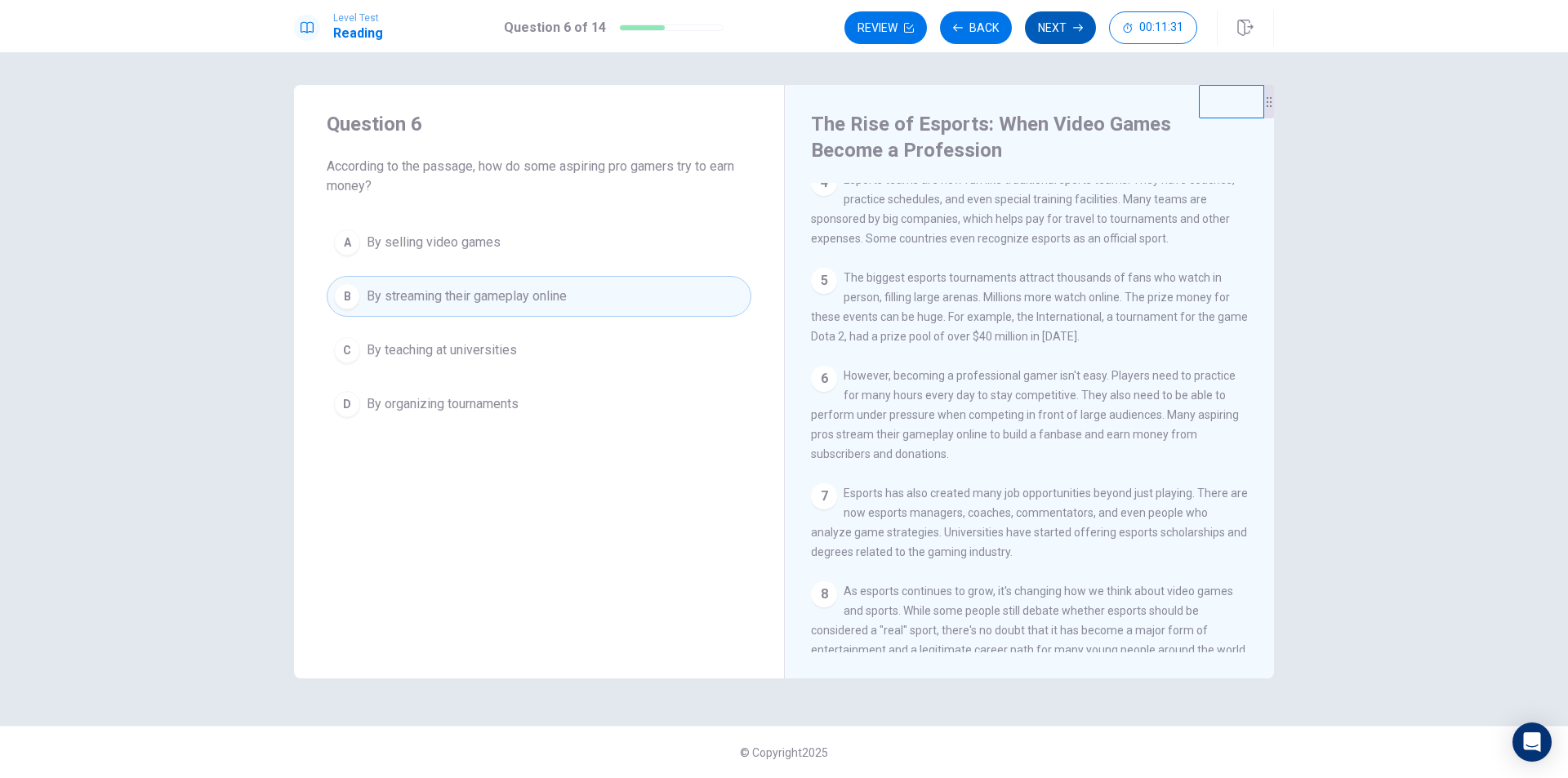
click at [1057, 30] on button "Next" at bounding box center [1061, 28] width 71 height 33
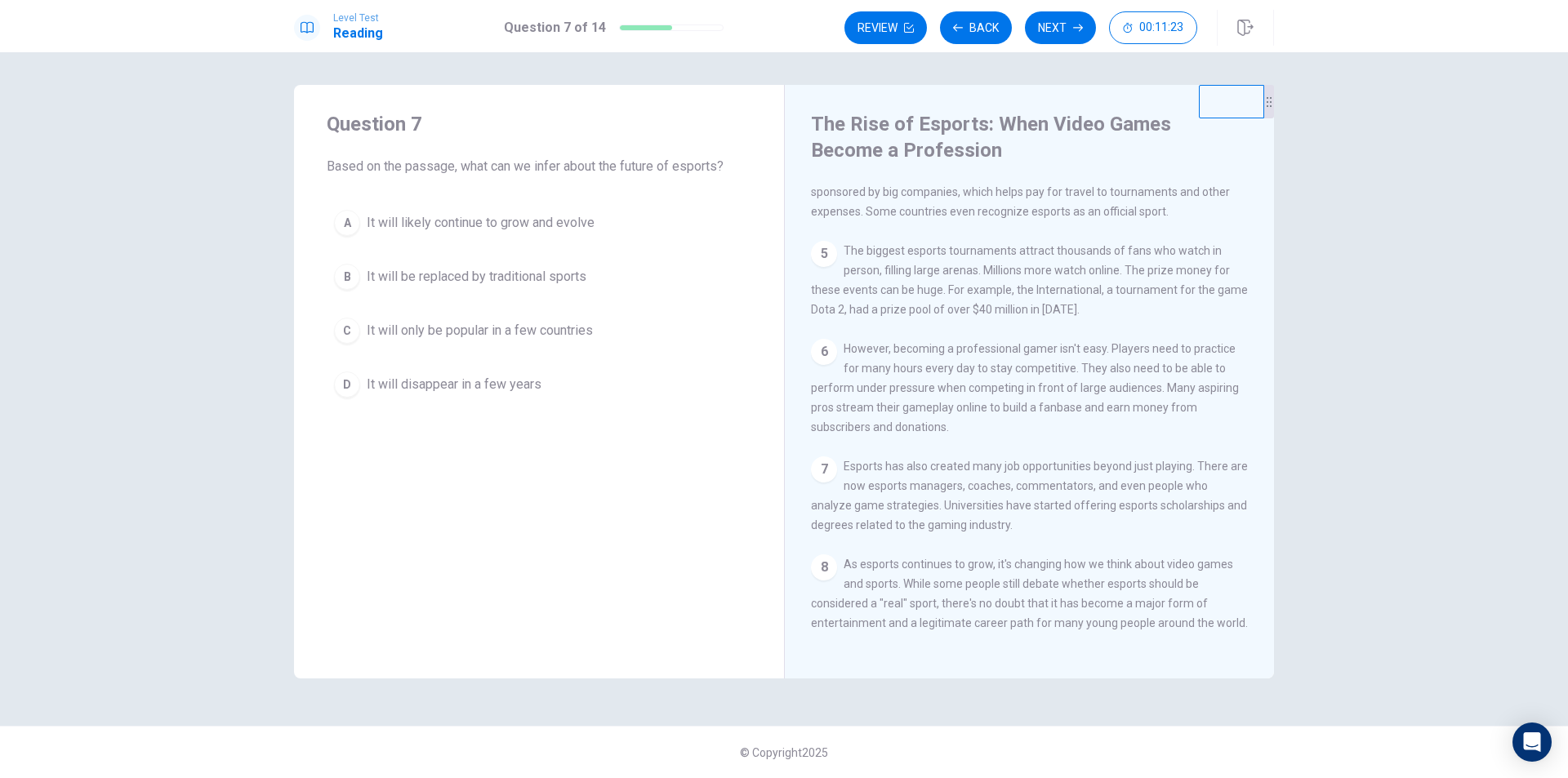
scroll to position [381, 0]
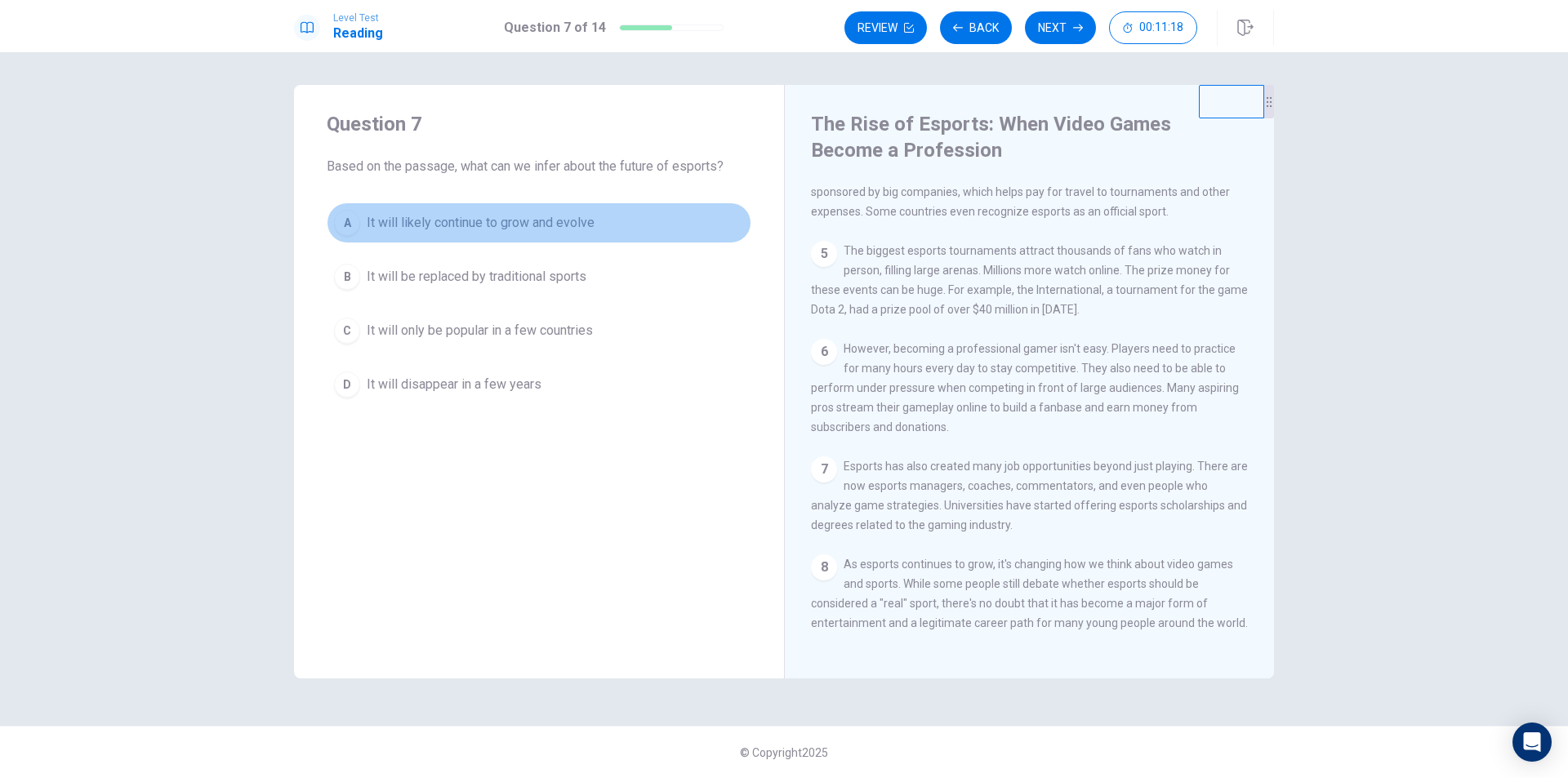
click at [511, 229] on span "It will likely continue to grow and evolve" at bounding box center [480, 223] width 228 height 20
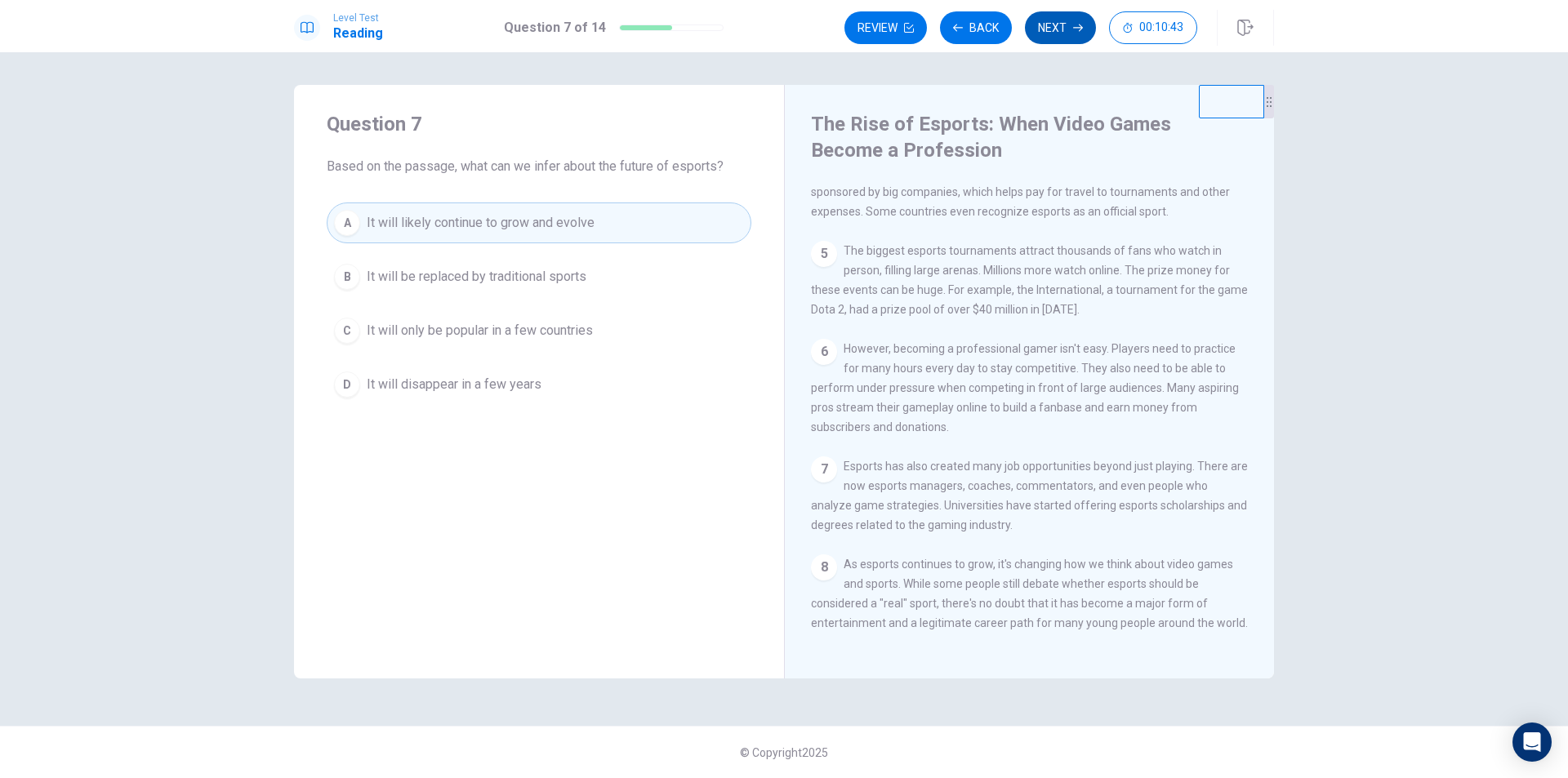
click at [1042, 35] on button "Next" at bounding box center [1061, 28] width 71 height 33
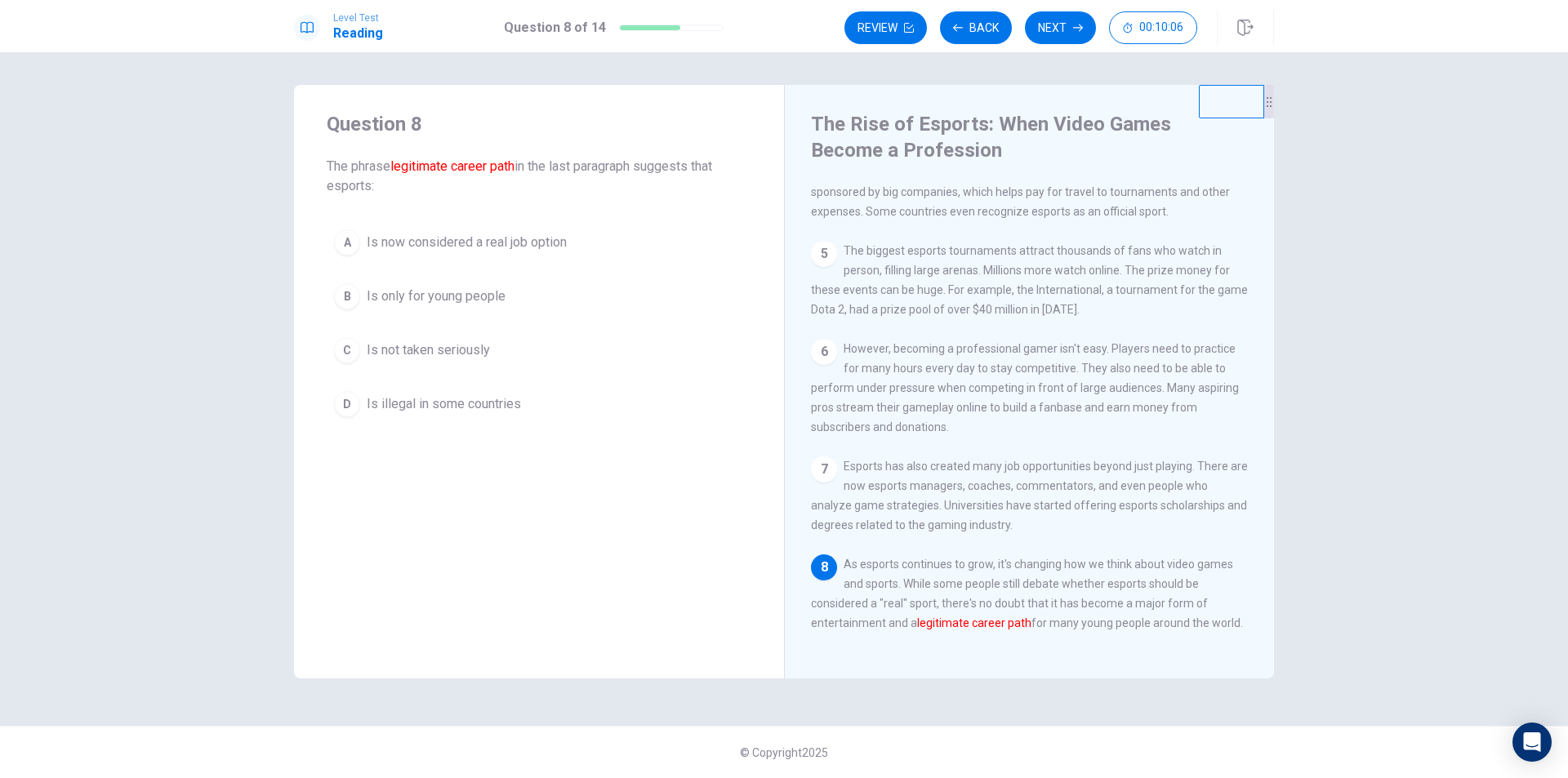
click at [399, 245] on span "Is now considered a real job option" at bounding box center [466, 243] width 200 height 20
click at [1050, 28] on button "Next" at bounding box center [1061, 28] width 71 height 33
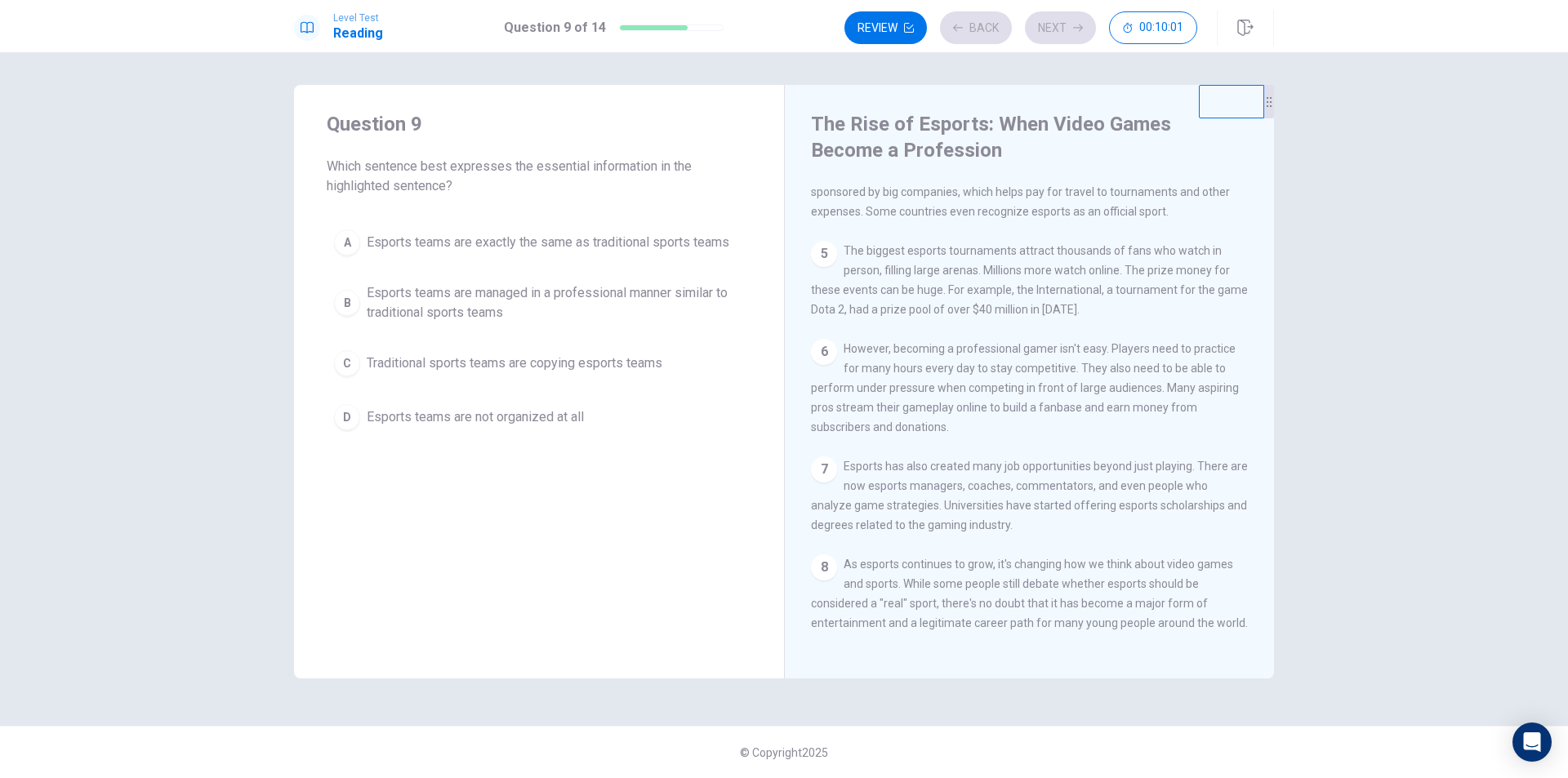
scroll to position [325, 0]
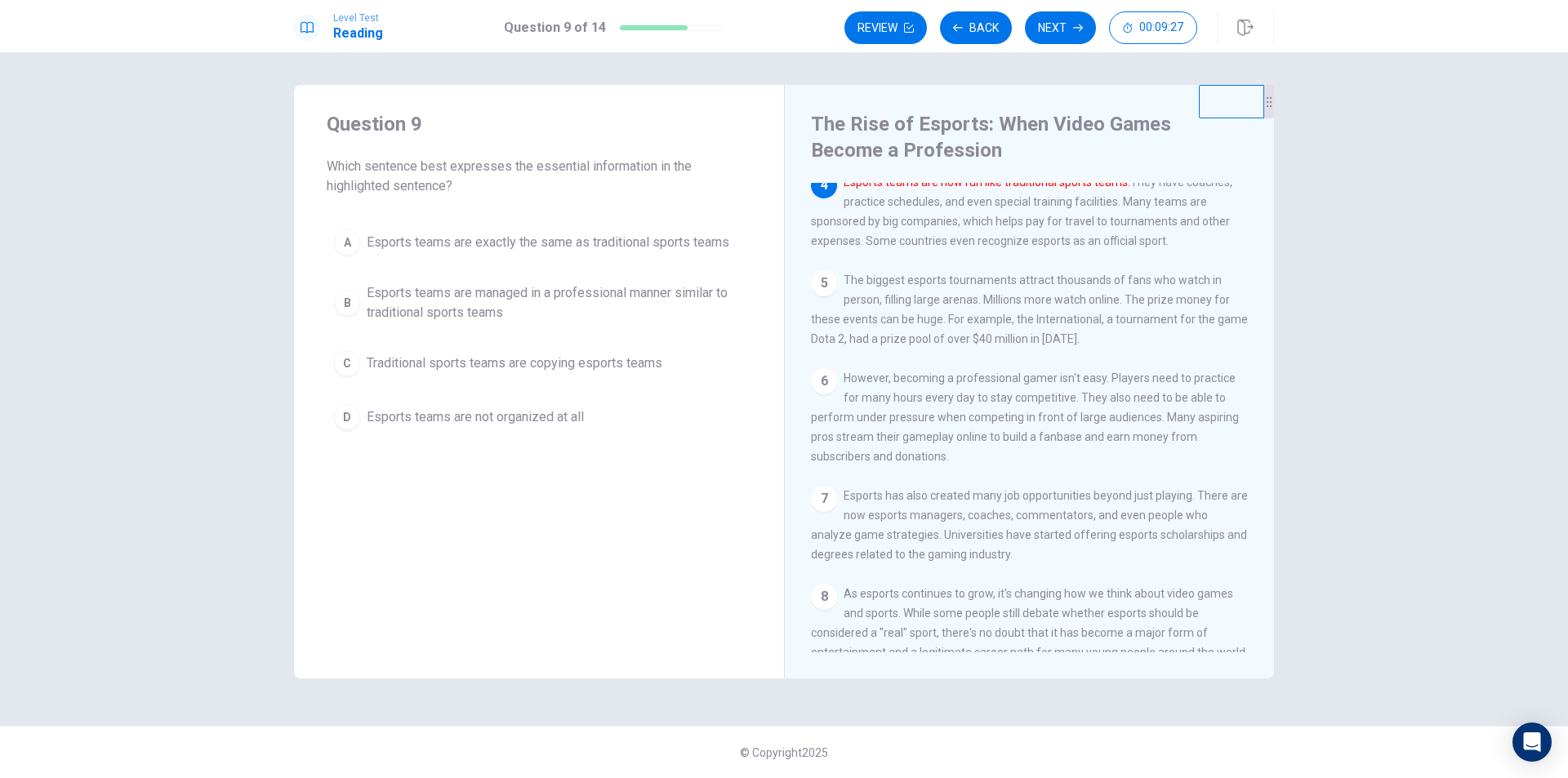
click at [511, 274] on div "A Esports teams are exactly the same as traditional sports teams B Esports team…" at bounding box center [539, 330] width 425 height 215
click at [511, 279] on button "B Esports teams are managed in a professional manner similar to traditional spo…" at bounding box center [539, 302] width 425 height 54
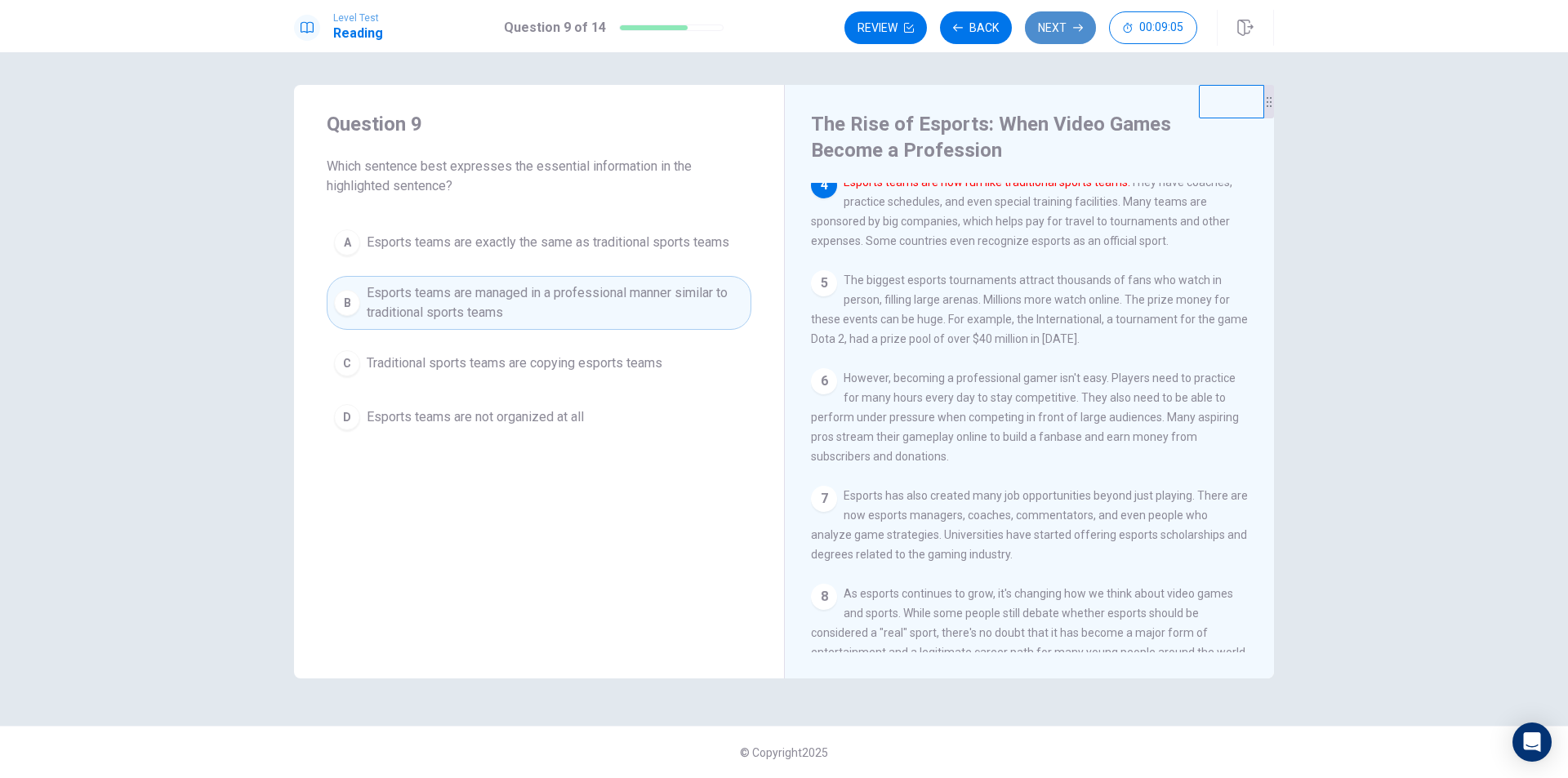
click at [1034, 27] on button "Next" at bounding box center [1061, 28] width 71 height 33
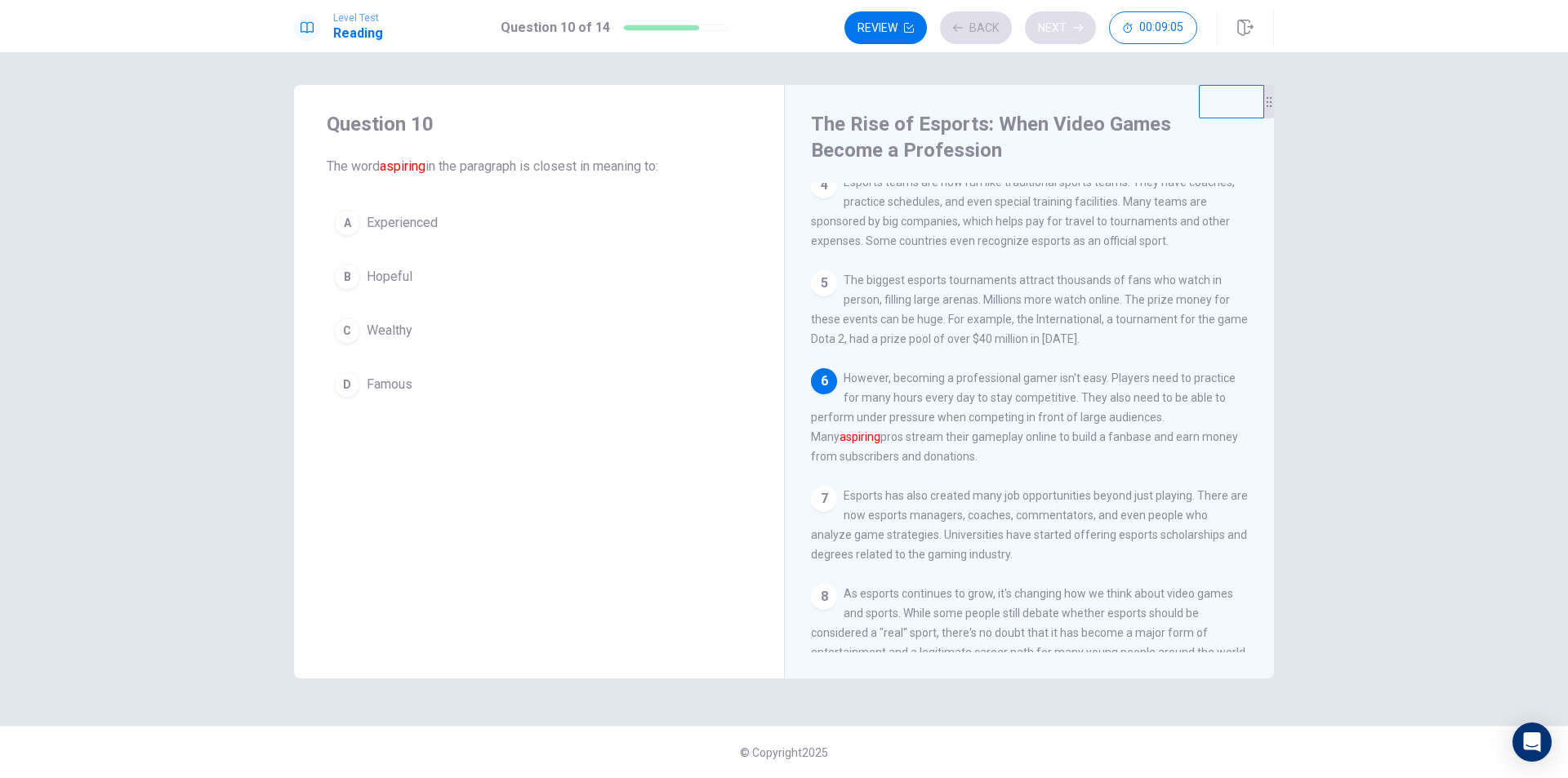
scroll to position [323, 0]
click at [371, 391] on span "Famous" at bounding box center [389, 385] width 45 height 20
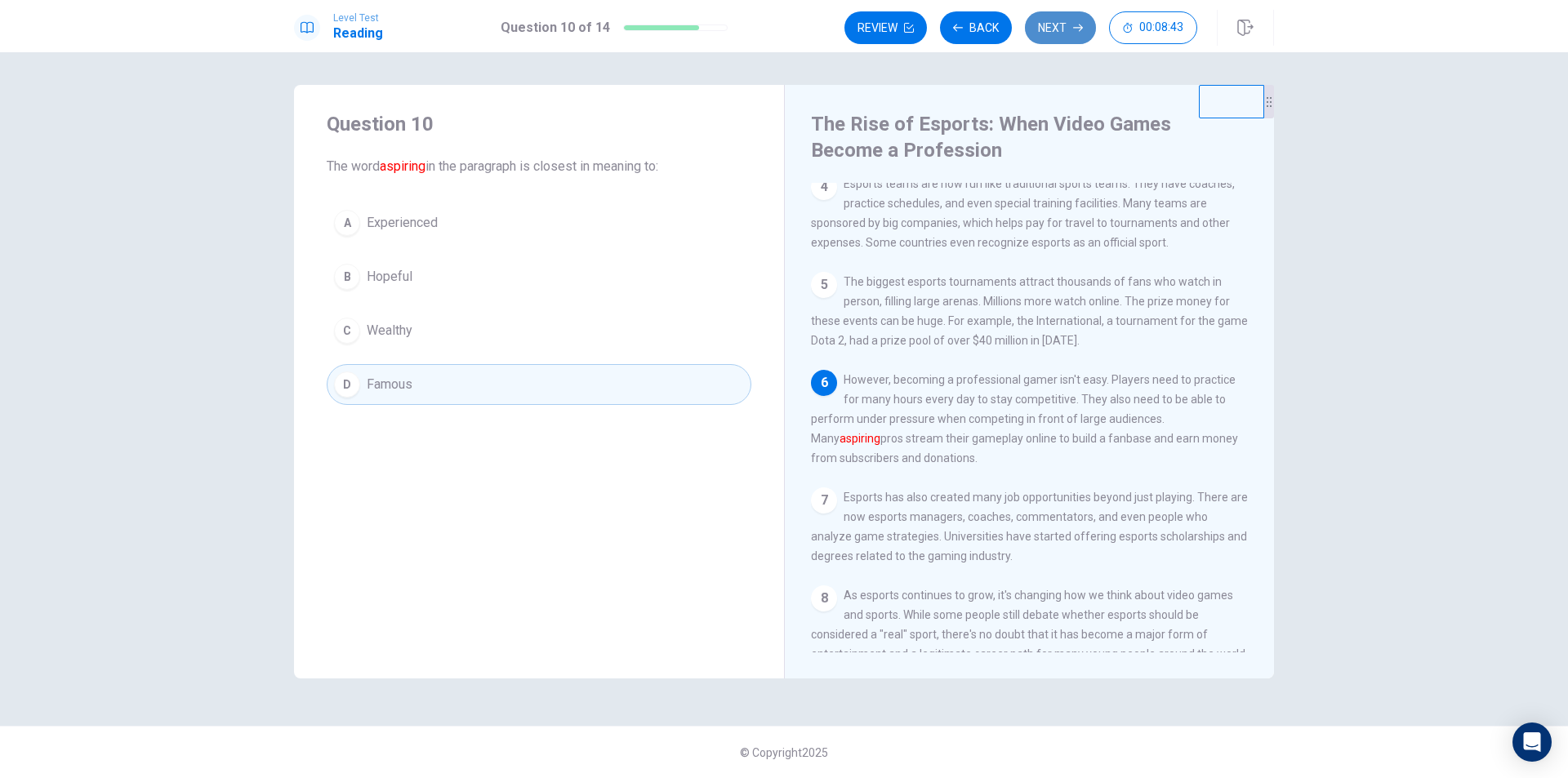
click at [1043, 42] on button "Next" at bounding box center [1061, 28] width 71 height 33
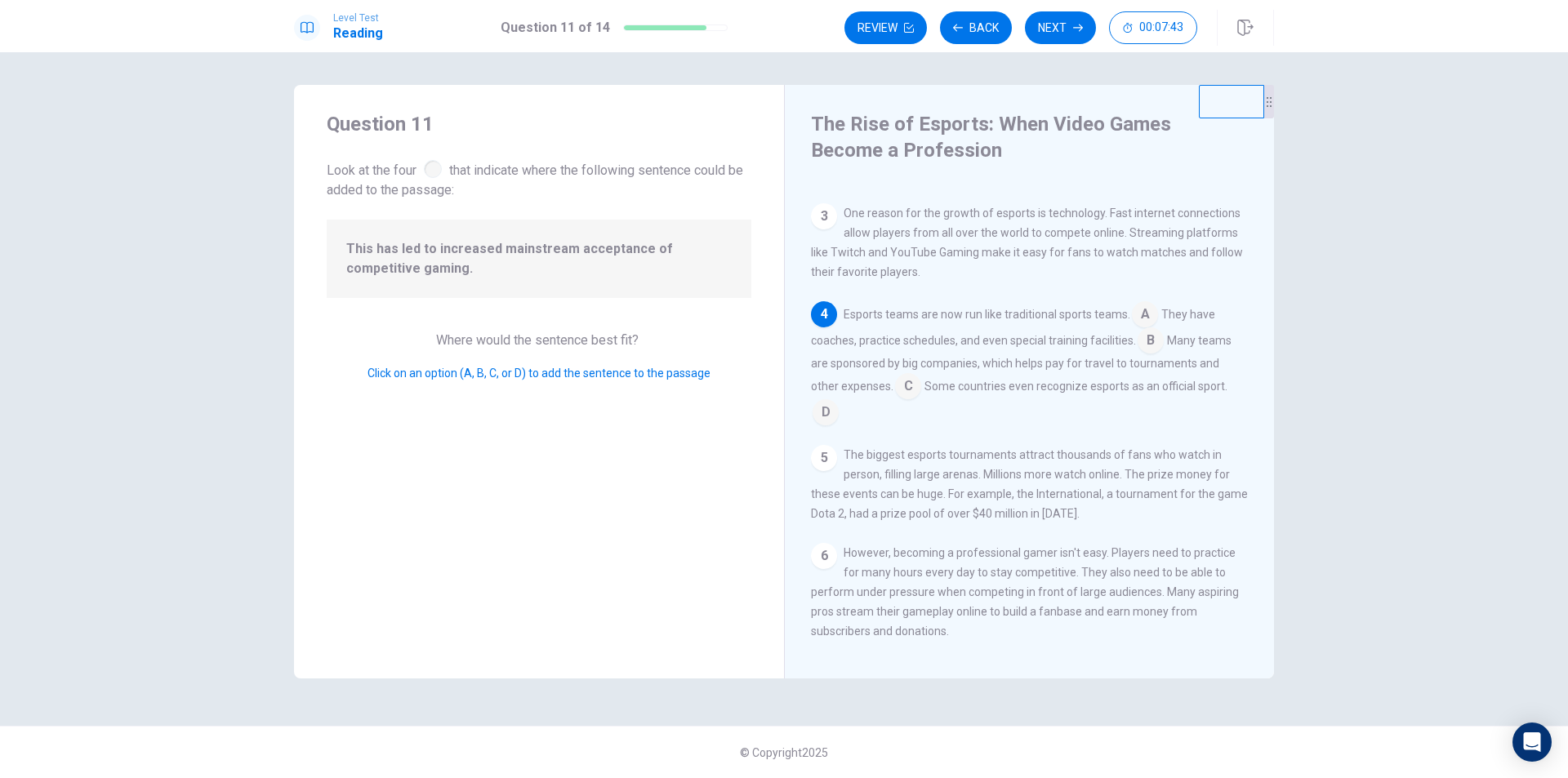
scroll to position [224, 0]
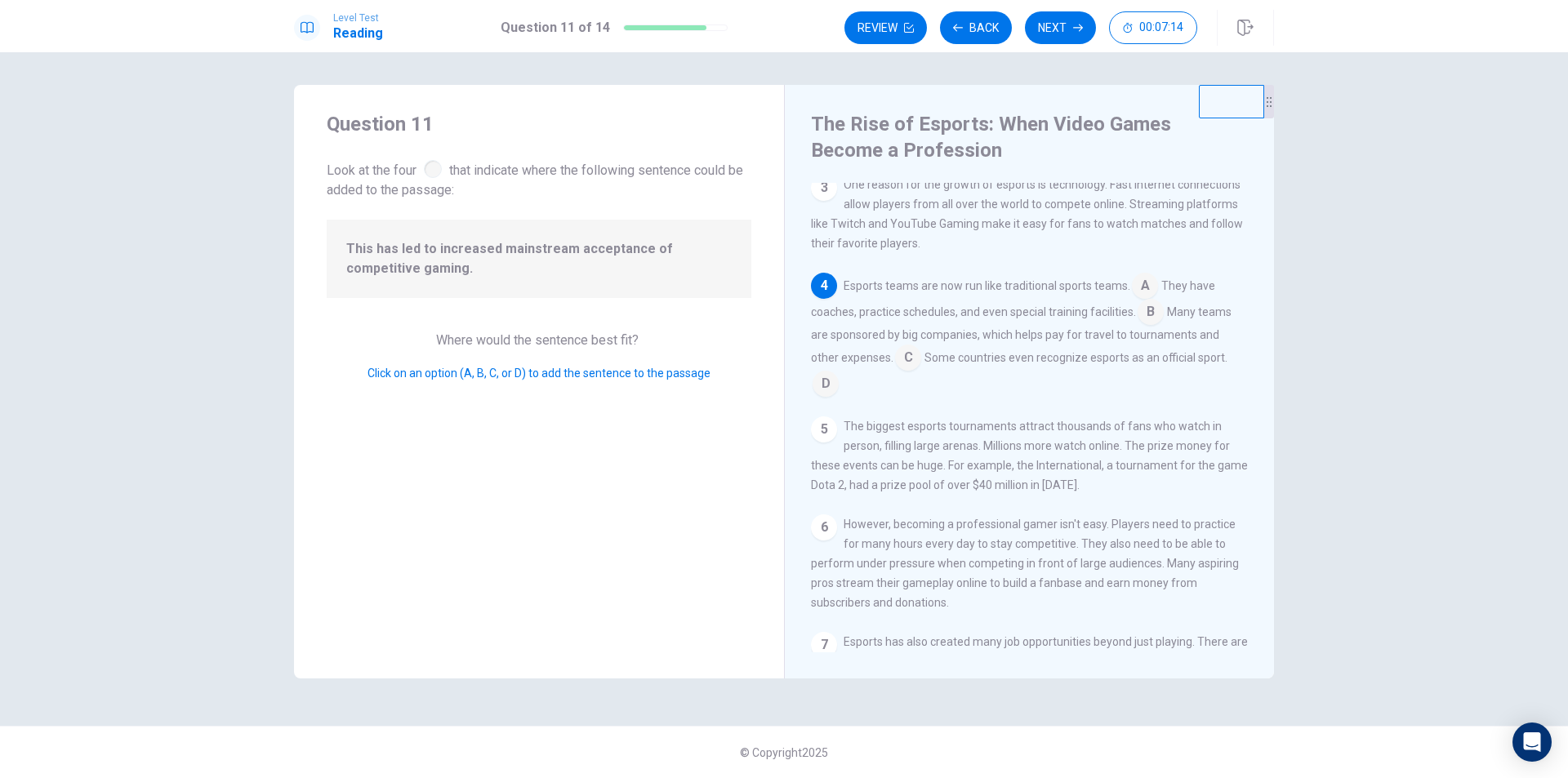
click at [901, 371] on input at bounding box center [908, 358] width 26 height 26
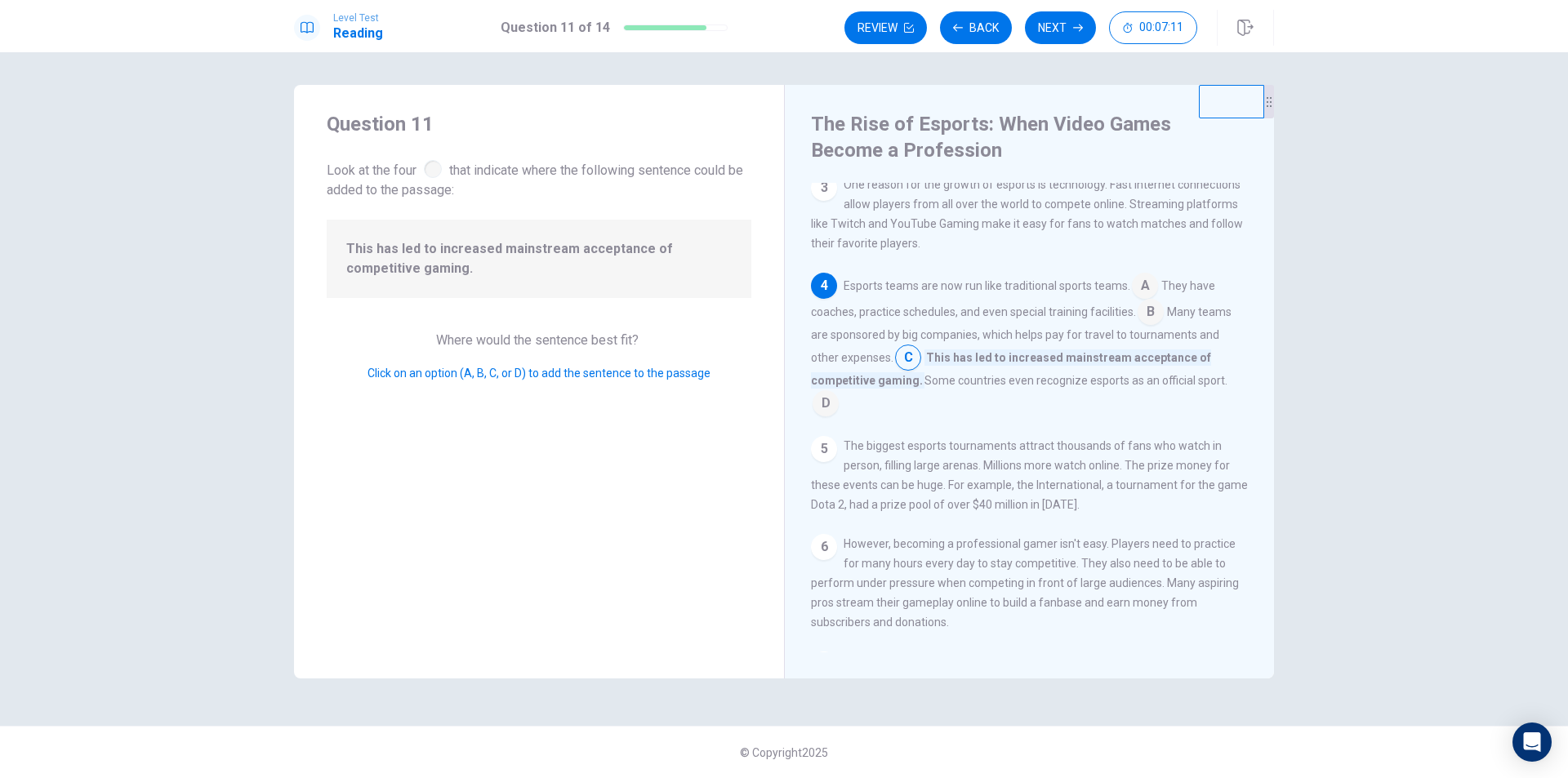
click at [913, 373] on input at bounding box center [908, 358] width 26 height 26
click at [1138, 295] on input at bounding box center [1145, 287] width 26 height 26
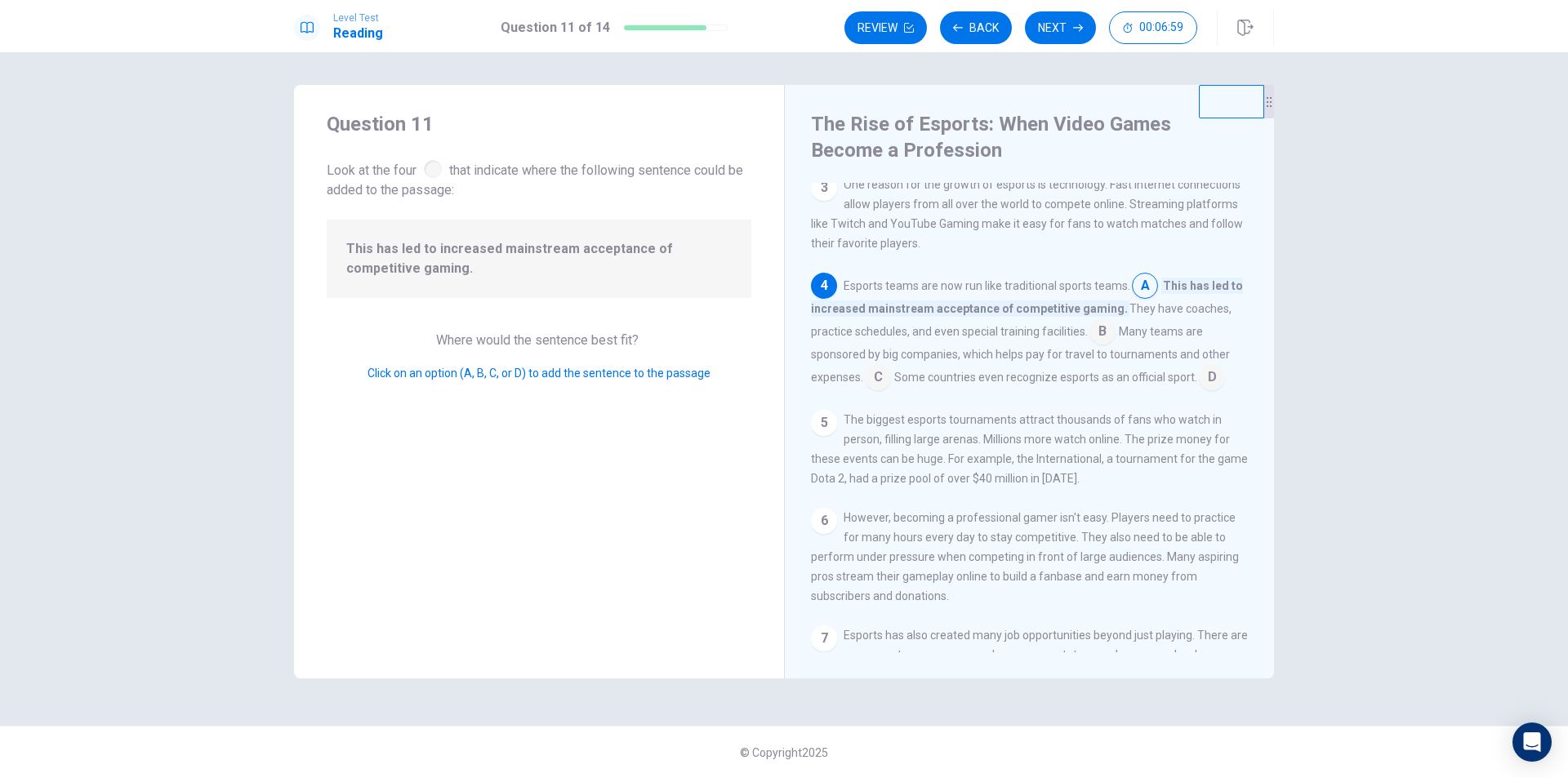
click at [1106, 333] on input at bounding box center [1102, 333] width 26 height 26
click at [886, 392] on input at bounding box center [878, 378] width 26 height 26
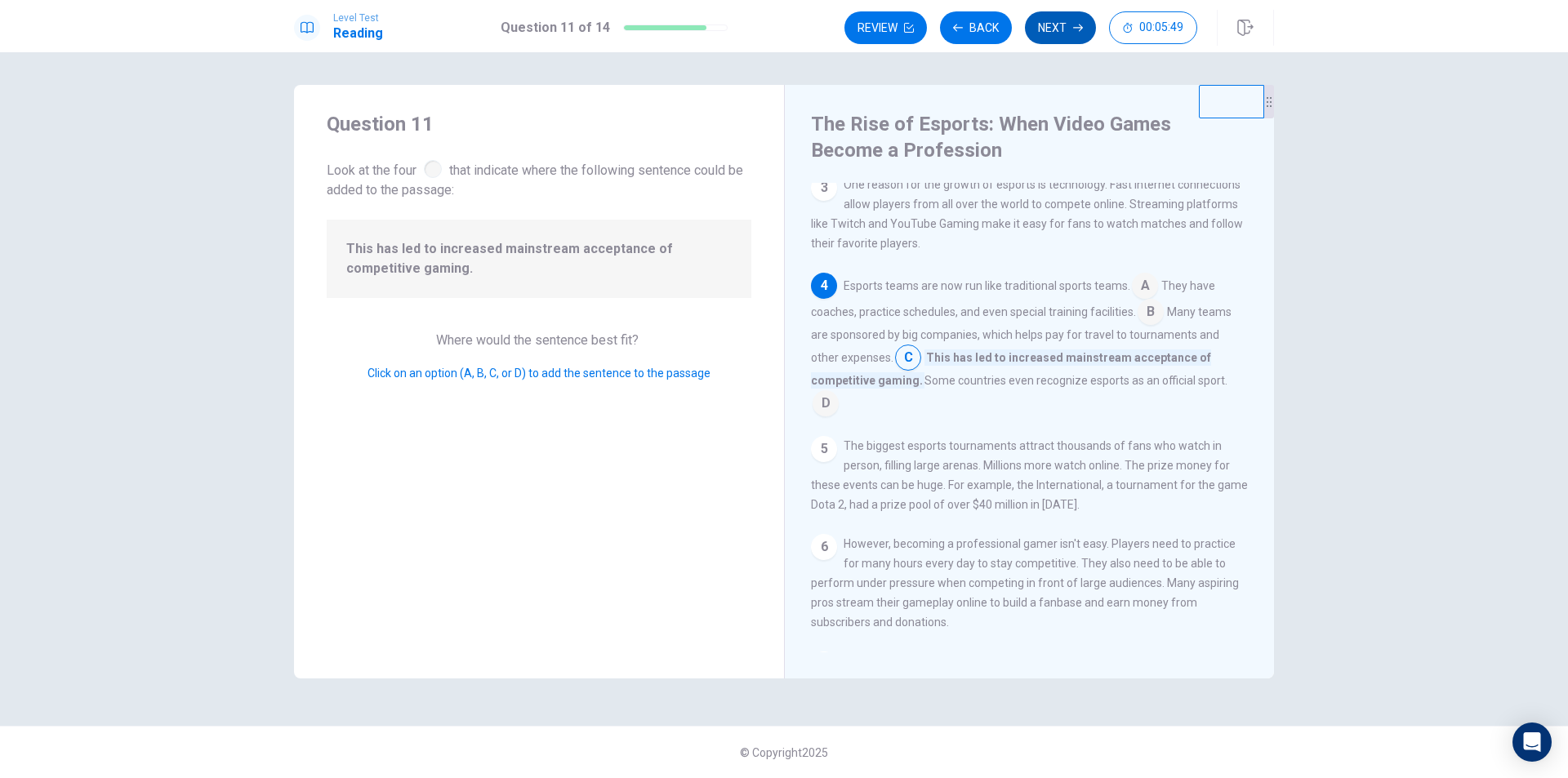
click at [1037, 35] on button "Next" at bounding box center [1061, 28] width 71 height 33
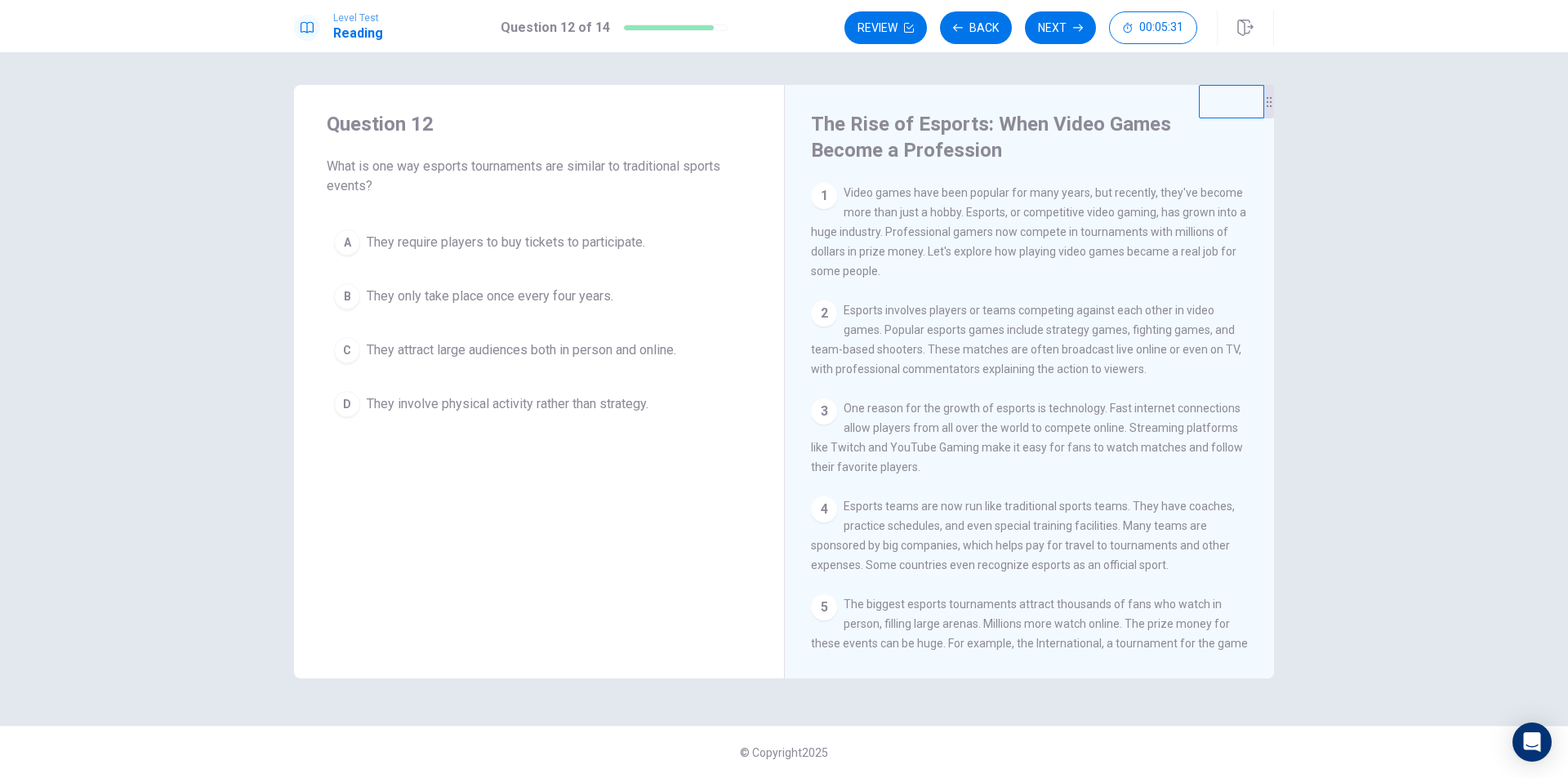
click at [496, 348] on span "They attract large audiences both in person and online." at bounding box center [521, 350] width 310 height 20
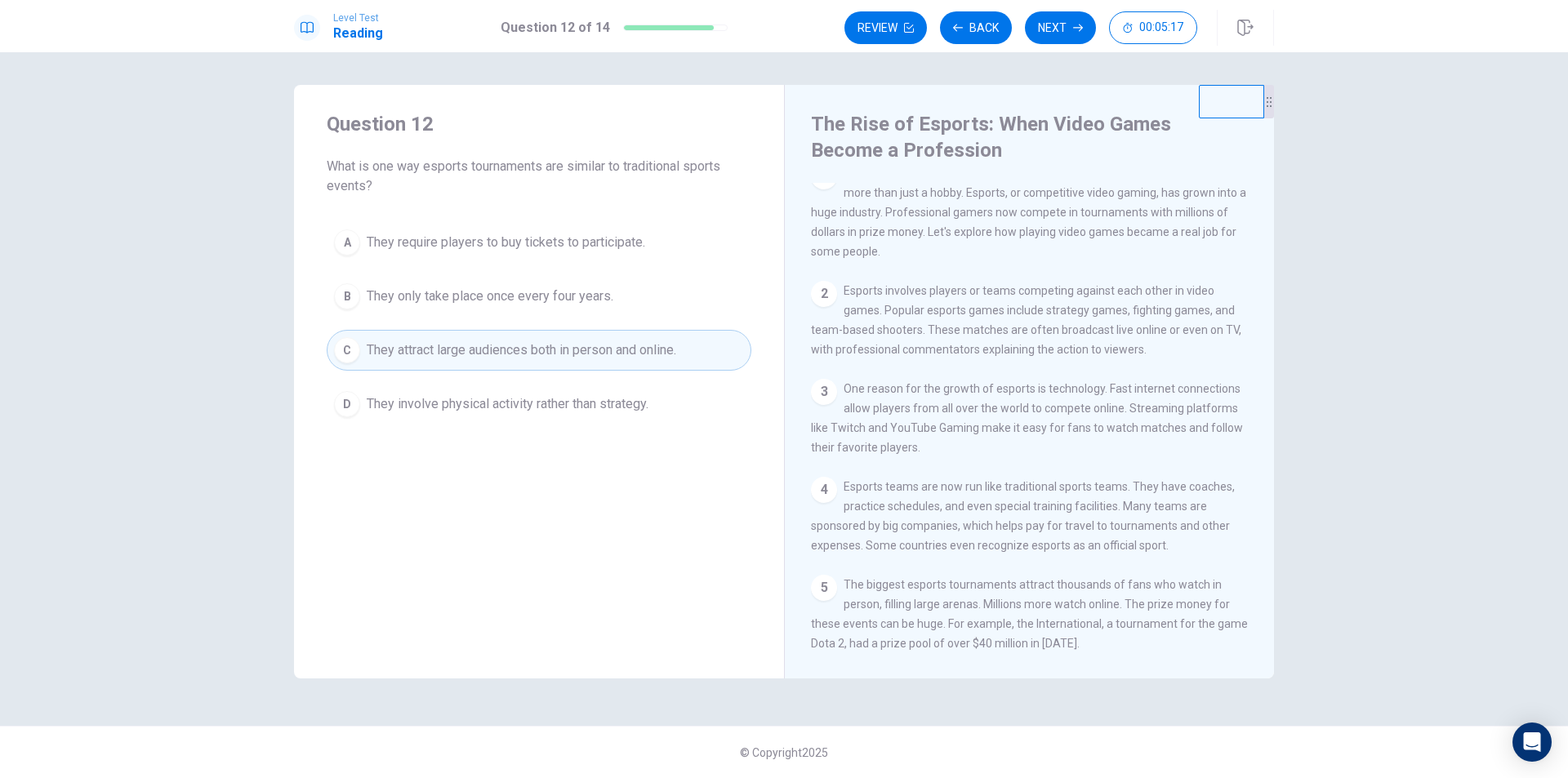
scroll to position [0, 0]
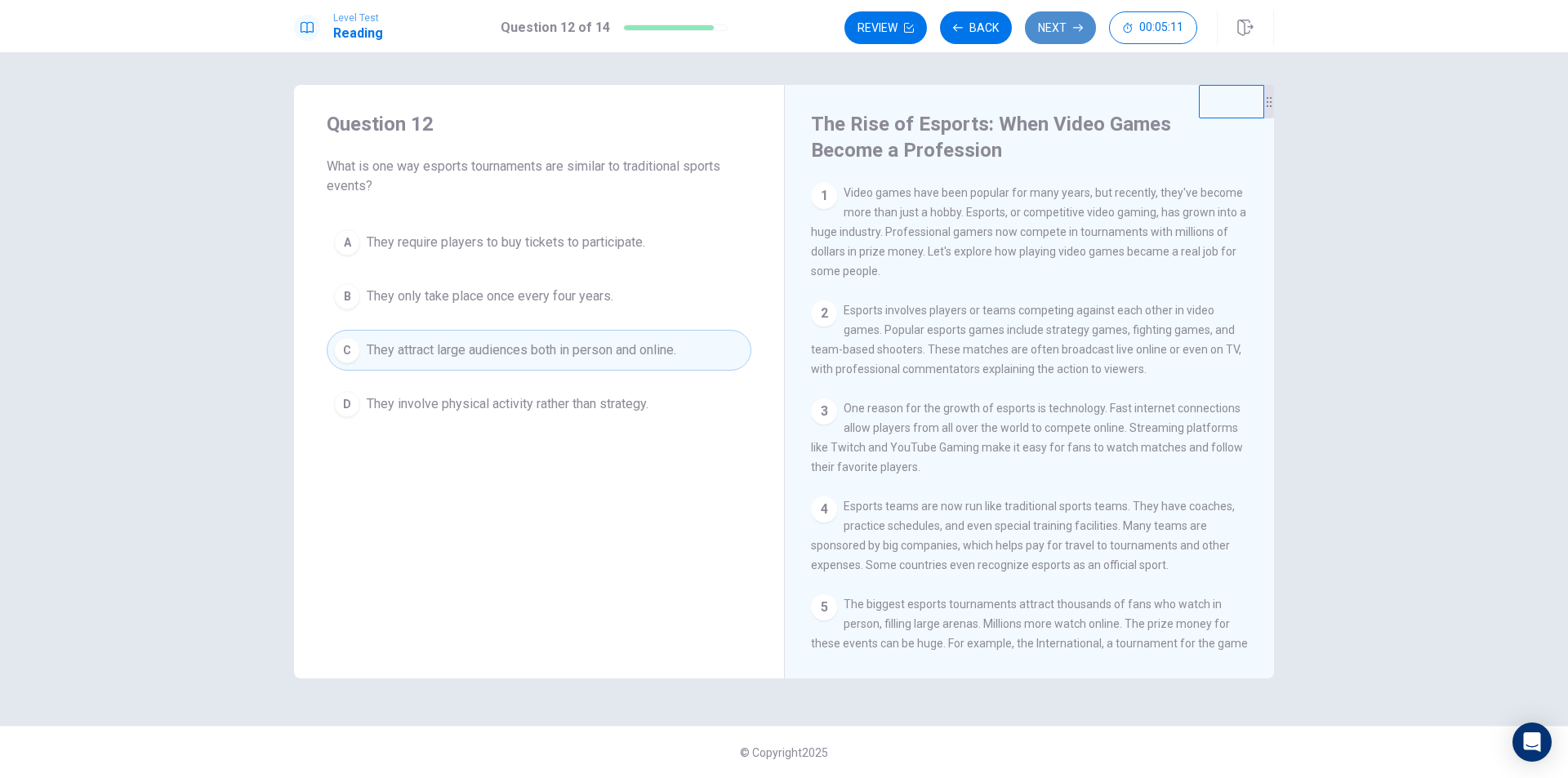
click at [1041, 28] on button "Next" at bounding box center [1061, 28] width 71 height 33
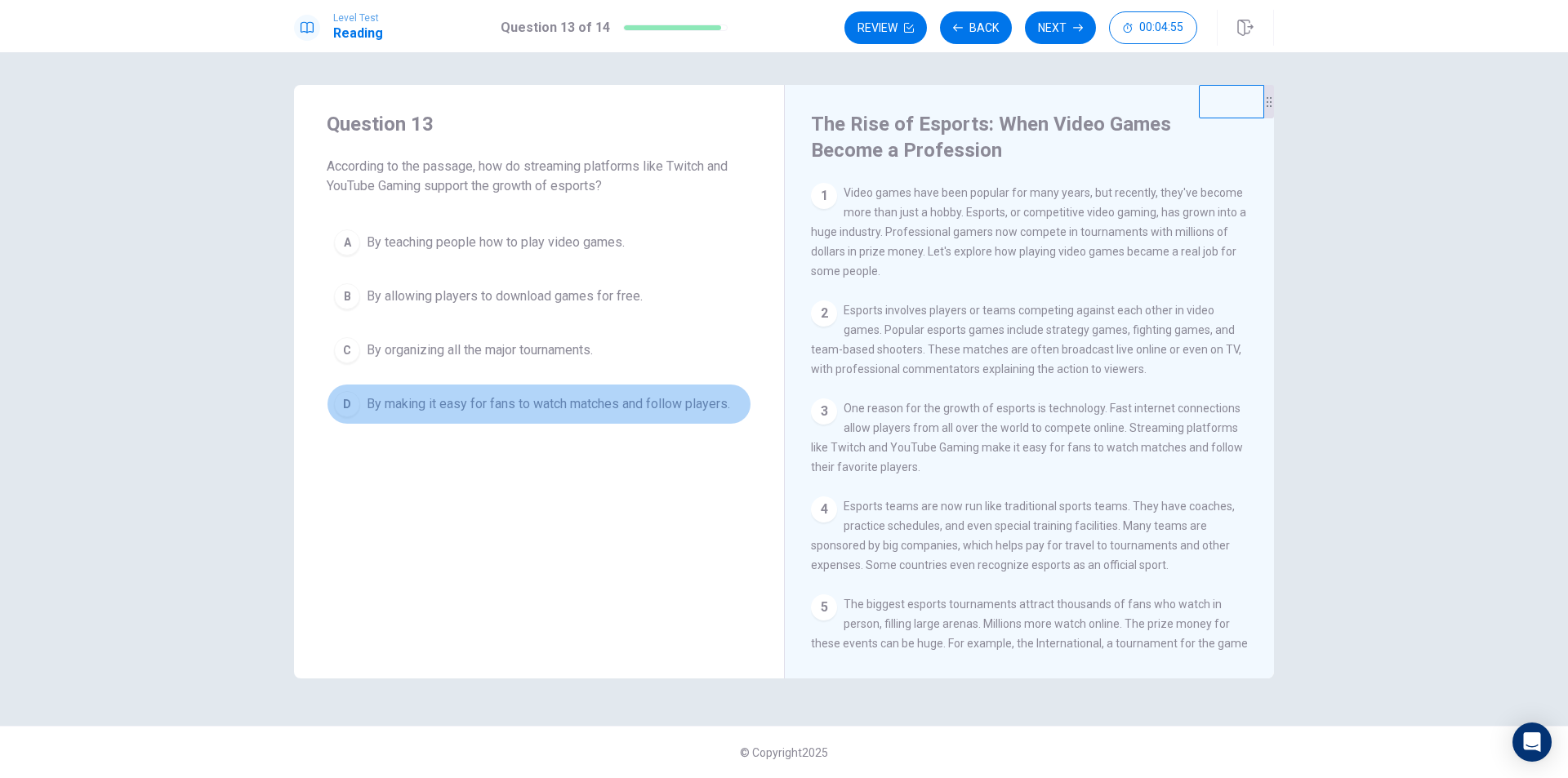
click at [437, 409] on span "By making it easy for fans to watch matches and follow players." at bounding box center [548, 405] width 364 height 20
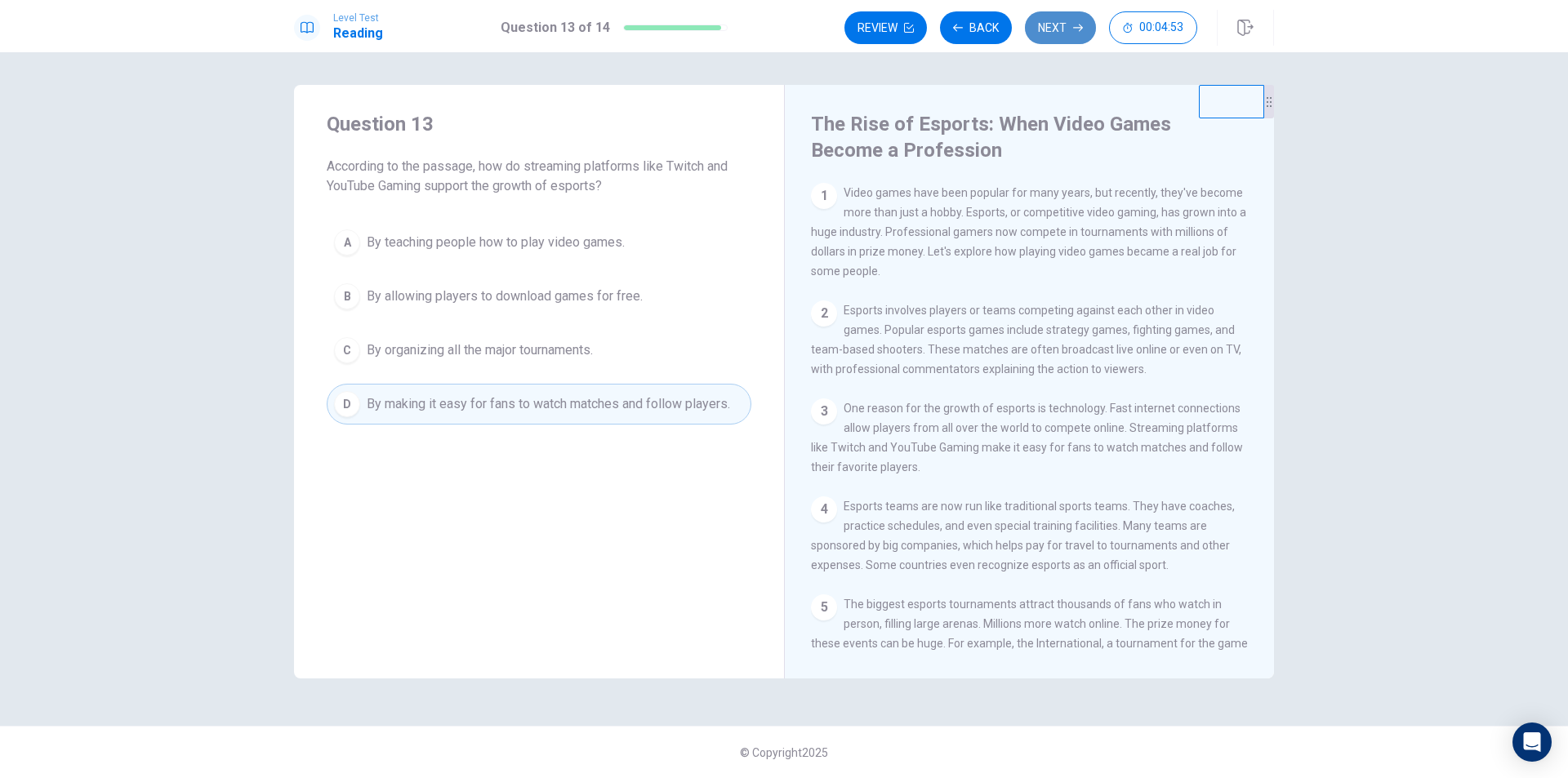
click at [1057, 34] on button "Next" at bounding box center [1061, 28] width 71 height 33
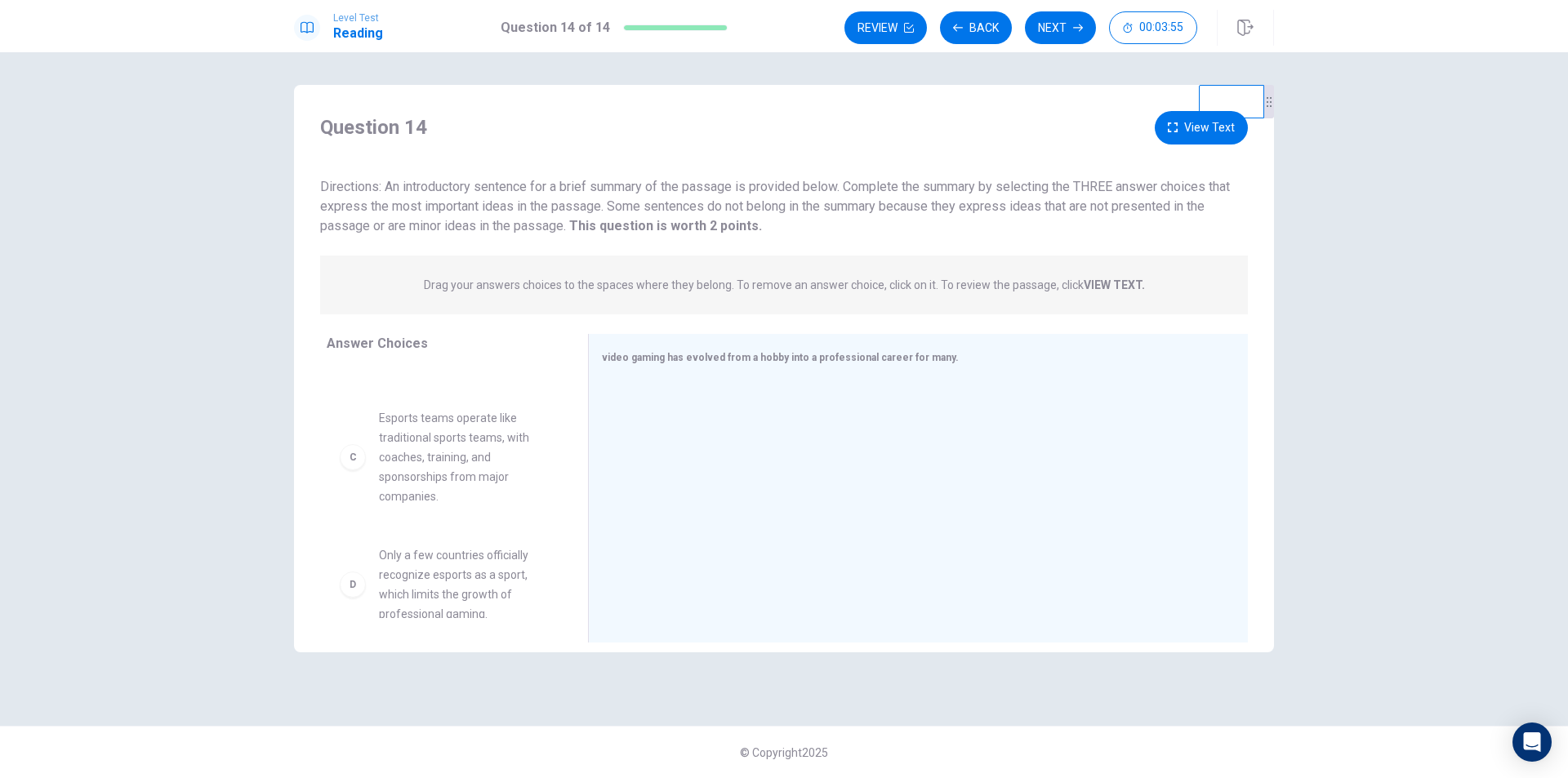
scroll to position [245, 0]
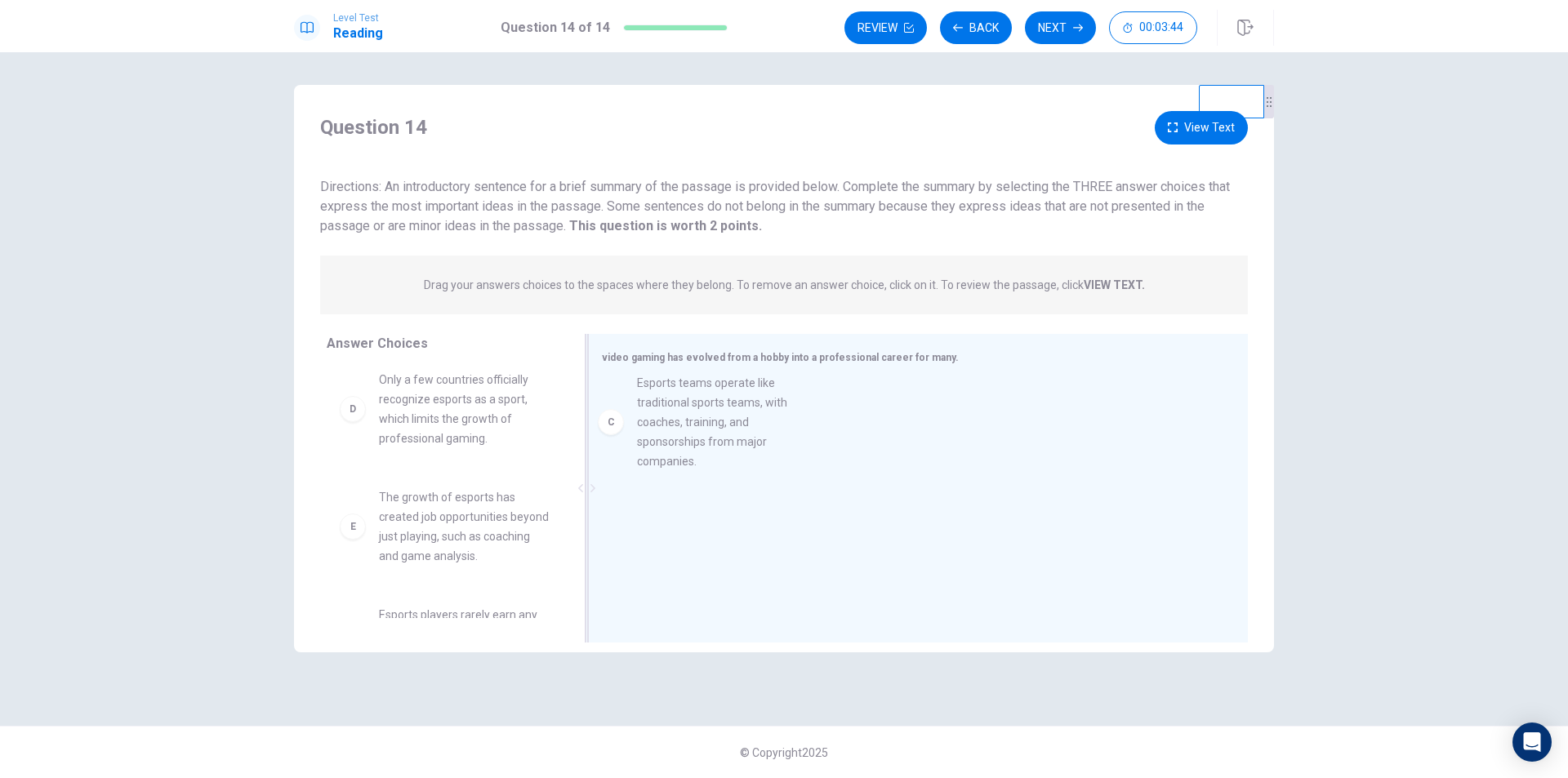
drag, startPoint x: 473, startPoint y: 446, endPoint x: 736, endPoint y: 430, distance: 263.5
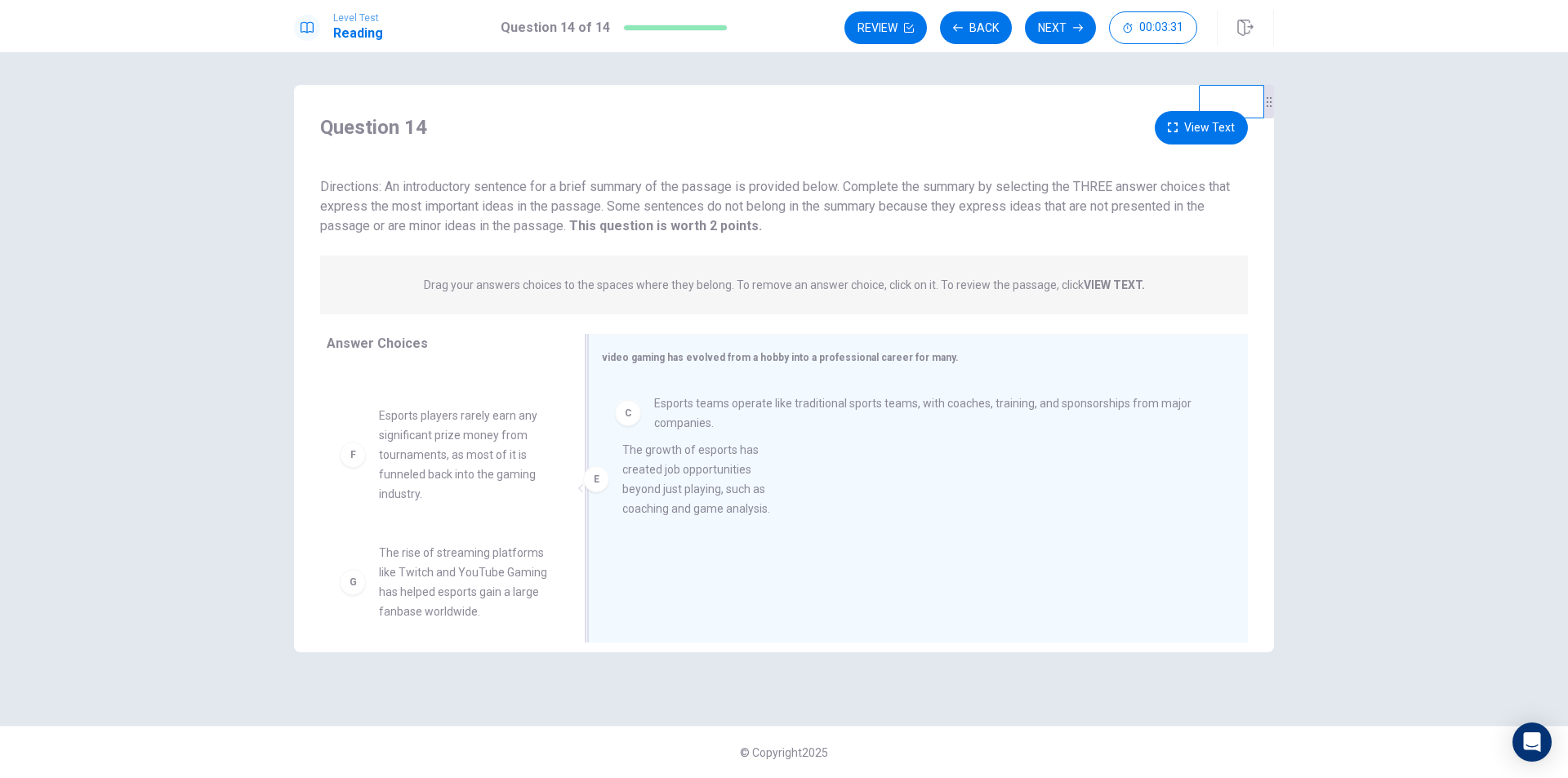
drag, startPoint x: 457, startPoint y: 485, endPoint x: 711, endPoint y: 496, distance: 254.2
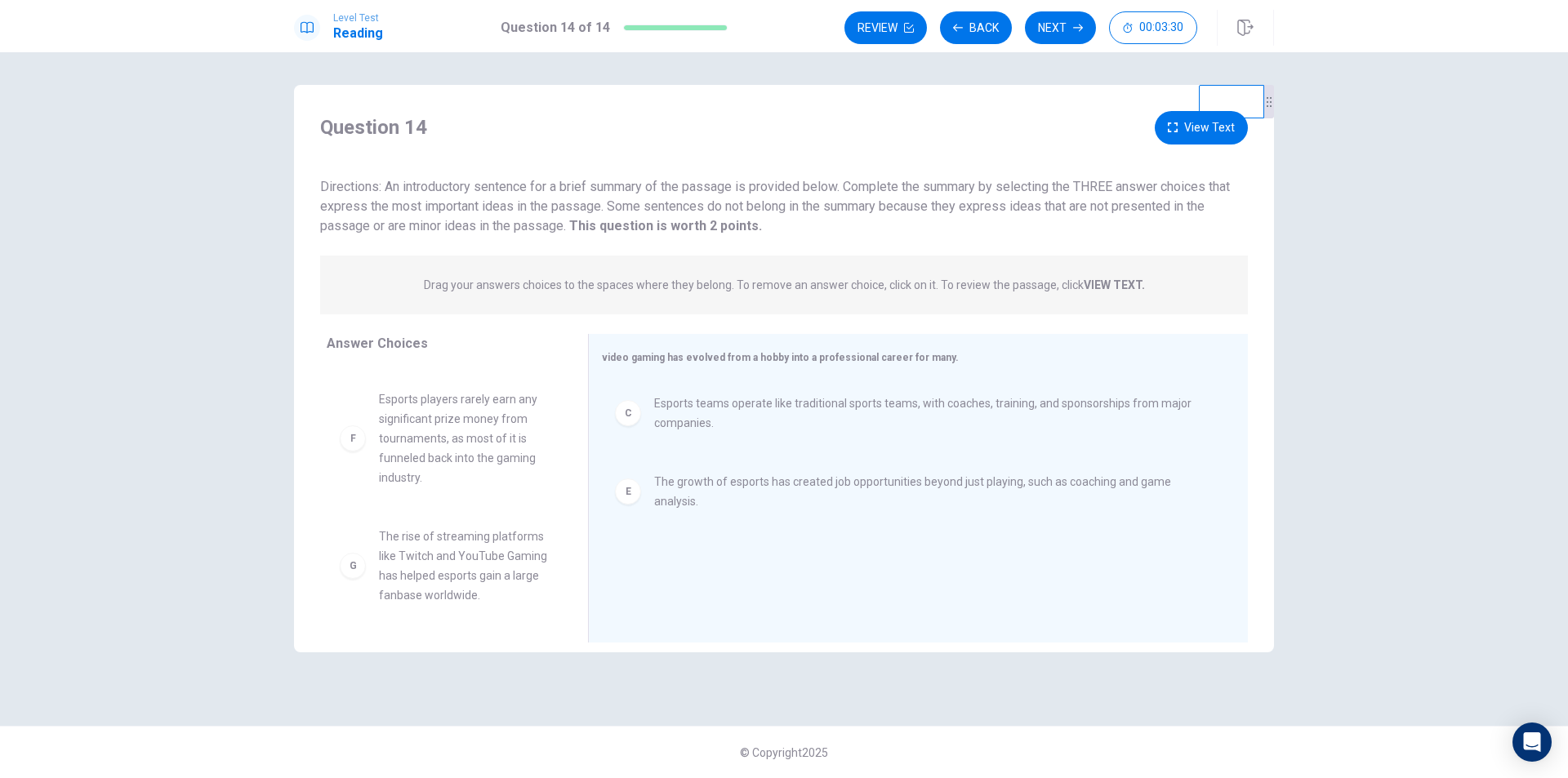
scroll to position [363, 0]
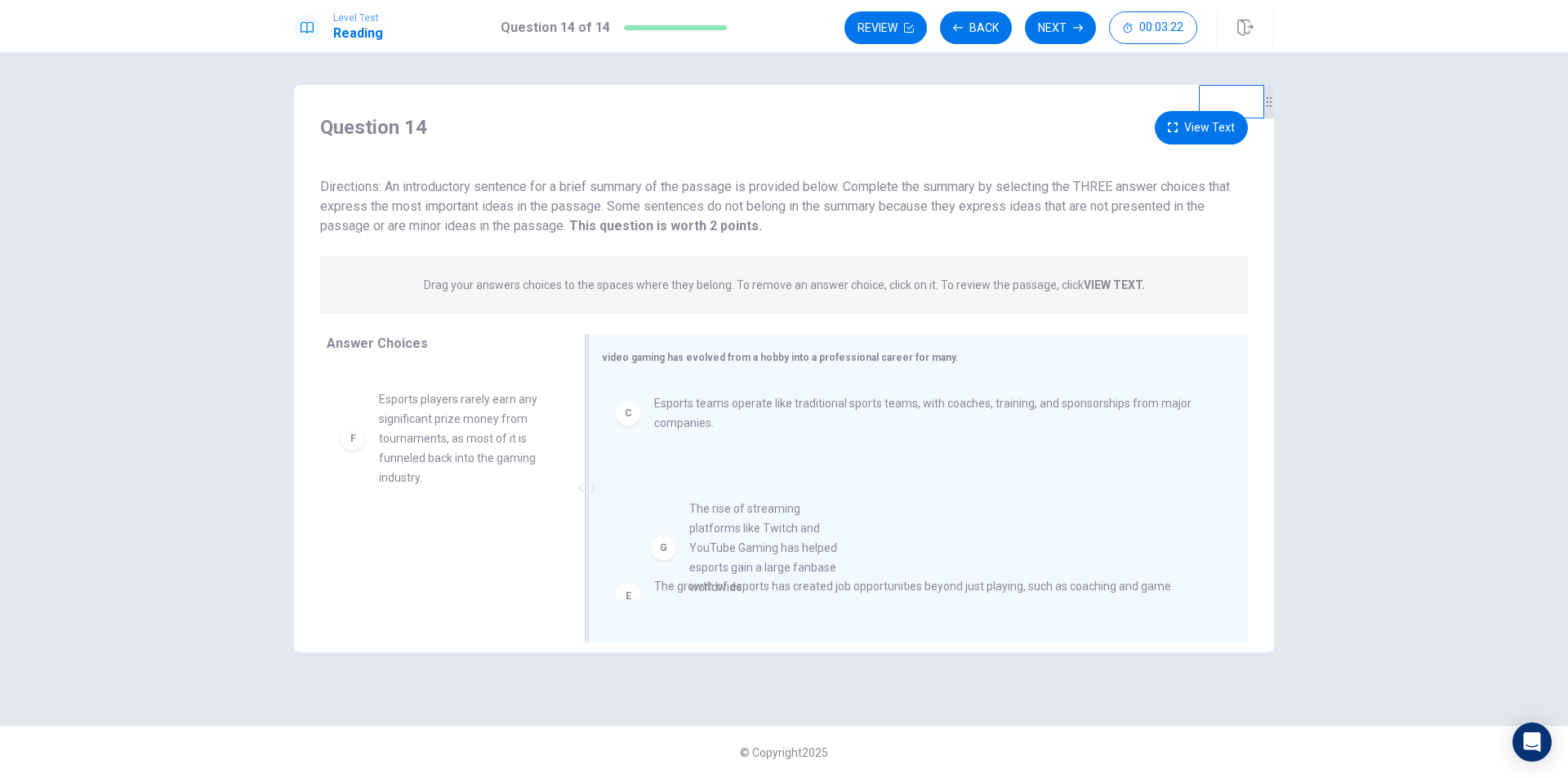
drag, startPoint x: 480, startPoint y: 579, endPoint x: 802, endPoint y: 551, distance: 323.2
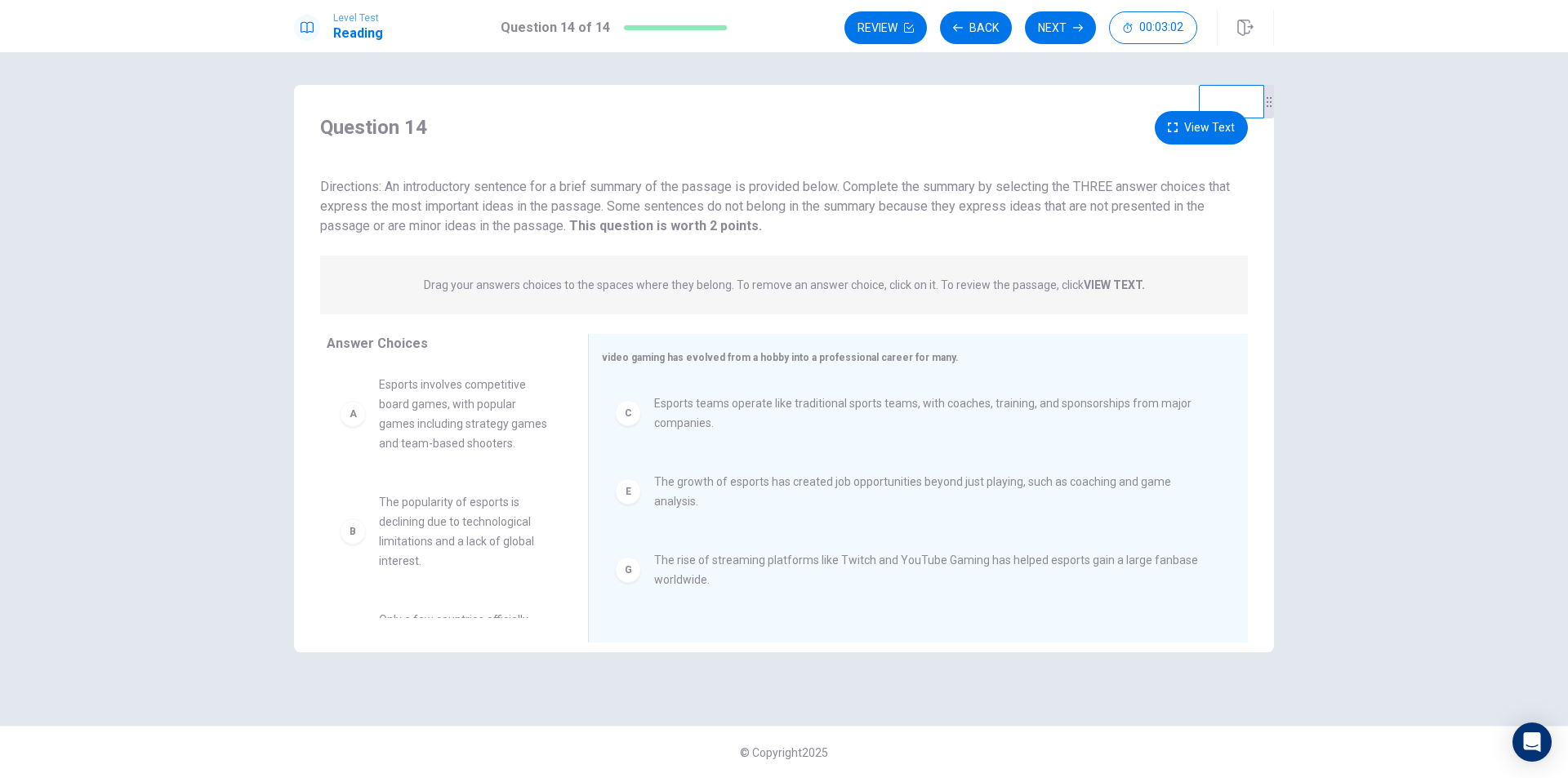
scroll to position [0, 0]
click at [826, 404] on span "Esports teams operate like traditional sports teams, with coaches, training, an…" at bounding box center [932, 413] width 555 height 39
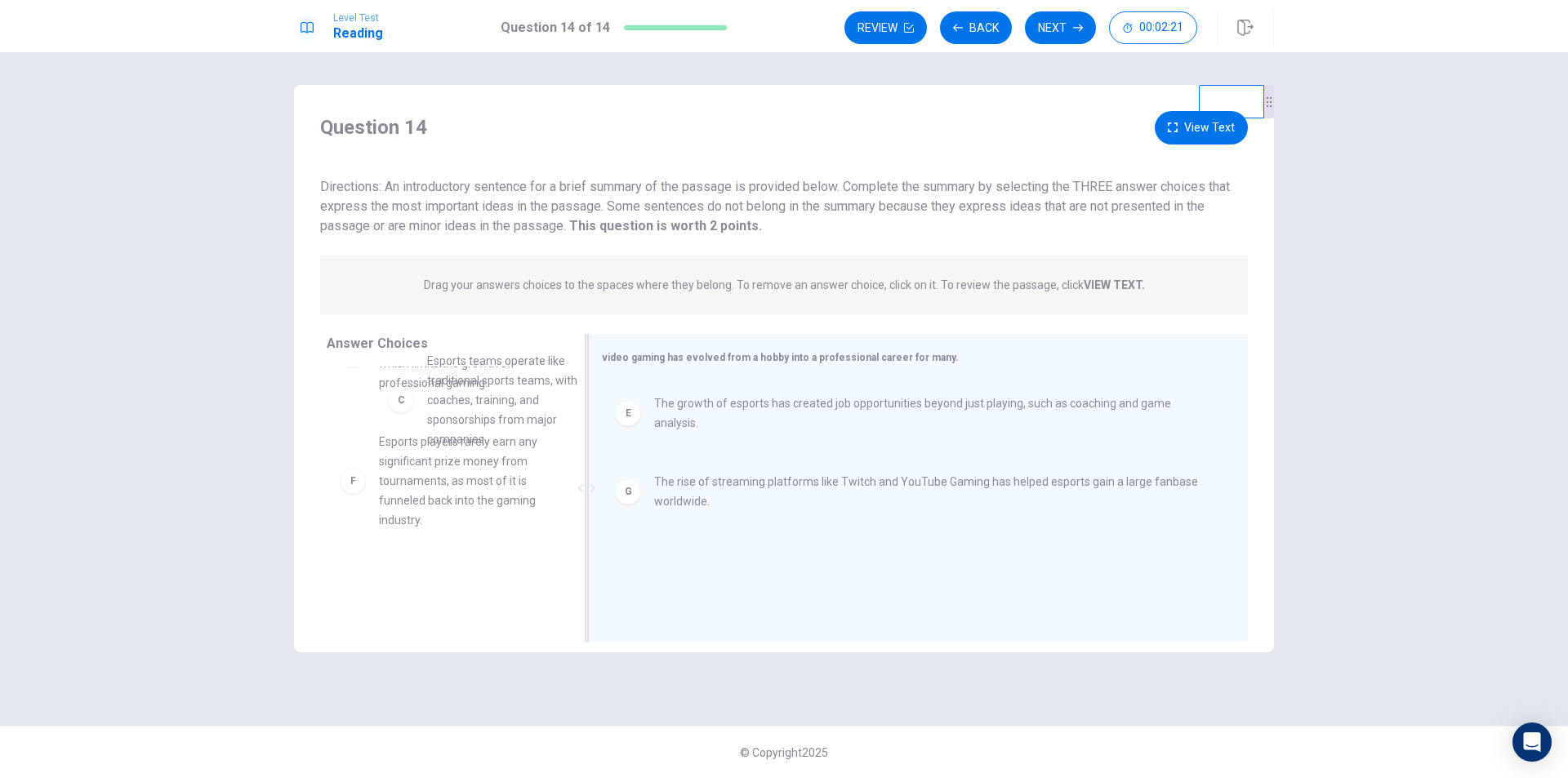
scroll to position [293, 0]
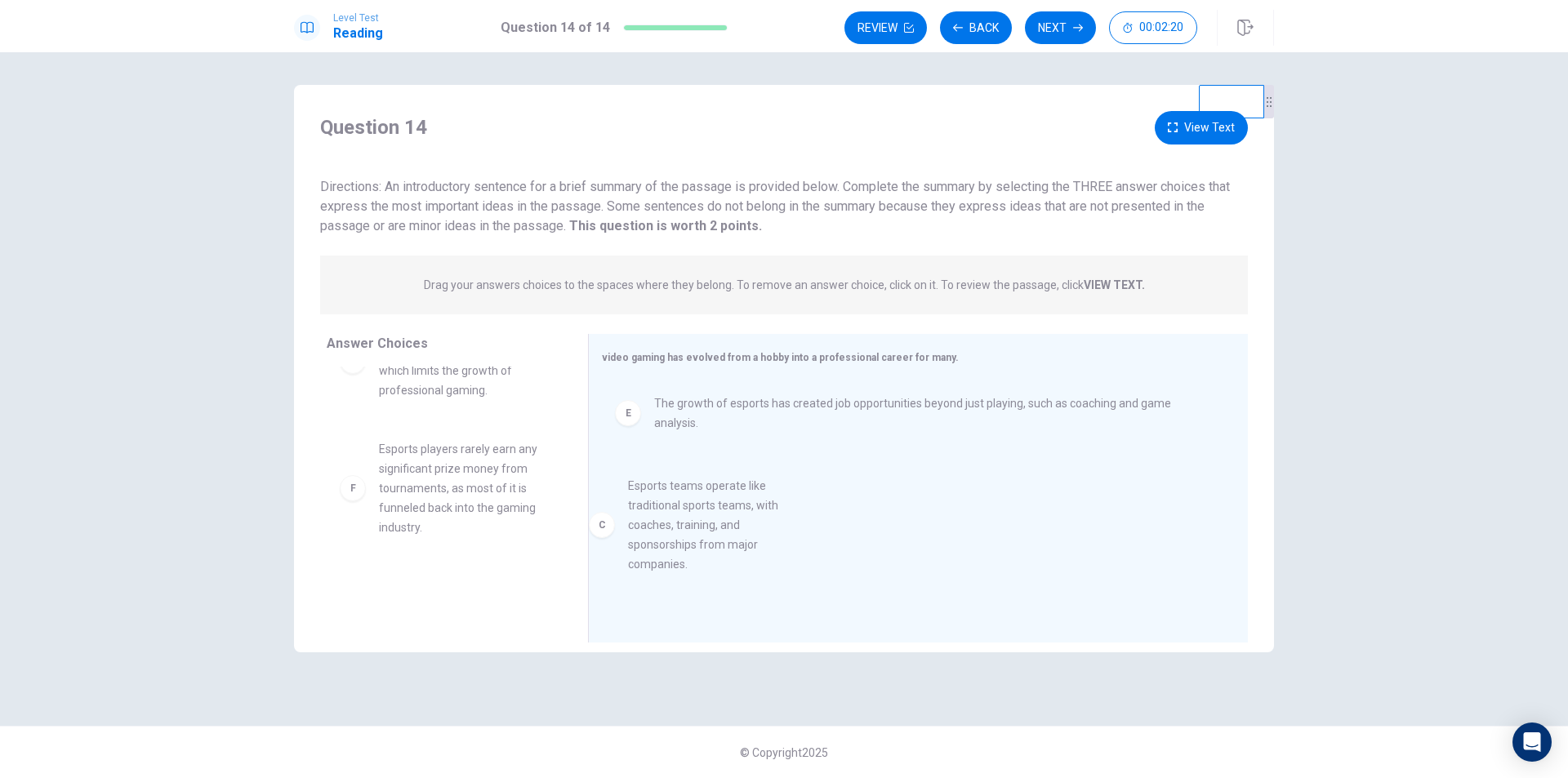
drag, startPoint x: 450, startPoint y: 414, endPoint x: 705, endPoint y: 559, distance: 293.3
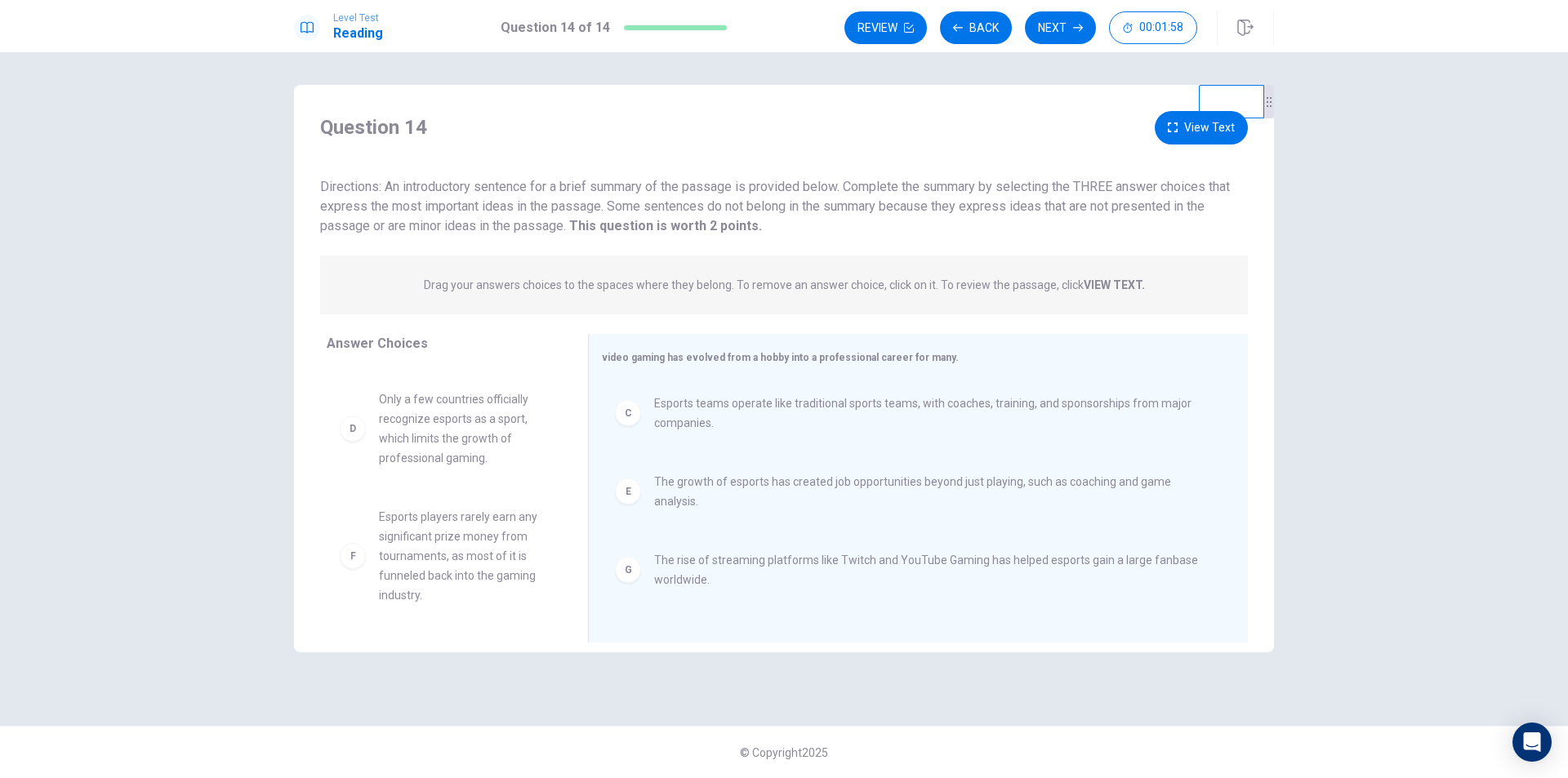
scroll to position [4, 0]
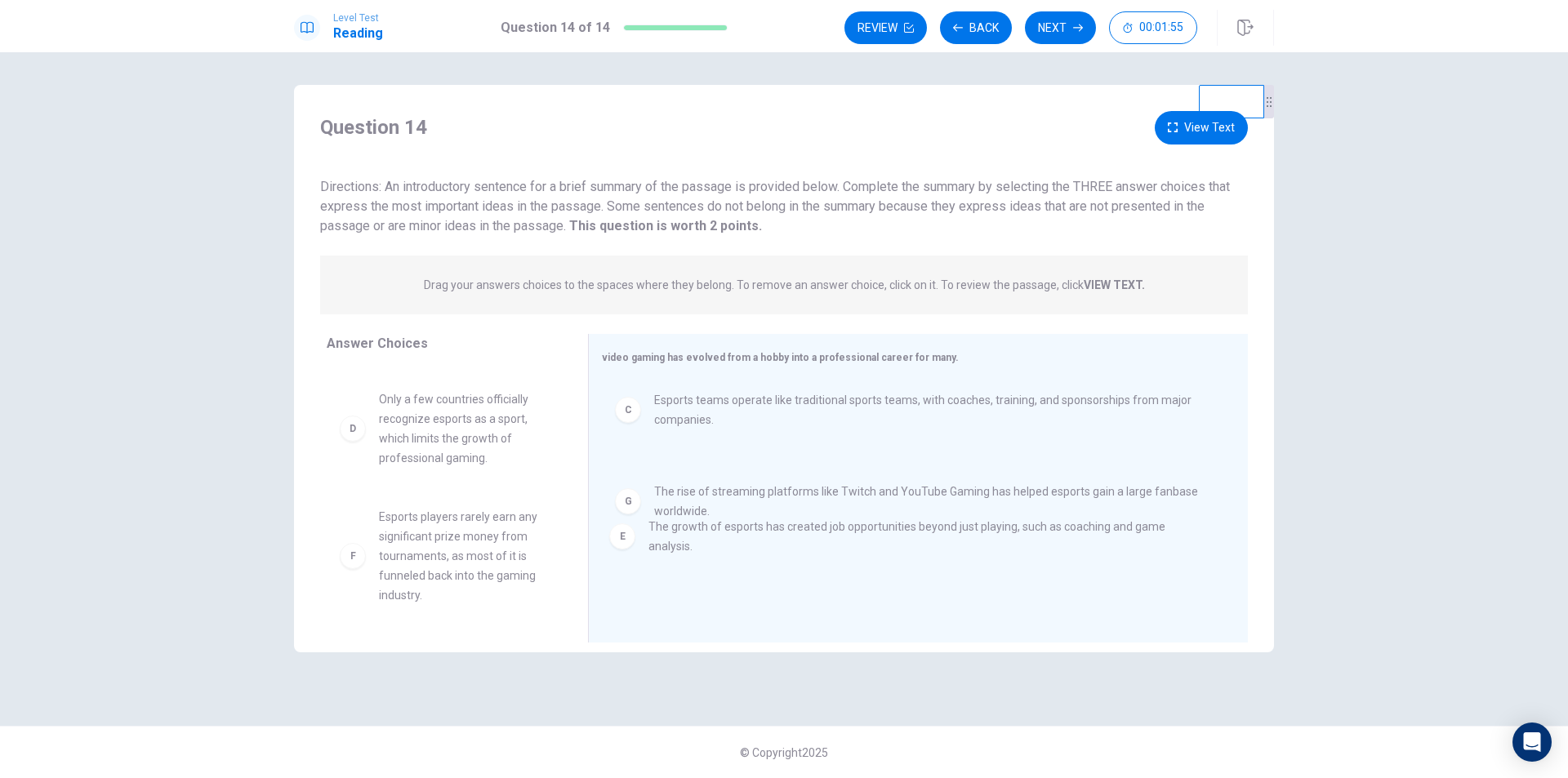
drag, startPoint x: 807, startPoint y: 487, endPoint x: 800, endPoint y: 546, distance: 59.4
drag, startPoint x: 720, startPoint y: 493, endPoint x: 713, endPoint y: 590, distance: 97.3
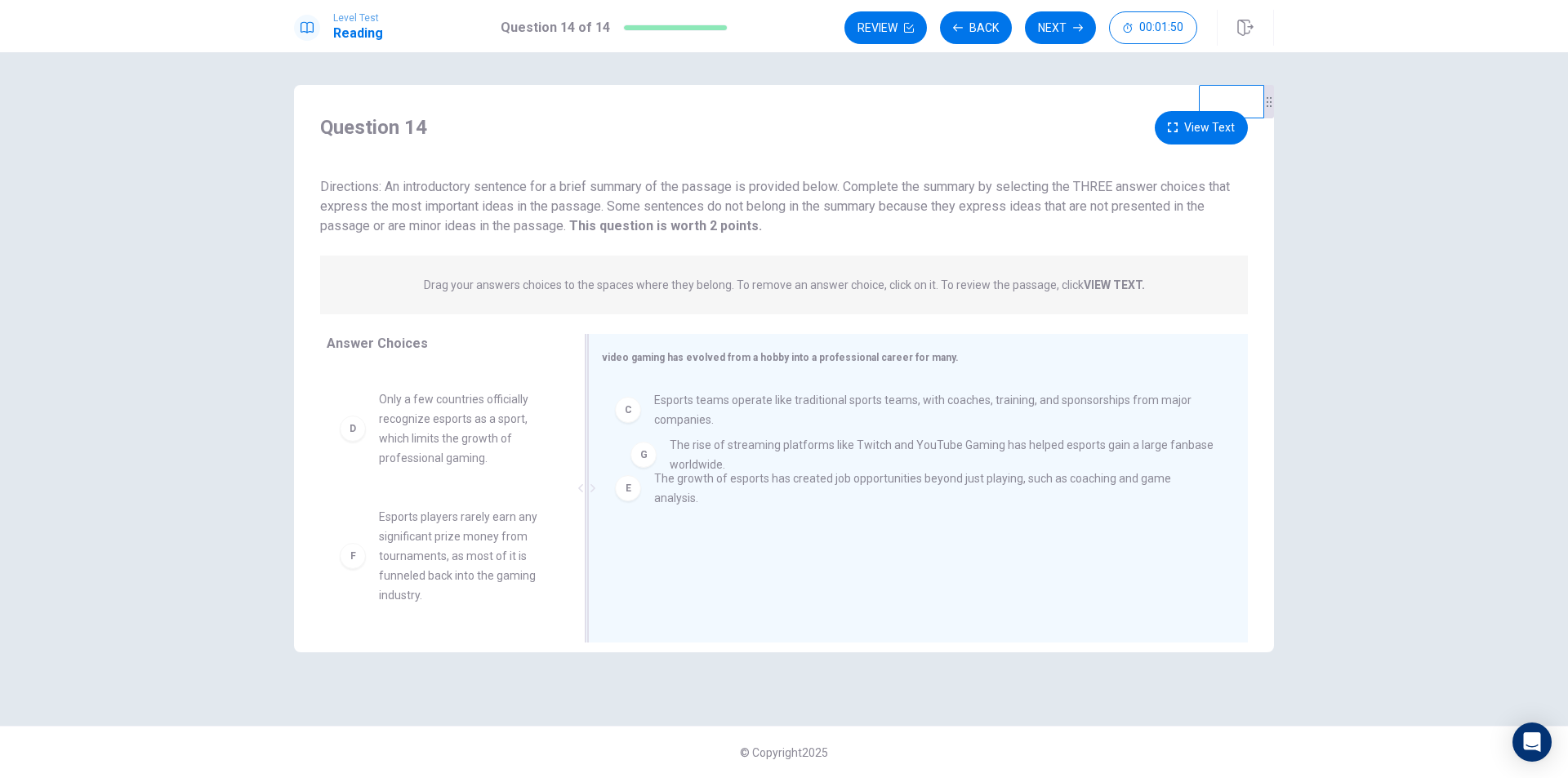
drag, startPoint x: 719, startPoint y: 572, endPoint x: 734, endPoint y: 442, distance: 130.9
drag, startPoint x: 808, startPoint y: 576, endPoint x: 814, endPoint y: 437, distance: 139.1
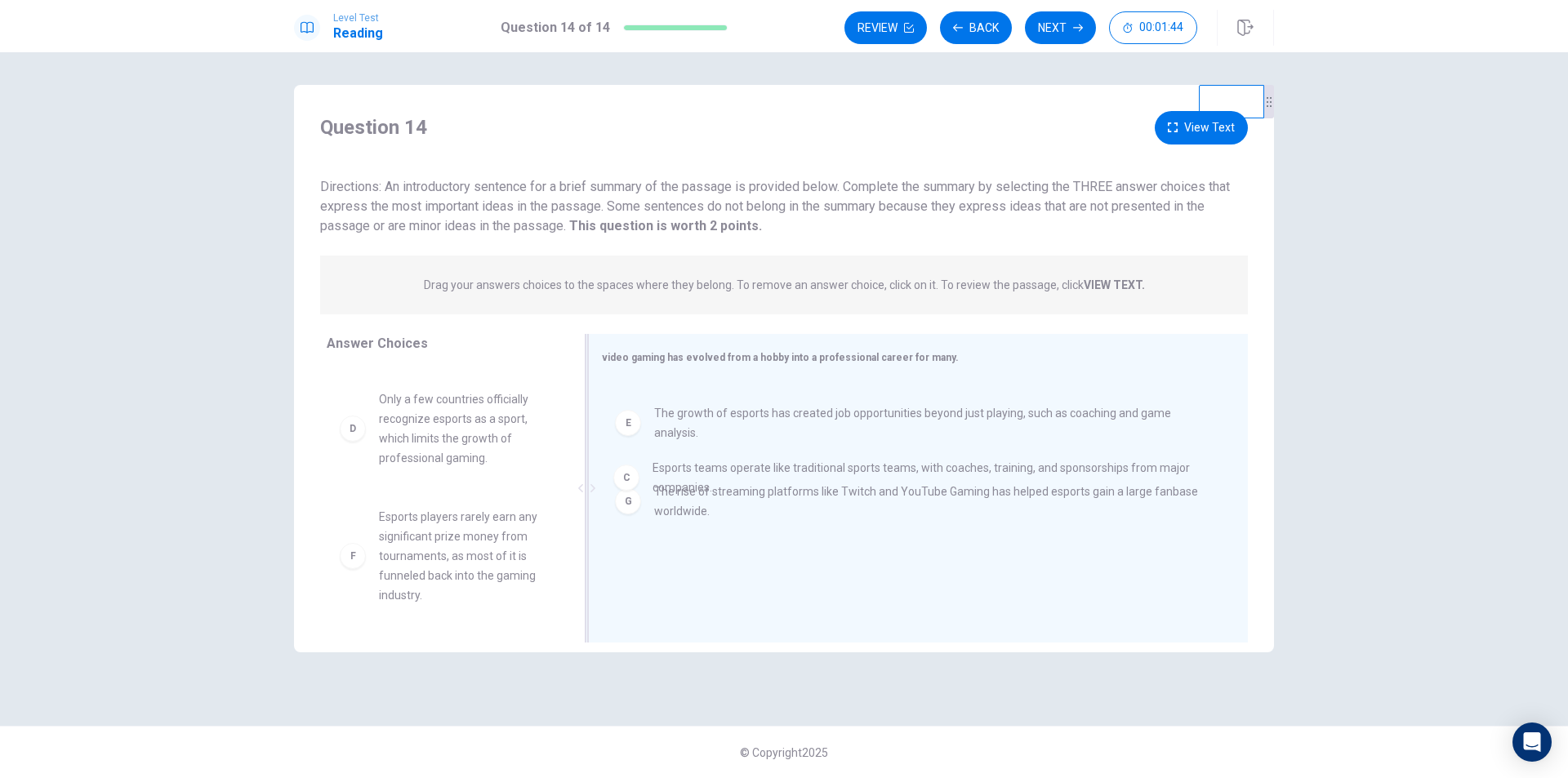
scroll to position [3, 0]
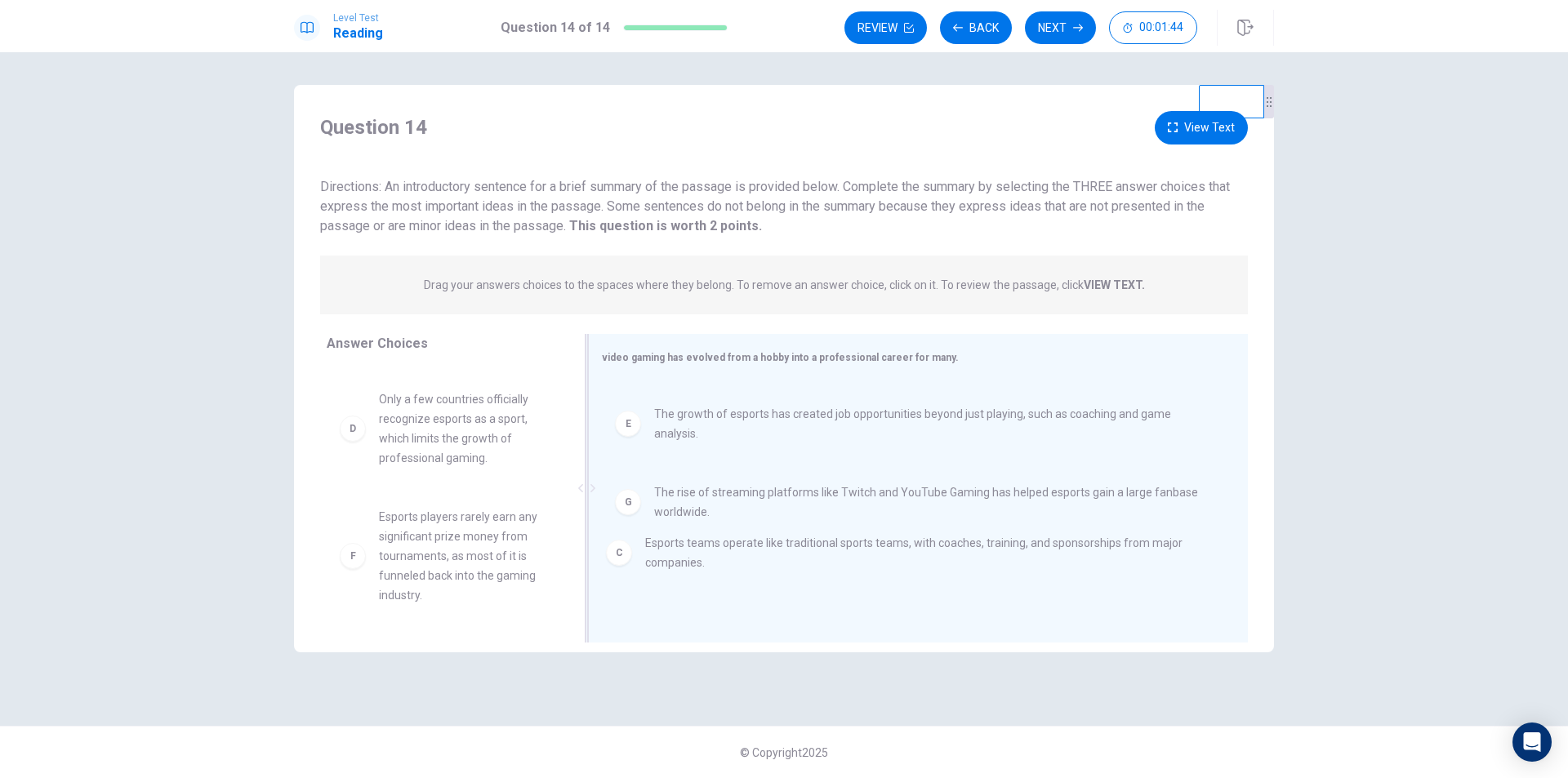
drag, startPoint x: 878, startPoint y: 418, endPoint x: 870, endPoint y: 569, distance: 151.2
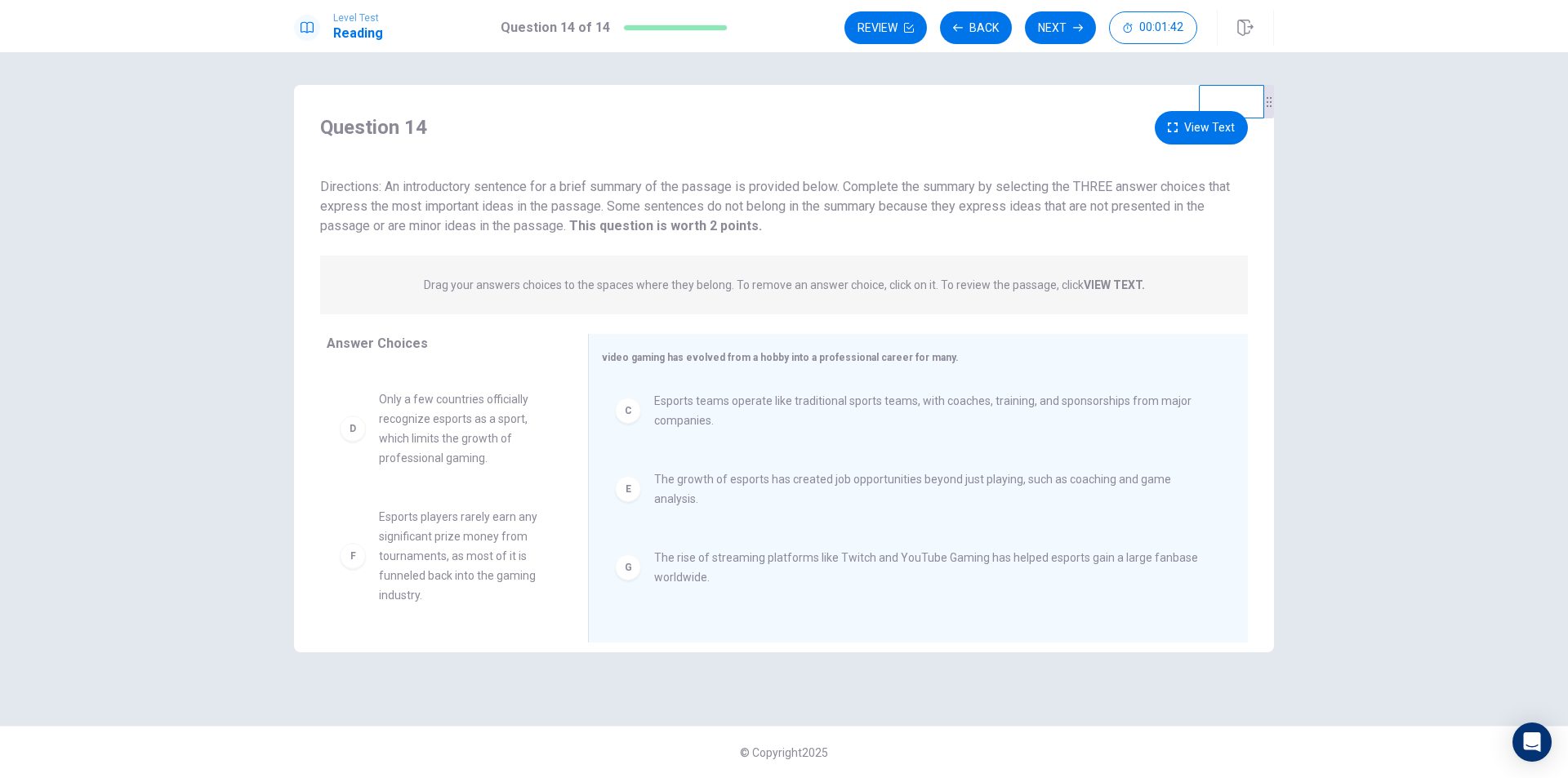
scroll to position [4, 0]
click at [986, 27] on button "Back" at bounding box center [976, 28] width 72 height 33
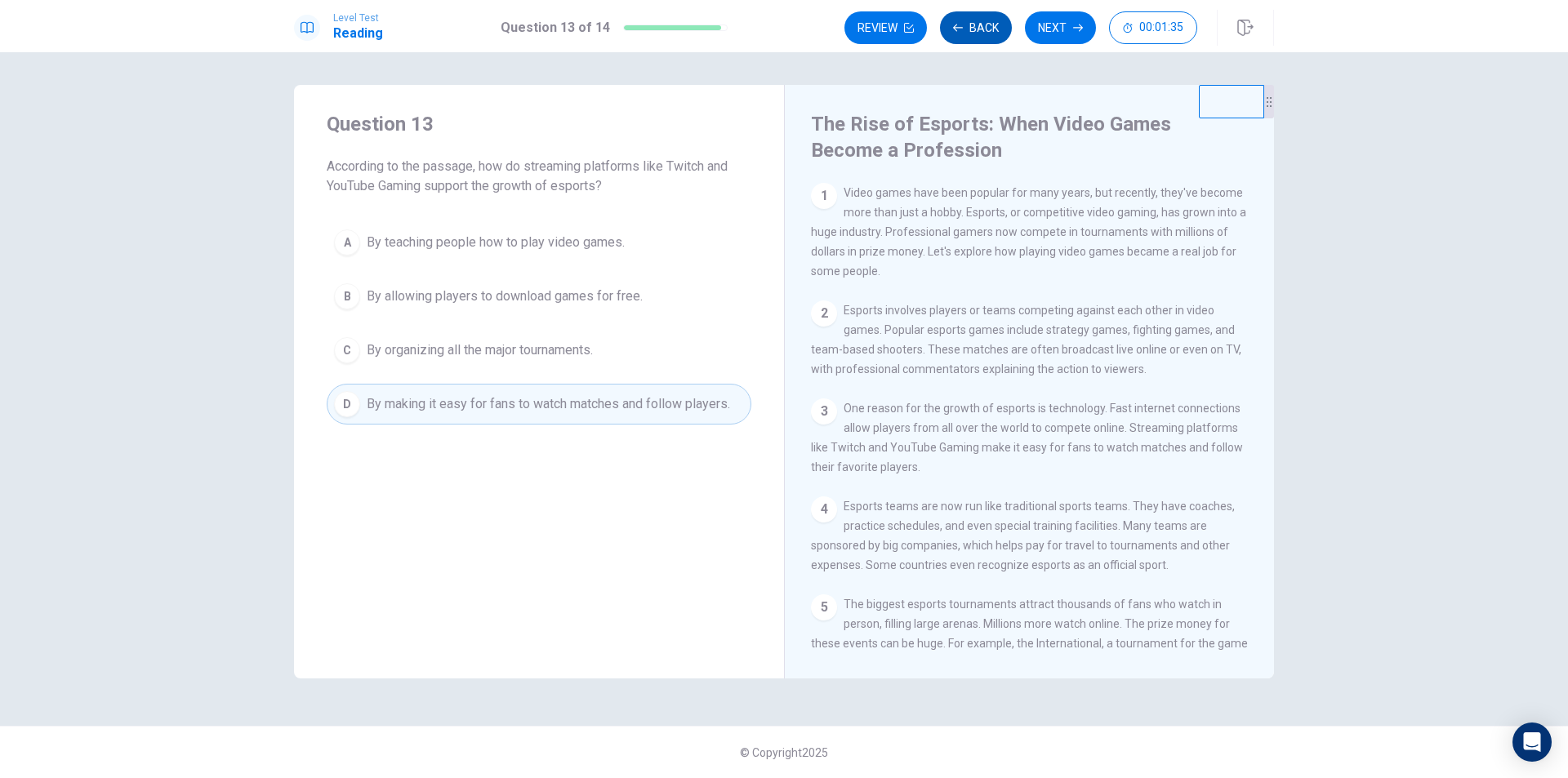
click at [986, 26] on button "Back" at bounding box center [976, 28] width 72 height 33
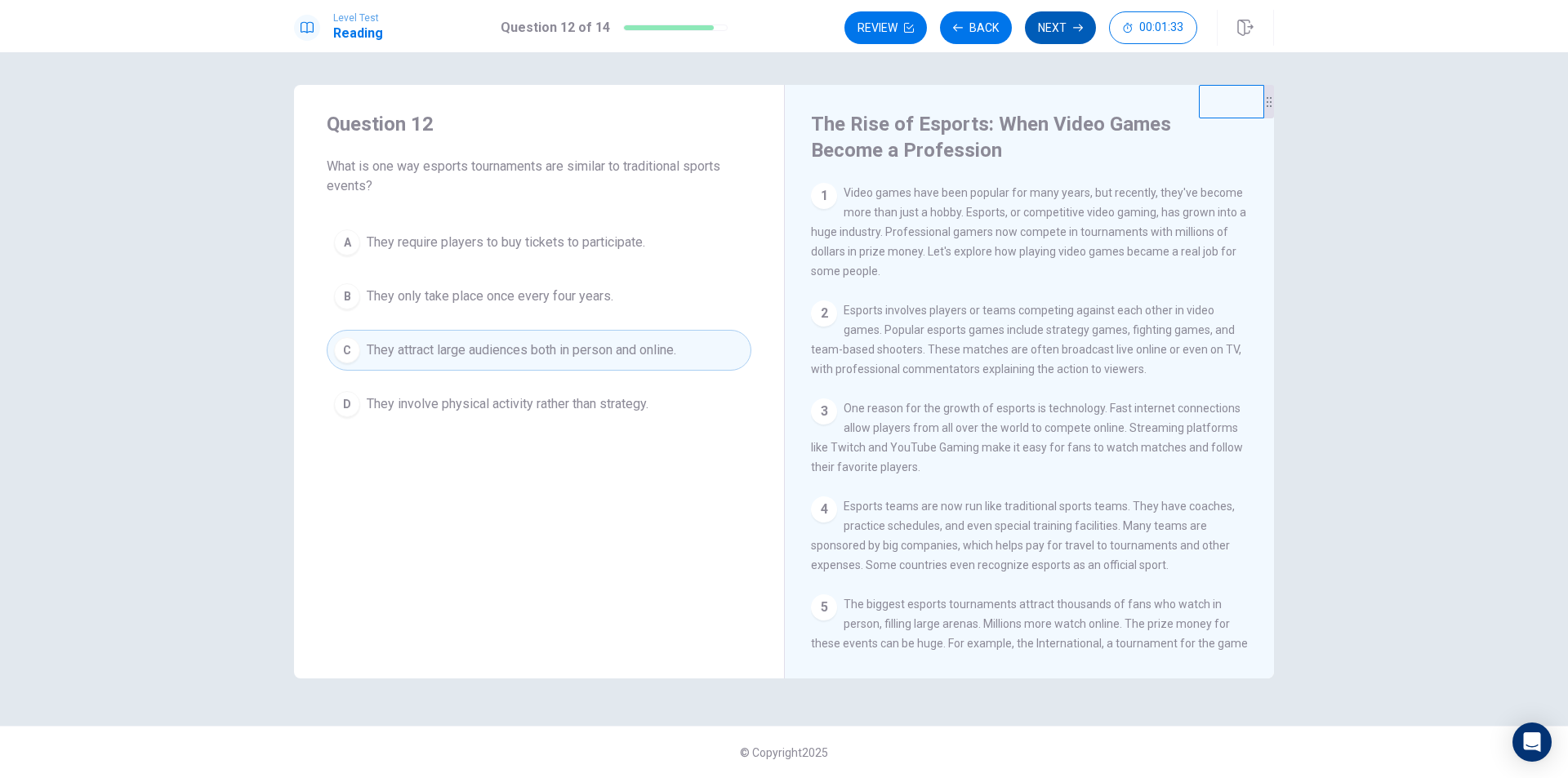
click at [1059, 22] on button "Next" at bounding box center [1061, 28] width 71 height 33
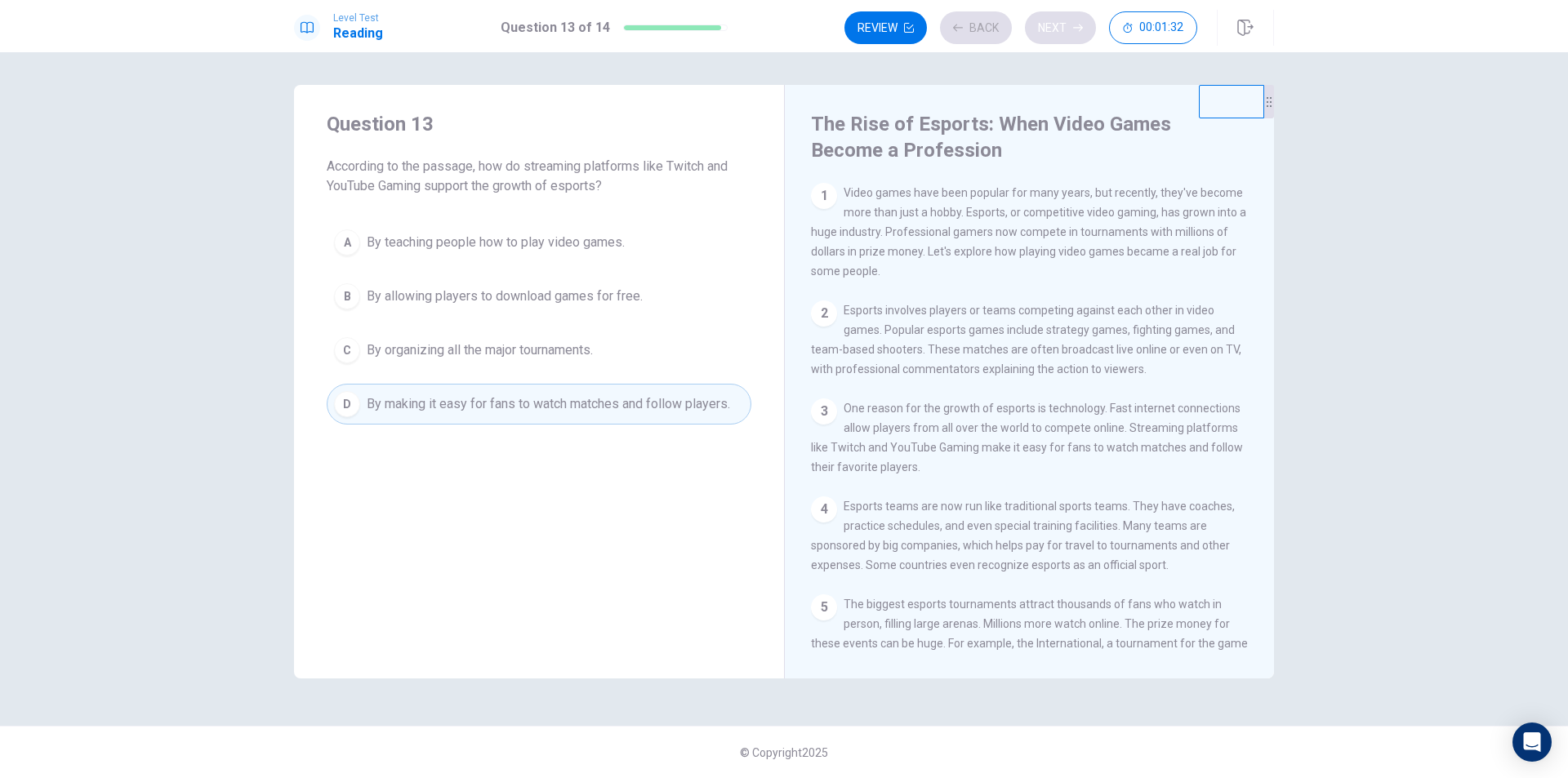
click at [1059, 22] on div "Review Back Next 00:01:32" at bounding box center [1021, 28] width 353 height 33
click at [1058, 25] on button "Next" at bounding box center [1061, 28] width 71 height 33
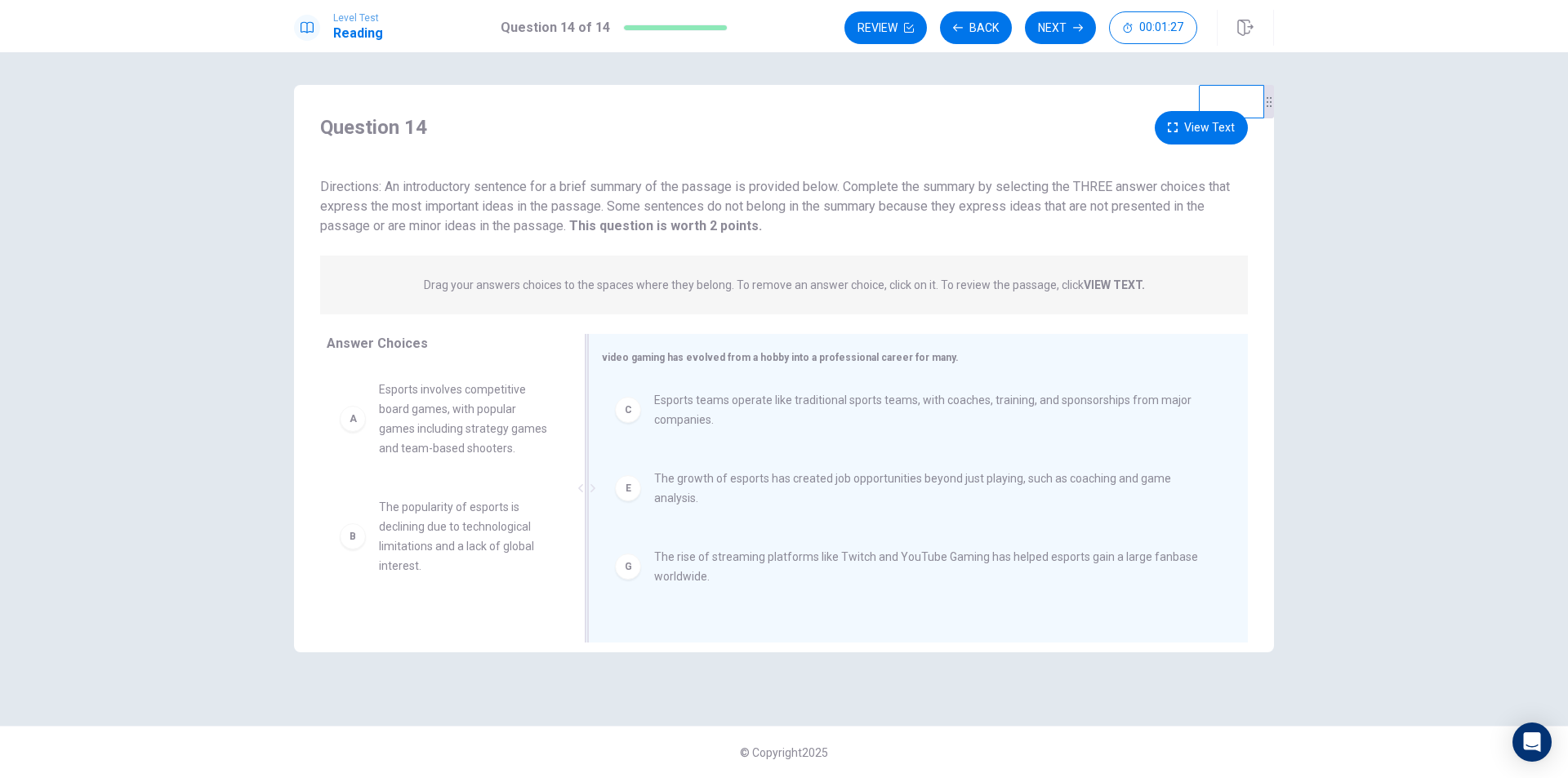
scroll to position [0, 0]
click at [1046, 35] on button "Next" at bounding box center [1061, 28] width 71 height 33
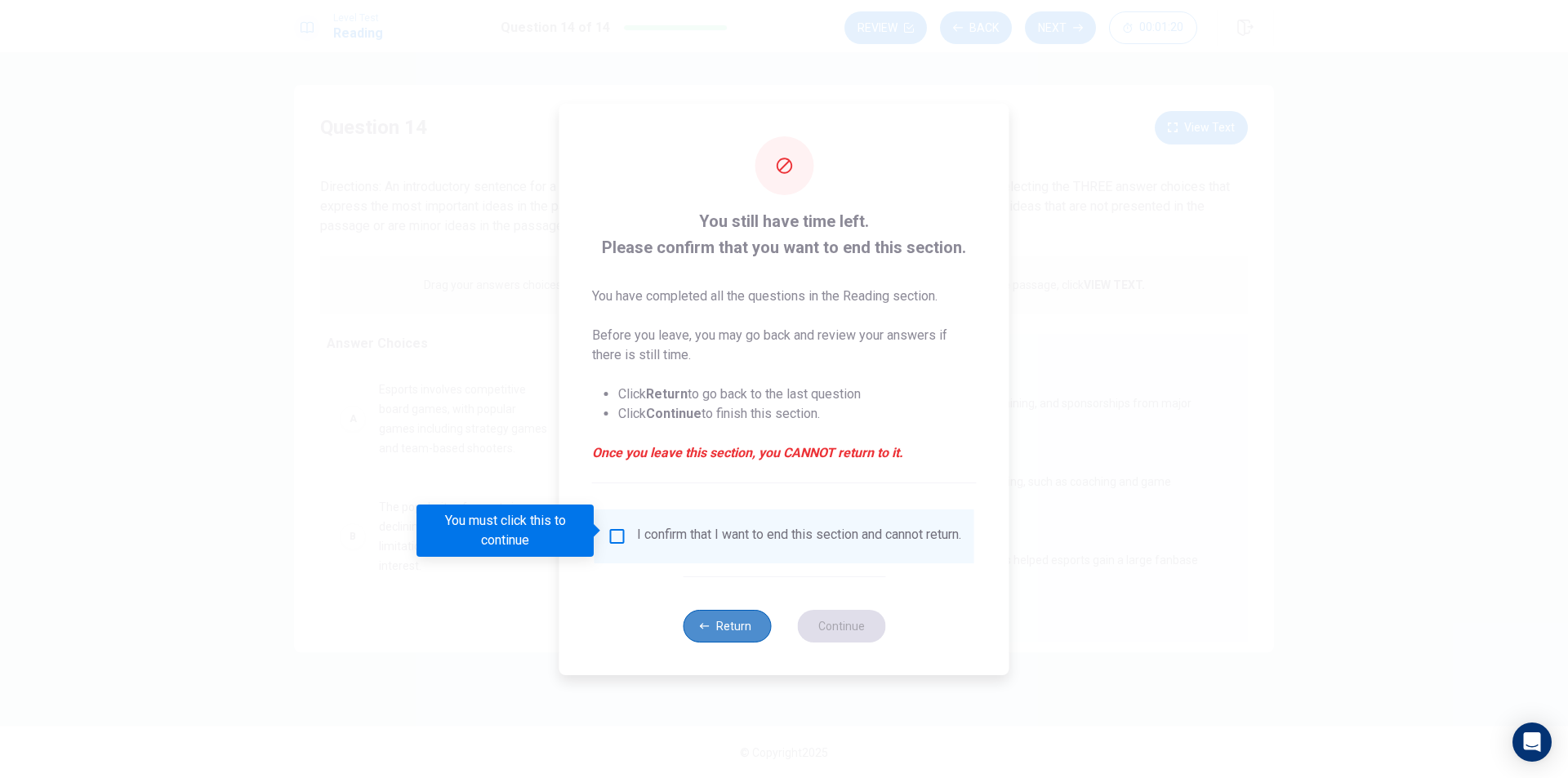
click at [704, 624] on button "Return" at bounding box center [727, 626] width 88 height 33
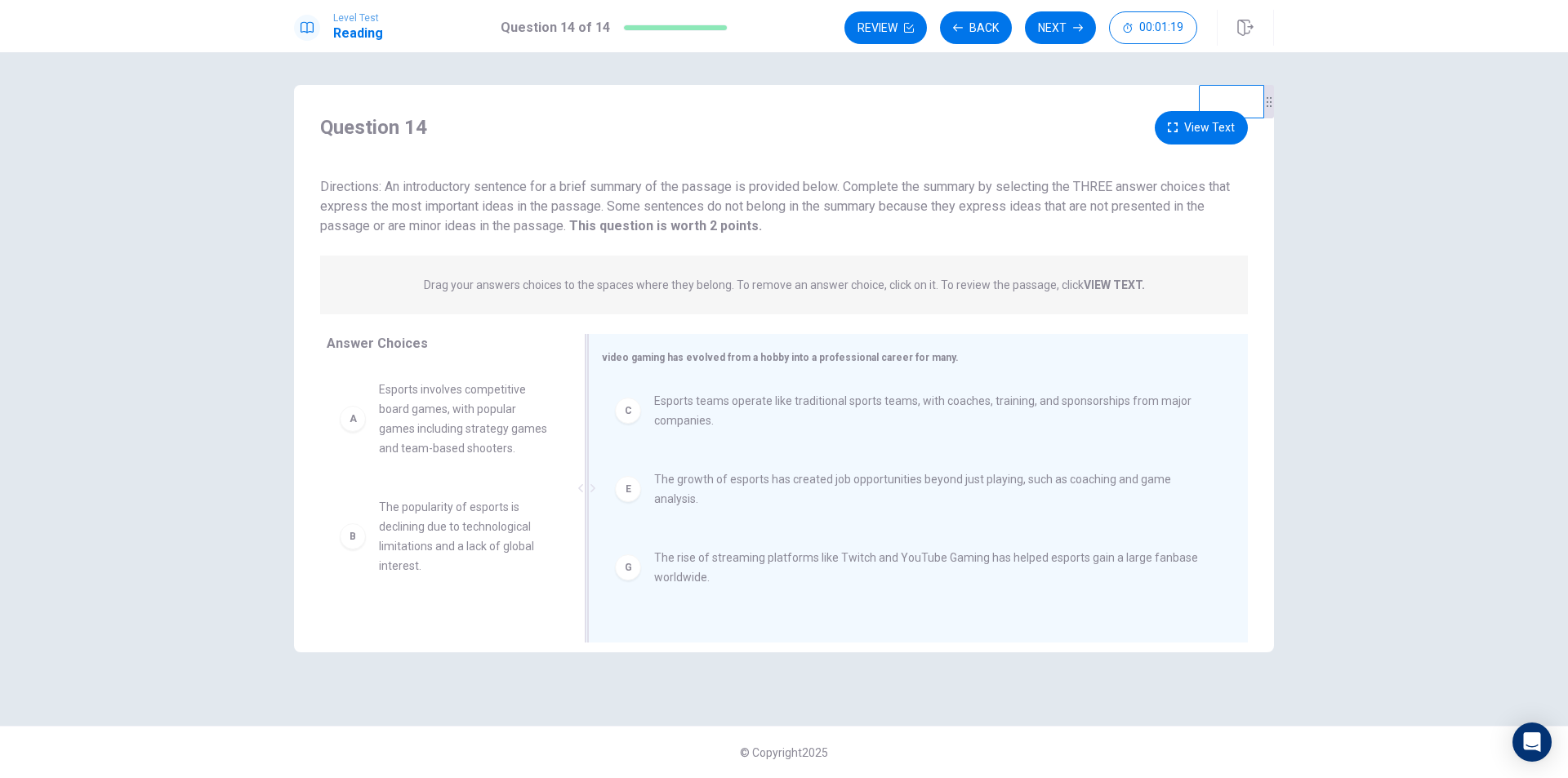
scroll to position [4, 0]
click at [994, 33] on button "Back" at bounding box center [976, 28] width 72 height 33
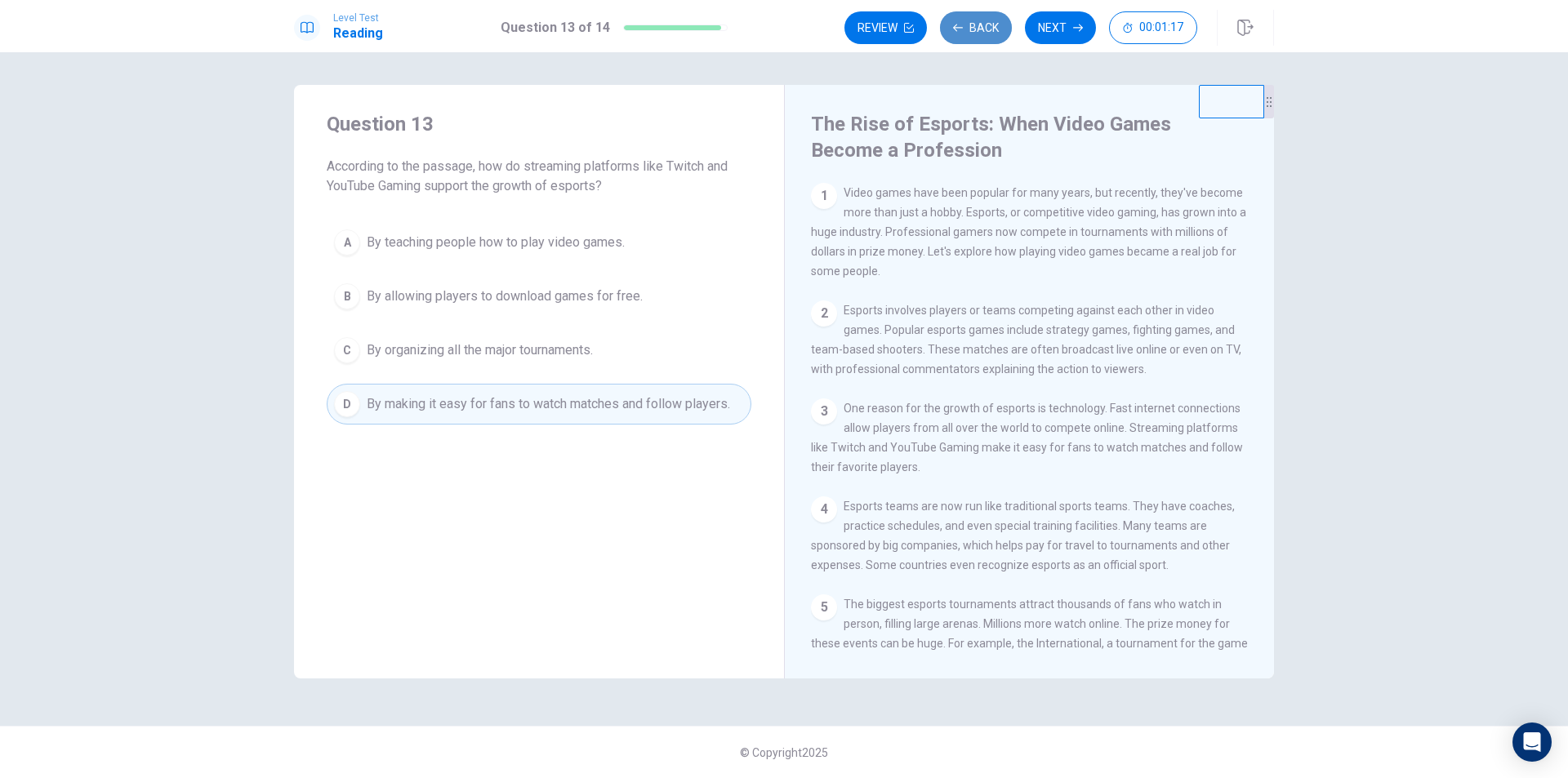
click at [994, 33] on button "Back" at bounding box center [976, 28] width 72 height 33
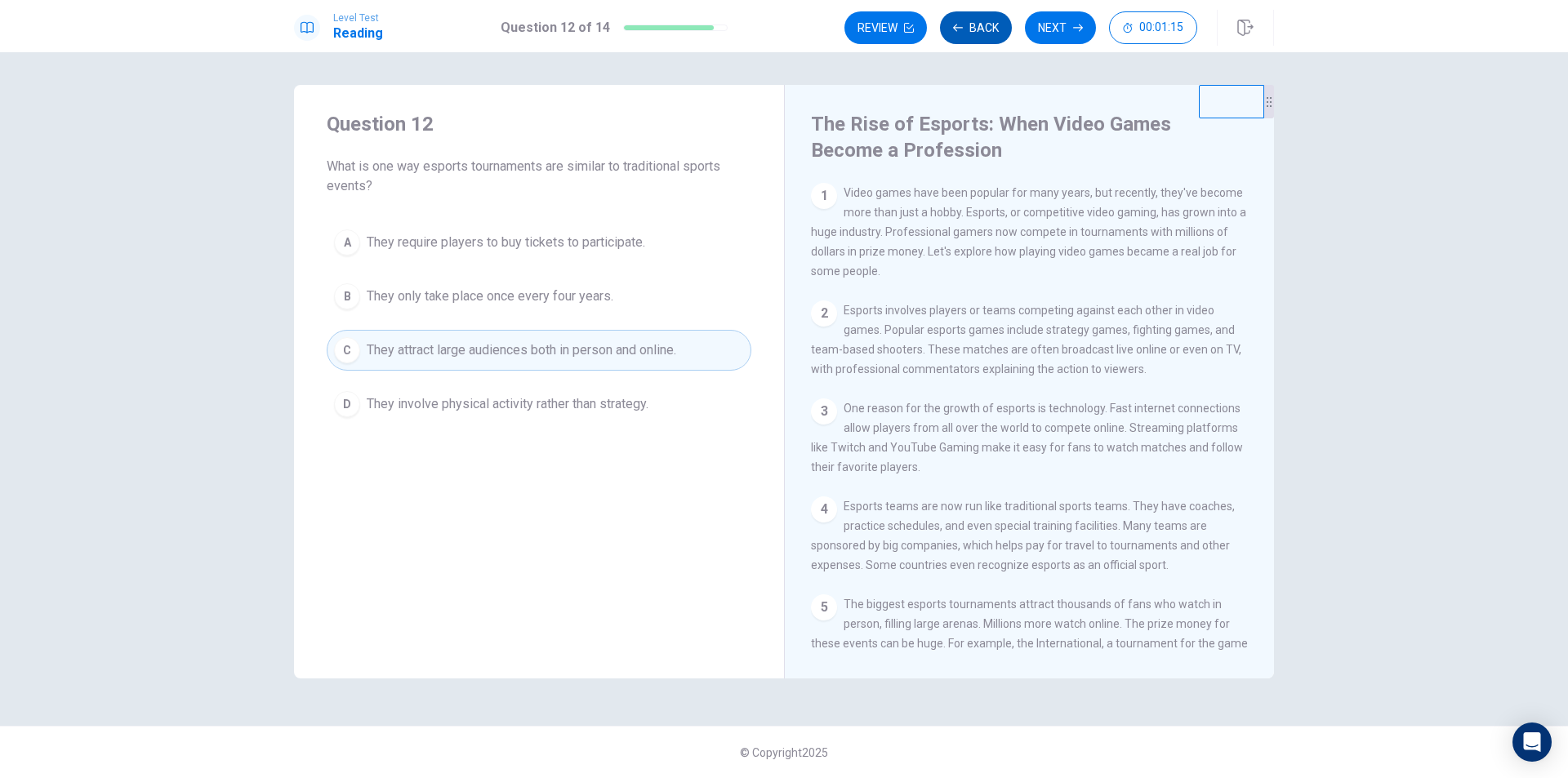
click at [955, 27] on icon "button" at bounding box center [958, 28] width 10 height 7
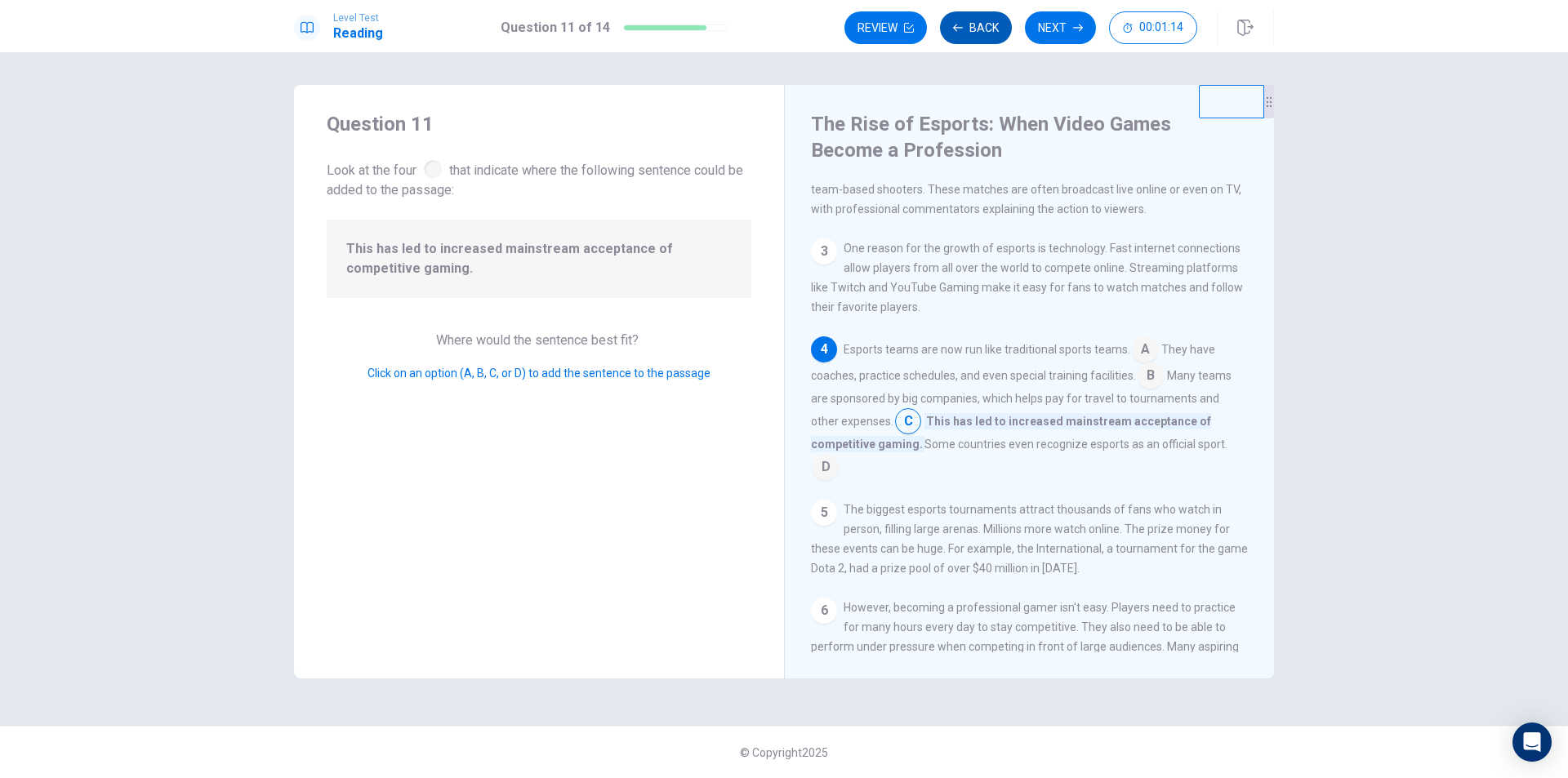
scroll to position [162, 0]
click at [955, 27] on icon "button" at bounding box center [958, 28] width 10 height 7
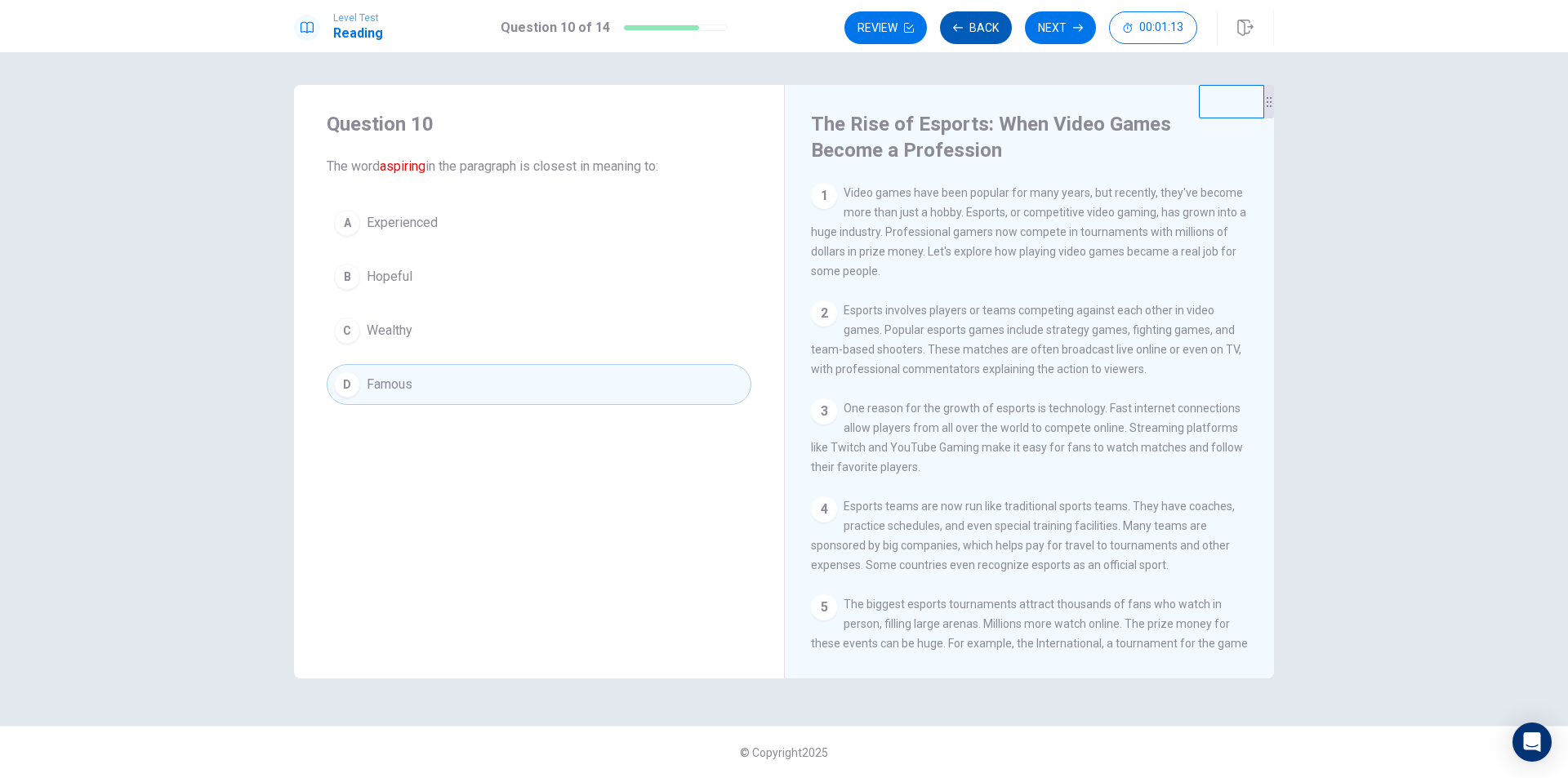
click at [955, 27] on icon "button" at bounding box center [958, 28] width 10 height 7
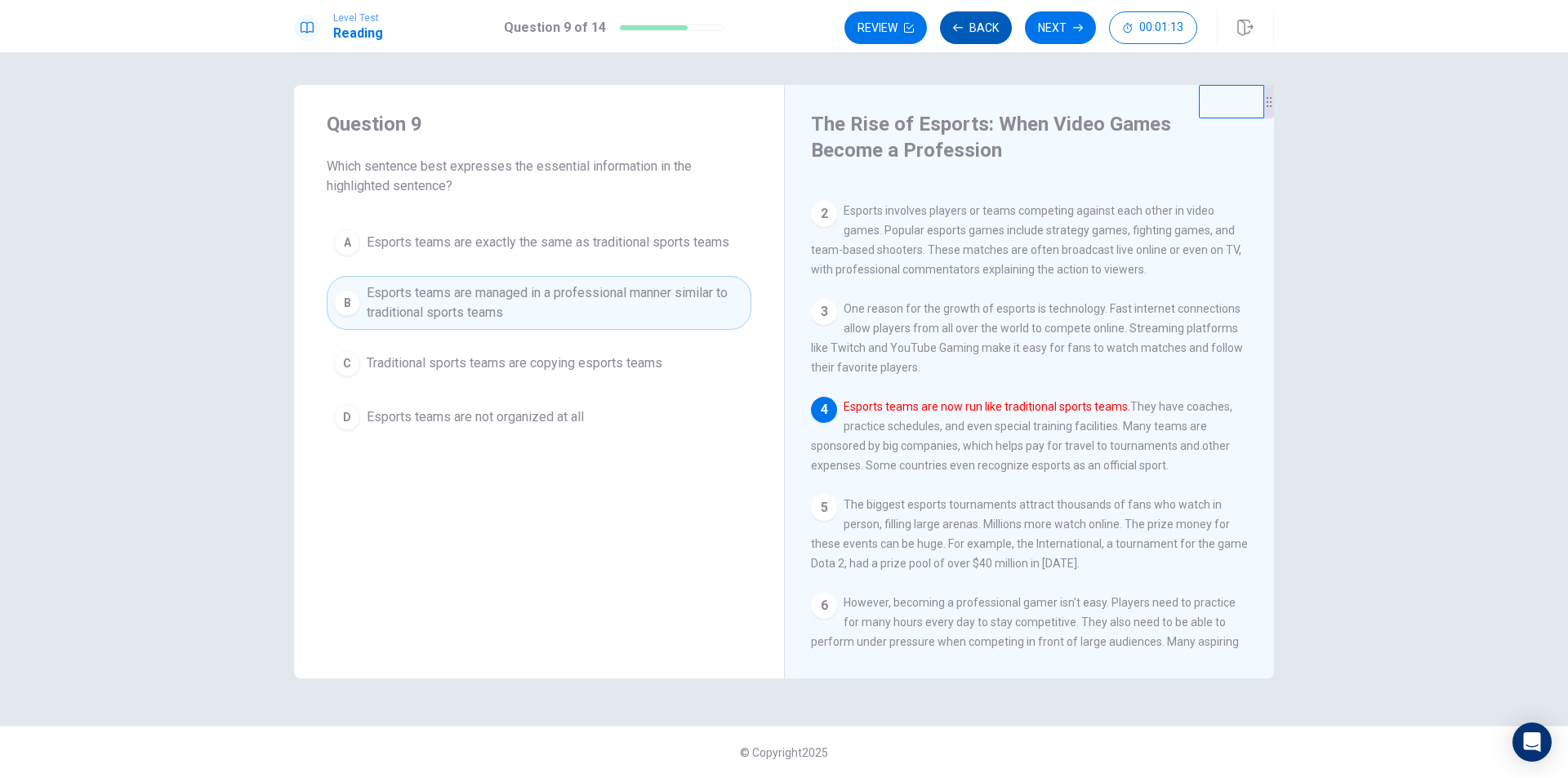
click at [955, 27] on icon "button" at bounding box center [958, 28] width 10 height 7
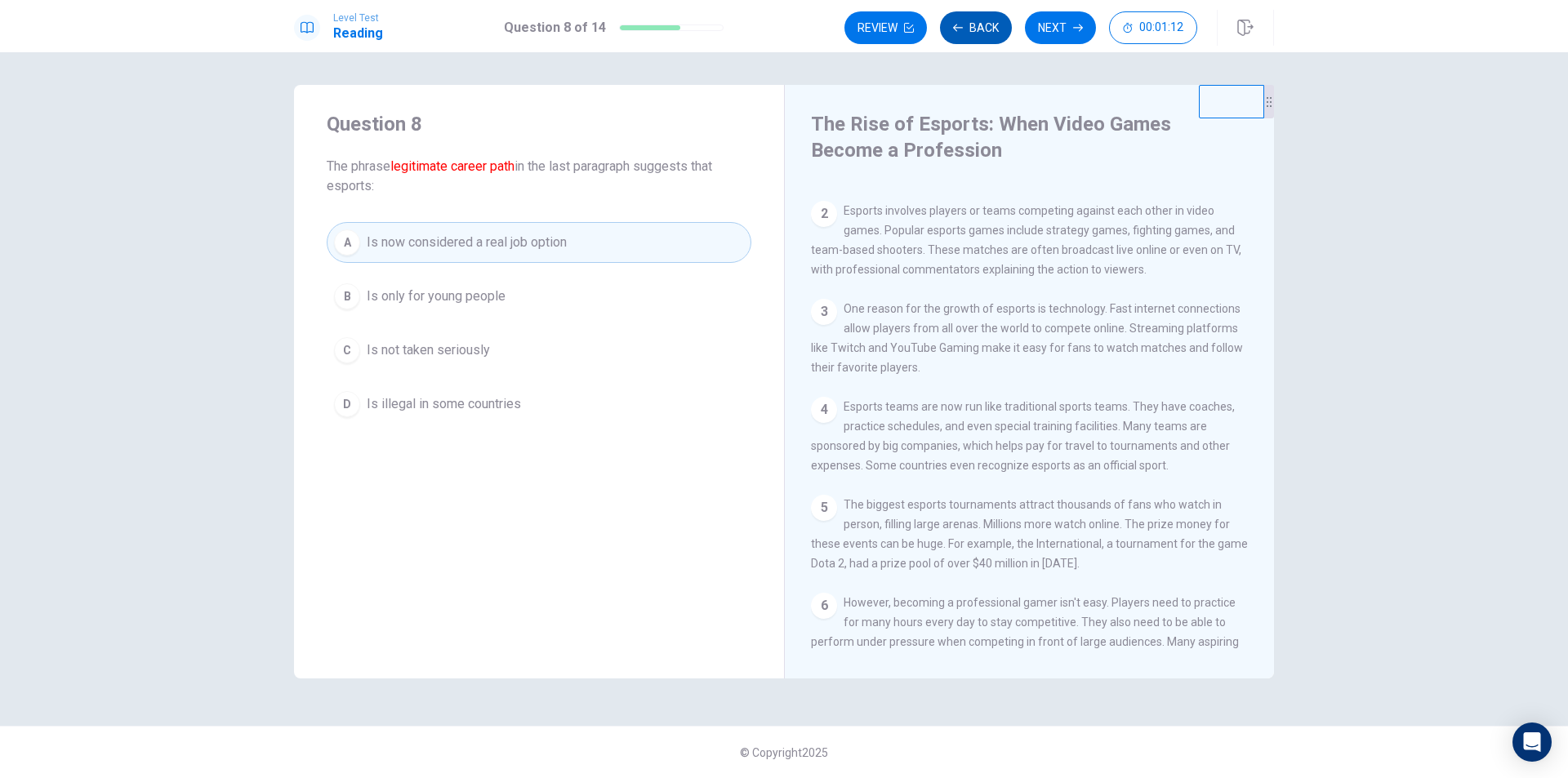
scroll to position [381, 0]
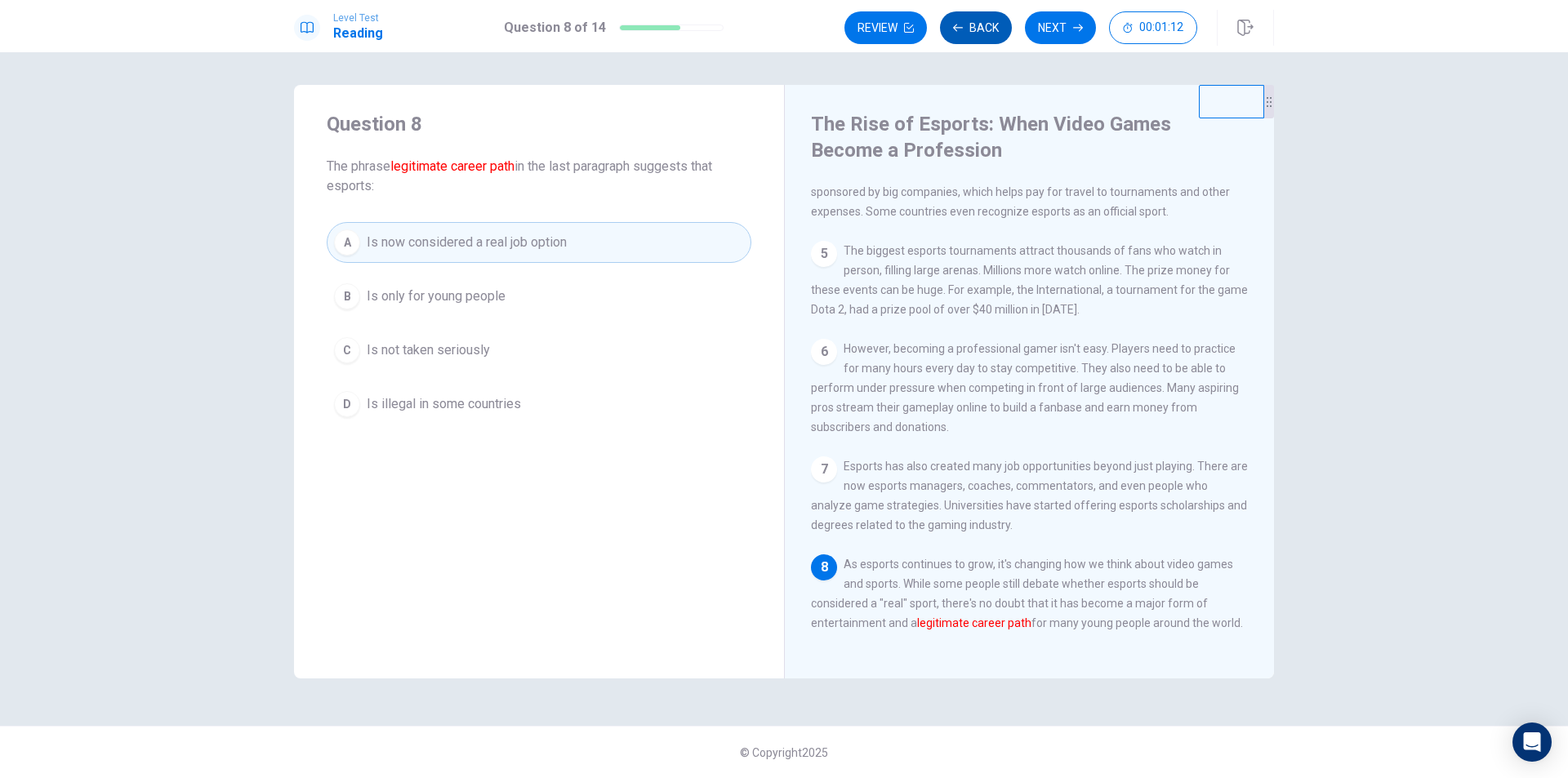
click at [955, 27] on icon "button" at bounding box center [958, 28] width 10 height 7
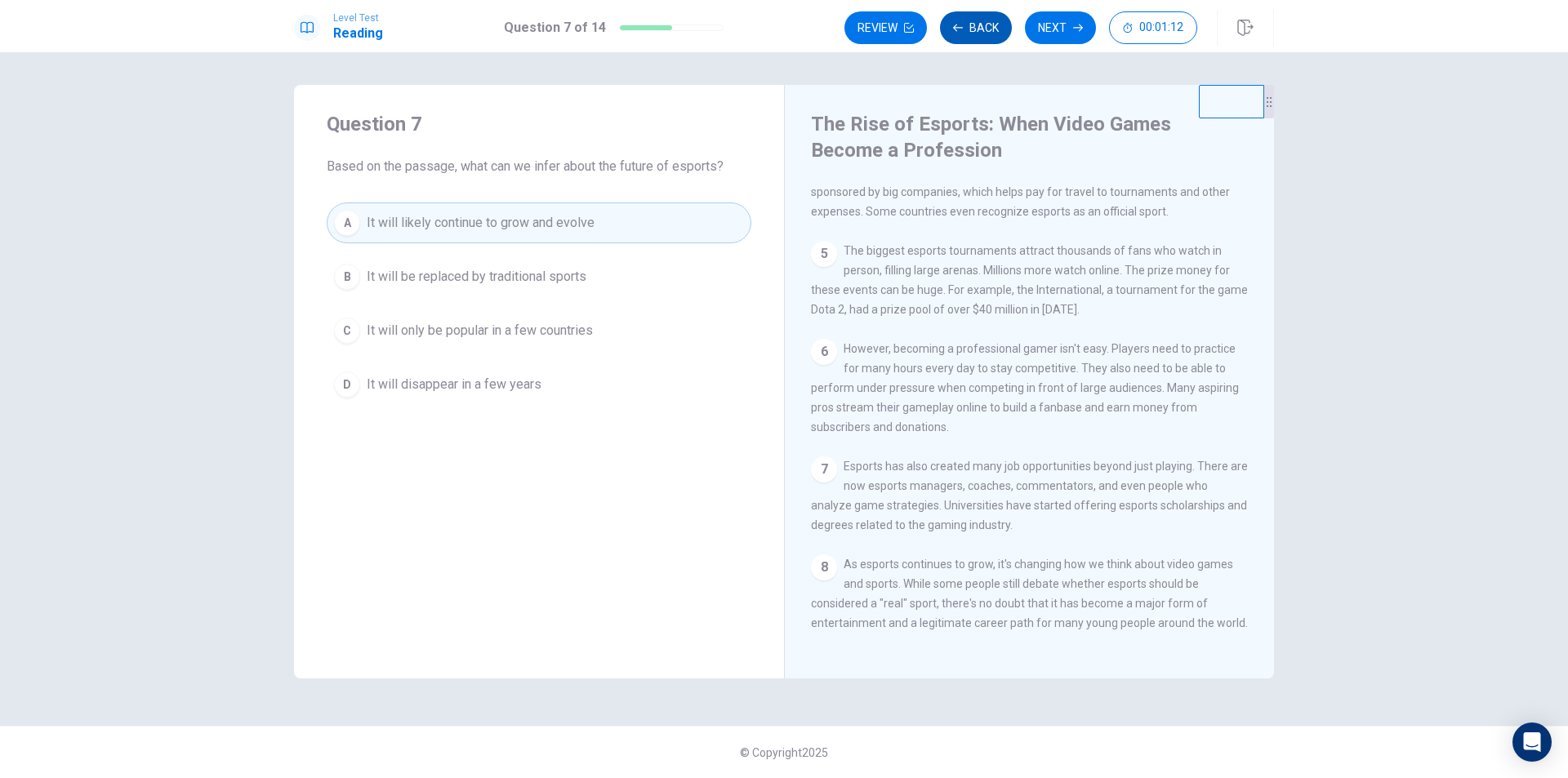
click at [955, 27] on icon "button" at bounding box center [958, 28] width 10 height 7
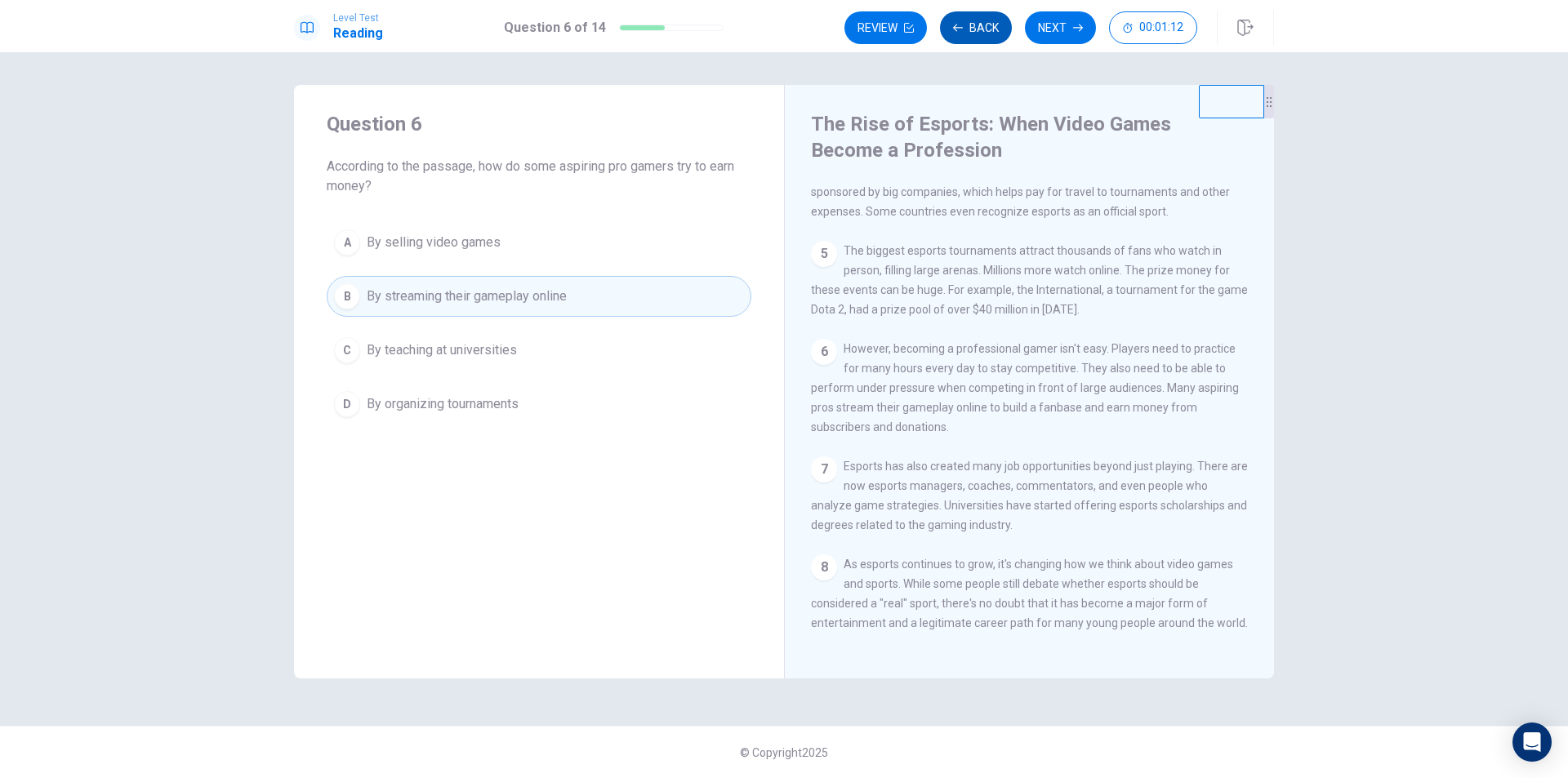
click at [955, 27] on icon "button" at bounding box center [958, 28] width 10 height 7
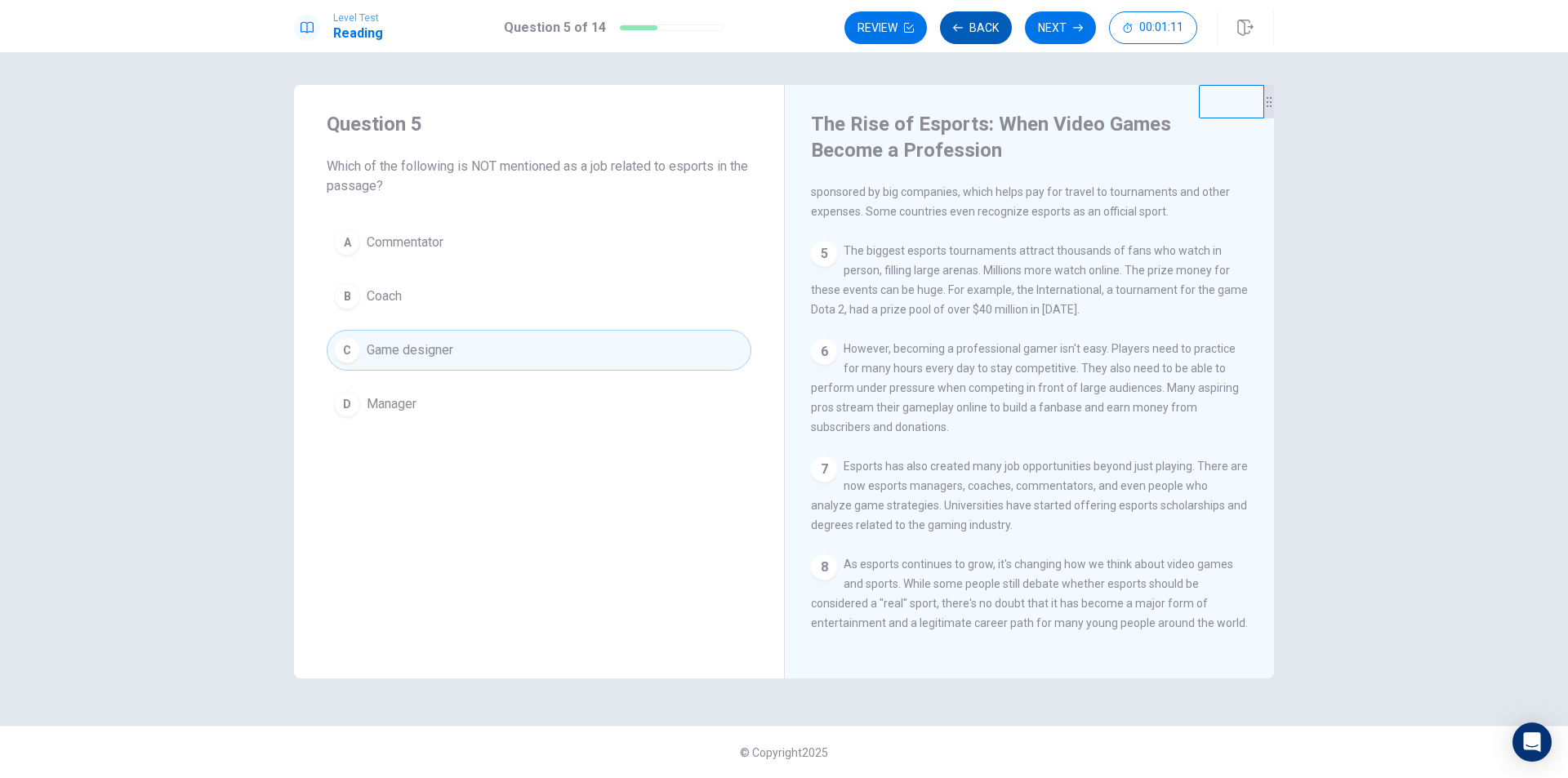
click at [955, 27] on icon "button" at bounding box center [958, 28] width 10 height 7
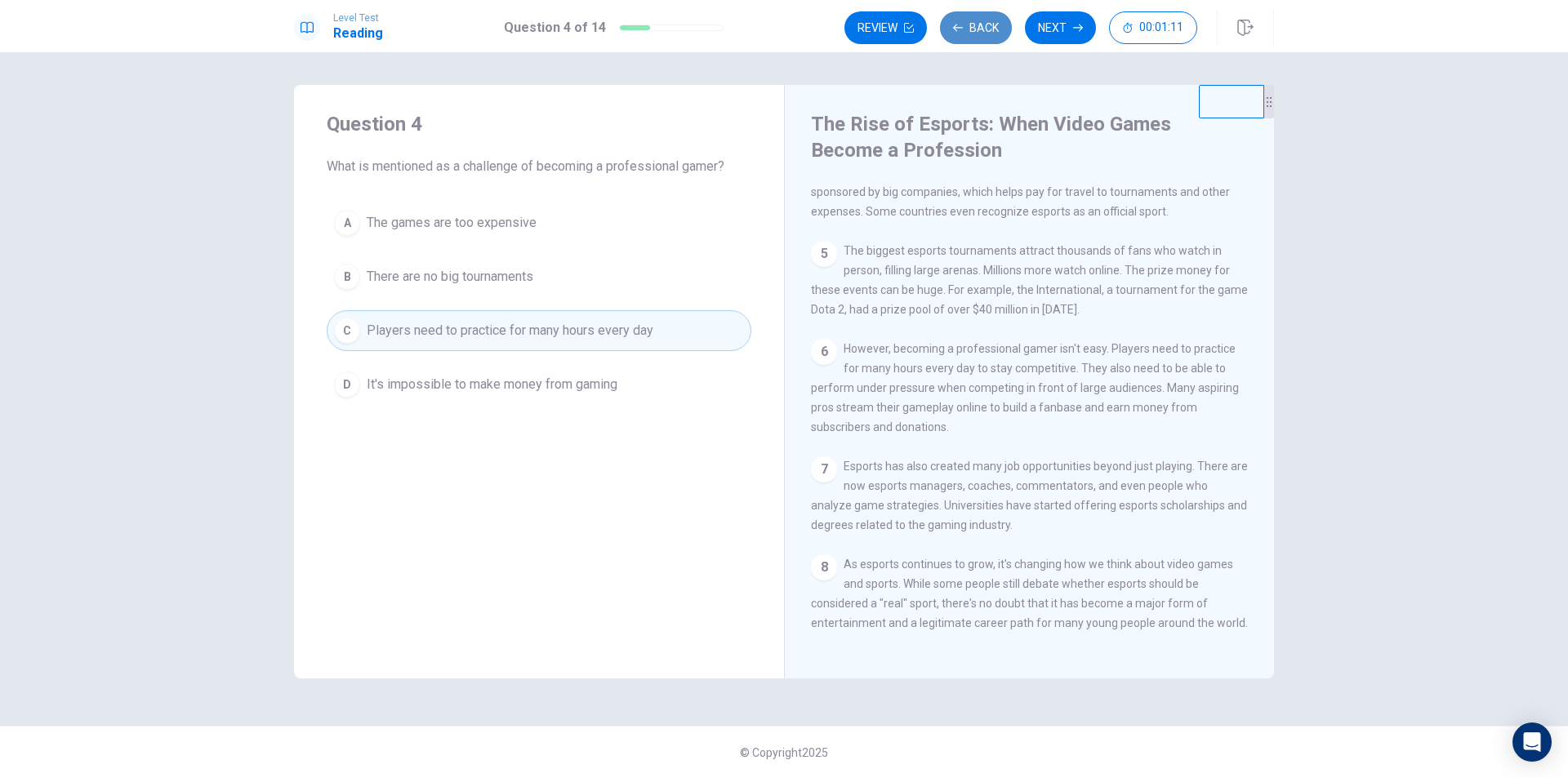
click at [955, 27] on icon "button" at bounding box center [958, 28] width 10 height 7
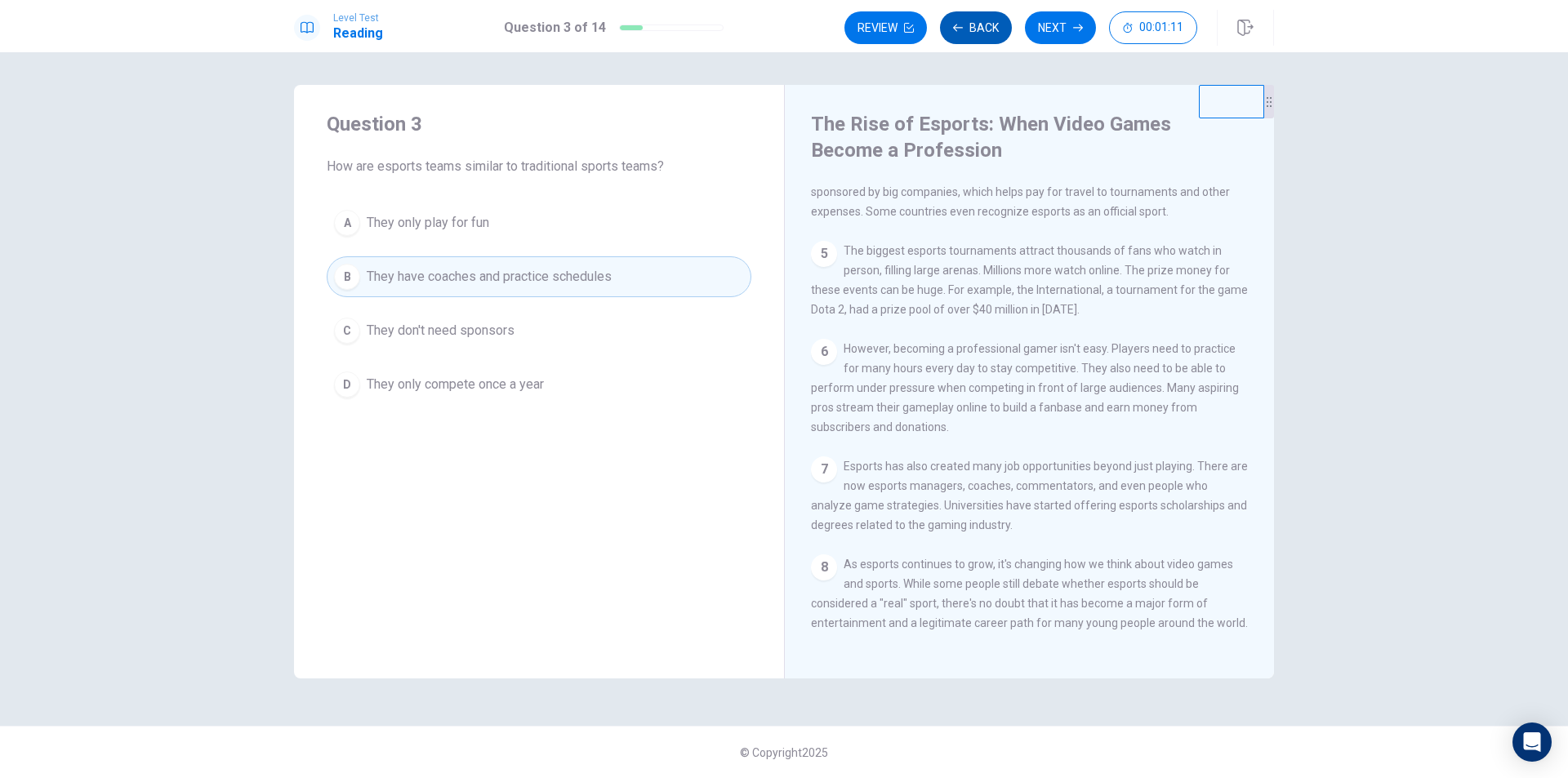
click at [955, 27] on icon "button" at bounding box center [958, 28] width 10 height 7
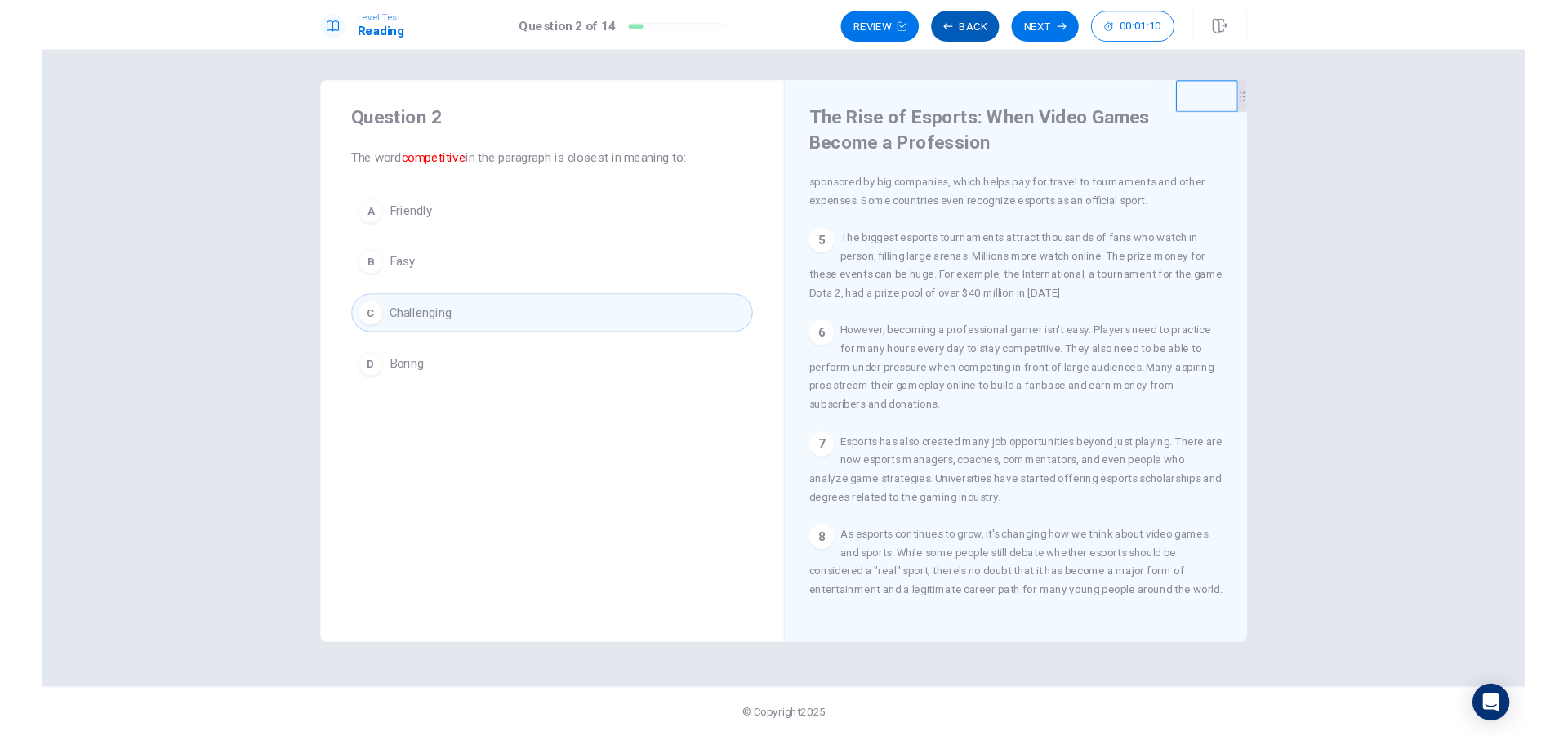
scroll to position [0, 0]
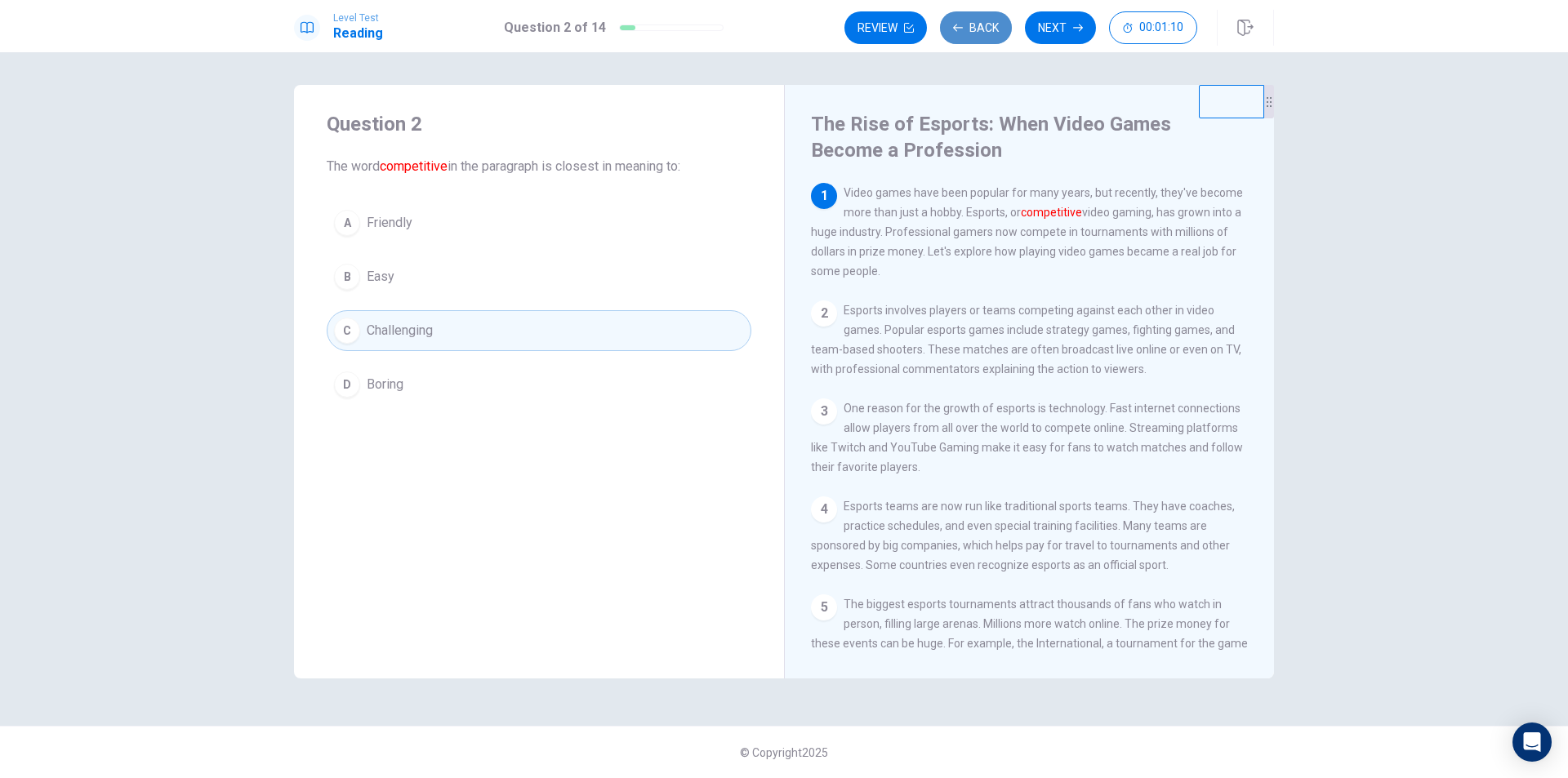
click at [955, 27] on icon "button" at bounding box center [958, 28] width 10 height 7
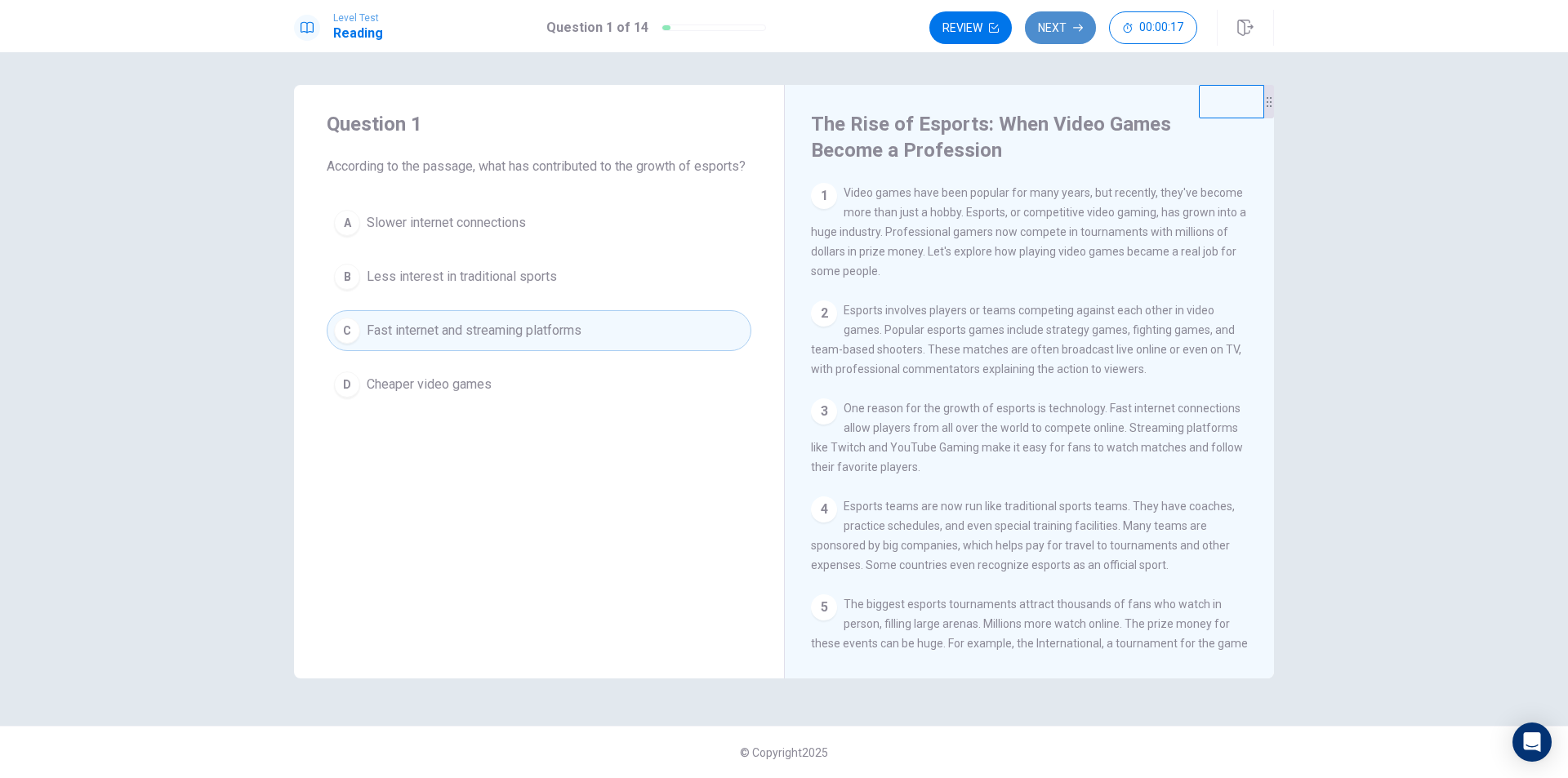
click at [1070, 20] on button "Next" at bounding box center [1061, 28] width 71 height 33
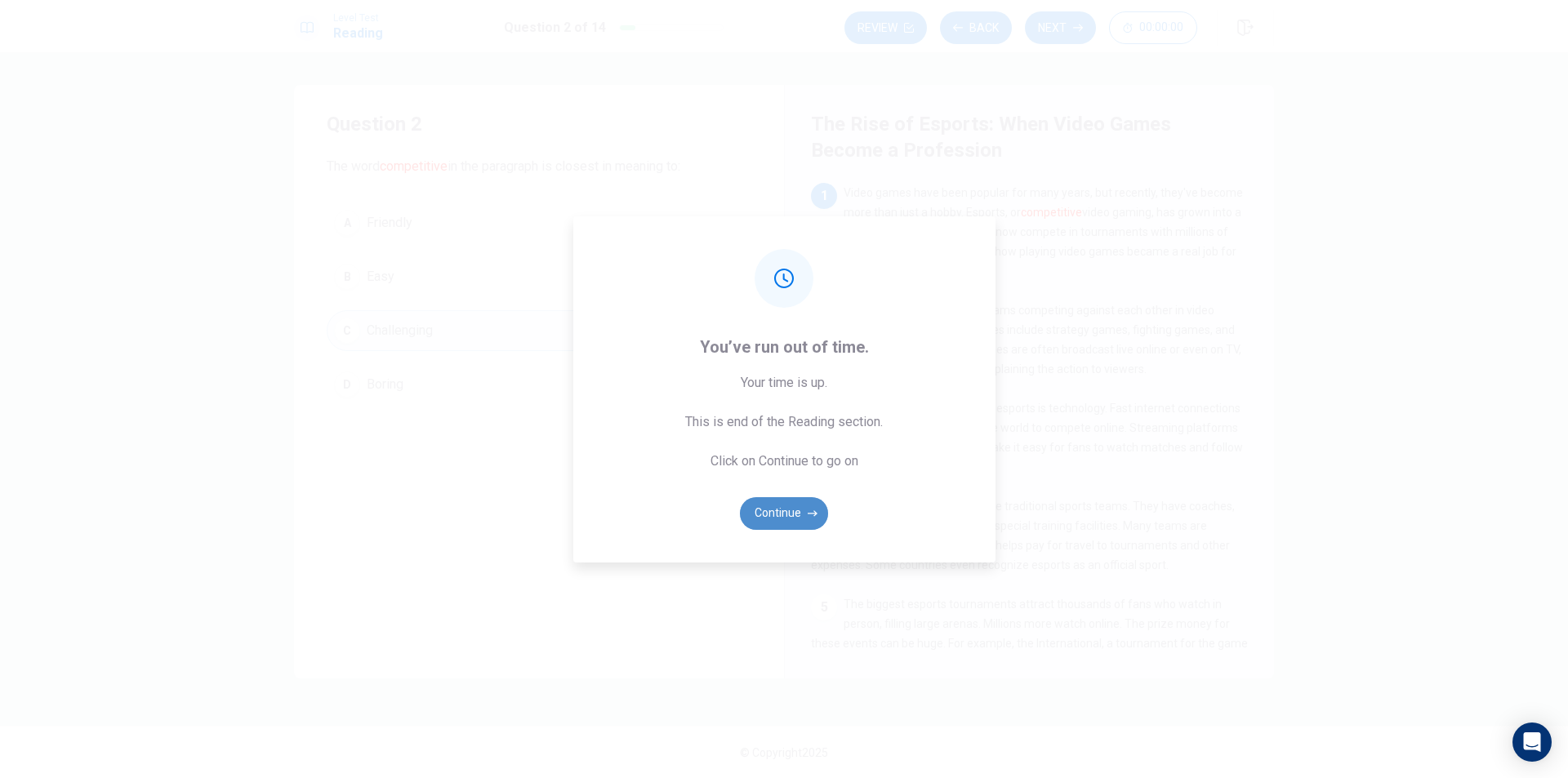
click at [769, 514] on button "Continue" at bounding box center [784, 513] width 88 height 33
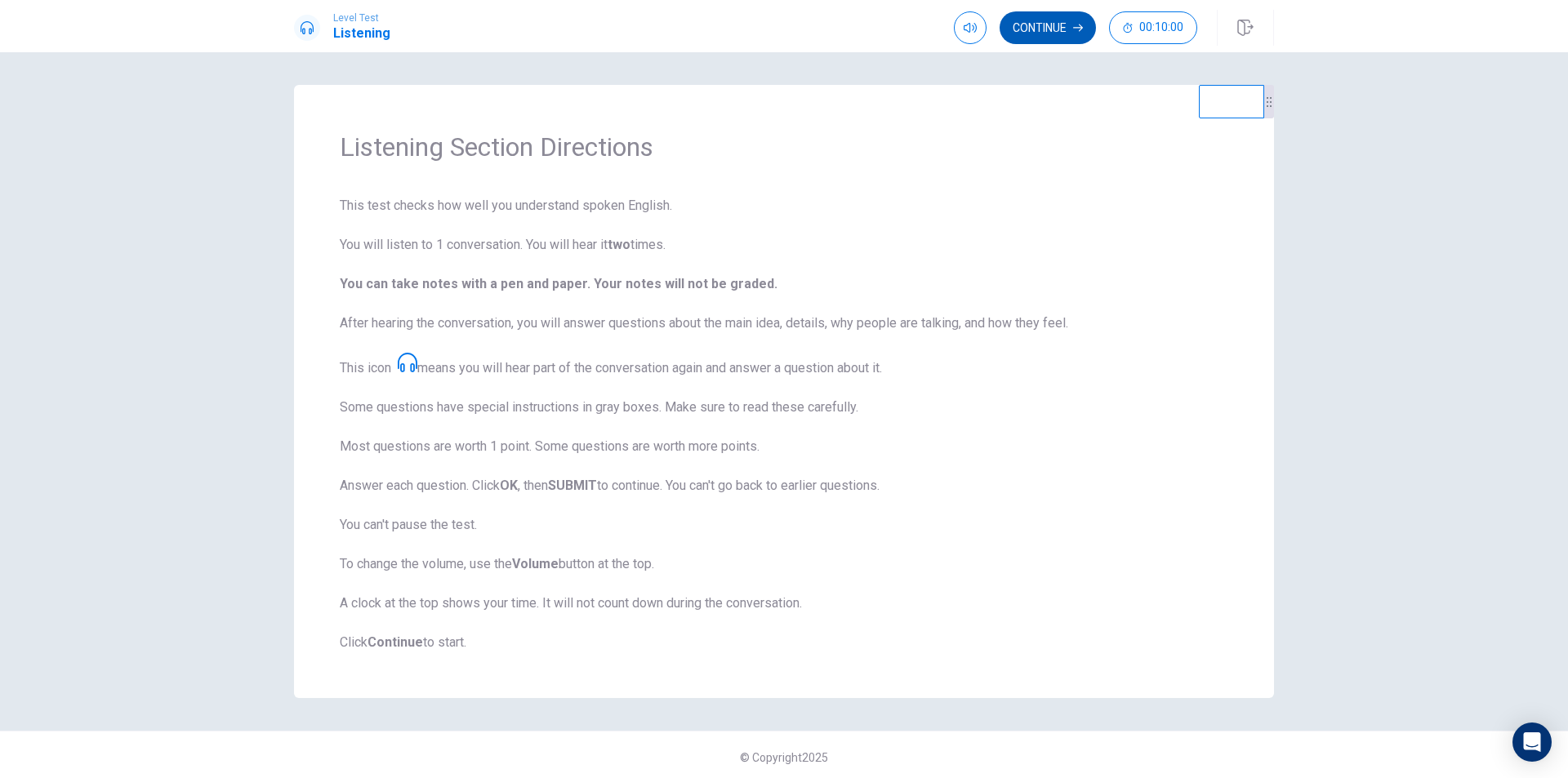
click at [1050, 28] on button "Continue" at bounding box center [1048, 28] width 96 height 33
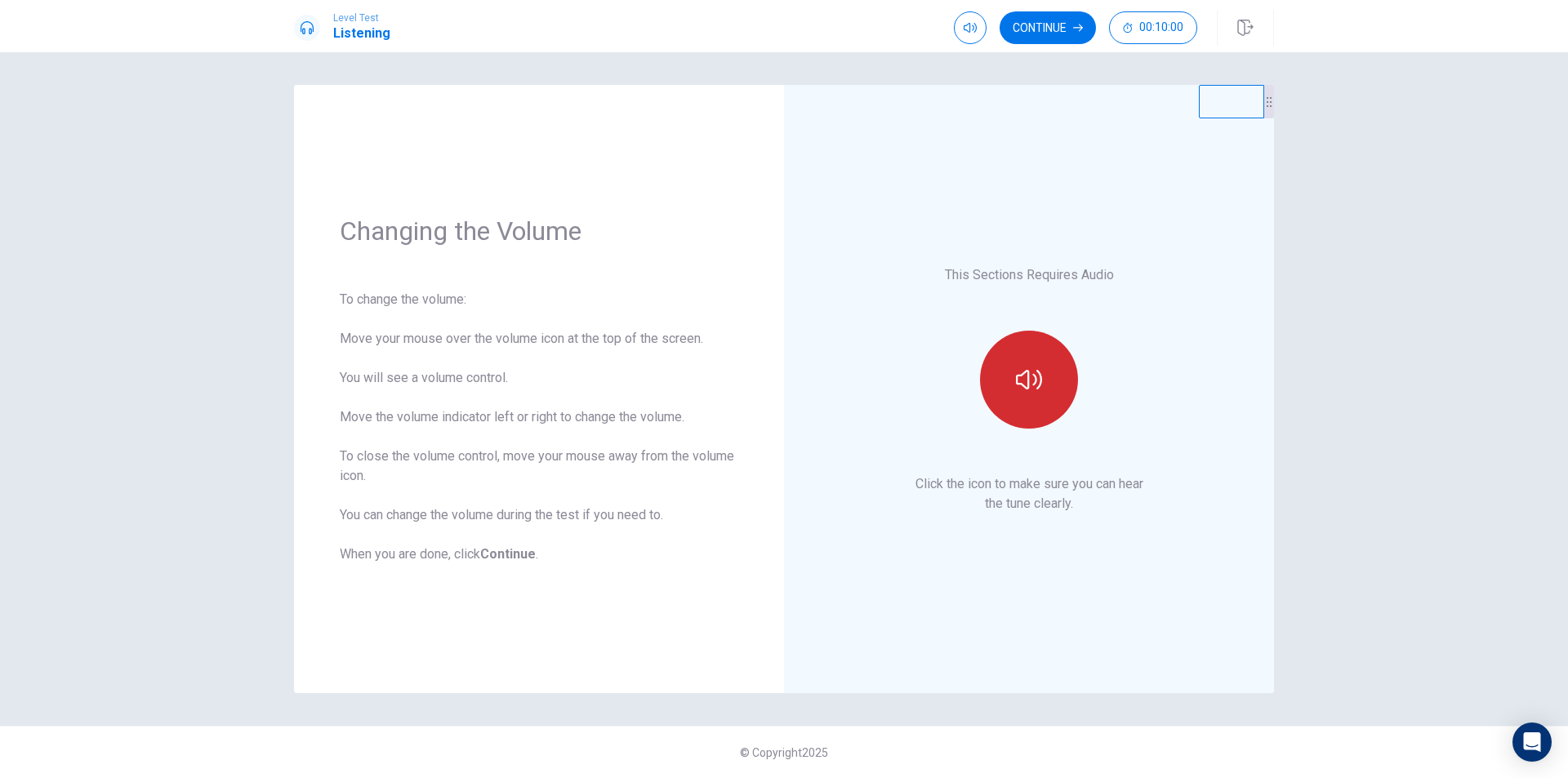
click at [1025, 371] on icon "button" at bounding box center [1029, 379] width 26 height 26
click at [1046, 30] on button "Continue" at bounding box center [1048, 28] width 96 height 33
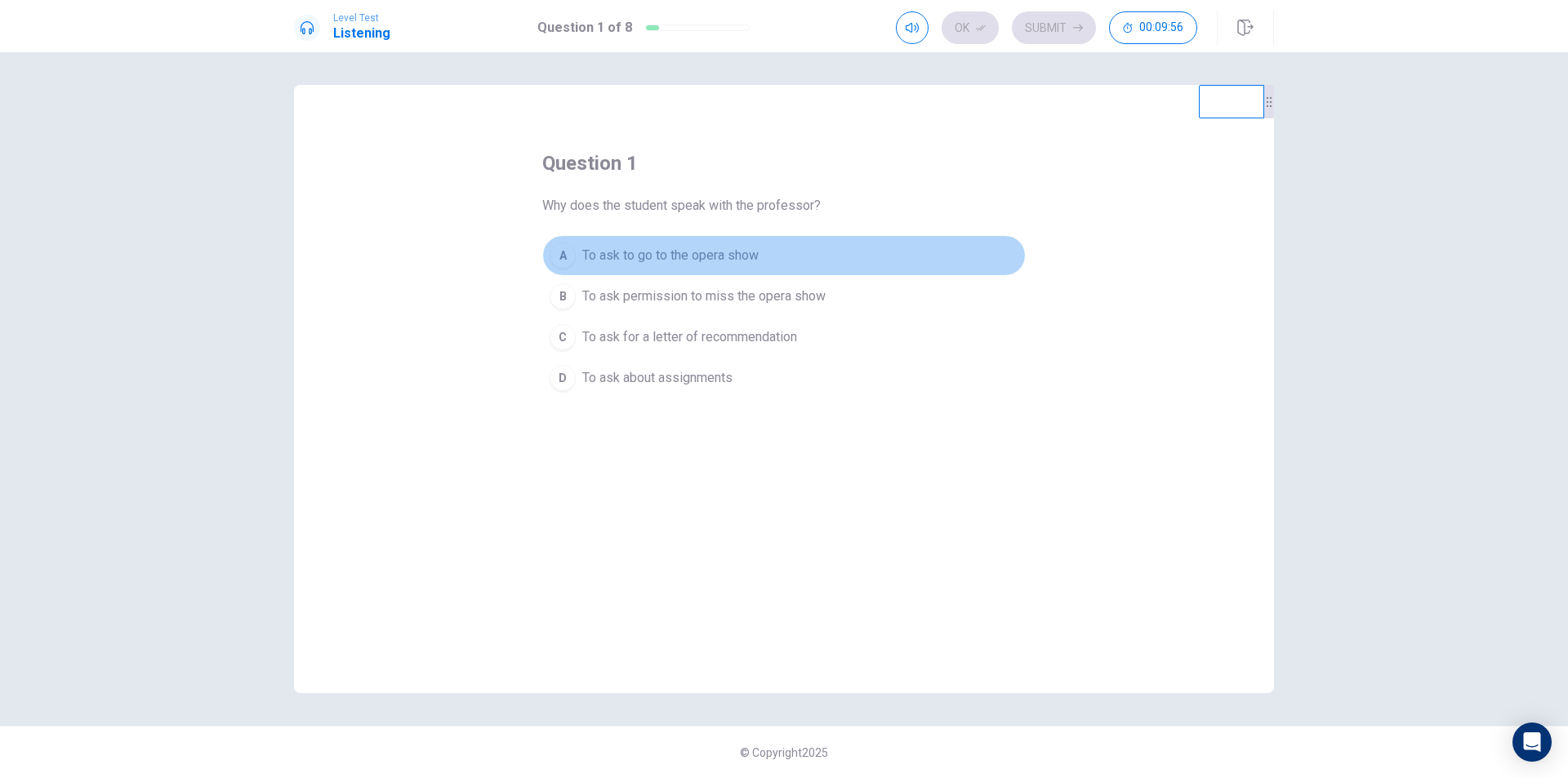
click at [618, 252] on span "To ask to go to the opera show" at bounding box center [671, 255] width 176 height 20
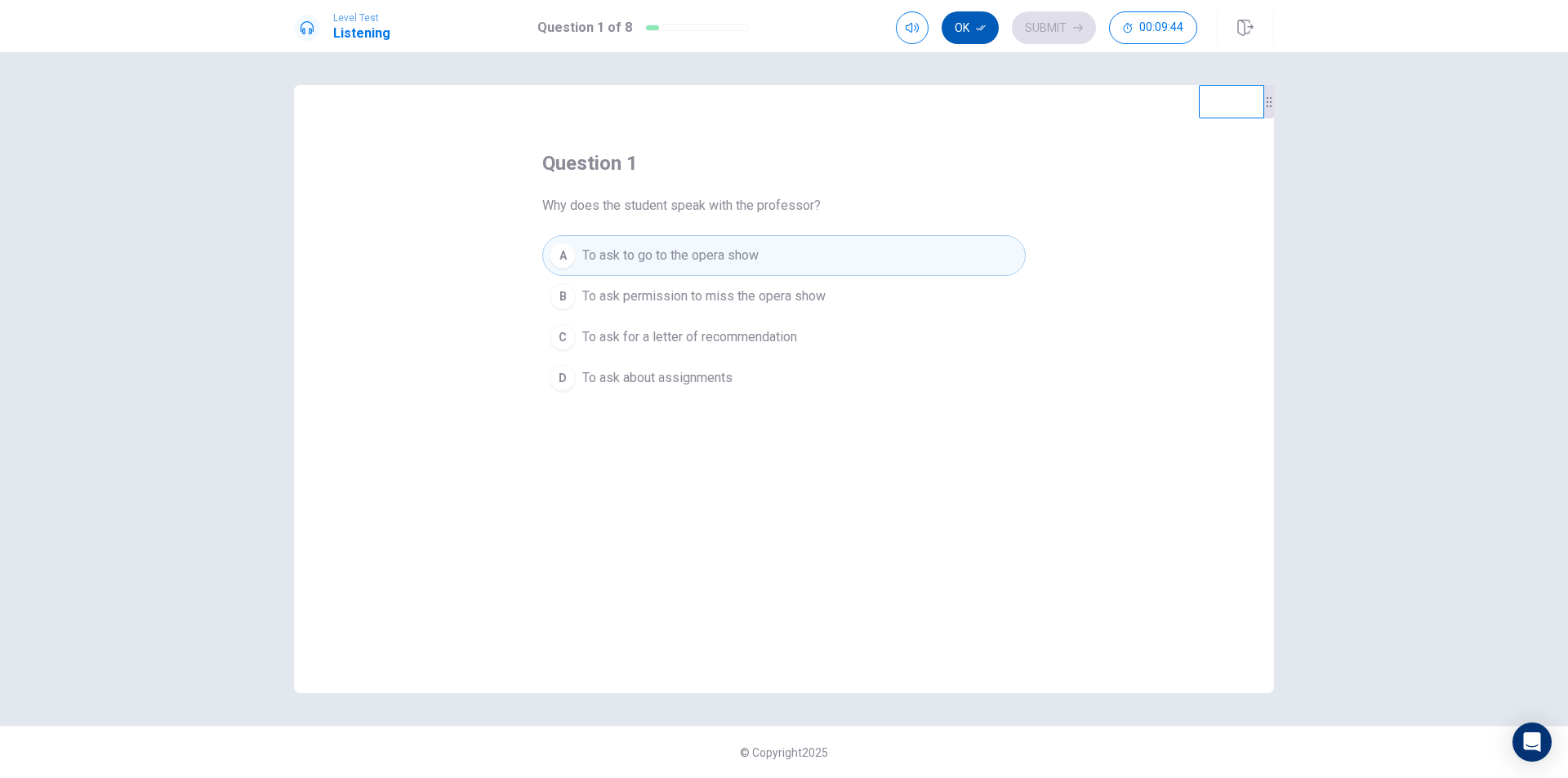
click at [959, 39] on button "Ok" at bounding box center [970, 28] width 57 height 33
click at [1026, 27] on button "Submit" at bounding box center [1054, 28] width 84 height 33
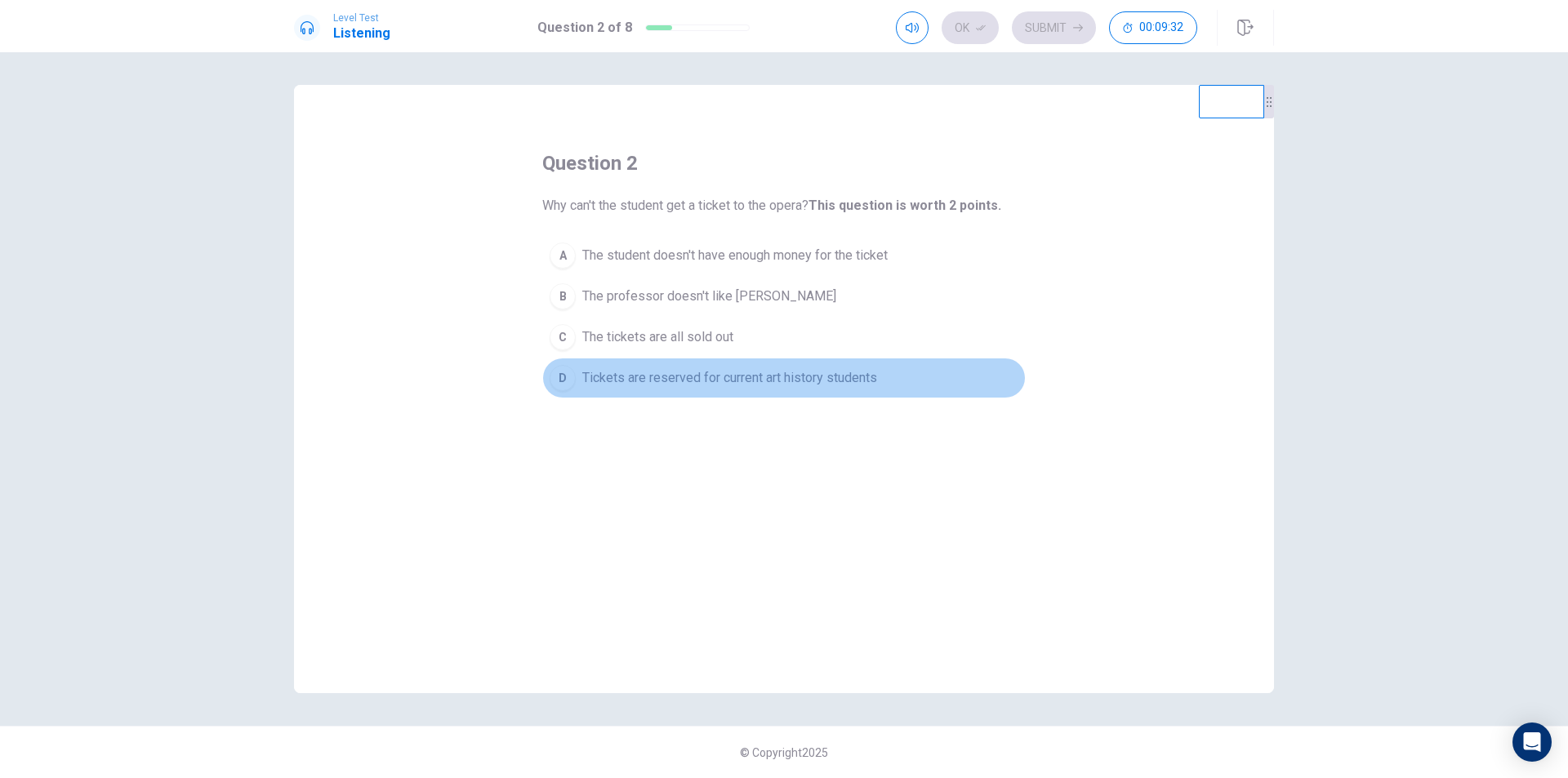
click at [680, 382] on span "Tickets are reserved for current art history students" at bounding box center [730, 378] width 295 height 20
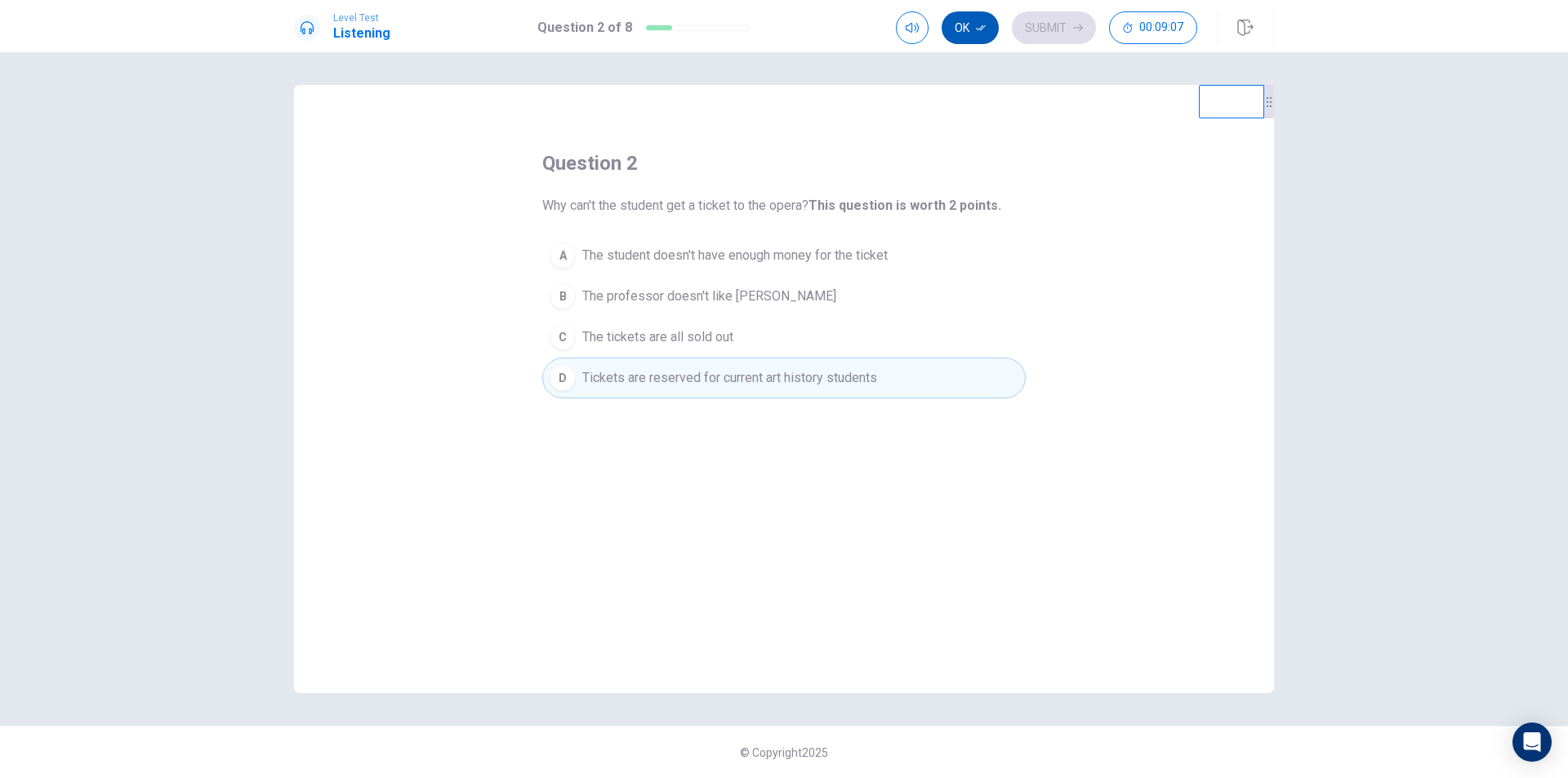
click at [954, 35] on button "Ok" at bounding box center [970, 28] width 57 height 33
click at [1032, 26] on button "Submit" at bounding box center [1054, 28] width 84 height 33
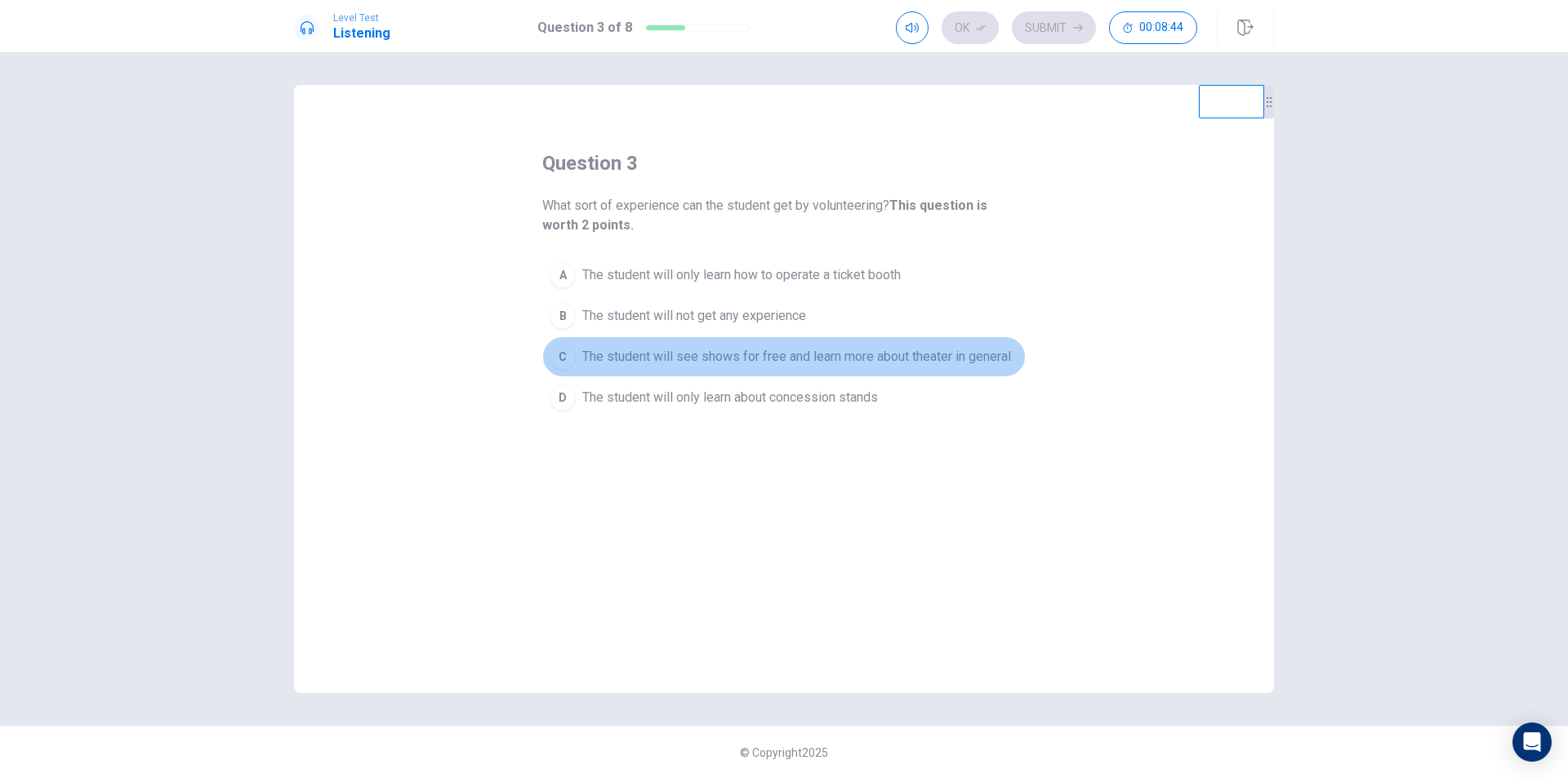
click at [820, 359] on span "The student will see shows for free and learn more about theater in general" at bounding box center [797, 357] width 429 height 20
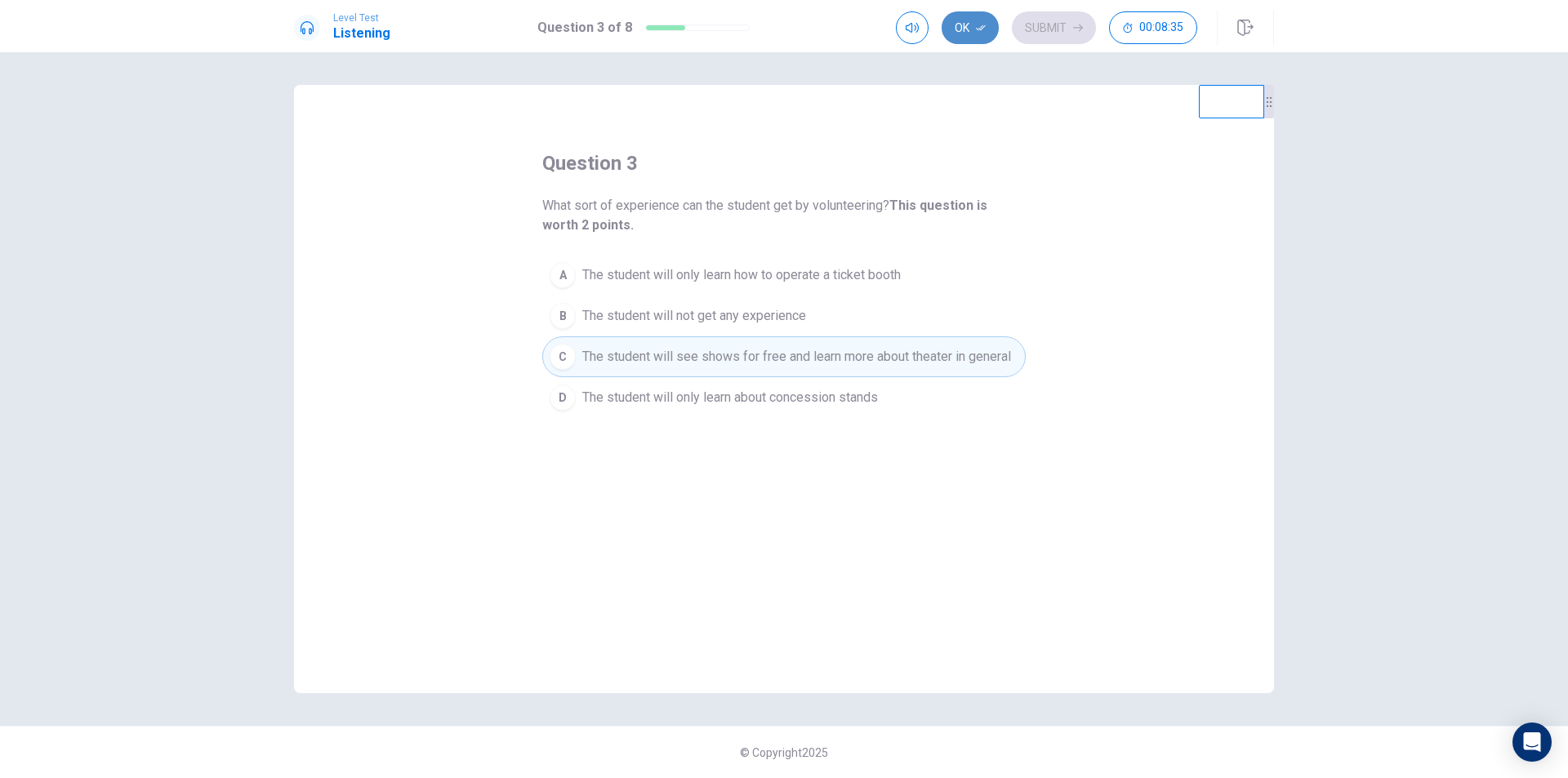
click at [977, 29] on icon "button" at bounding box center [981, 28] width 10 height 10
click at [1025, 24] on button "Submit" at bounding box center [1054, 28] width 84 height 33
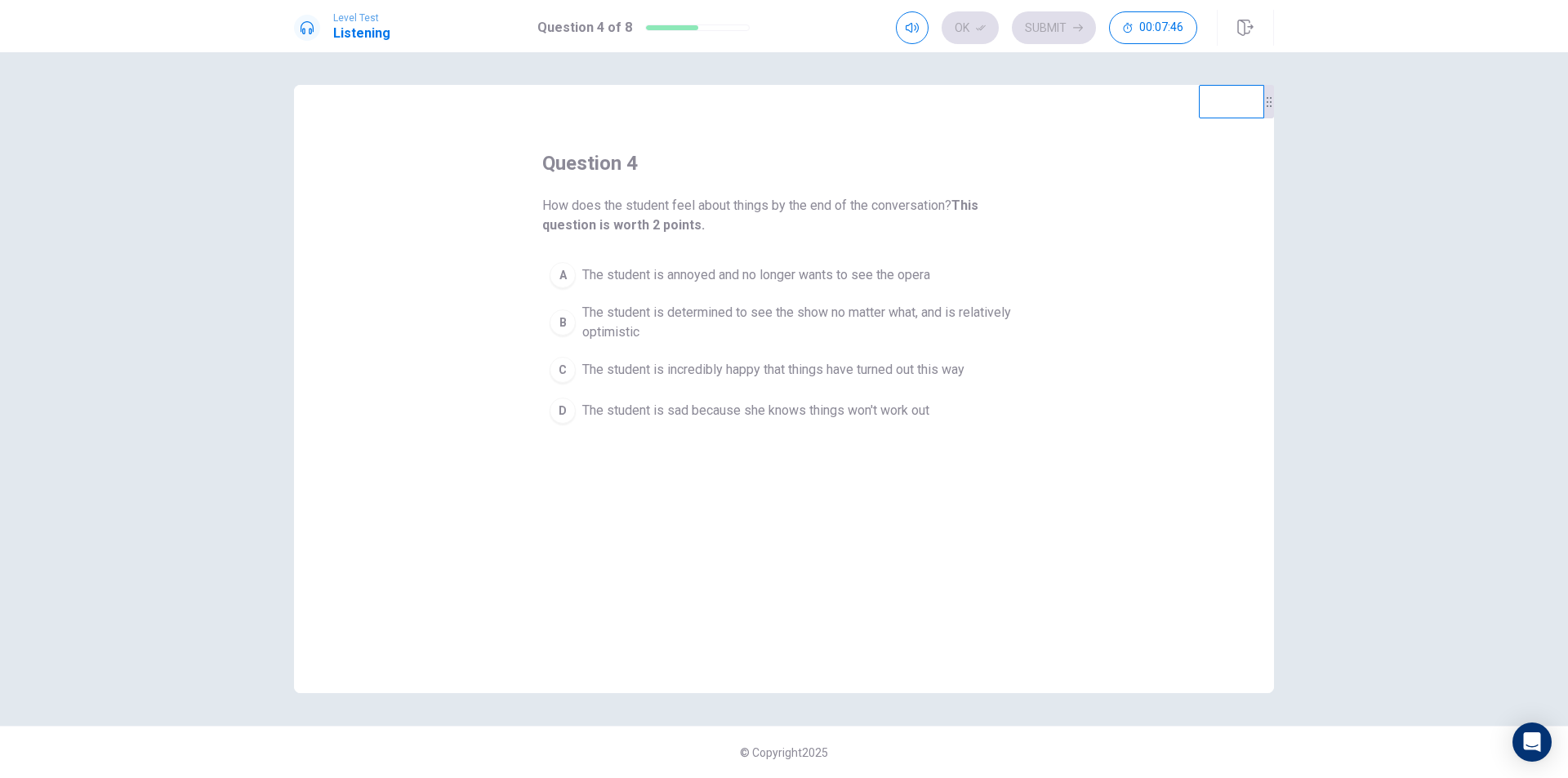
click at [573, 325] on div "B" at bounding box center [562, 322] width 26 height 26
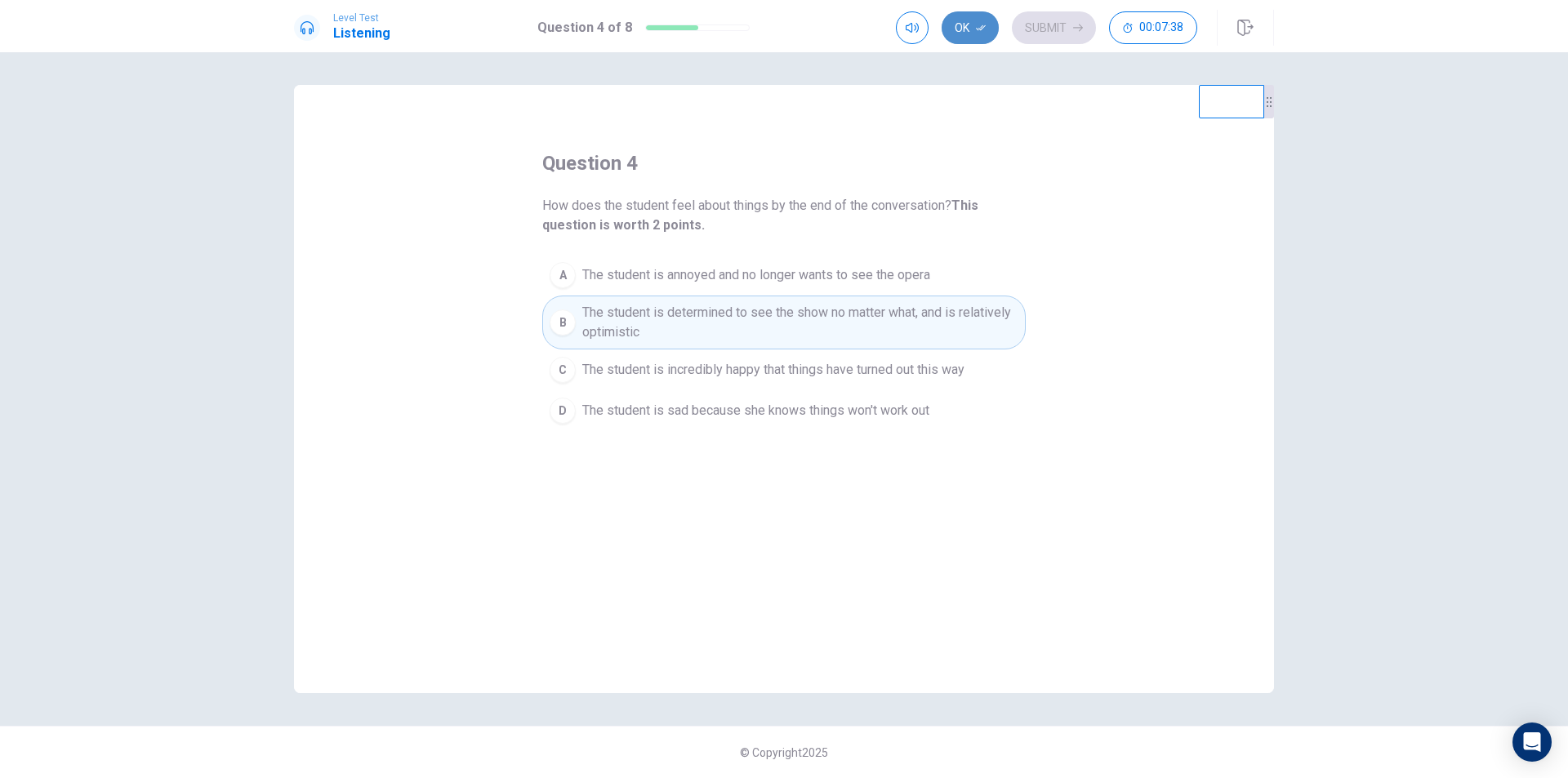
click at [960, 32] on button "Ok" at bounding box center [970, 28] width 57 height 33
click at [1026, 27] on button "Submit" at bounding box center [1054, 28] width 84 height 33
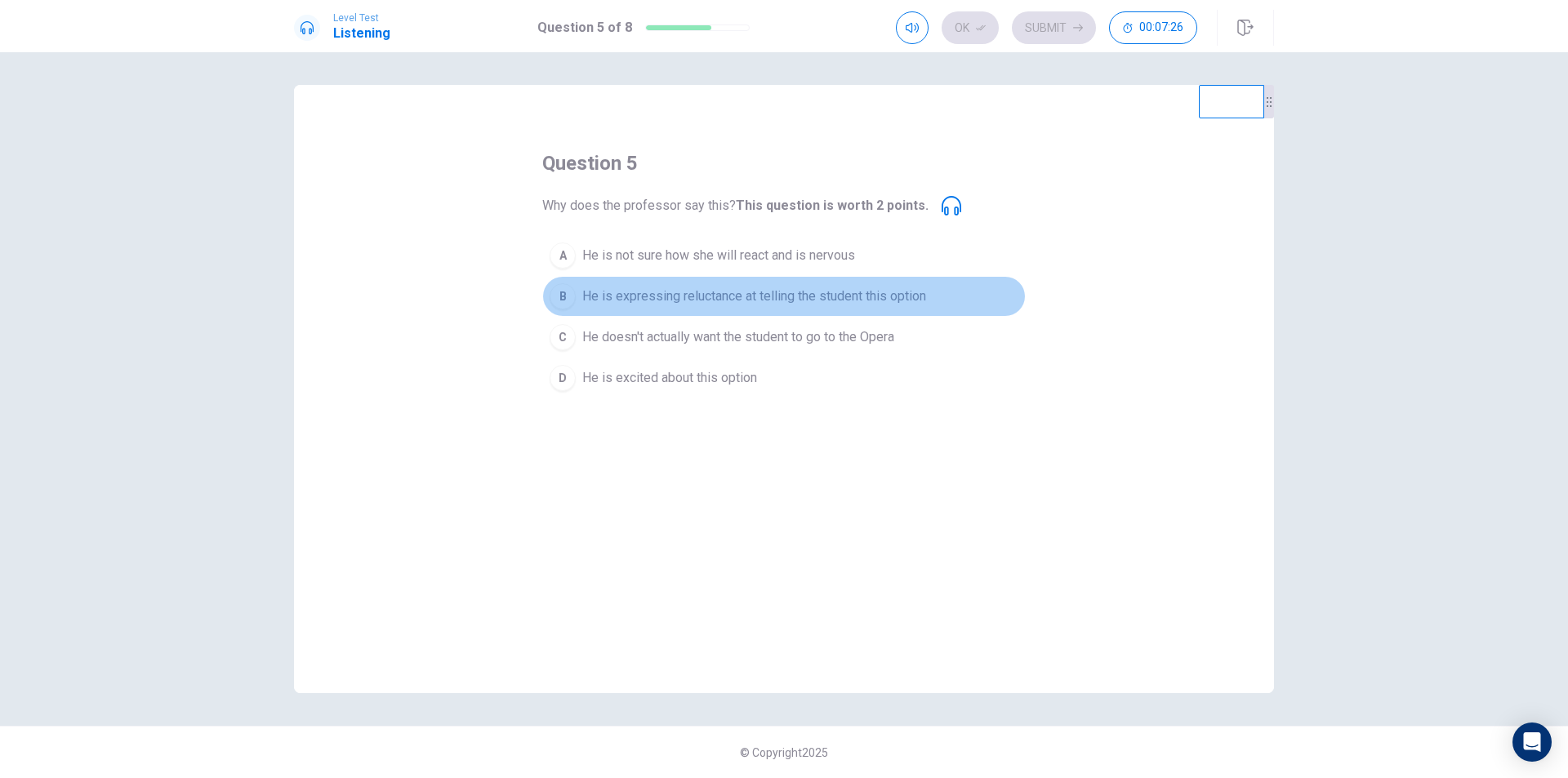
click at [623, 302] on span "He is expressing reluctance at telling the student this option" at bounding box center [754, 296] width 344 height 20
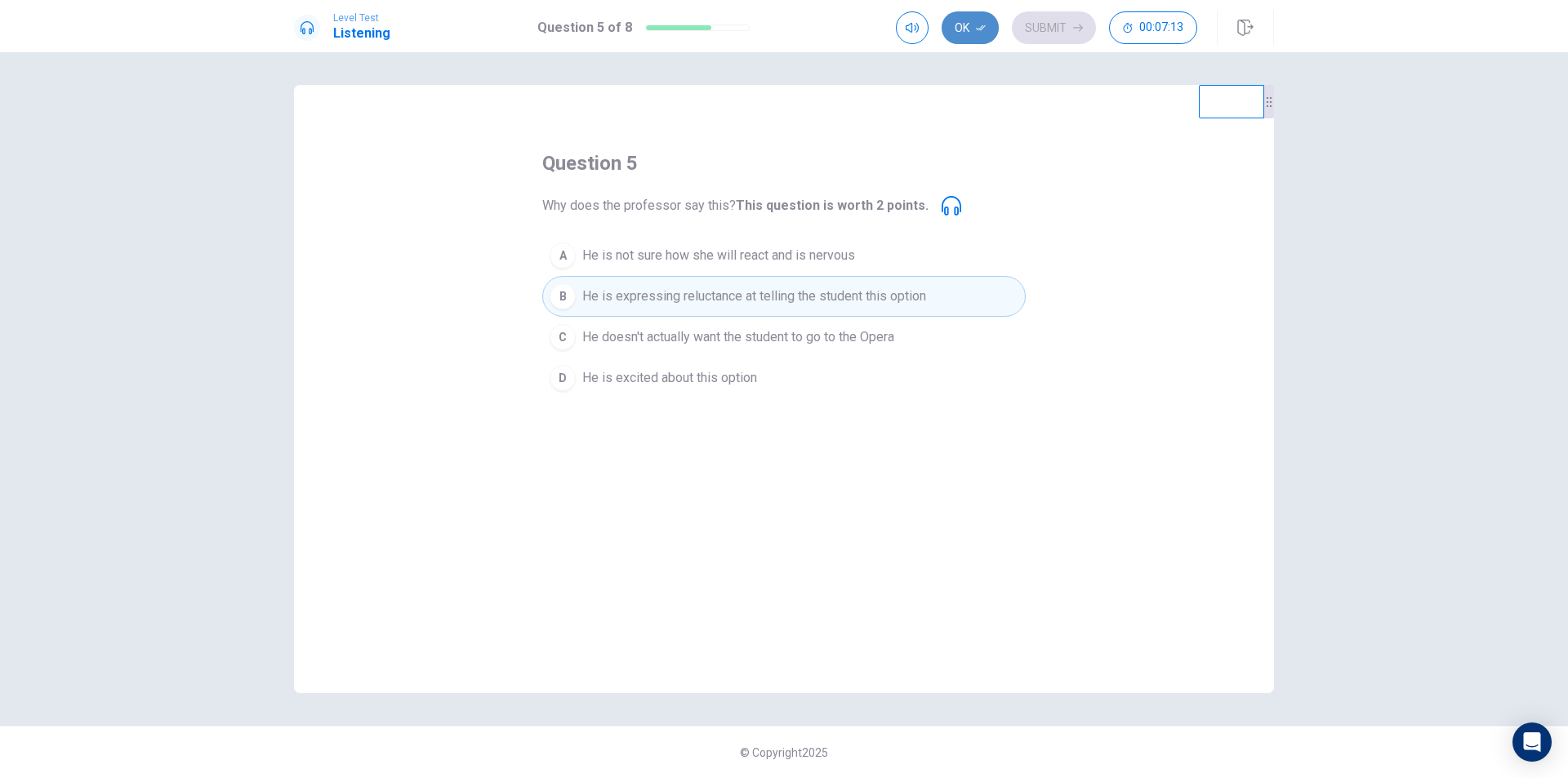
click at [967, 33] on button "Ok" at bounding box center [970, 28] width 57 height 33
click at [1024, 23] on button "Submit" at bounding box center [1054, 28] width 84 height 33
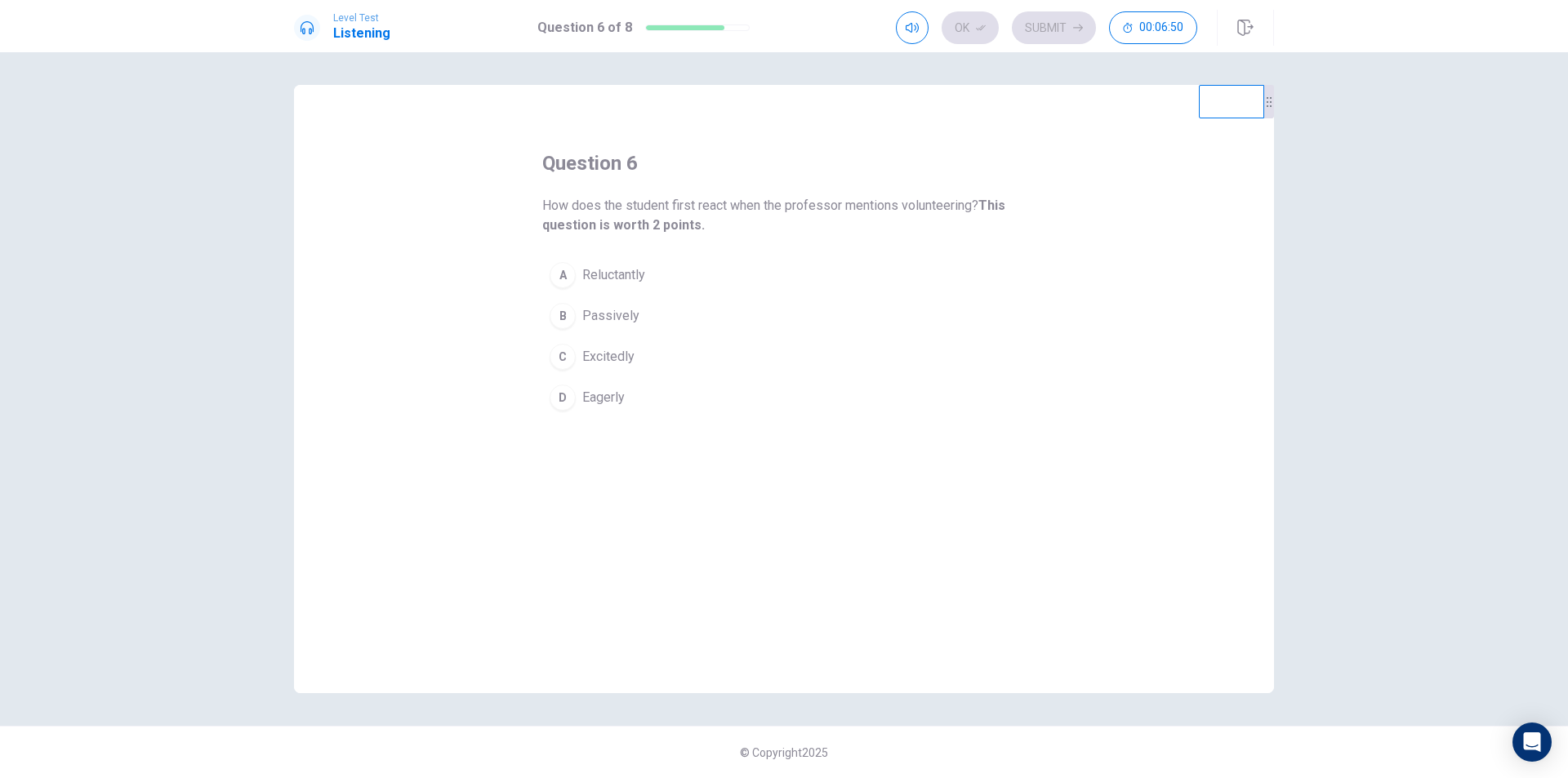
click at [605, 397] on span "Eagerly" at bounding box center [604, 397] width 43 height 20
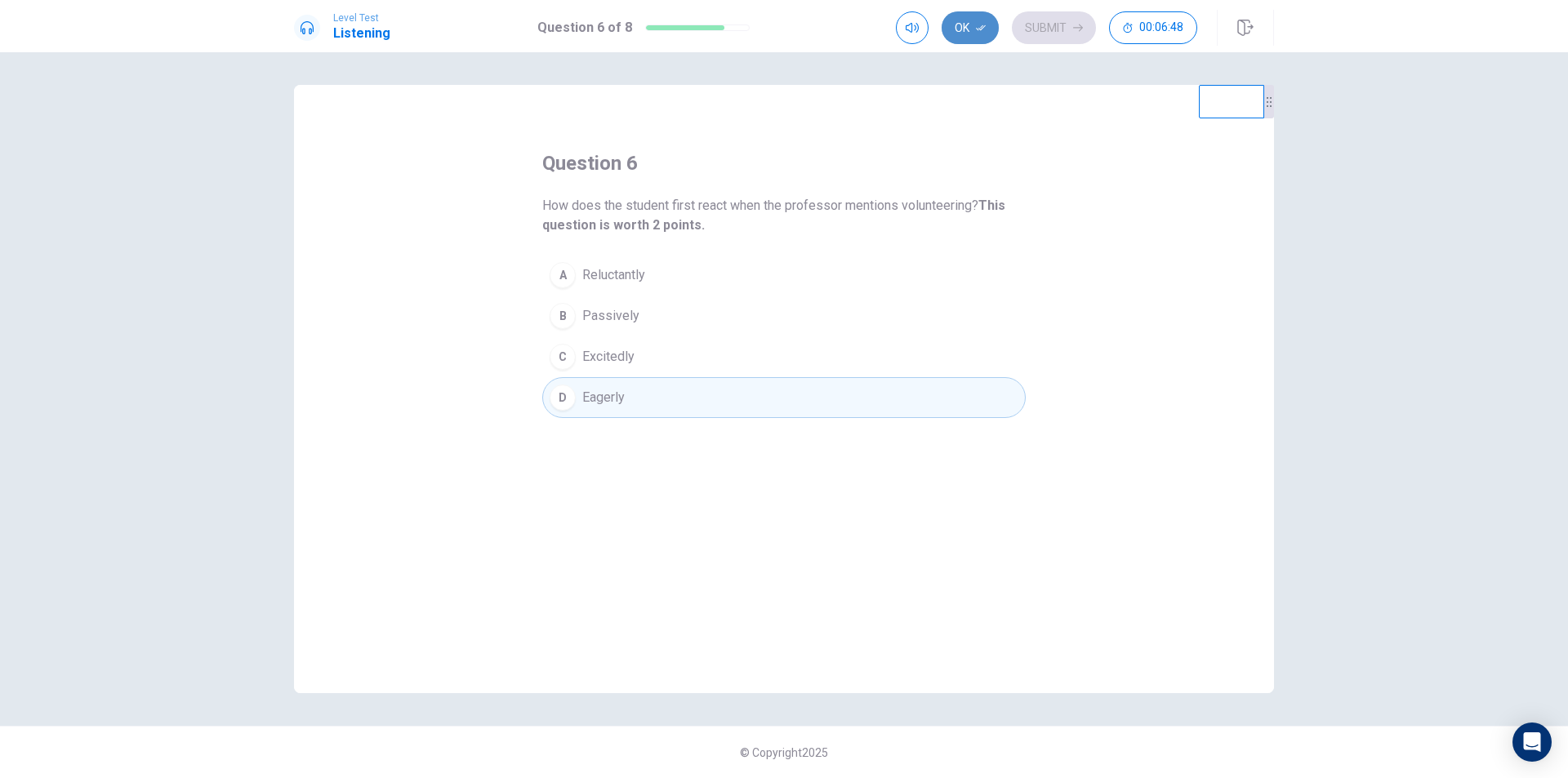
click at [965, 28] on button "Ok" at bounding box center [970, 28] width 57 height 33
click at [1047, 22] on button "Submit" at bounding box center [1054, 28] width 84 height 33
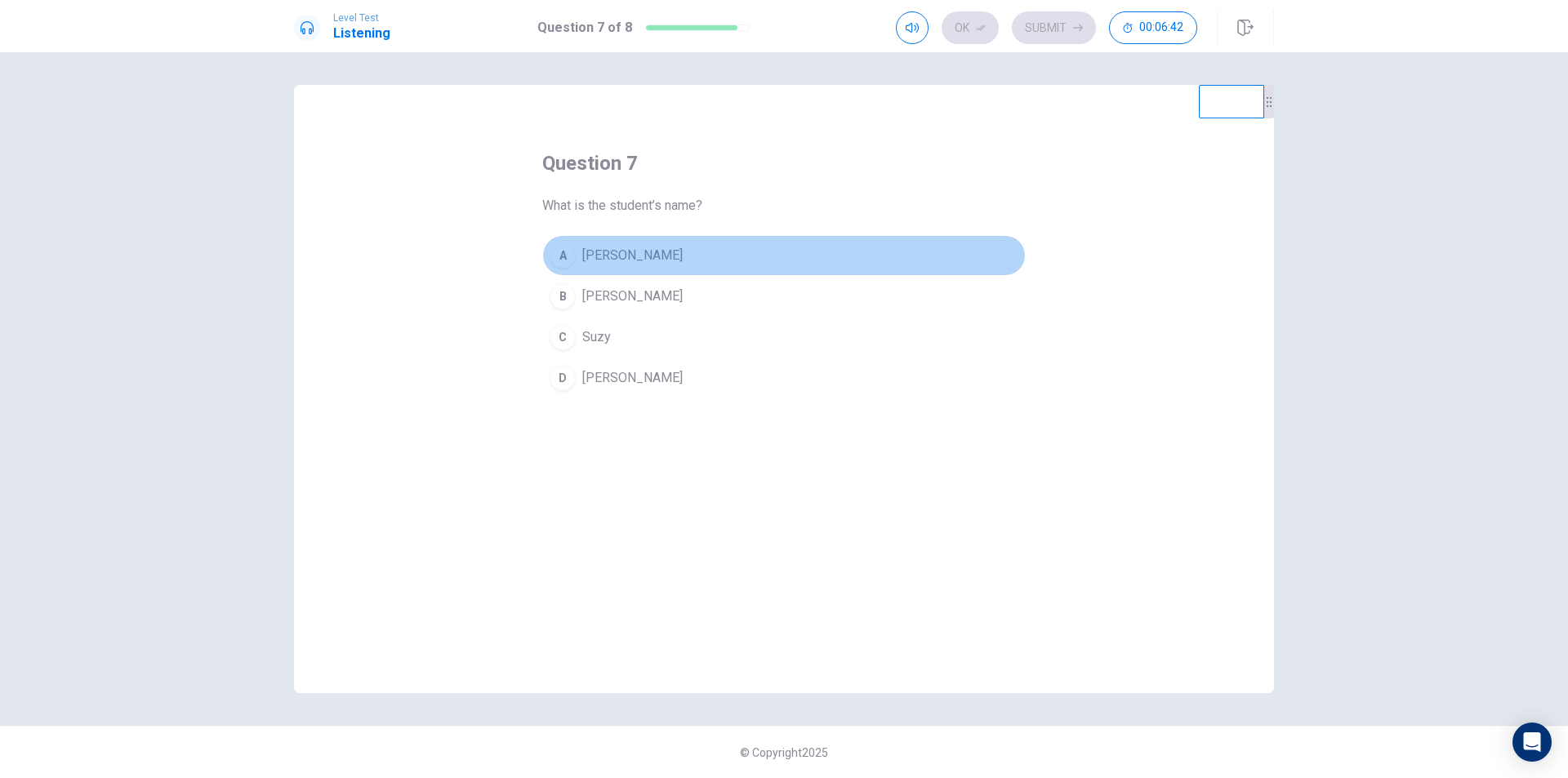
click at [600, 259] on span "[PERSON_NAME]" at bounding box center [632, 255] width 101 height 20
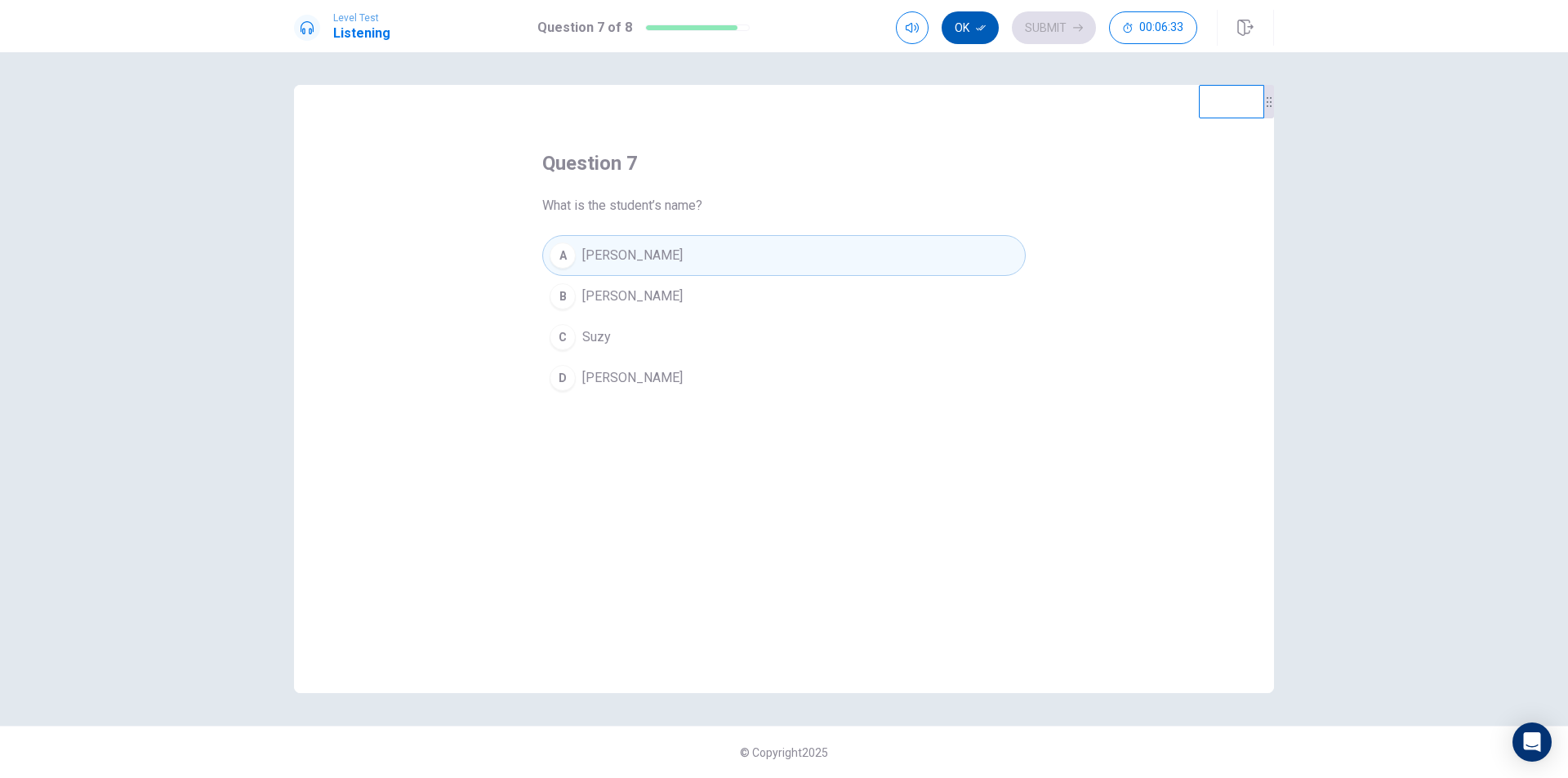
click at [957, 29] on button "Ok" at bounding box center [970, 28] width 57 height 33
click at [1037, 19] on button "Submit" at bounding box center [1054, 28] width 84 height 33
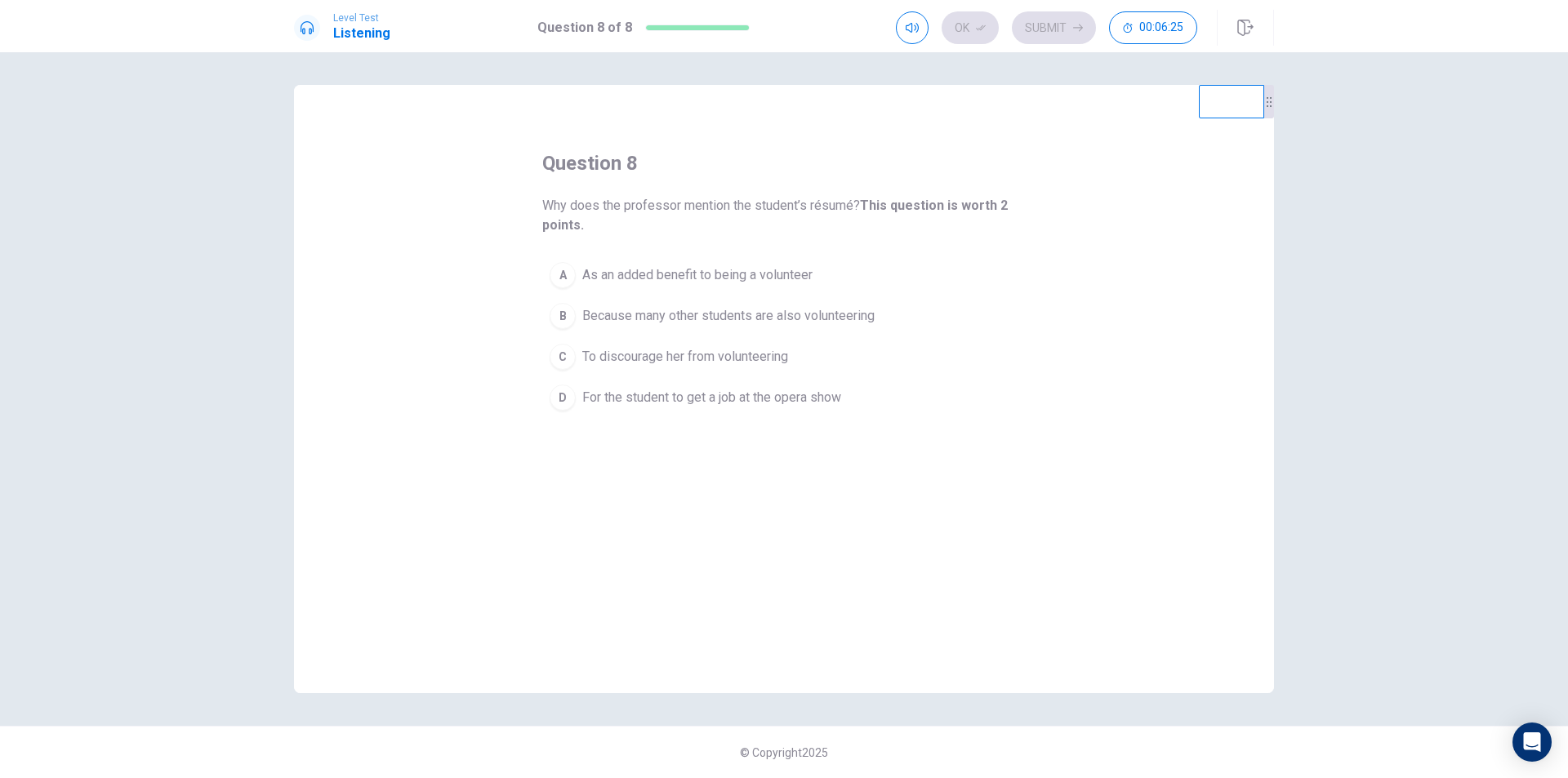
click at [590, 273] on span "As an added benefit to being a volunteer" at bounding box center [697, 275] width 230 height 20
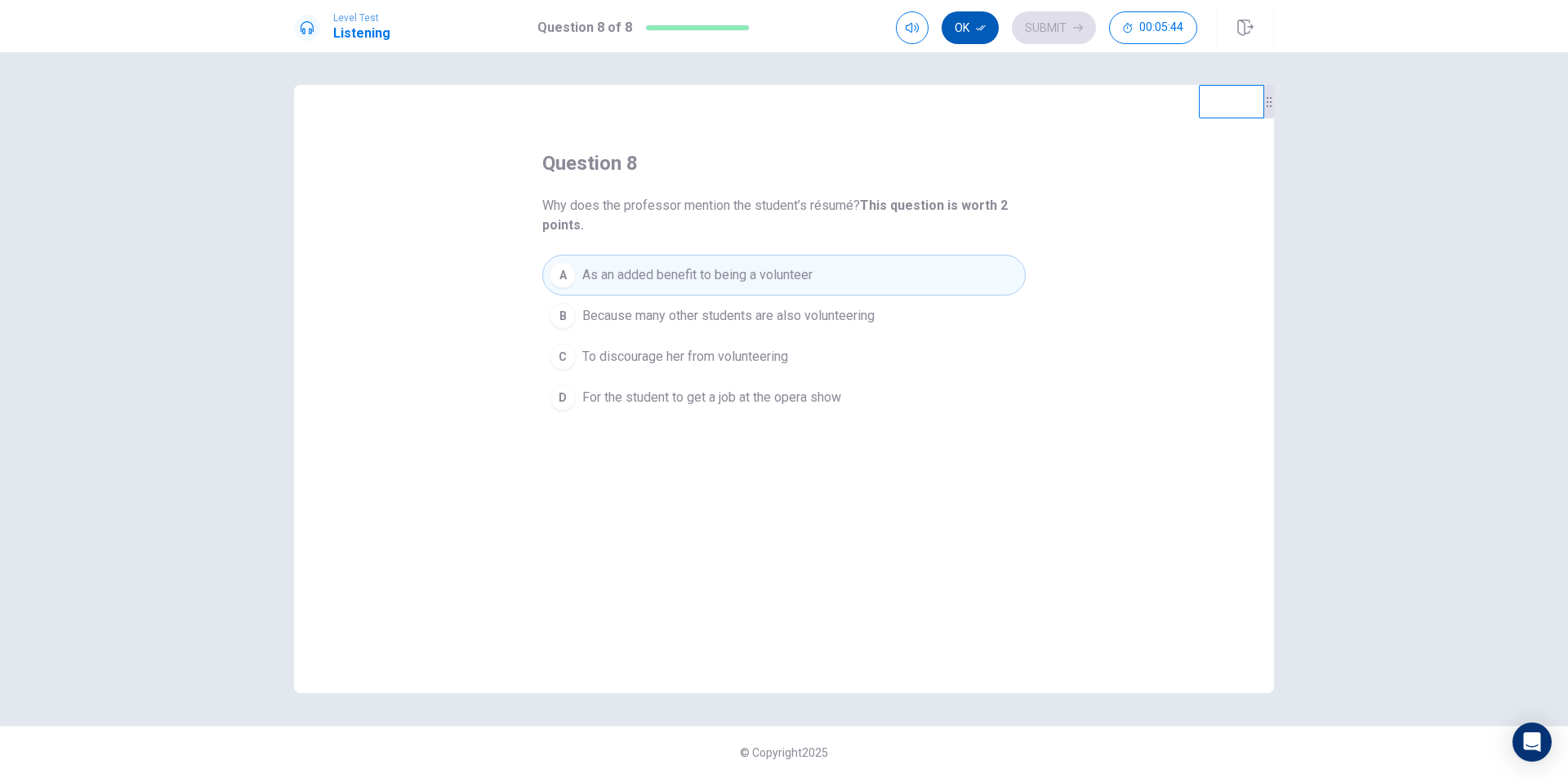
click at [979, 39] on button "Ok" at bounding box center [970, 28] width 57 height 33
click at [1041, 29] on button "Submit" at bounding box center [1054, 28] width 84 height 33
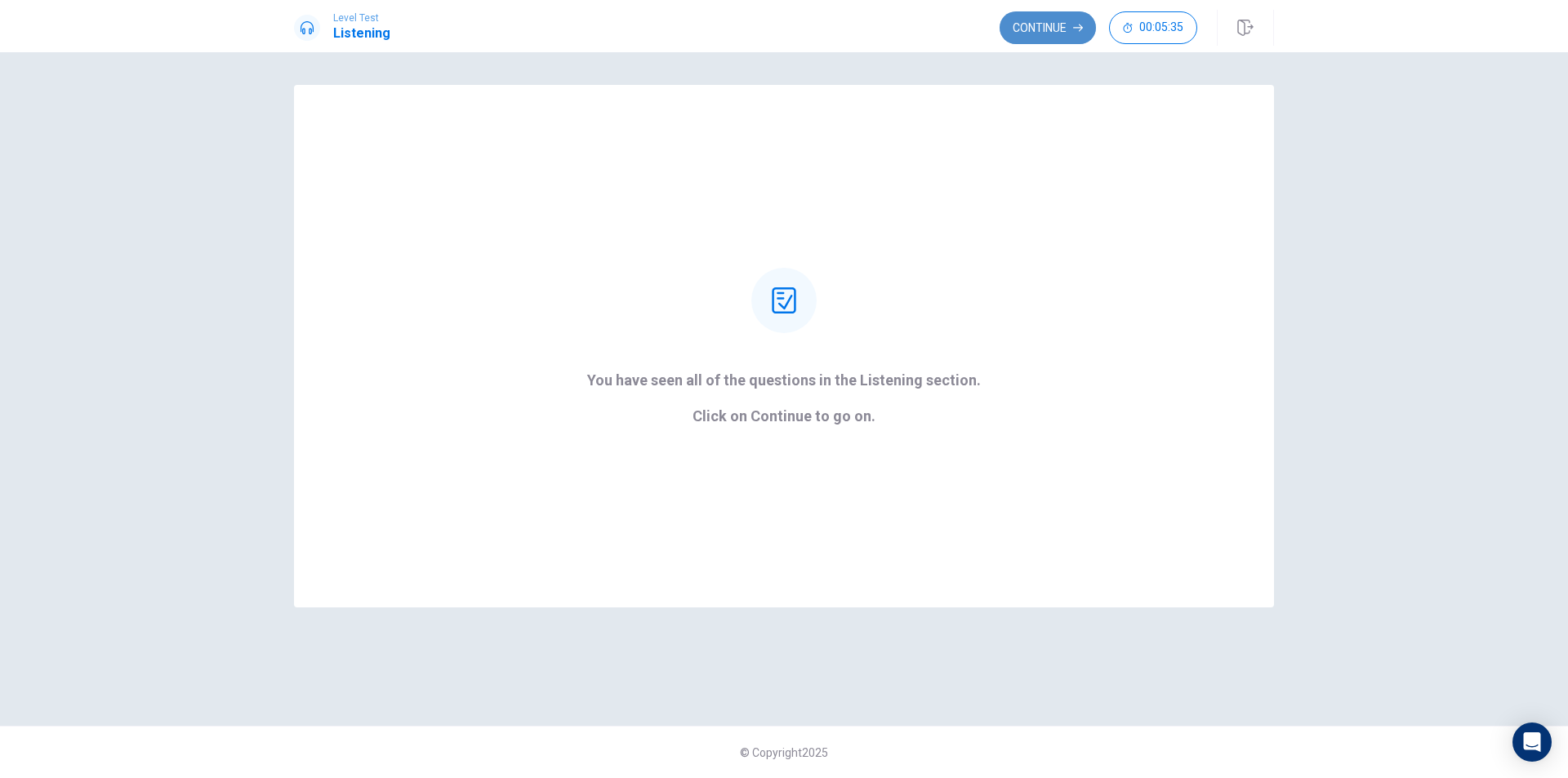
click at [1052, 33] on button "Continue" at bounding box center [1048, 28] width 96 height 33
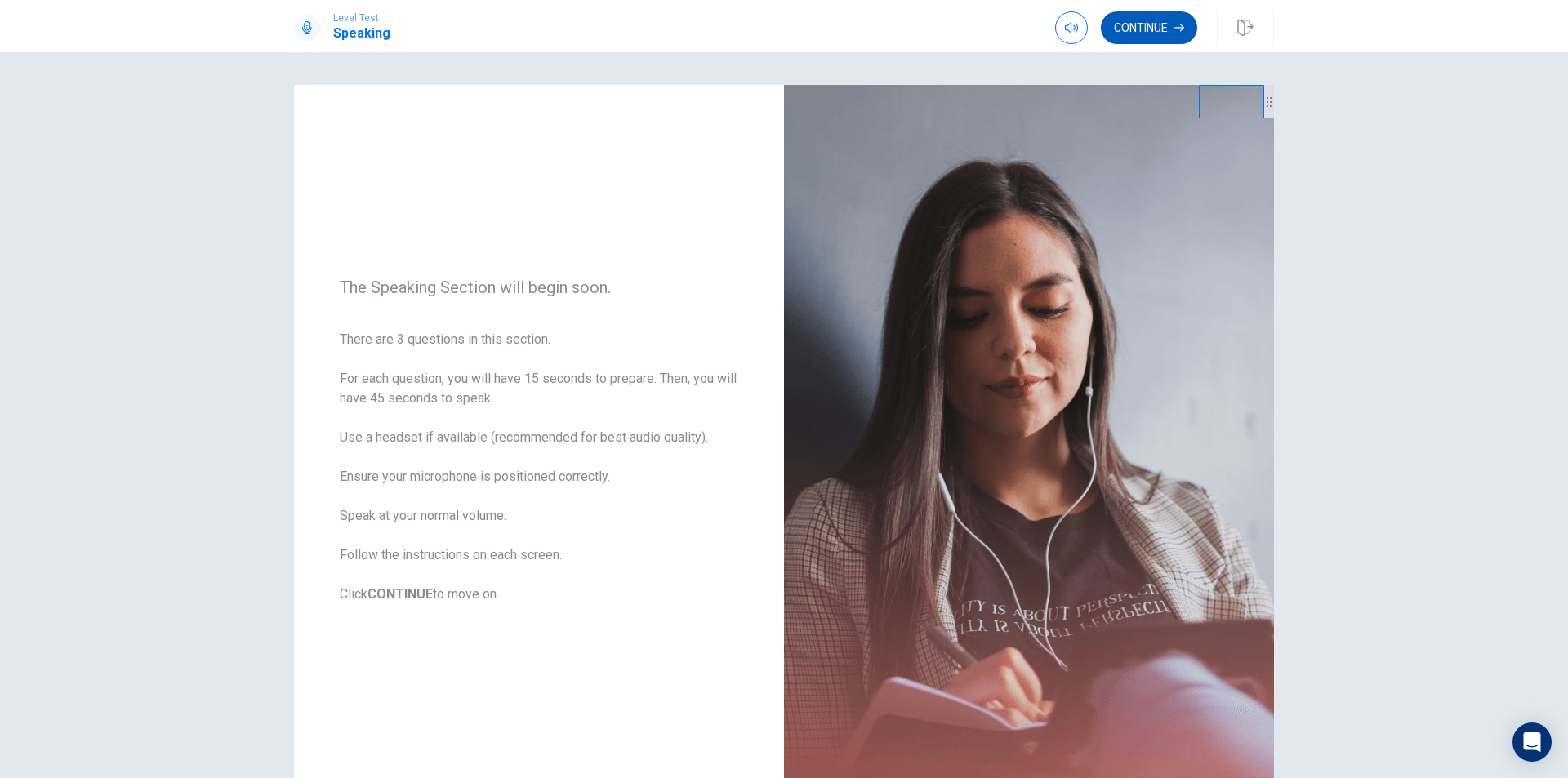
click at [1141, 32] on button "Continue" at bounding box center [1149, 28] width 96 height 33
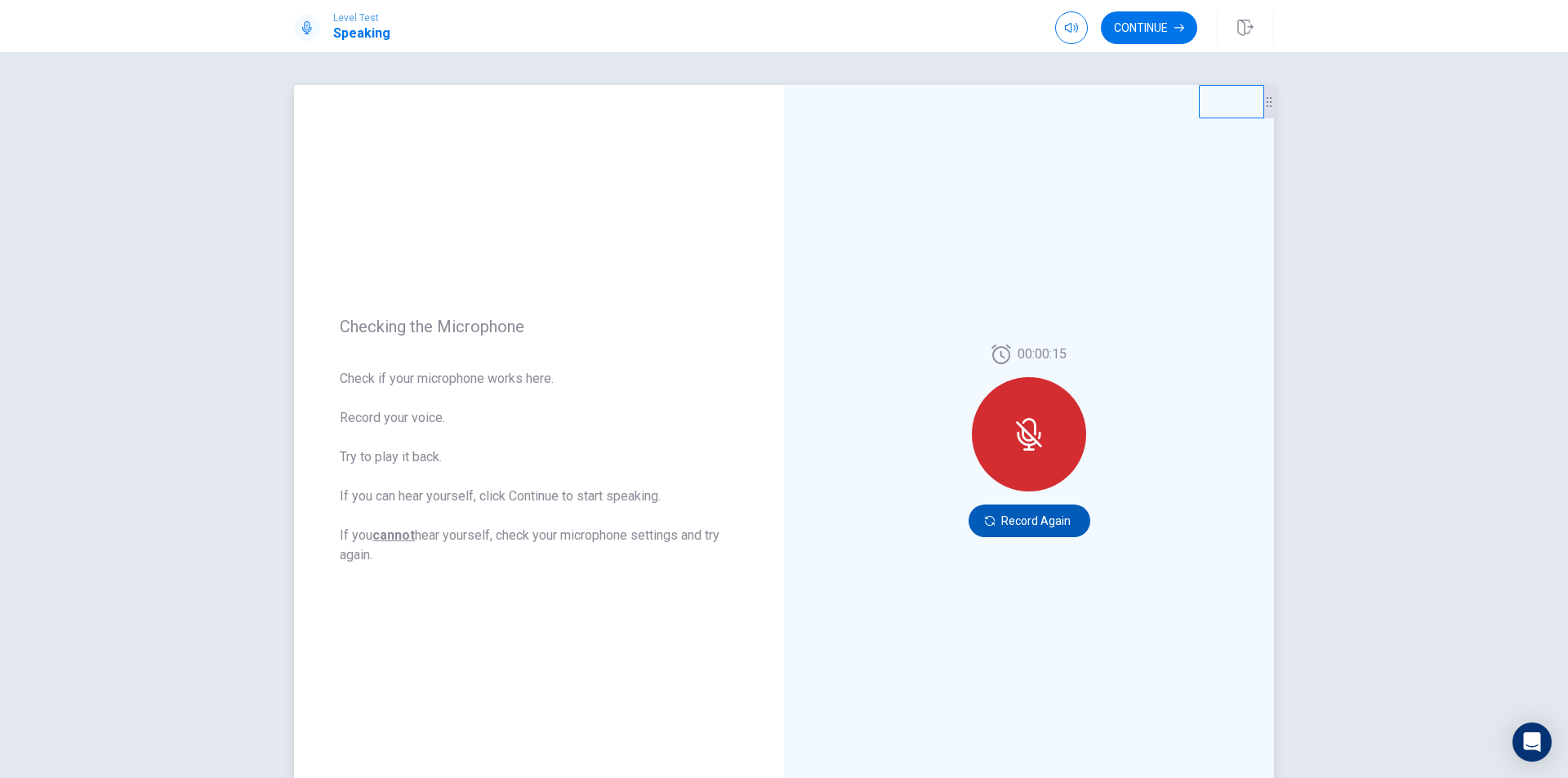
click at [1006, 525] on button "Record Again" at bounding box center [1029, 521] width 122 height 33
click at [1001, 527] on button "Record Again" at bounding box center [1029, 521] width 122 height 33
click at [1017, 530] on button "Record Again" at bounding box center [1029, 521] width 122 height 33
click at [1032, 511] on button "Record Again" at bounding box center [1029, 521] width 122 height 33
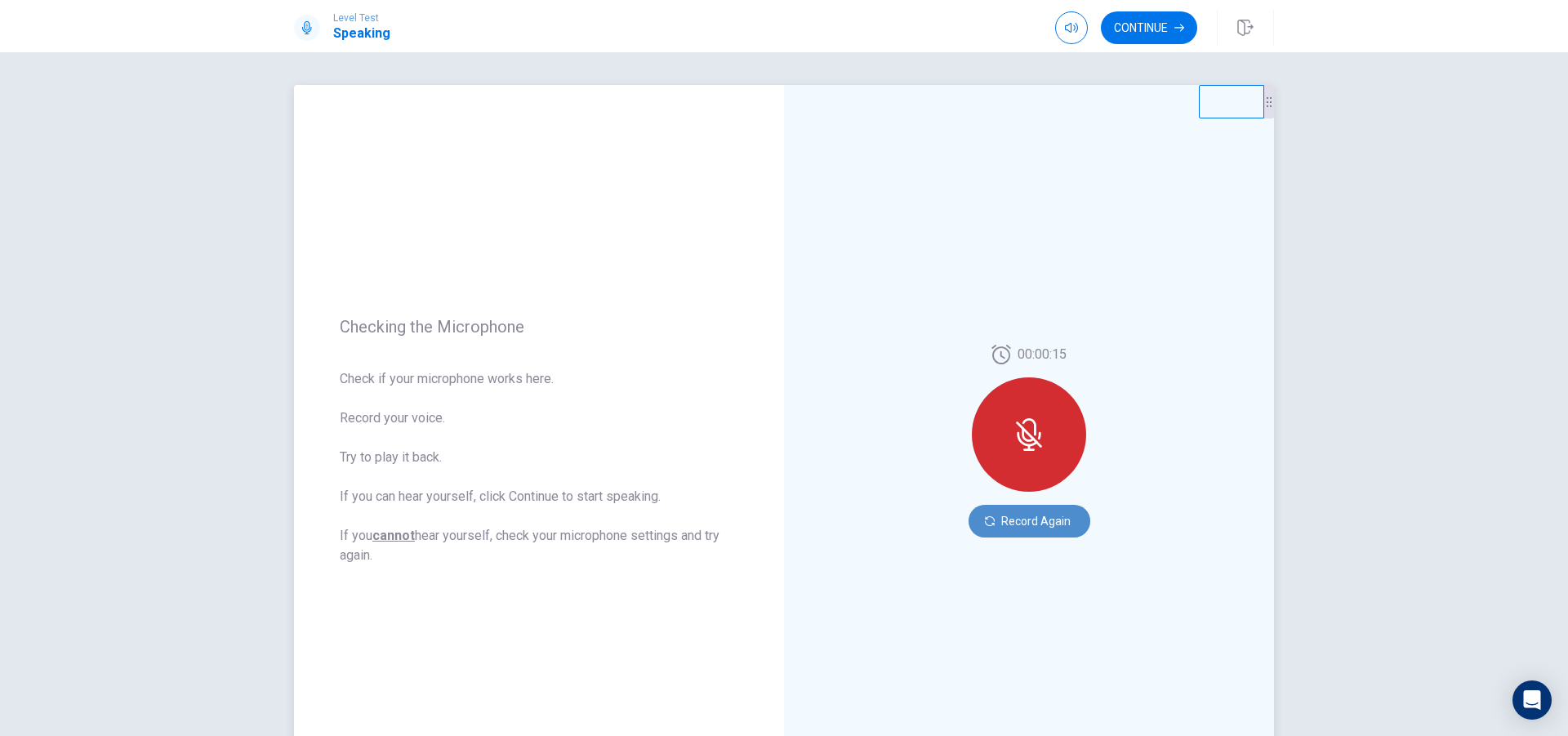
click at [1038, 517] on button "Record Again" at bounding box center [1029, 521] width 122 height 33
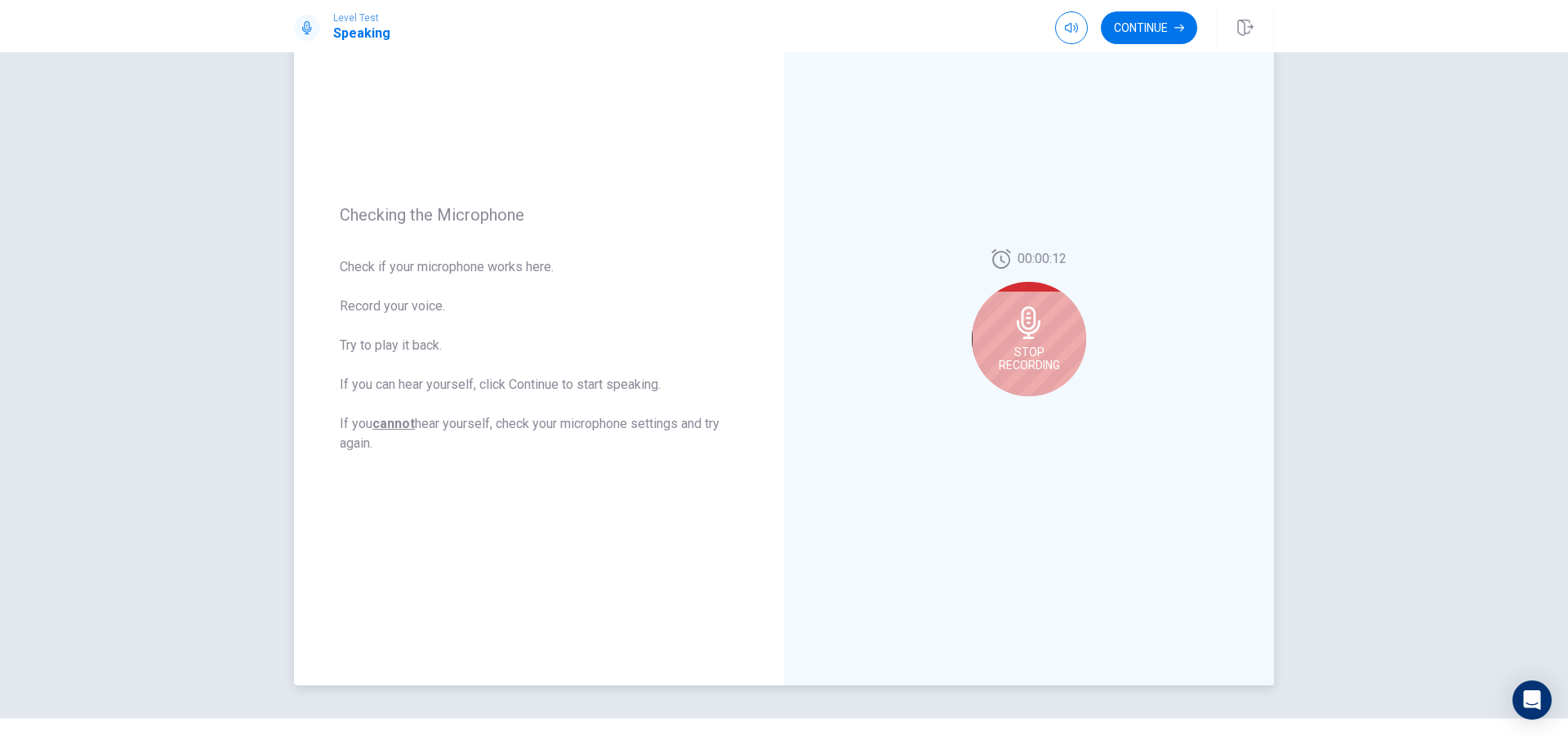
scroll to position [146, 0]
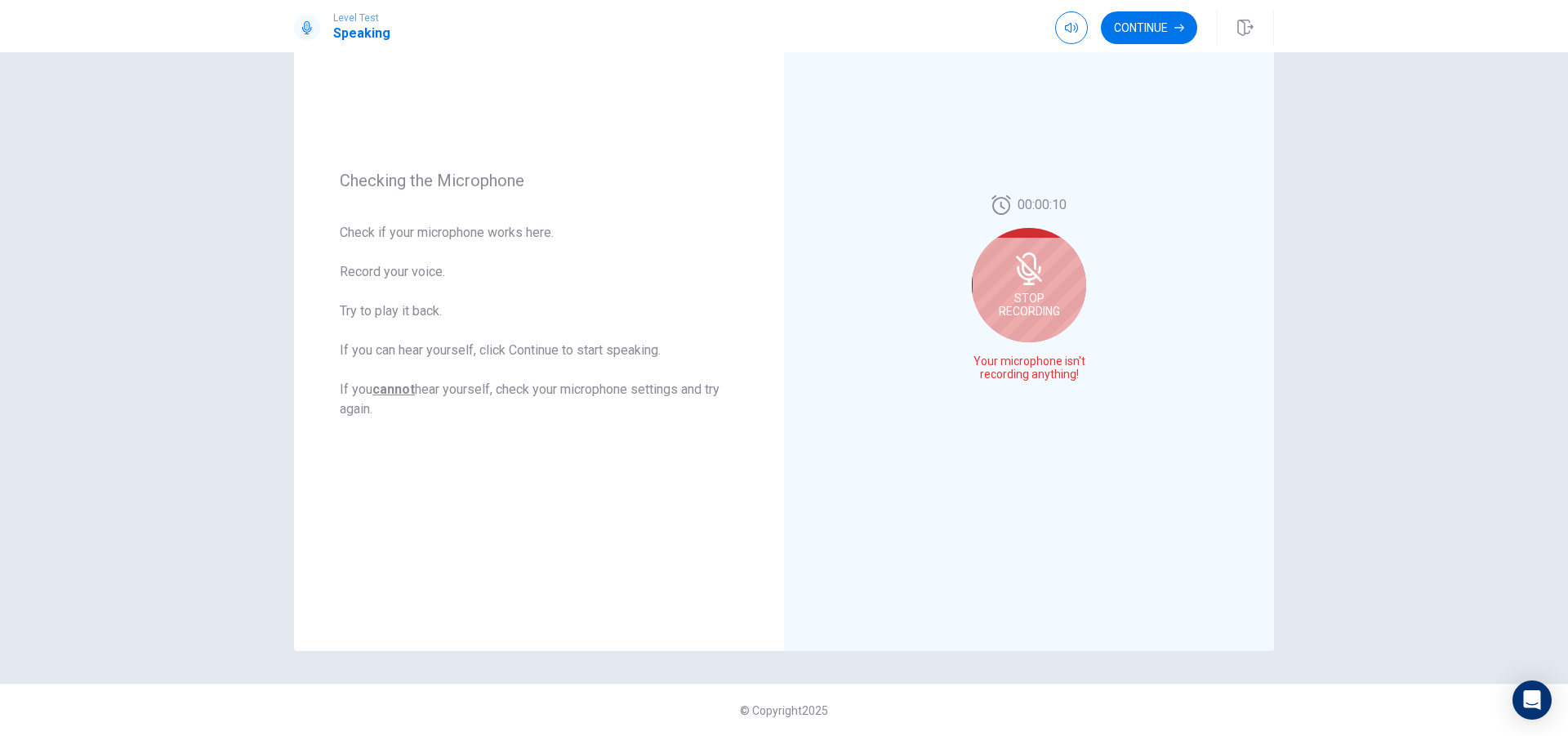
click at [1059, 319] on div "Stop Recording" at bounding box center [1029, 284] width 115 height 115
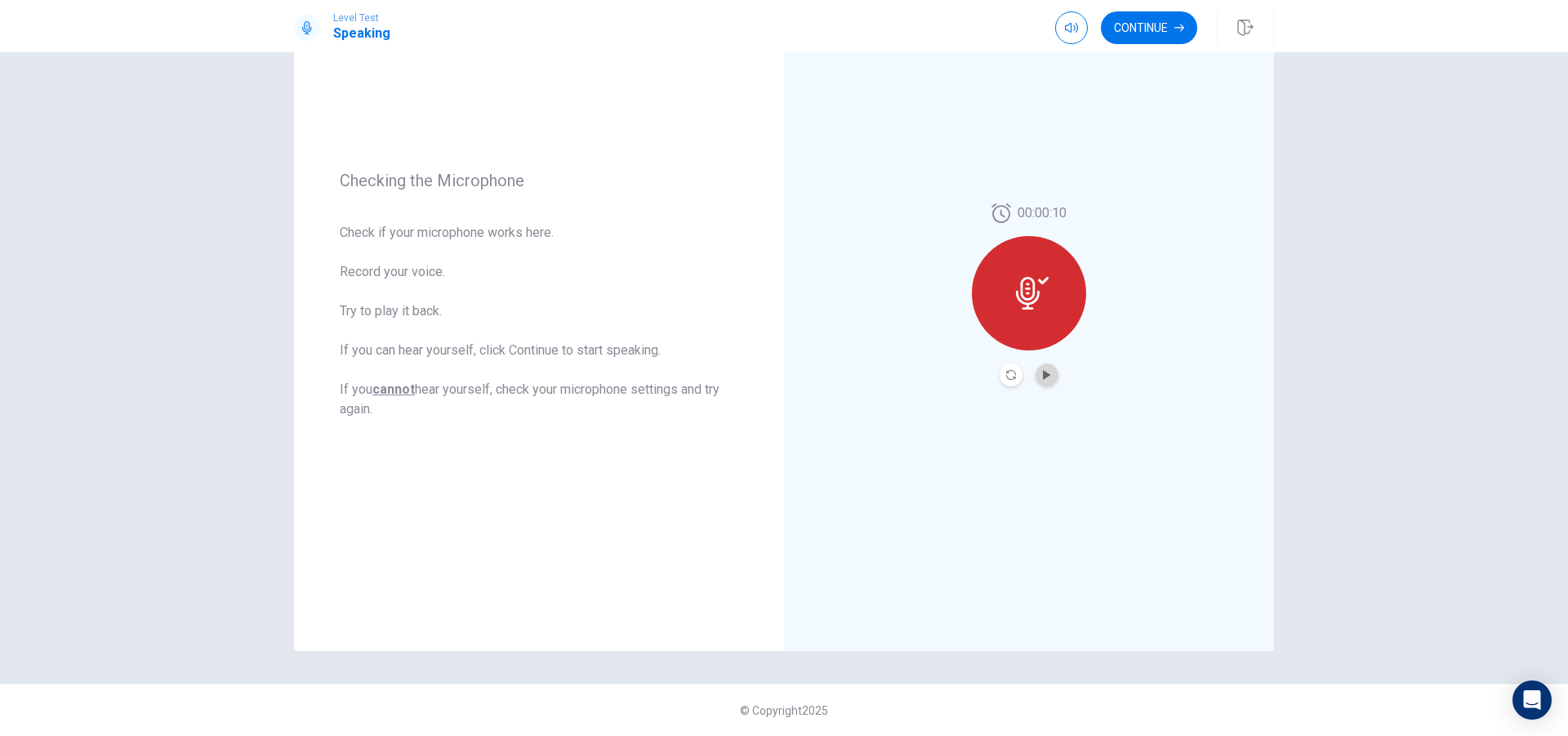
click at [1049, 373] on button "Play Audio" at bounding box center [1048, 375] width 23 height 23
click at [1007, 376] on icon "Record Again" at bounding box center [1011, 374] width 10 height 10
click at [1069, 309] on div "Stop Recording" at bounding box center [1029, 304] width 115 height 115
click at [1036, 371] on button "Play Audio" at bounding box center [1048, 375] width 23 height 23
click at [1007, 375] on icon "Record Again" at bounding box center [1011, 374] width 10 height 10
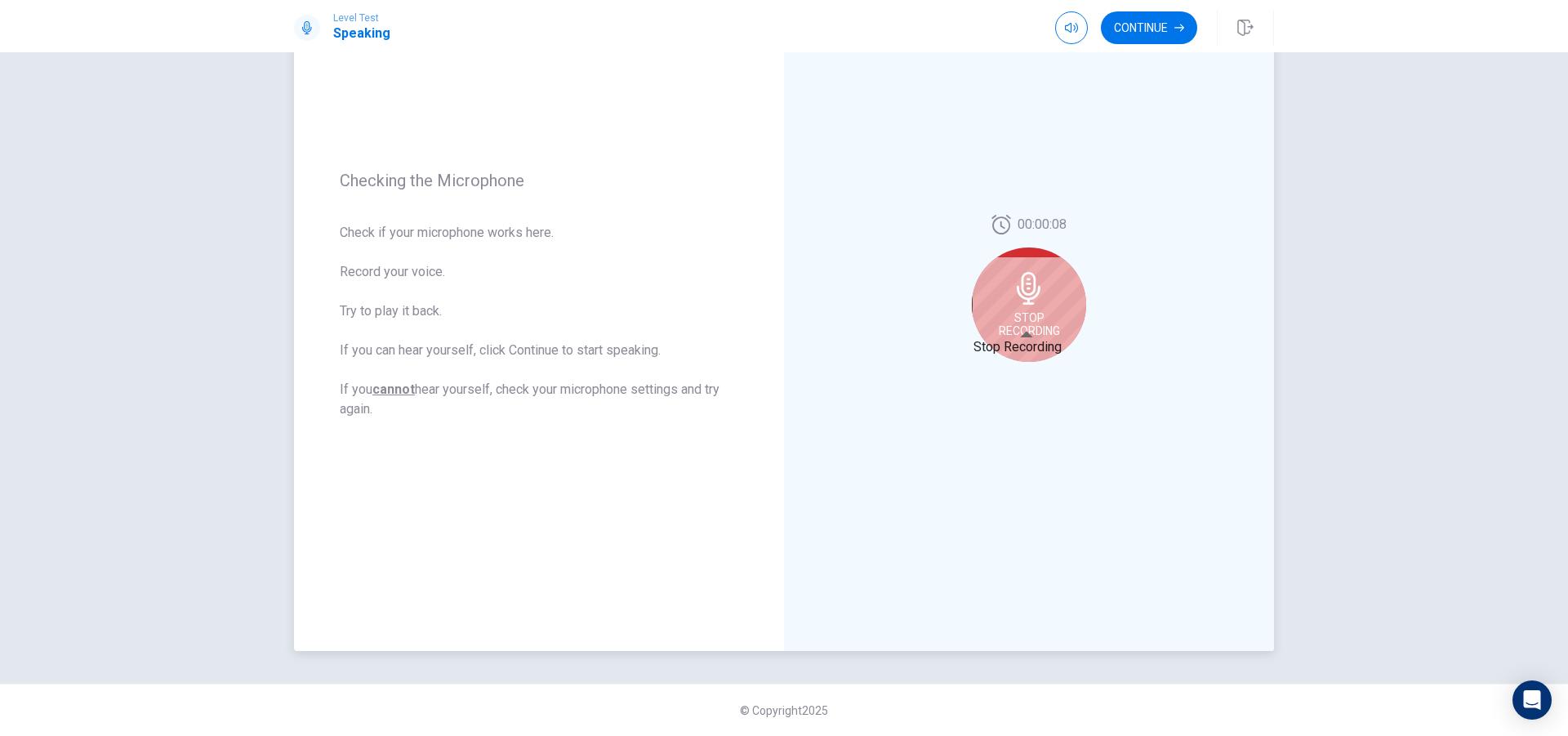
click at [1039, 319] on span "Stop Recording" at bounding box center [1029, 324] width 61 height 26
click at [1051, 375] on button "Play Audio" at bounding box center [1048, 375] width 23 height 23
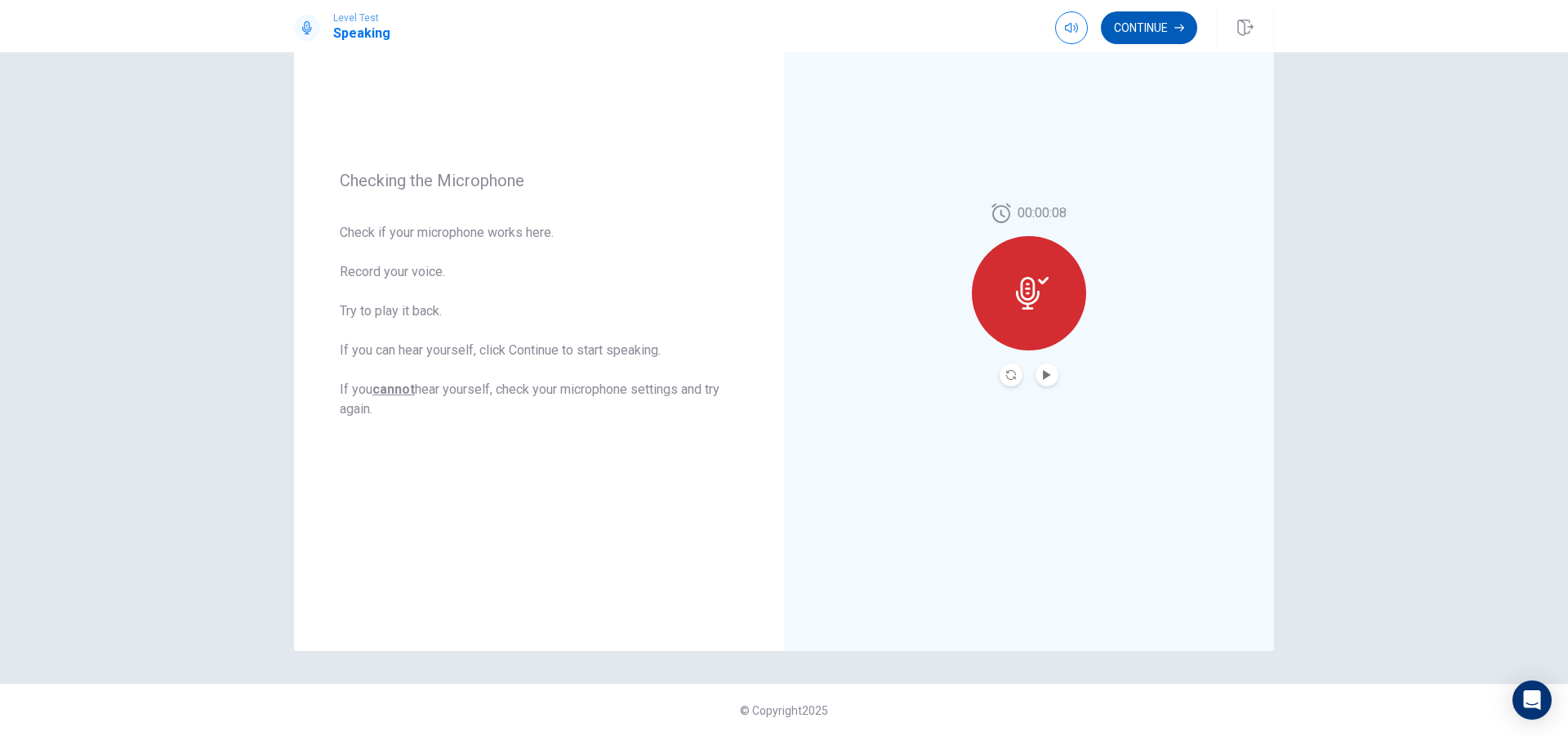
click at [1160, 39] on button "Continue" at bounding box center [1149, 28] width 96 height 33
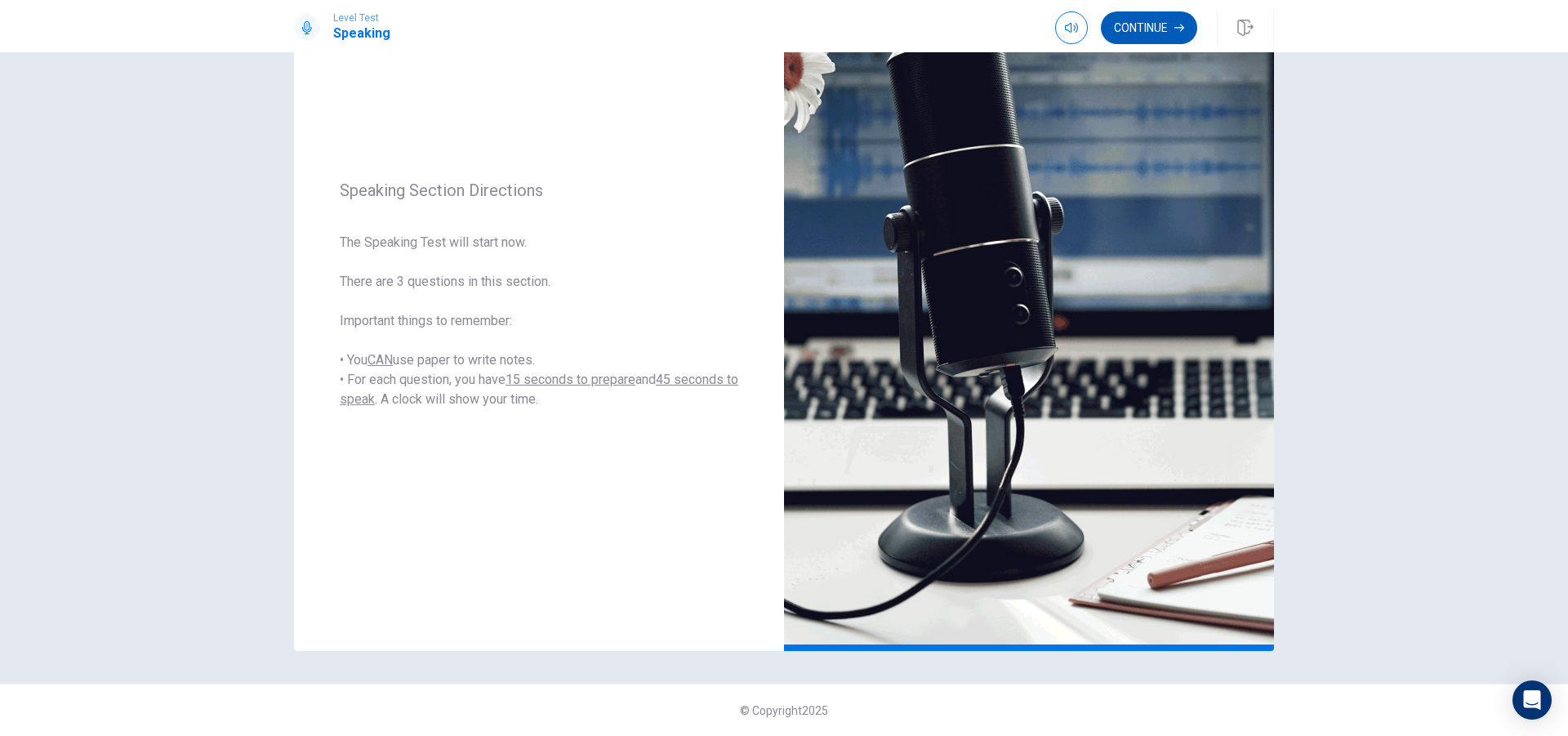
click at [1108, 28] on button "Continue" at bounding box center [1149, 28] width 96 height 33
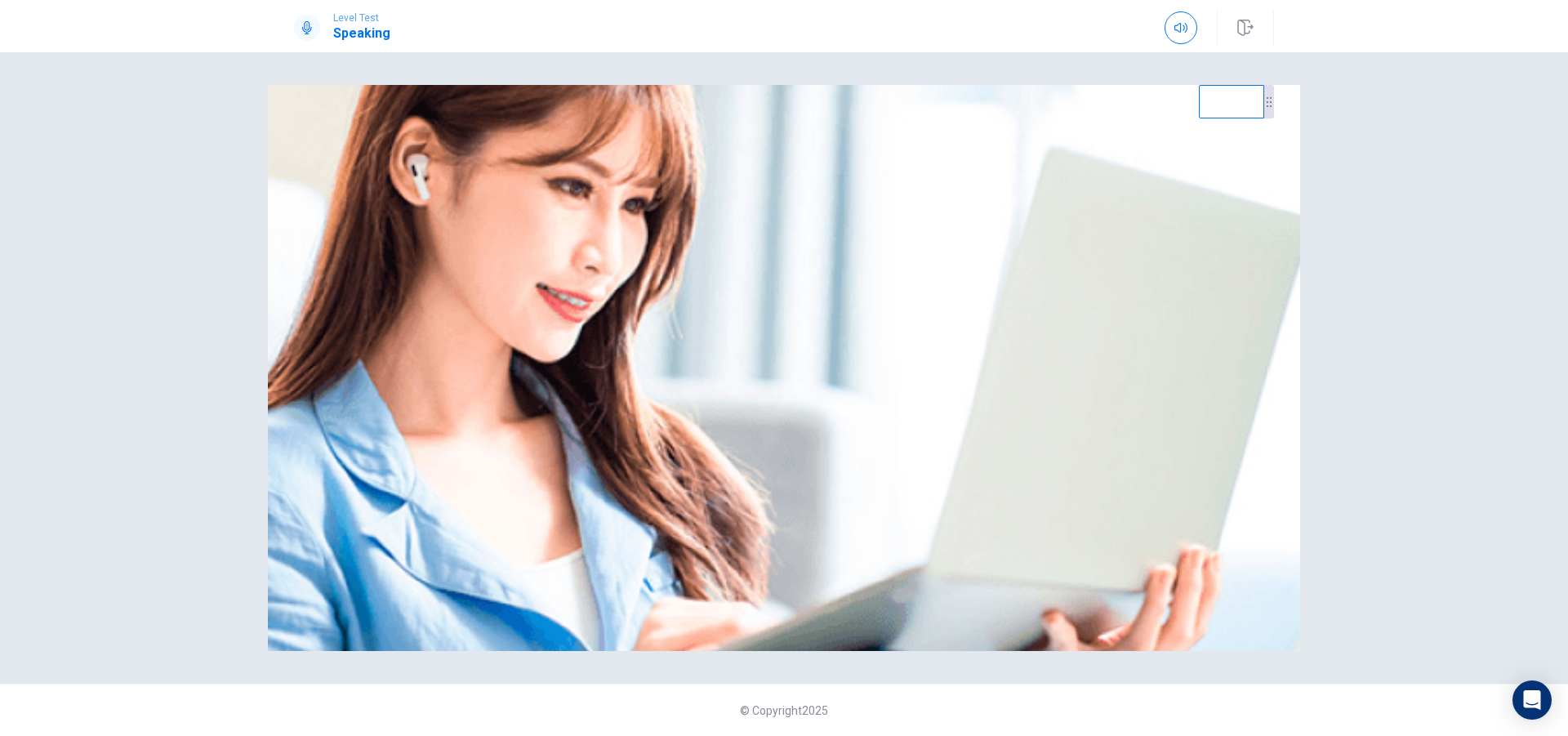
scroll to position [0, 0]
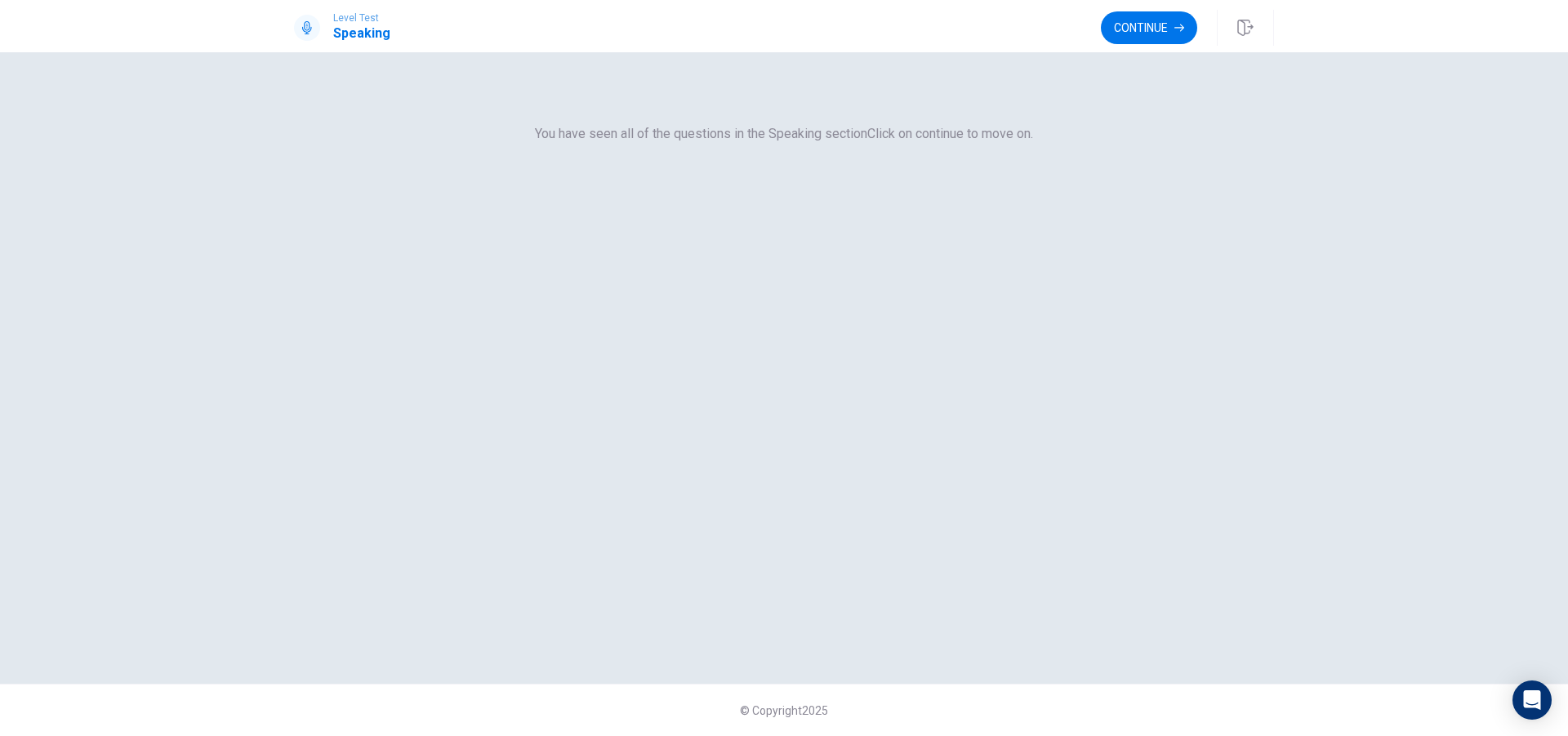
click at [1108, 28] on button "Continue" at bounding box center [1149, 28] width 96 height 33
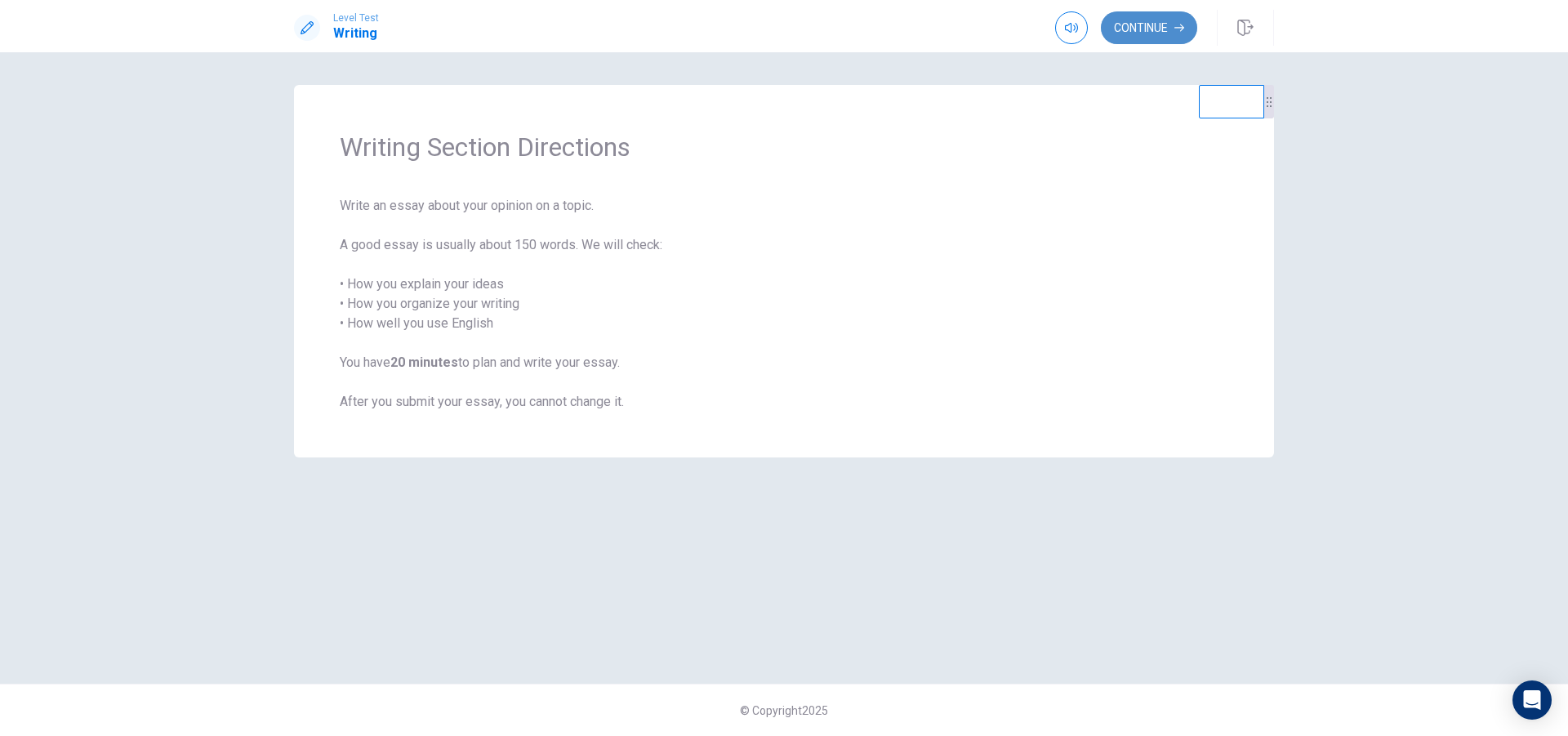
click at [1165, 31] on button "Continue" at bounding box center [1149, 28] width 96 height 33
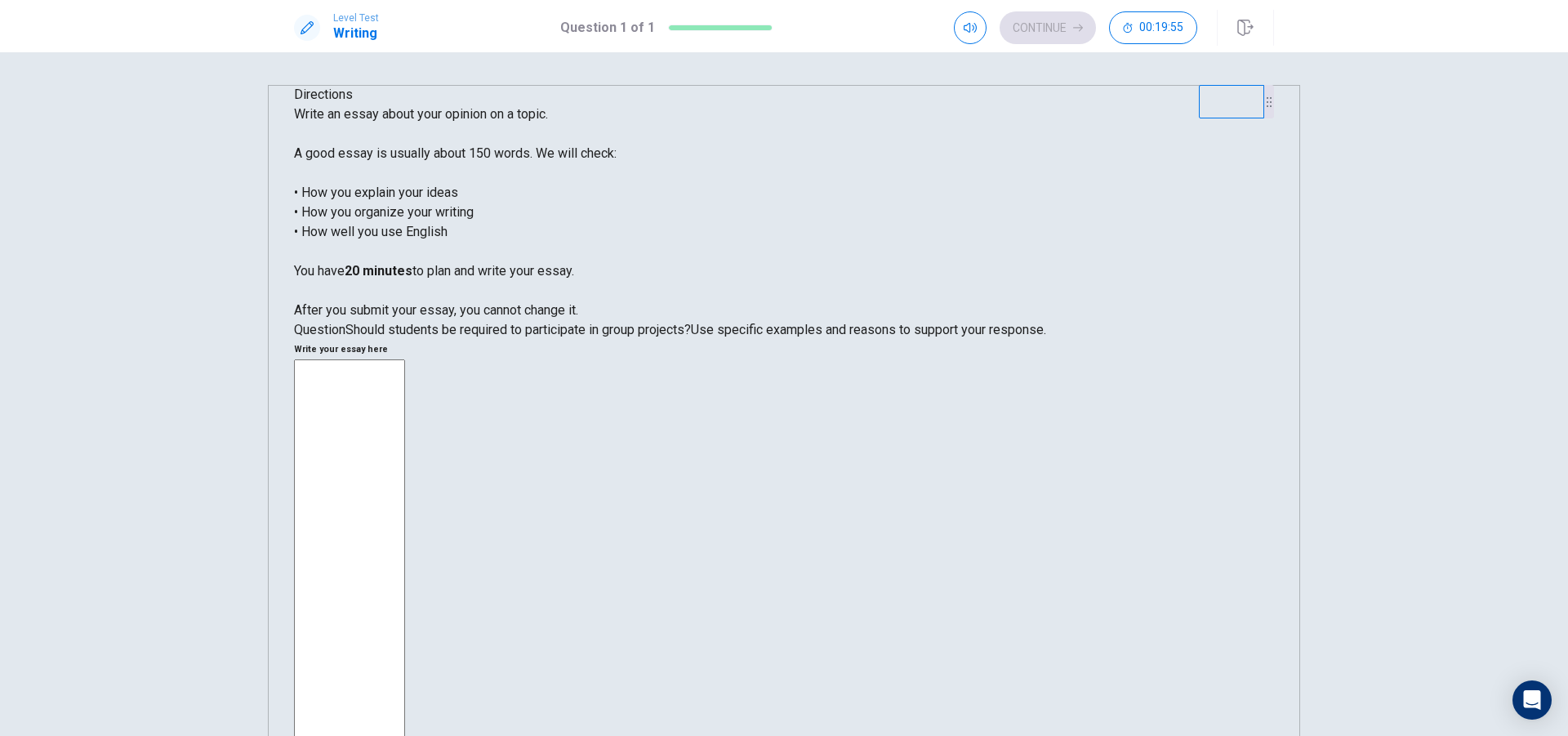
drag, startPoint x: 515, startPoint y: 452, endPoint x: 561, endPoint y: 451, distance: 46.0
click at [559, 337] on span "Should students be required to participate in group projects?" at bounding box center [519, 329] width 346 height 15
click at [846, 359] on div "* ​" at bounding box center [784, 588] width 980 height 457
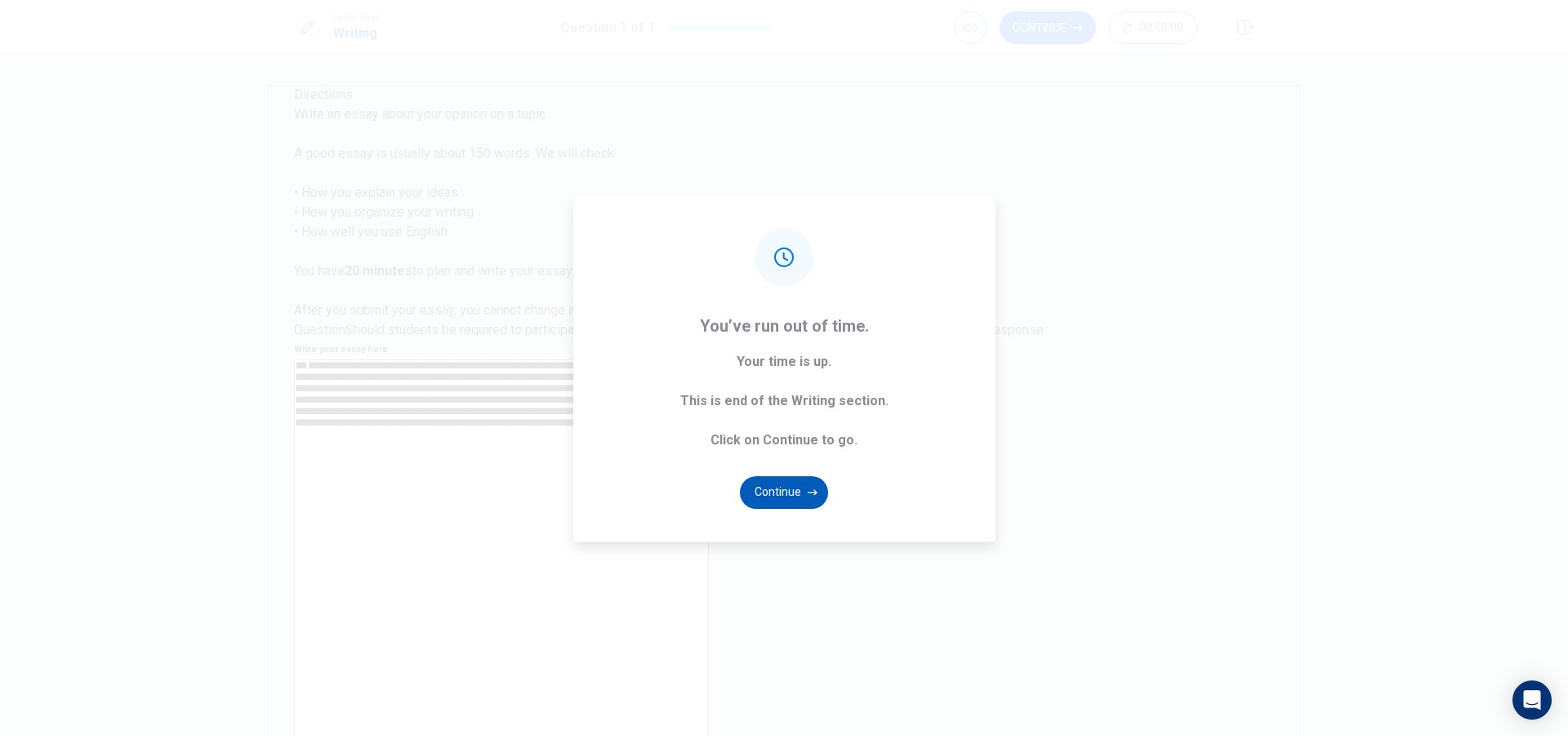
type textarea "**********"
click at [808, 487] on icon "button" at bounding box center [812, 492] width 10 height 10
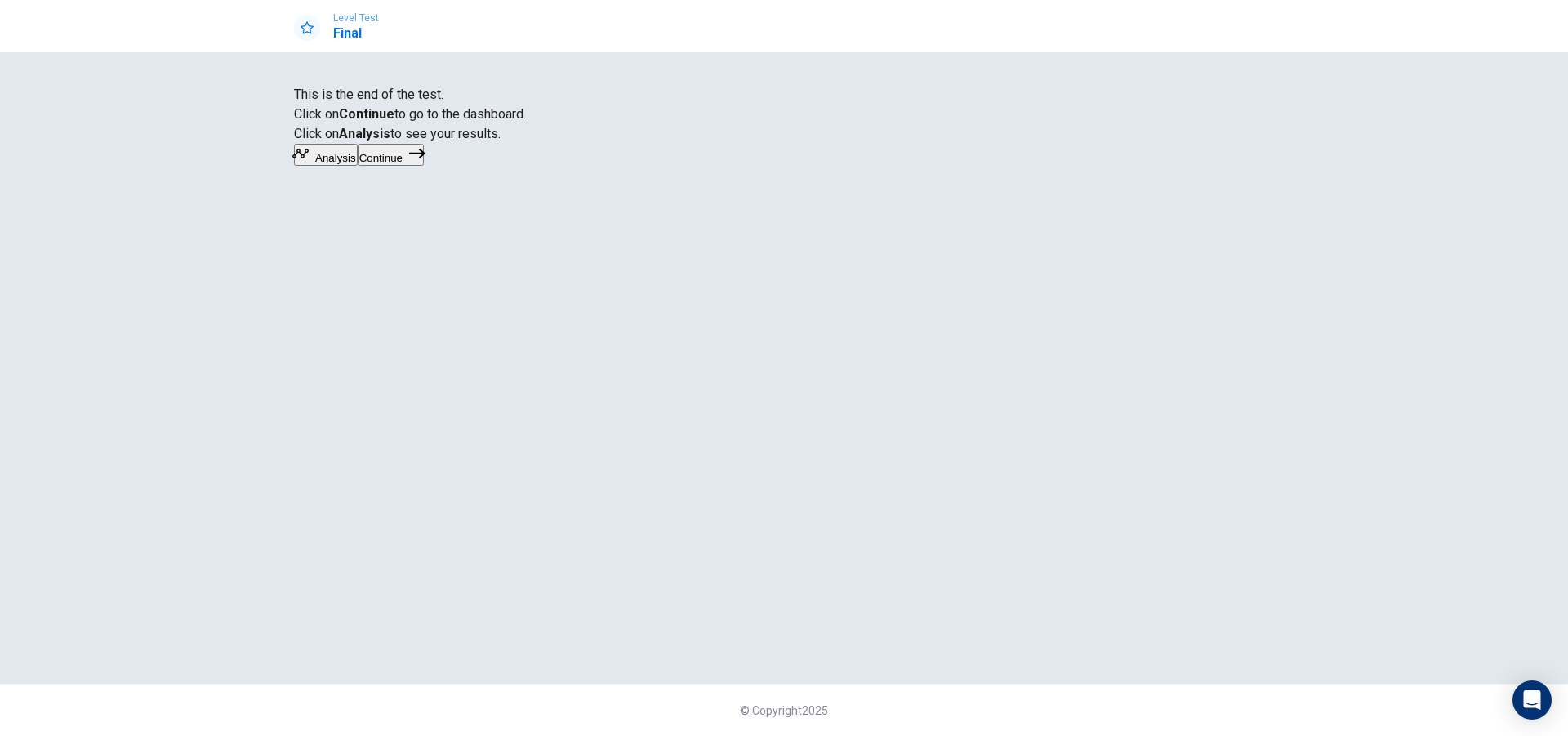
click at [424, 165] on button "Continue" at bounding box center [390, 155] width 66 height 22
